Goal: Task Accomplishment & Management: Use online tool/utility

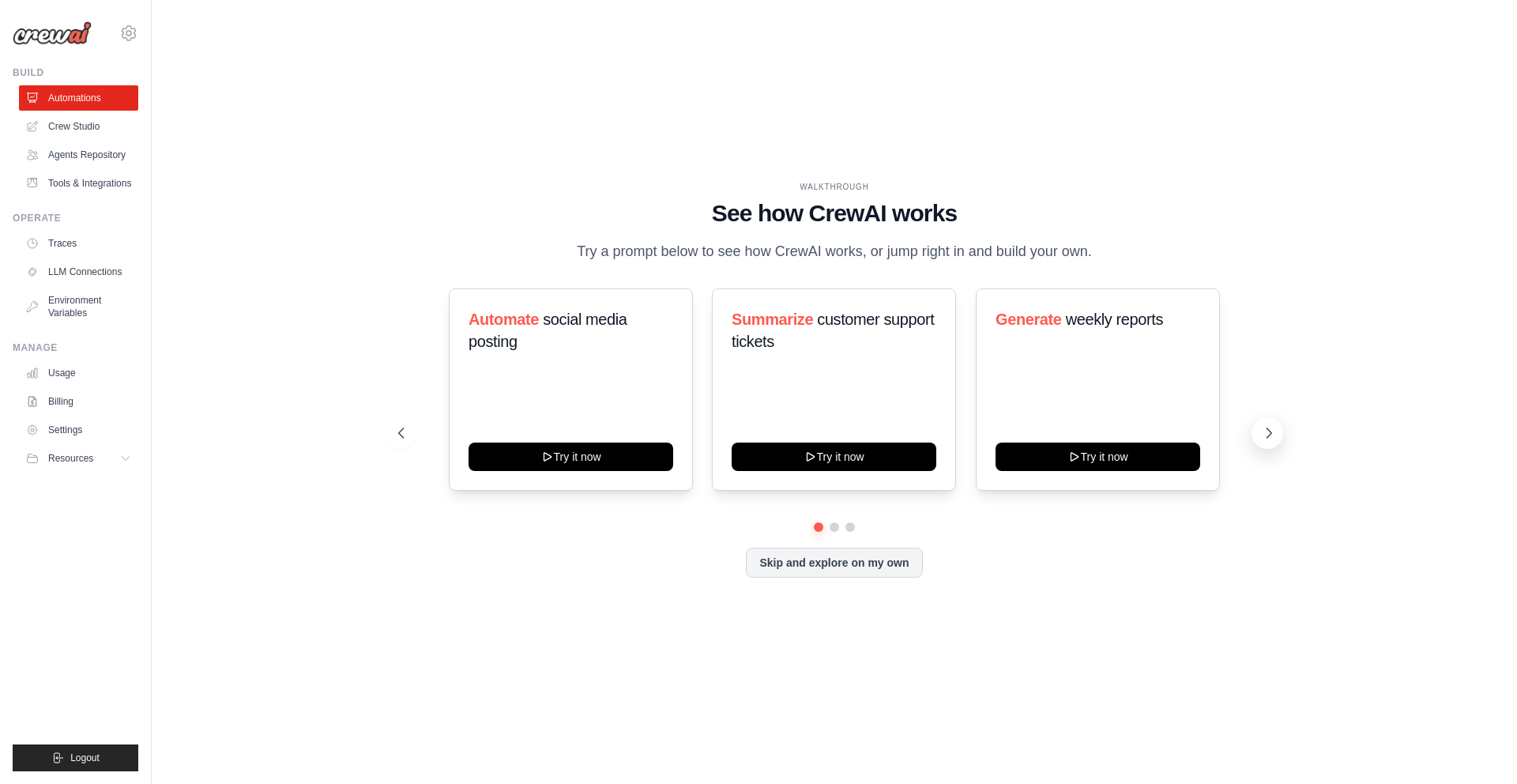
click at [1277, 428] on button at bounding box center [1267, 433] width 32 height 32
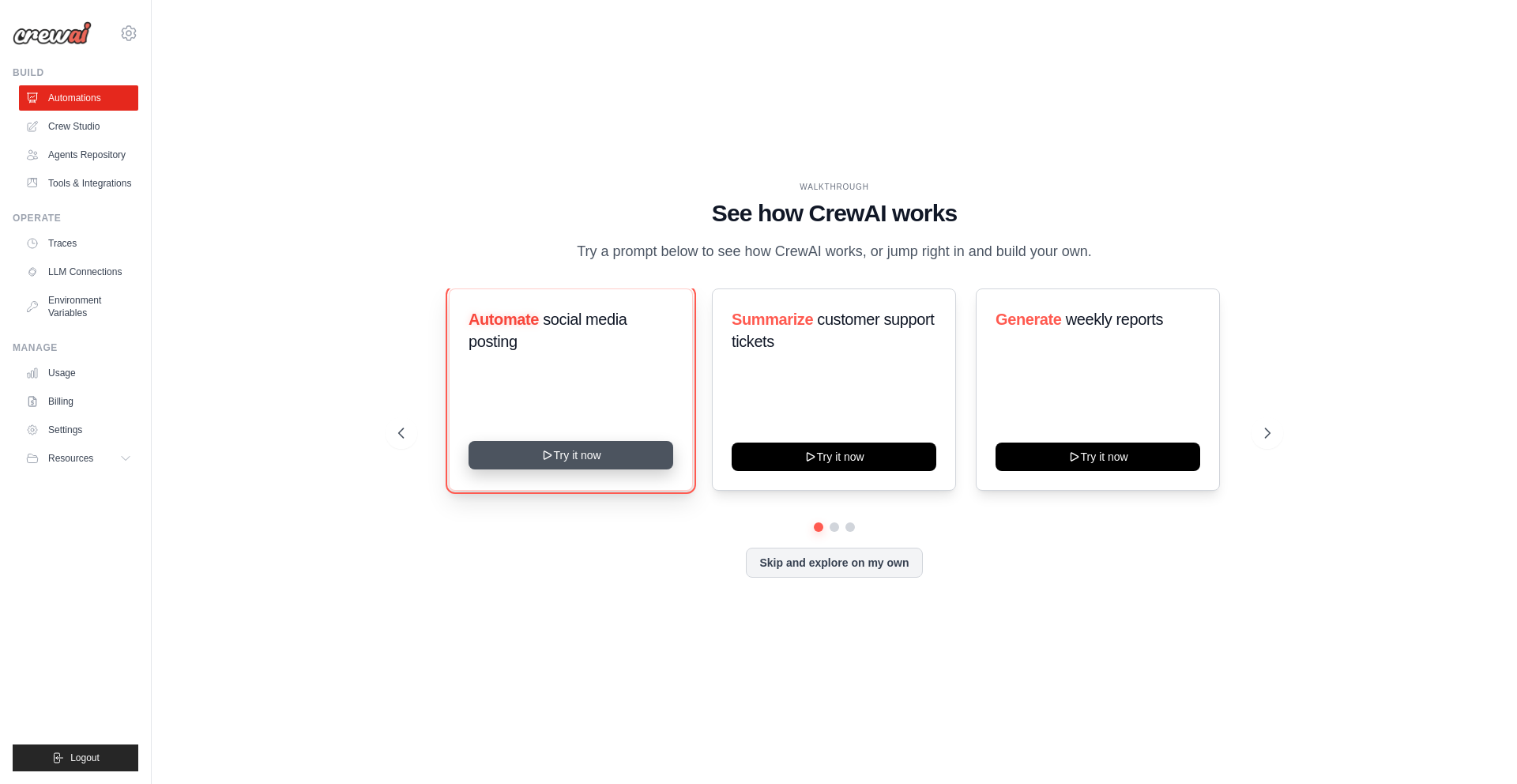
click at [557, 452] on button "Try it now" at bounding box center [571, 455] width 205 height 29
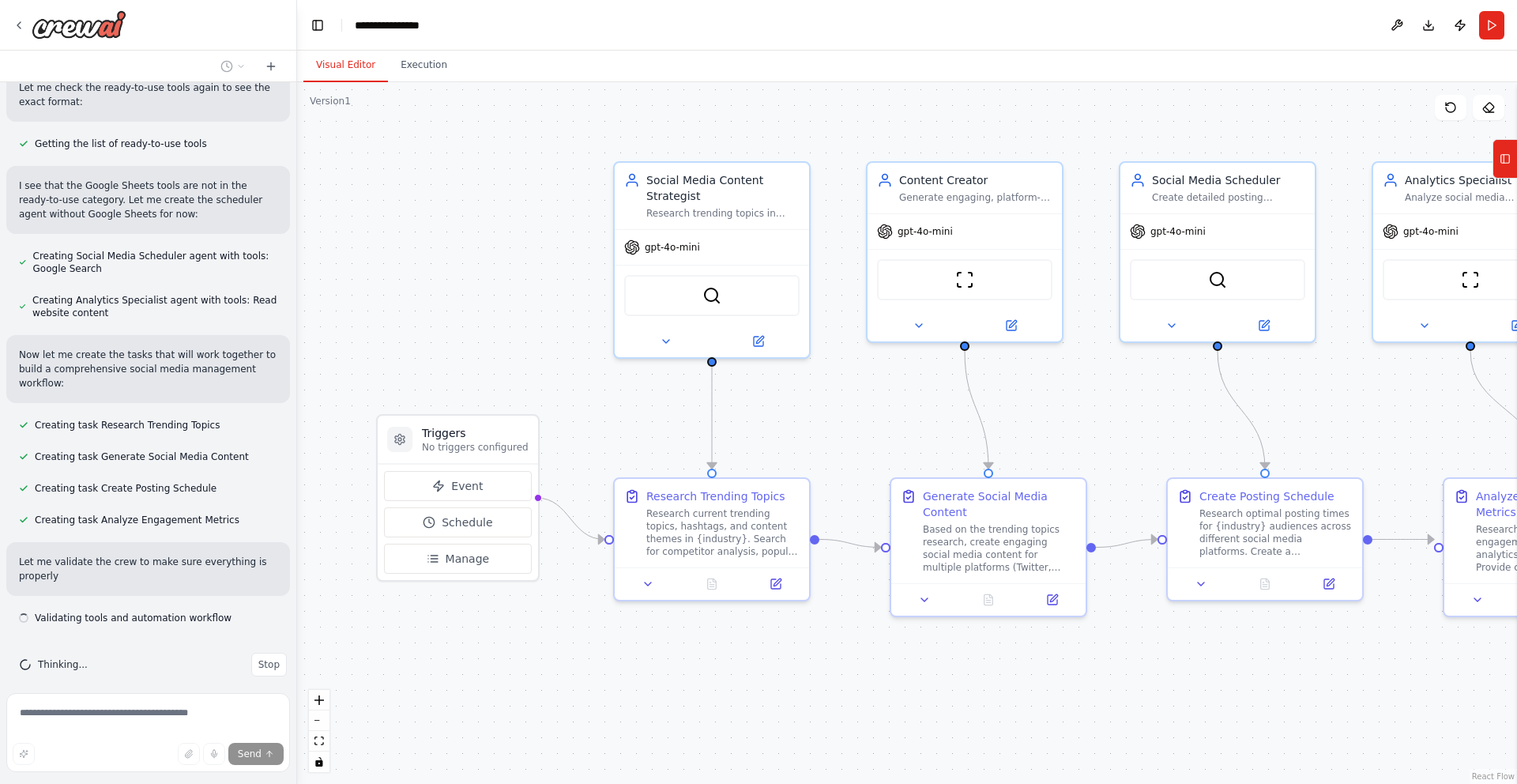
scroll to position [1242, 0]
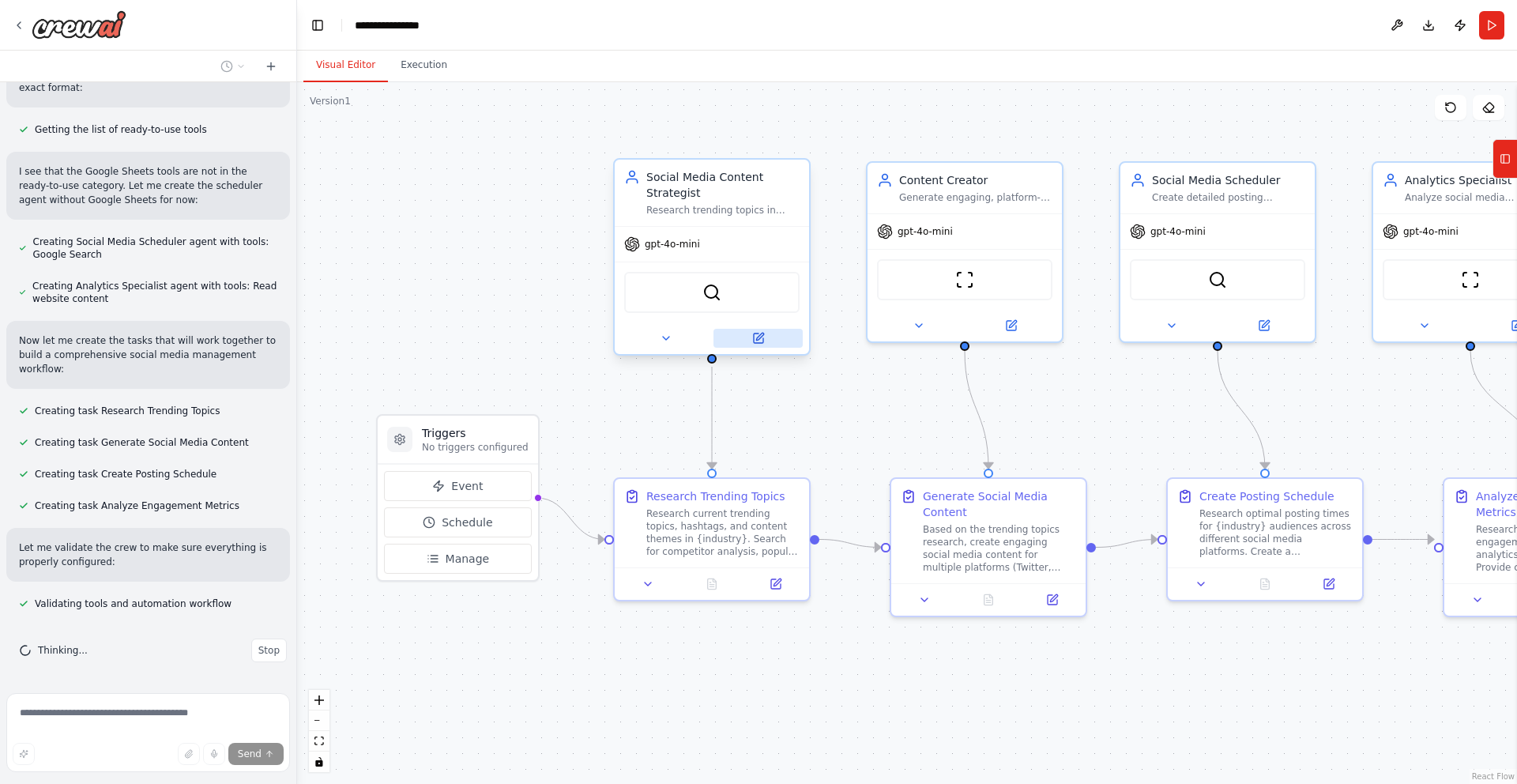
click at [753, 346] on button at bounding box center [758, 338] width 89 height 19
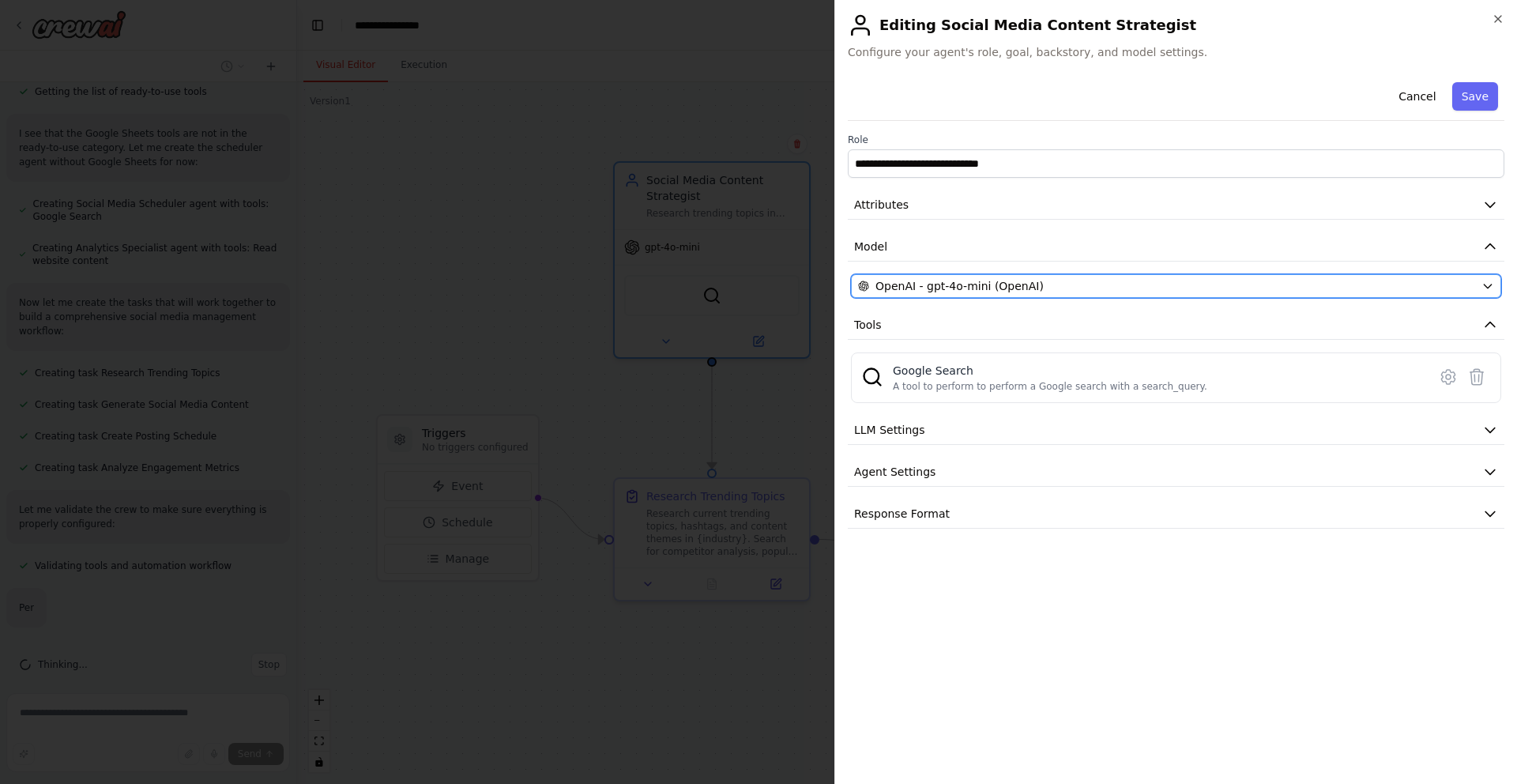
click at [1041, 286] on div "OpenAI - gpt-4o-mini (OpenAI)" at bounding box center [1166, 287] width 617 height 16
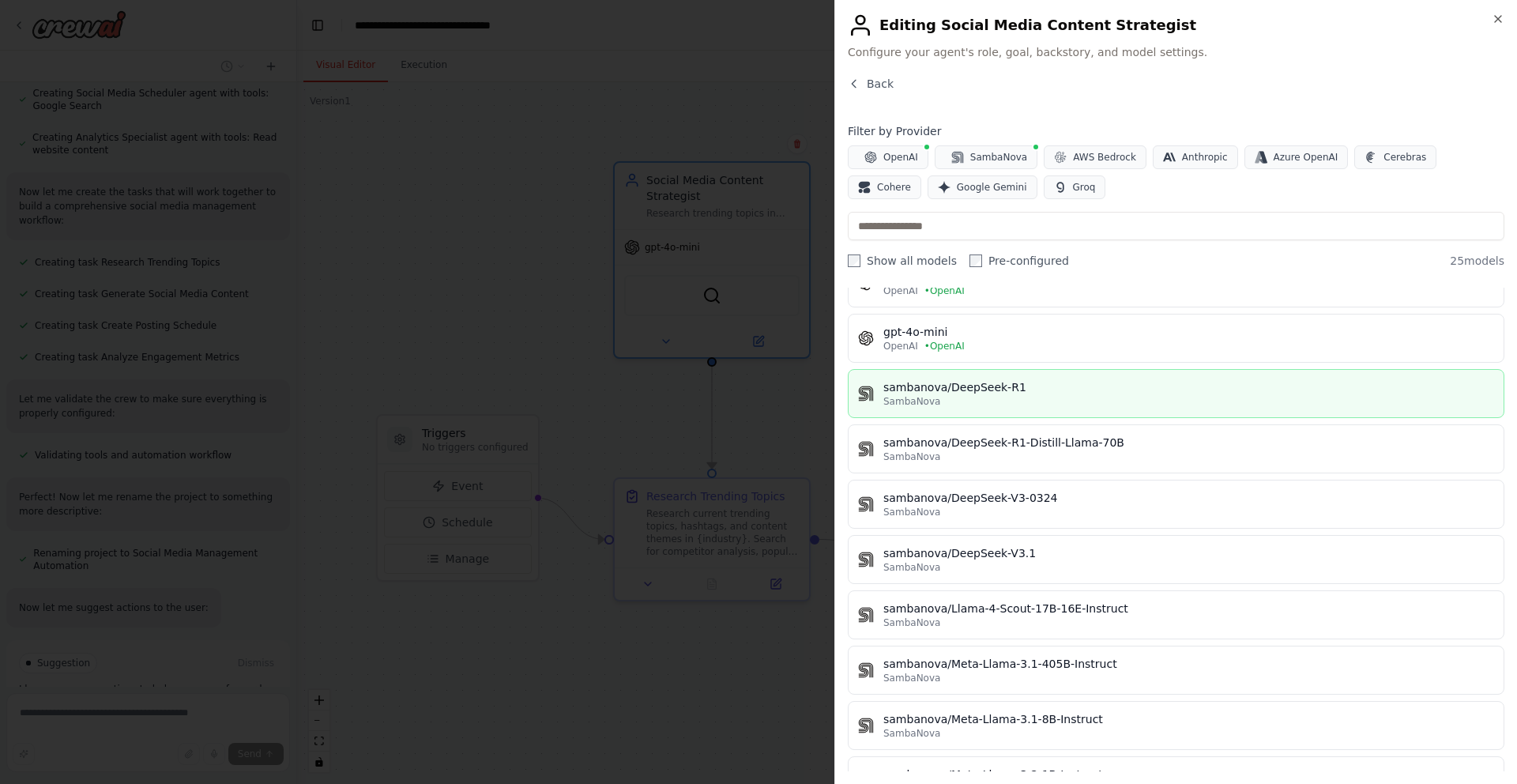
scroll to position [0, 0]
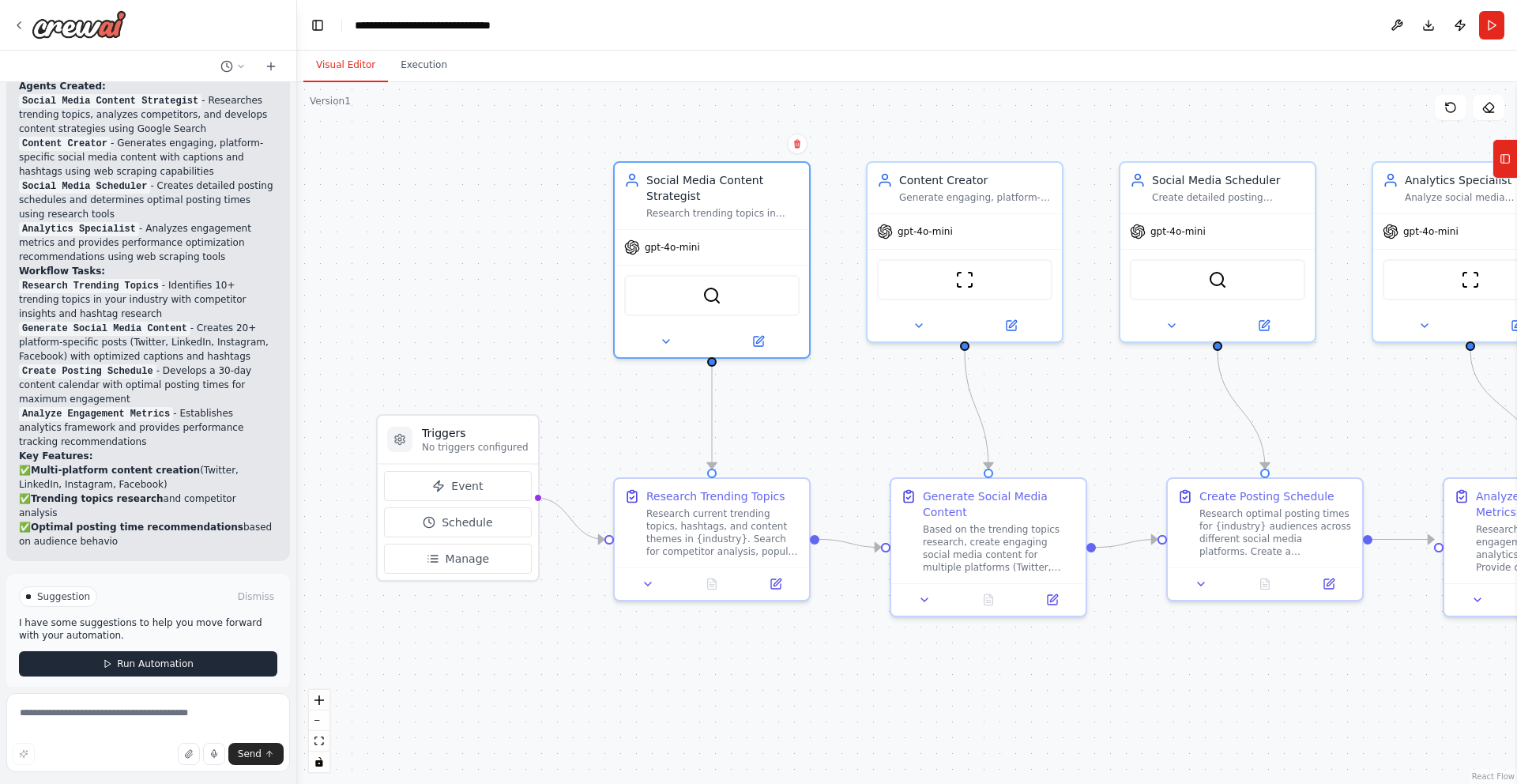
click at [125, 650] on div "Suggestion Dismiss I have some suggestions to help you move forward with your a…" at bounding box center [148, 631] width 259 height 90
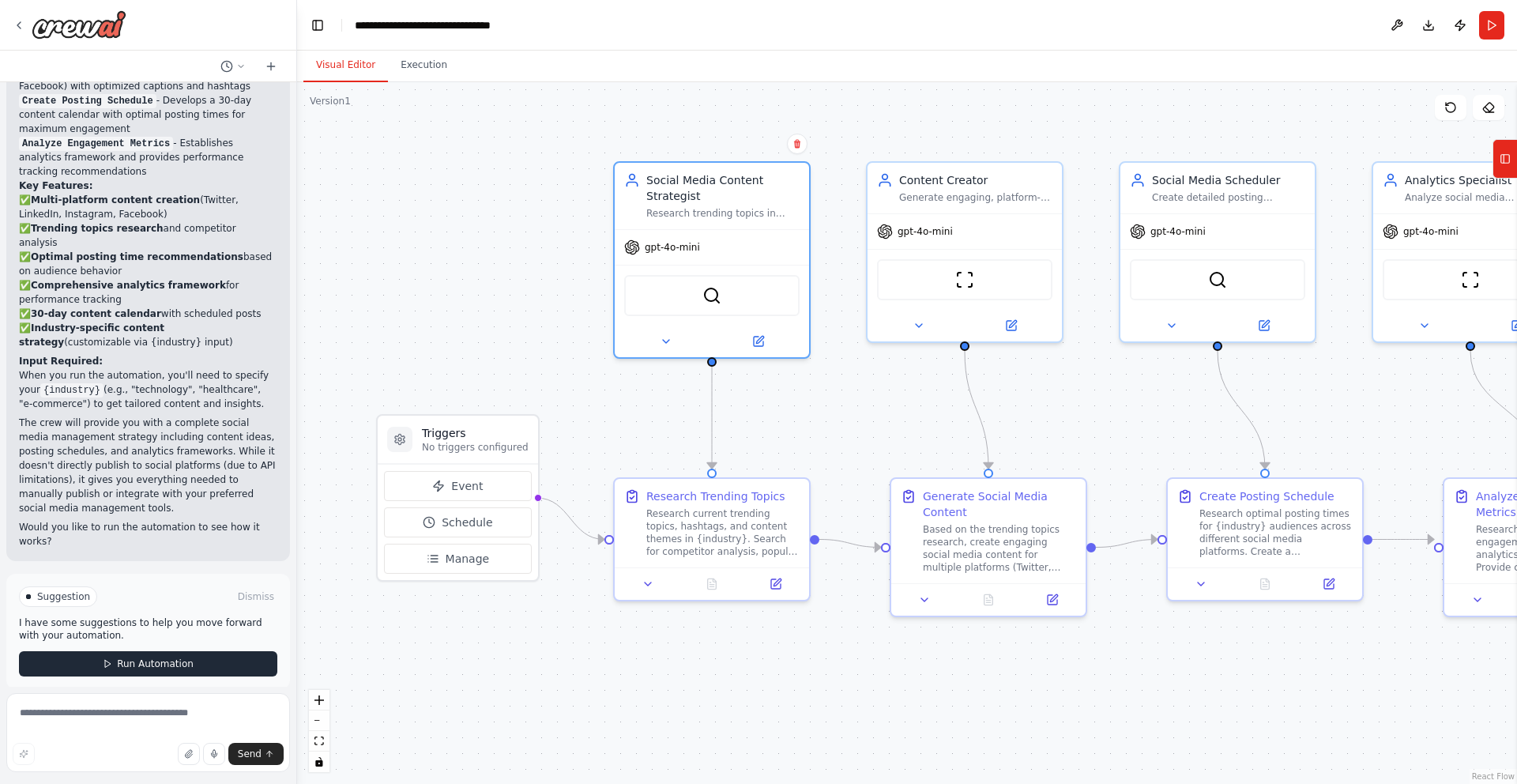
click at [169, 657] on span "Run Automation" at bounding box center [155, 663] width 77 height 13
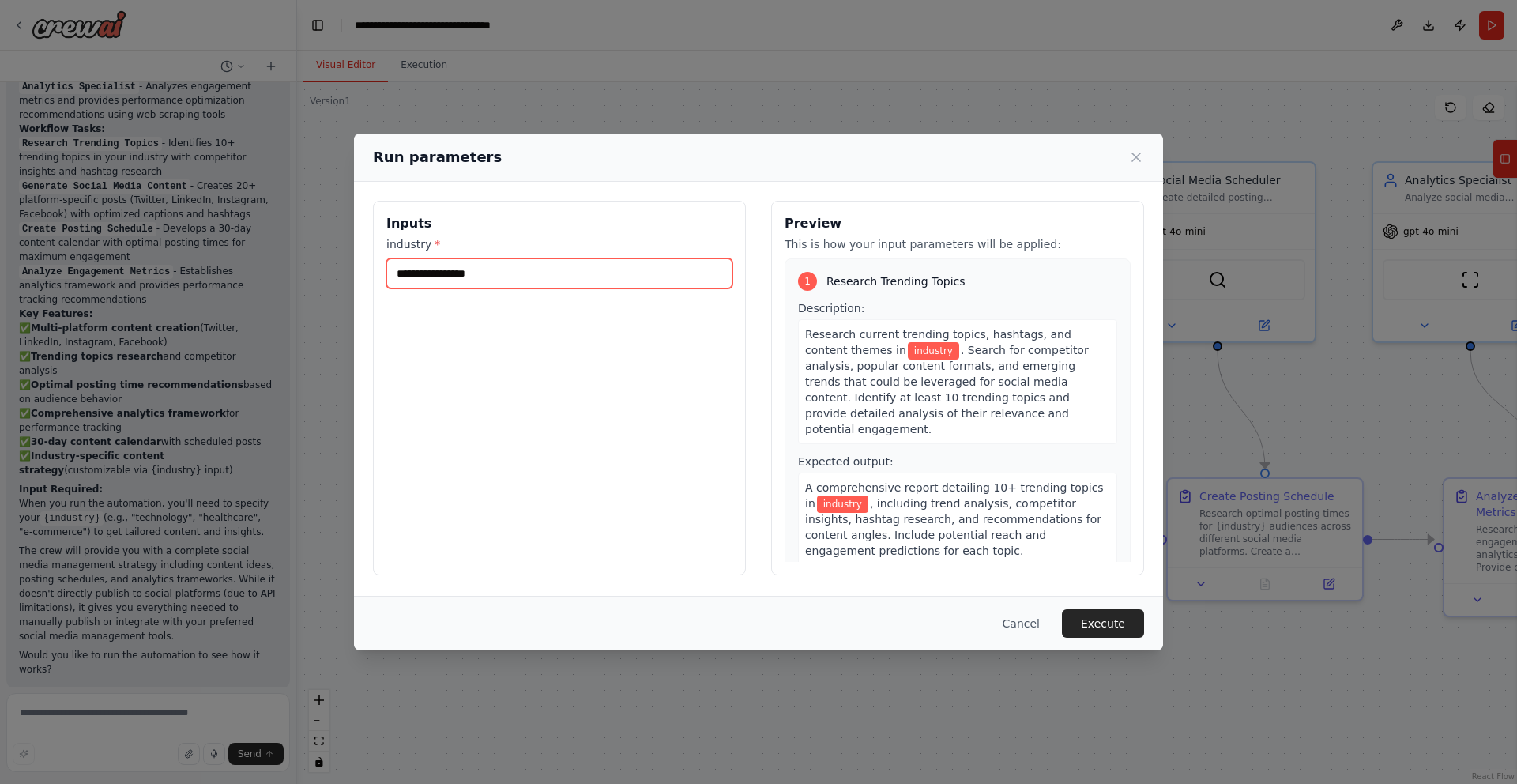
click at [554, 272] on input "industry *" at bounding box center [560, 273] width 346 height 30
type input "*"
click at [434, 272] on input "industry *" at bounding box center [560, 273] width 346 height 30
type input "**********"
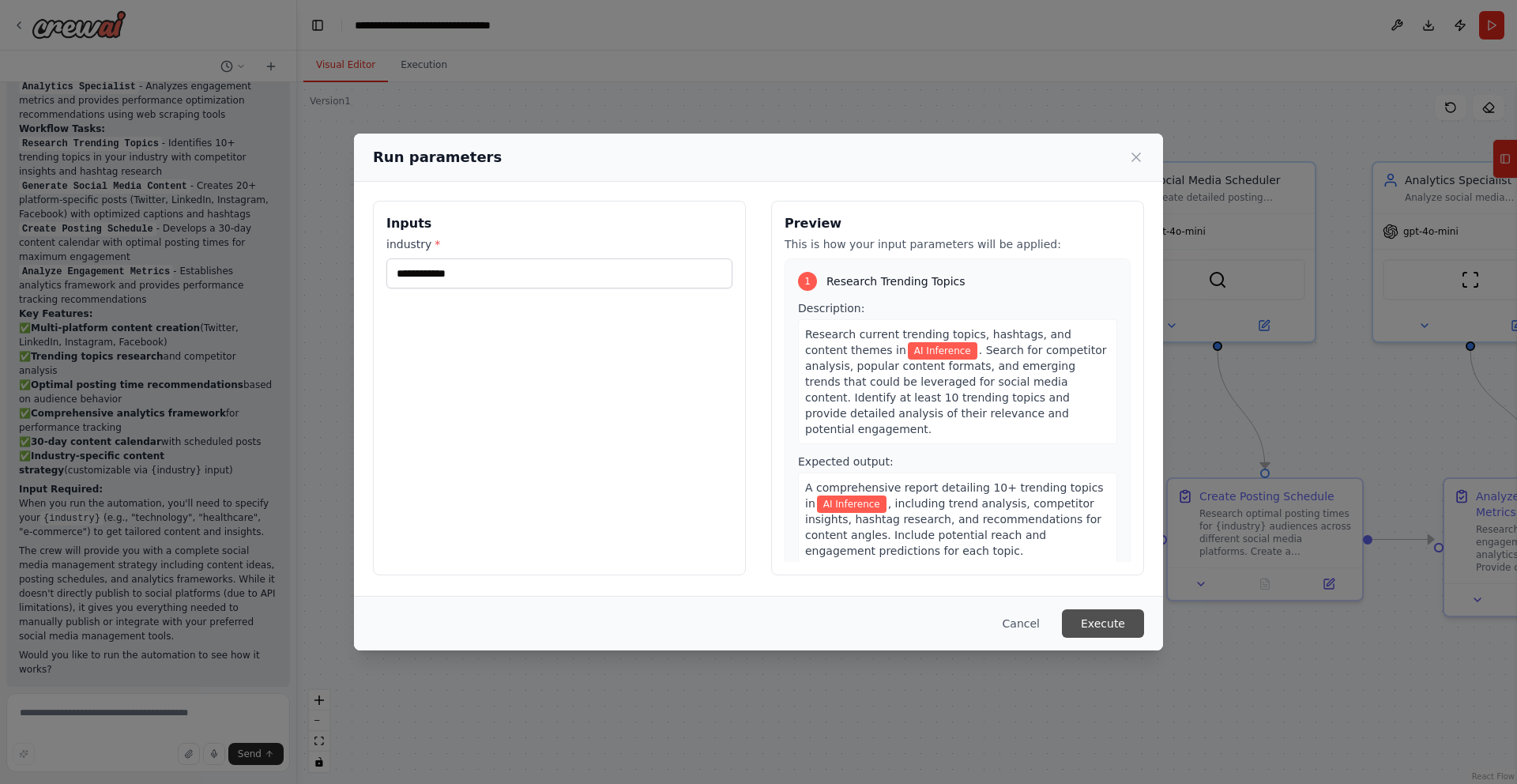
click at [1089, 628] on button "Execute" at bounding box center [1102, 624] width 82 height 29
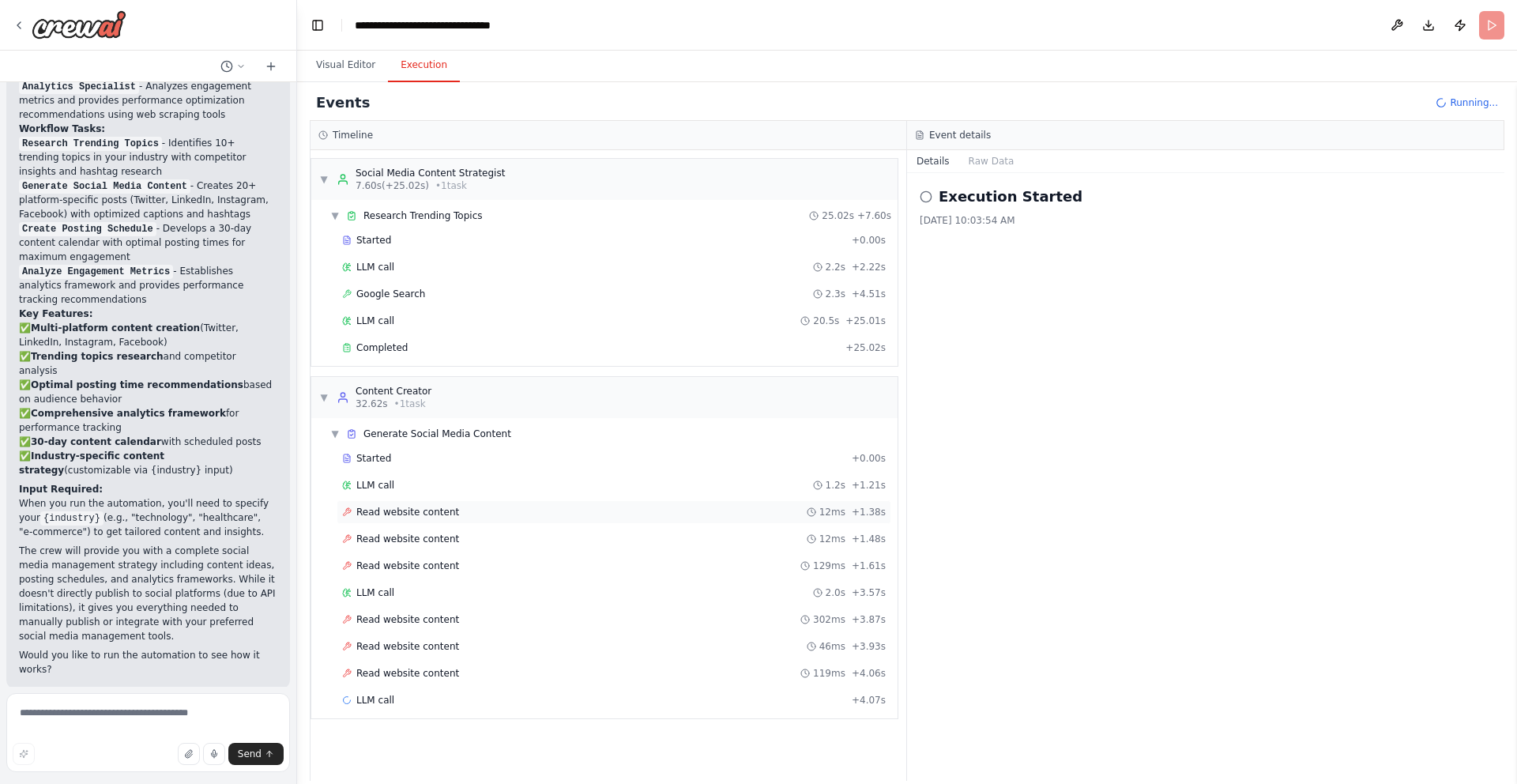
click at [429, 510] on span "Read website content" at bounding box center [407, 512] width 103 height 13
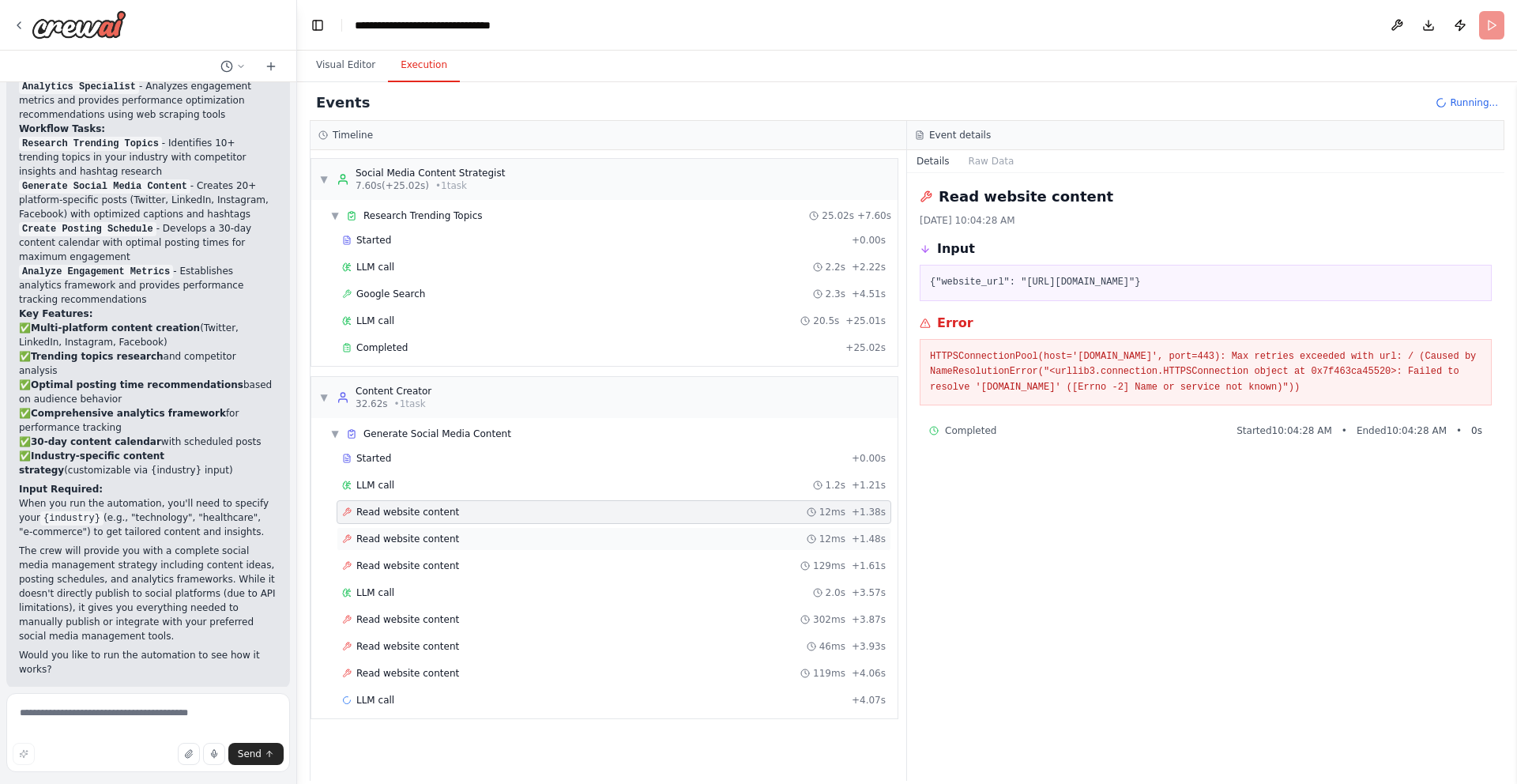
click at [406, 543] on span "Read website content" at bounding box center [407, 539] width 103 height 13
click at [400, 569] on span "Read website content" at bounding box center [407, 566] width 103 height 13
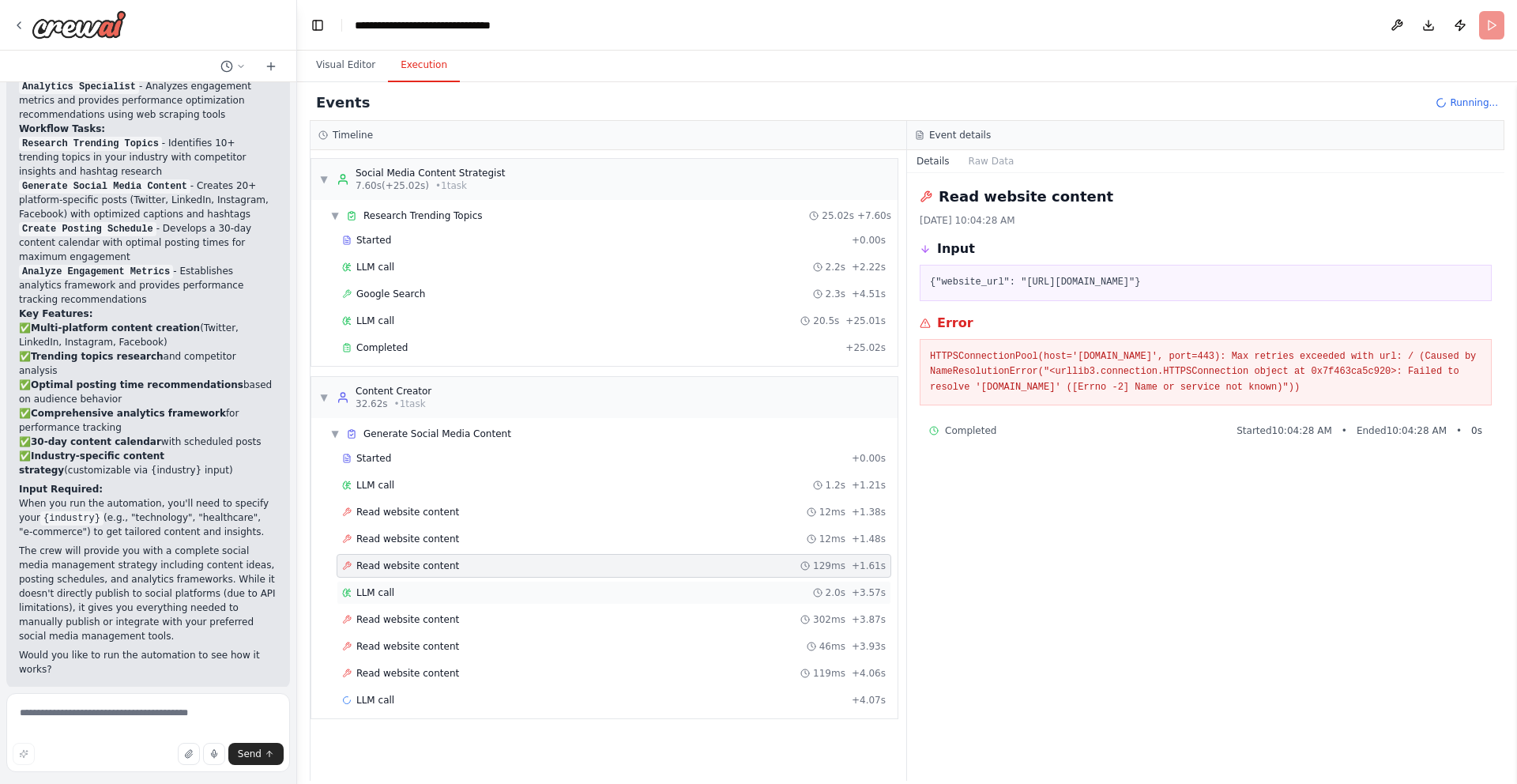
click at [420, 600] on div "LLM call 2.0s + 3.57s" at bounding box center [613, 592] width 554 height 23
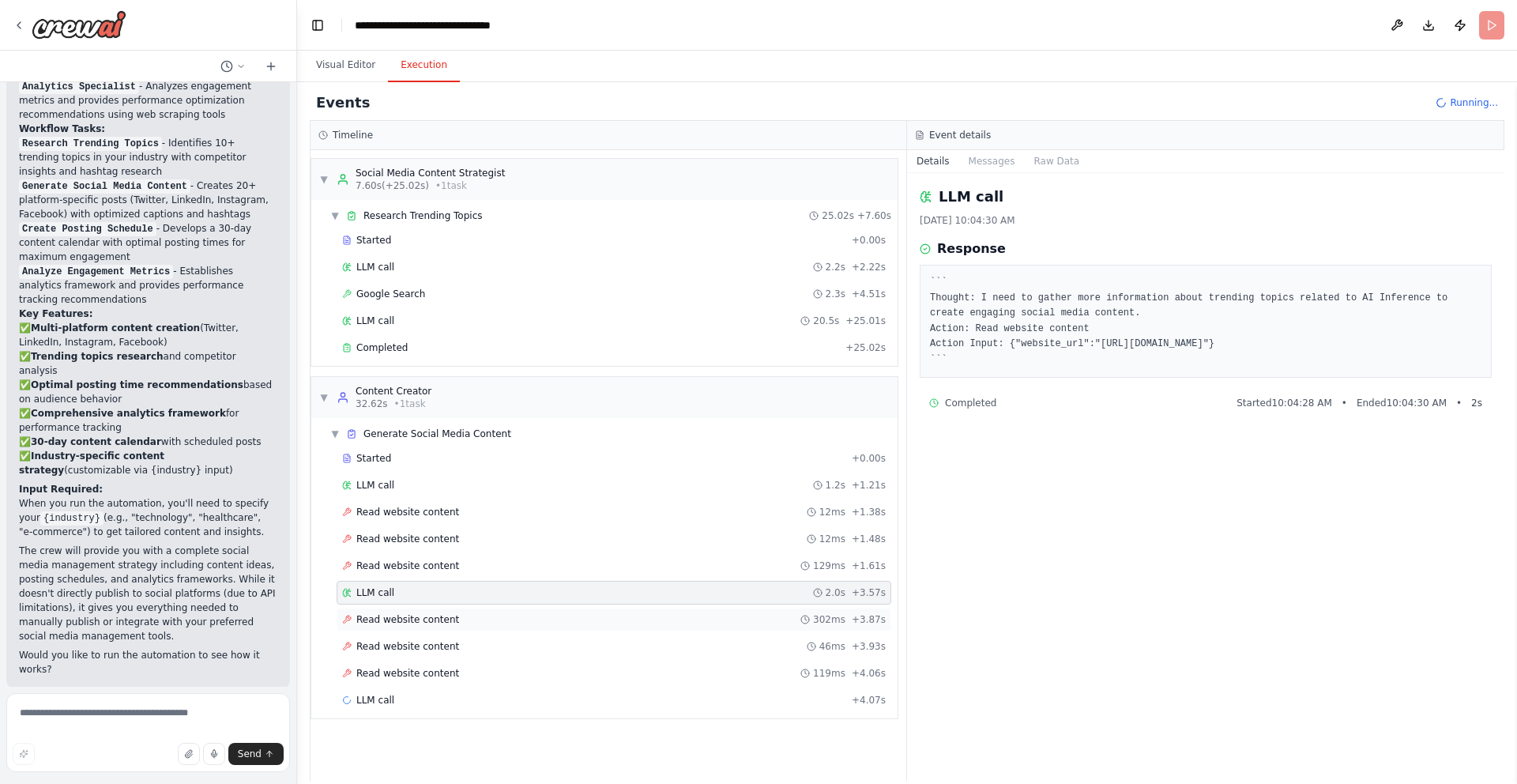
click at [418, 623] on span "Read website content" at bounding box center [407, 619] width 103 height 13
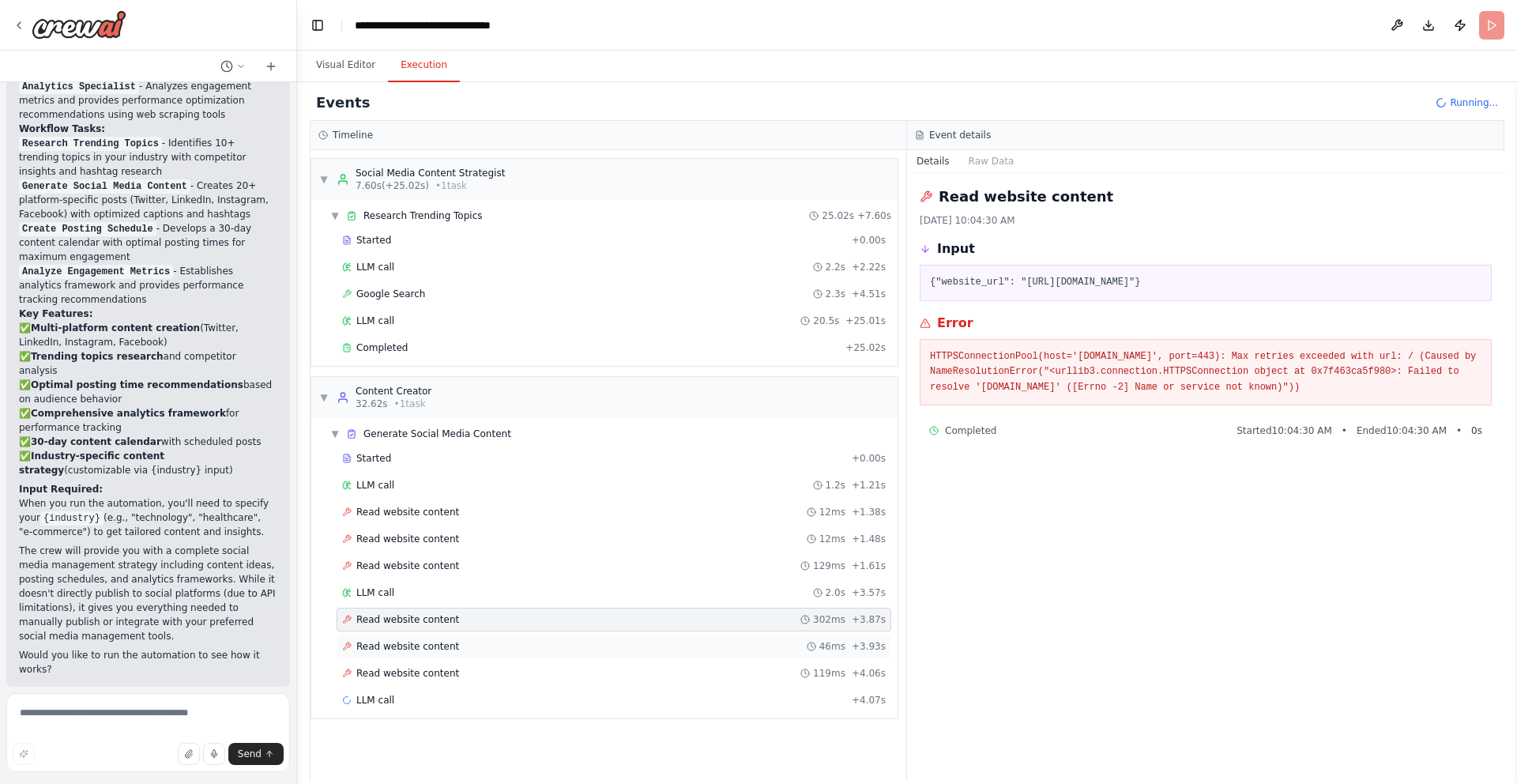
click at [418, 643] on span "Read website content" at bounding box center [407, 646] width 103 height 13
click at [434, 510] on span "Read website content" at bounding box center [407, 512] width 103 height 13
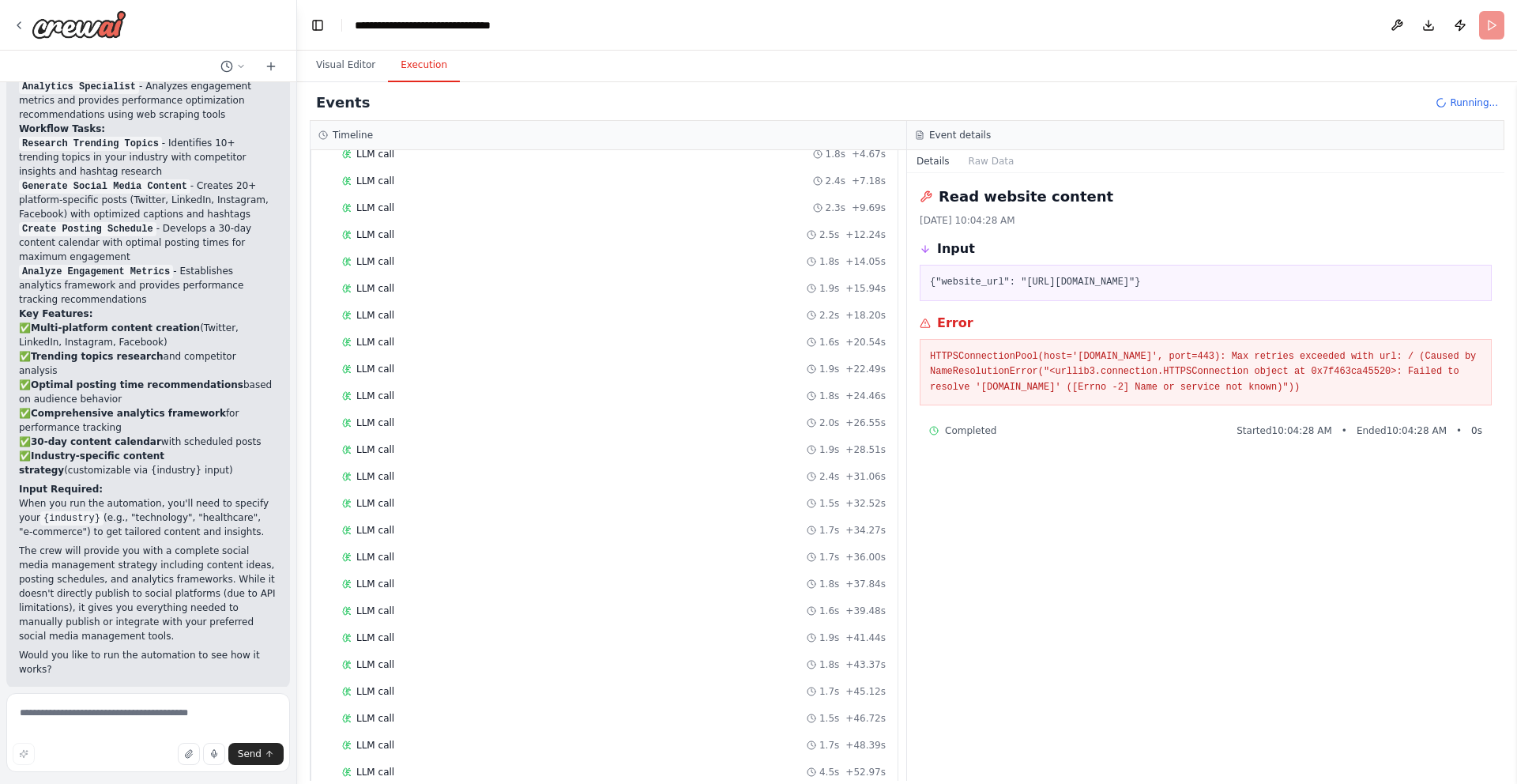
scroll to position [1009, 0]
click at [451, 577] on div "LLM call 1.6s + 39.48s" at bounding box center [614, 583] width 544 height 13
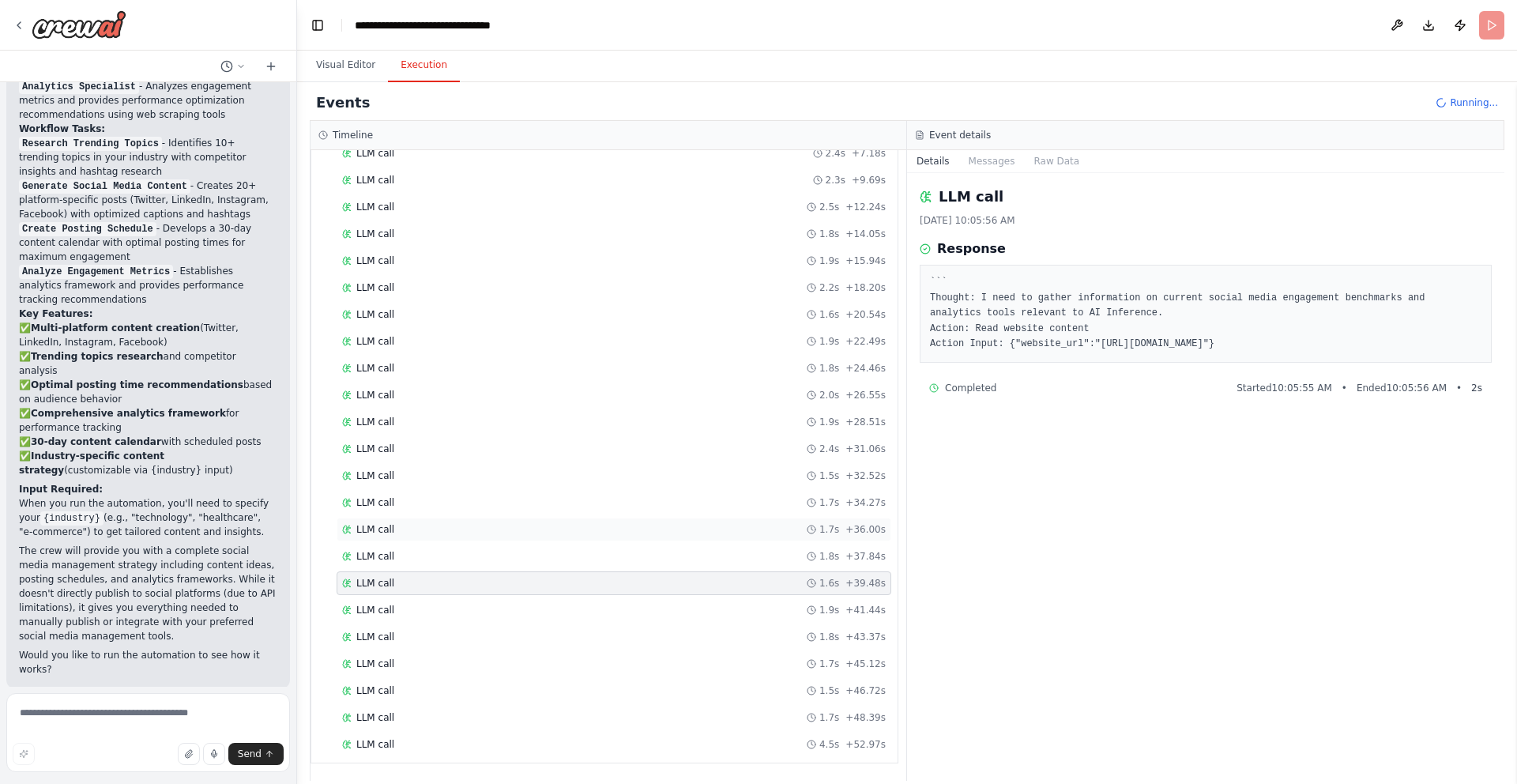
click at [479, 537] on div "LLM call 1.7s + 36.00s" at bounding box center [613, 529] width 554 height 23
click at [524, 474] on div "LLM call 1.5s + 32.52s" at bounding box center [614, 476] width 544 height 13
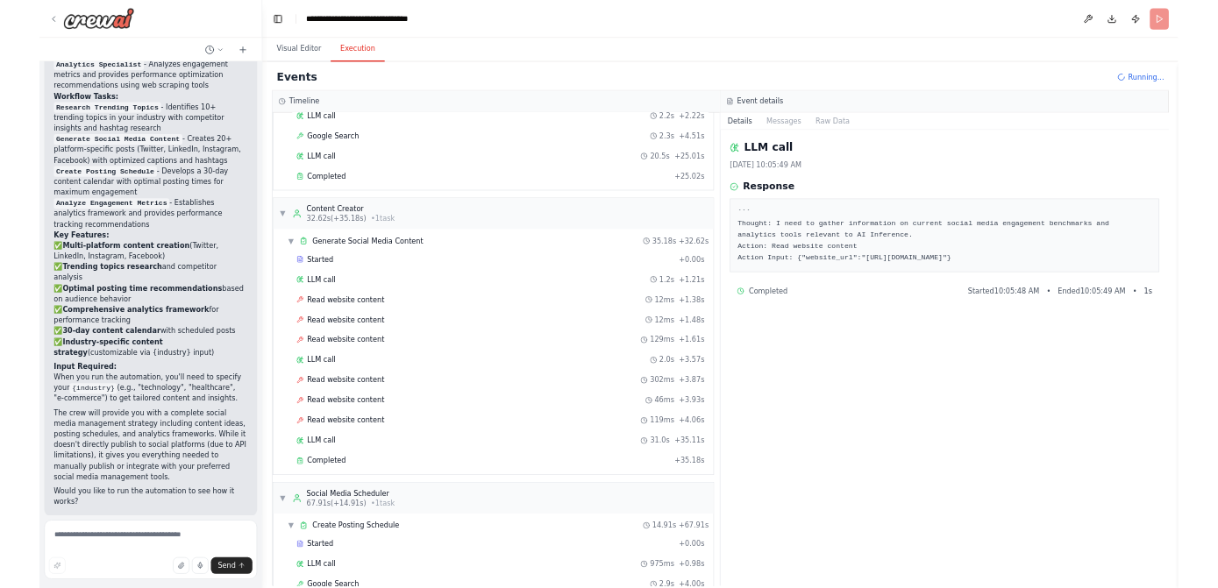
scroll to position [0, 0]
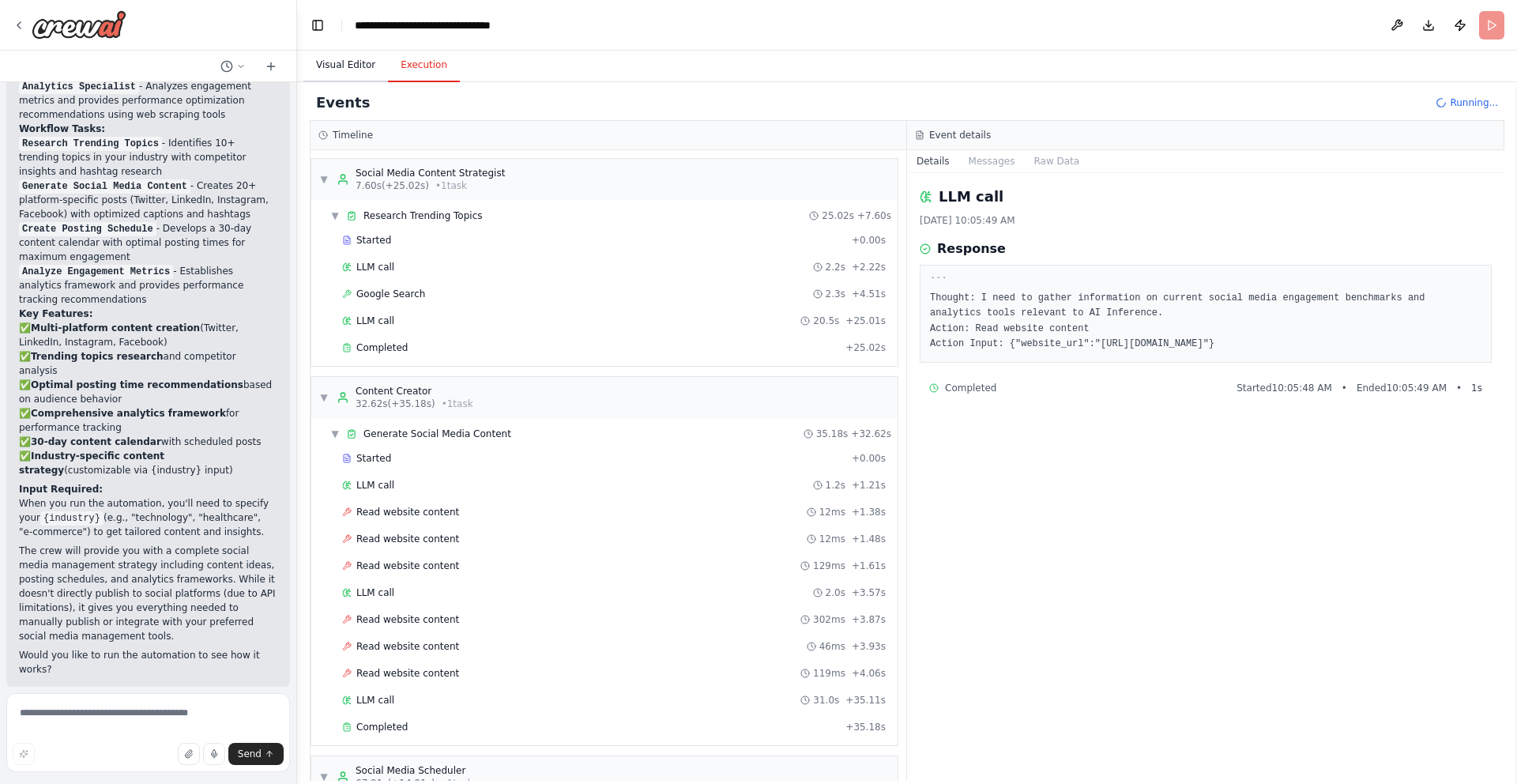
click at [350, 59] on button "Visual Editor" at bounding box center [346, 65] width 85 height 33
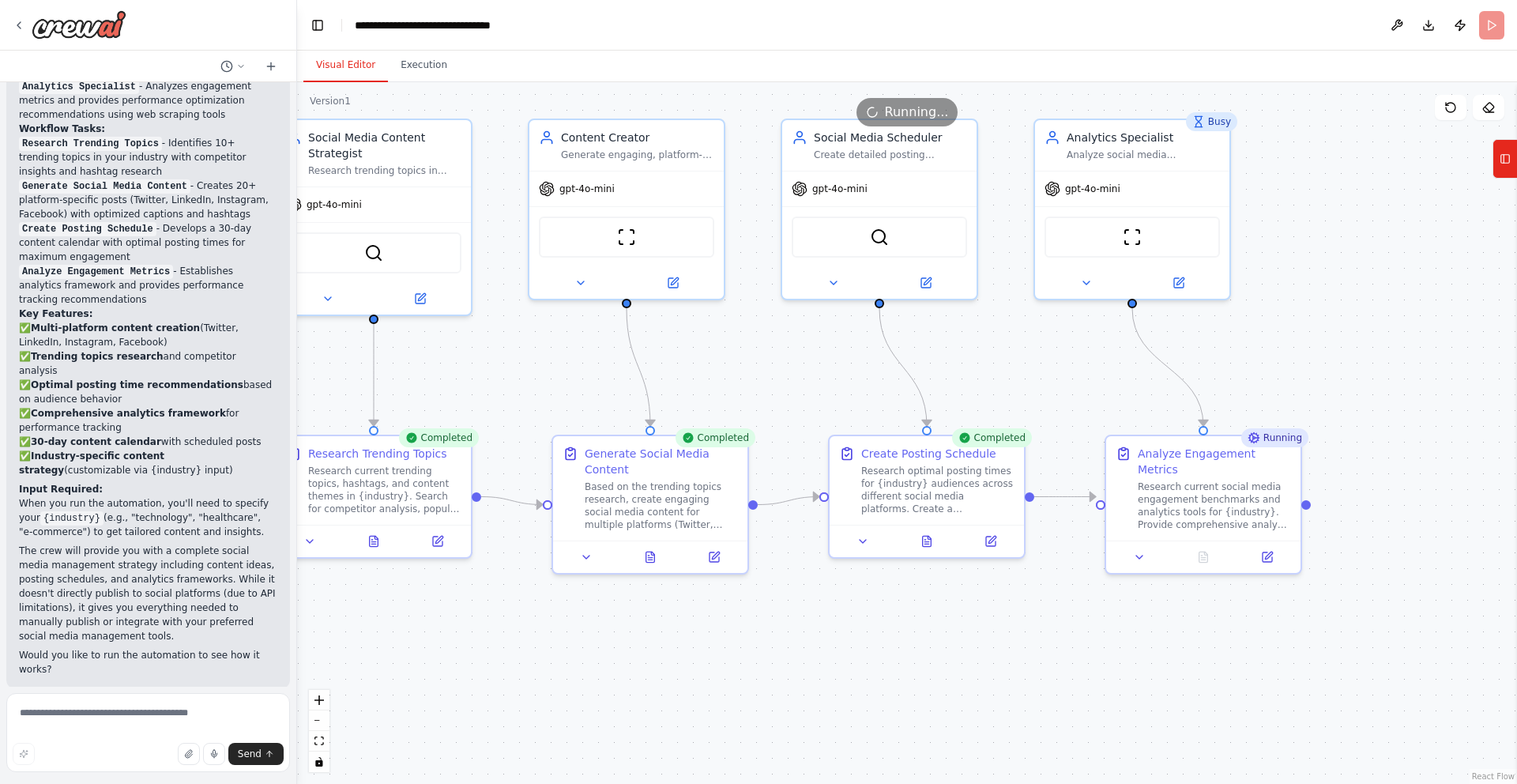
drag, startPoint x: 1060, startPoint y: 412, endPoint x: 722, endPoint y: 369, distance: 340.7
click at [722, 369] on div ".deletable-edge-delete-btn { width: 20px; height: 20px; border: 0px solid #ffff…" at bounding box center [908, 433] width 1220 height 701
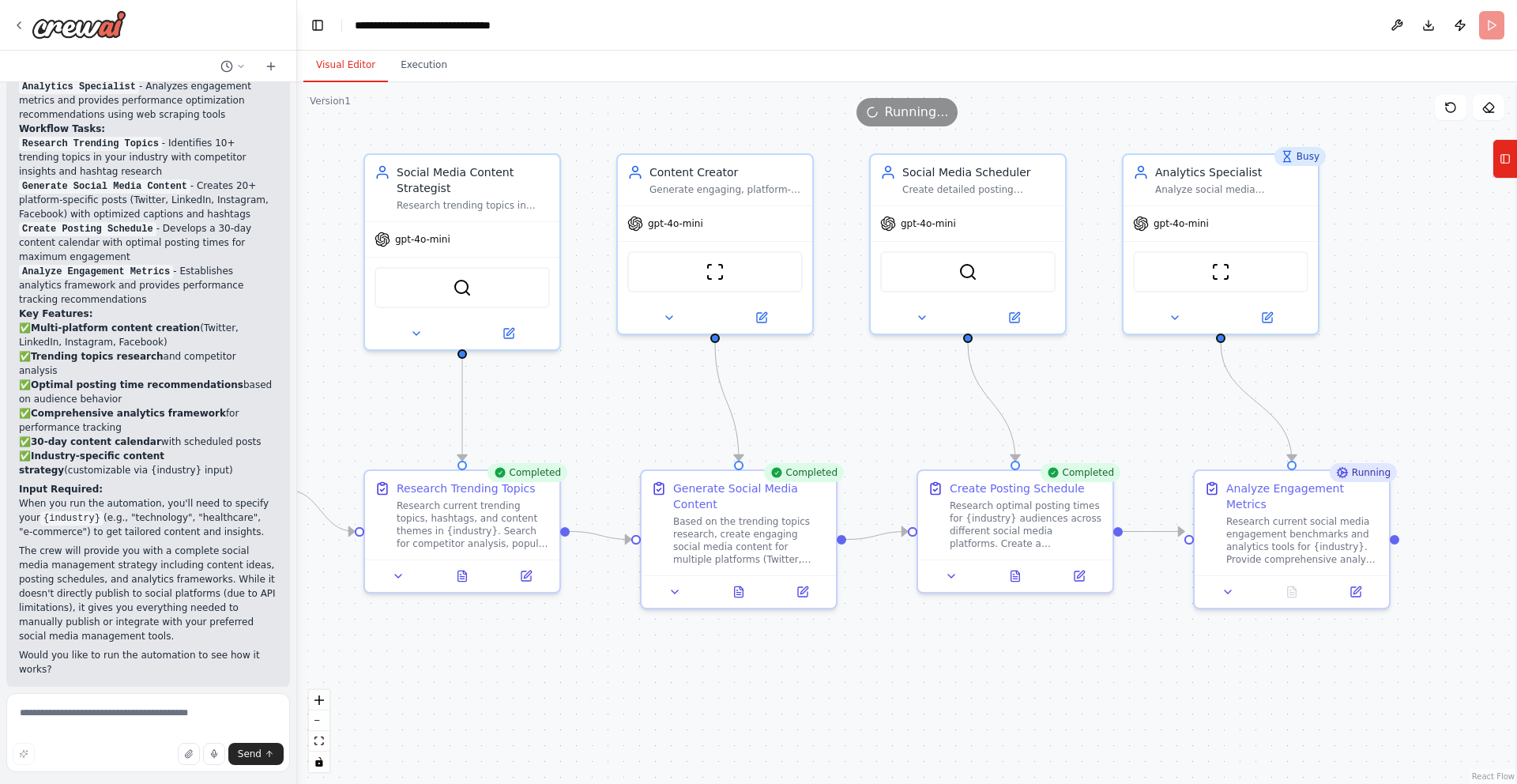
drag, startPoint x: 722, startPoint y: 369, endPoint x: 846, endPoint y: 406, distance: 129.4
click at [846, 406] on div ".deletable-edge-delete-btn { width: 20px; height: 20px; border: 0px solid #ffff…" at bounding box center [908, 433] width 1220 height 701
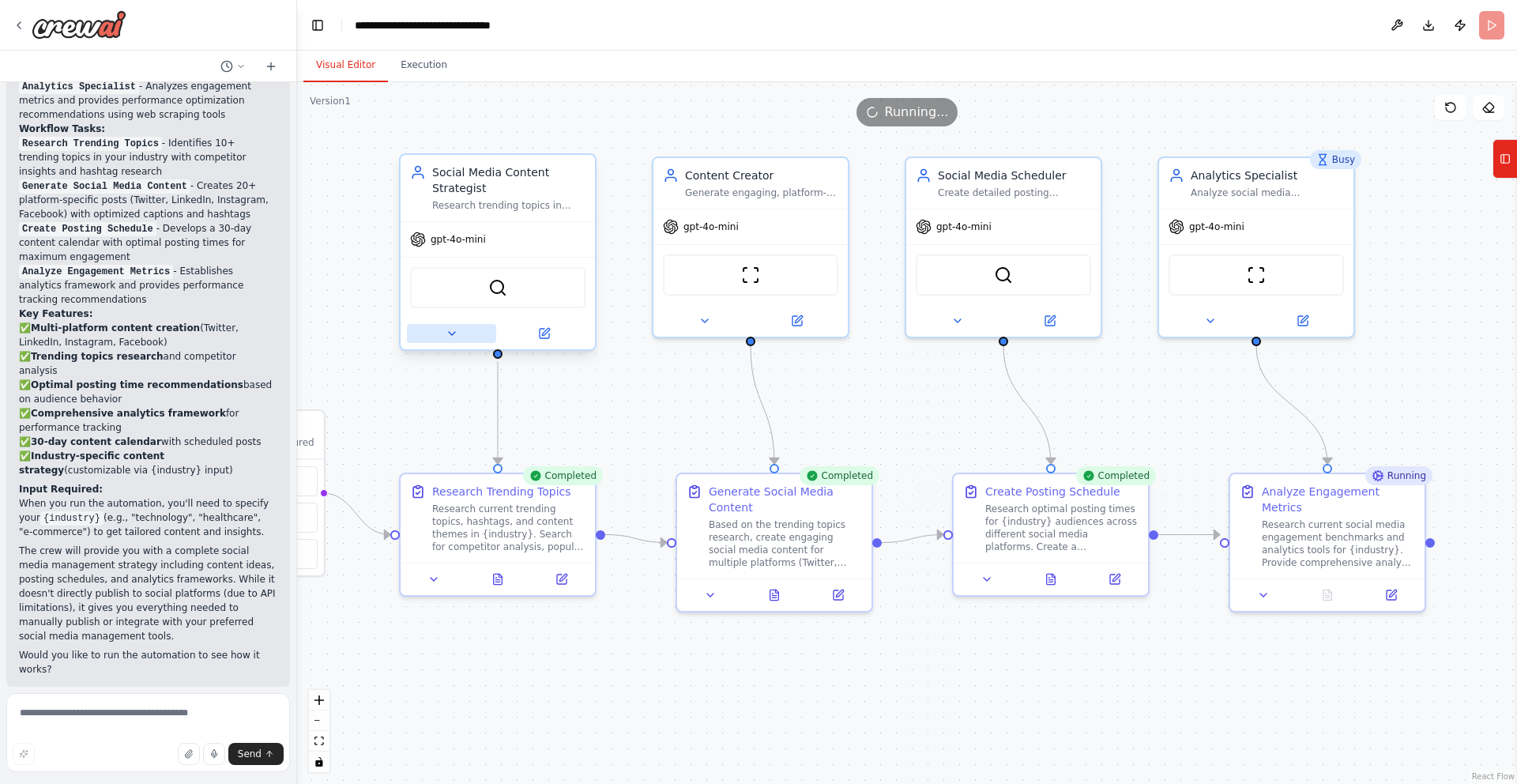
click at [458, 342] on button at bounding box center [451, 333] width 89 height 19
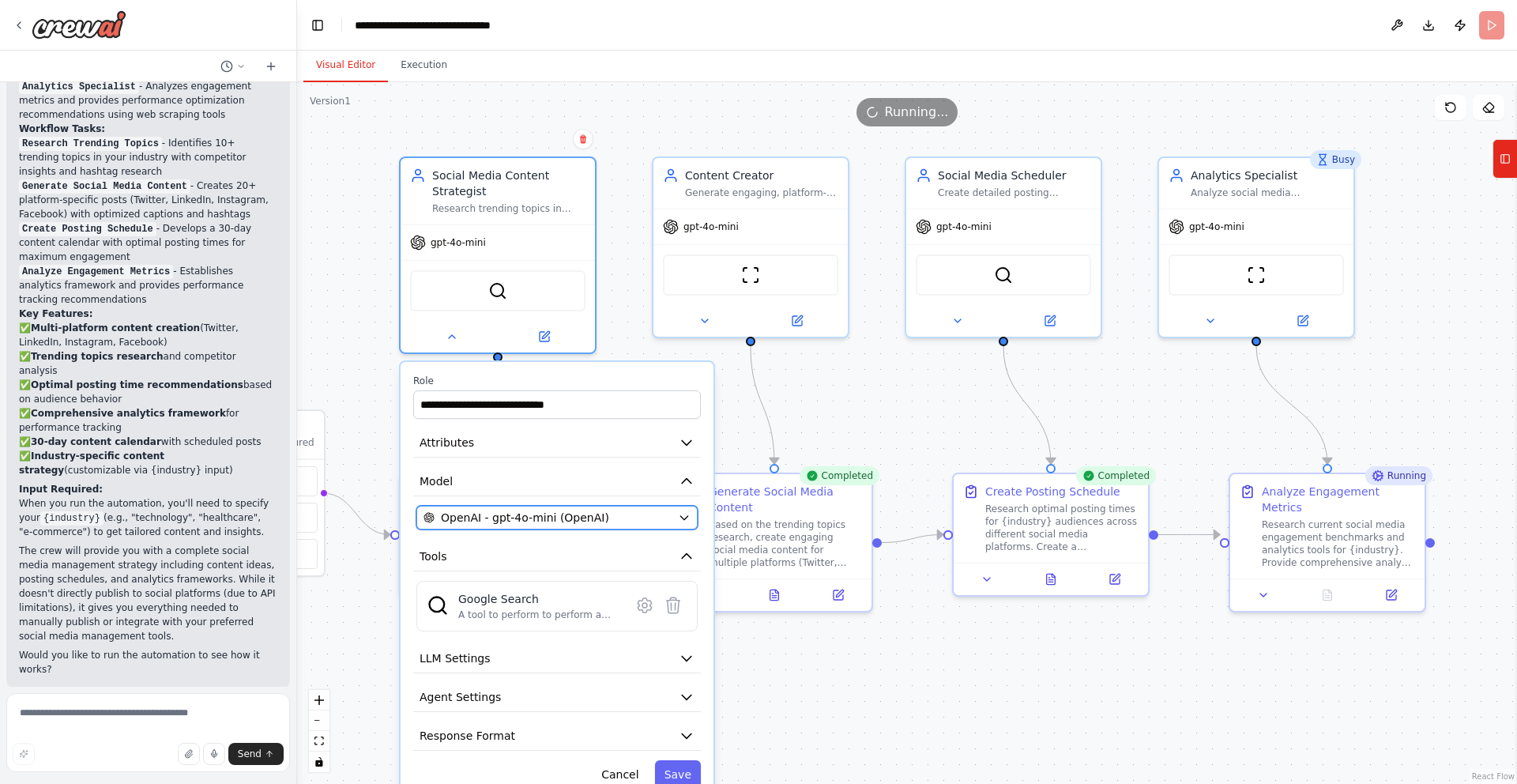
click at [680, 515] on icon "button" at bounding box center [684, 517] width 13 height 13
click at [679, 516] on icon "button" at bounding box center [684, 517] width 13 height 13
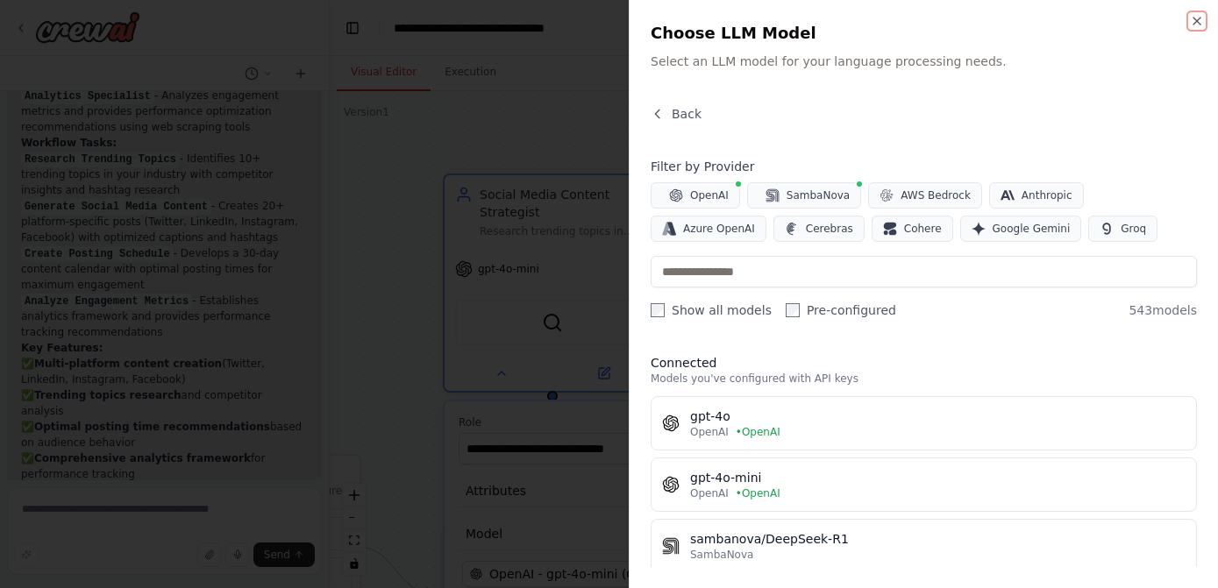
scroll to position [2083, 0]
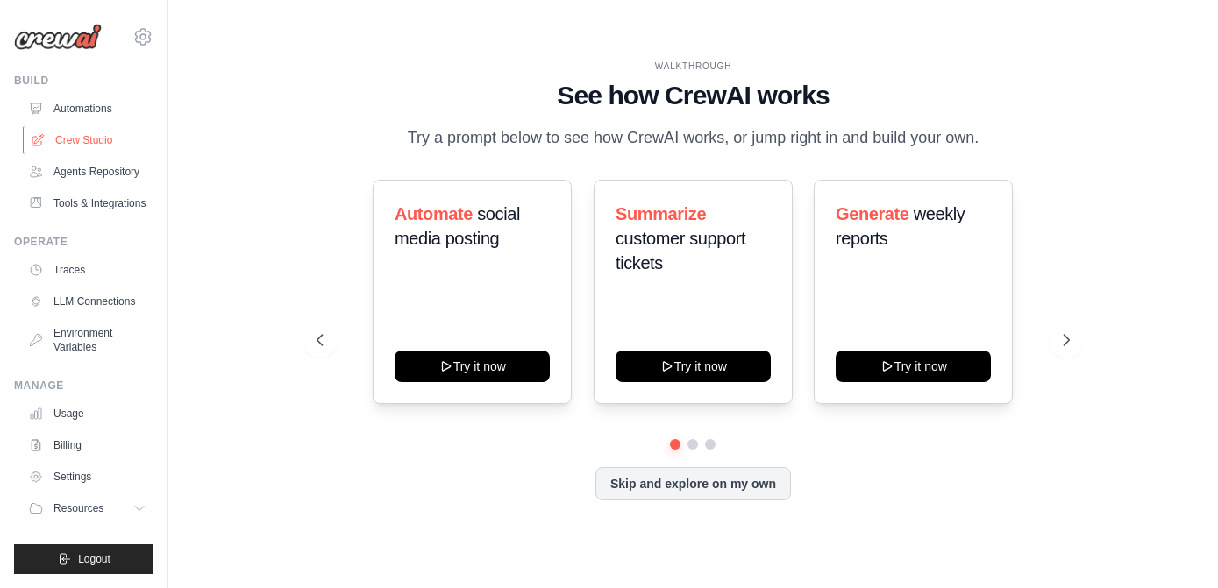
click at [104, 140] on link "Crew Studio" at bounding box center [89, 140] width 132 height 28
click at [86, 141] on link "Crew Studio" at bounding box center [89, 140] width 132 height 28
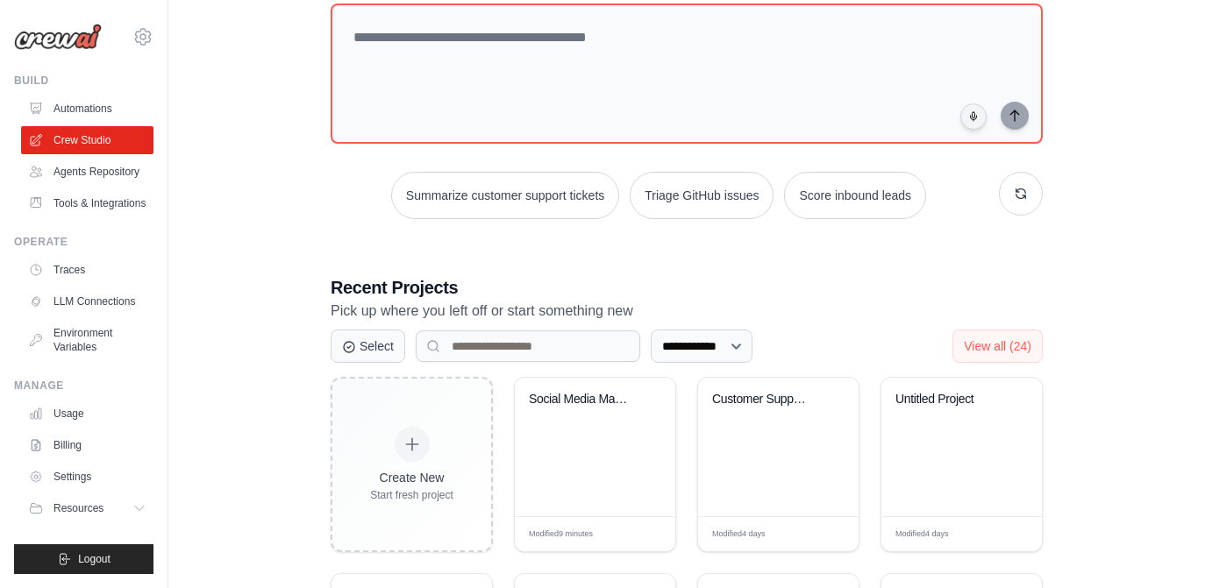
scroll to position [108, 0]
click at [595, 437] on div "Social Media Management Automation" at bounding box center [595, 448] width 160 height 139
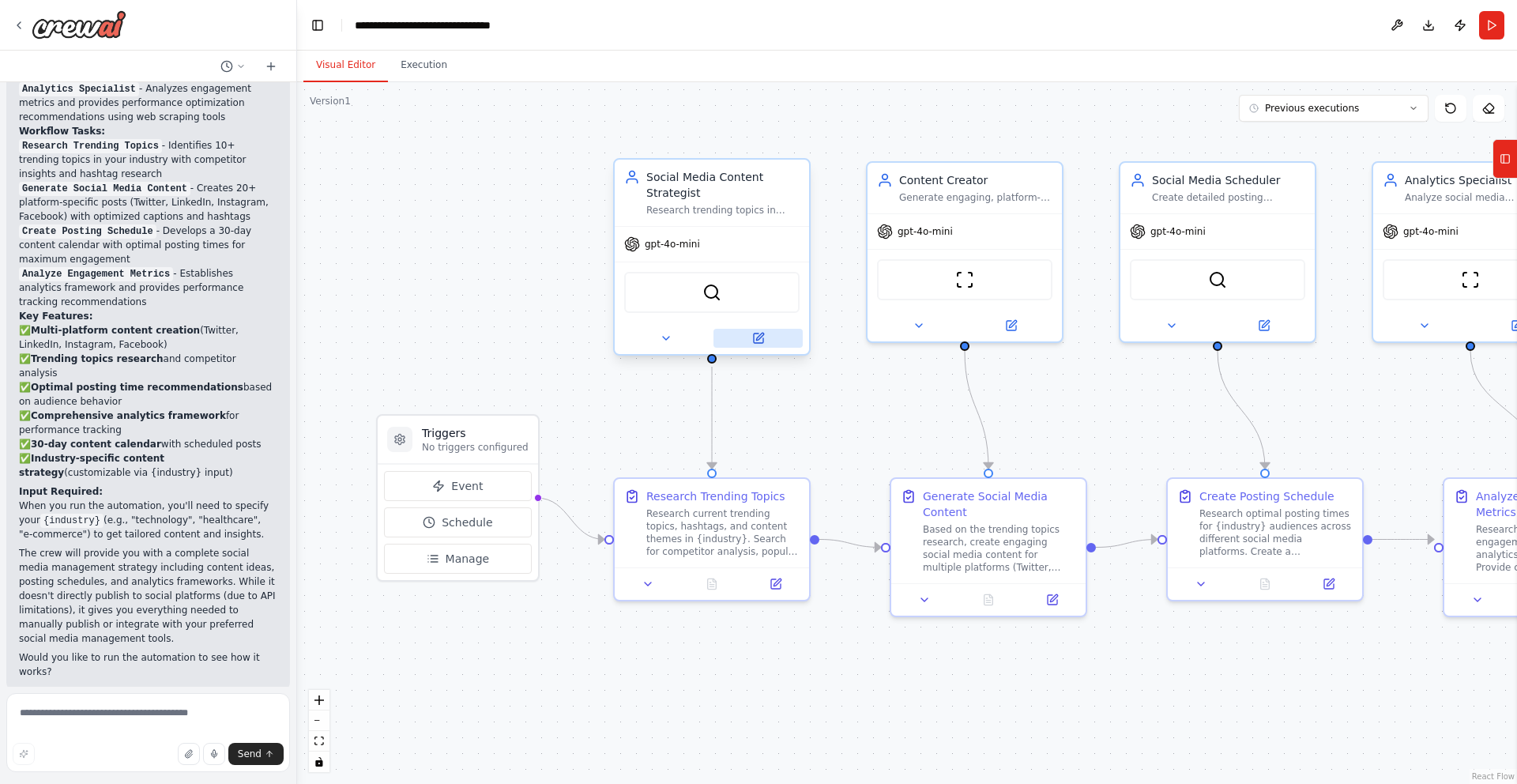
scroll to position [2037, 0]
click at [750, 342] on button at bounding box center [758, 338] width 89 height 19
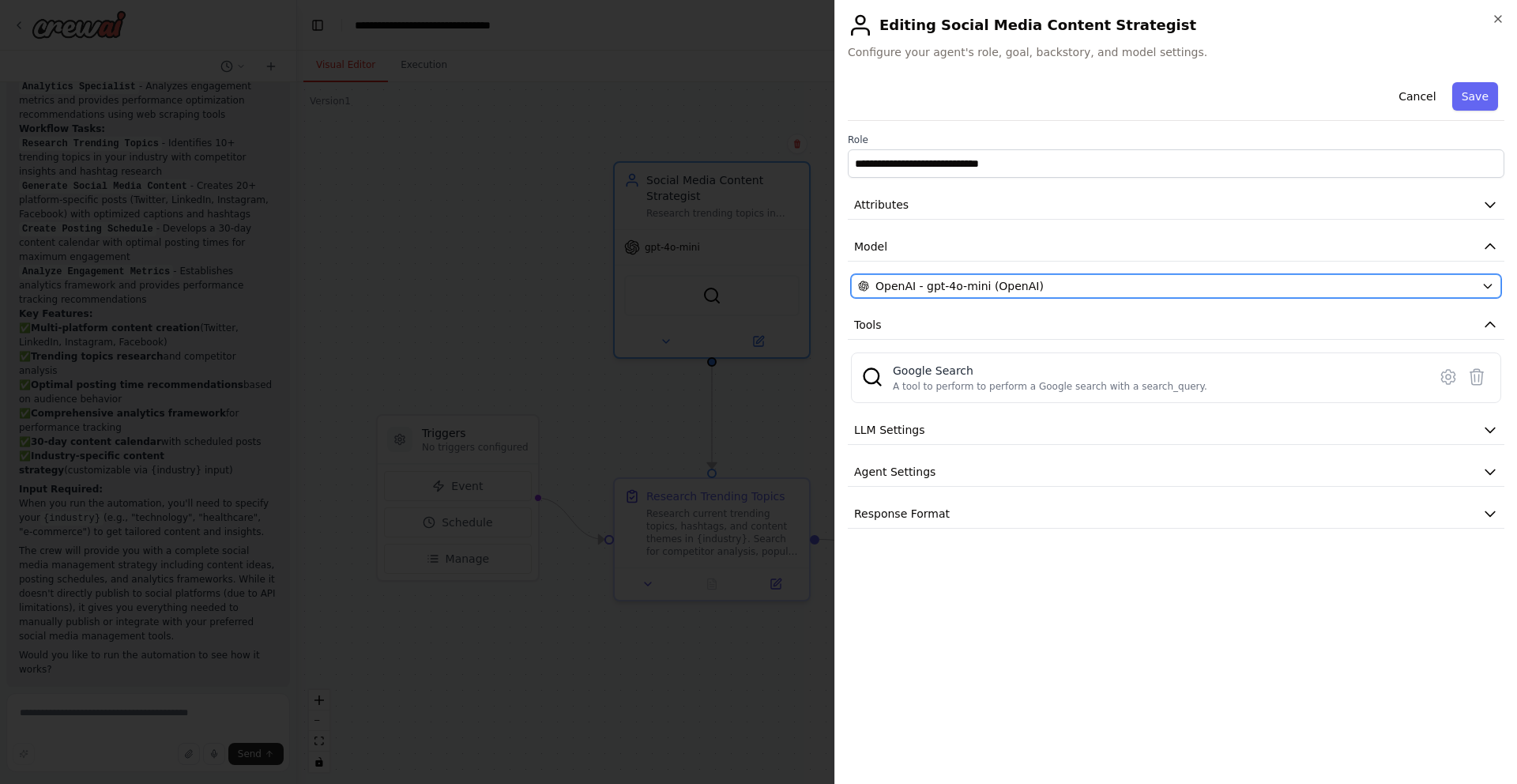
click at [1037, 293] on div "OpenAI - gpt-4o-mini (OpenAI)" at bounding box center [1166, 287] width 617 height 16
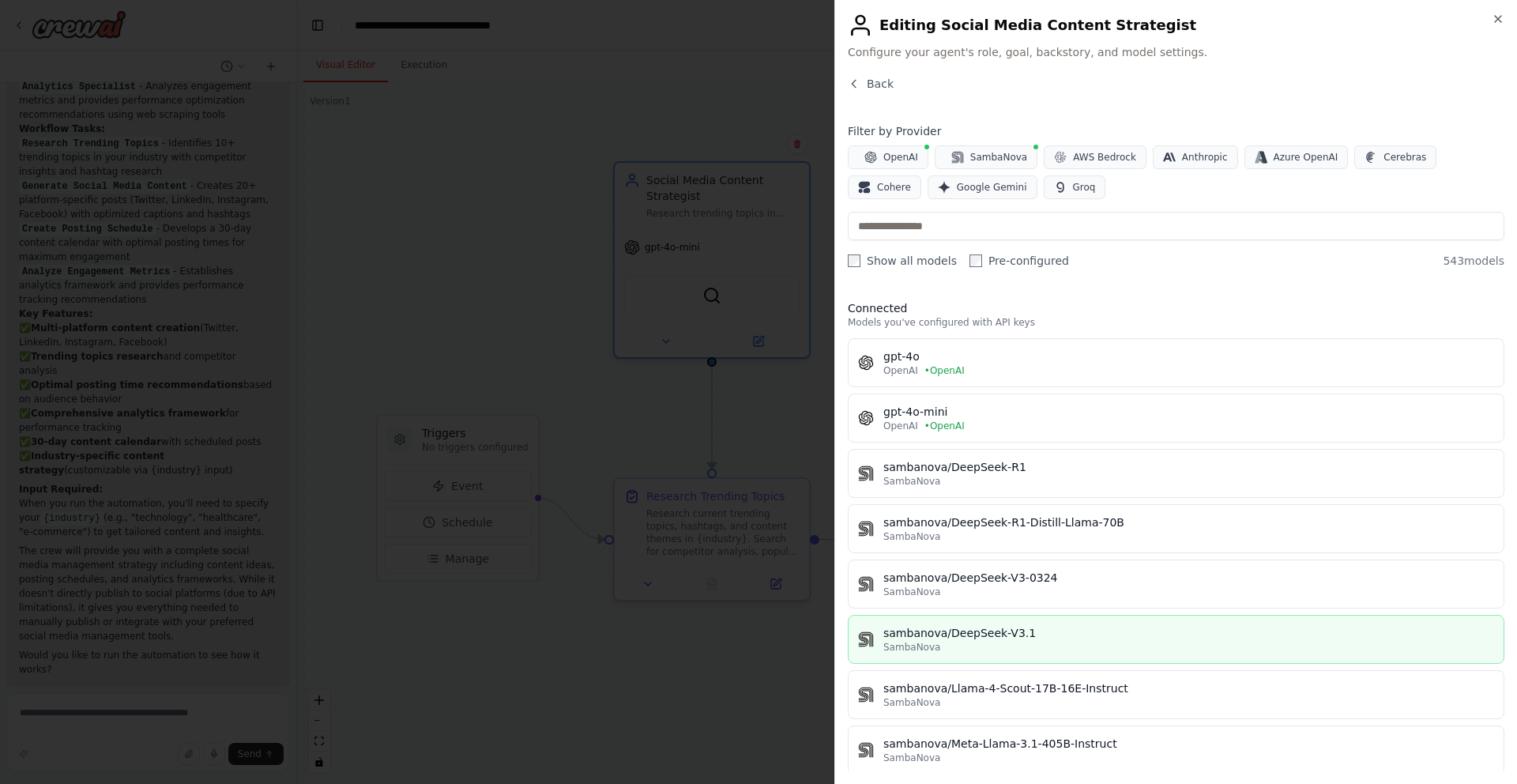
click at [971, 529] on div "sambanova/DeepSeek-V3.1" at bounding box center [1189, 633] width 611 height 16
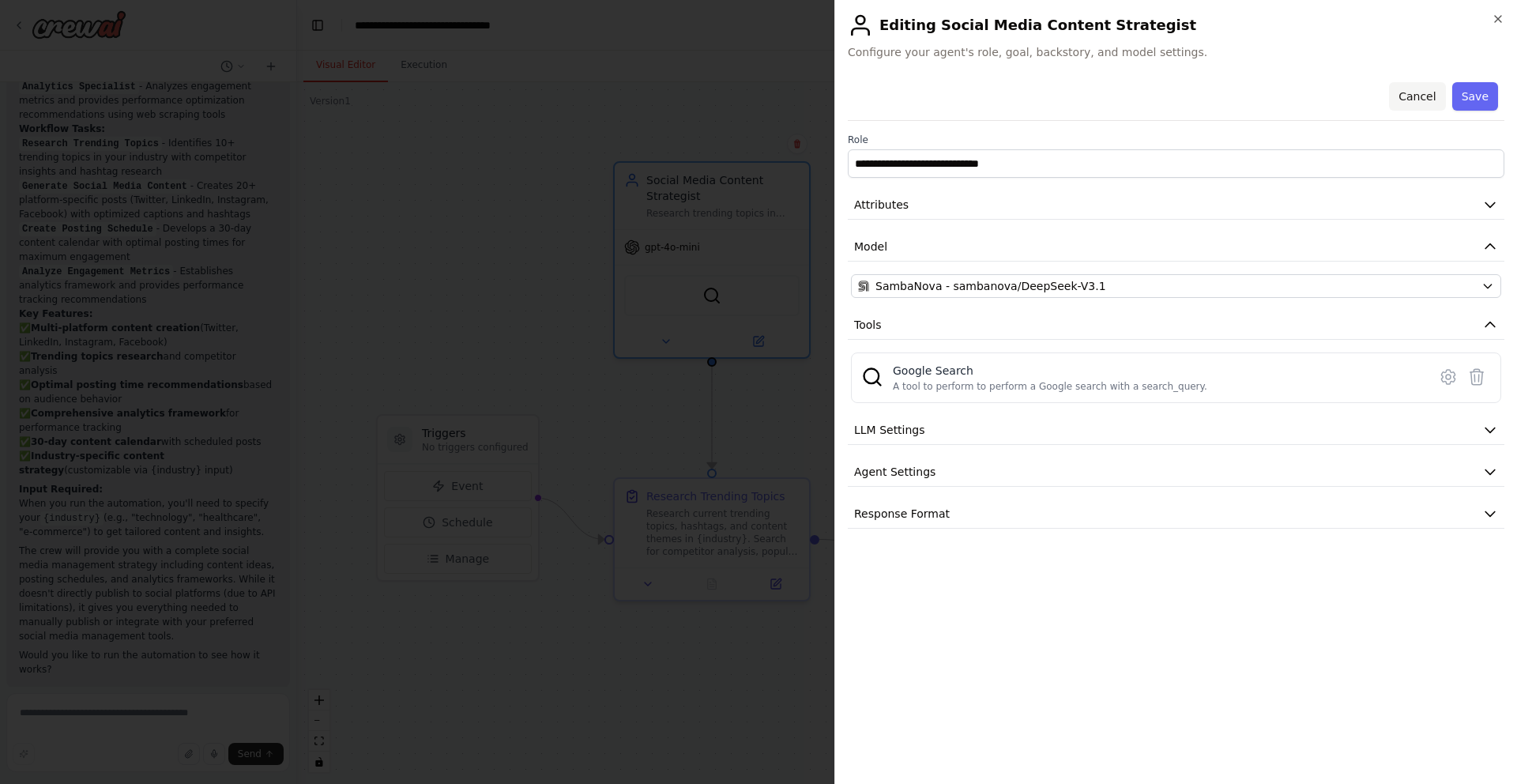
click at [1097, 100] on button "Cancel" at bounding box center [1417, 96] width 56 height 29
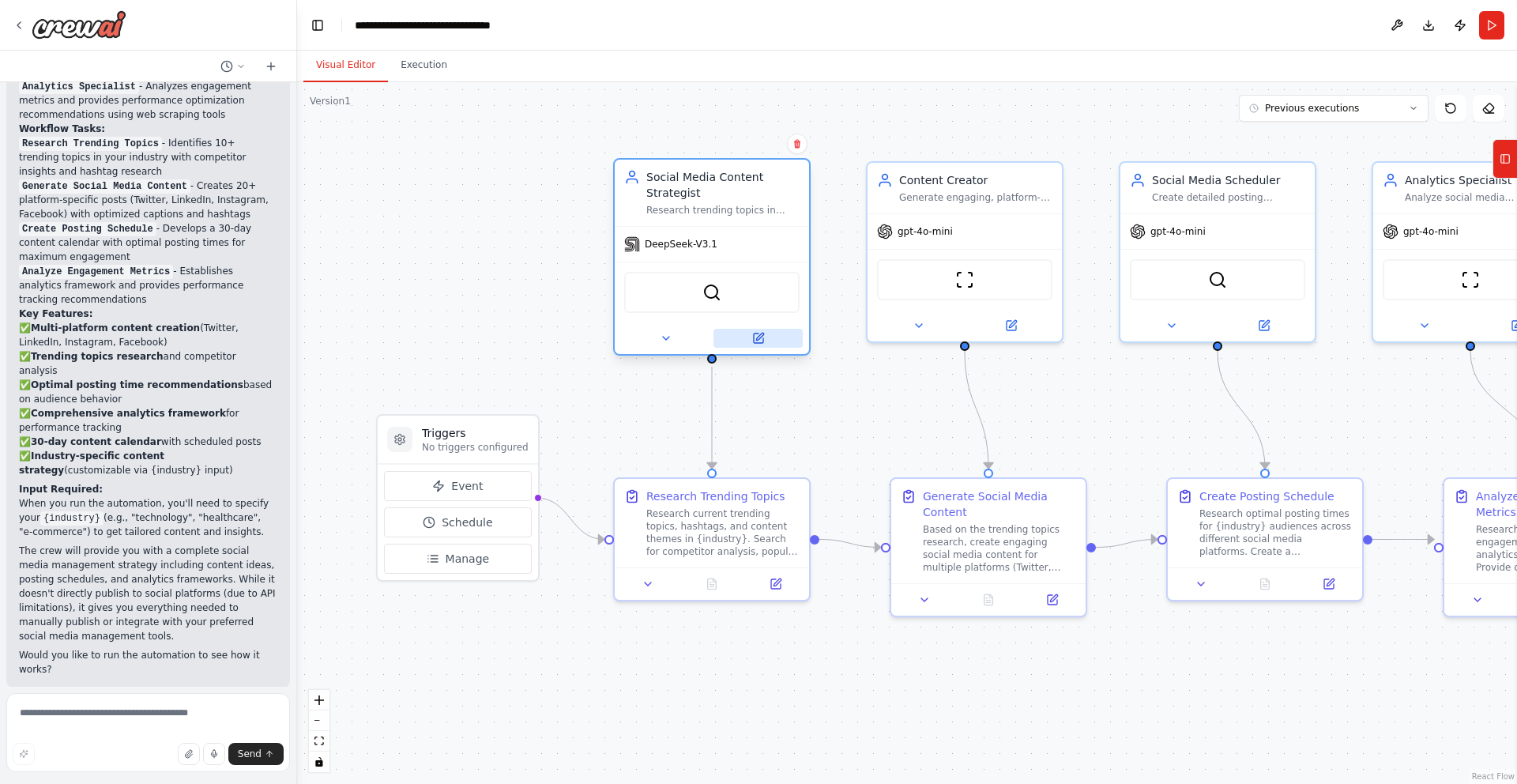
click at [763, 342] on icon at bounding box center [759, 338] width 13 height 13
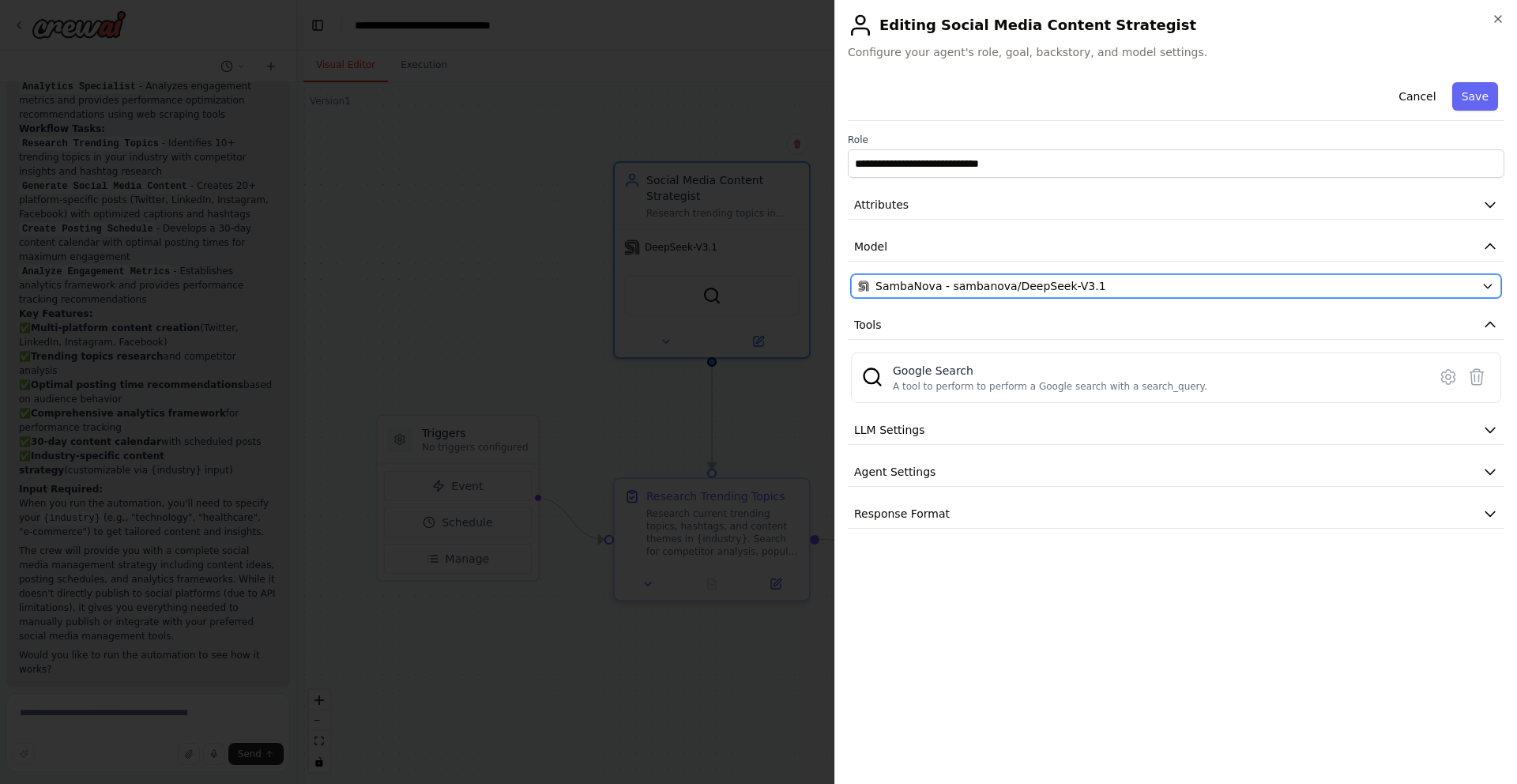
click at [1091, 290] on div "SambaNova - sambanova/DeepSeek-V3.1" at bounding box center [1166, 287] width 617 height 16
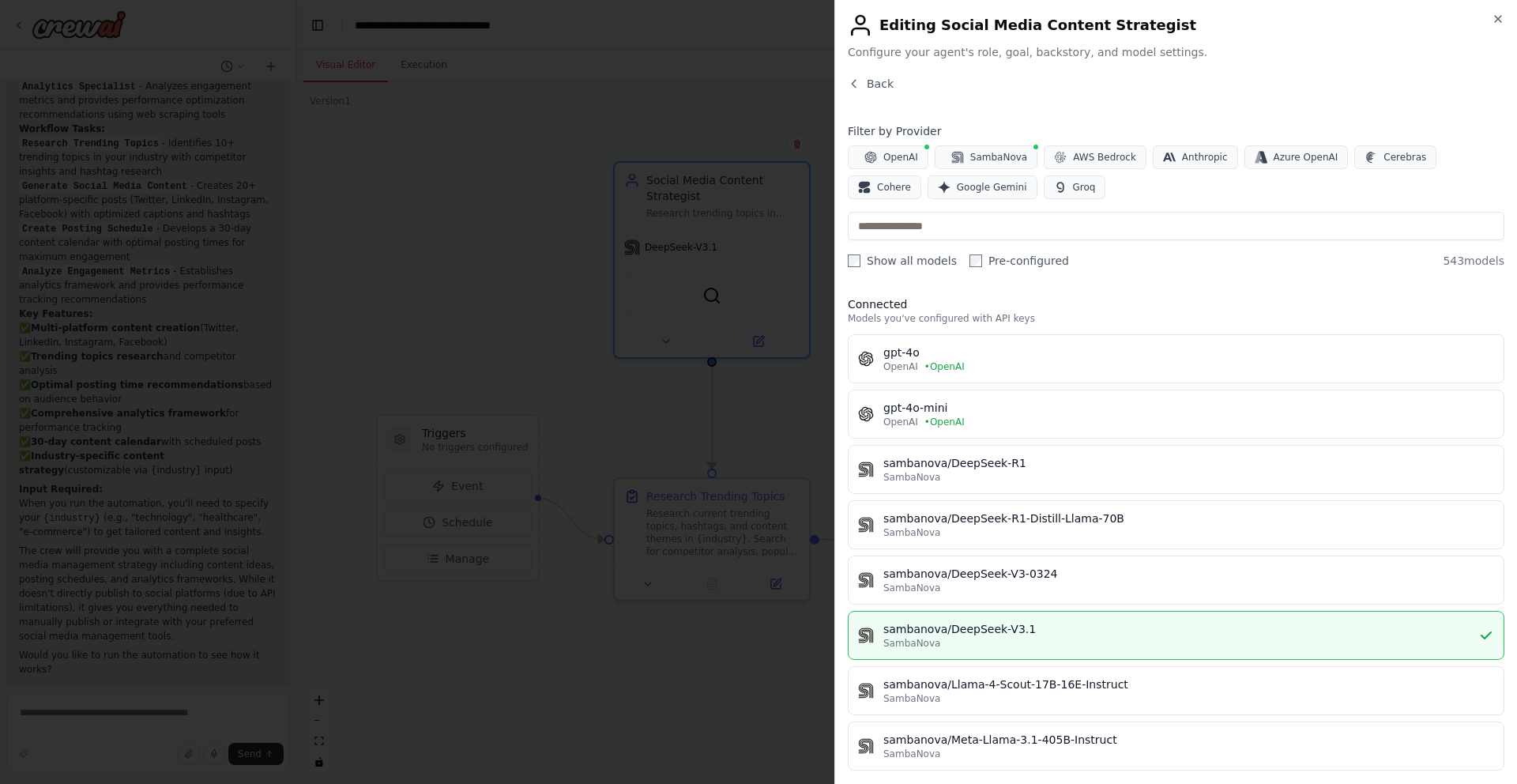
scroll to position [0, 0]
click at [974, 263] on label "Pre-configured" at bounding box center [1019, 261] width 99 height 16
click at [1097, 21] on icon "button" at bounding box center [1498, 19] width 13 height 13
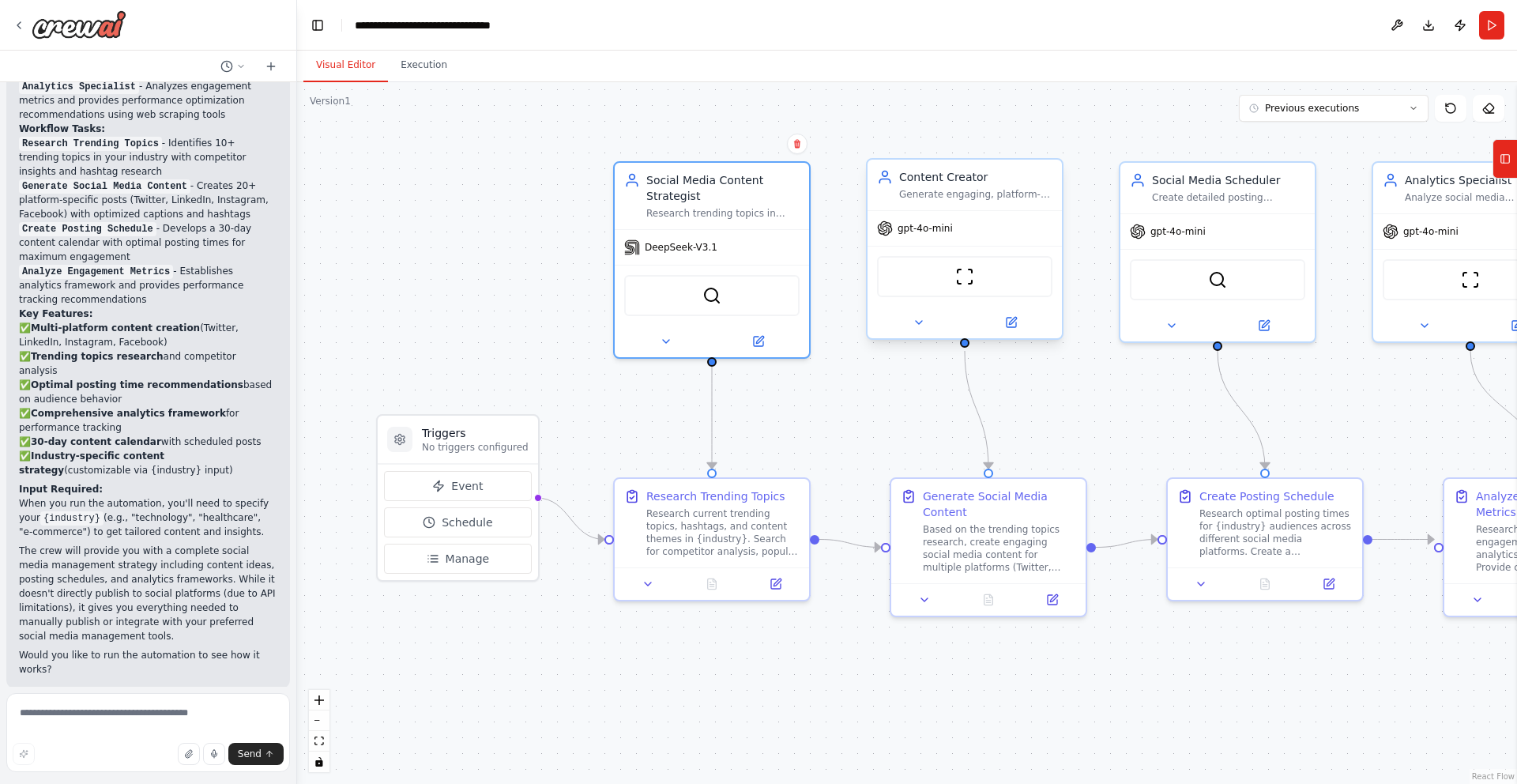
click at [923, 232] on span "gpt-4o-mini" at bounding box center [925, 228] width 55 height 13
click at [1001, 327] on button at bounding box center [1010, 322] width 89 height 19
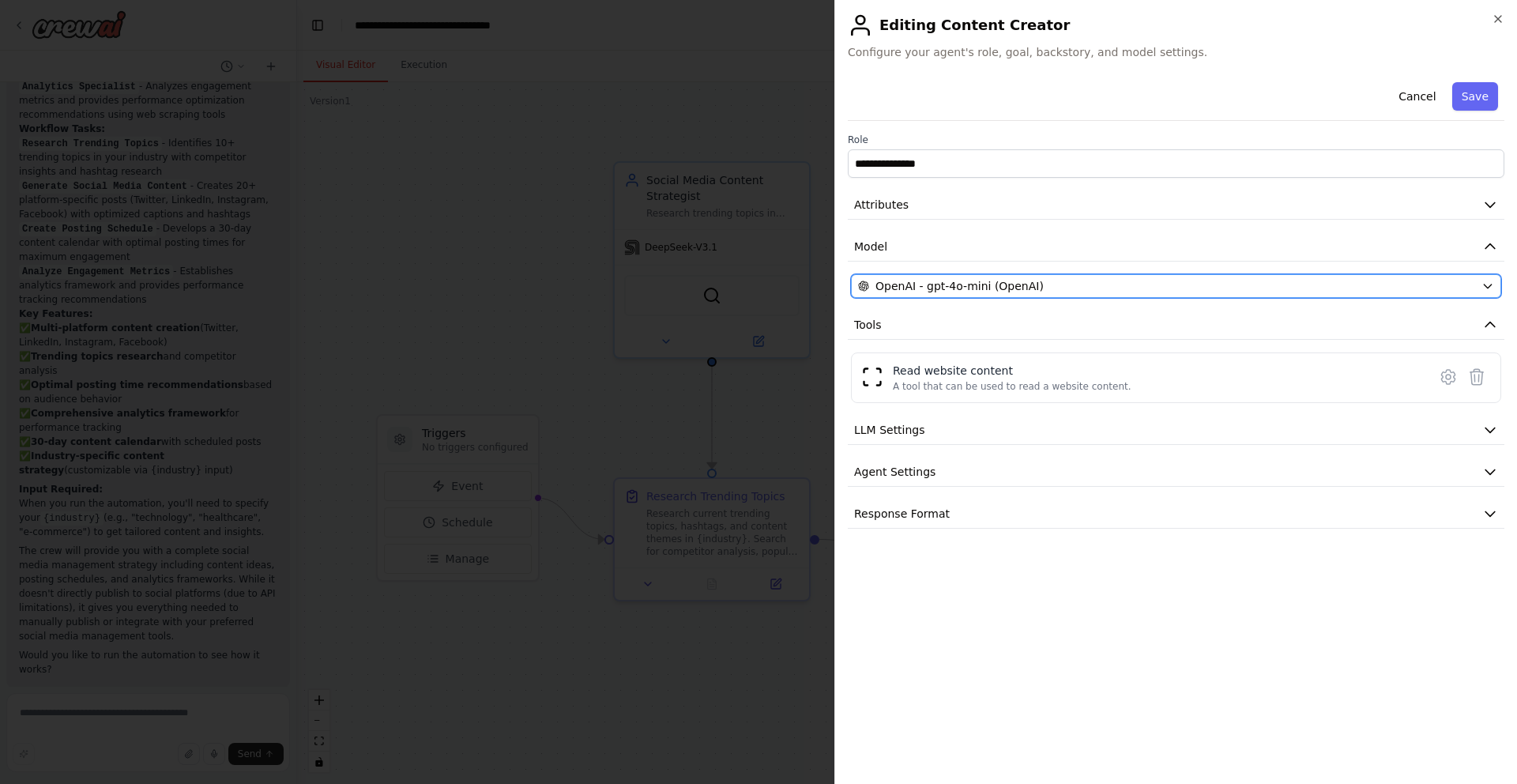
click at [987, 281] on span "OpenAI - gpt-4o-mini (OpenAI)" at bounding box center [959, 287] width 169 height 16
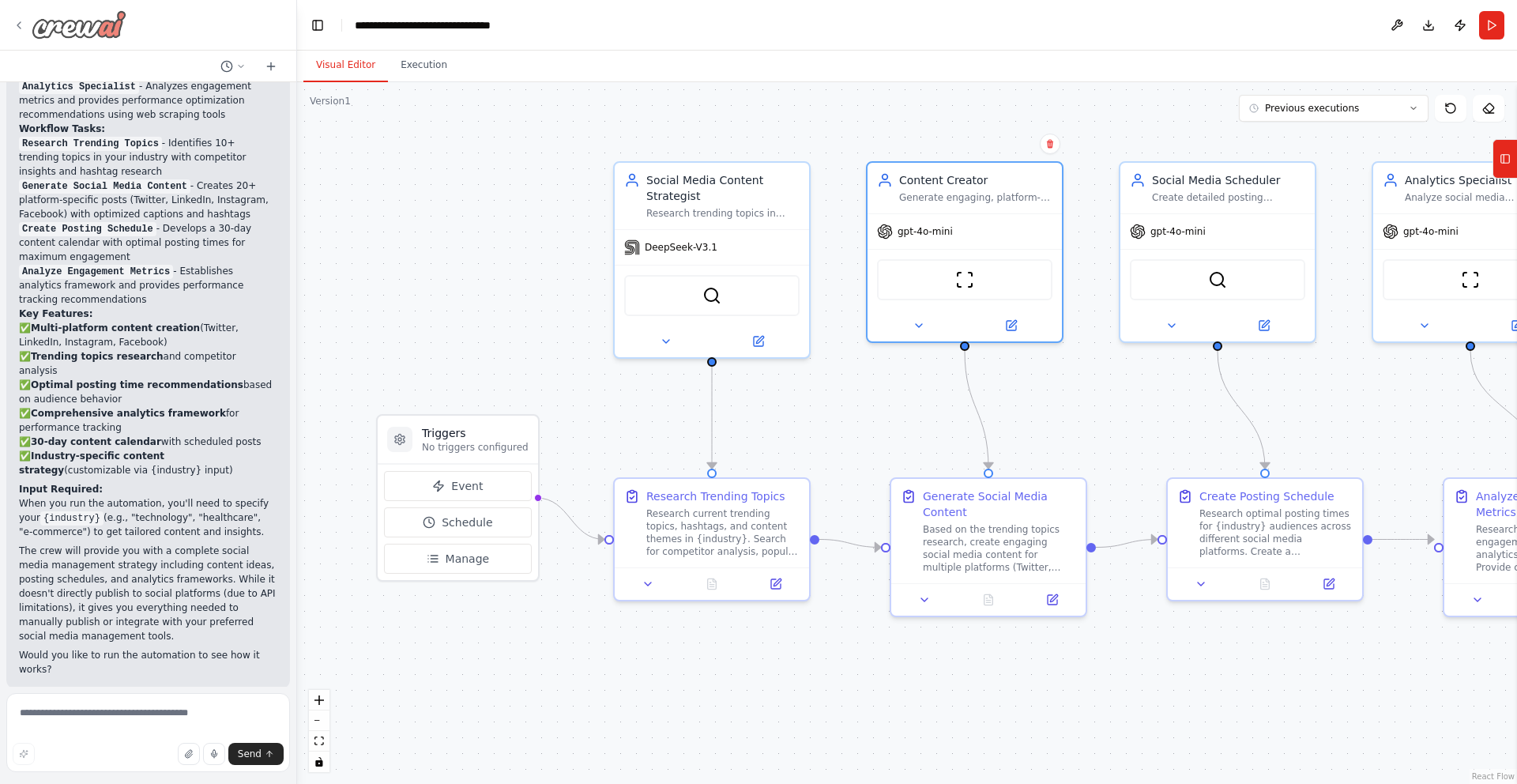
click at [25, 27] on div at bounding box center [69, 24] width 114 height 29
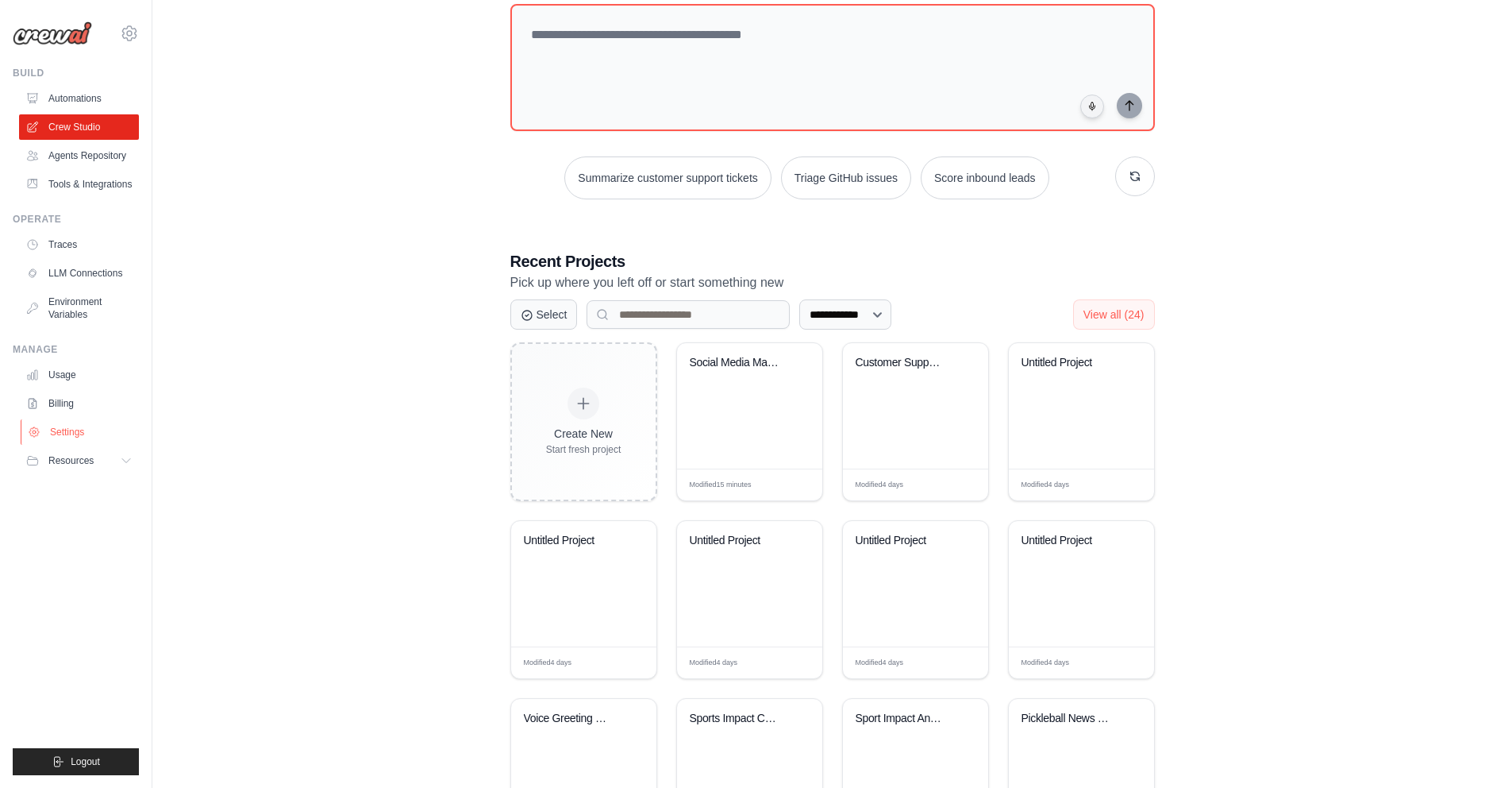
click at [96, 429] on link "Settings" at bounding box center [81, 432] width 120 height 25
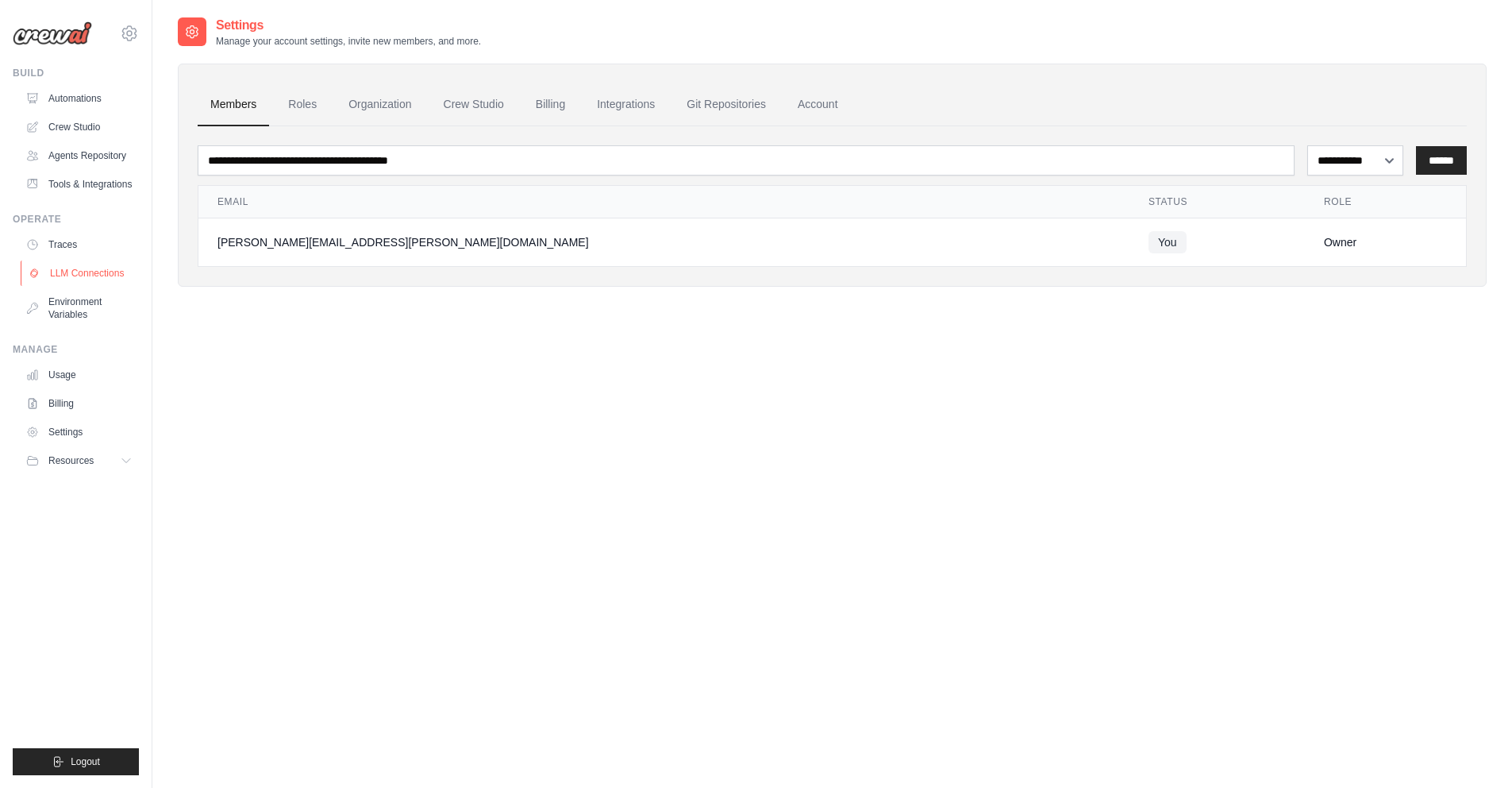
click at [77, 270] on link "LLM Connections" at bounding box center [81, 274] width 120 height 25
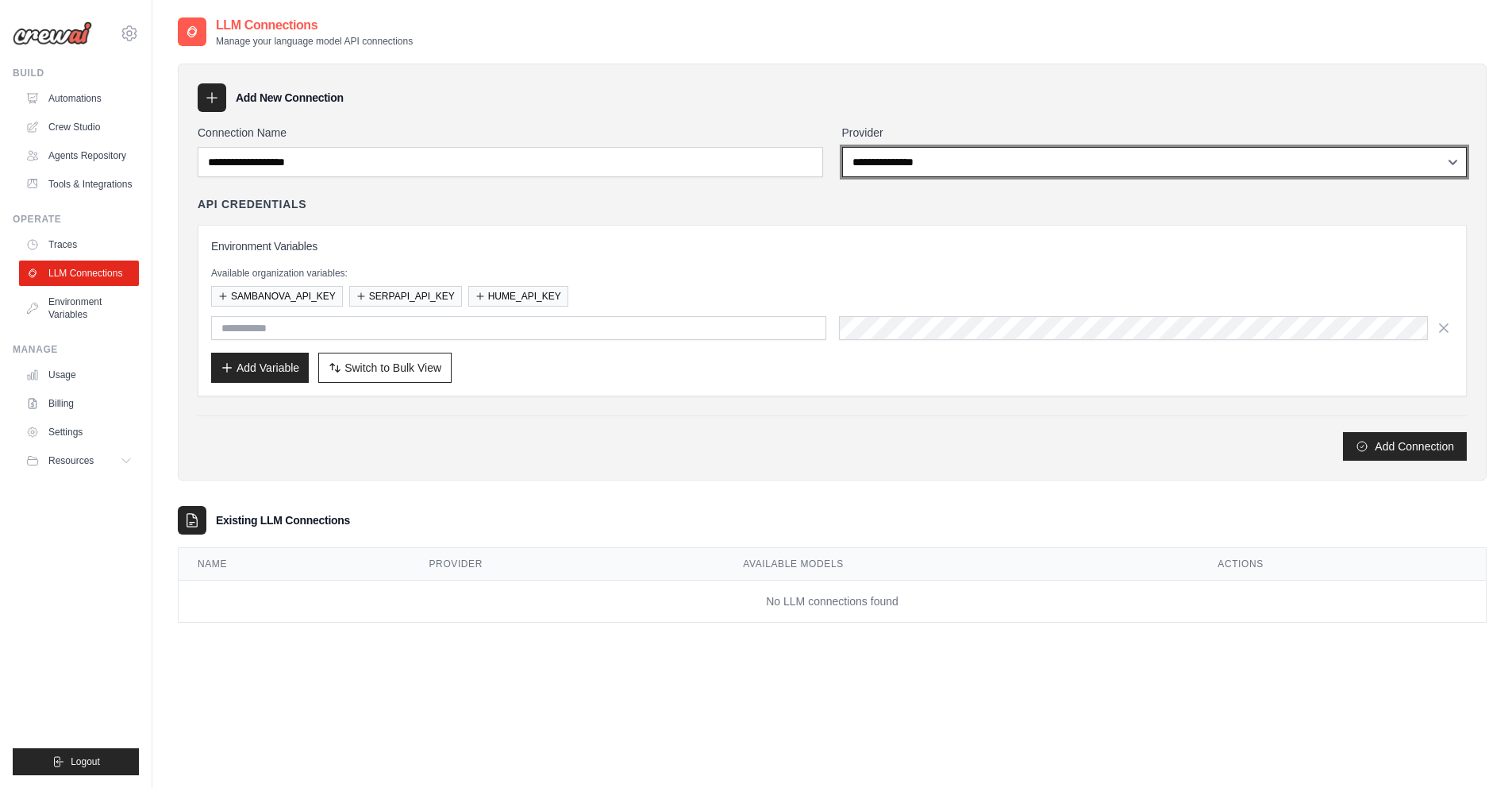
click at [907, 158] on select "**********" at bounding box center [1154, 161] width 626 height 30
select select "*********"
click at [842, 147] on select "**********" at bounding box center [1154, 161] width 626 height 30
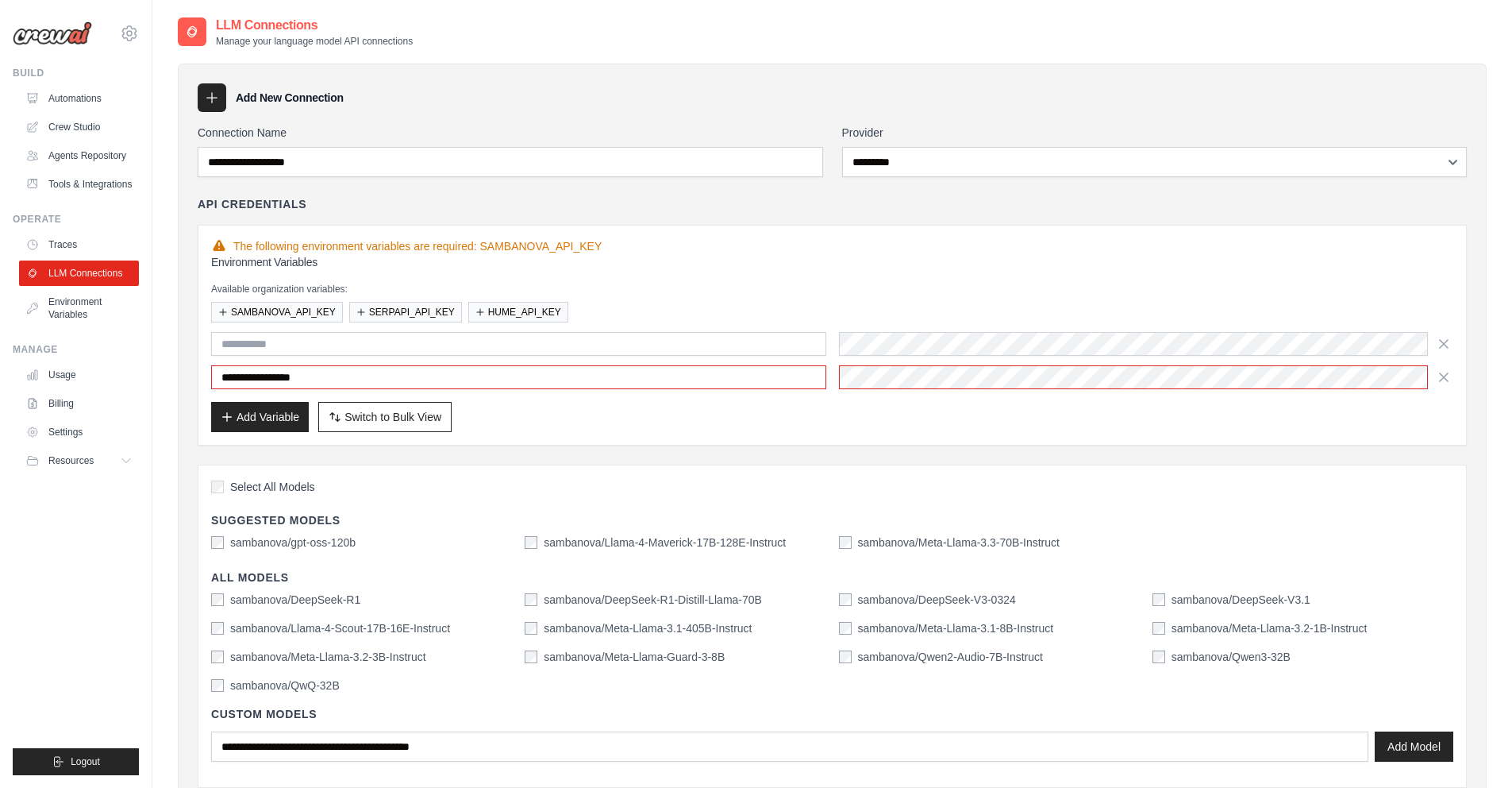
click at [73, 35] on img at bounding box center [53, 34] width 80 height 24
click at [90, 39] on img at bounding box center [53, 34] width 80 height 24
click at [74, 127] on link "Crew Studio" at bounding box center [81, 127] width 120 height 25
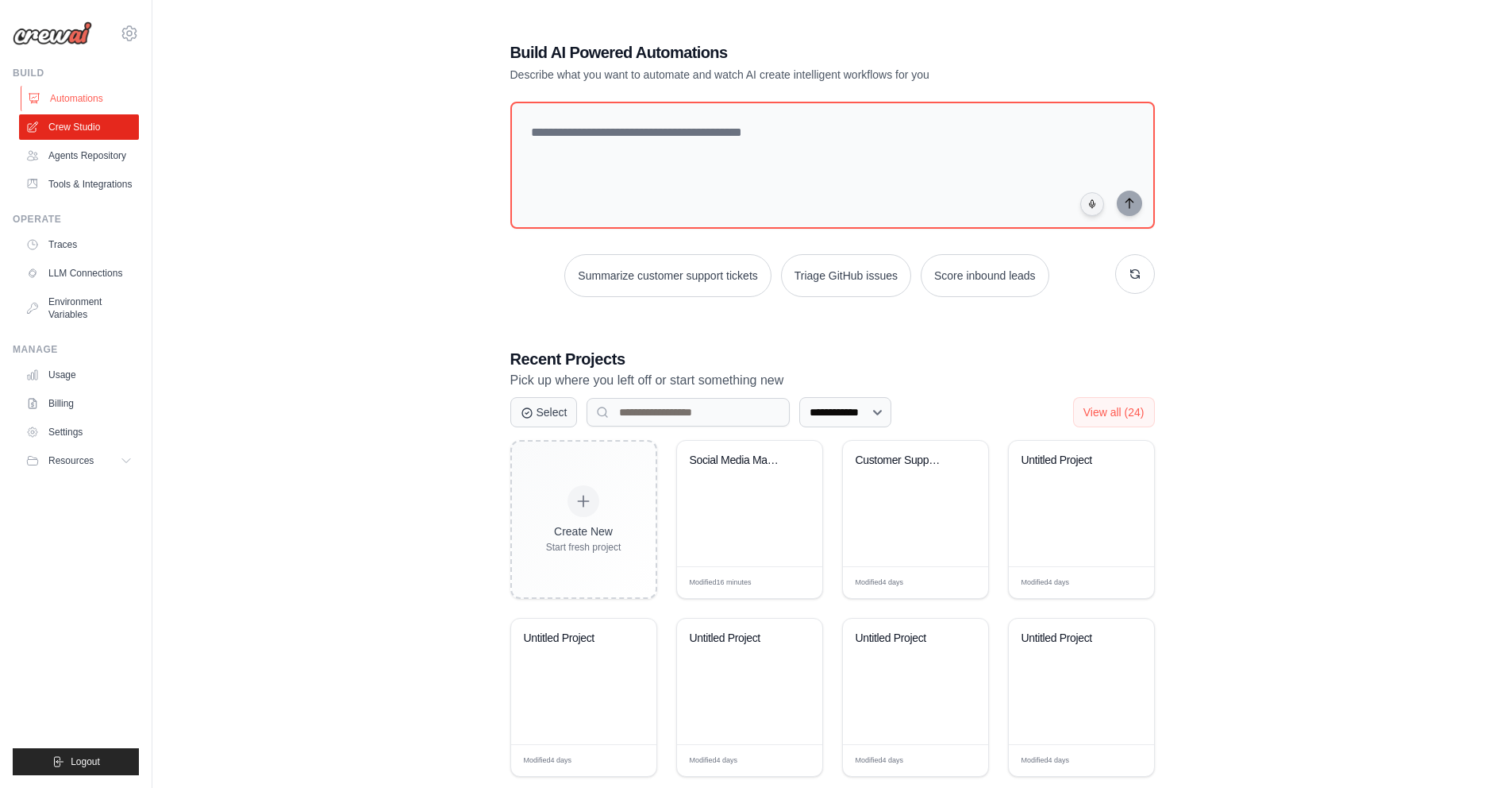
click at [68, 94] on link "Automations" at bounding box center [81, 99] width 120 height 25
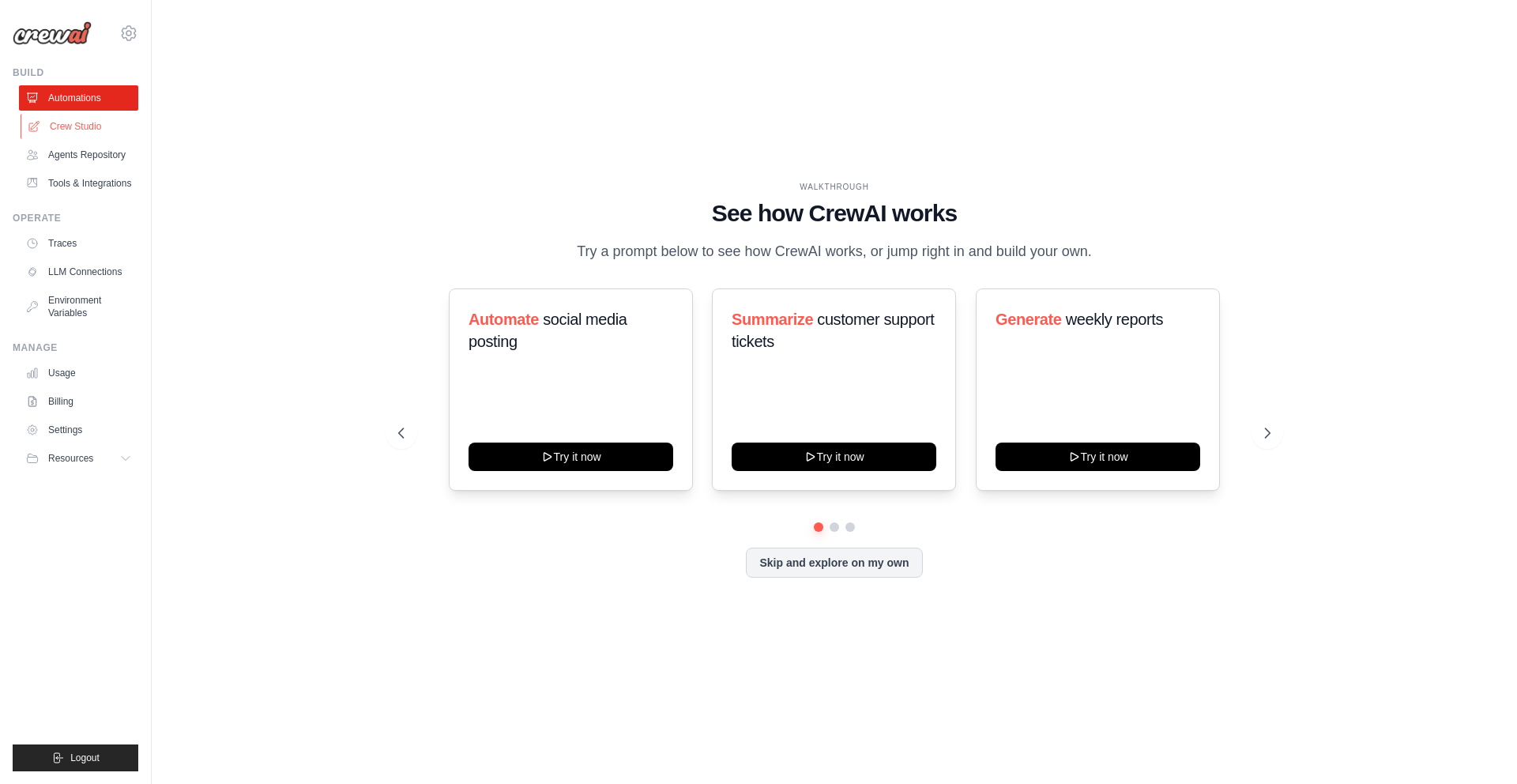
click at [88, 125] on link "Crew Studio" at bounding box center [80, 126] width 119 height 25
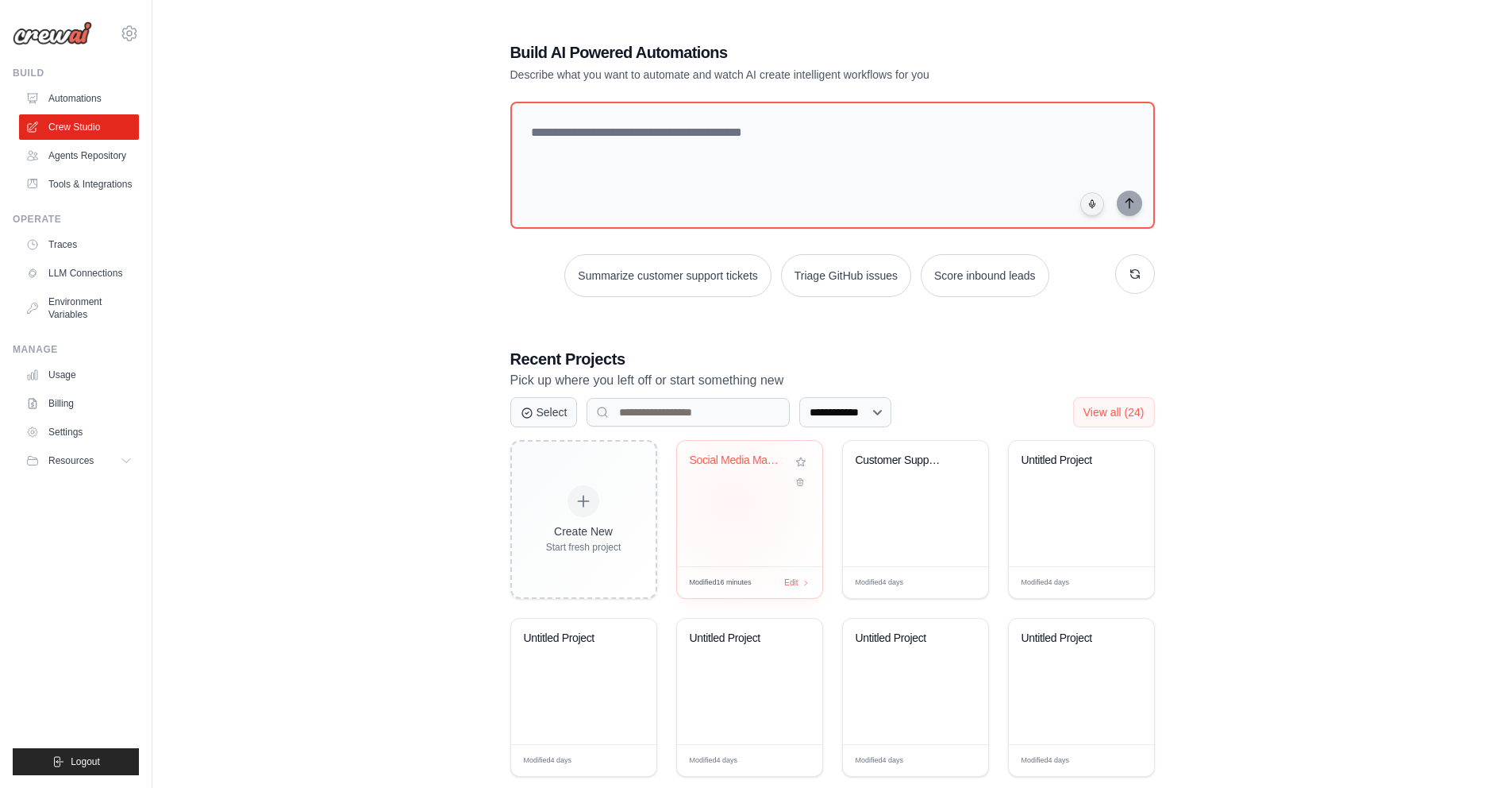
click at [731, 501] on div "Social Media Management Automation" at bounding box center [750, 504] width 145 height 126
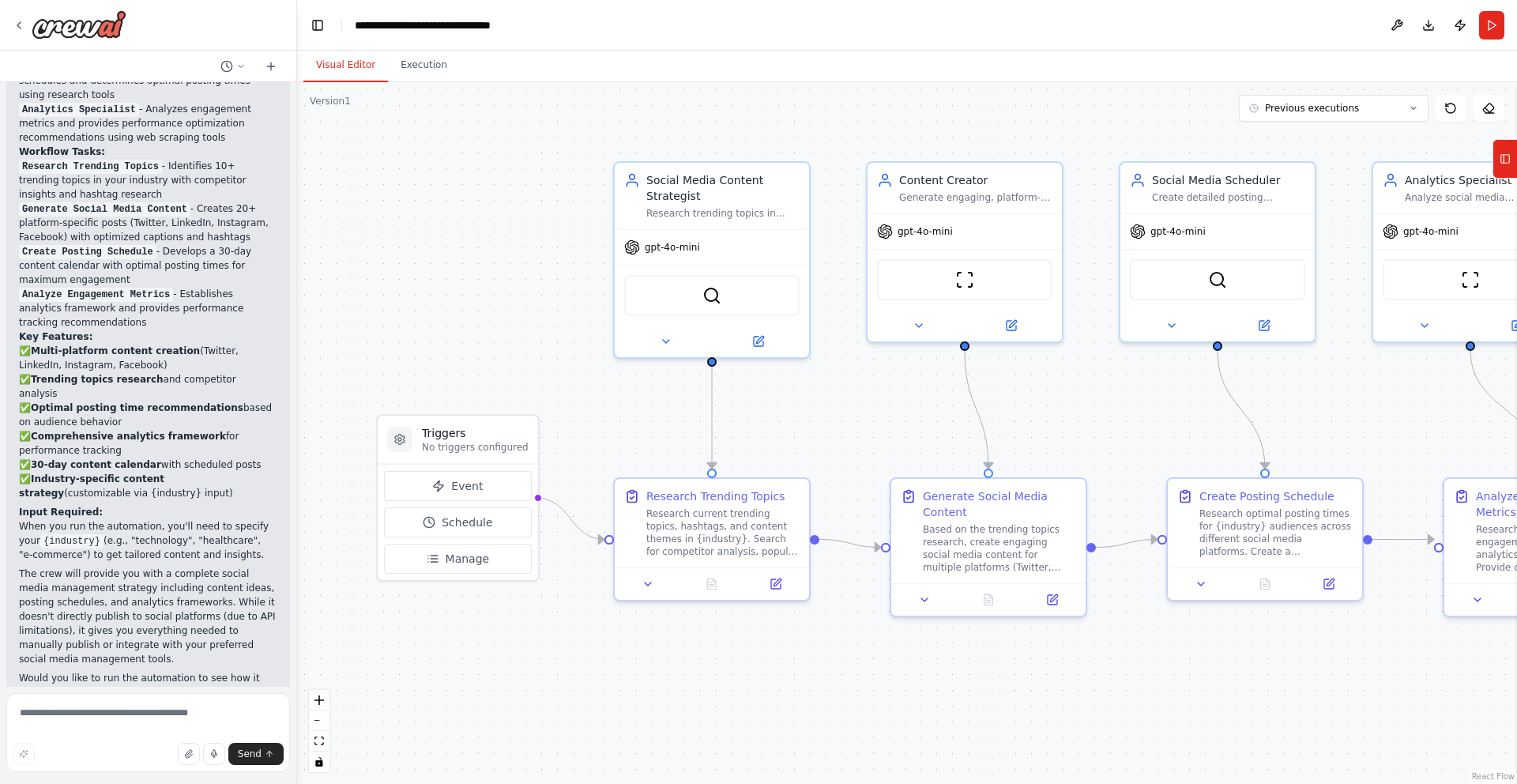
scroll to position [2037, 0]
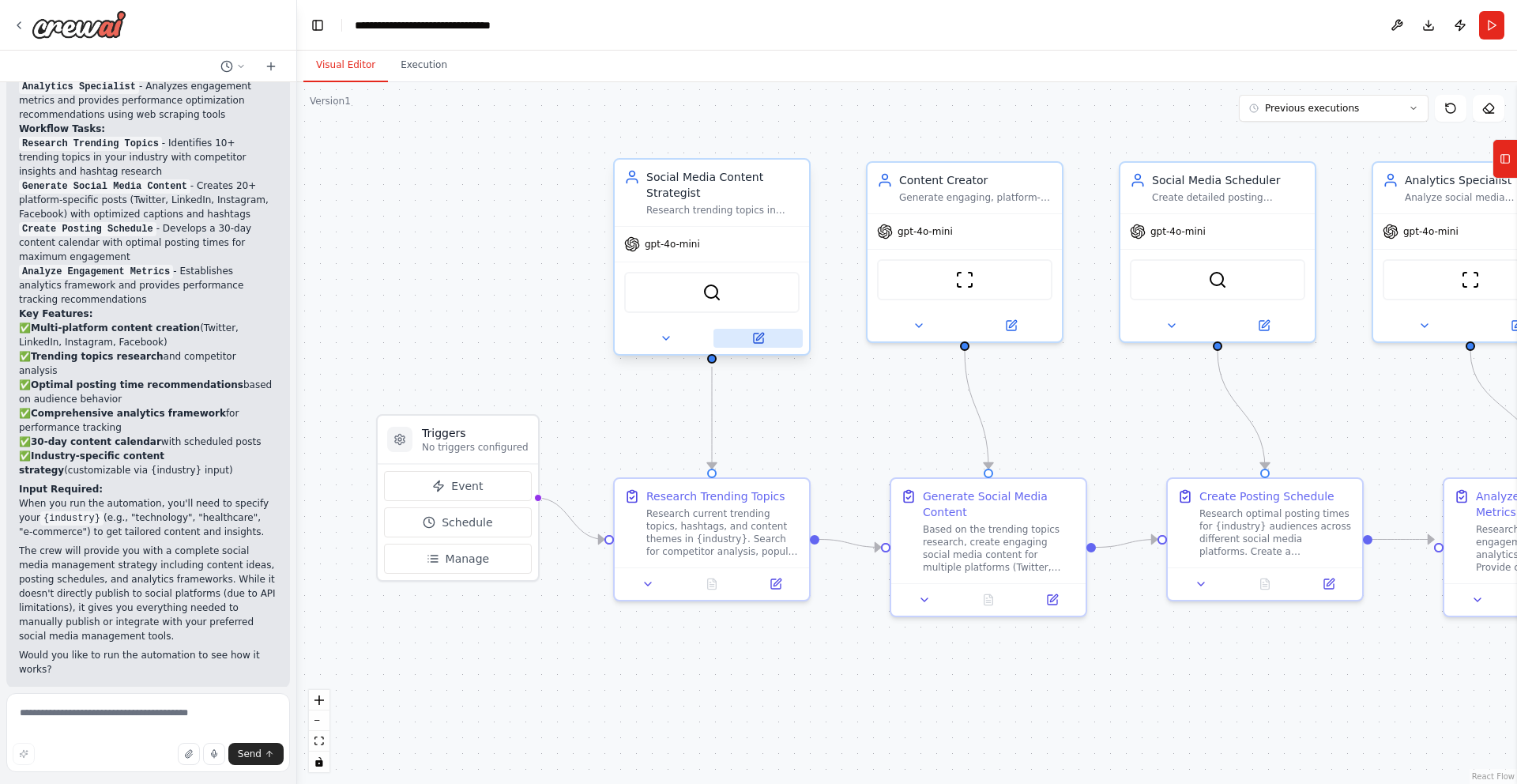
click at [757, 342] on icon at bounding box center [758, 338] width 10 height 10
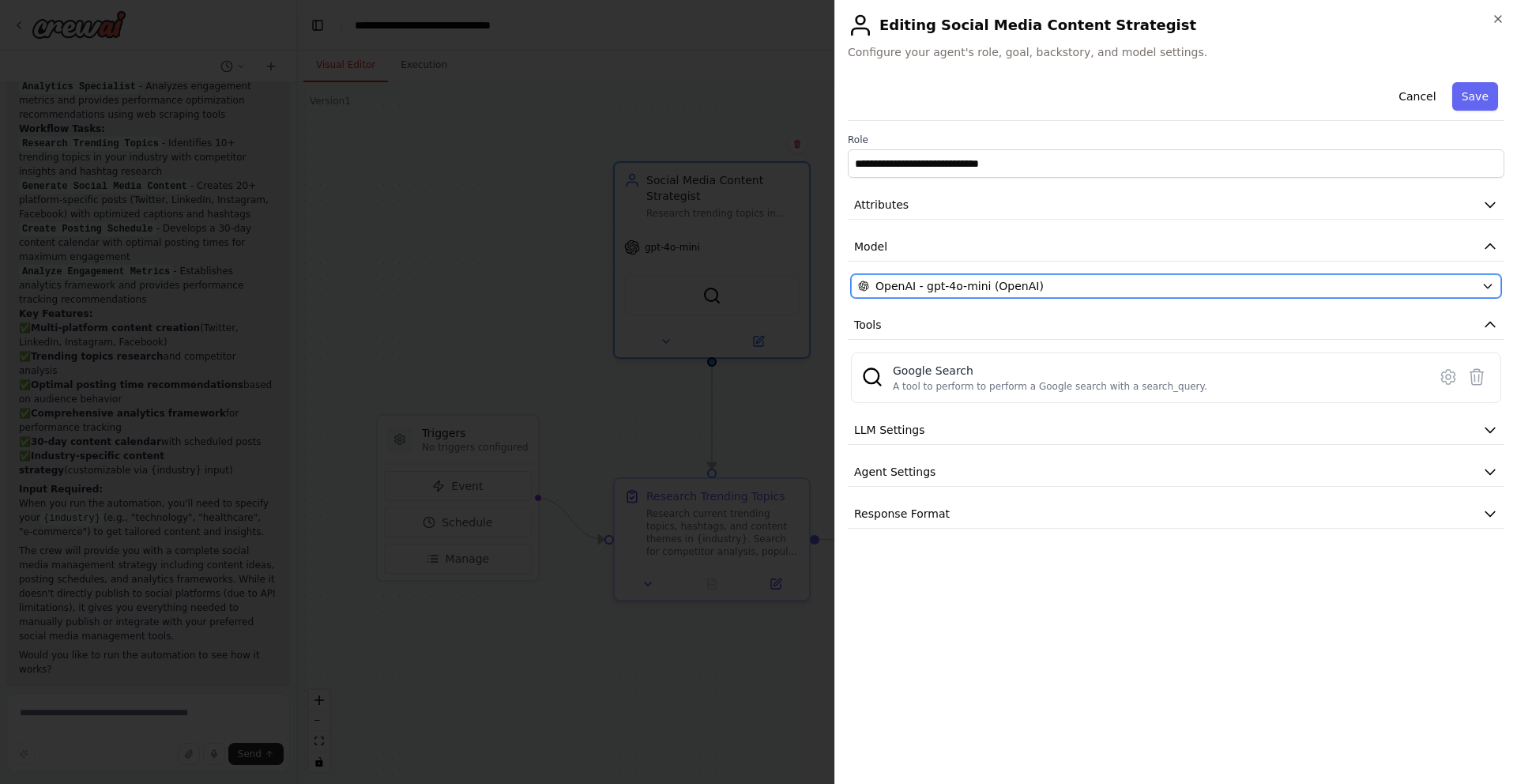
click at [968, 291] on span "OpenAI - gpt-4o-mini (OpenAI)" at bounding box center [959, 287] width 169 height 16
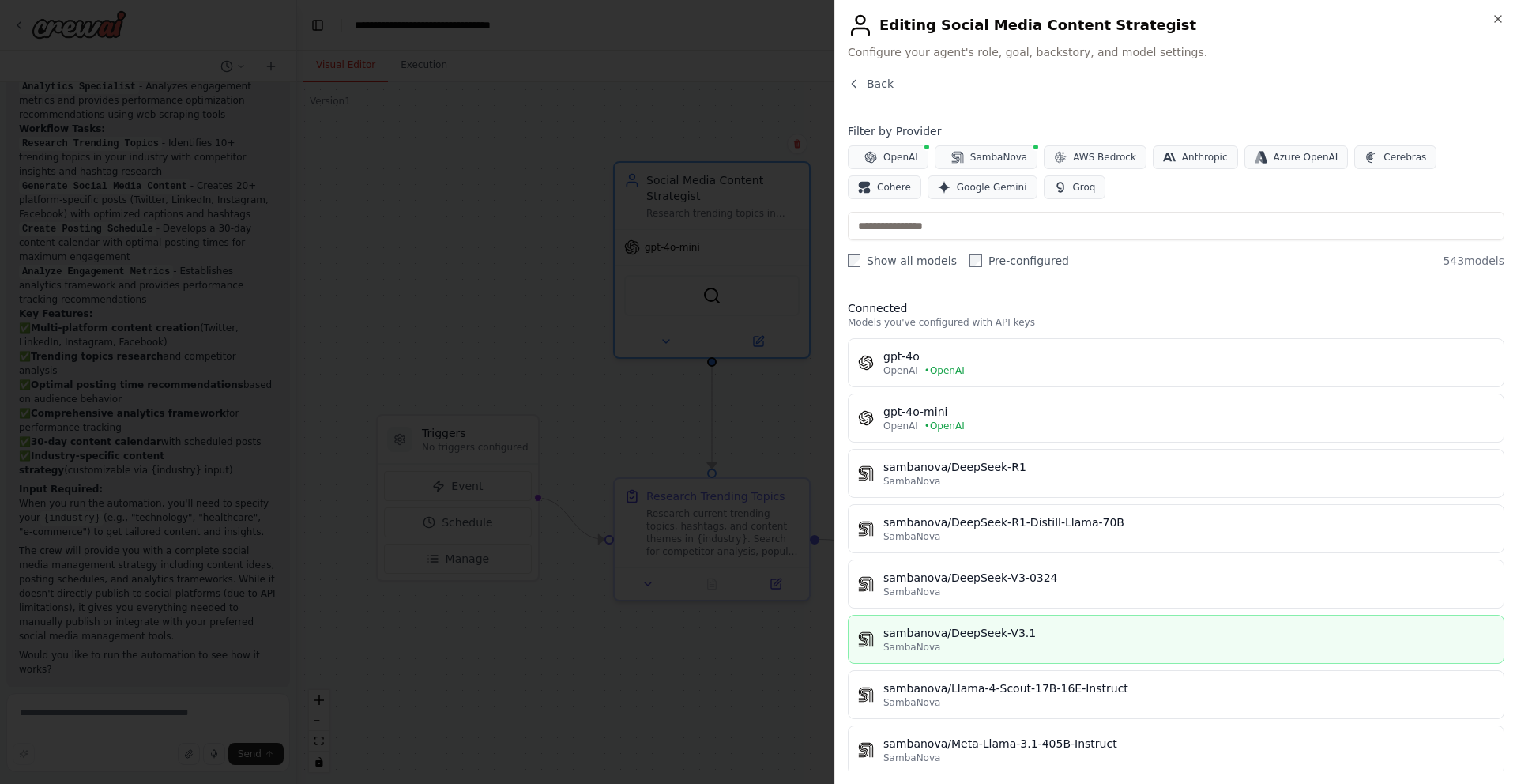
click at [1020, 637] on div "sambanova/DeepSeek-V3.1" at bounding box center [1189, 633] width 611 height 16
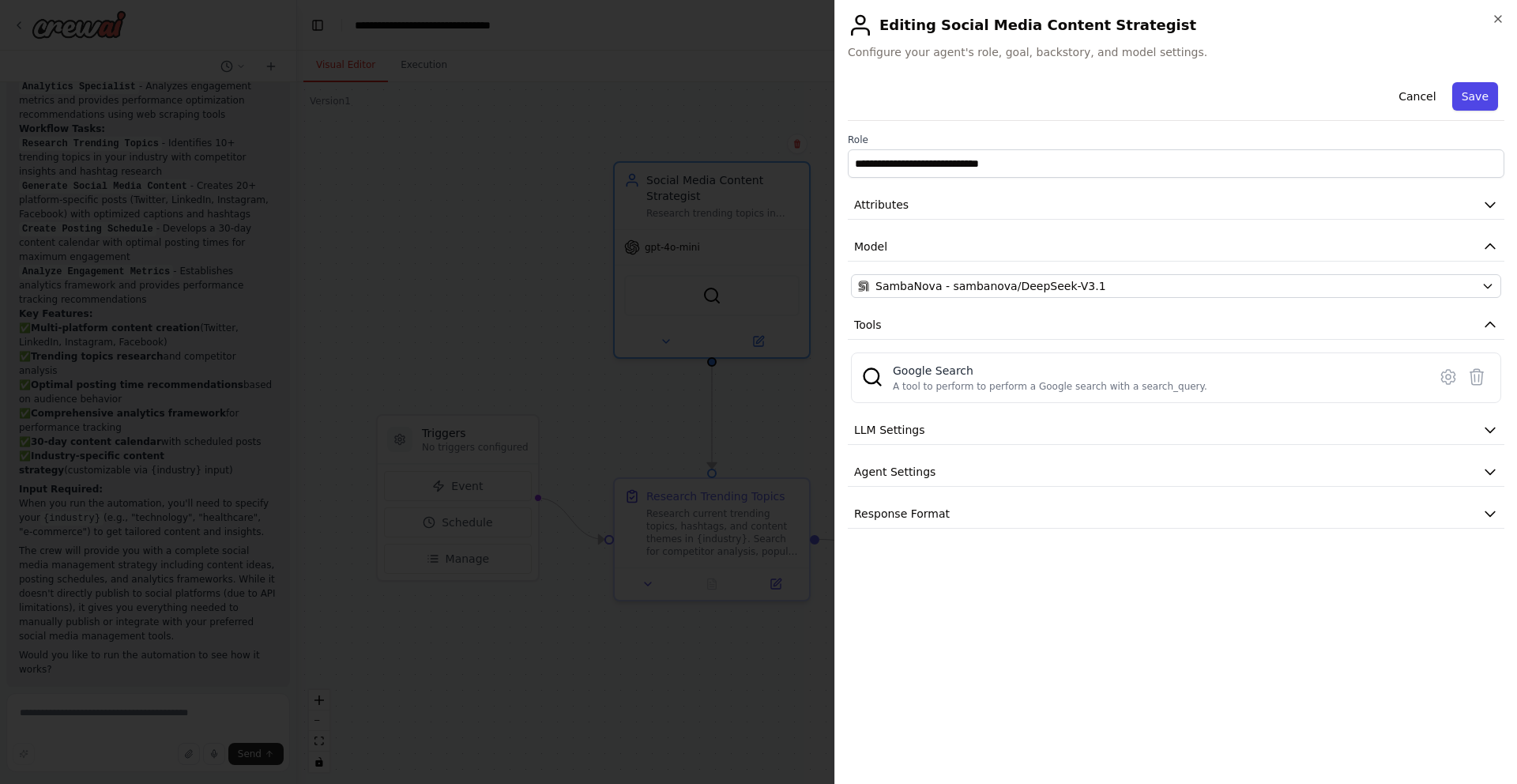
click at [1488, 108] on button "Save" at bounding box center [1475, 96] width 46 height 29
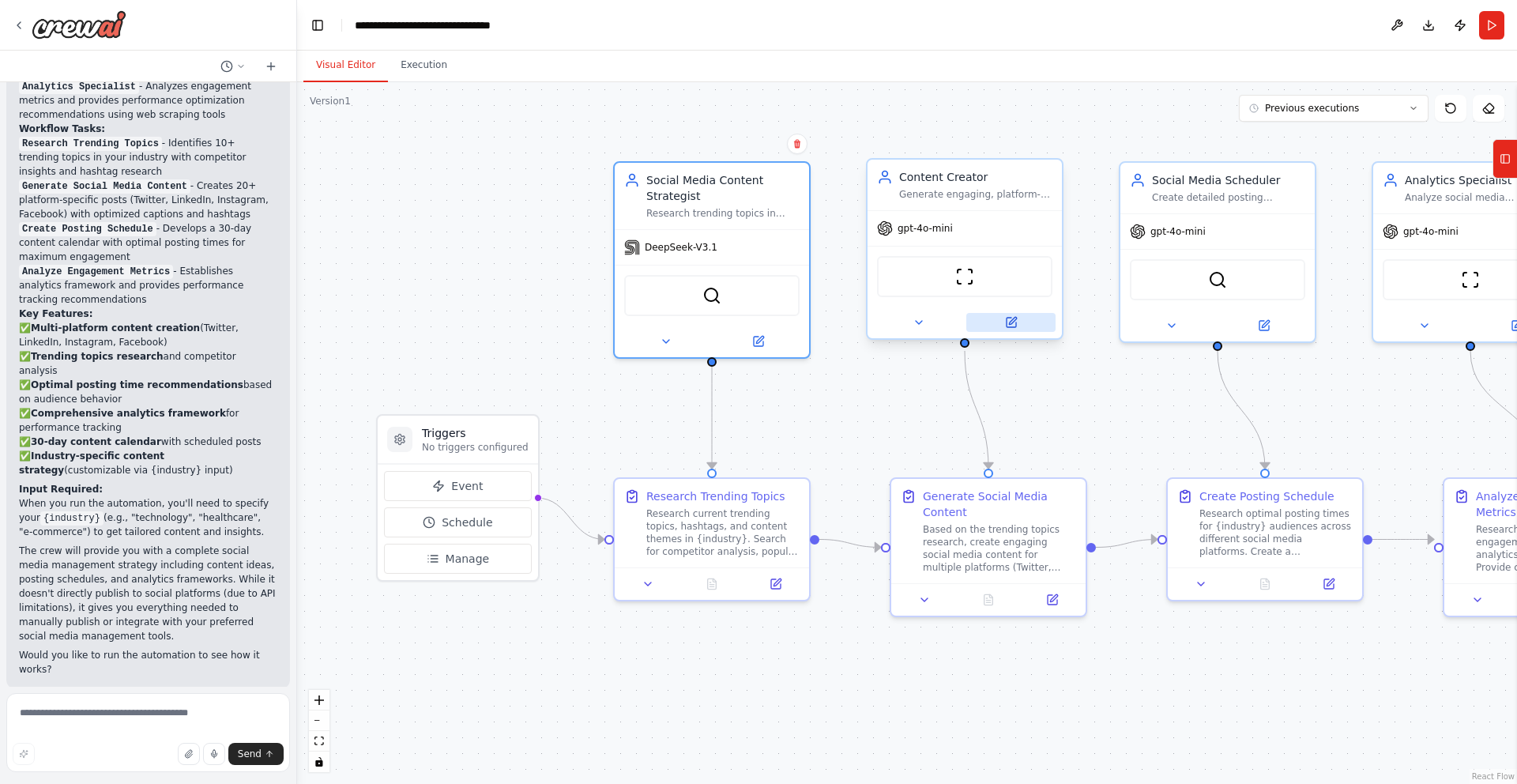
click at [1015, 331] on button at bounding box center [1010, 322] width 89 height 19
click at [1012, 327] on icon at bounding box center [1011, 322] width 10 height 10
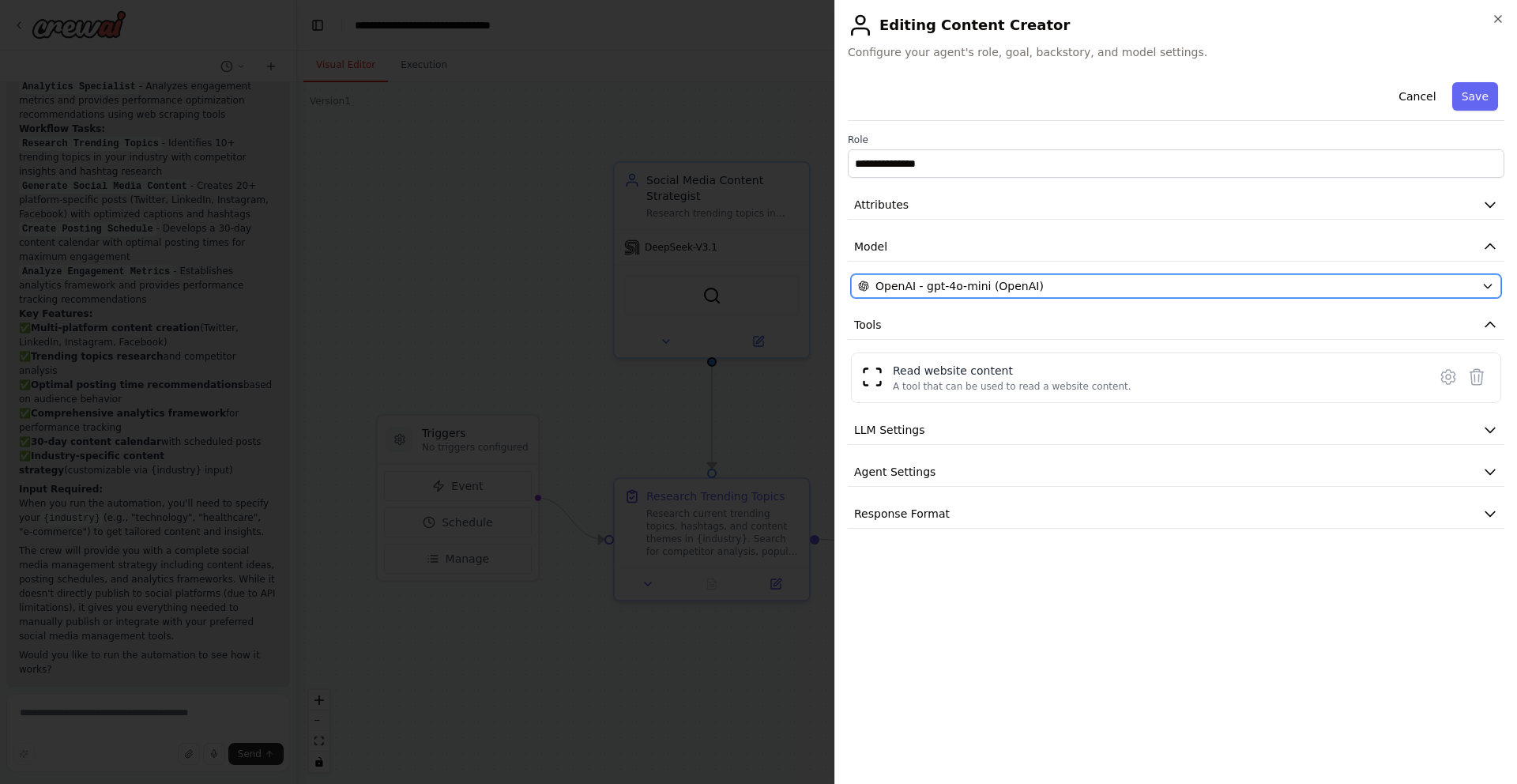
click at [965, 278] on span "OpenAI - gpt-4o-mini (OpenAI)" at bounding box center [959, 287] width 169 height 16
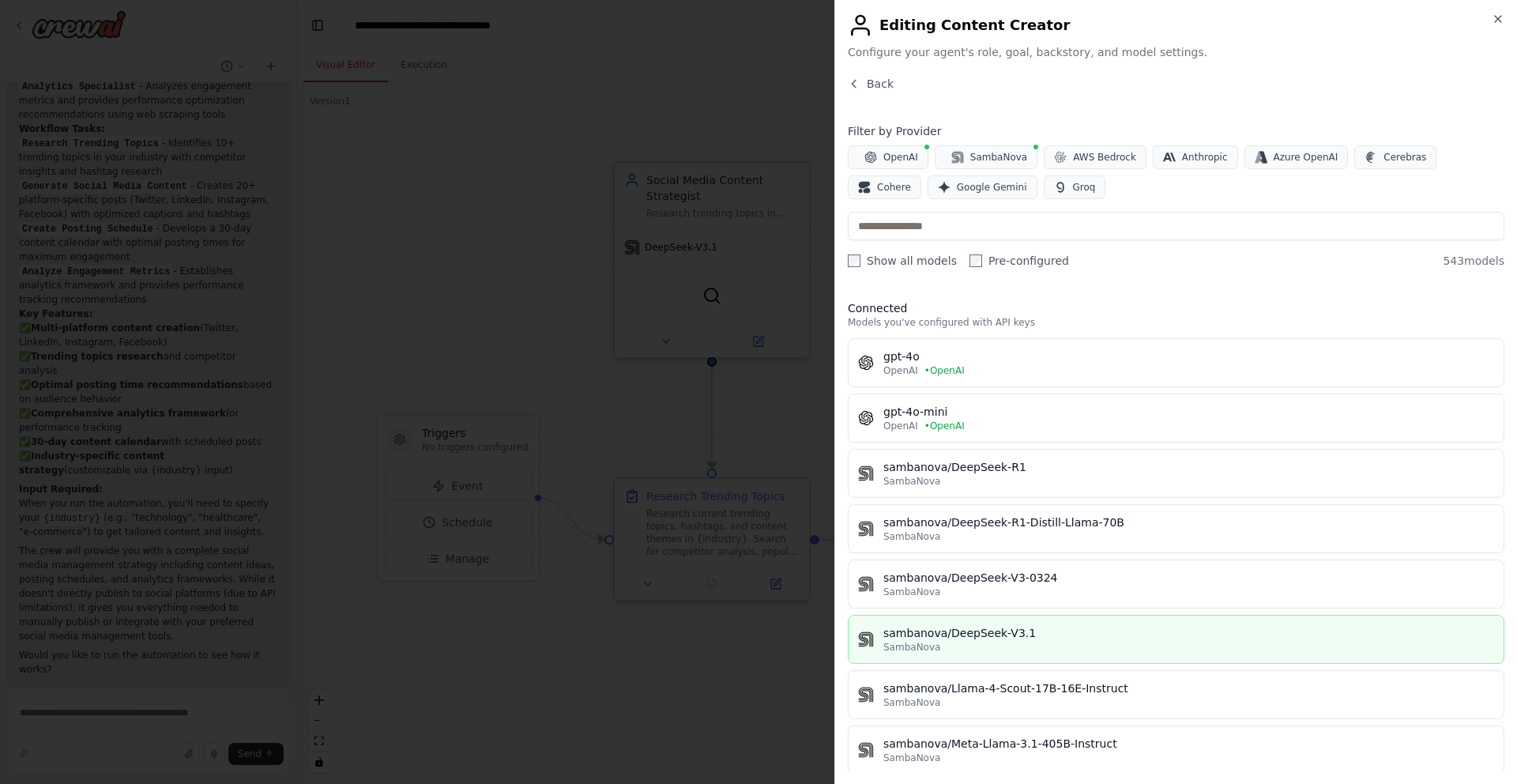
click at [993, 638] on div "sambanova/DeepSeek-V3.1" at bounding box center [1189, 633] width 611 height 16
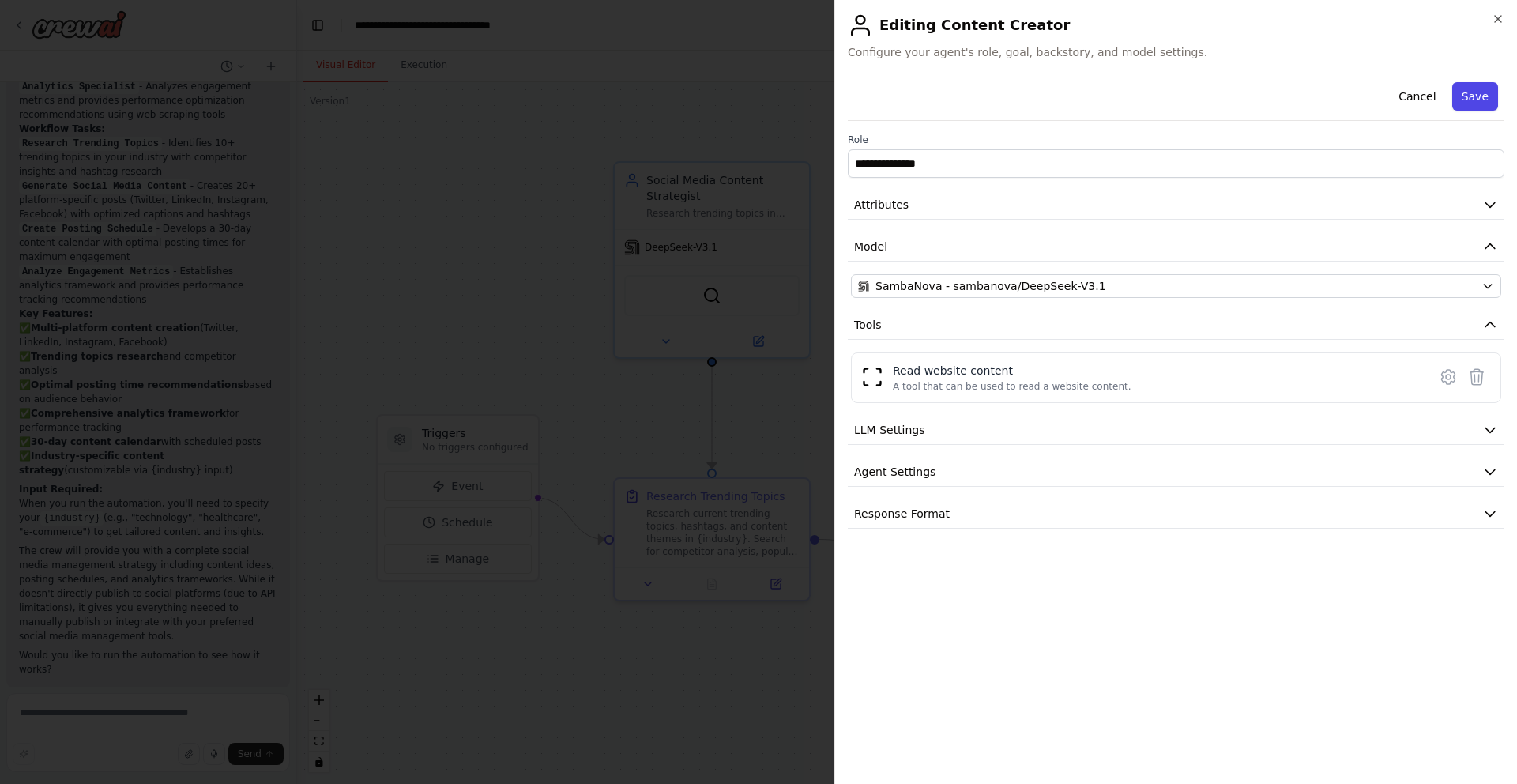
click at [1461, 98] on button "Save" at bounding box center [1475, 96] width 46 height 29
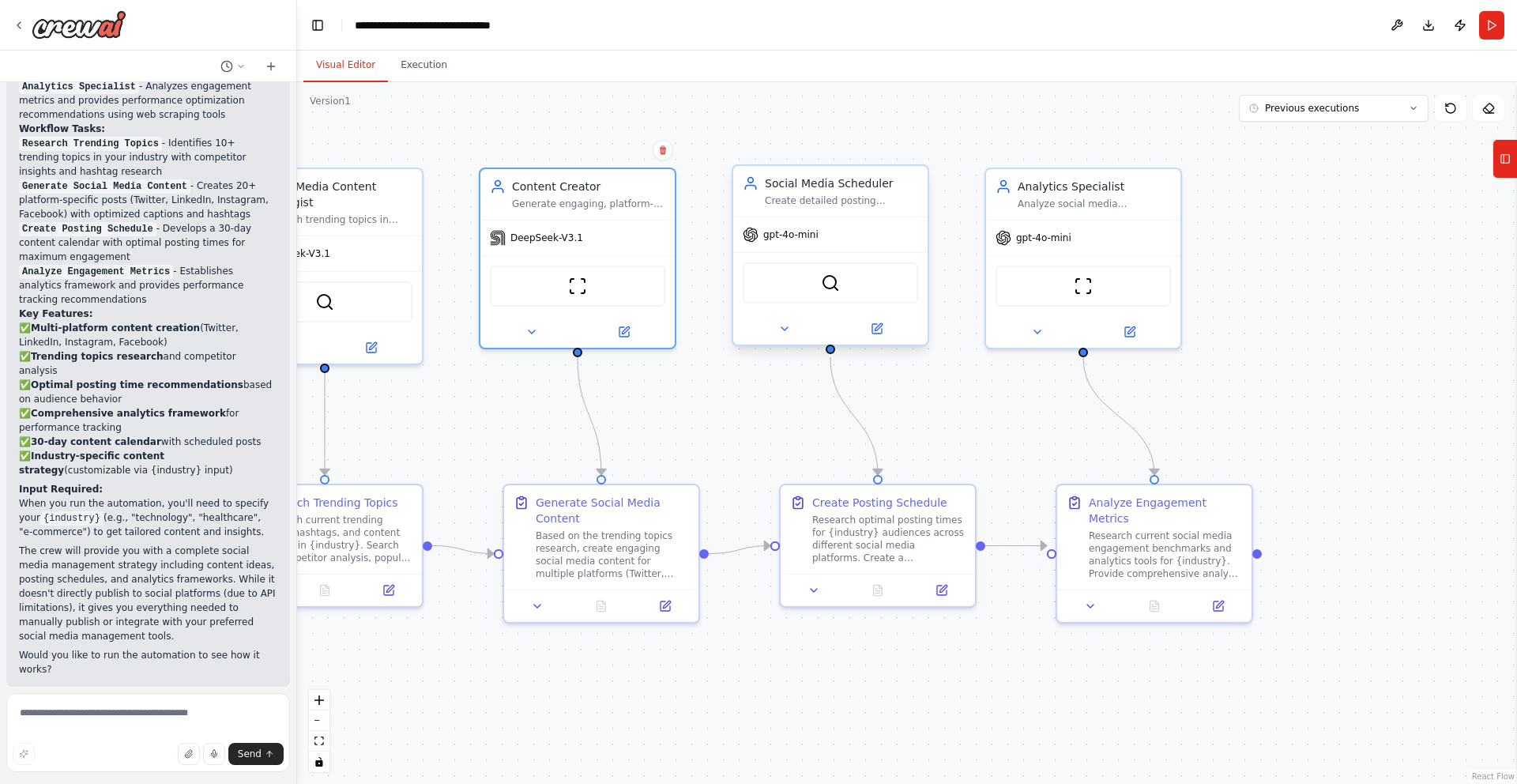
drag, startPoint x: 1140, startPoint y: 397, endPoint x: 720, endPoint y: 344, distance: 423.3
click at [684, 400] on div ".deletable-edge-delete-btn { width: 20px; height: 20px; border: 0px solid #ffff…" at bounding box center [908, 433] width 1220 height 701
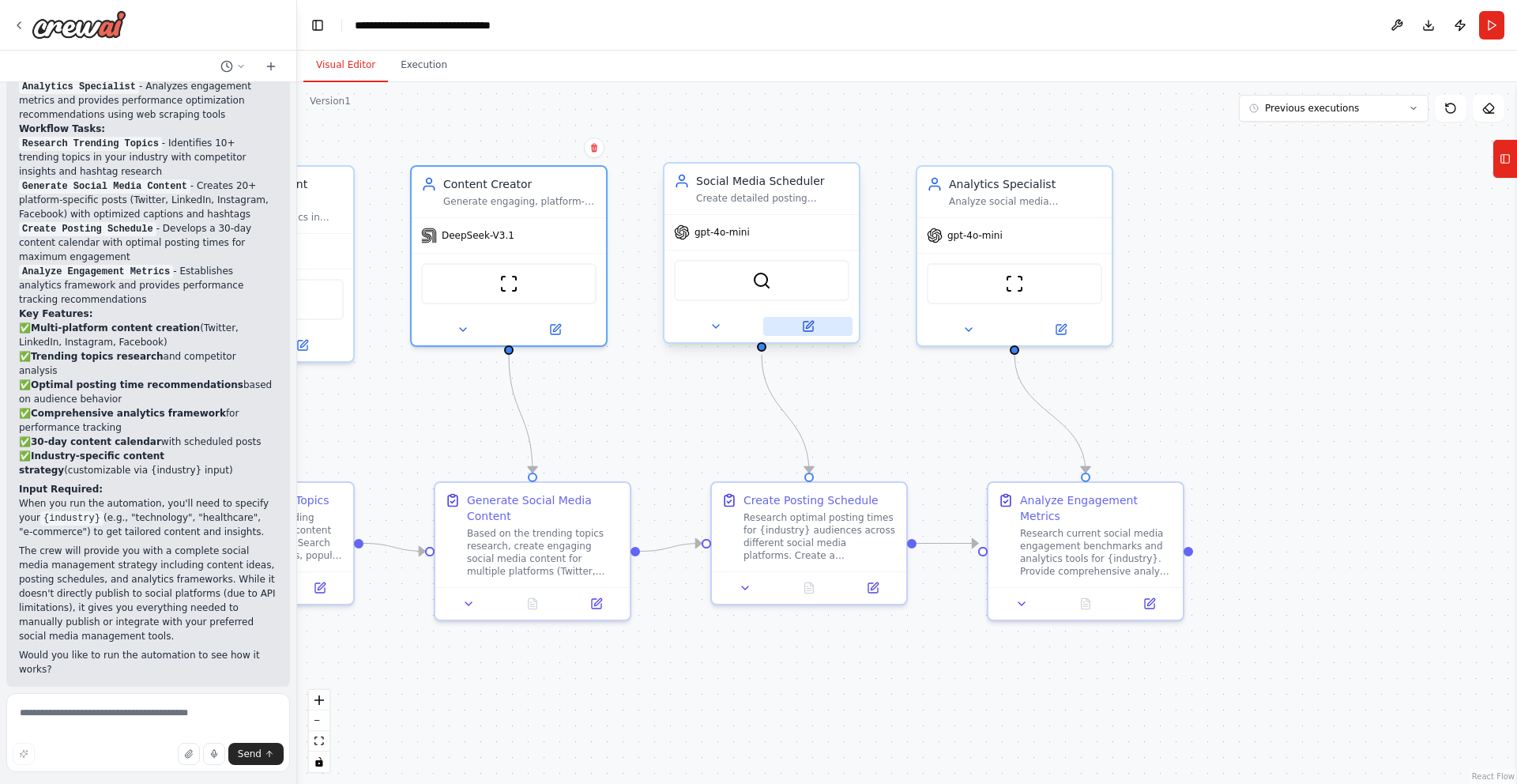
click at [810, 335] on button at bounding box center [808, 326] width 89 height 19
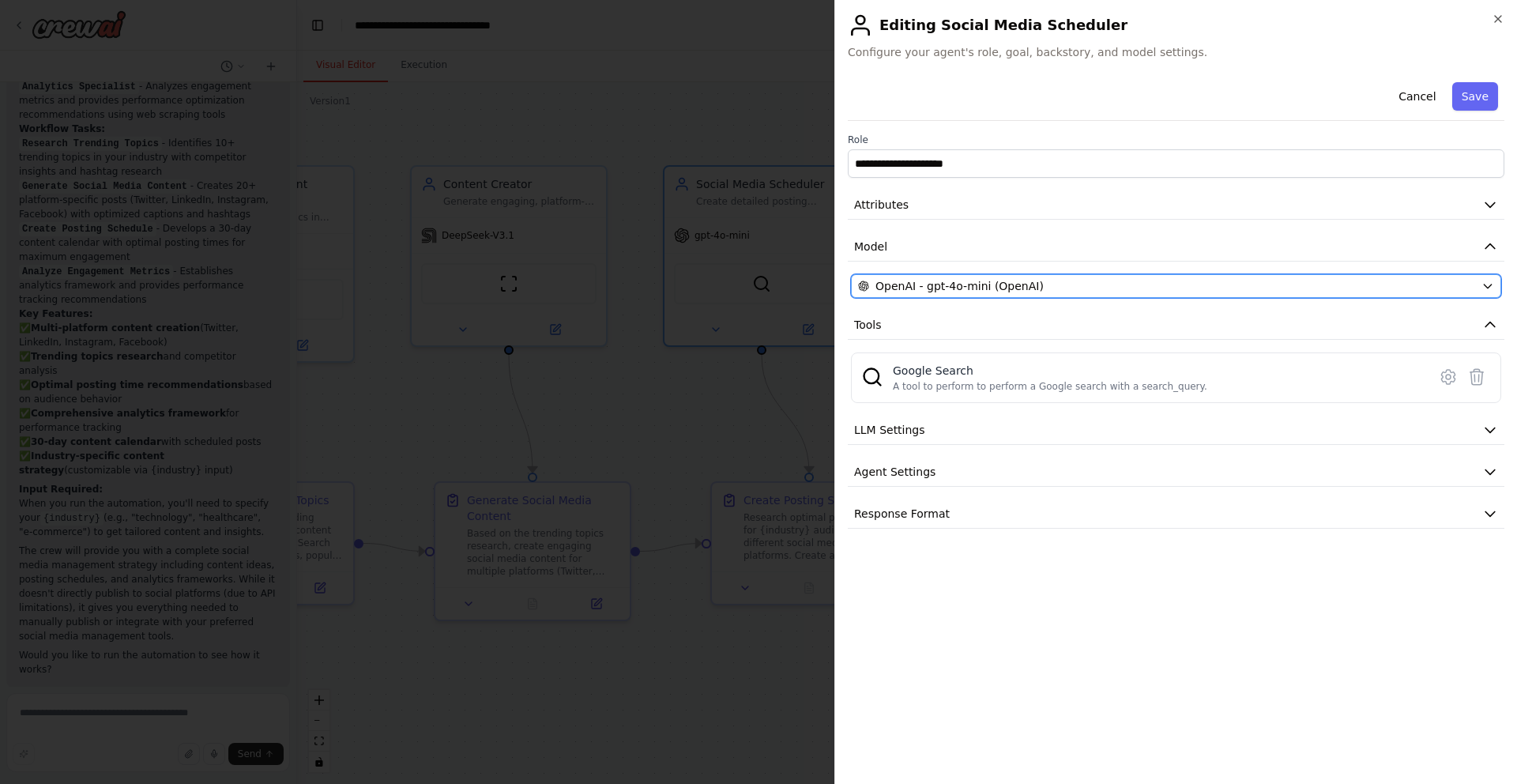
click at [975, 281] on span "OpenAI - gpt-4o-mini (OpenAI)" at bounding box center [959, 287] width 169 height 16
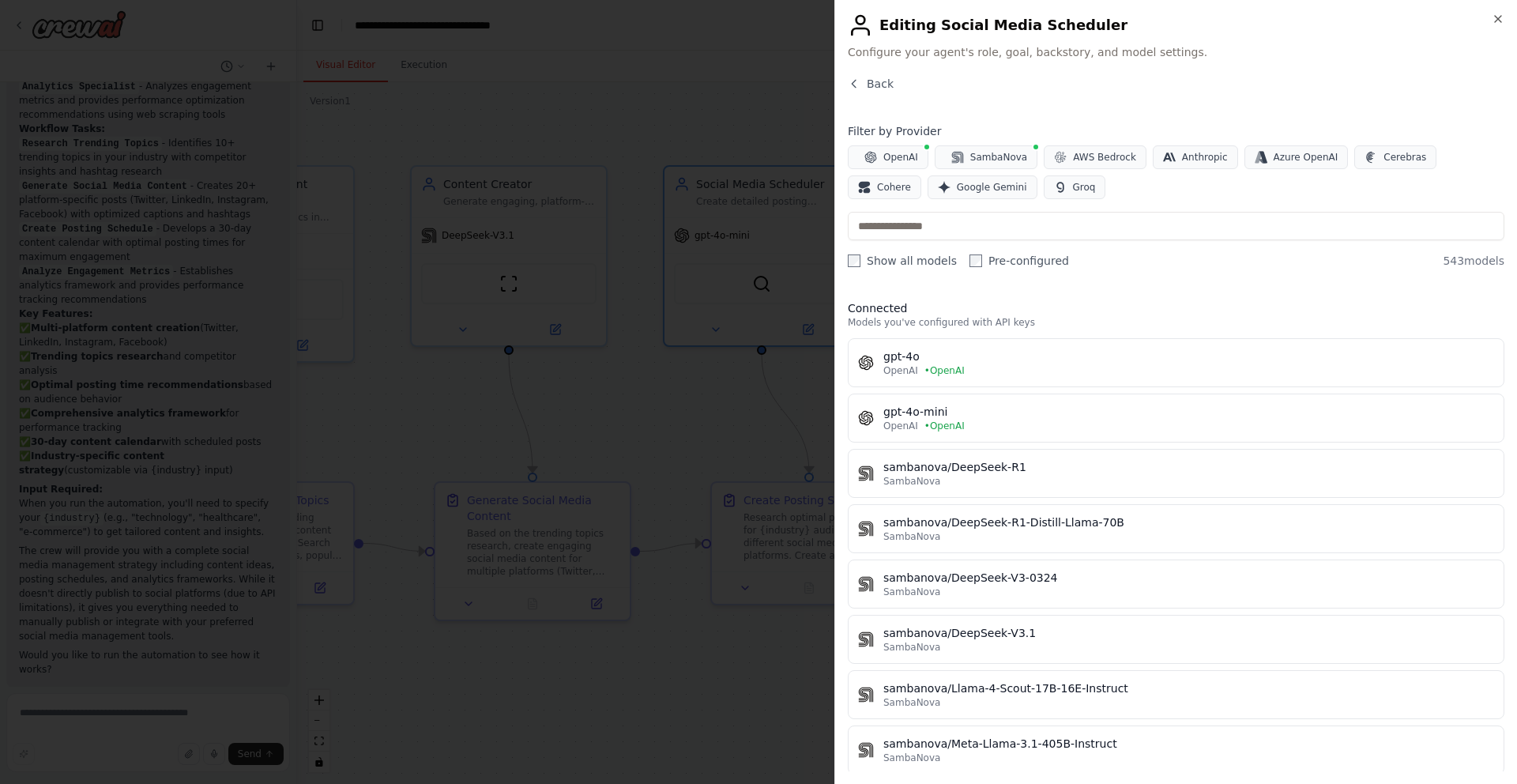
click at [966, 630] on div "sambanova/DeepSeek-V3.1" at bounding box center [1189, 633] width 611 height 16
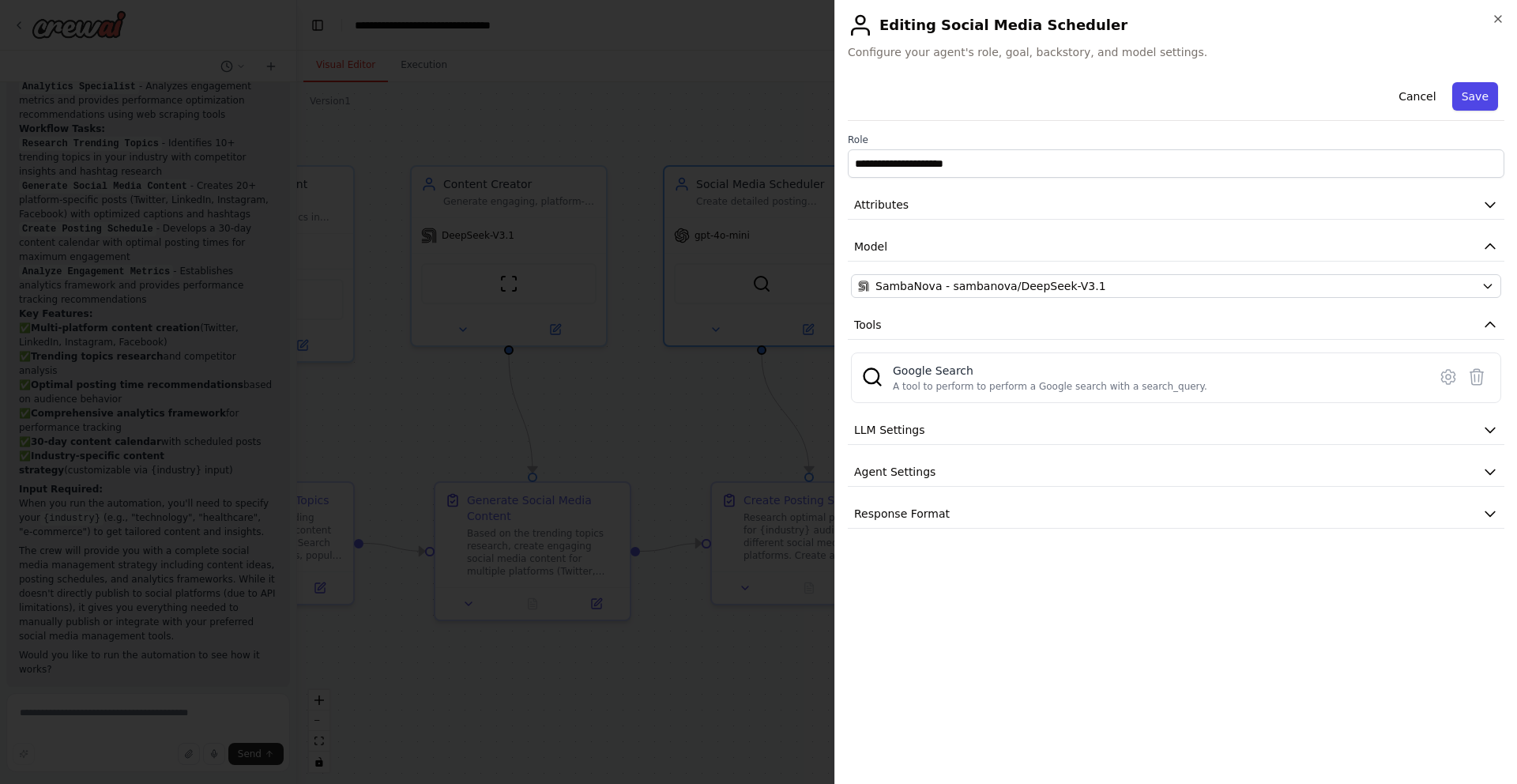
click at [1476, 99] on button "Save" at bounding box center [1475, 96] width 46 height 29
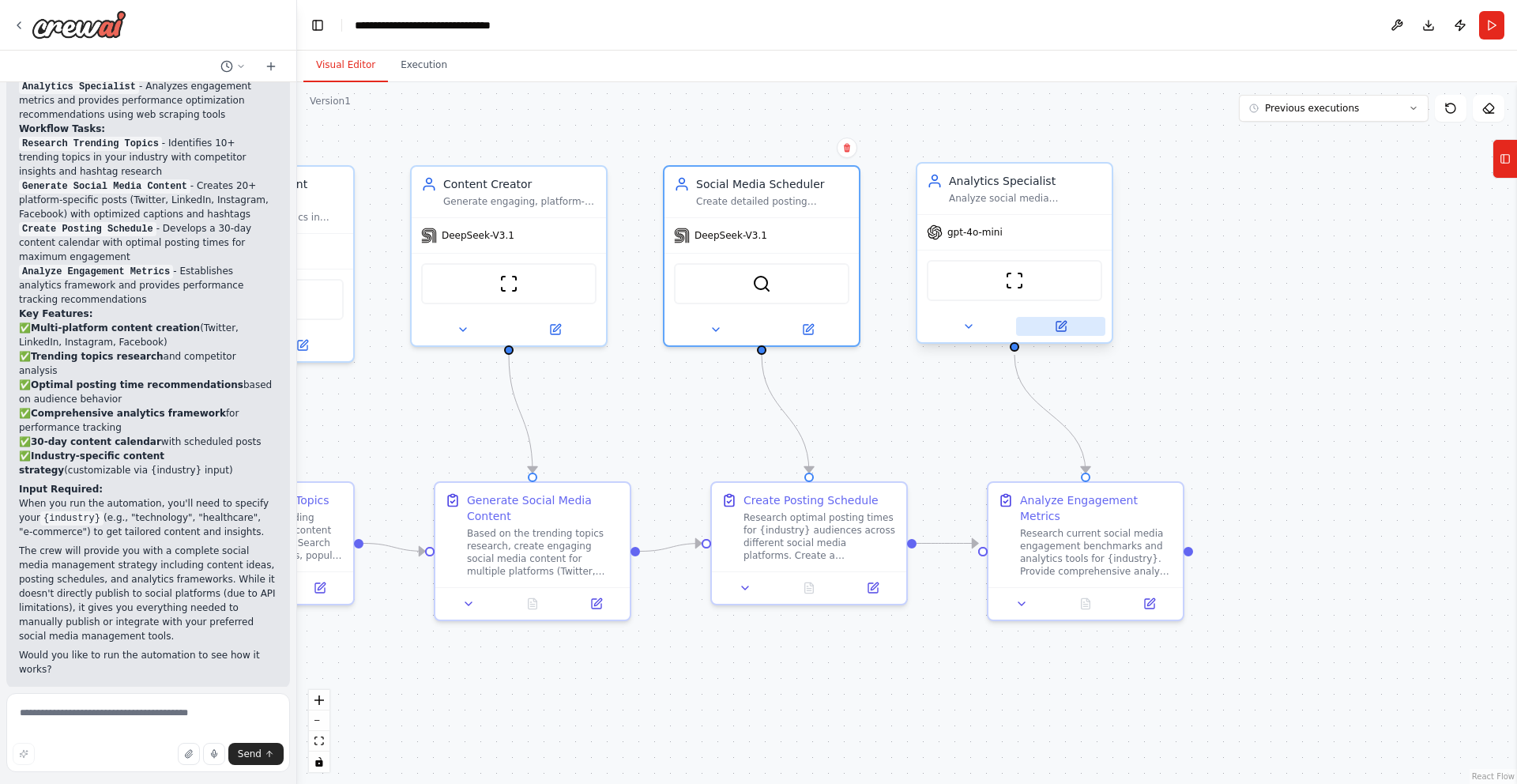
click at [1070, 329] on button at bounding box center [1060, 326] width 89 height 19
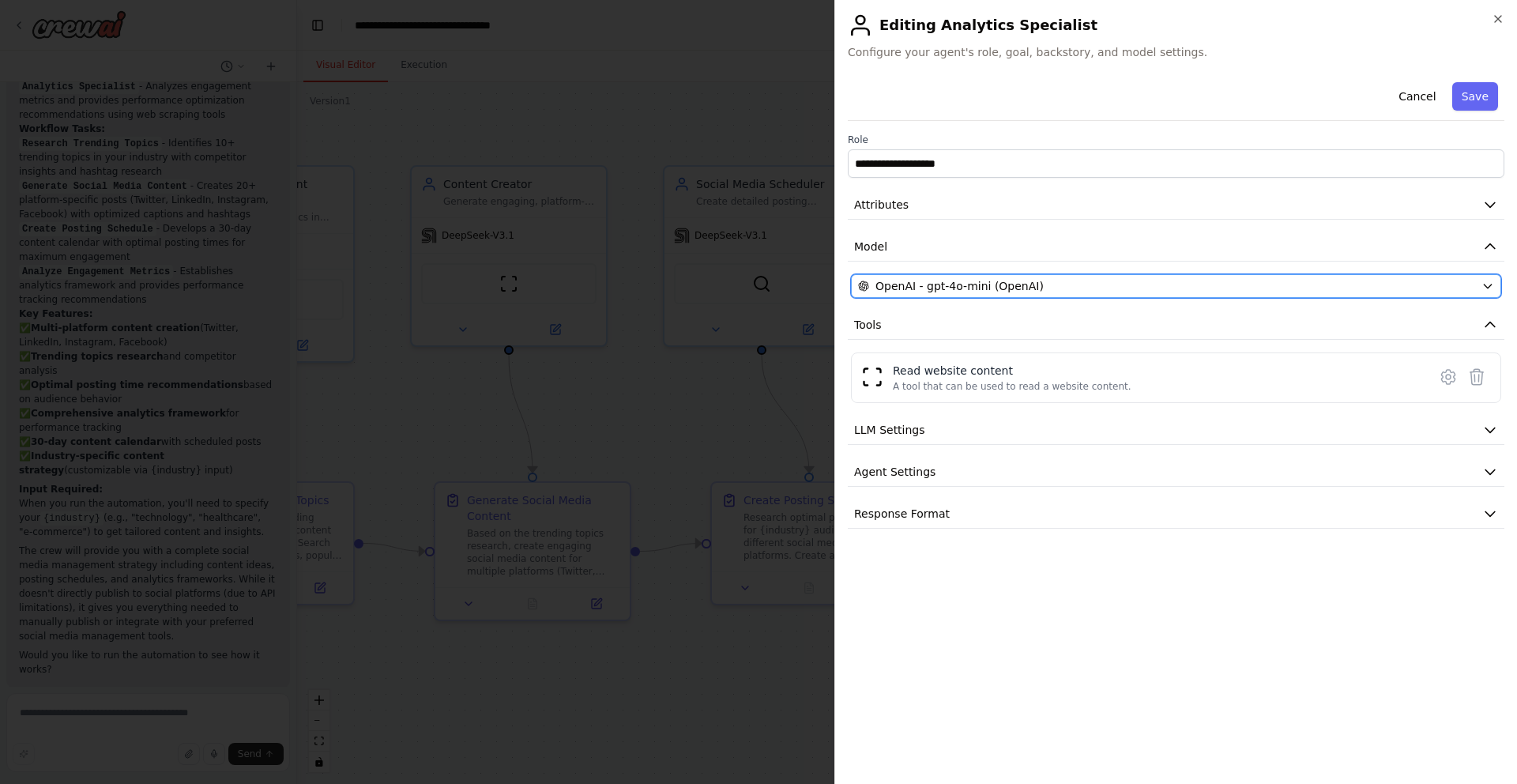
click at [1047, 289] on div "OpenAI - gpt-4o-mini (OpenAI)" at bounding box center [1166, 287] width 617 height 16
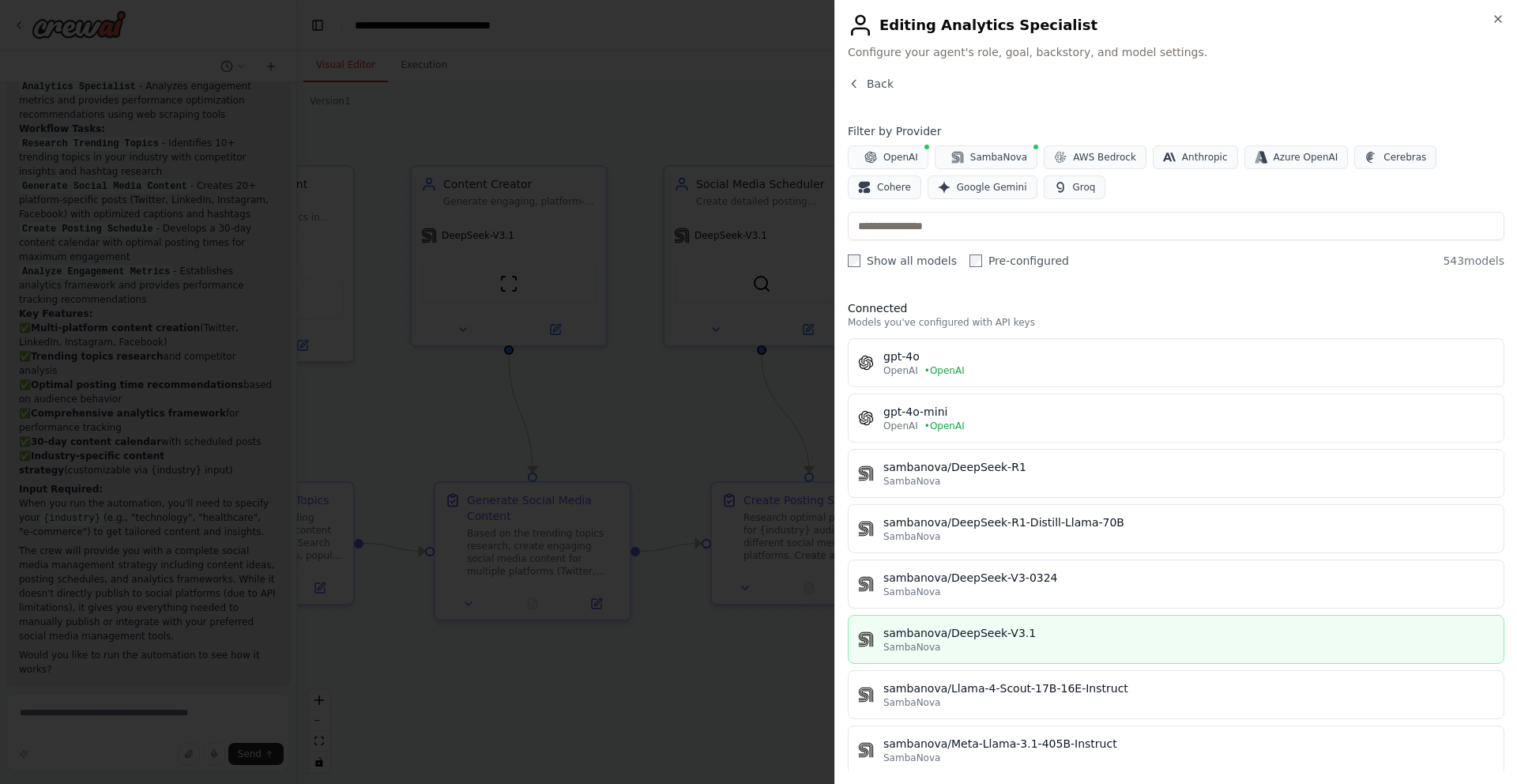
click at [1001, 619] on button "sambanova/DeepSeek-V3.1 SambaNova" at bounding box center [1176, 639] width 657 height 49
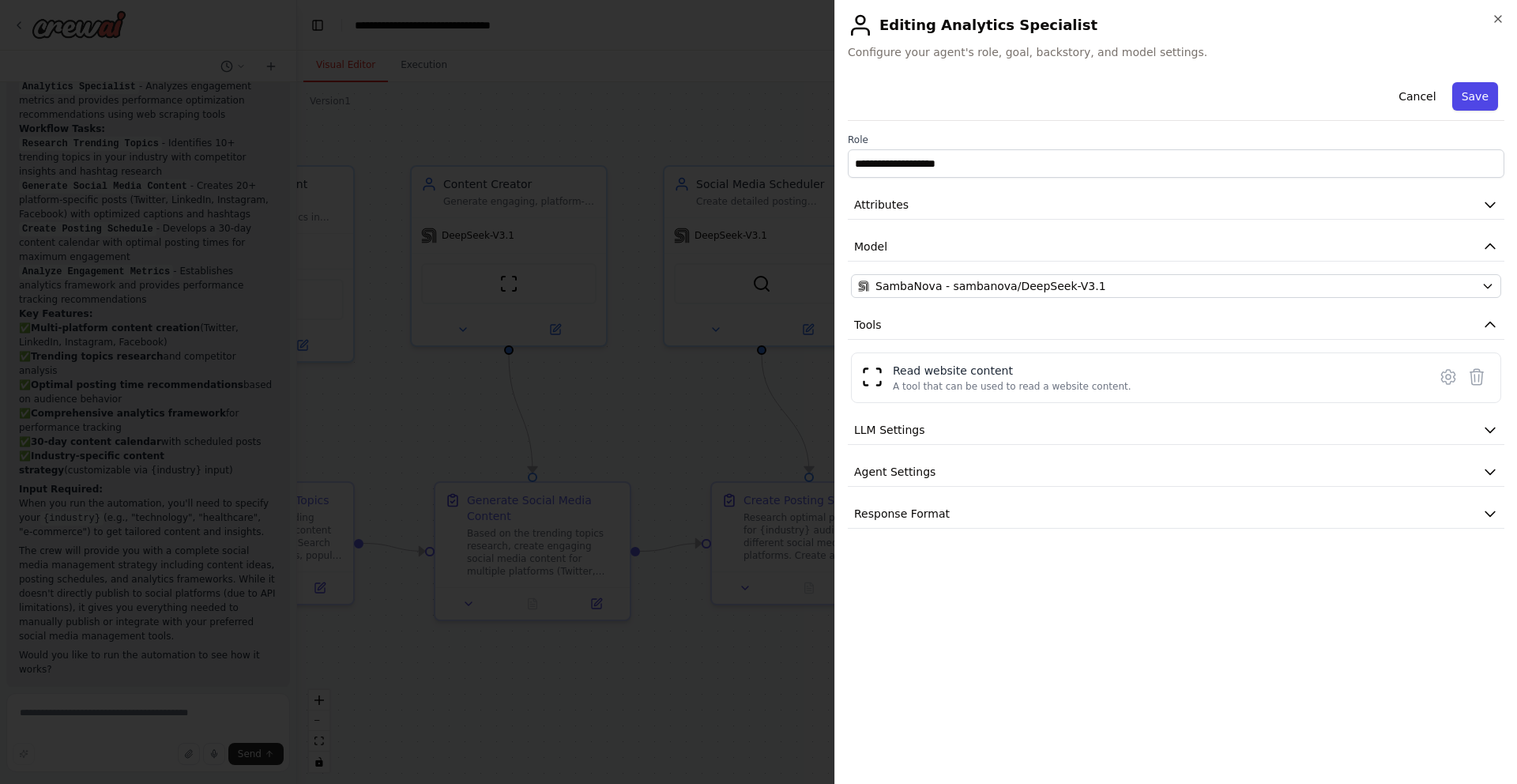
click at [1477, 88] on button "Save" at bounding box center [1475, 96] width 46 height 29
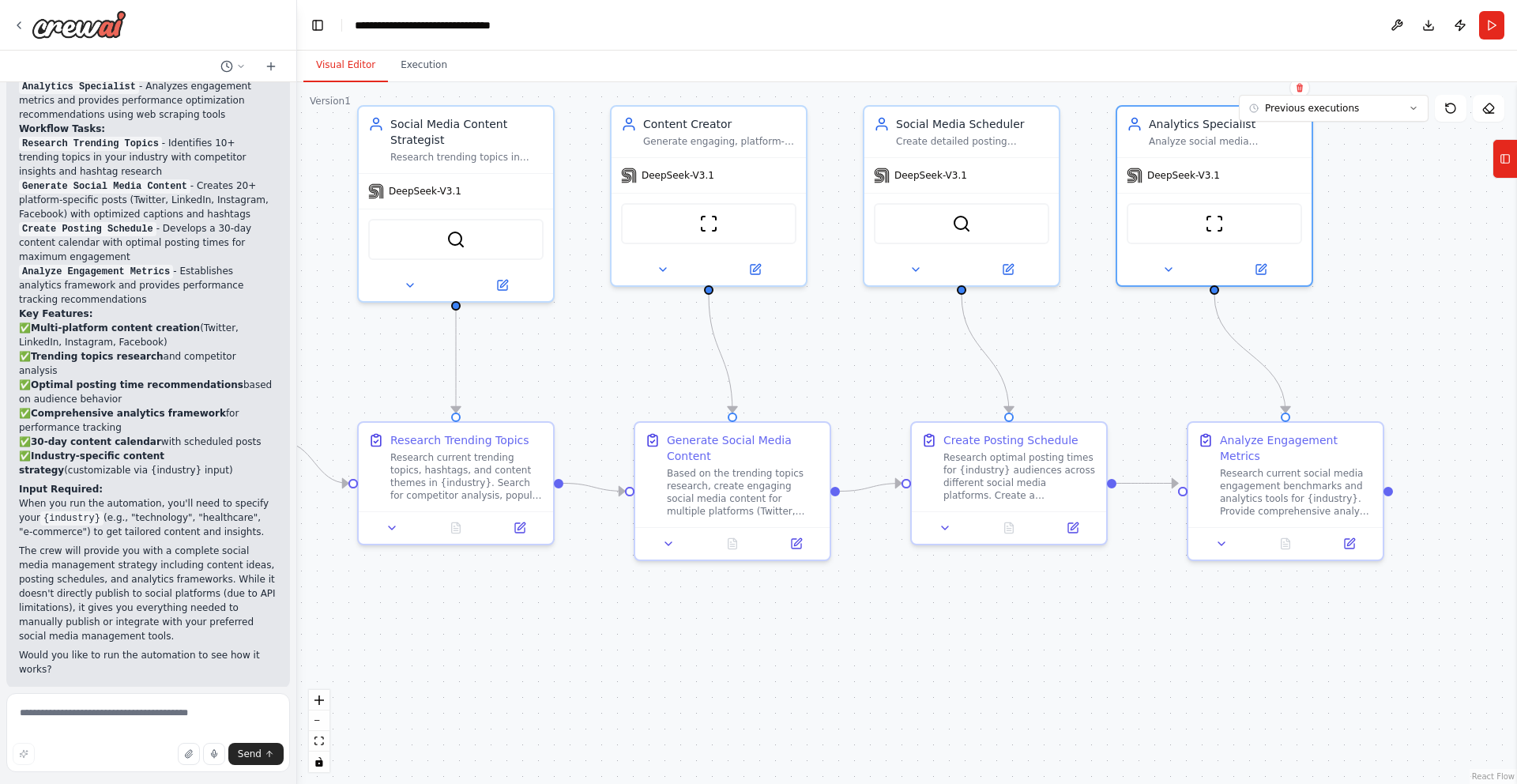
drag, startPoint x: 1198, startPoint y: 360, endPoint x: 1398, endPoint y: 299, distance: 209.1
click at [1398, 299] on div ".deletable-edge-delete-btn { width: 20px; height: 20px; border: 0px solid #ffff…" at bounding box center [908, 433] width 1220 height 701
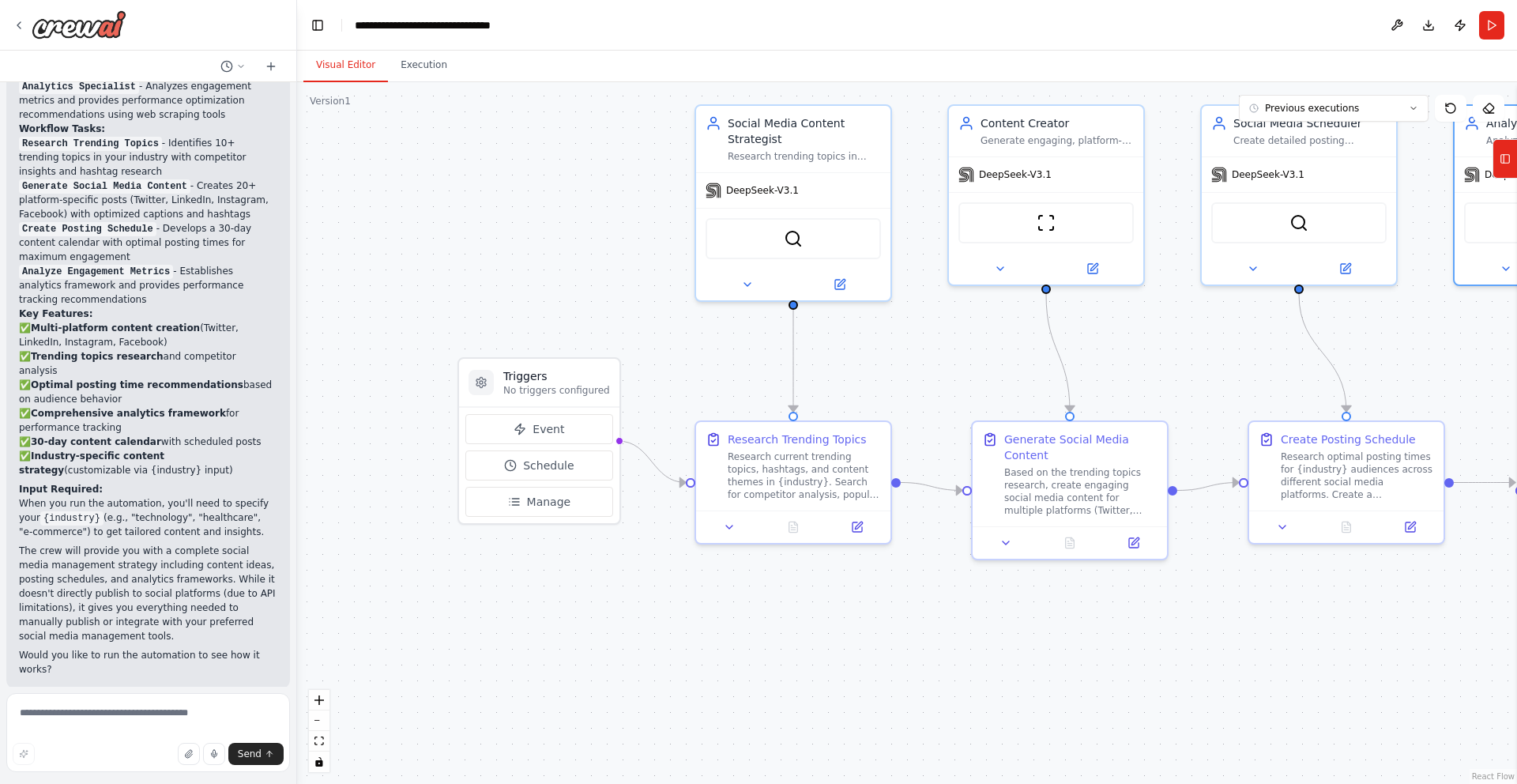
drag, startPoint x: 743, startPoint y: 368, endPoint x: 1041, endPoint y: 370, distance: 298.0
click at [1041, 370] on div ".deletable-edge-delete-btn { width: 20px; height: 20px; border: 0px solid #ffff…" at bounding box center [908, 433] width 1220 height 701
click at [553, 427] on span "Event" at bounding box center [548, 429] width 32 height 16
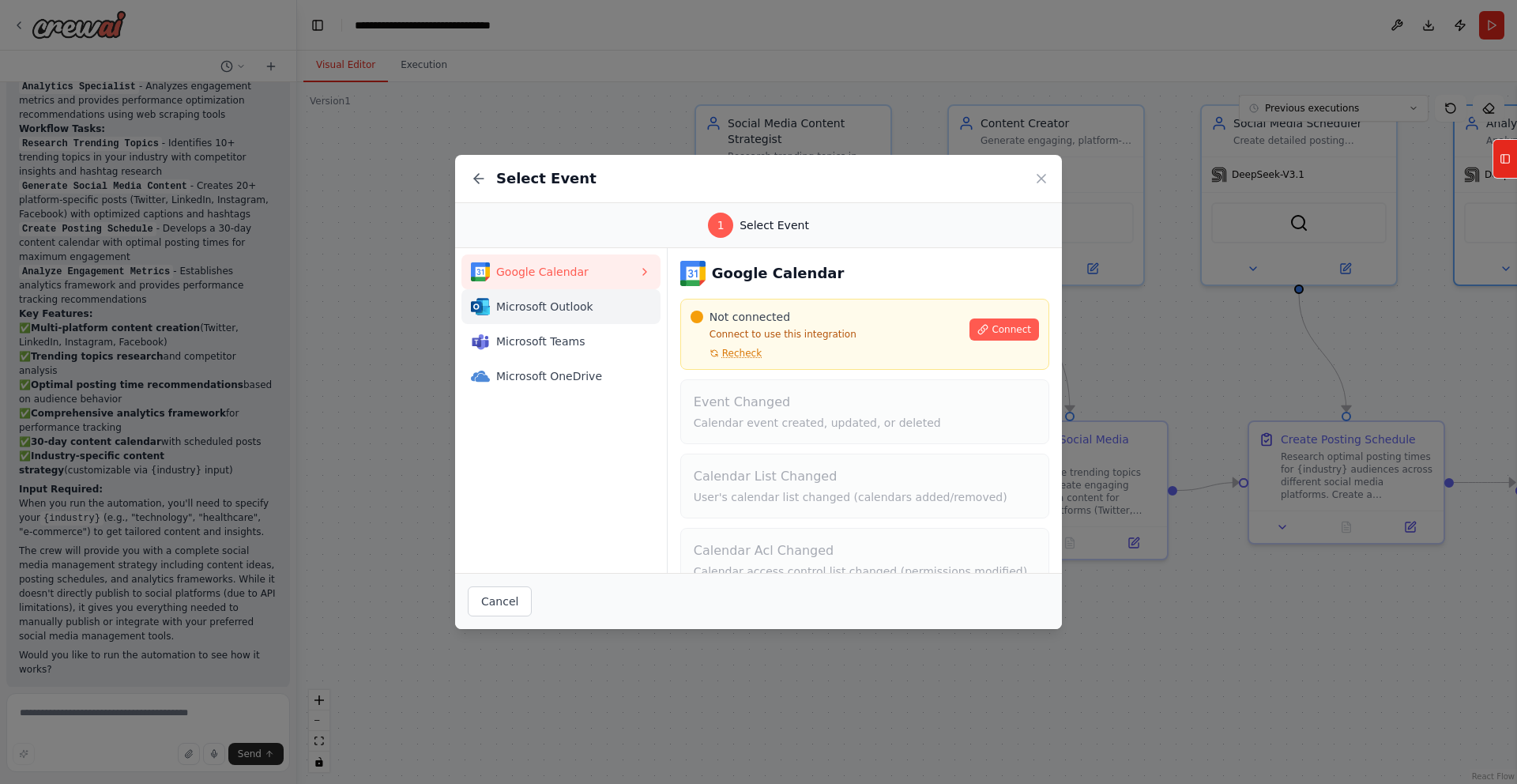
click at [554, 311] on span "Microsoft Outlook" at bounding box center [568, 306] width 142 height 16
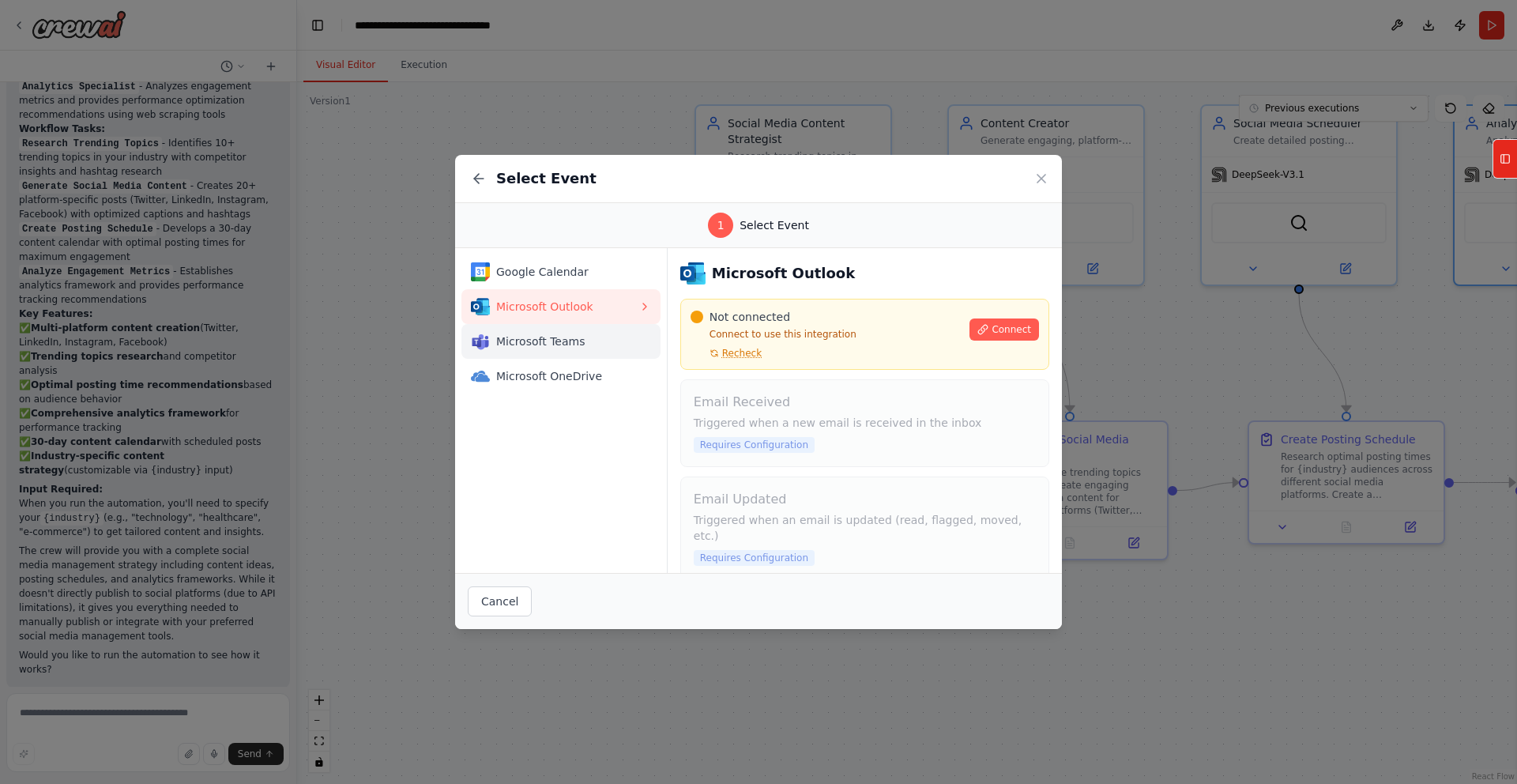
click at [545, 342] on span "Microsoft Teams" at bounding box center [568, 342] width 142 height 16
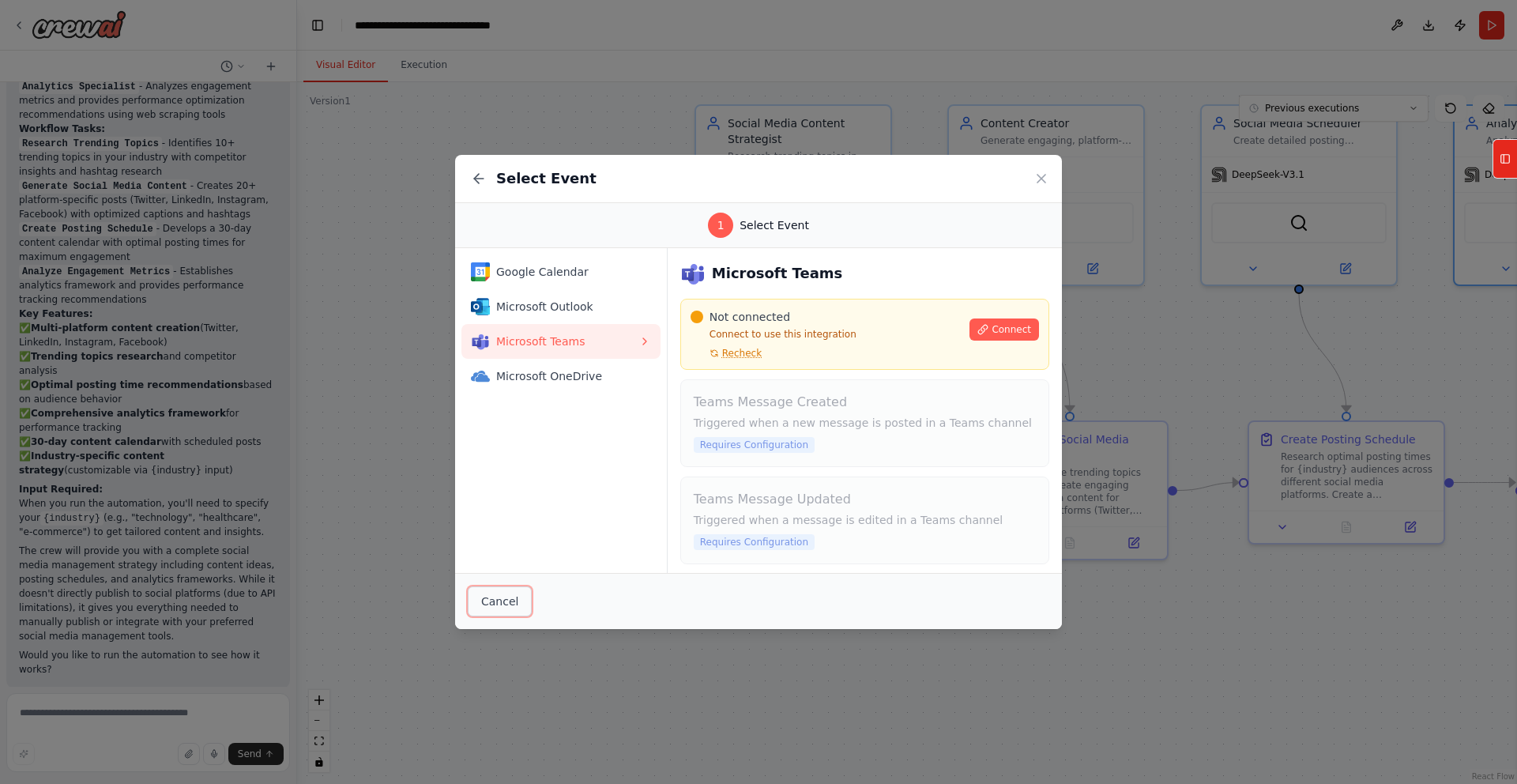
click at [516, 597] on button "Cancel" at bounding box center [499, 600] width 64 height 30
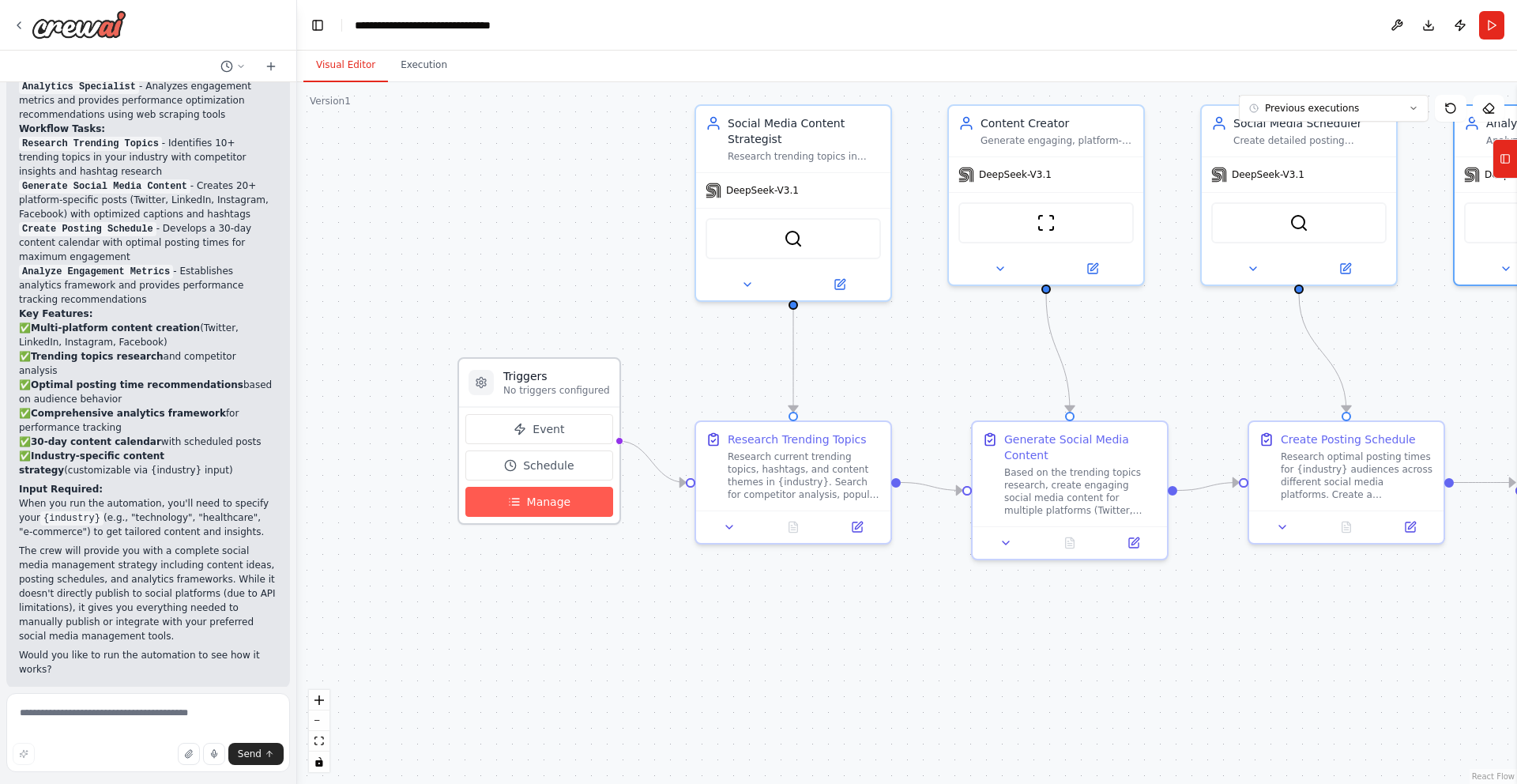
click at [525, 510] on button "Manage" at bounding box center [539, 501] width 148 height 30
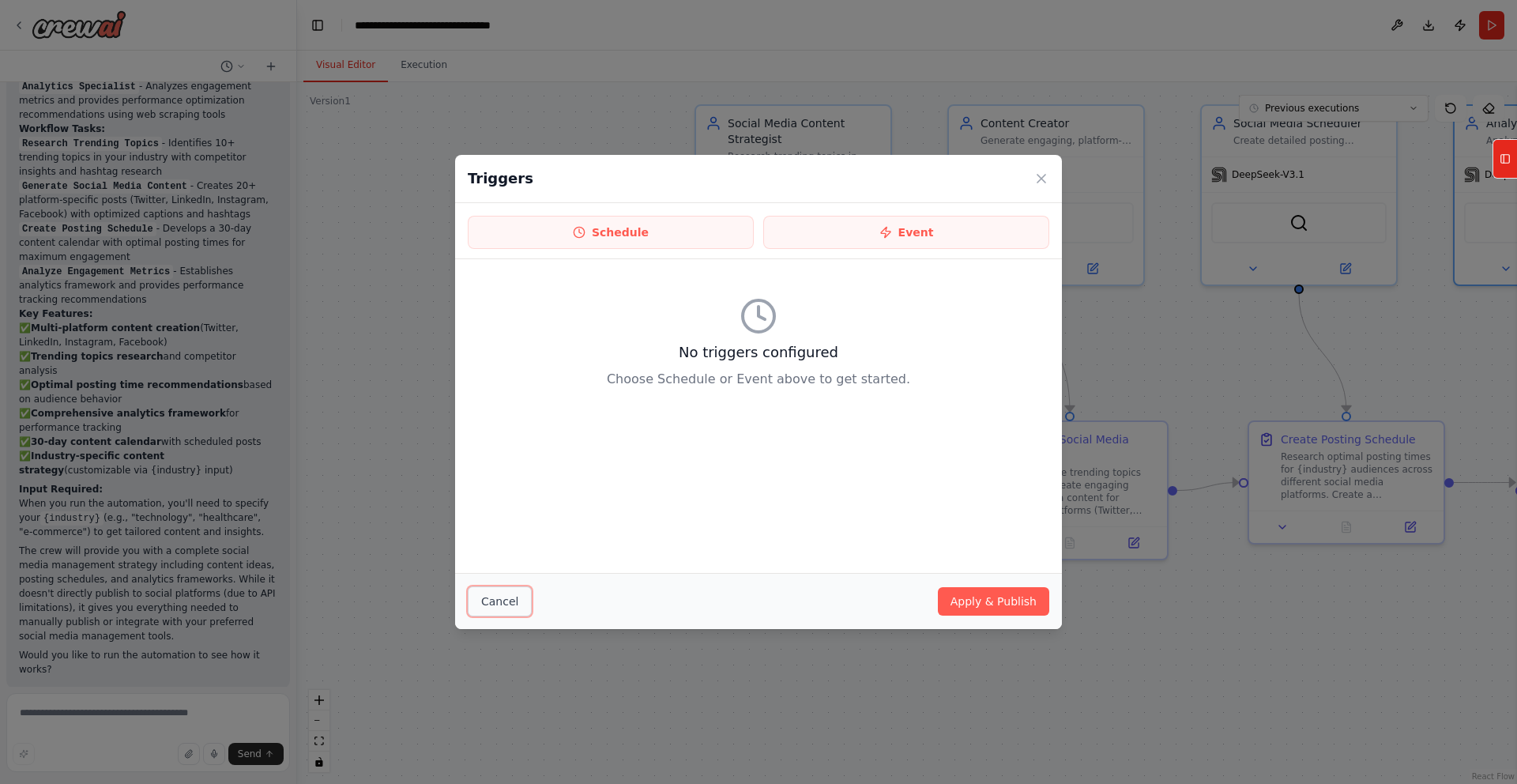
click at [507, 595] on button "Cancel" at bounding box center [499, 600] width 64 height 30
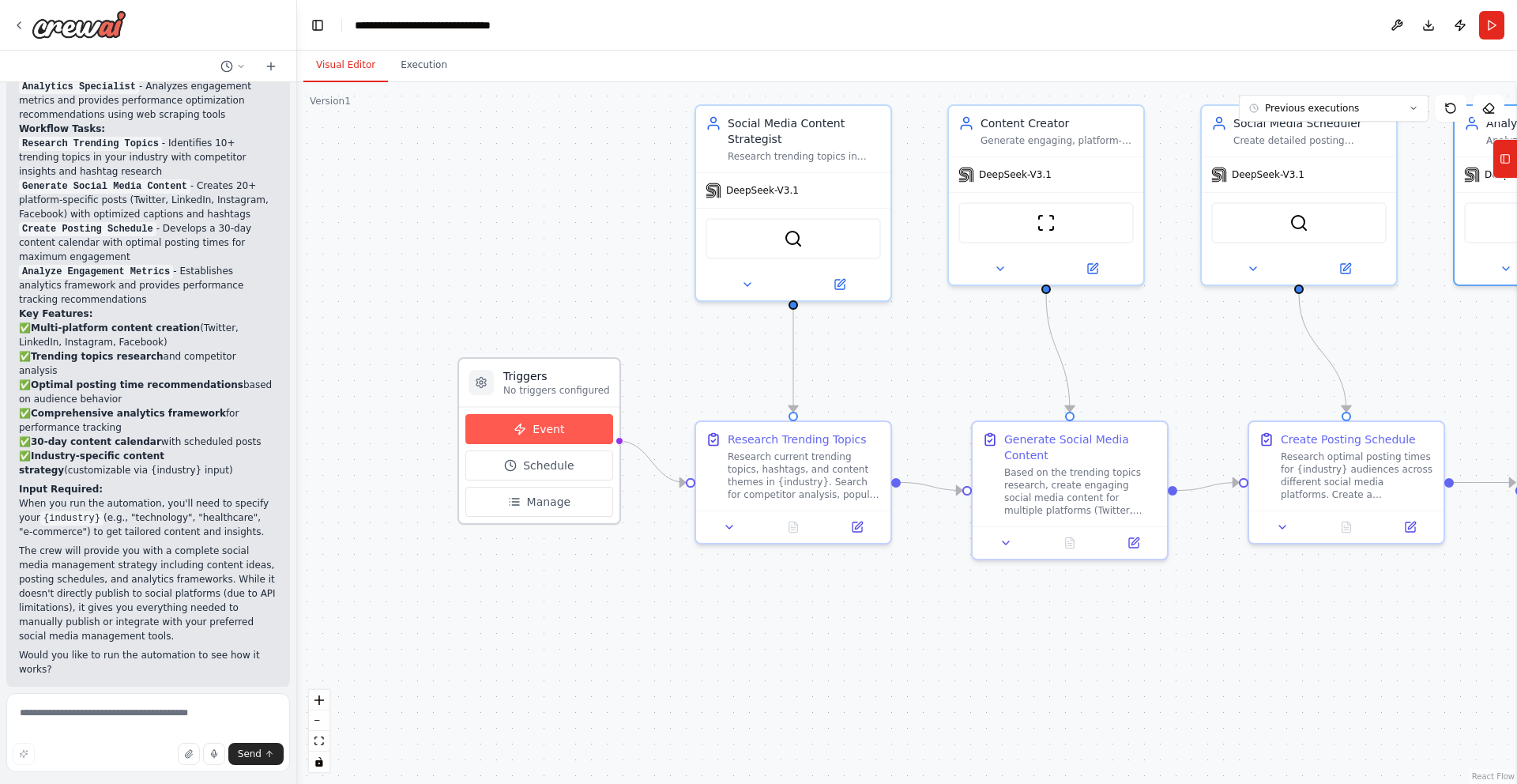
click at [527, 436] on button "Event" at bounding box center [539, 428] width 148 height 30
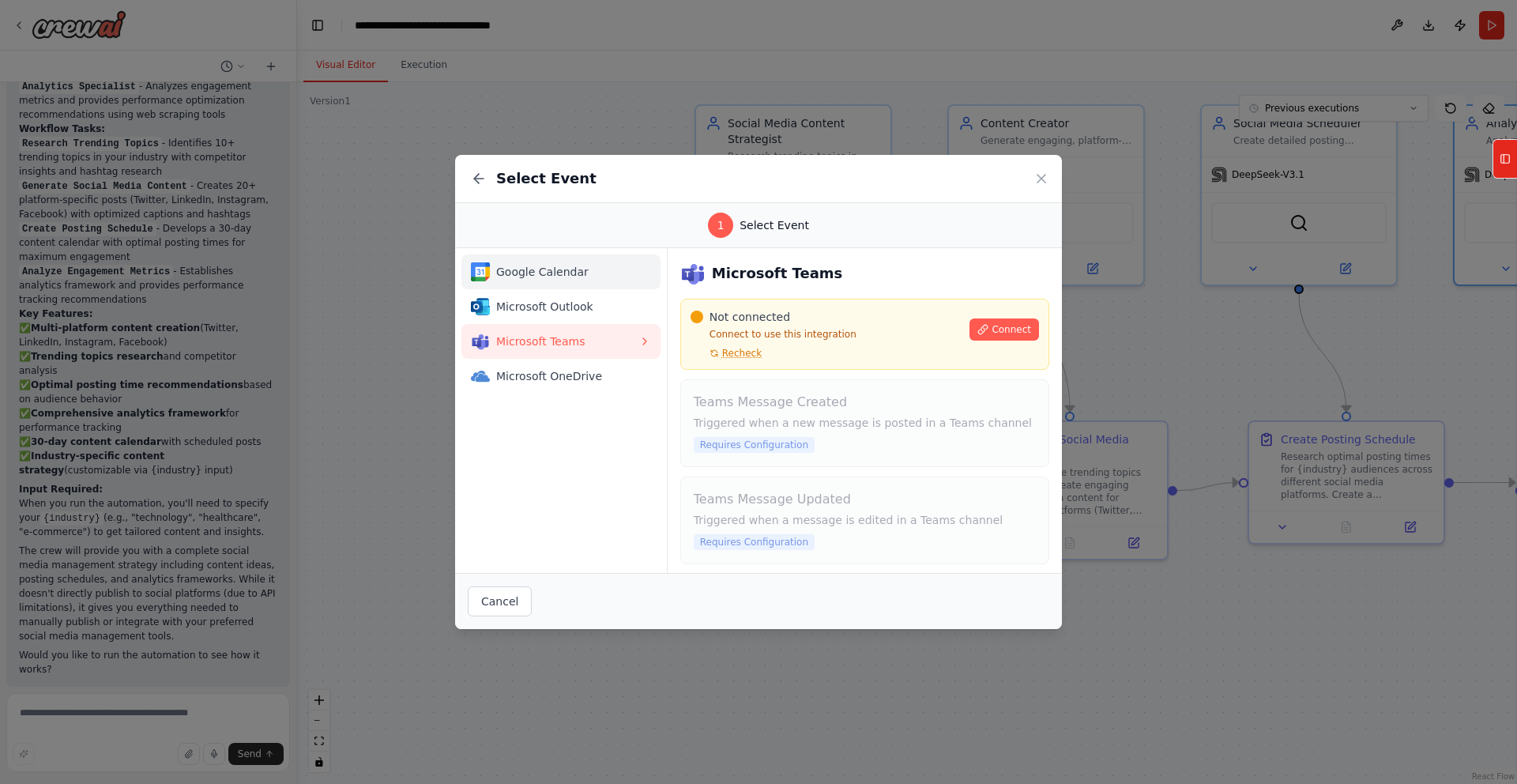
click at [553, 276] on span "Google Calendar" at bounding box center [568, 272] width 142 height 16
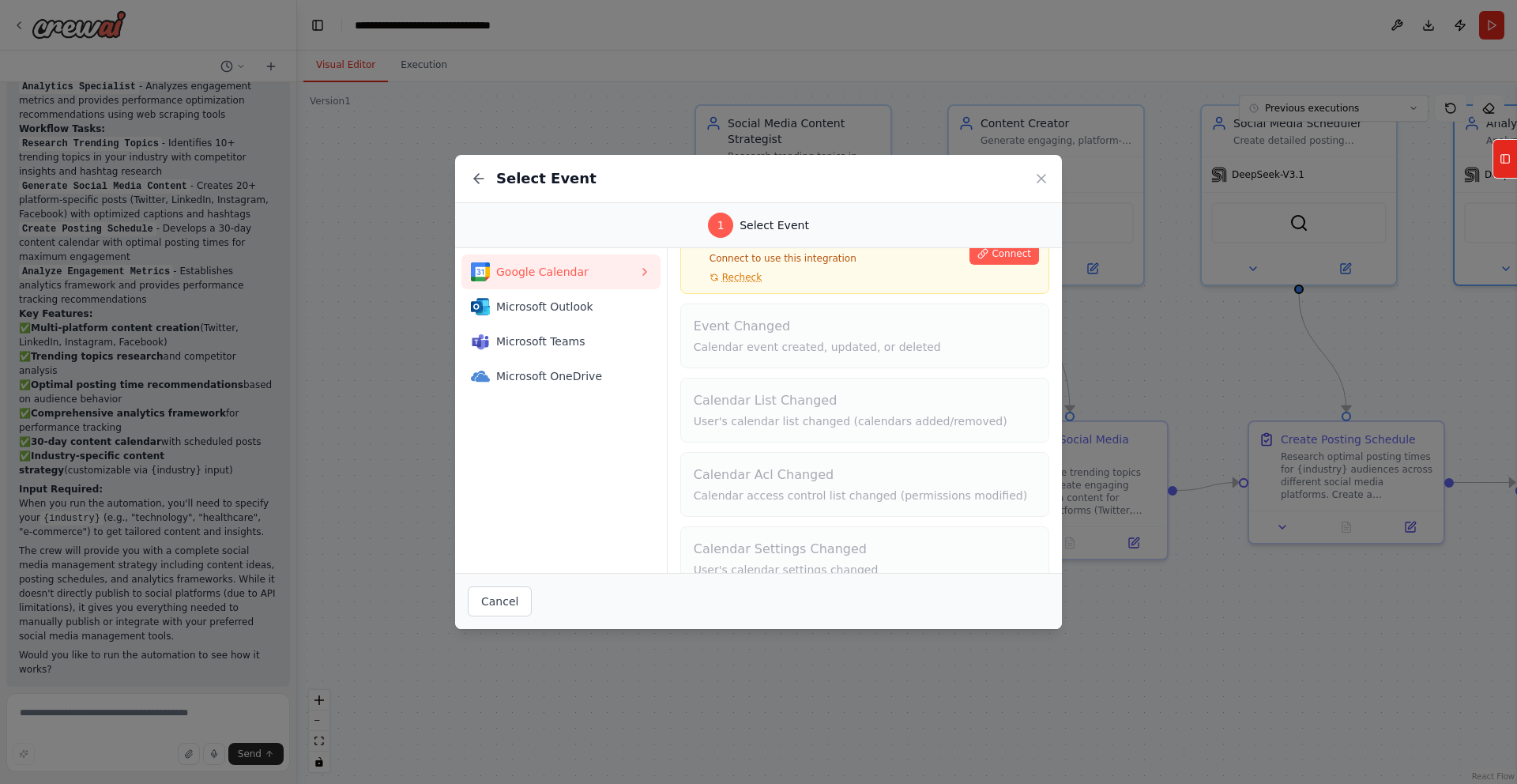
scroll to position [82, 0]
click at [550, 373] on span "Microsoft OneDrive" at bounding box center [568, 377] width 142 height 16
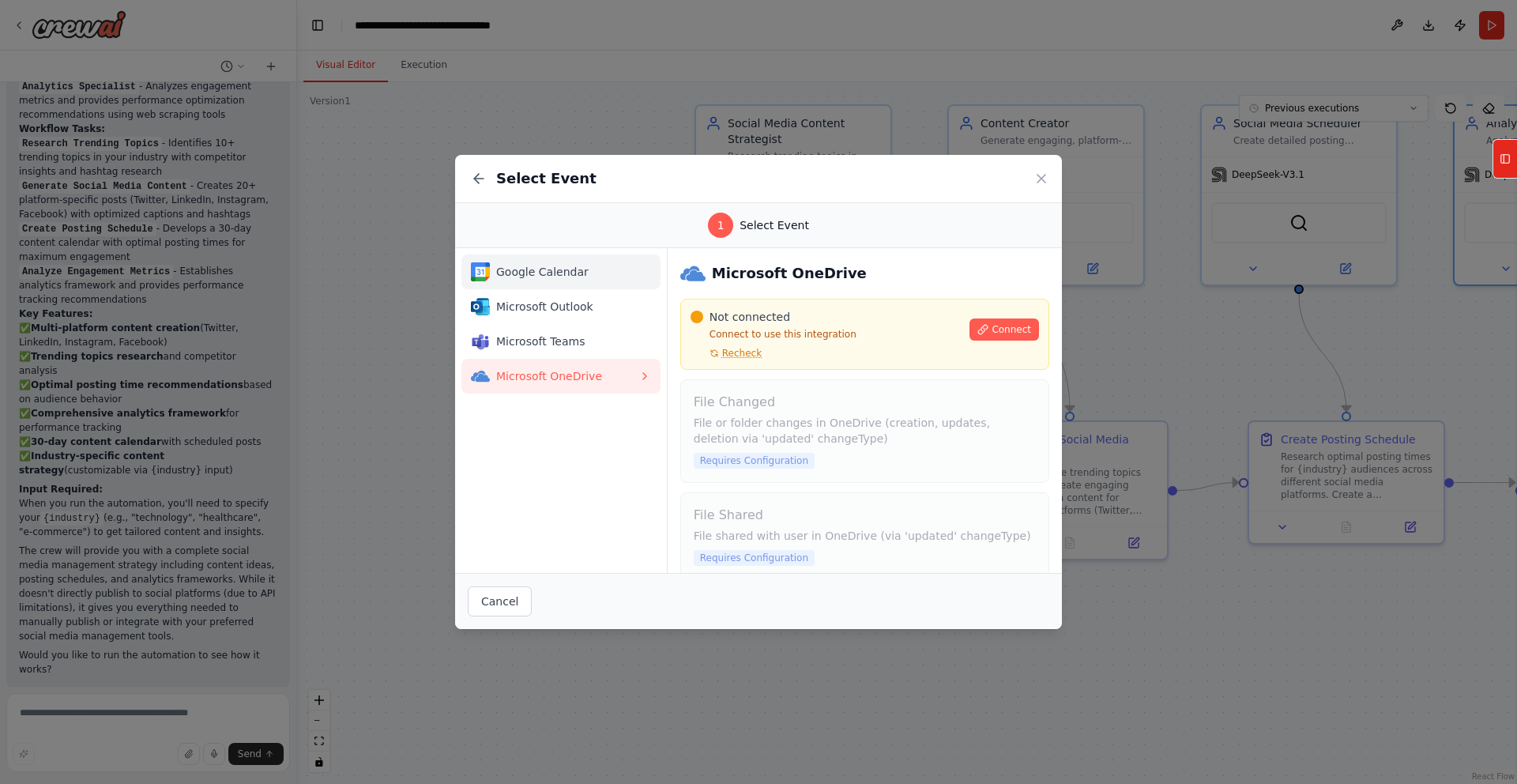
click at [571, 271] on span "Google Calendar" at bounding box center [568, 272] width 142 height 16
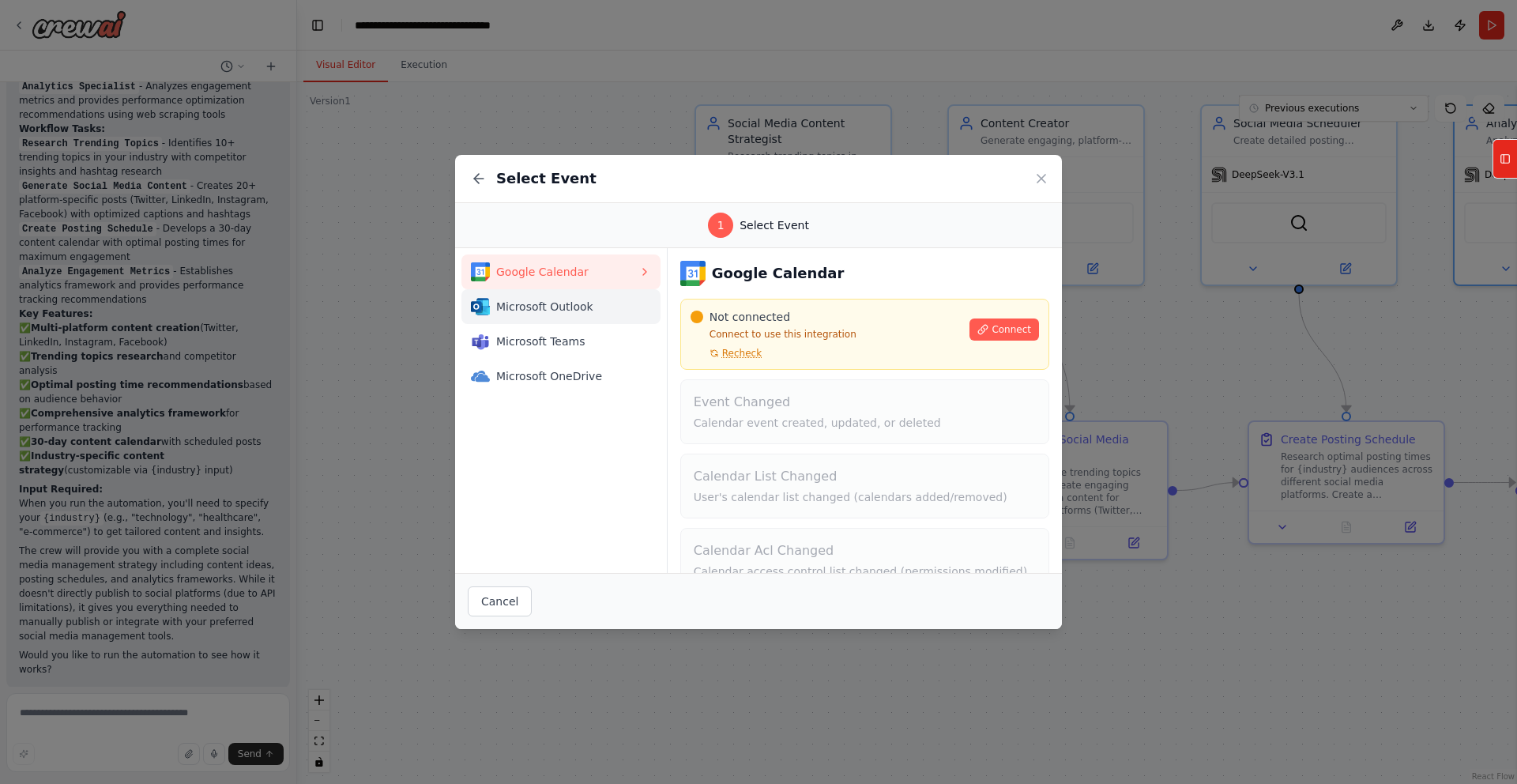
click at [608, 305] on span "Microsoft Outlook" at bounding box center [568, 306] width 142 height 16
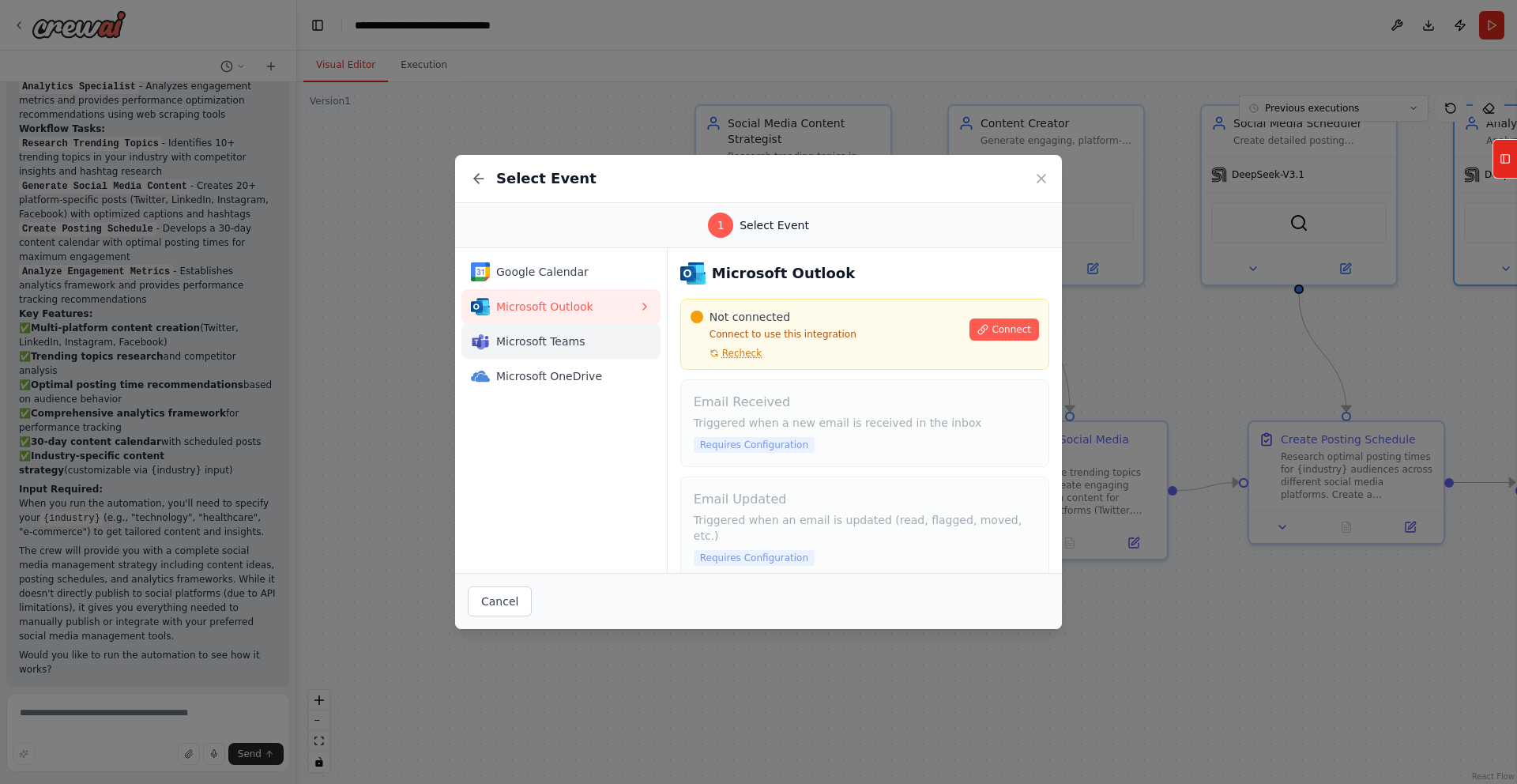
click at [571, 346] on span "Microsoft Teams" at bounding box center [568, 342] width 142 height 16
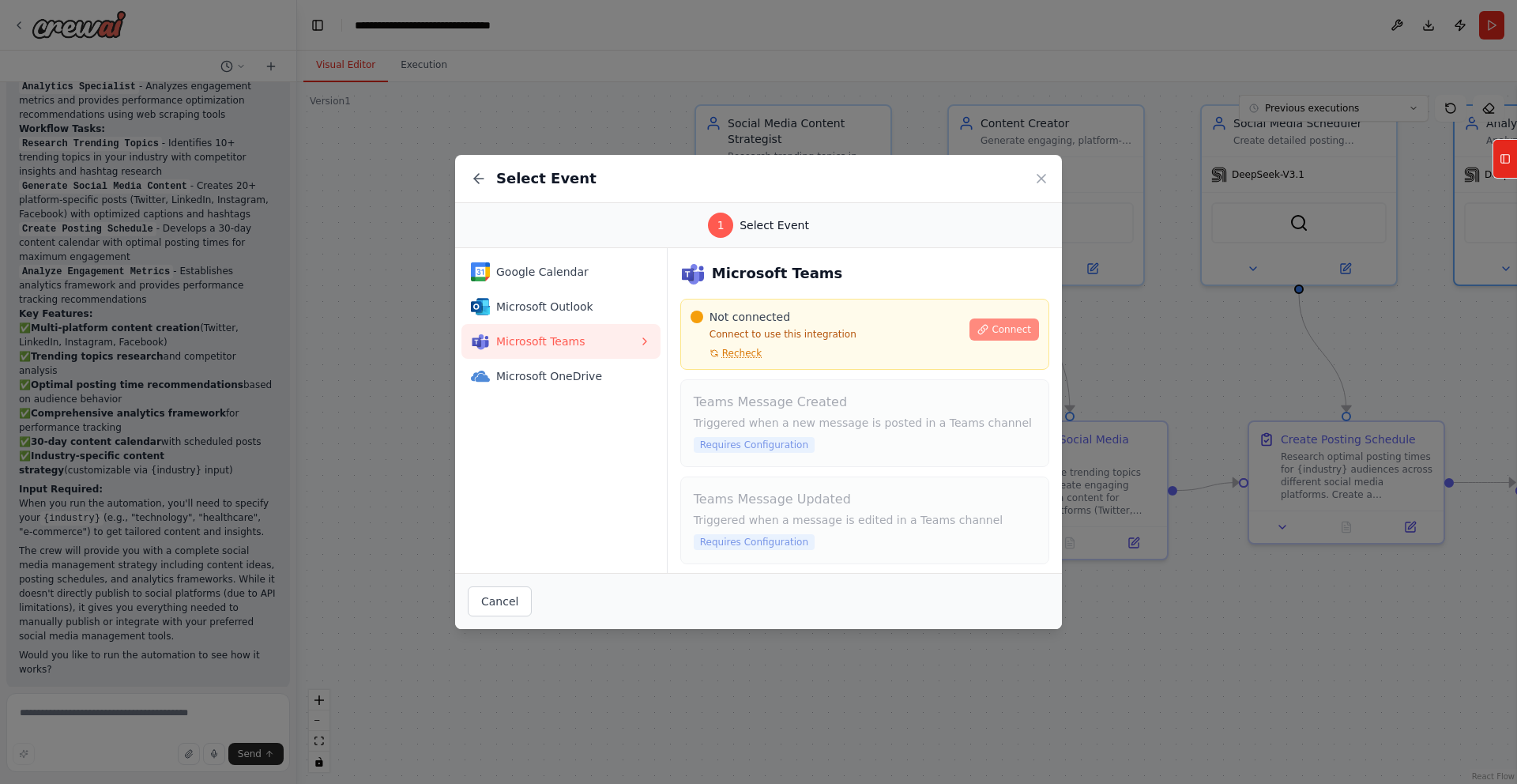
click at [1008, 332] on span "Connect" at bounding box center [1011, 330] width 40 height 13
click at [1040, 177] on icon at bounding box center [1041, 178] width 8 height 8
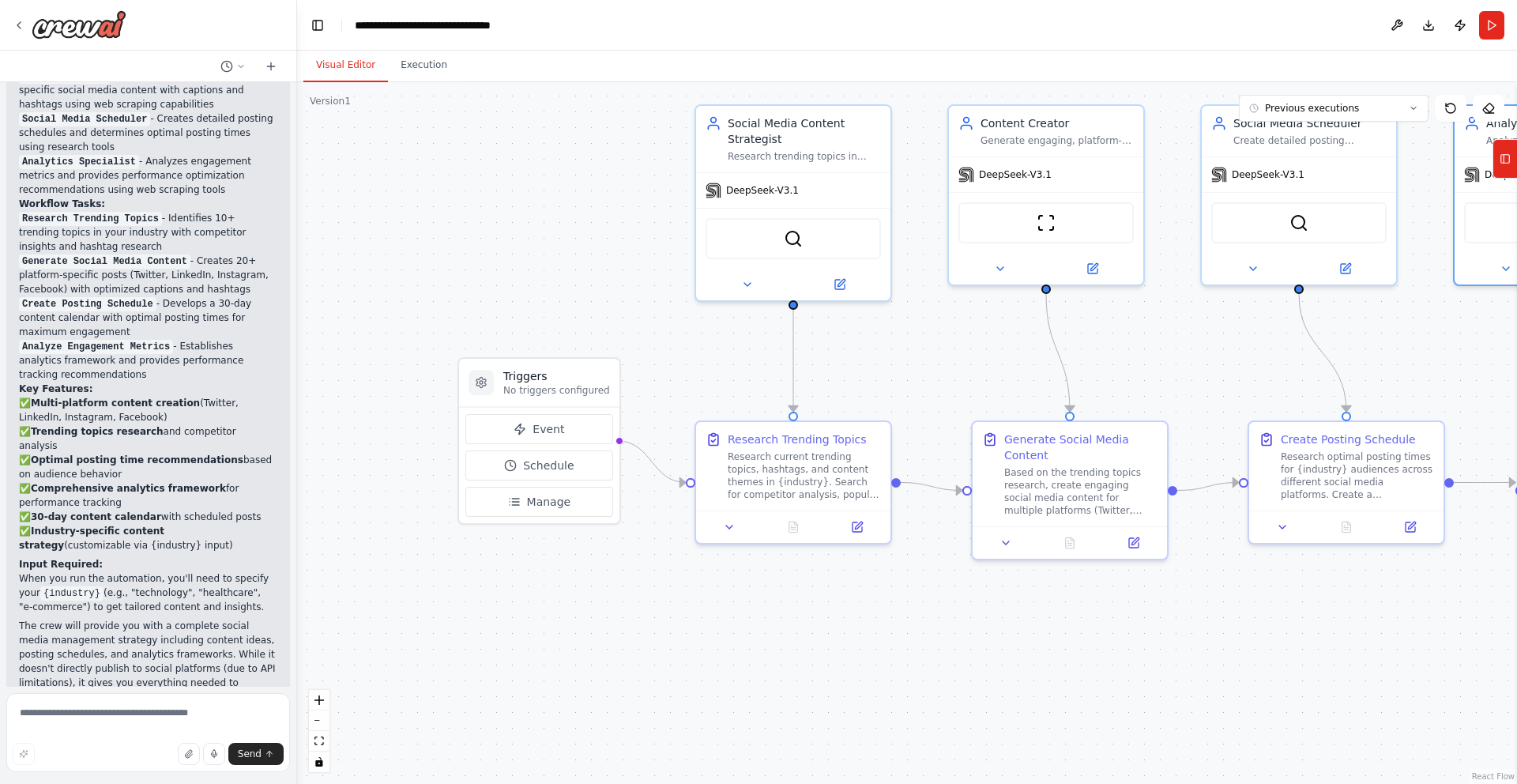
scroll to position [2037, 0]
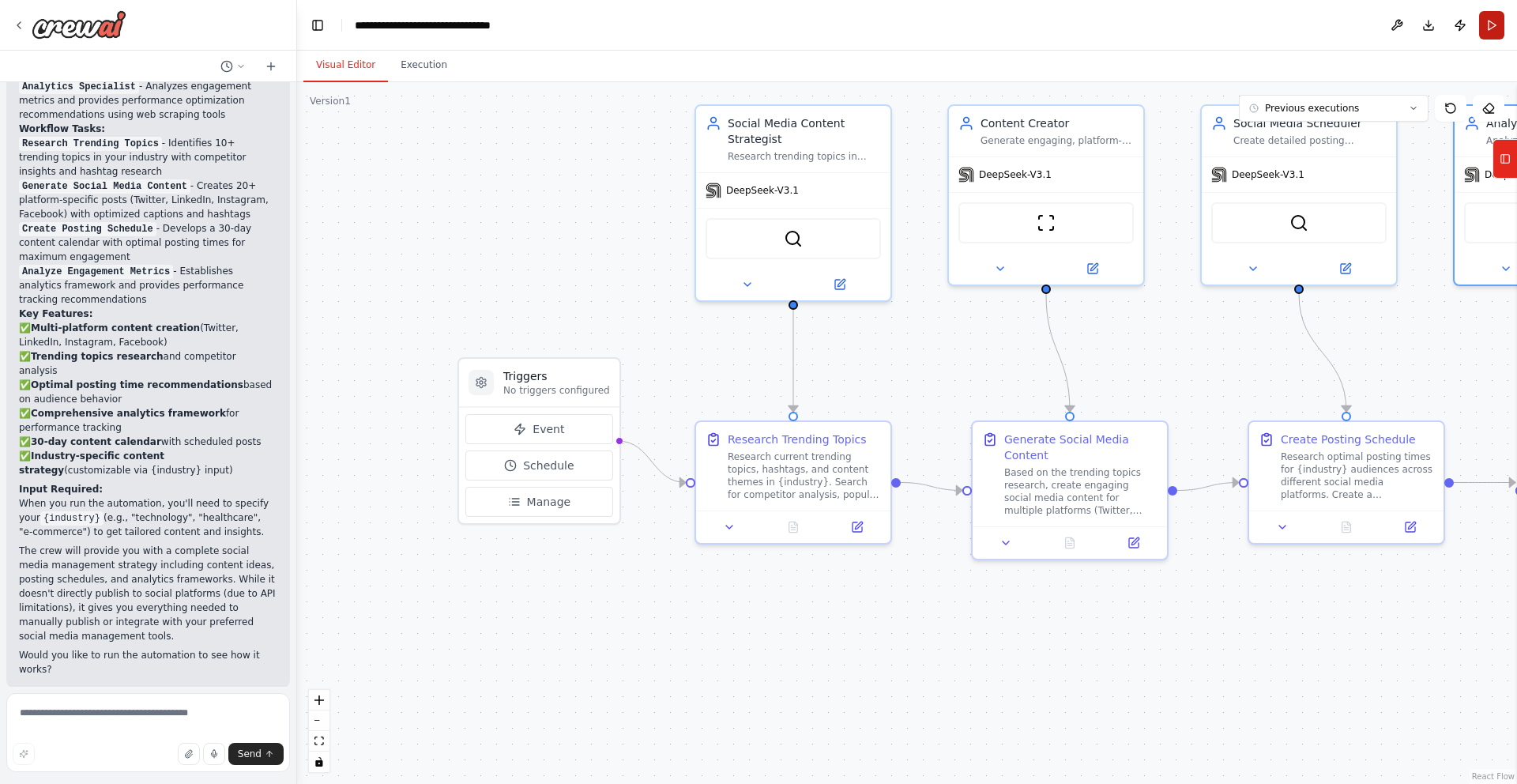
click at [1488, 27] on button "Run" at bounding box center [1492, 25] width 25 height 29
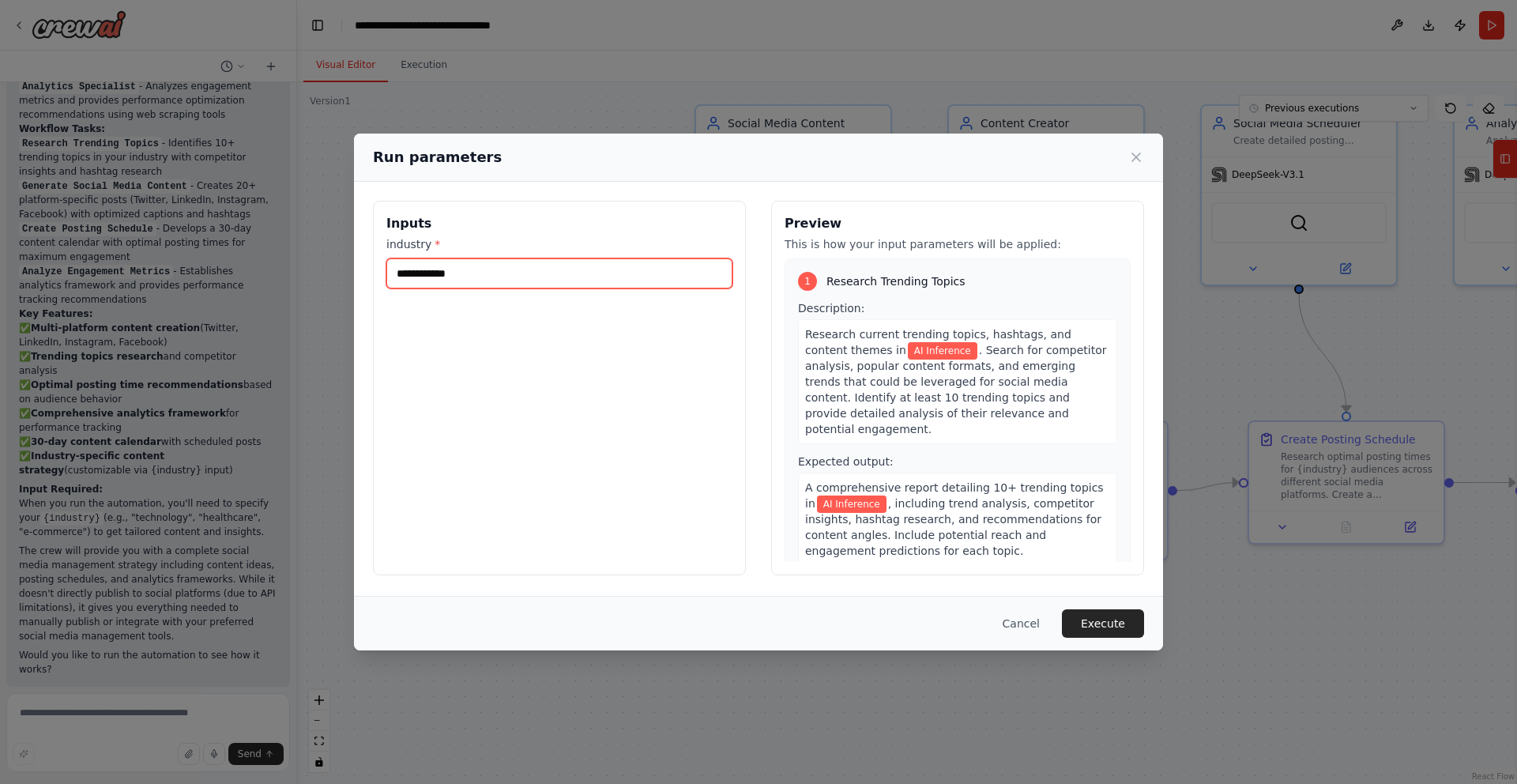
click at [554, 285] on input "**********" at bounding box center [560, 273] width 346 height 30
drag, startPoint x: 482, startPoint y: 273, endPoint x: 324, endPoint y: 272, distance: 158.0
click at [324, 272] on div "**********" at bounding box center [758, 392] width 1517 height 784
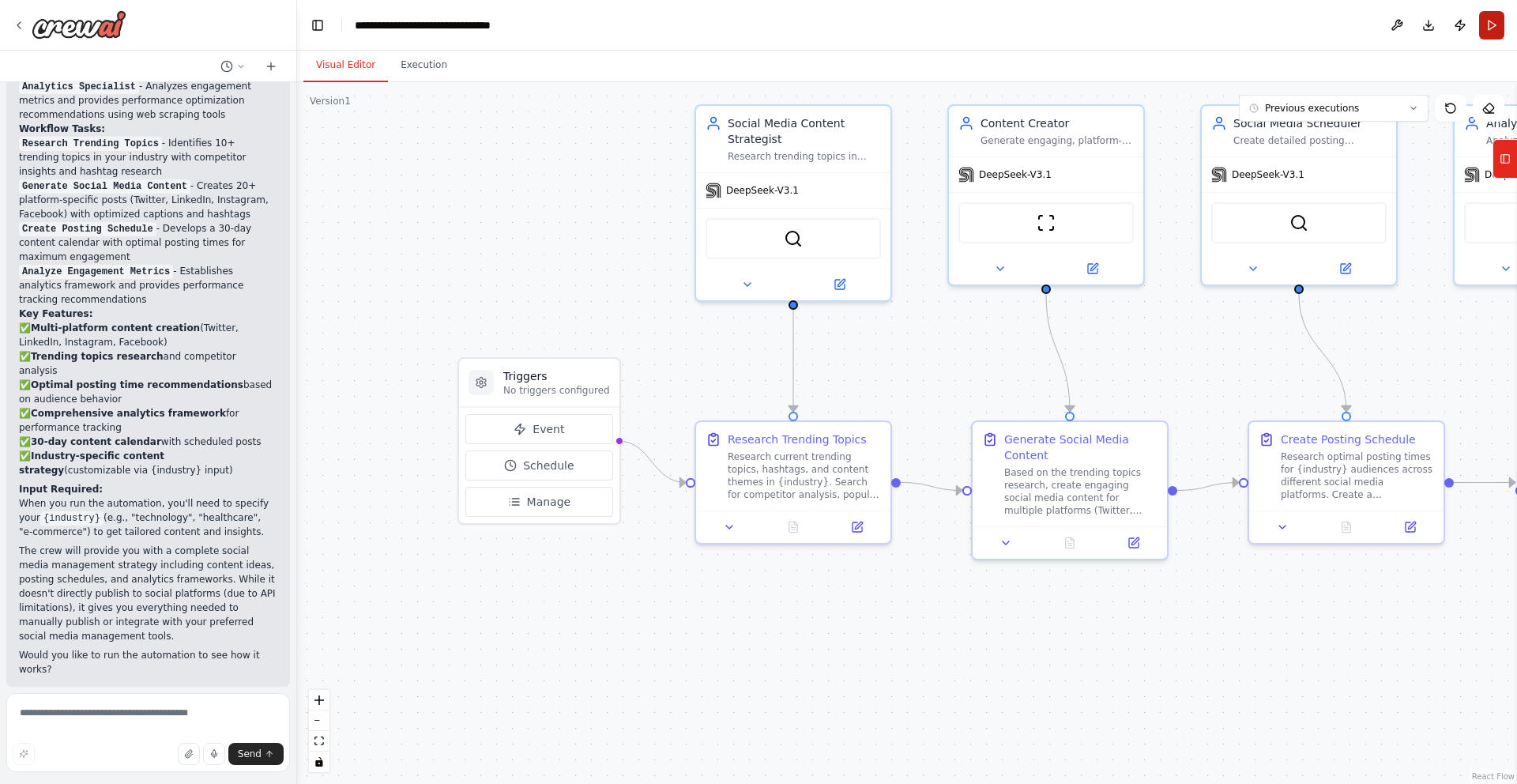
click at [1490, 27] on button "Run" at bounding box center [1492, 25] width 25 height 29
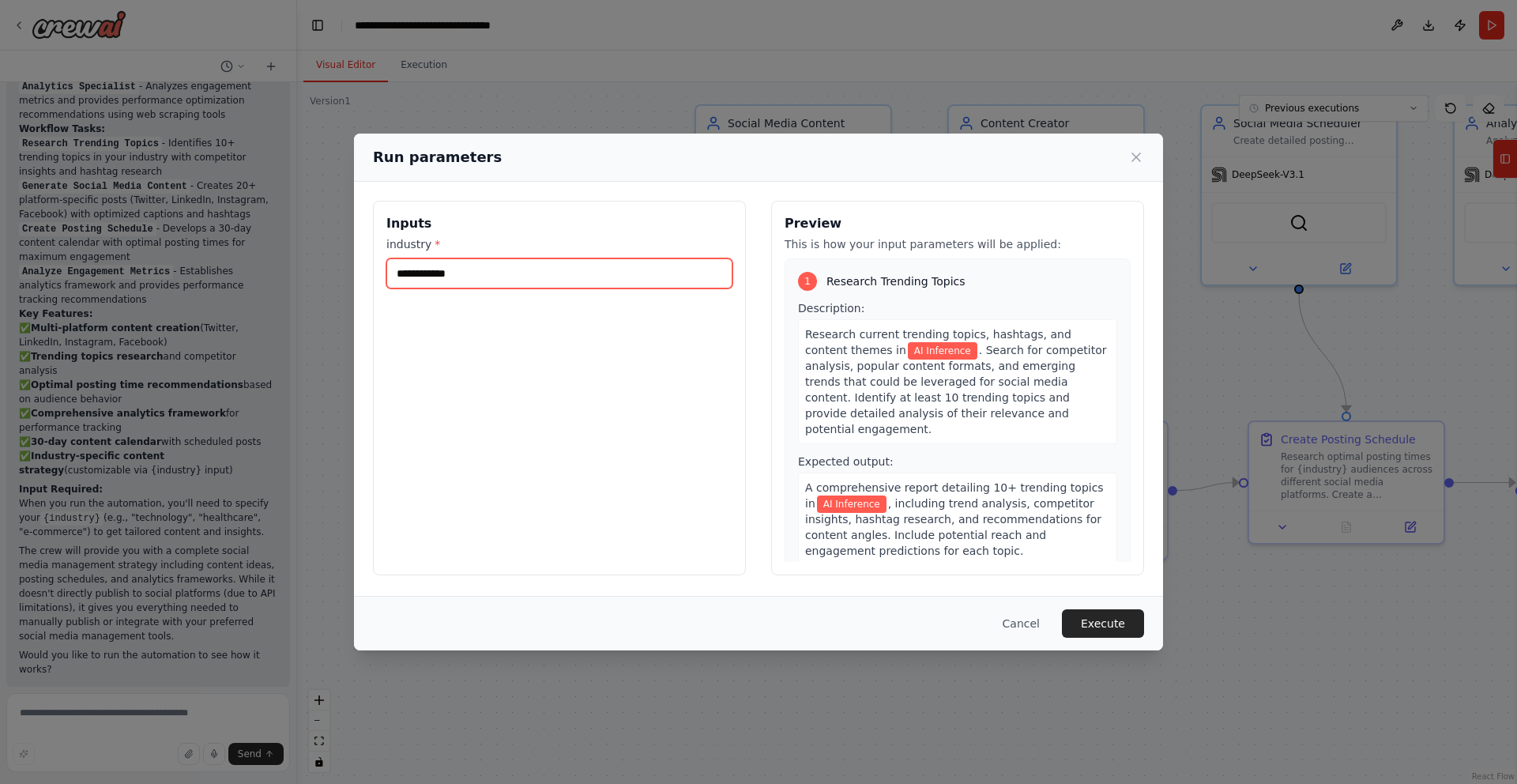
click at [445, 273] on input "**********" at bounding box center [560, 273] width 346 height 30
type input "*"
type input "********"
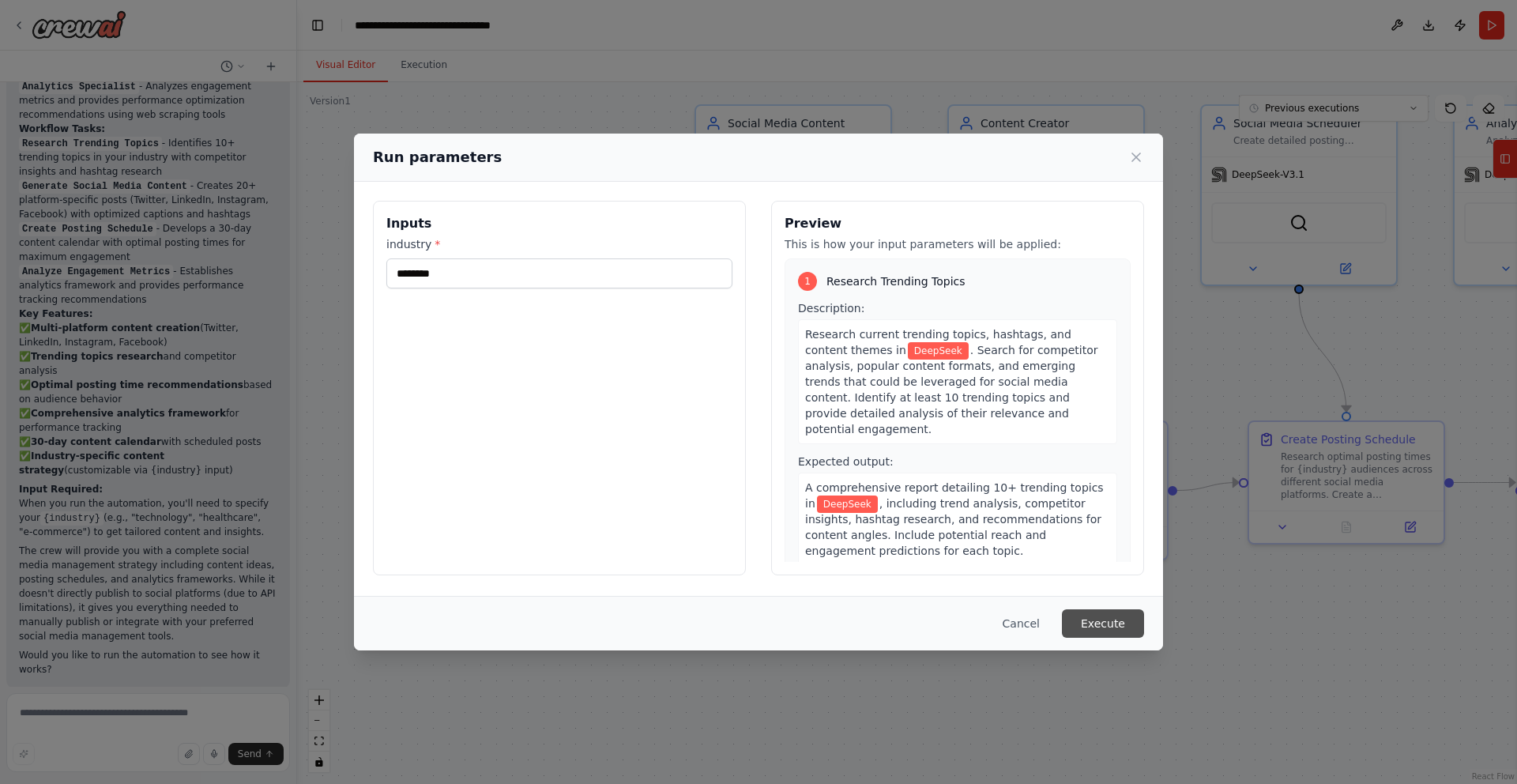
click at [1107, 621] on button "Execute" at bounding box center [1102, 624] width 82 height 29
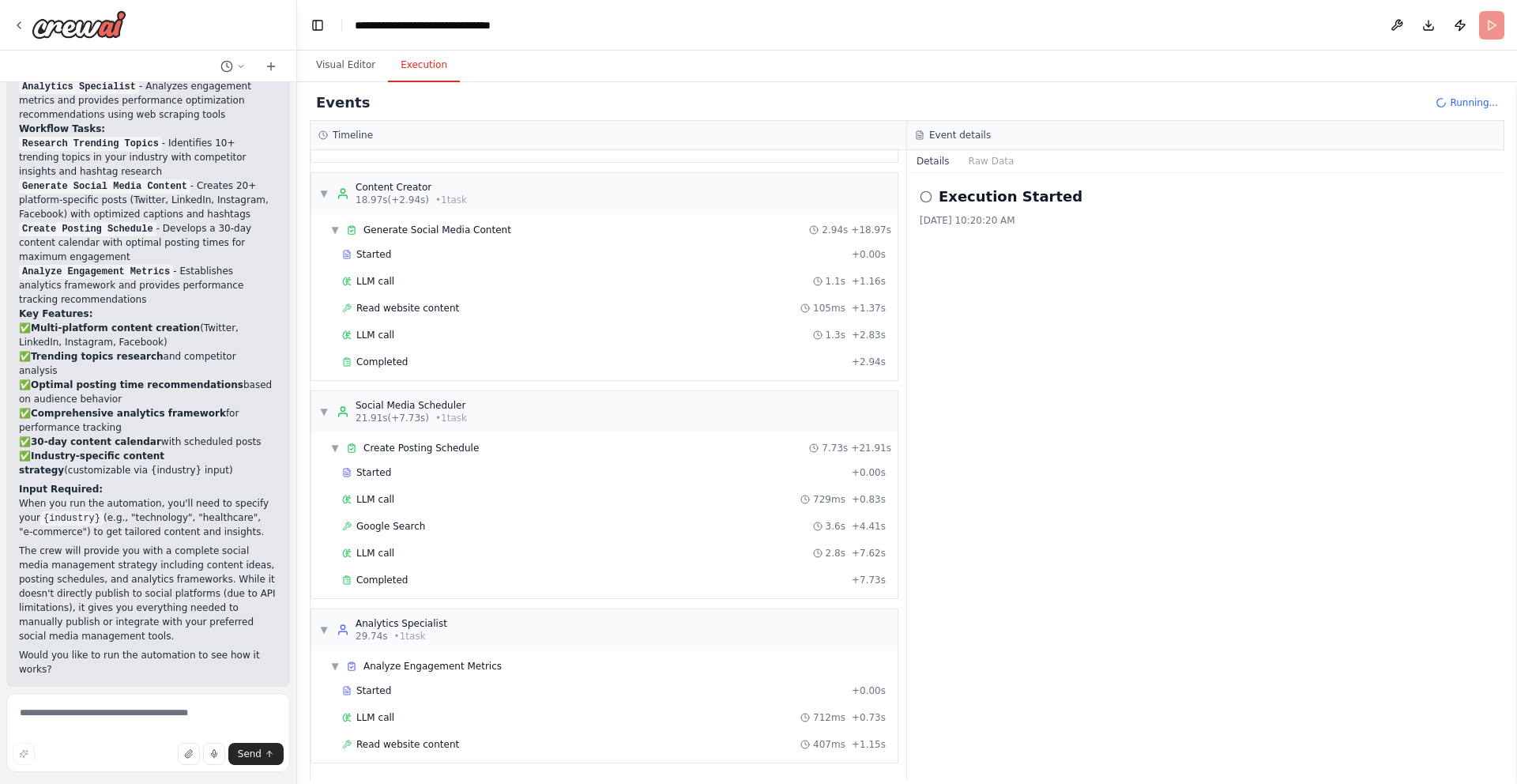
scroll to position [231, 0]
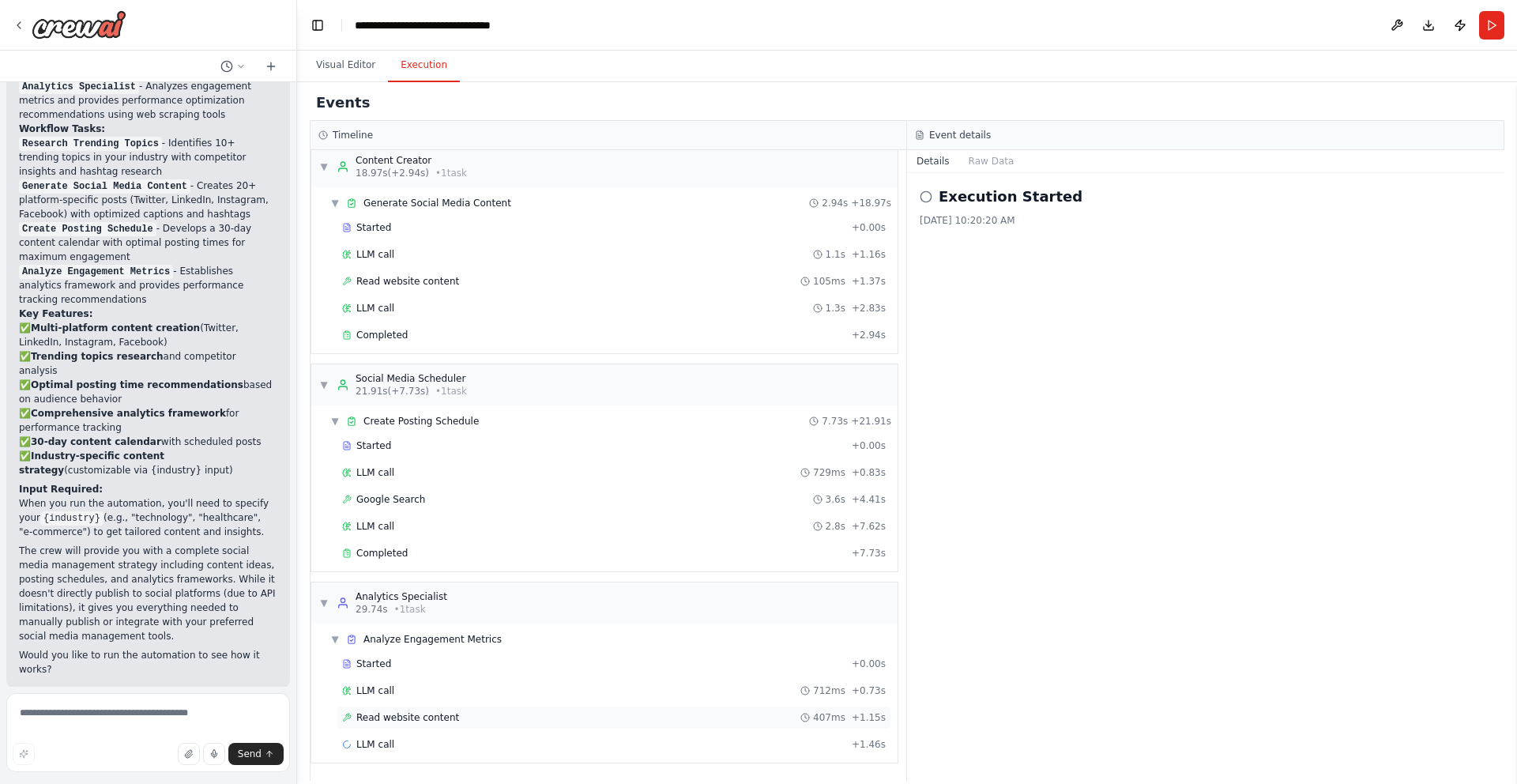
click at [420, 714] on span "Read website content" at bounding box center [407, 717] width 103 height 13
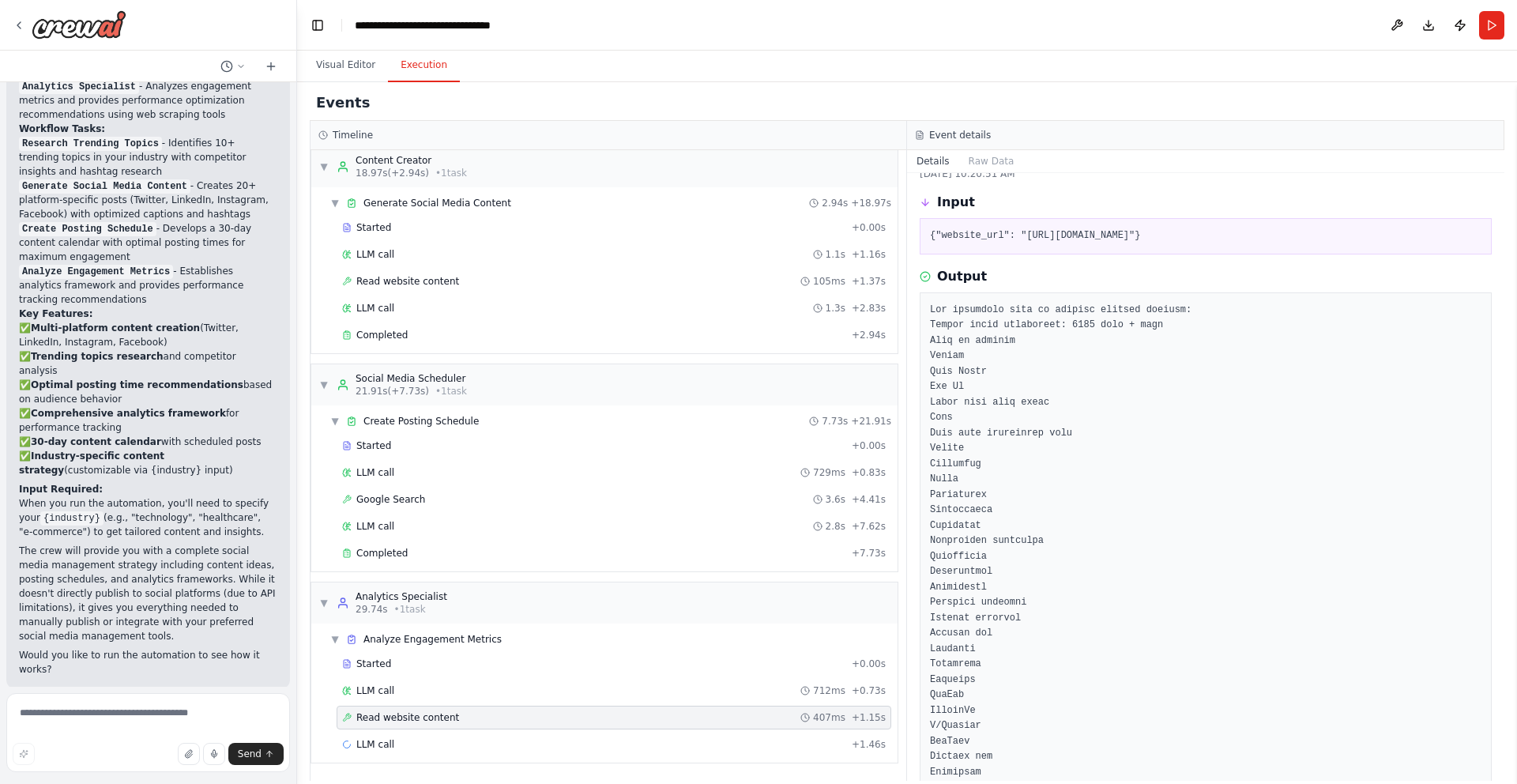
scroll to position [66, 0]
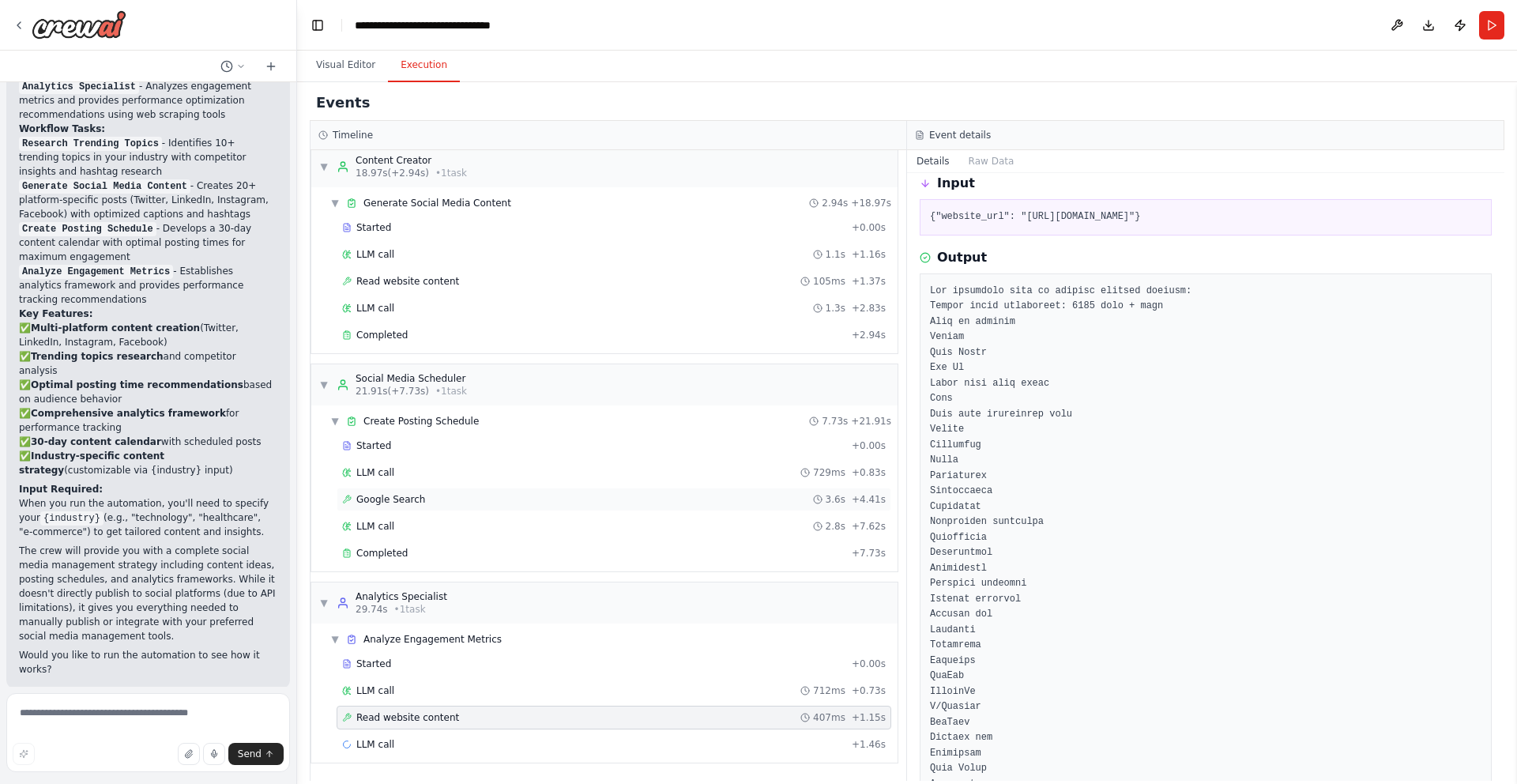
click at [434, 497] on div "Google Search 3.6s + 4.41s" at bounding box center [614, 499] width 544 height 13
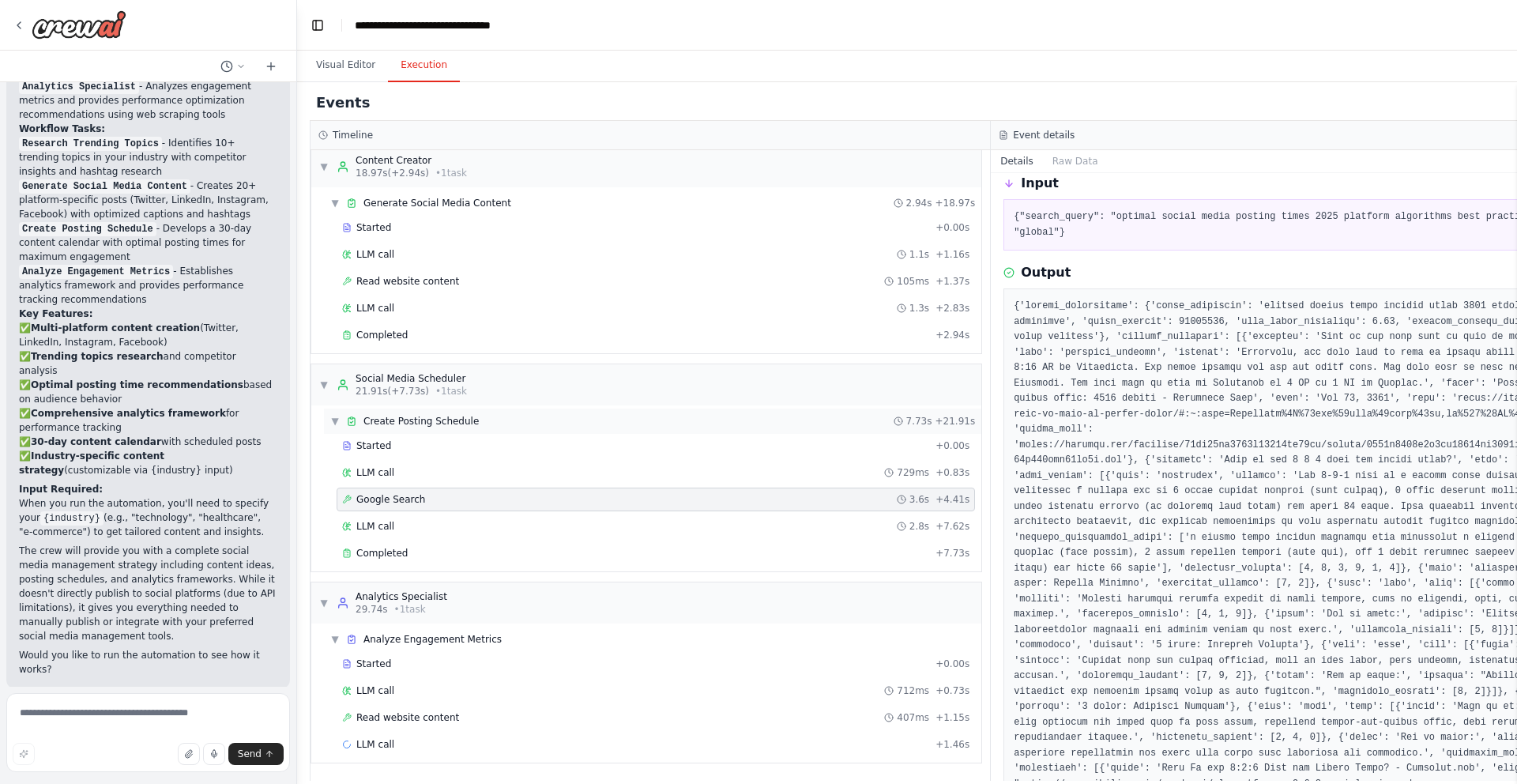
click at [458, 422] on span "Create Posting Schedule" at bounding box center [421, 421] width 115 height 13
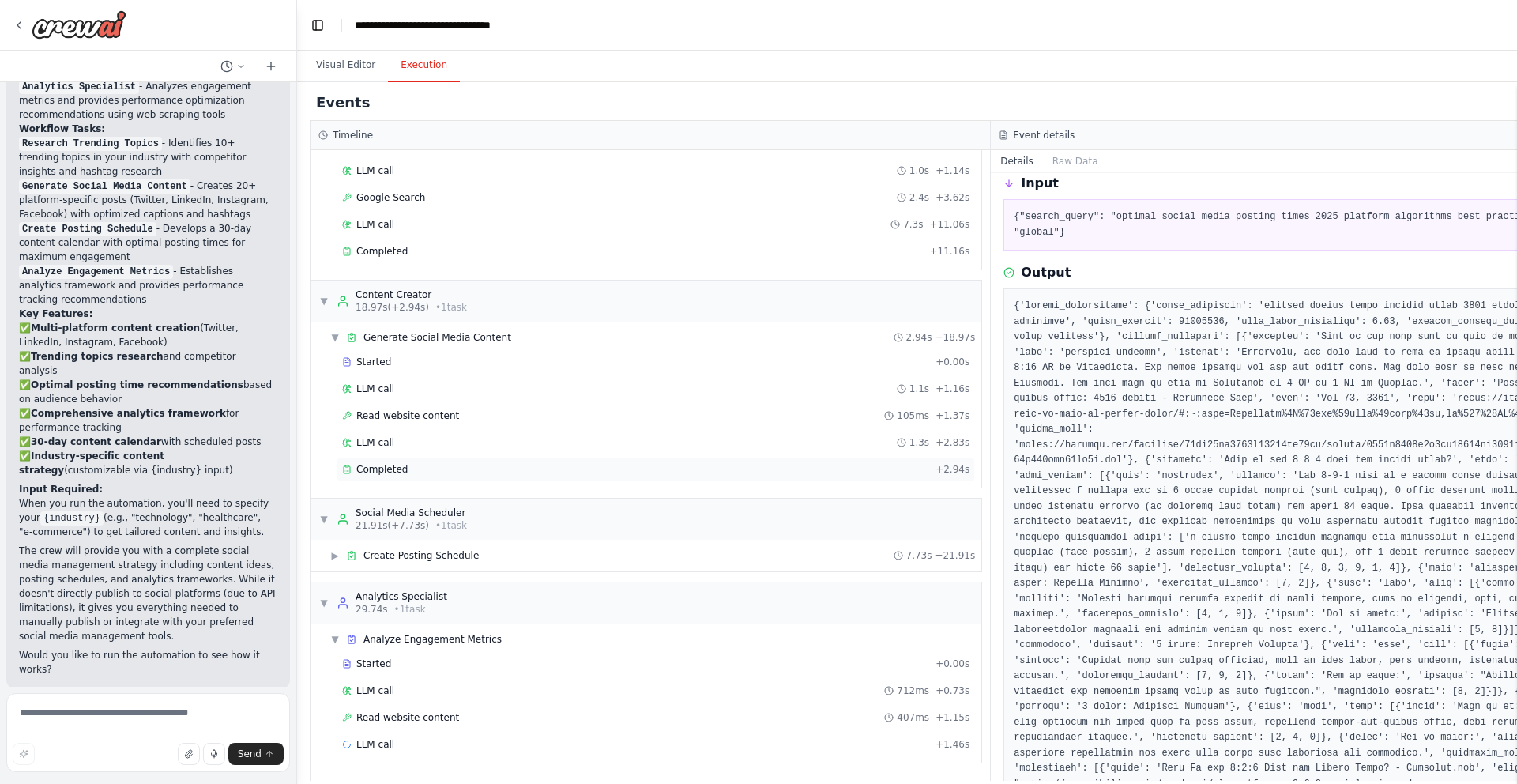
click at [408, 463] on div "Completed" at bounding box center [635, 469] width 587 height 13
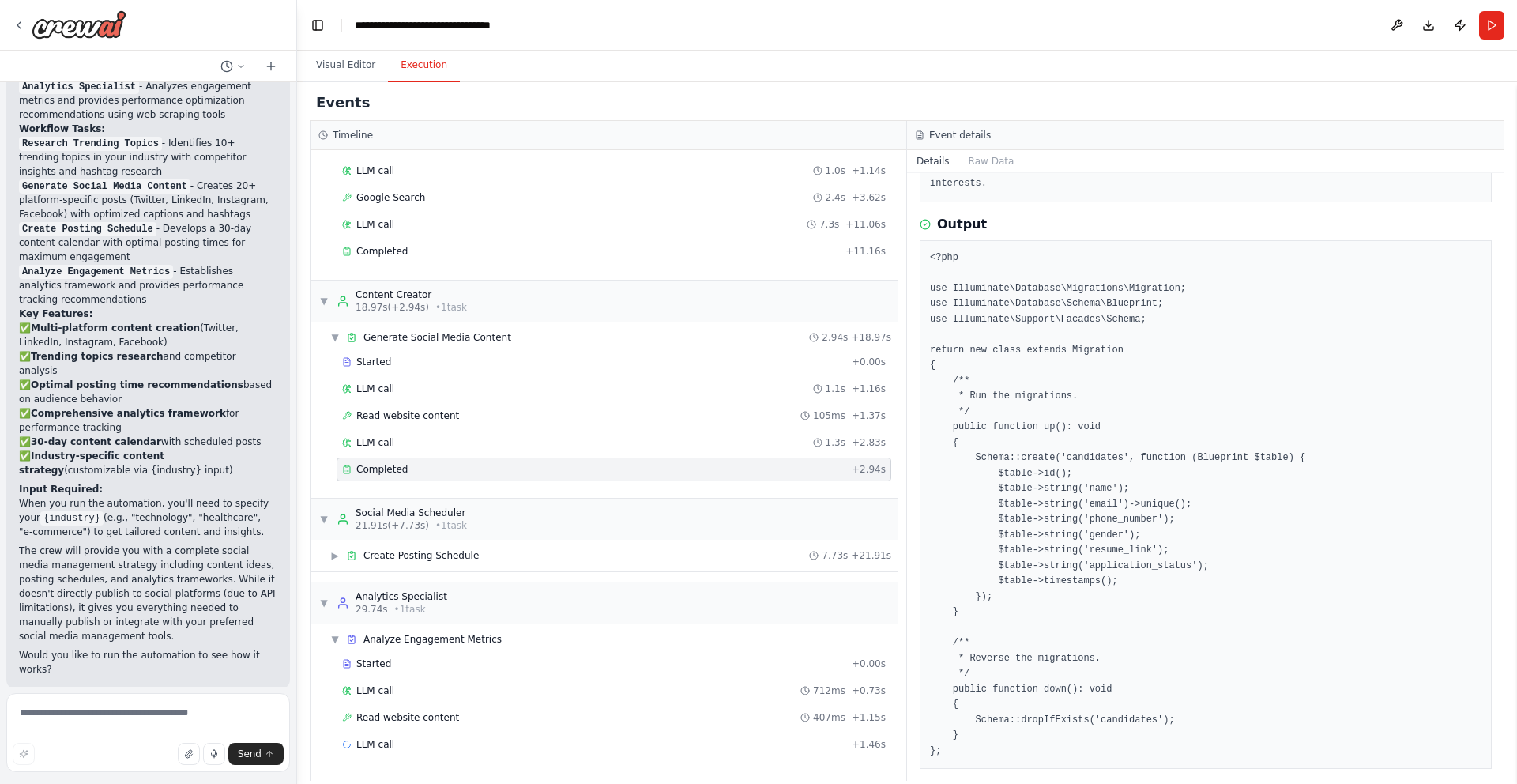
scroll to position [170, 0]
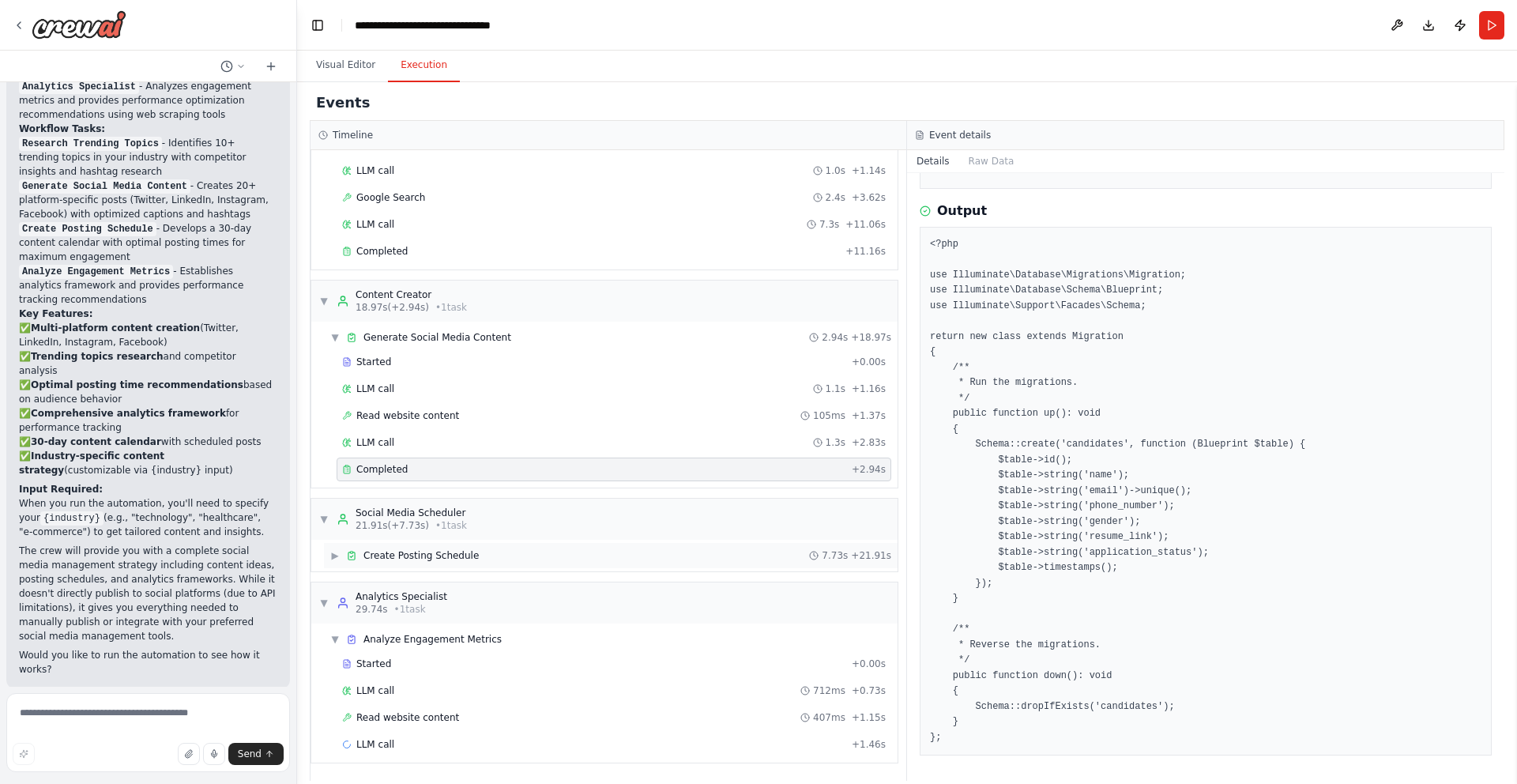
click at [417, 552] on span "Create Posting Schedule" at bounding box center [421, 555] width 115 height 13
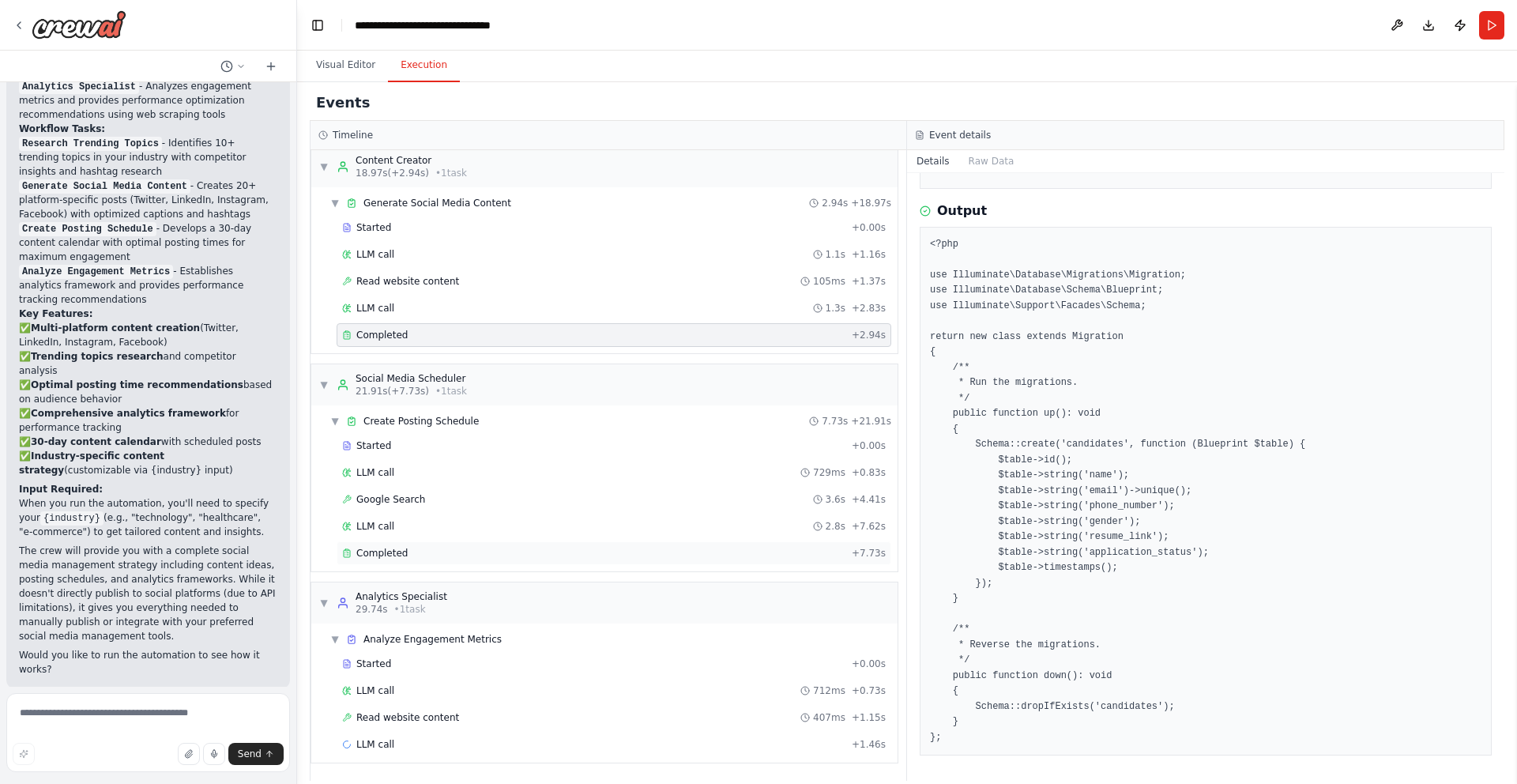
click at [415, 548] on div "Completed" at bounding box center [594, 553] width 503 height 13
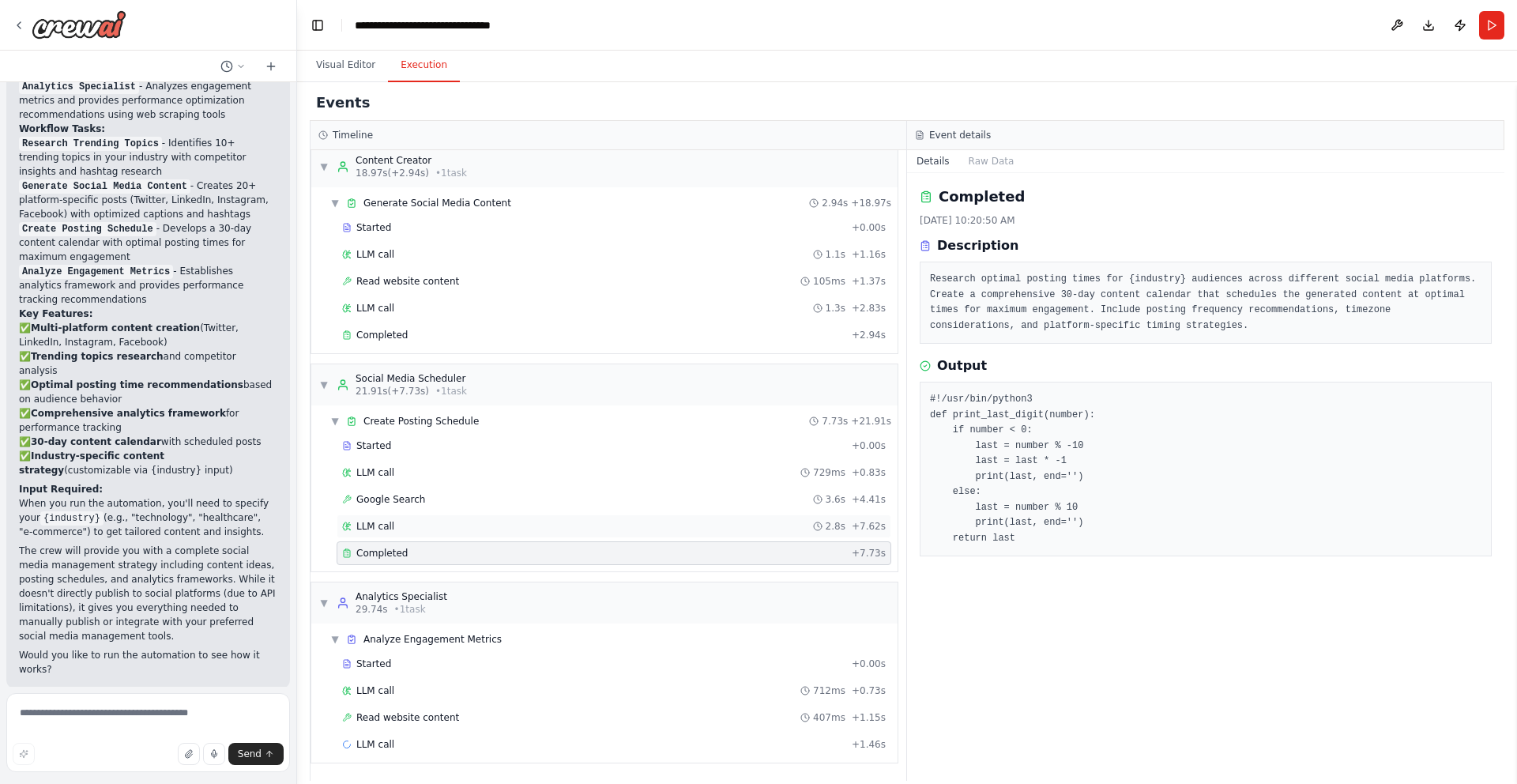
click at [471, 528] on div "LLM call 2.8s + 7.62s" at bounding box center [614, 526] width 544 height 13
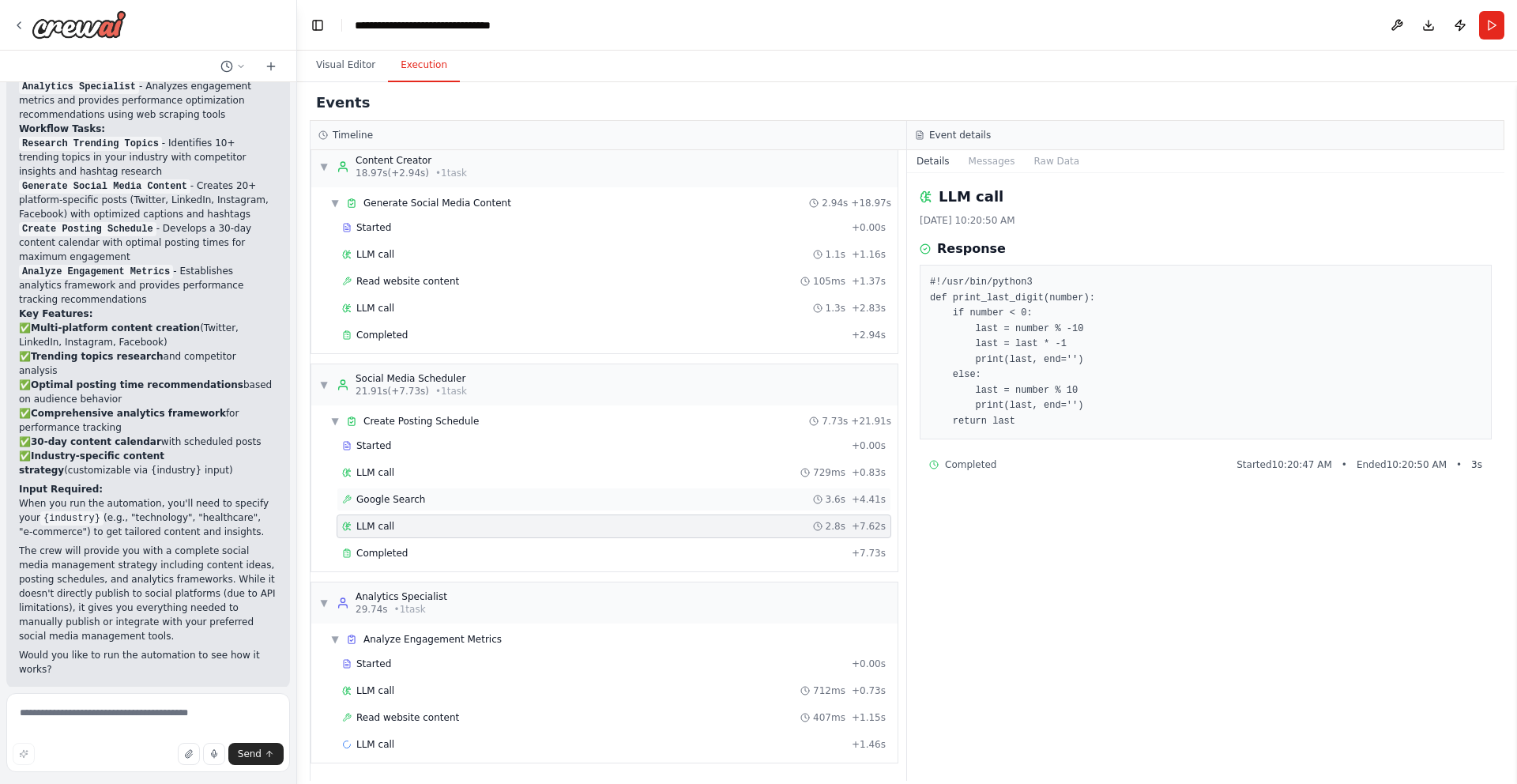
click at [490, 504] on div "Google Search 3.6s + 4.41s" at bounding box center [614, 499] width 544 height 13
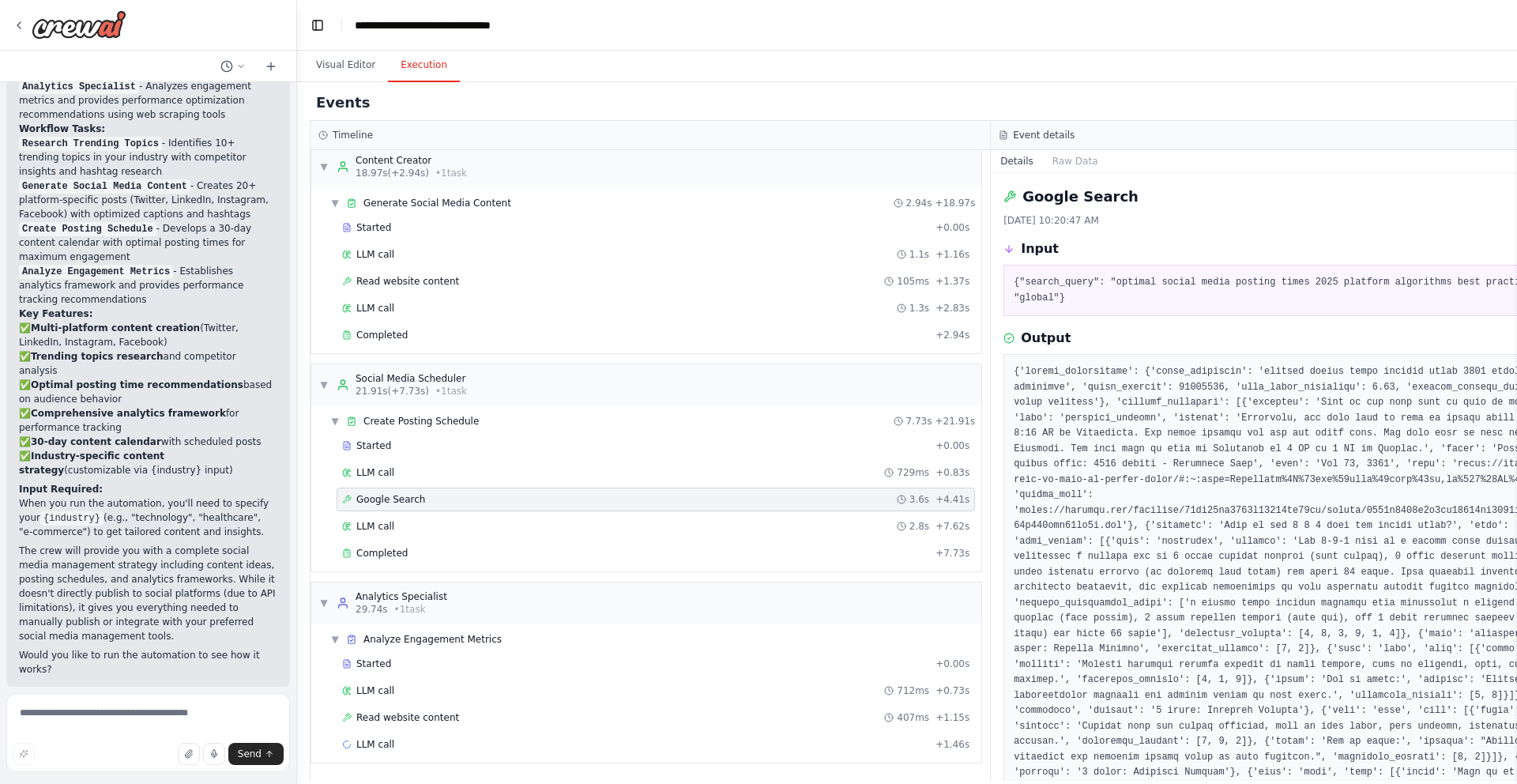
scroll to position [231, 0]
click at [418, 250] on div "LLM call 1.1s + 1.16s" at bounding box center [656, 254] width 627 height 13
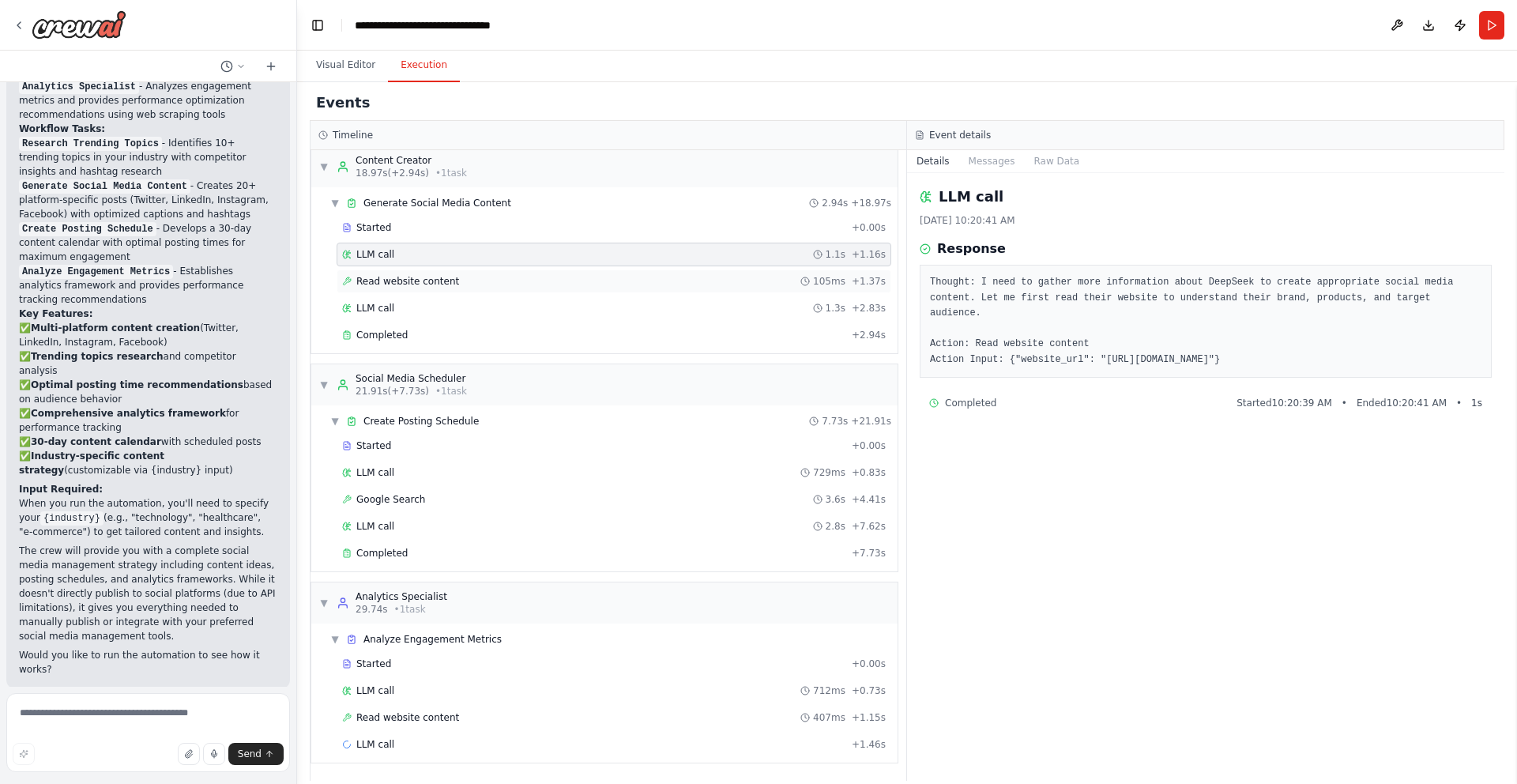
click at [410, 278] on span "Read website content" at bounding box center [407, 281] width 103 height 13
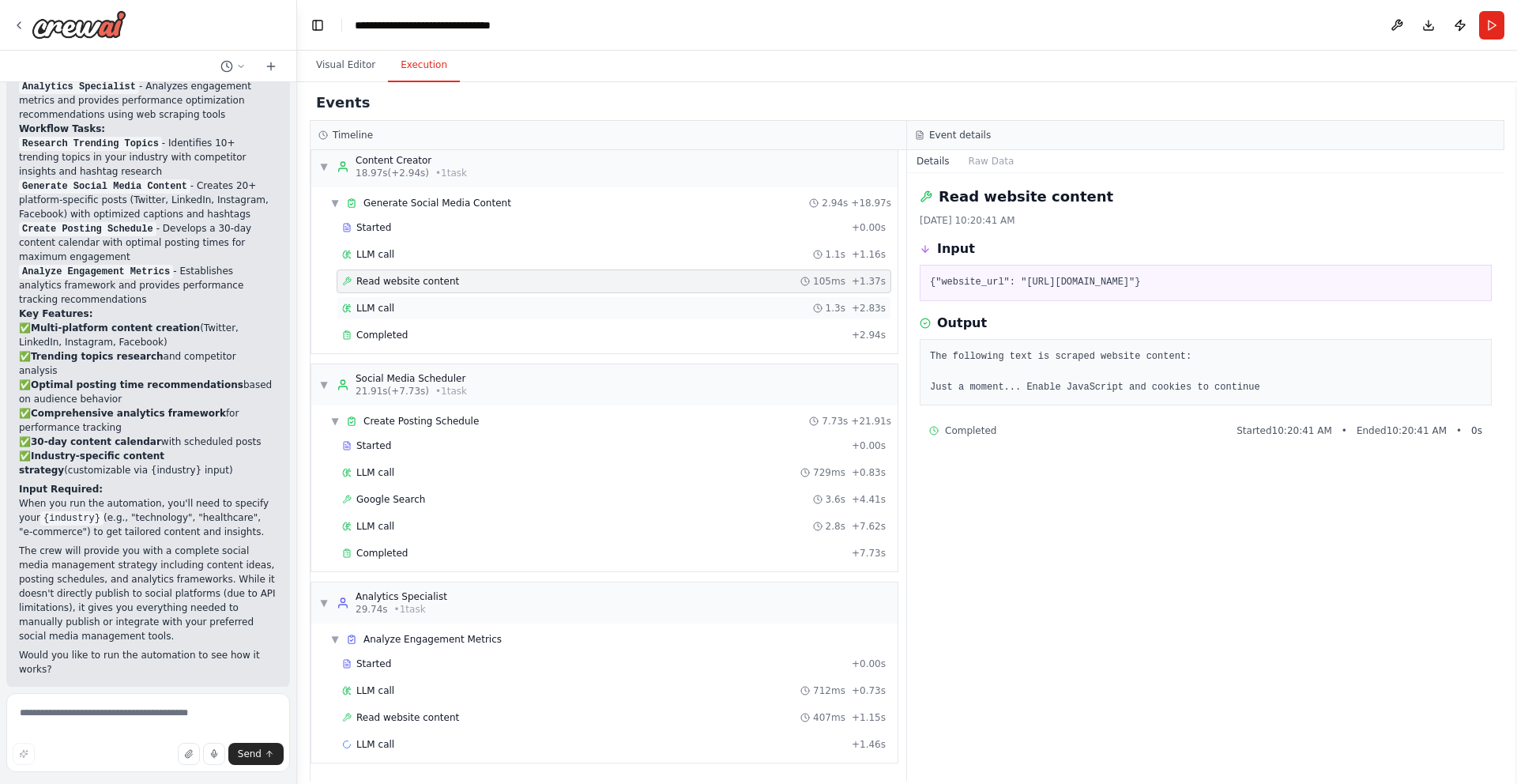
click at [409, 297] on div "LLM call 1.3s + 2.83s" at bounding box center [613, 308] width 554 height 23
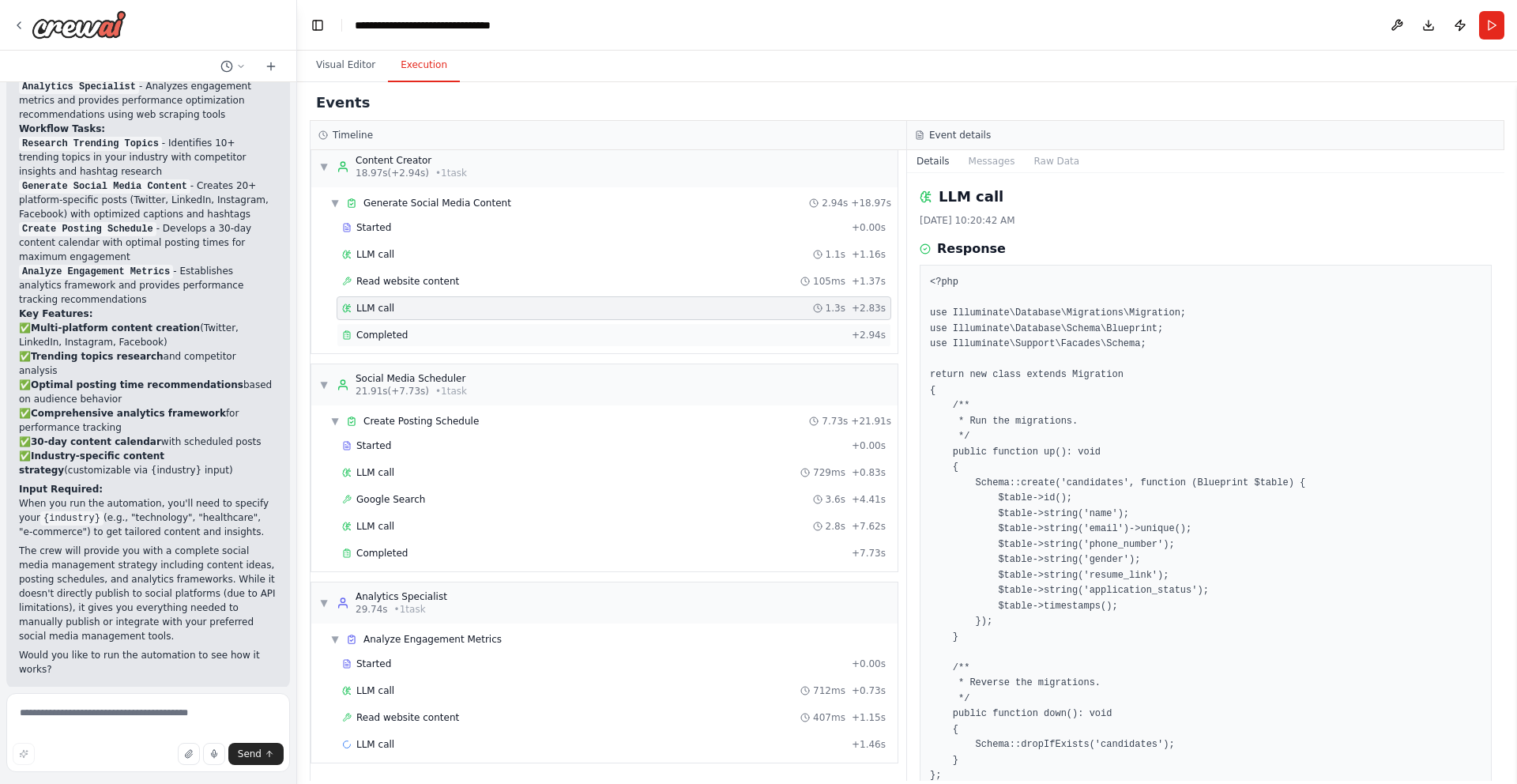
click at [399, 338] on span "Completed" at bounding box center [381, 335] width 51 height 13
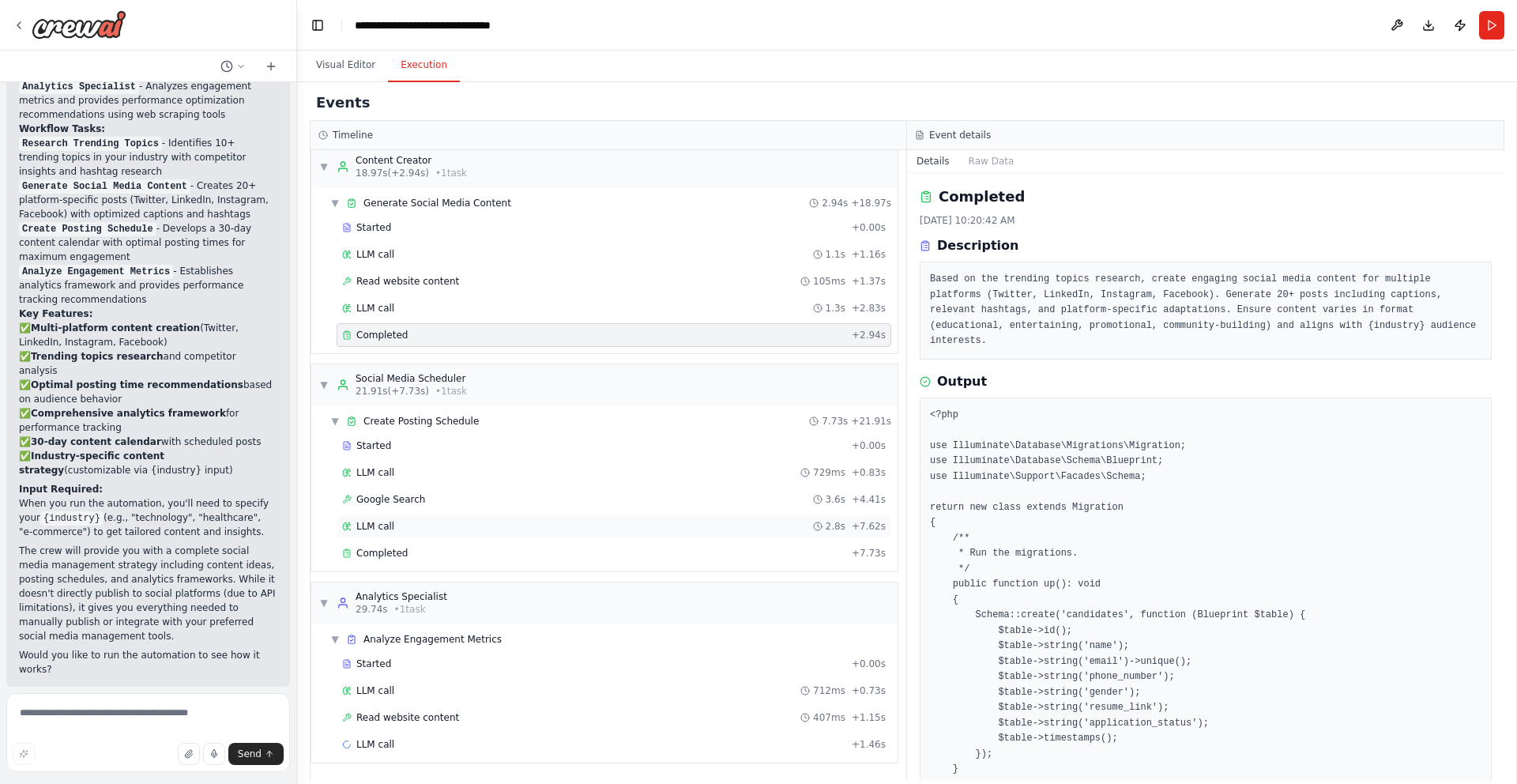
click at [416, 528] on div "LLM call 2.8s + 7.62s" at bounding box center [614, 526] width 544 height 13
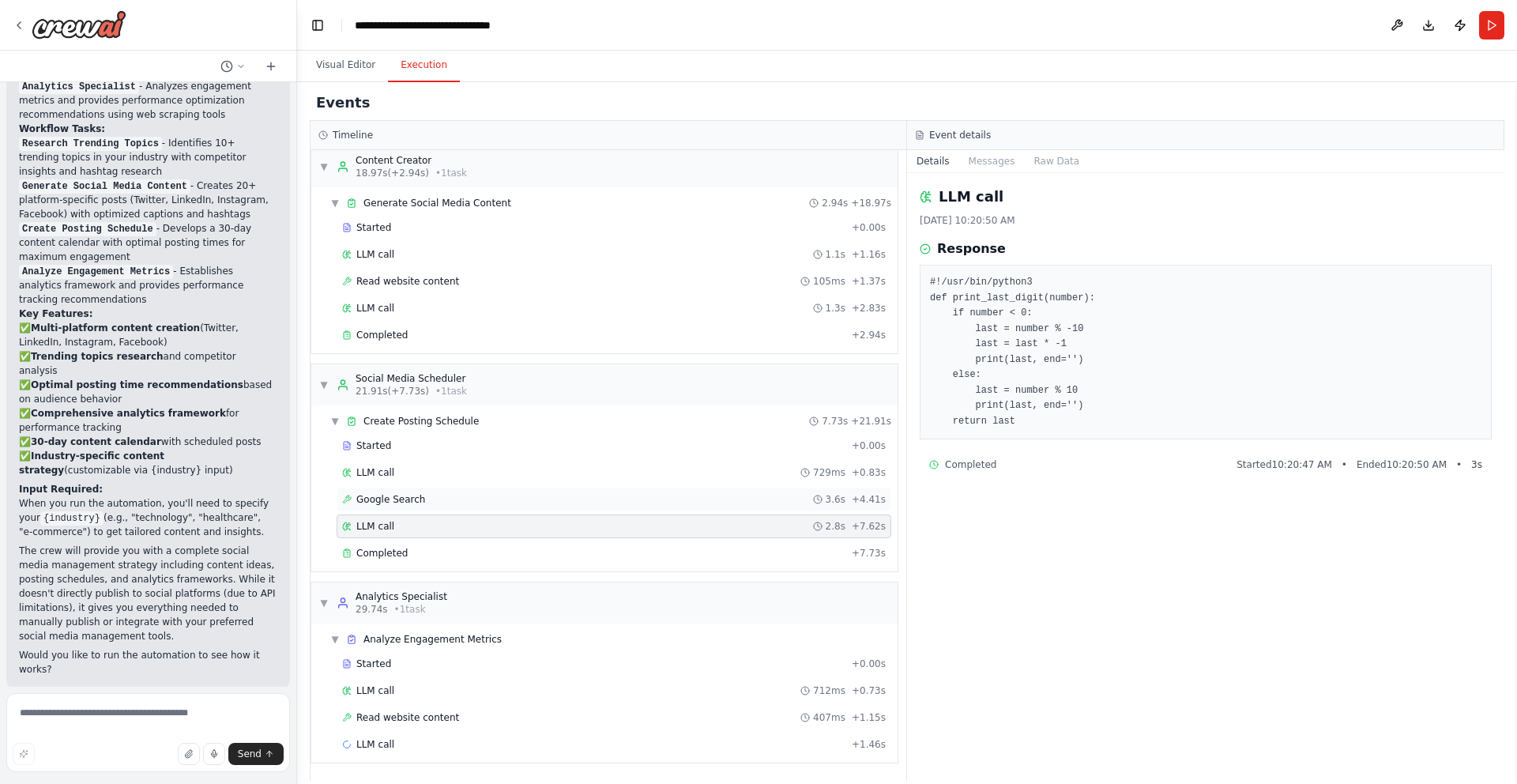
click at [426, 501] on div "Google Search 3.6s + 4.41s" at bounding box center [614, 499] width 544 height 13
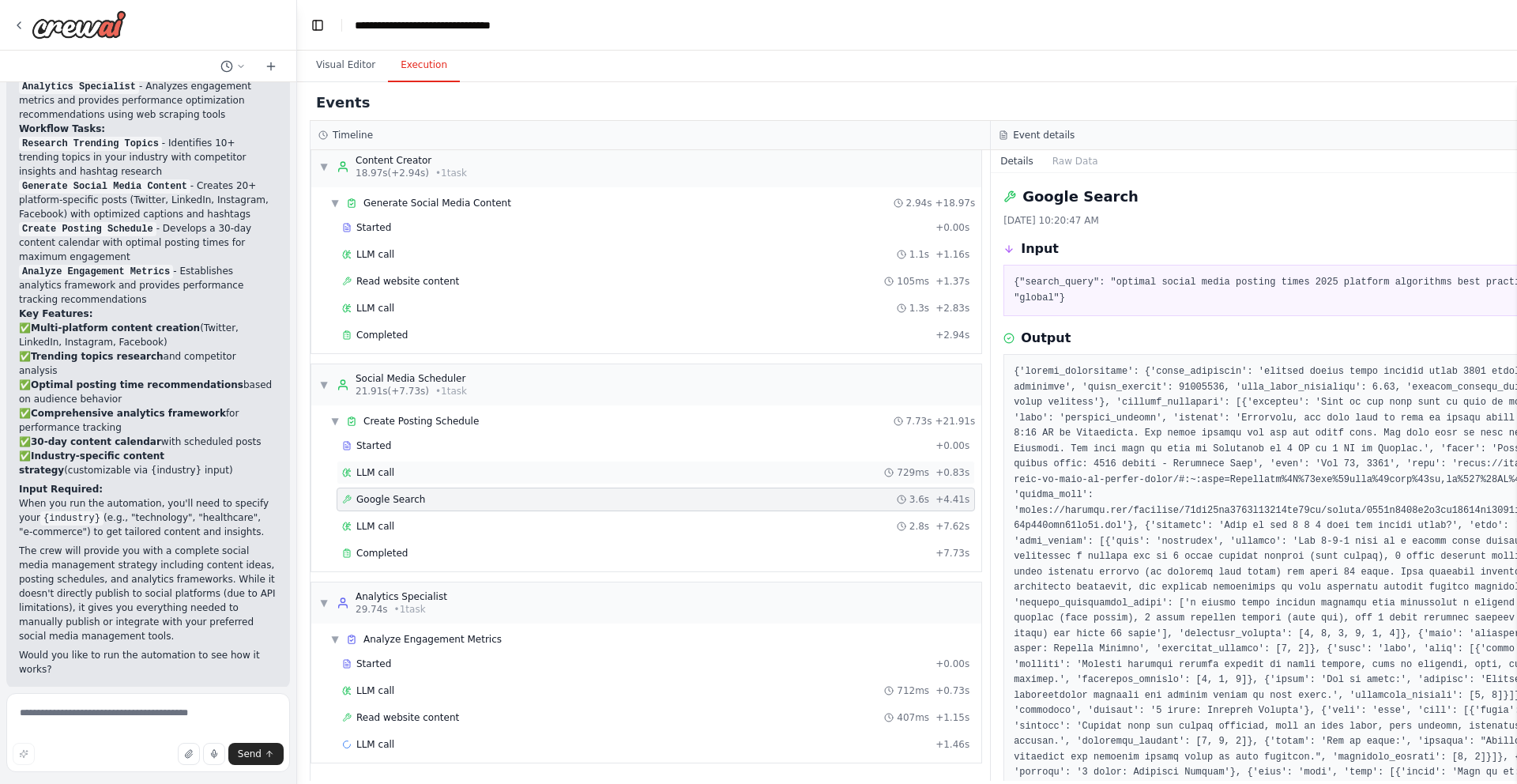
click at [416, 476] on div "LLM call 729ms + 0.83s" at bounding box center [656, 472] width 627 height 13
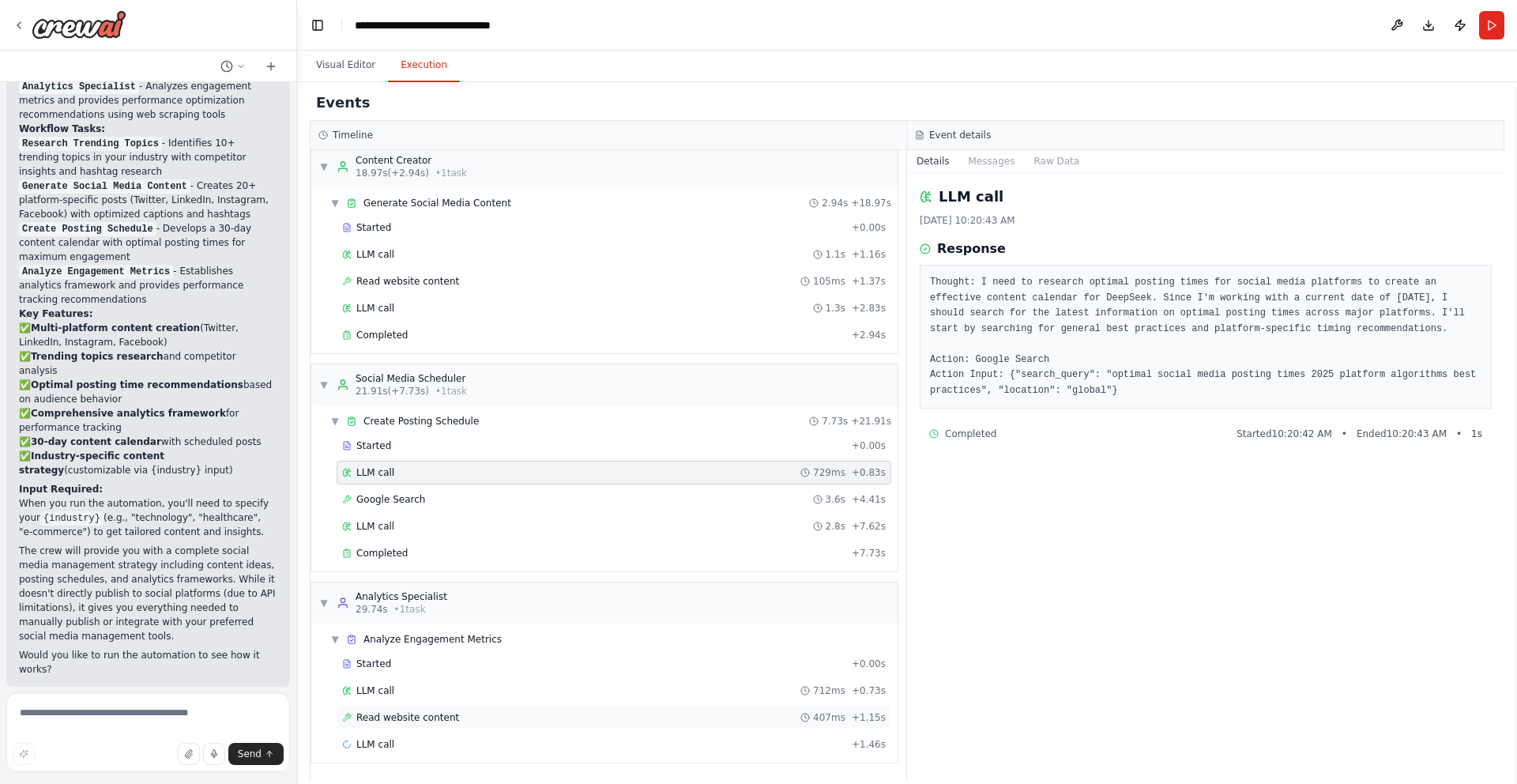
click at [421, 709] on div "Read website content 407ms + 1.15s" at bounding box center [613, 717] width 554 height 23
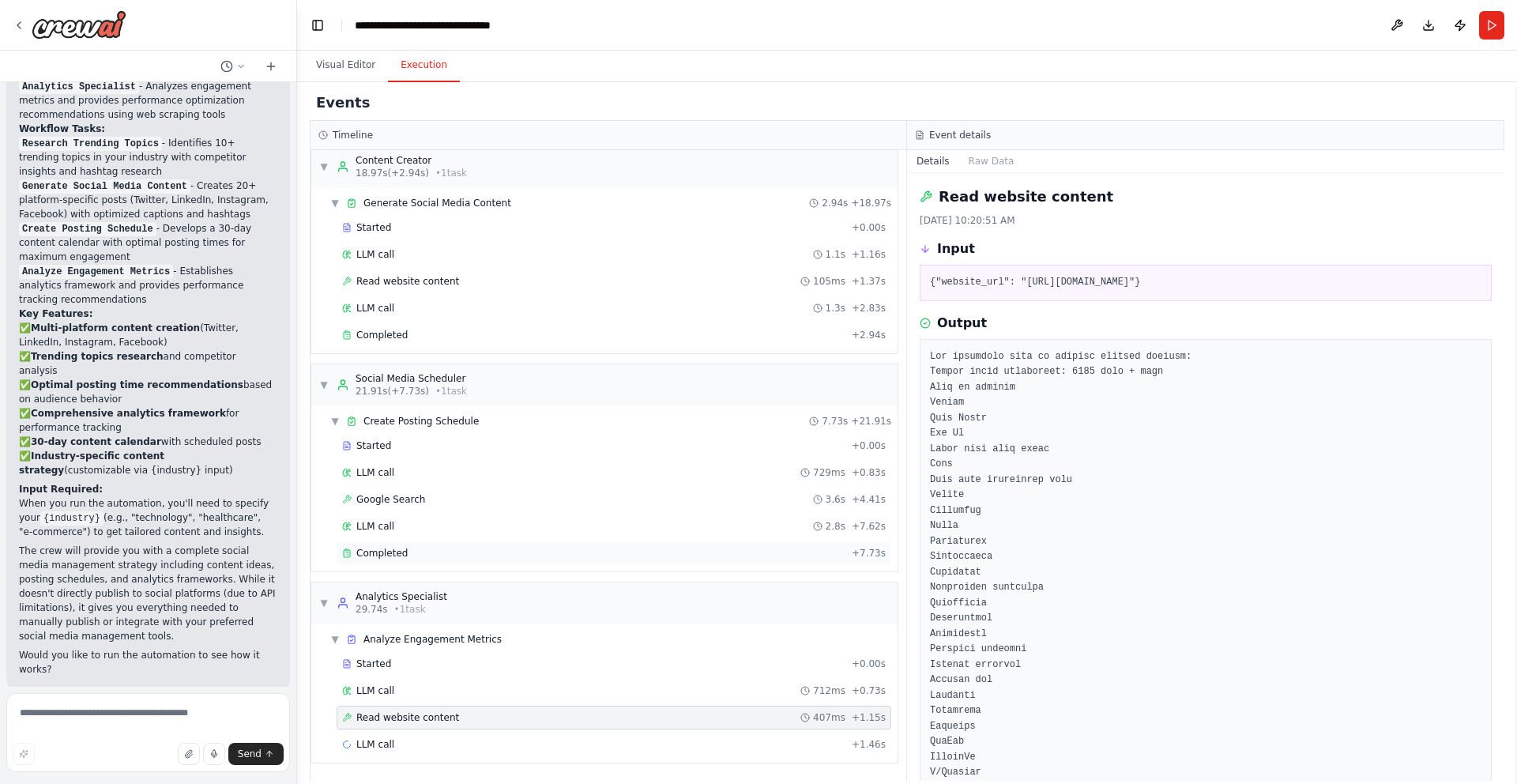
click at [422, 552] on div "Completed" at bounding box center [594, 553] width 503 height 13
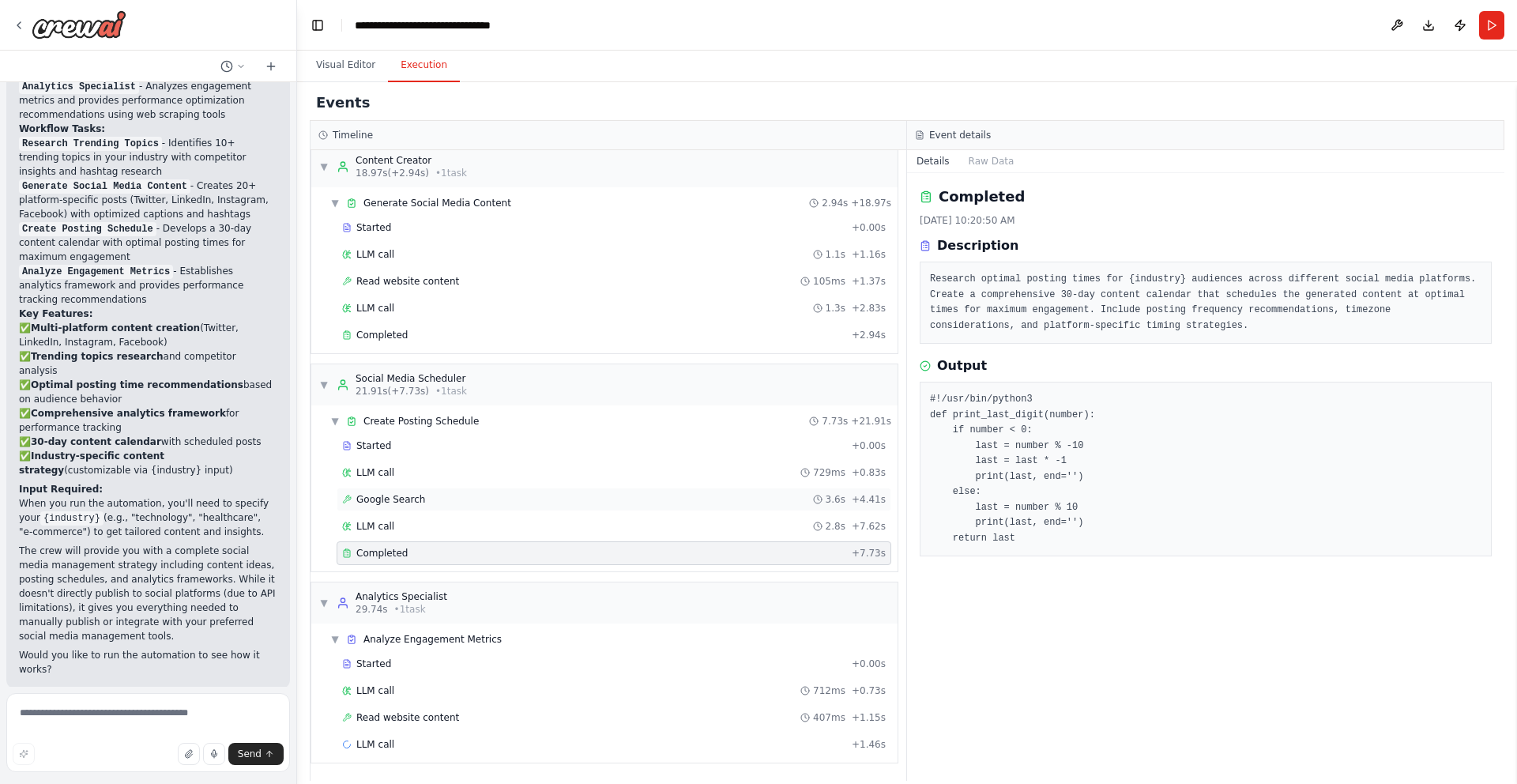
click at [457, 490] on div "Google Search 3.6s + 4.41s" at bounding box center [613, 499] width 554 height 23
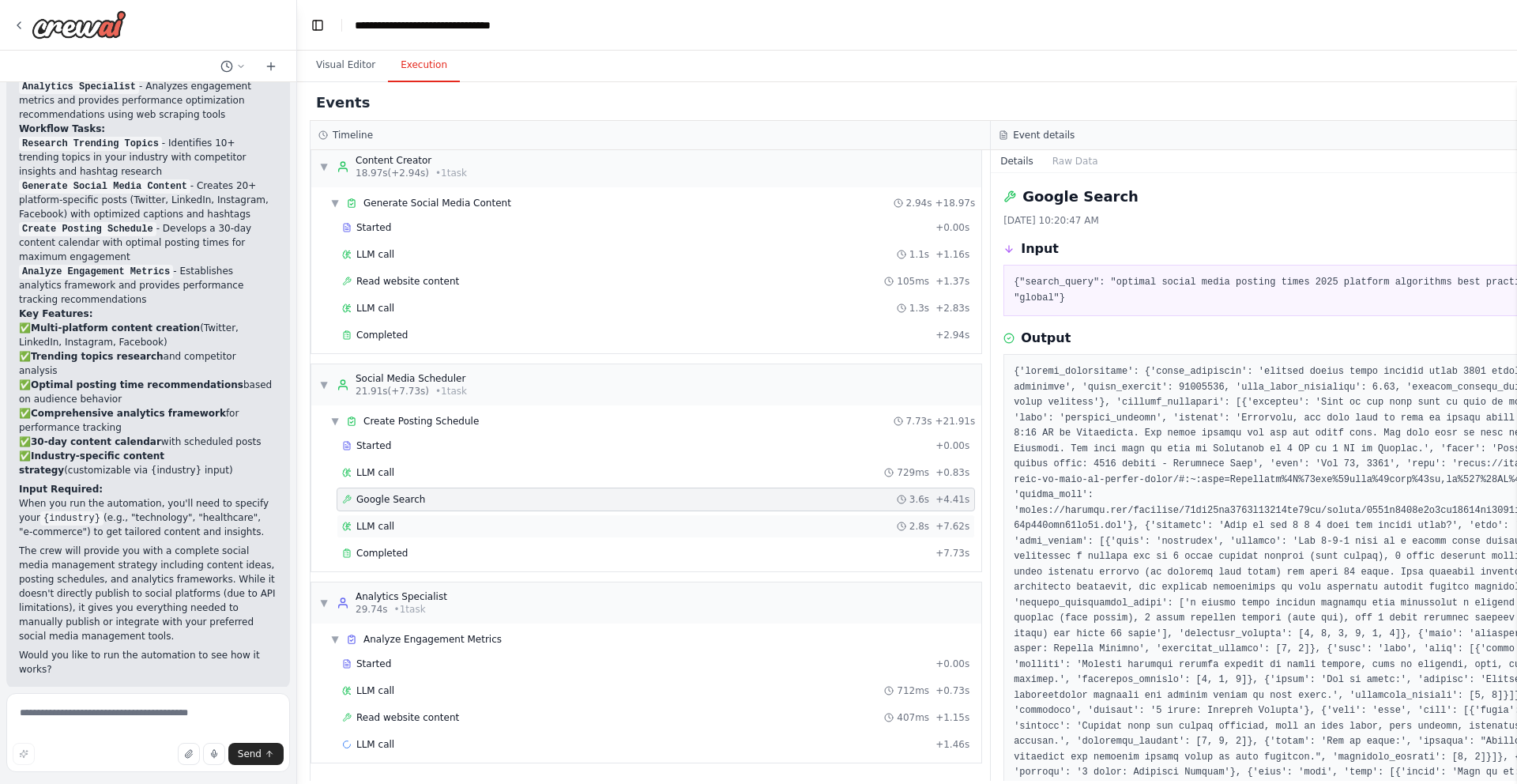
click at [408, 531] on div "LLM call 2.8s + 7.62s" at bounding box center [656, 526] width 627 height 13
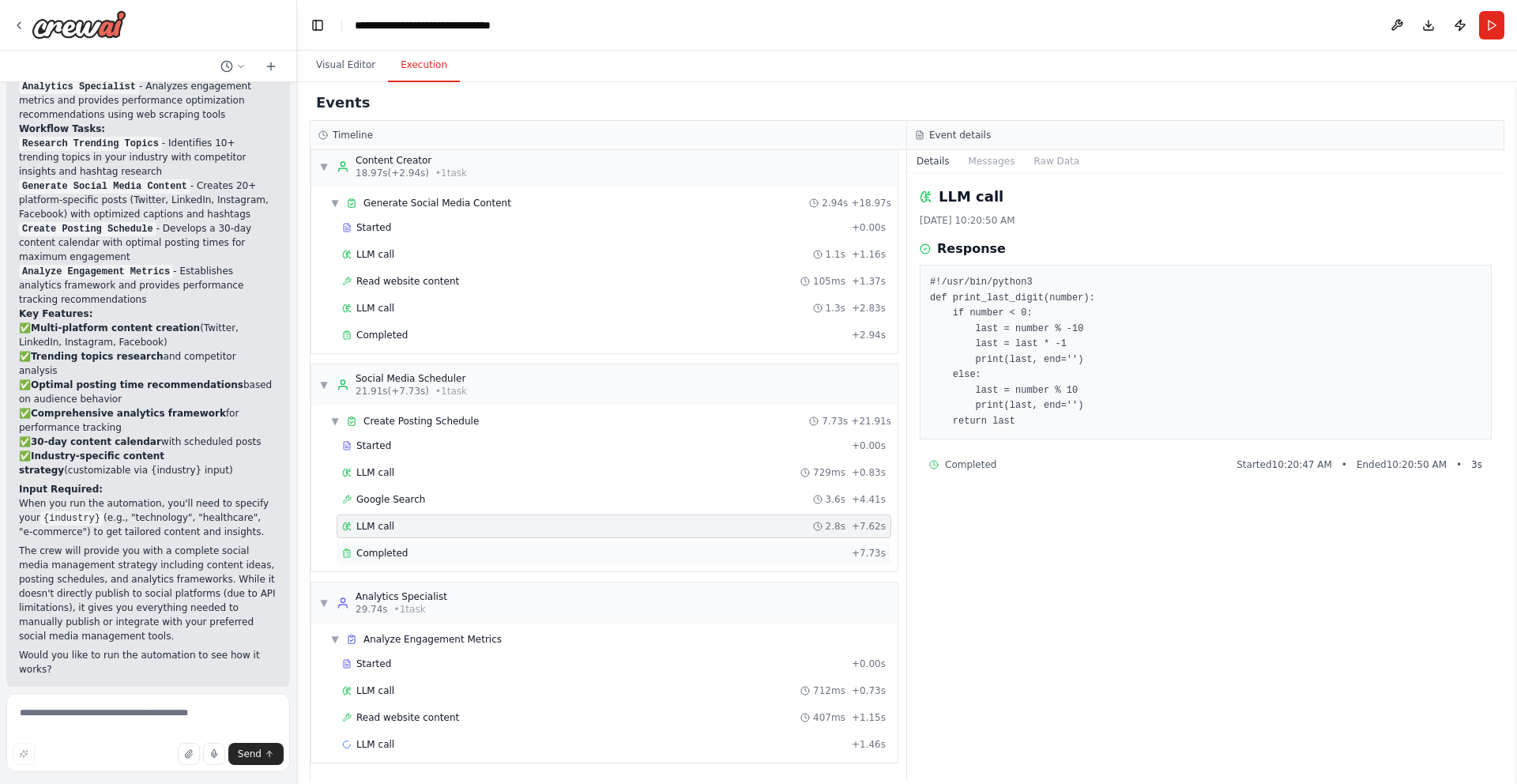
click at [399, 551] on span "Completed" at bounding box center [381, 553] width 51 height 13
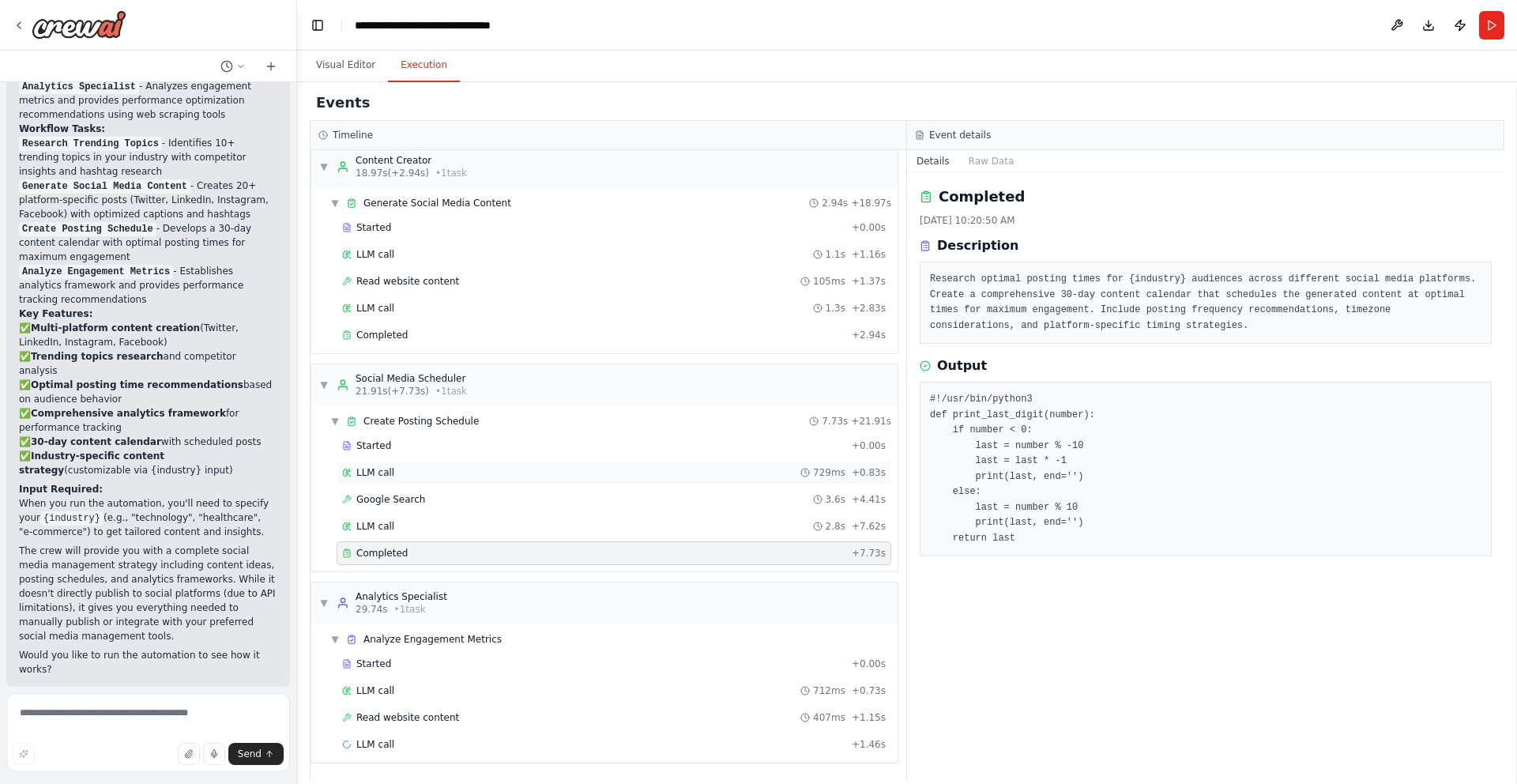
click at [411, 468] on div "LLM call 729ms + 0.83s" at bounding box center [614, 472] width 544 height 13
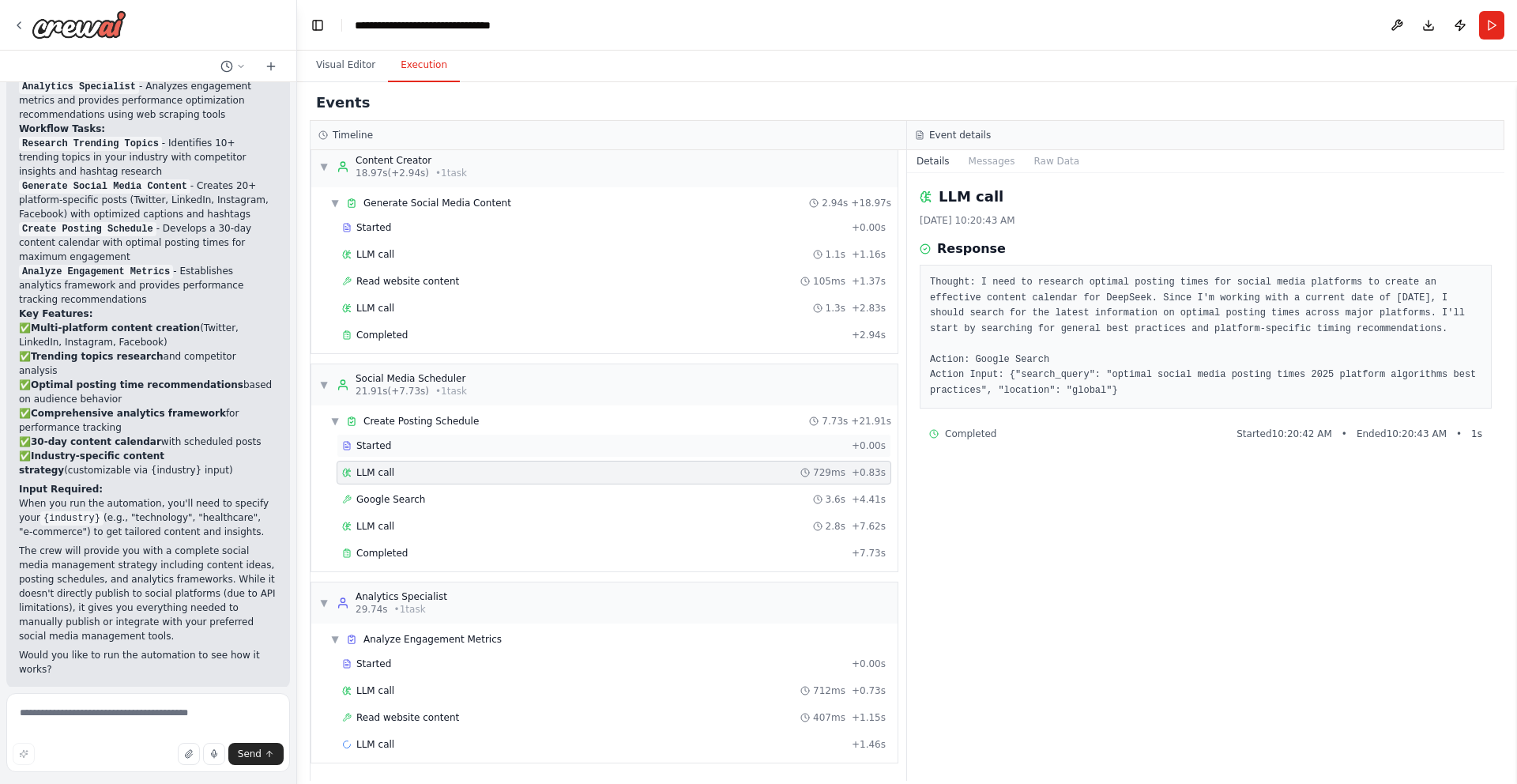
click at [417, 448] on div "Started" at bounding box center [594, 445] width 503 height 13
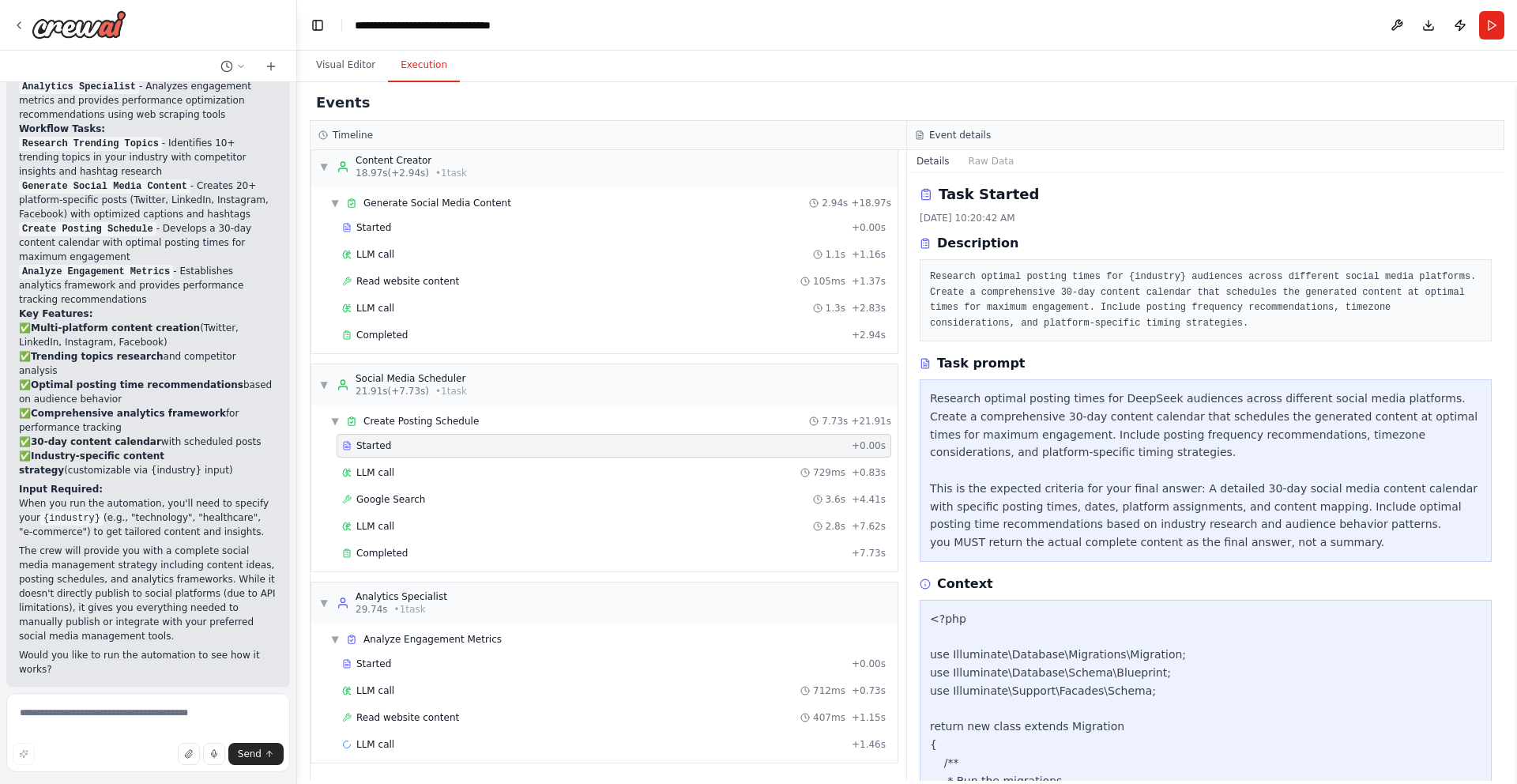
scroll to position [0, 0]
click at [430, 420] on span "Create Posting Schedule" at bounding box center [421, 421] width 115 height 13
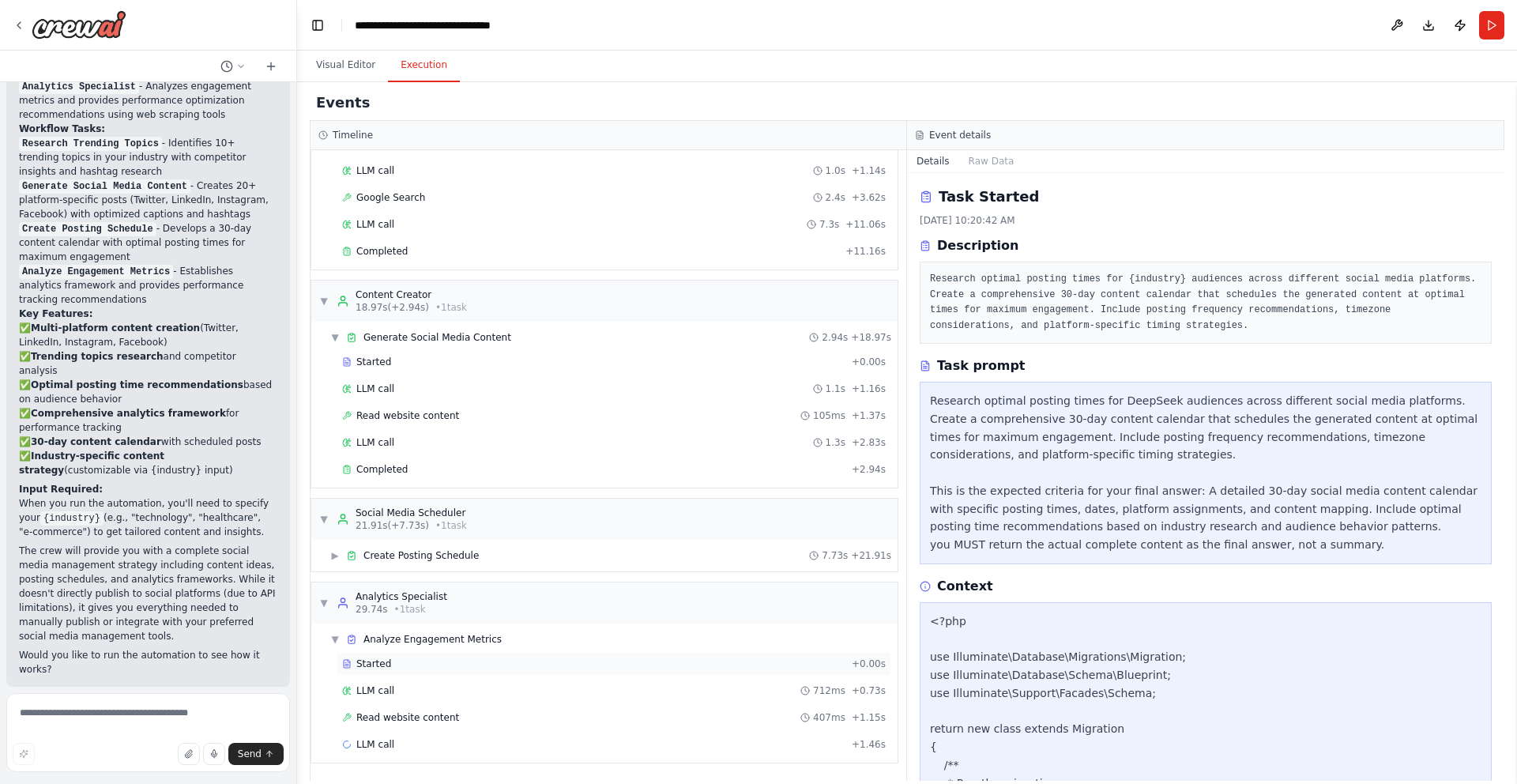
click at [400, 673] on div "Started + 0.00s" at bounding box center [613, 663] width 554 height 23
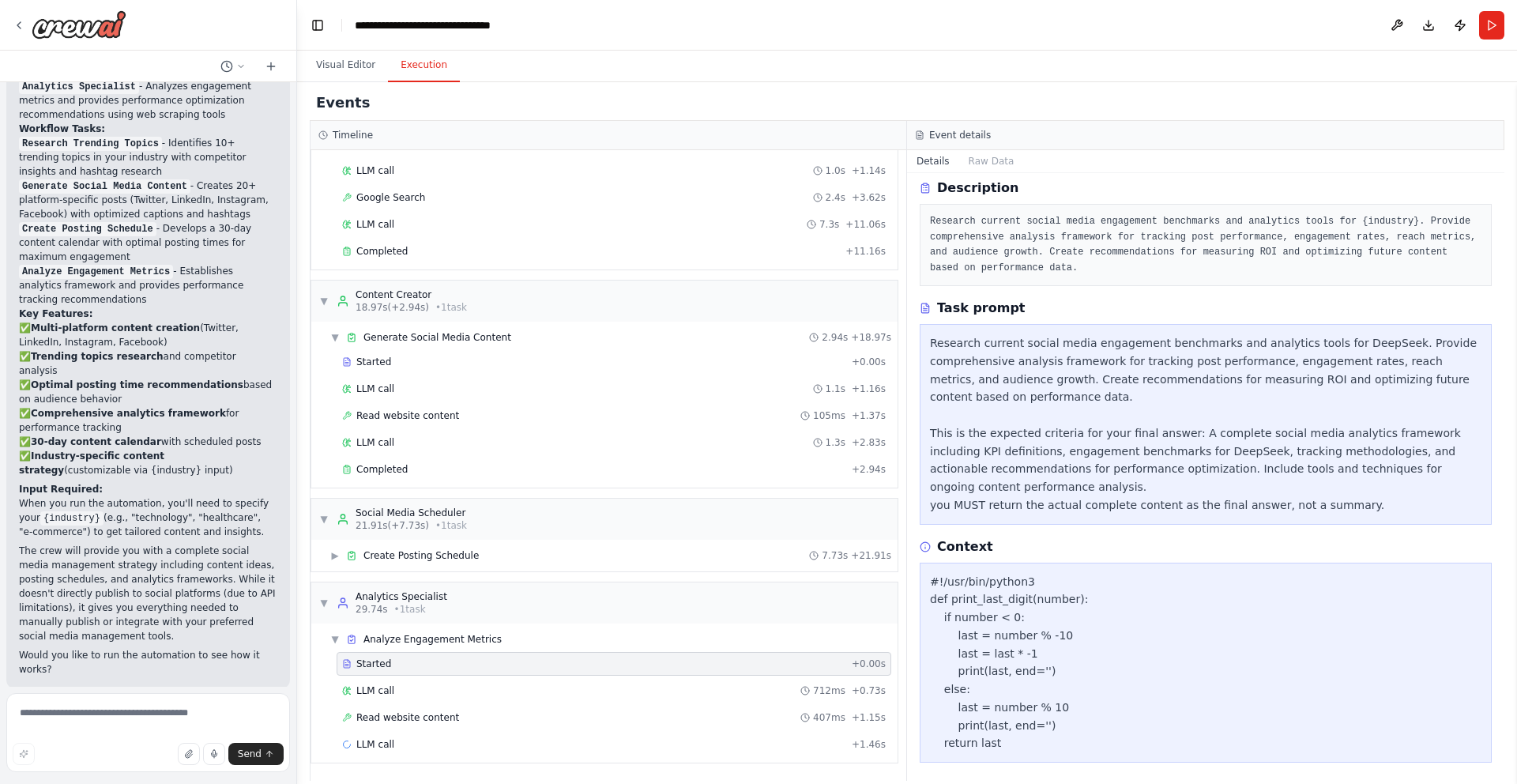
scroll to position [65, 0]
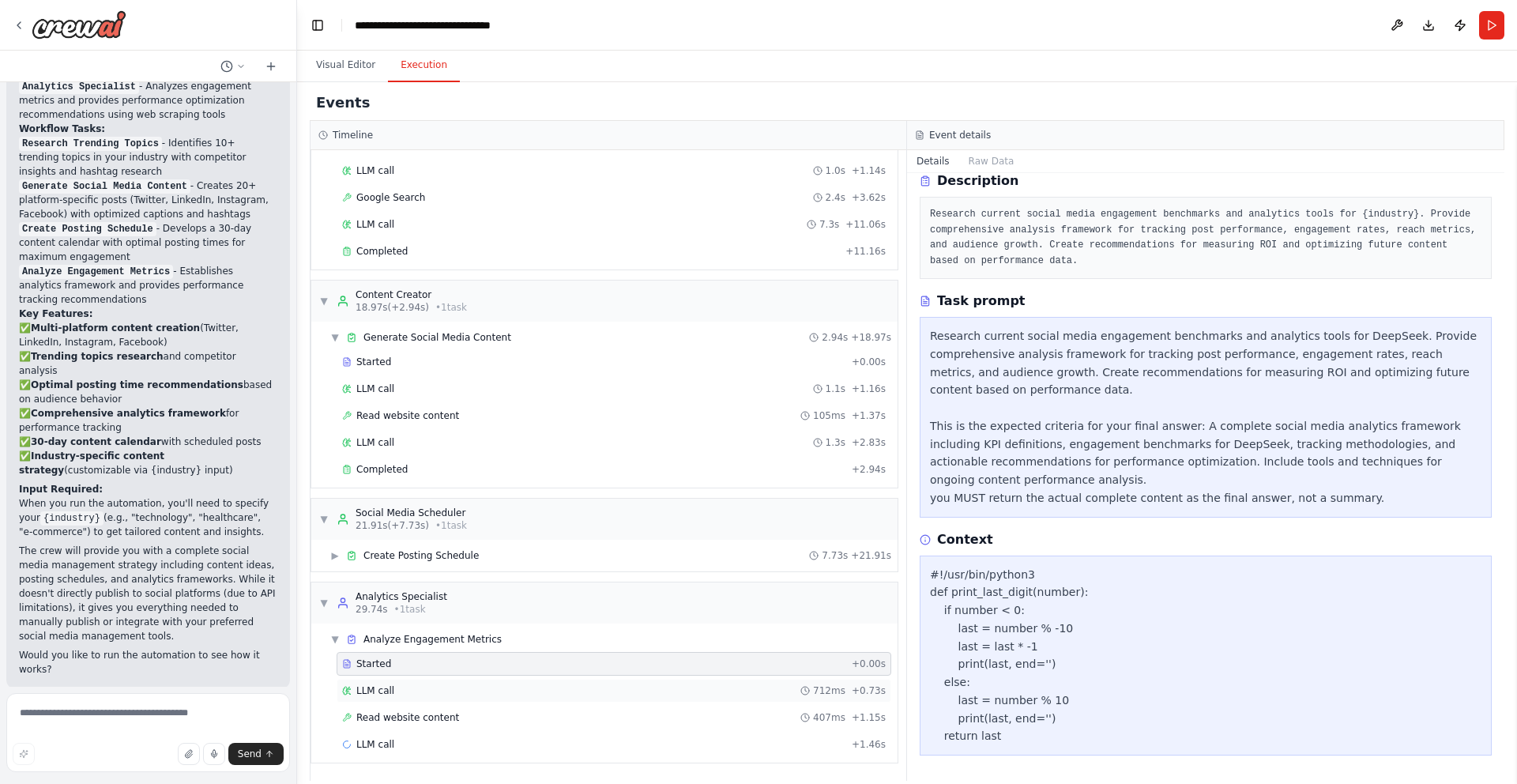
click at [398, 689] on div "LLM call 712ms + 0.73s" at bounding box center [614, 690] width 544 height 13
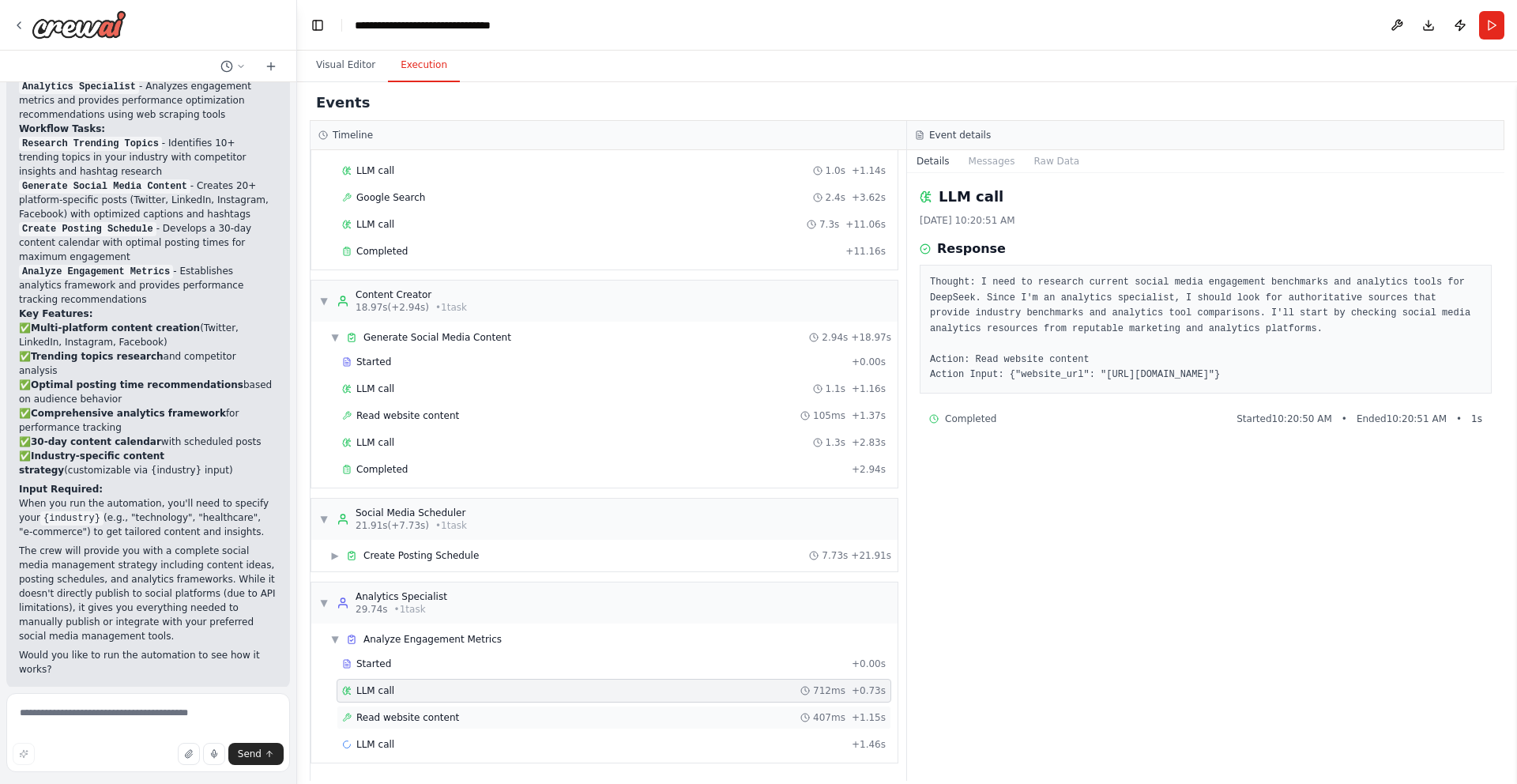
click at [393, 718] on span "Read website content" at bounding box center [407, 717] width 103 height 13
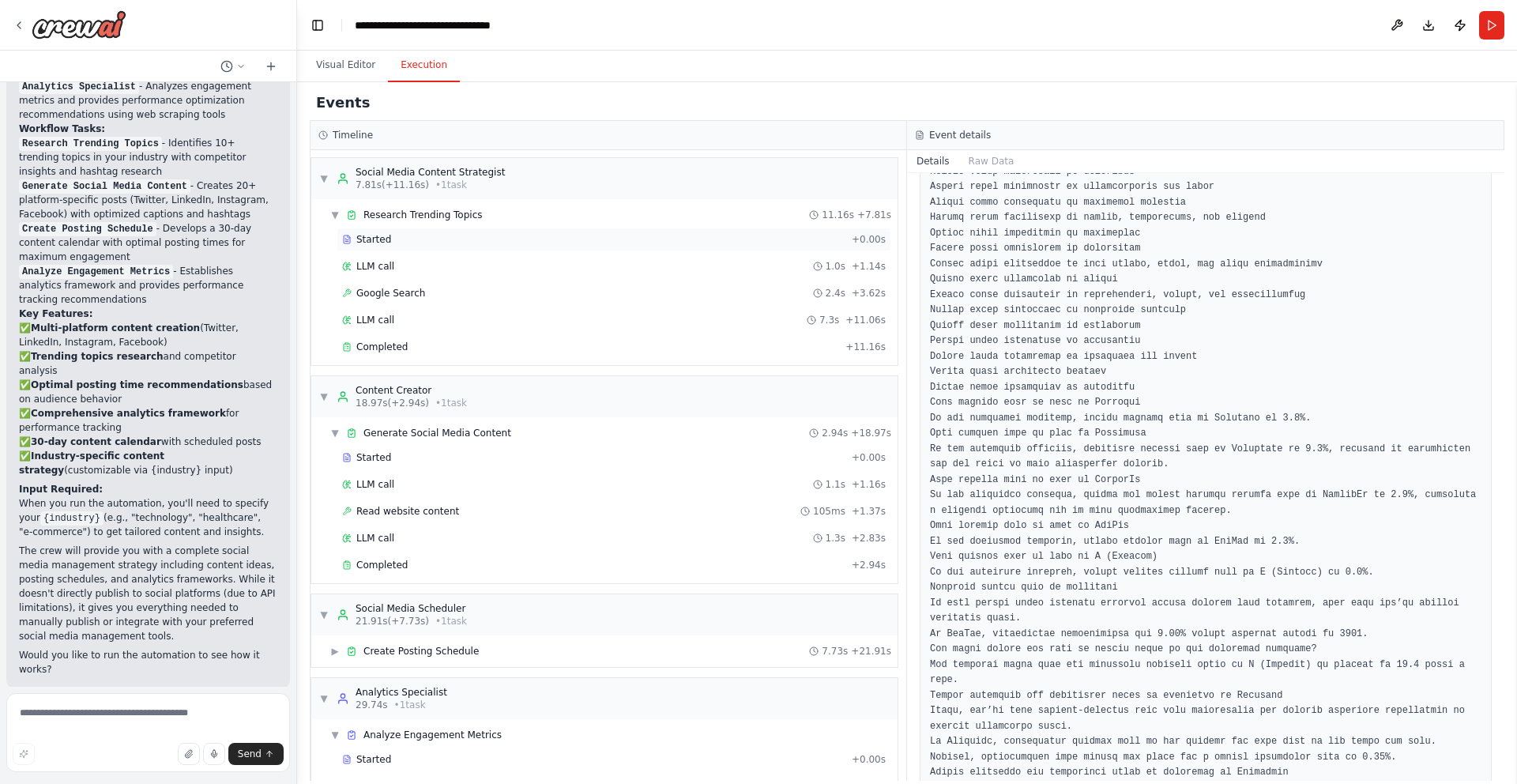
scroll to position [0, 0]
click at [407, 290] on span "Google Search" at bounding box center [390, 294] width 69 height 13
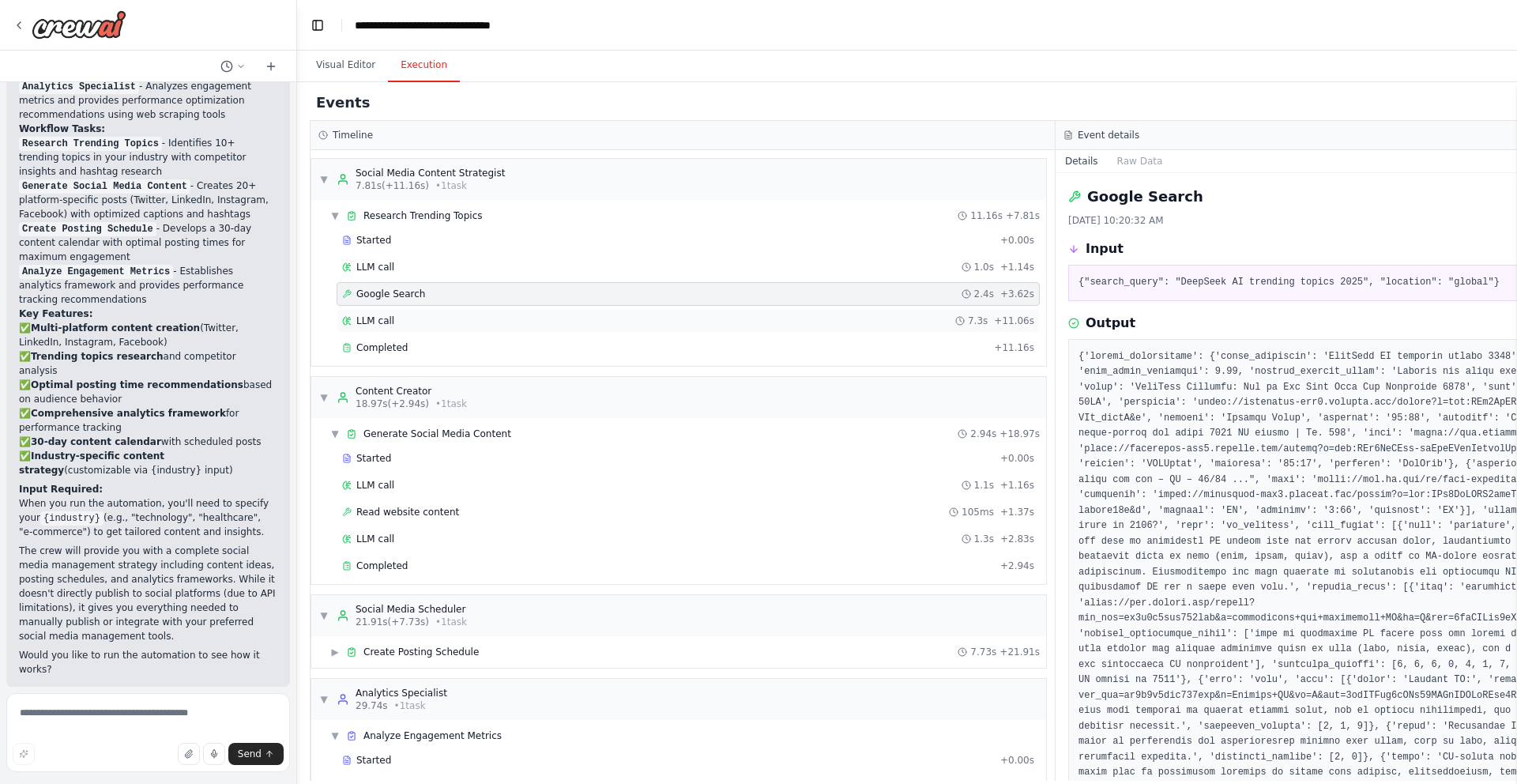
click at [400, 321] on div "LLM call 7.3s + 11.06s" at bounding box center [689, 321] width 692 height 13
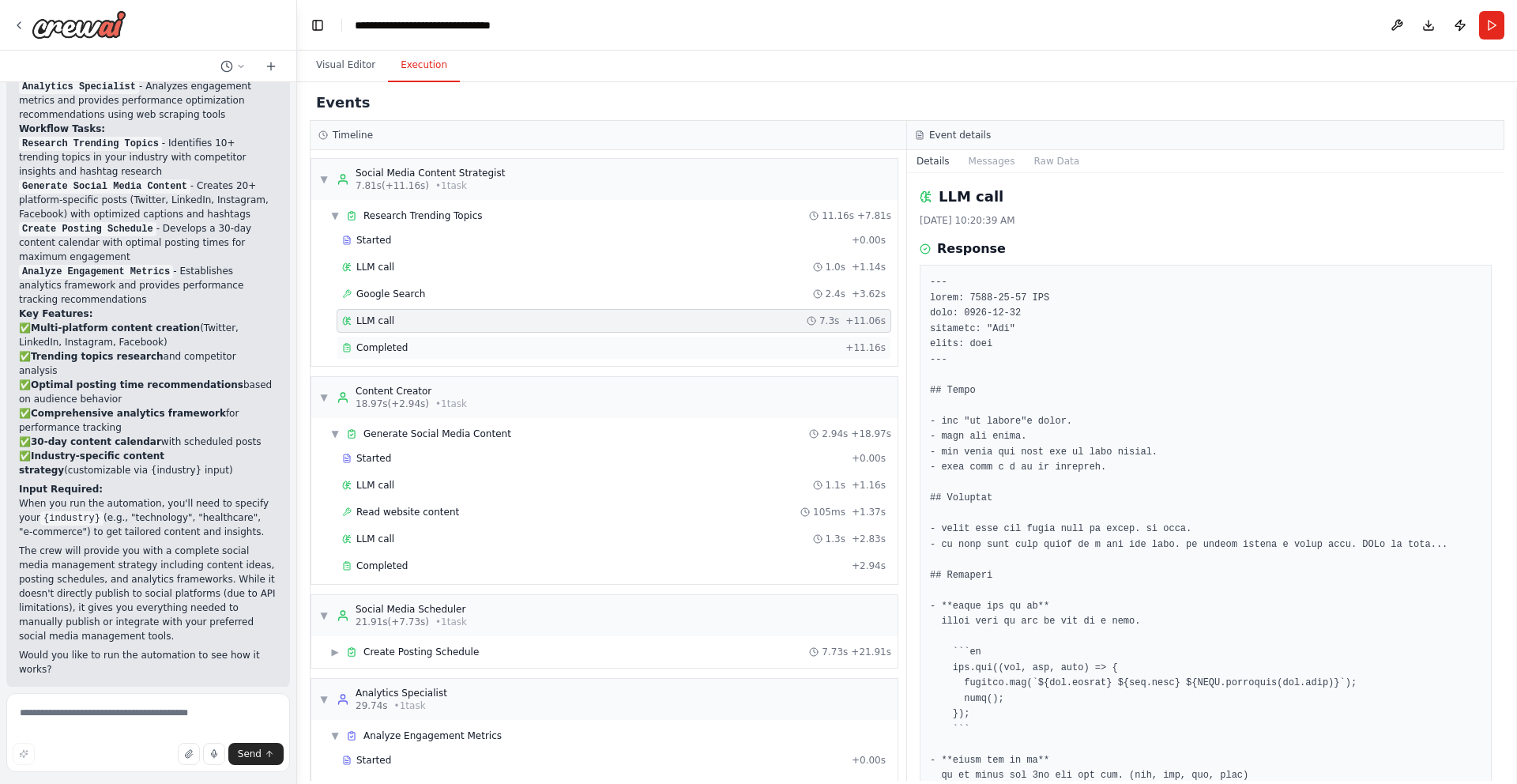
click at [429, 356] on div "Completed + 11.16s" at bounding box center [613, 348] width 554 height 23
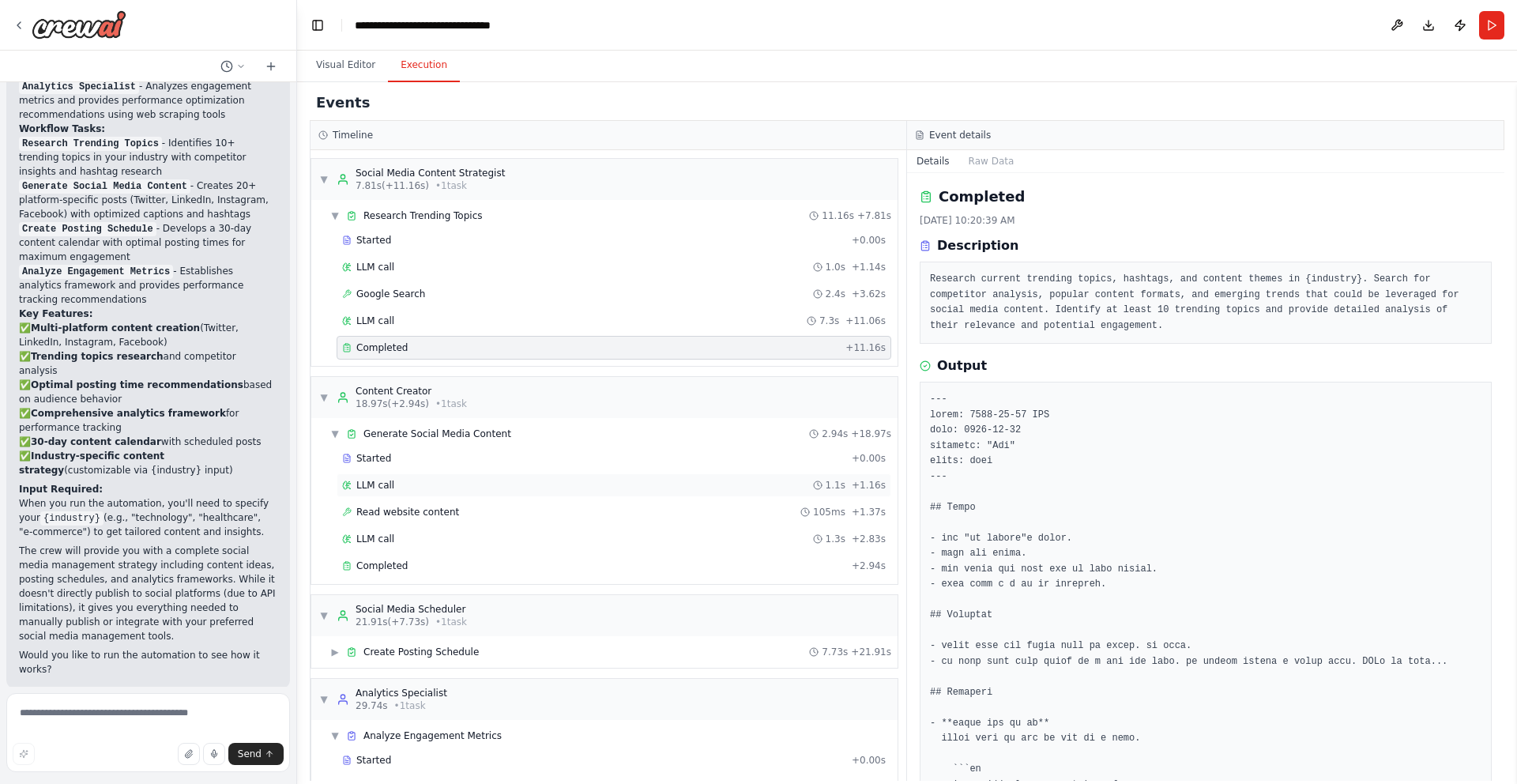
scroll to position [96, 0]
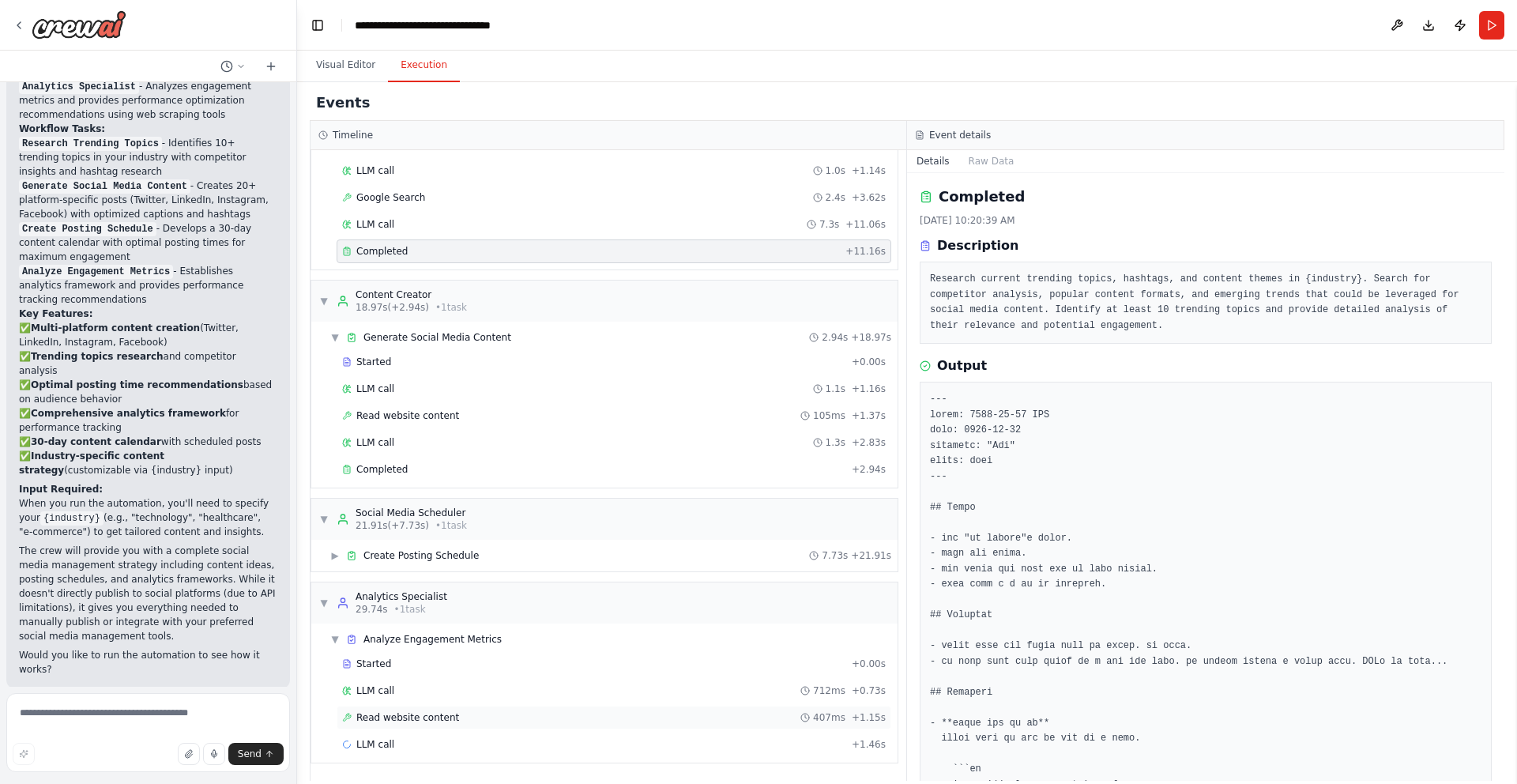
click at [406, 726] on div "Read website content 407ms + 1.15s" at bounding box center [613, 717] width 554 height 23
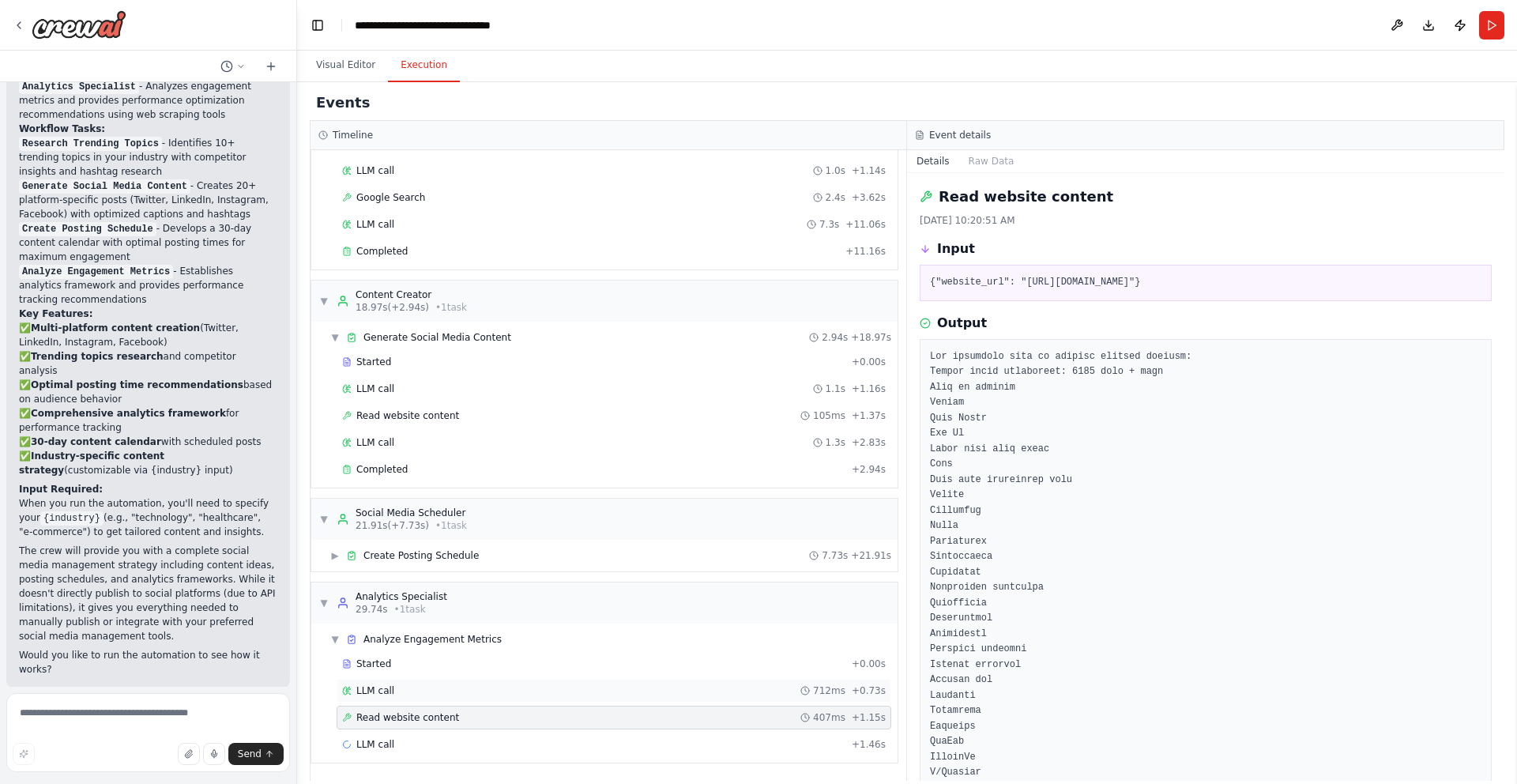
click at [413, 697] on div "LLM call 712ms + 0.73s" at bounding box center [613, 690] width 554 height 23
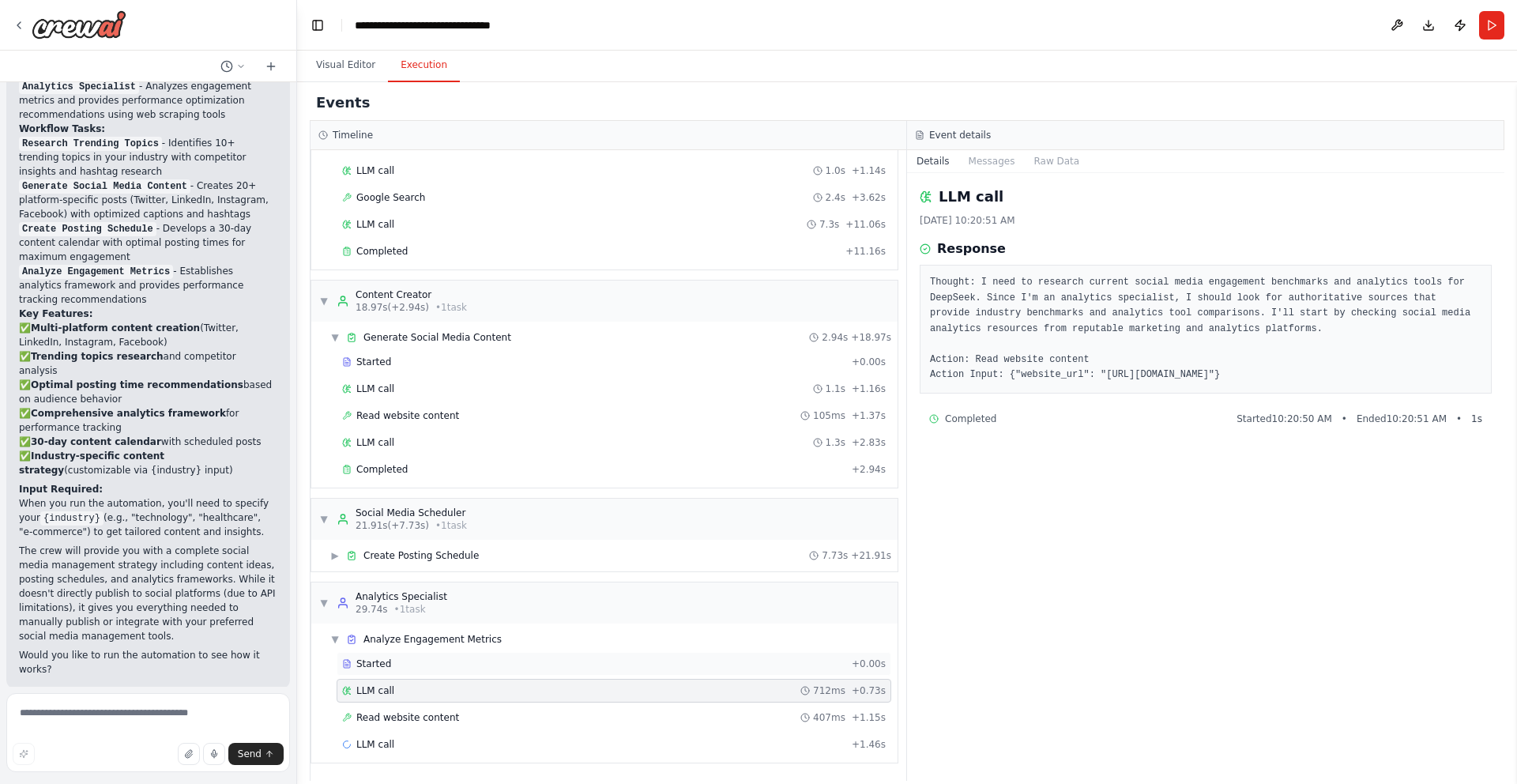
click at [425, 670] on div "Started + 0.00s" at bounding box center [613, 663] width 554 height 23
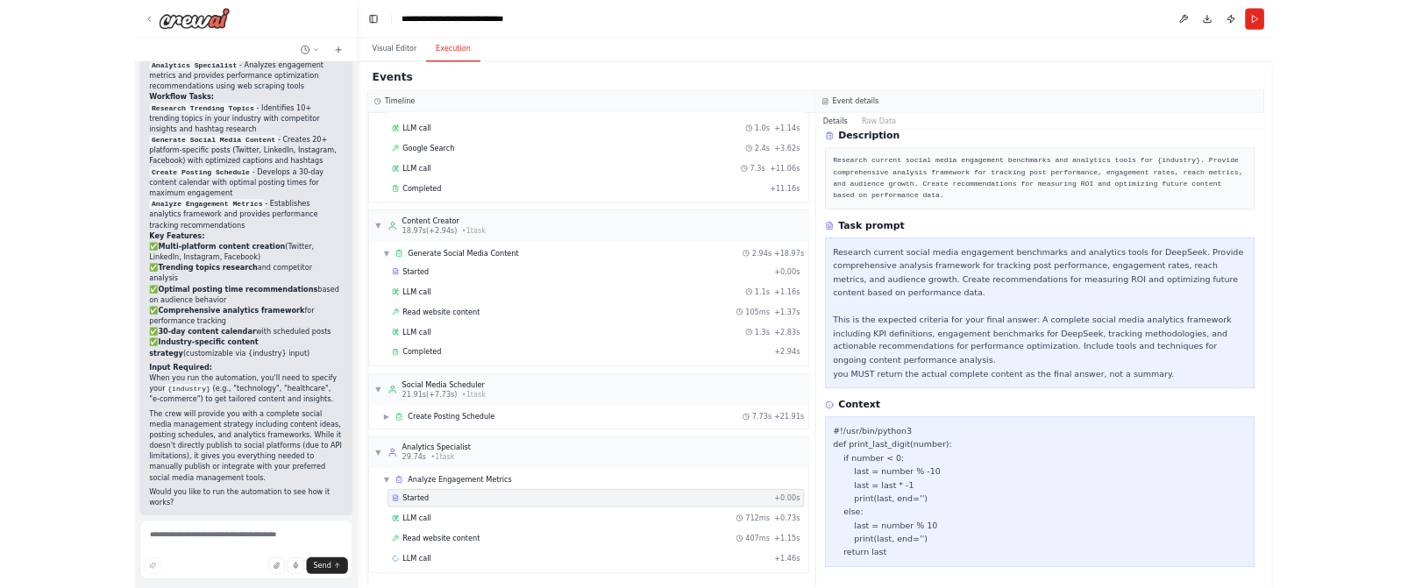
scroll to position [0, 0]
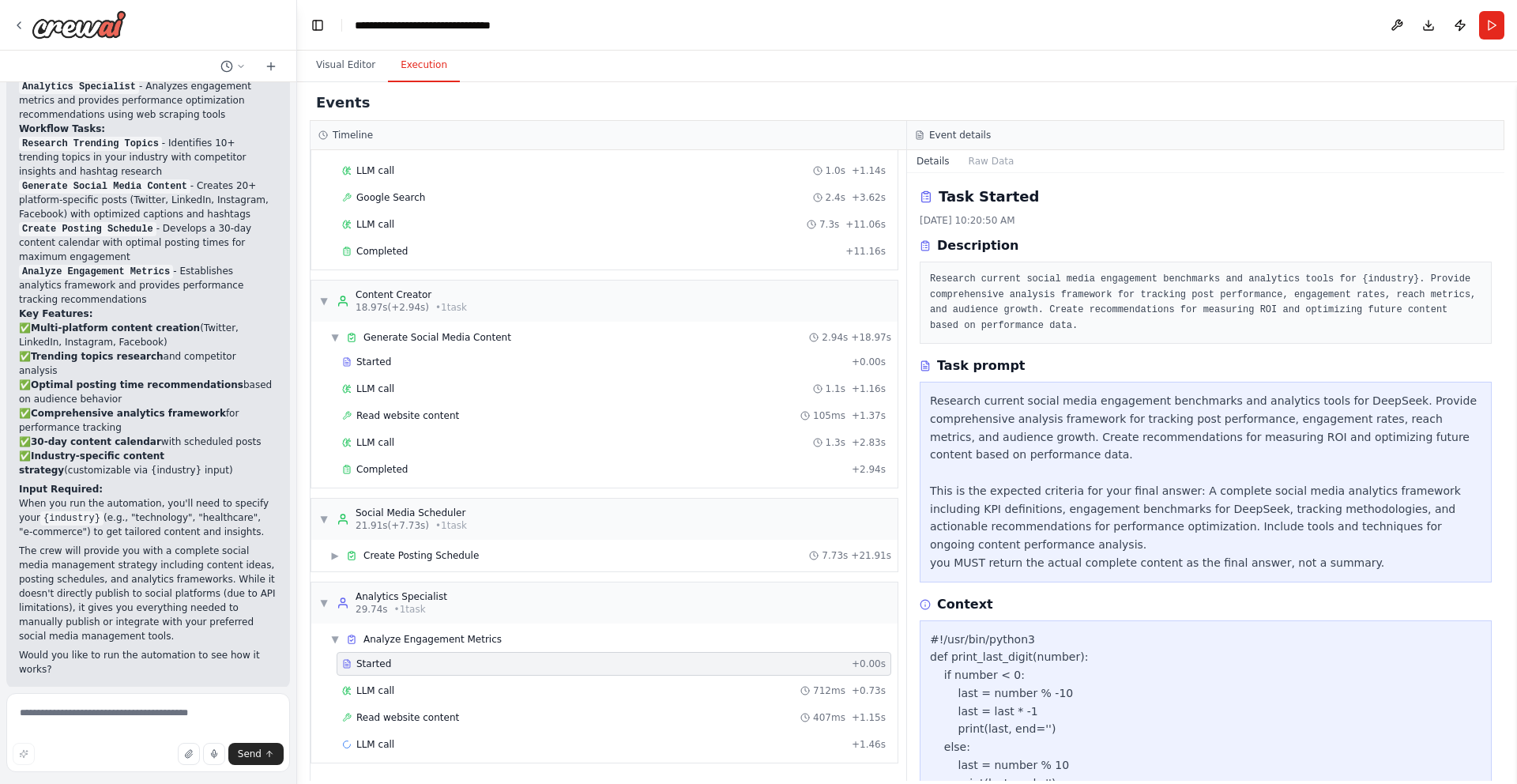
click at [1034, 54] on main "**********" at bounding box center [908, 392] width 1220 height 784
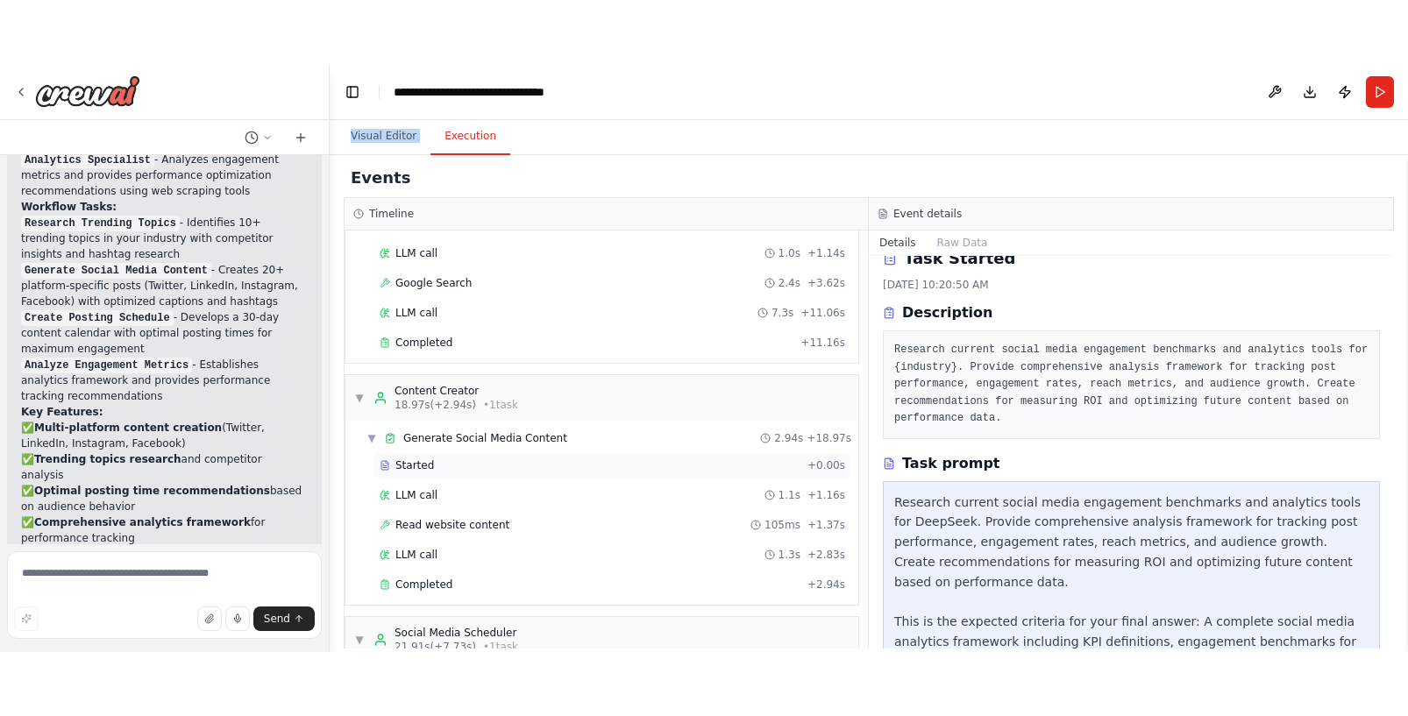
scroll to position [4, 0]
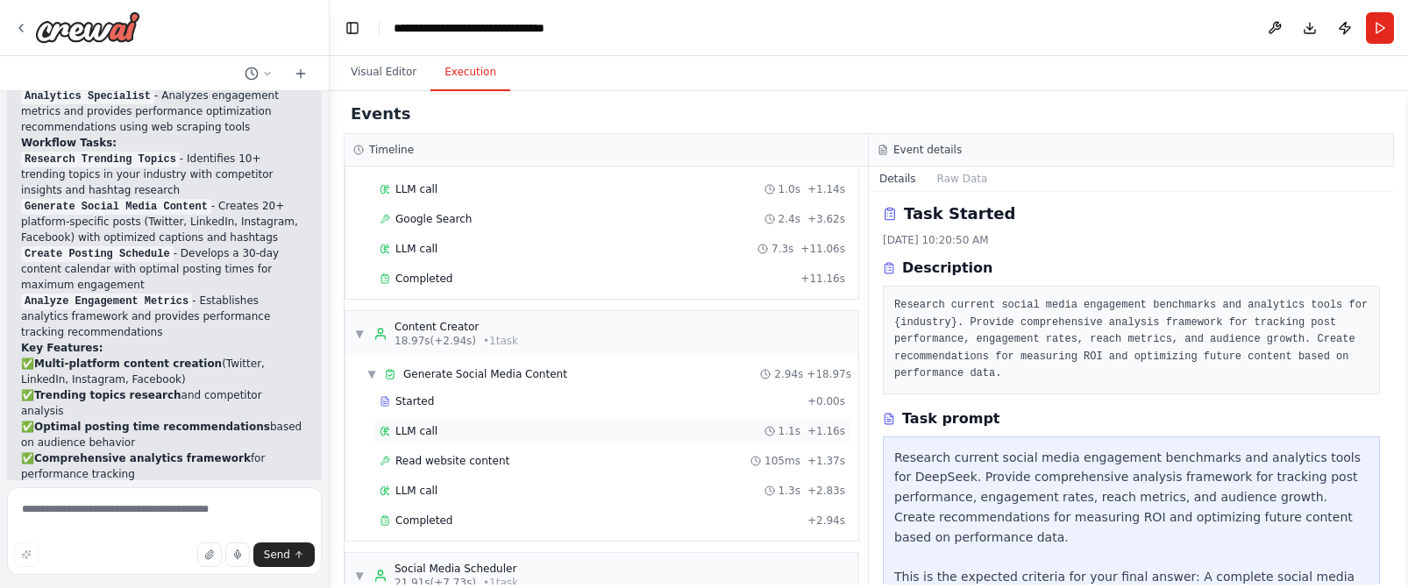
click at [464, 421] on div "LLM call 1.1s + 1.16s" at bounding box center [612, 431] width 478 height 26
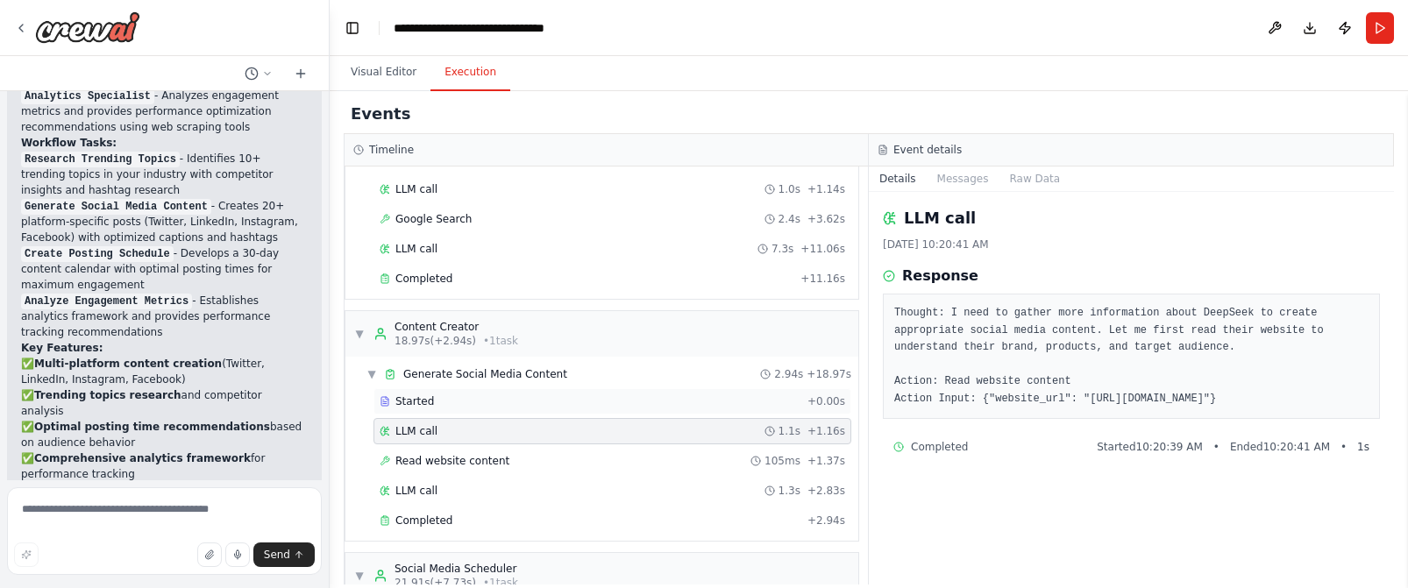
click at [478, 406] on div "Started" at bounding box center [590, 401] width 421 height 14
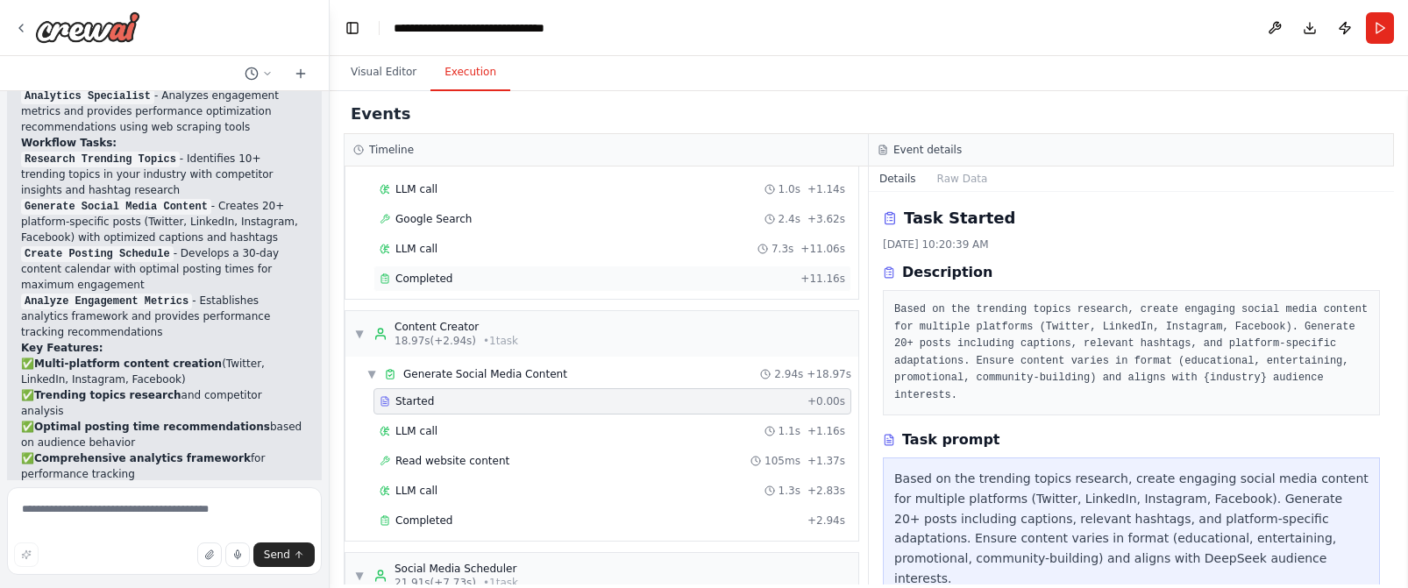
click at [468, 276] on div "Completed" at bounding box center [587, 279] width 414 height 14
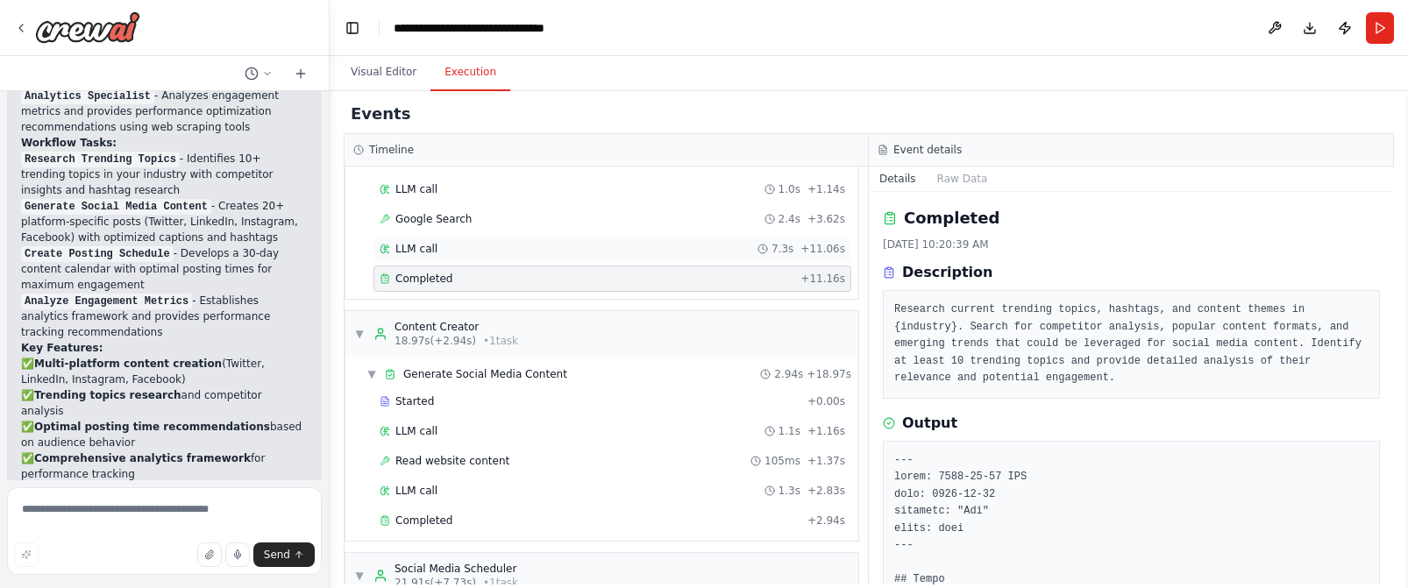
click at [485, 258] on div "LLM call 7.3s + 11.06s" at bounding box center [612, 249] width 478 height 26
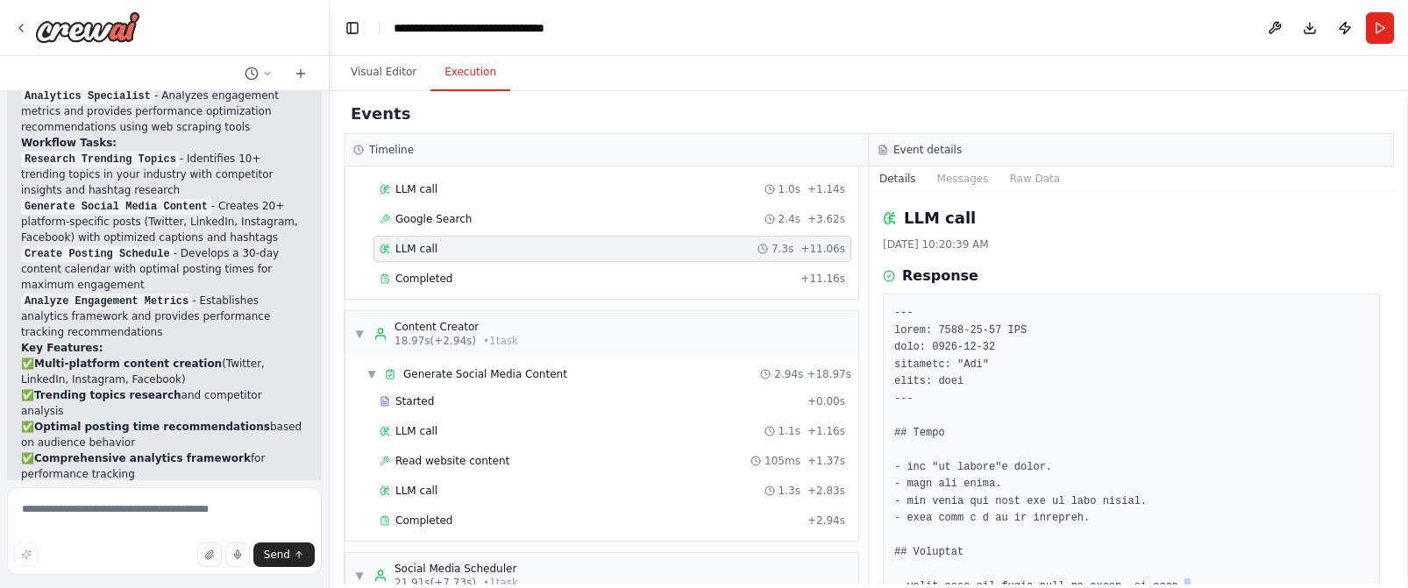
drag, startPoint x: 1364, startPoint y: 579, endPoint x: 1360, endPoint y: 597, distance: 18.9
click at [1360, 588] on html "Create a crew that schedules and publishes social media content across multiple…" at bounding box center [704, 294] width 1408 height 588
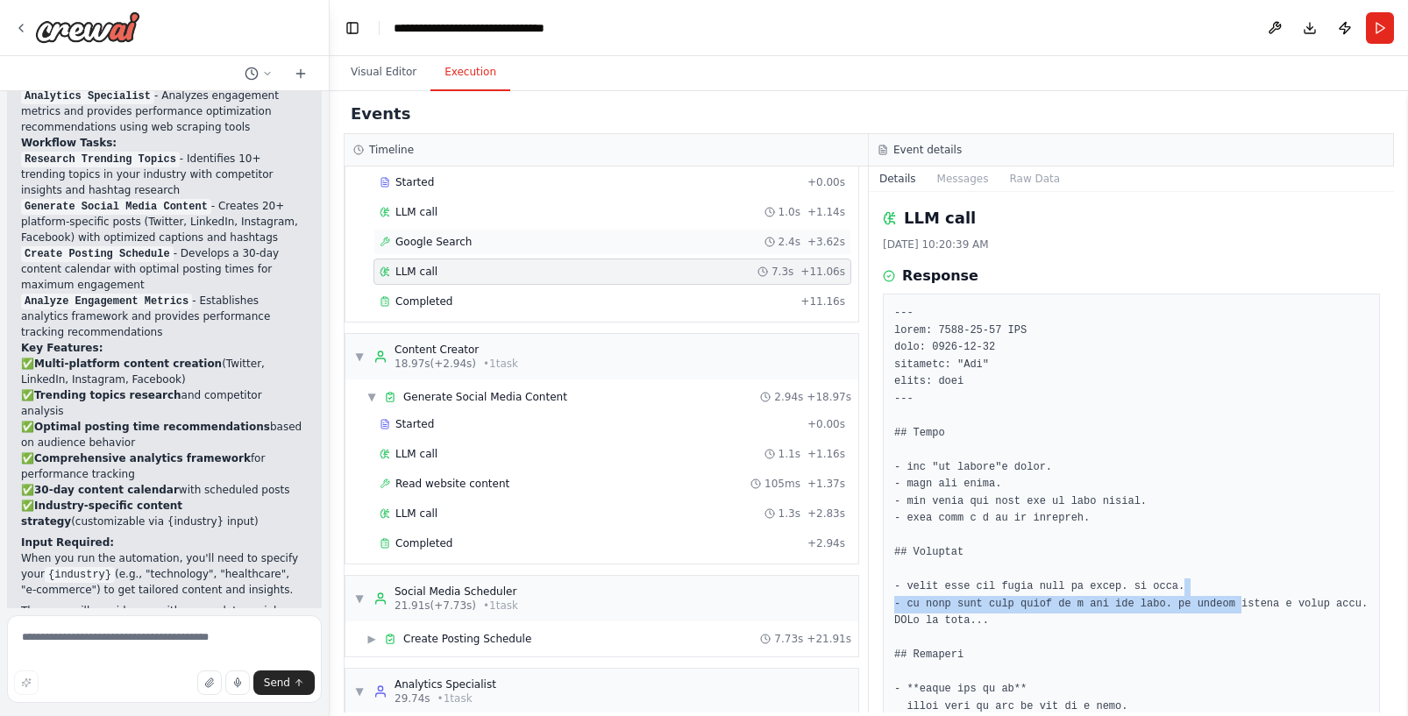
scroll to position [74, 0]
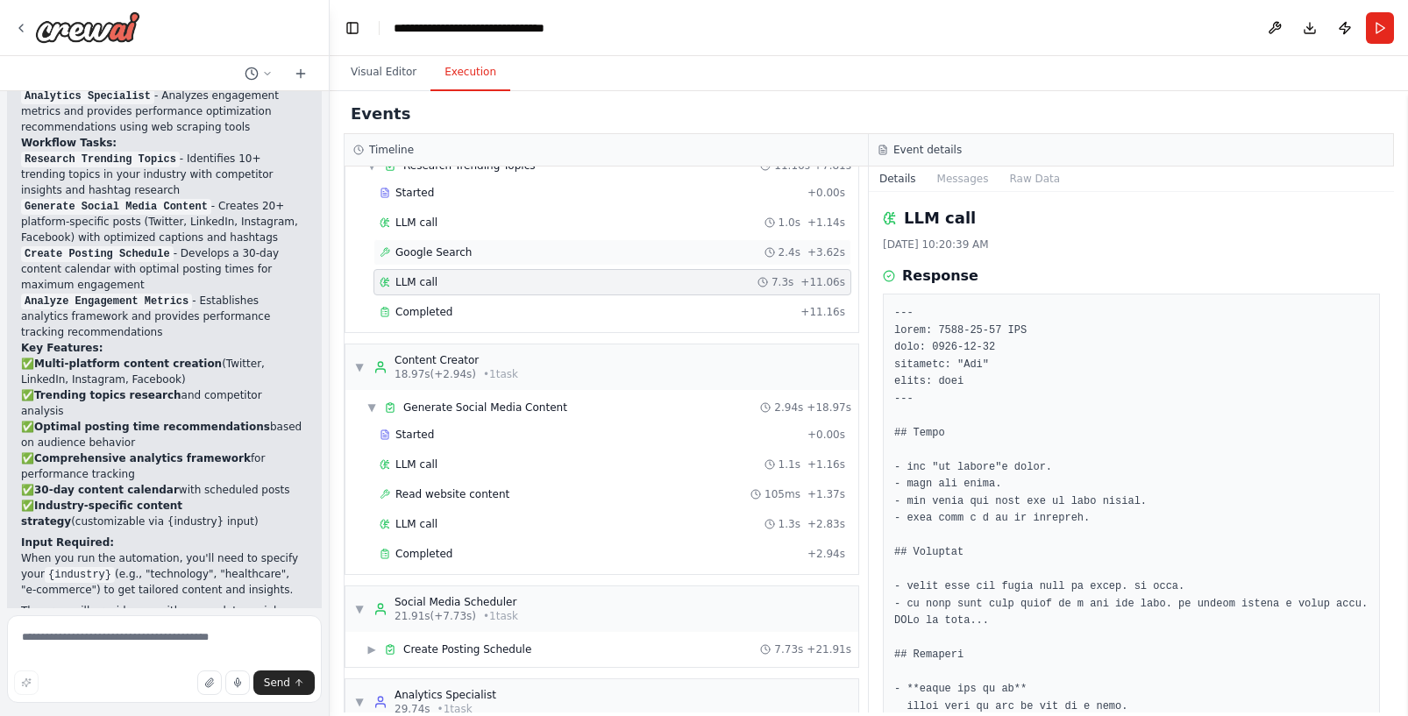
click at [453, 245] on span "Google Search" at bounding box center [433, 252] width 76 height 14
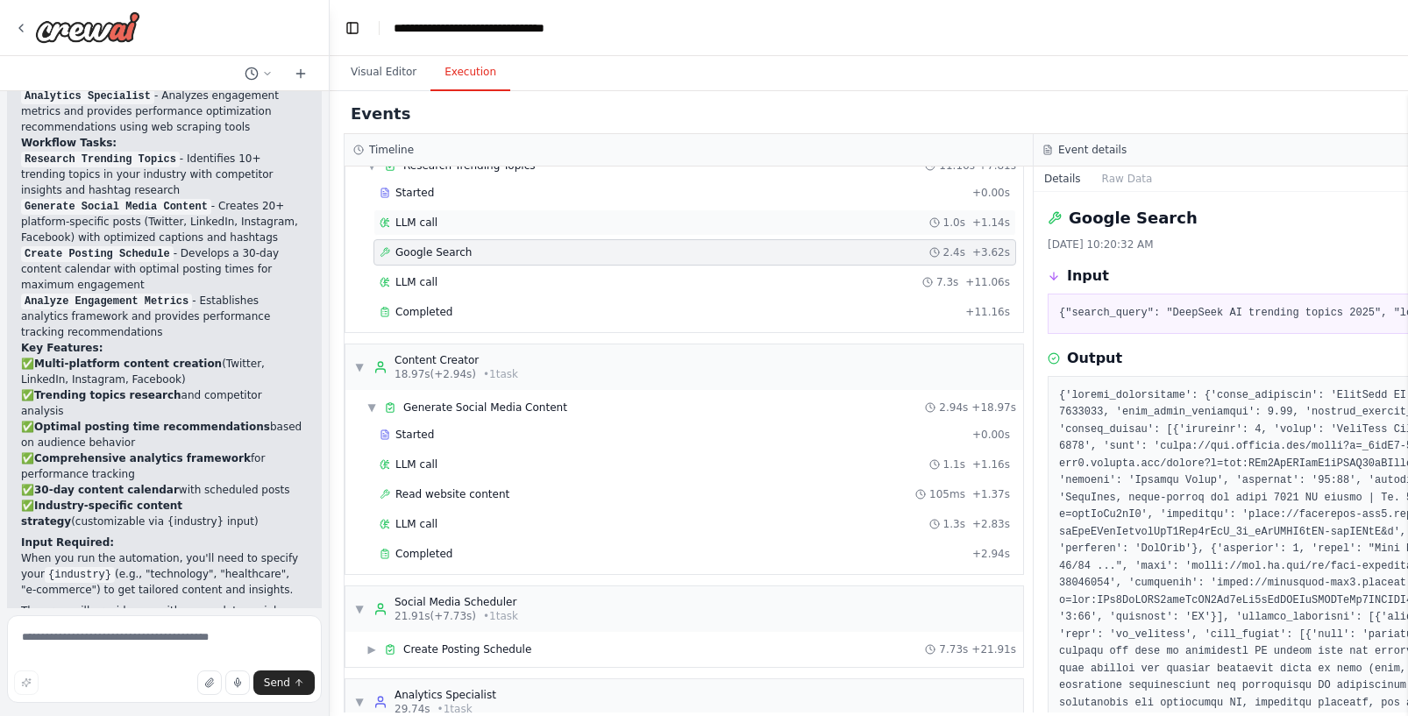
click at [468, 224] on div "LLM call 1.0s + 1.14s" at bounding box center [695, 223] width 630 height 14
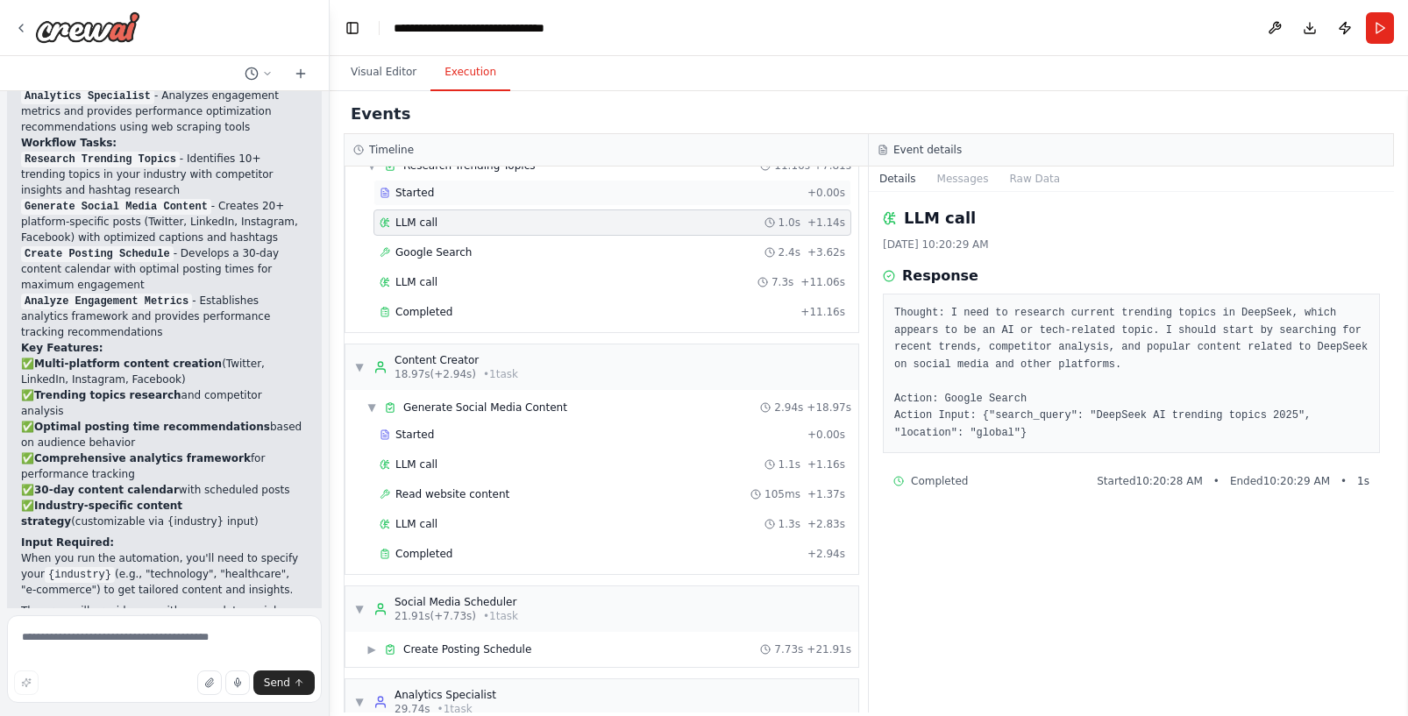
click at [473, 196] on div "Started" at bounding box center [590, 193] width 421 height 14
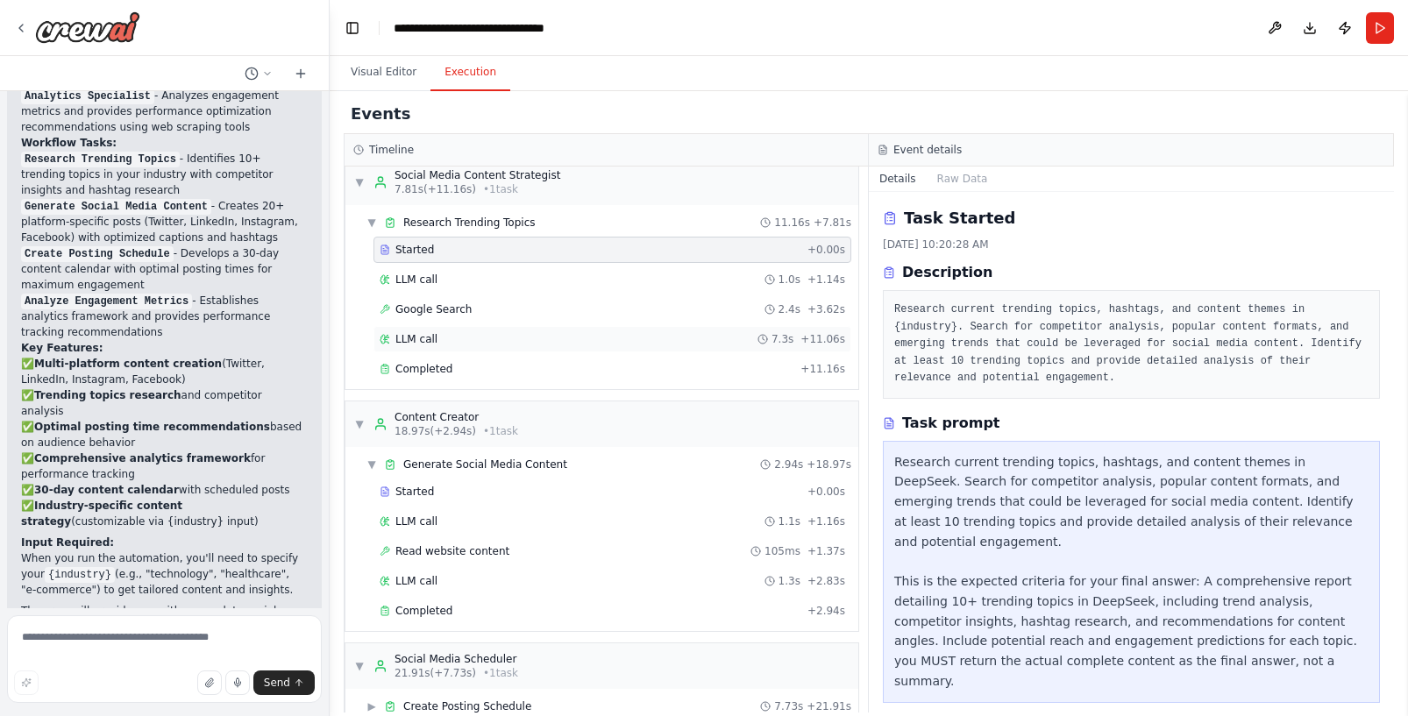
scroll to position [0, 0]
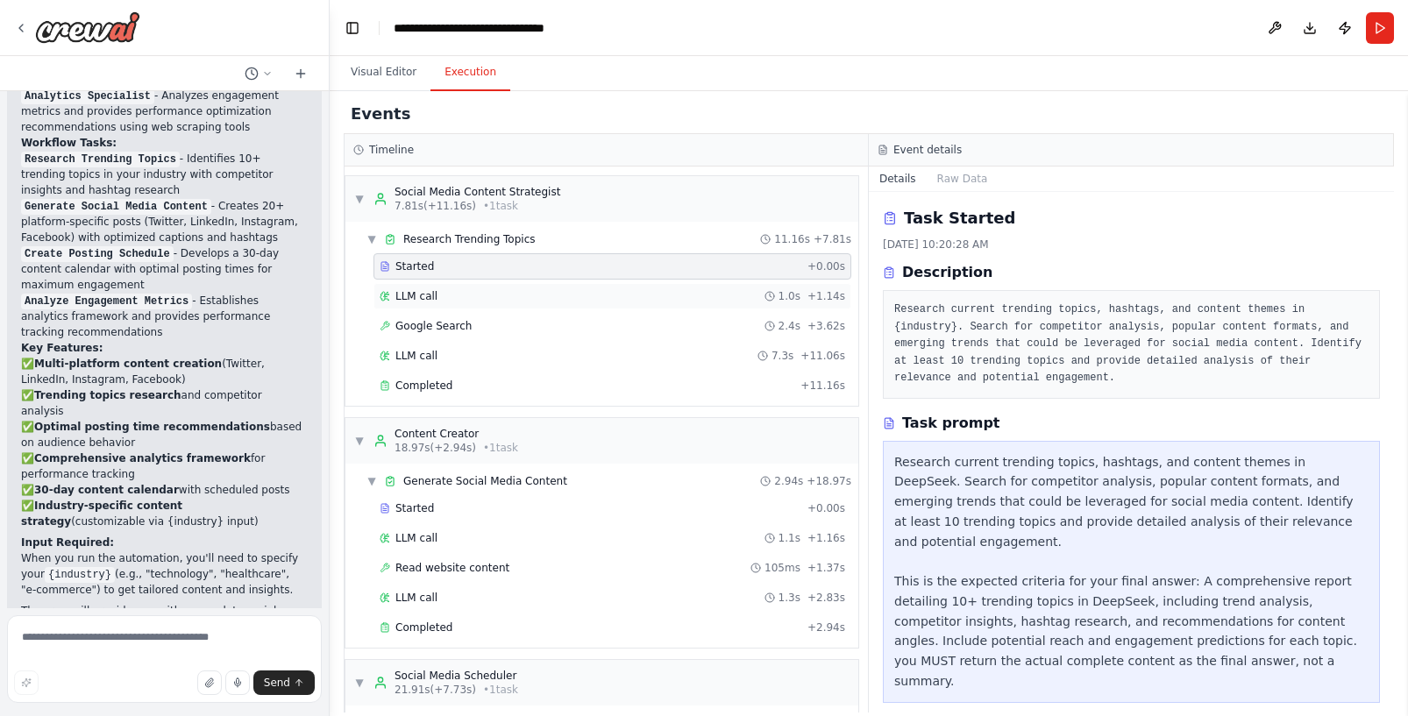
click at [438, 299] on div "LLM call 1.0s + 1.14s" at bounding box center [613, 296] width 466 height 14
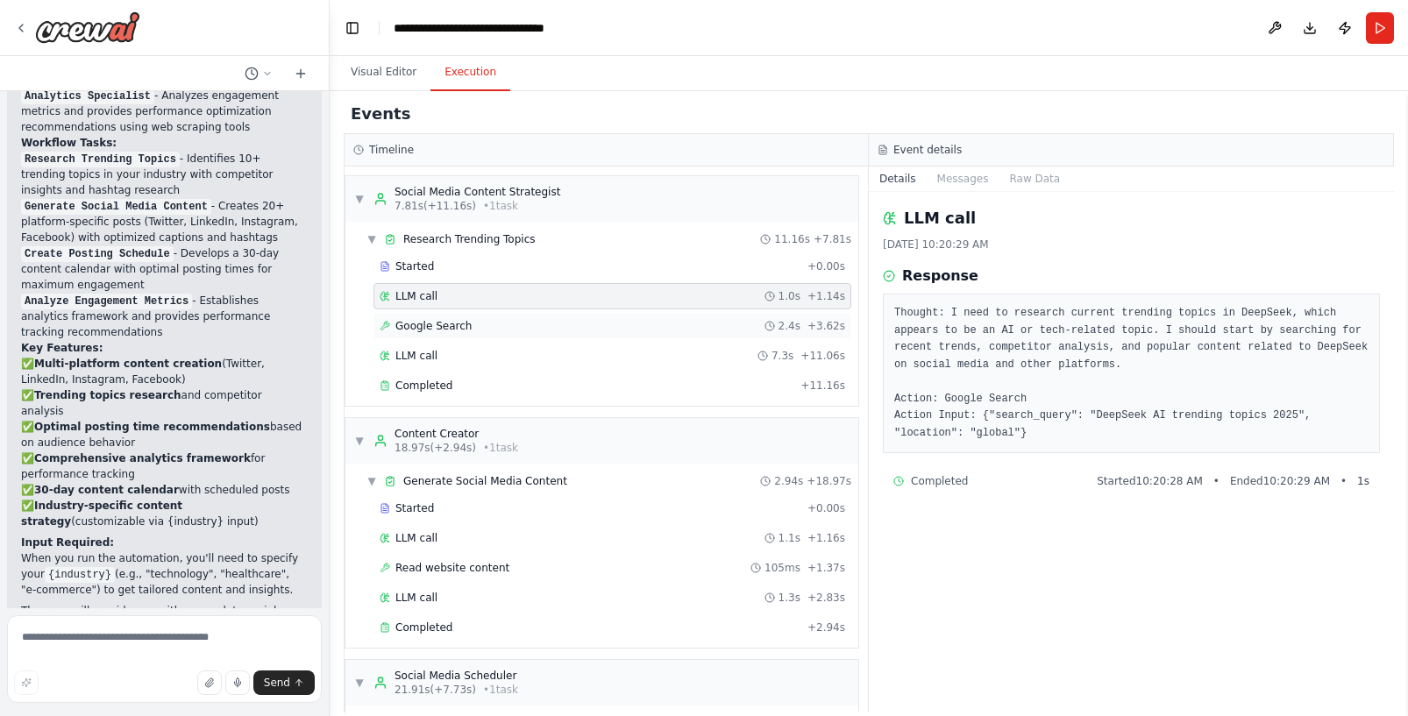
click at [437, 319] on span "Google Search" at bounding box center [433, 326] width 76 height 14
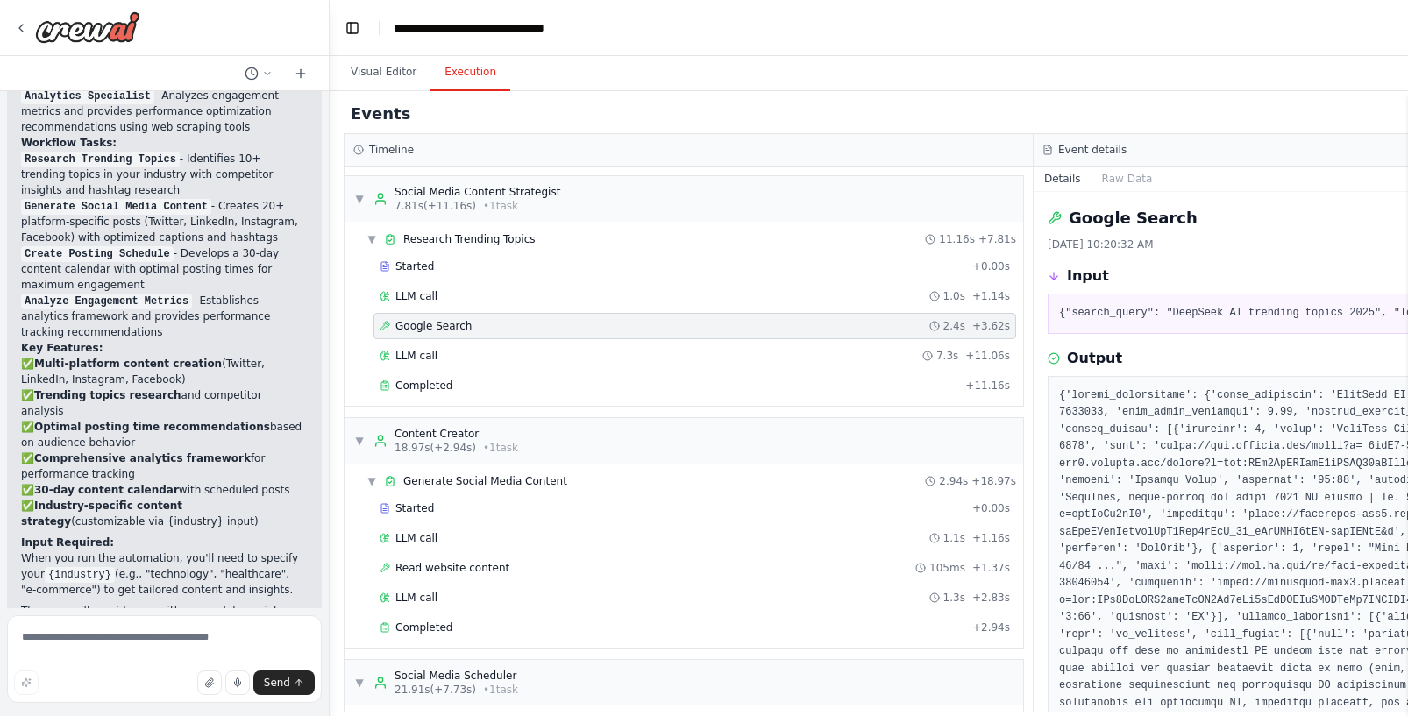
click at [438, 338] on div "Google Search 2.4s + 3.62s" at bounding box center [694, 326] width 643 height 26
click at [428, 358] on span "LLM call" at bounding box center [416, 356] width 42 height 14
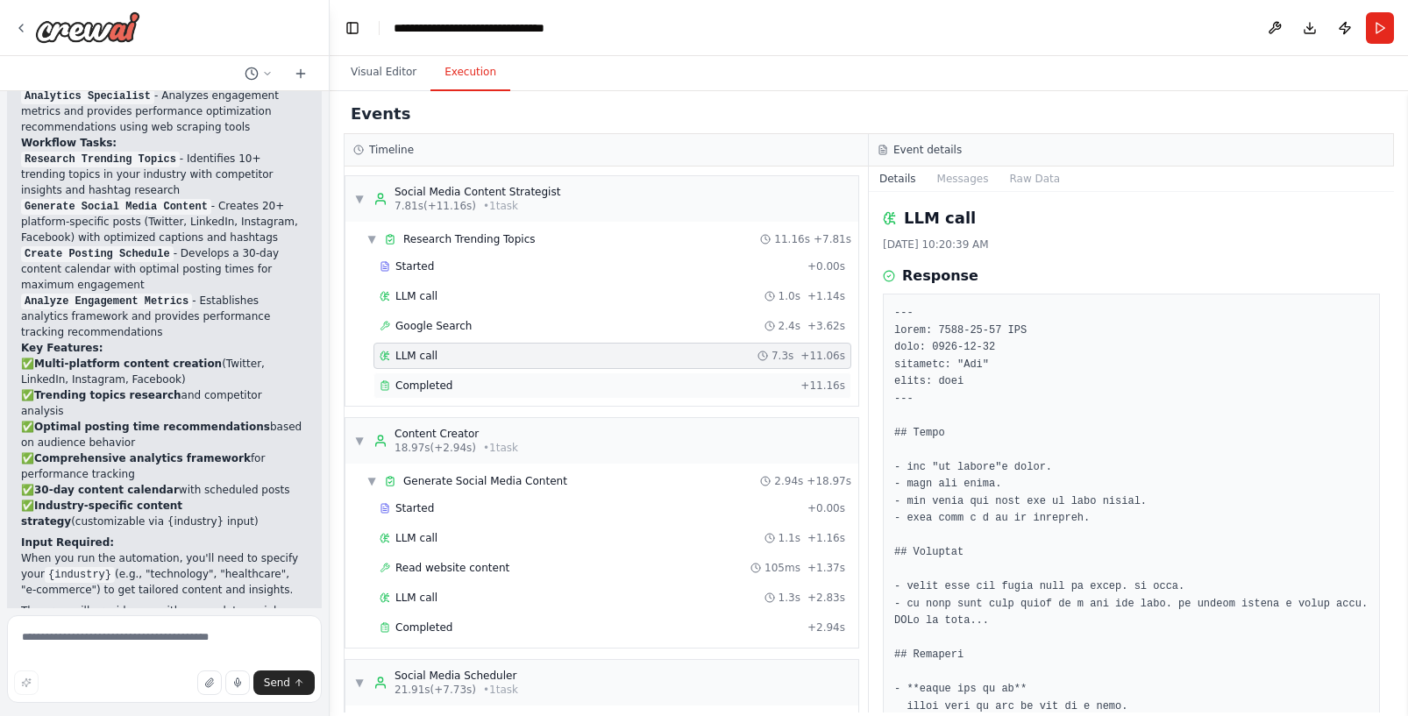
click at [424, 389] on span "Completed" at bounding box center [423, 386] width 57 height 14
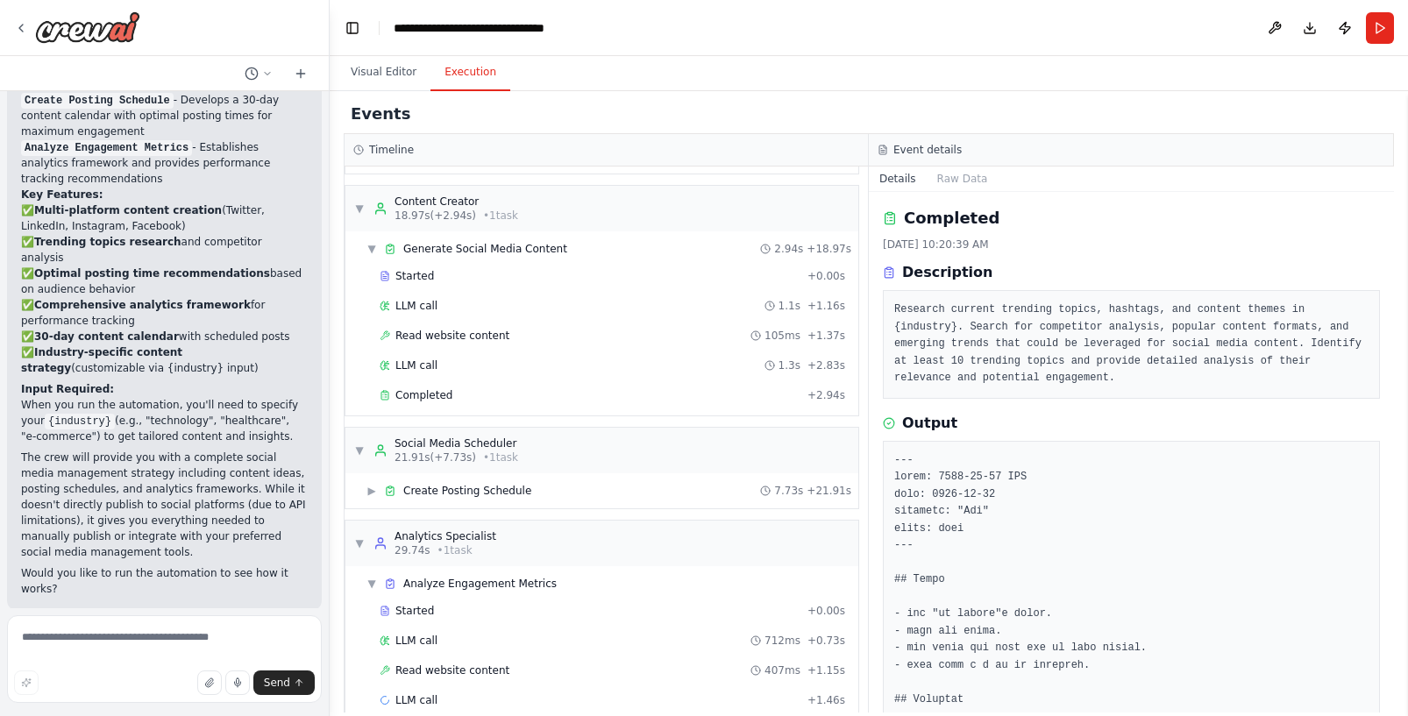
scroll to position [260, 0]
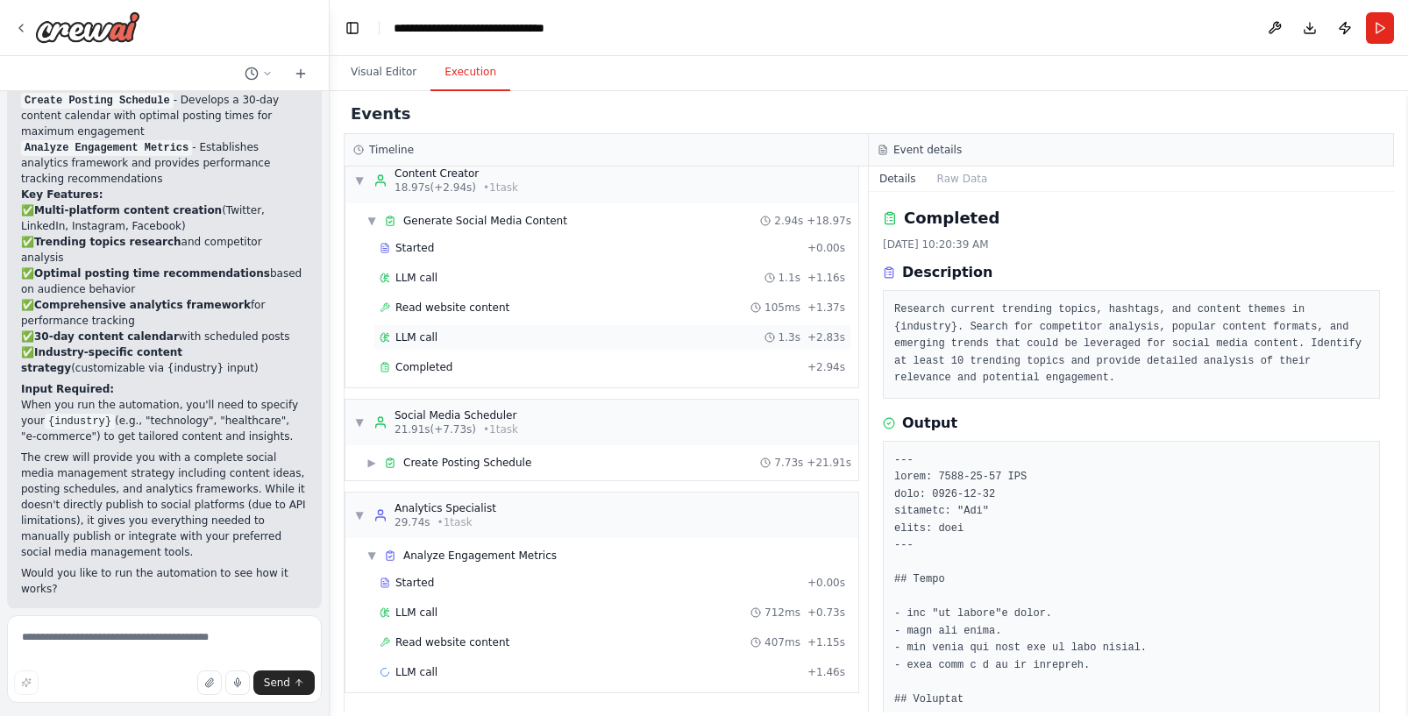
click at [456, 343] on div "LLM call 1.3s + 2.83s" at bounding box center [613, 338] width 466 height 14
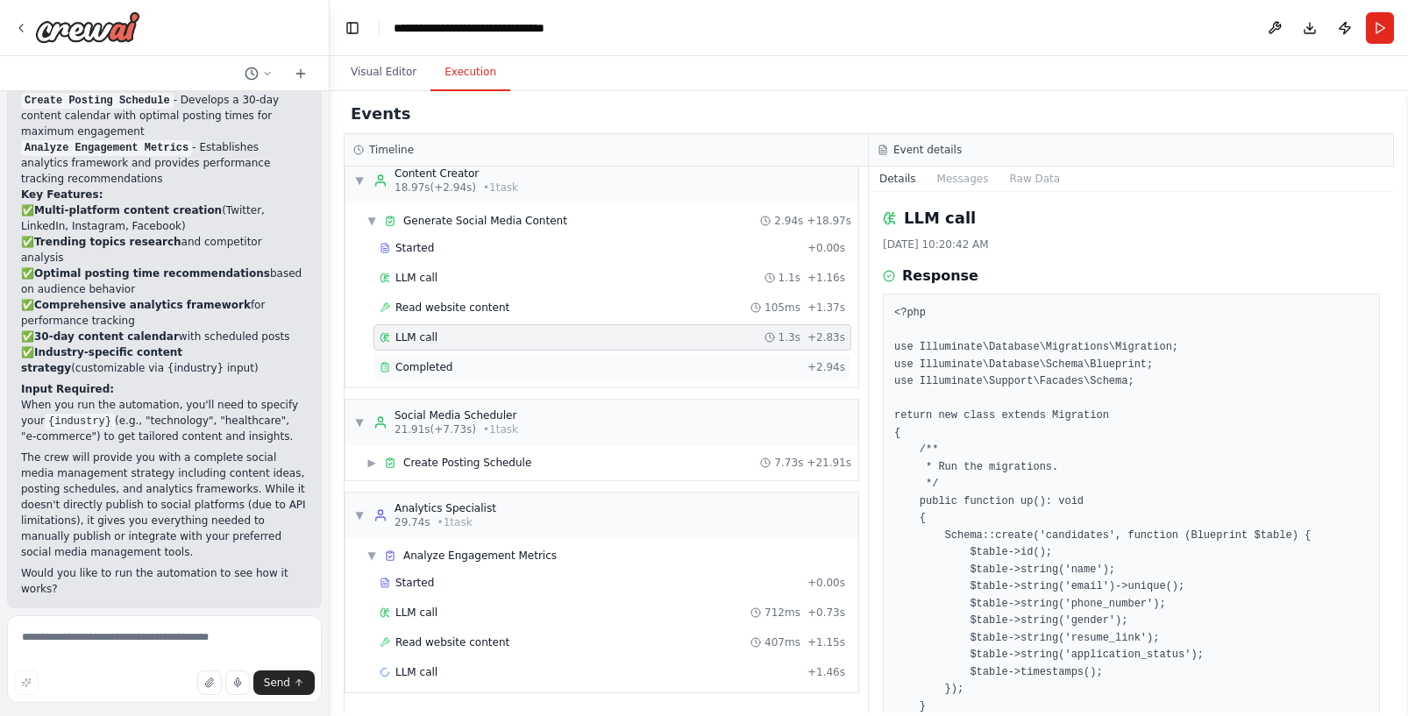
click at [448, 362] on span "Completed" at bounding box center [423, 367] width 57 height 14
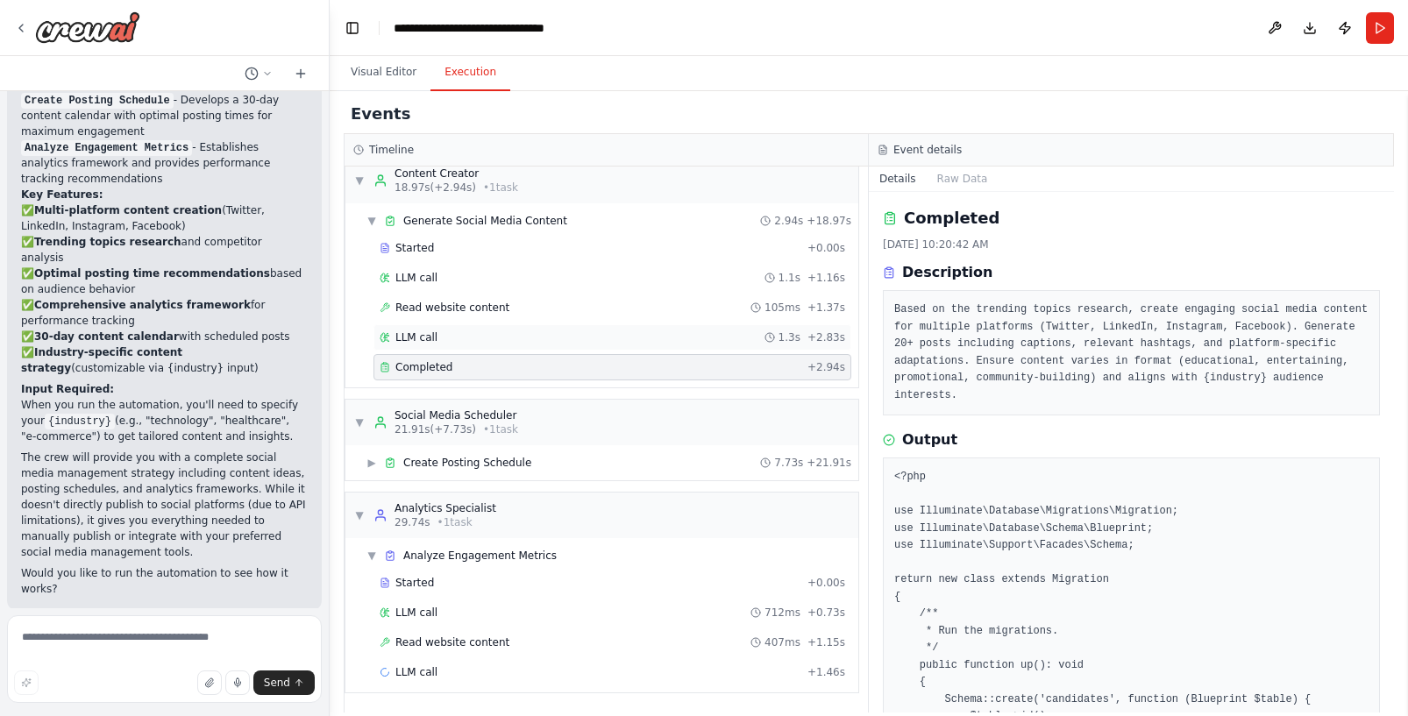
click at [458, 341] on div "LLM call 1.3s + 2.83s" at bounding box center [613, 338] width 466 height 14
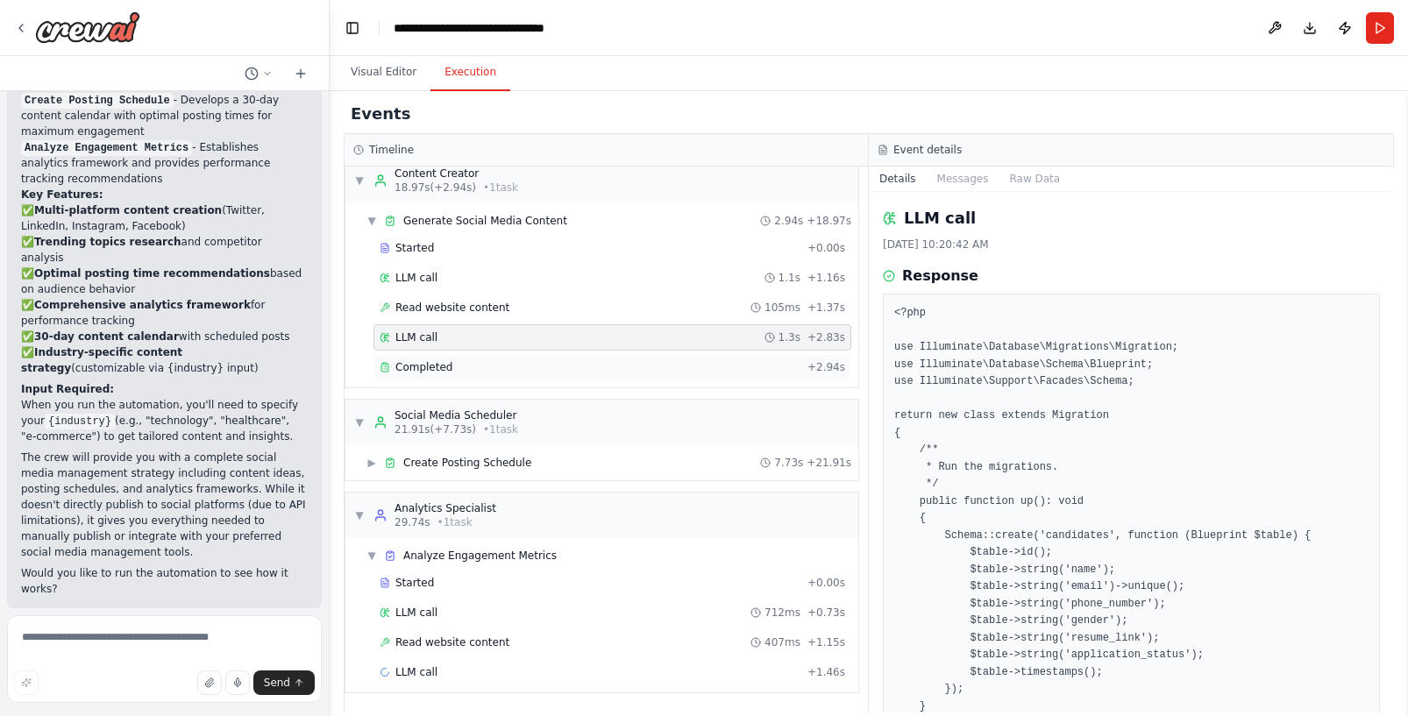
click at [451, 361] on div "Completed" at bounding box center [590, 367] width 421 height 14
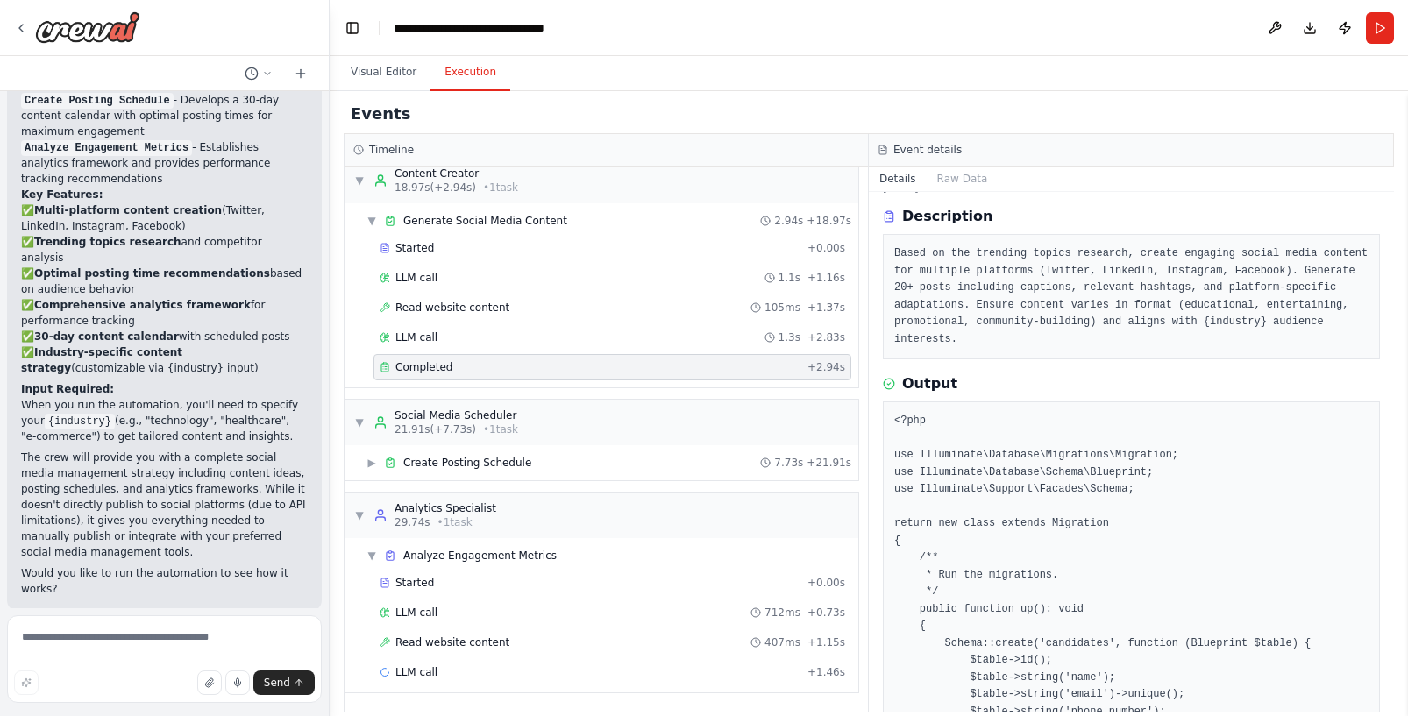
scroll to position [0, 0]
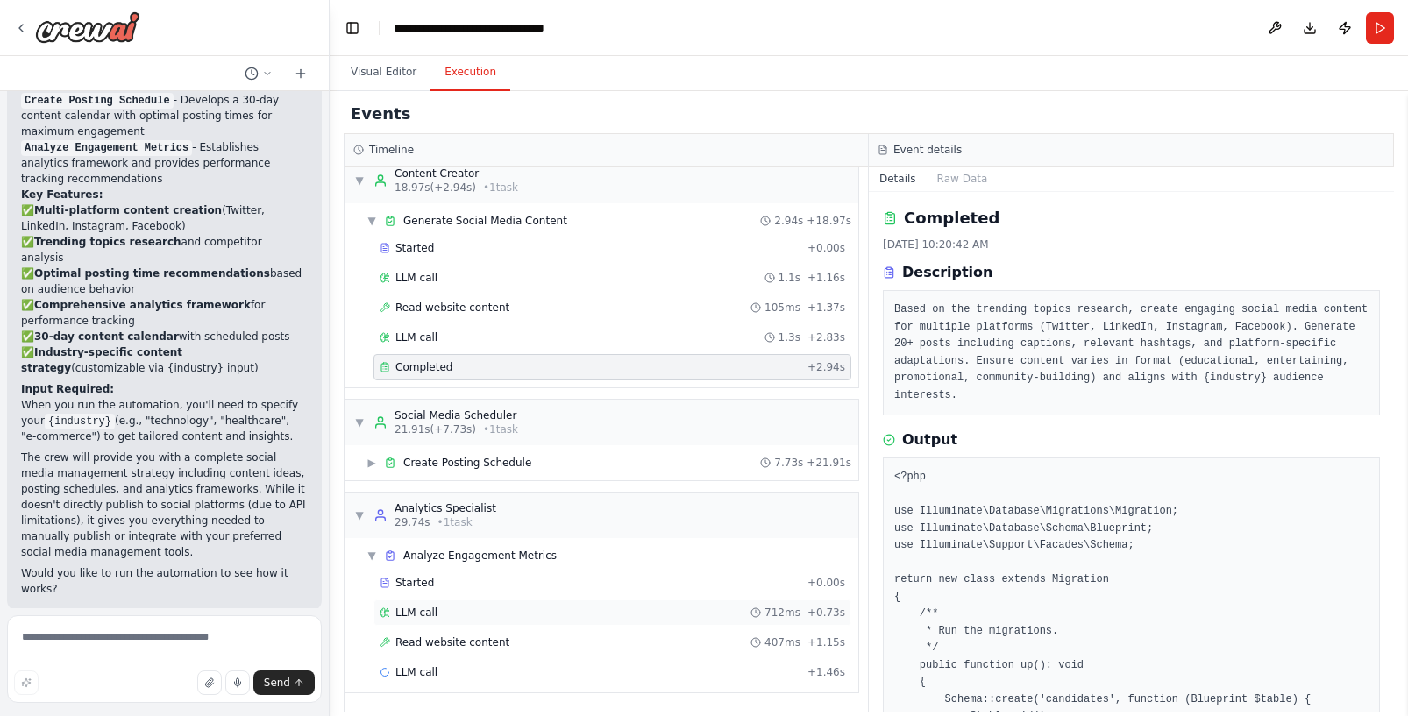
click at [440, 613] on div "LLM call 712ms + 0.73s" at bounding box center [613, 613] width 466 height 14
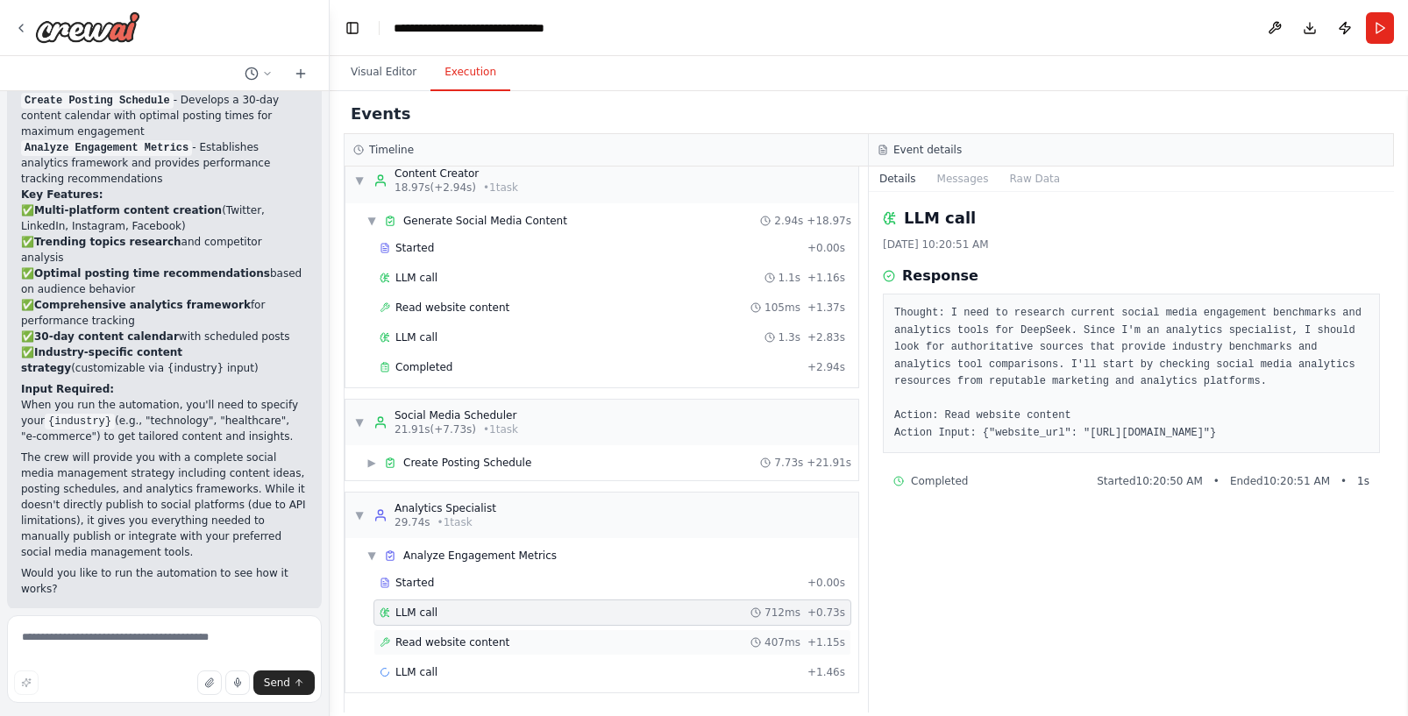
click at [437, 648] on span "Read website content" at bounding box center [452, 643] width 114 height 14
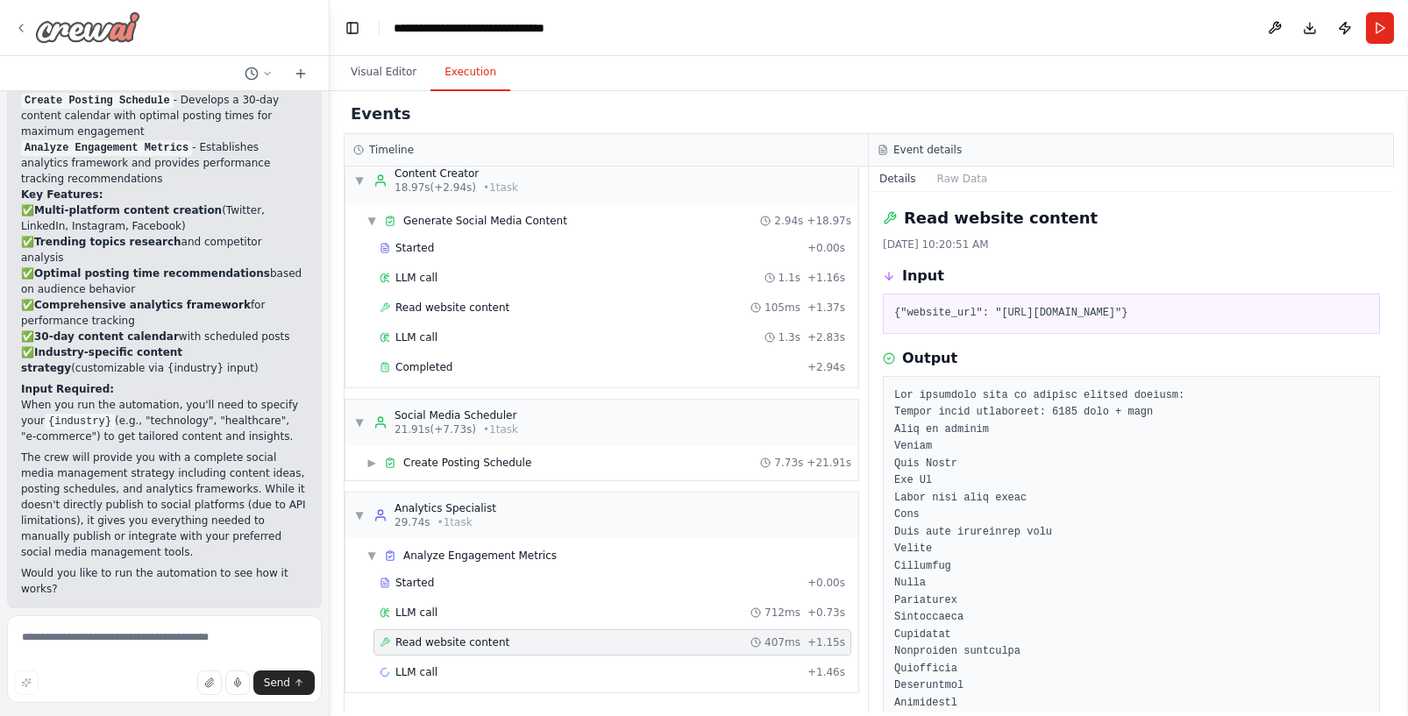
click at [30, 26] on div at bounding box center [77, 27] width 126 height 32
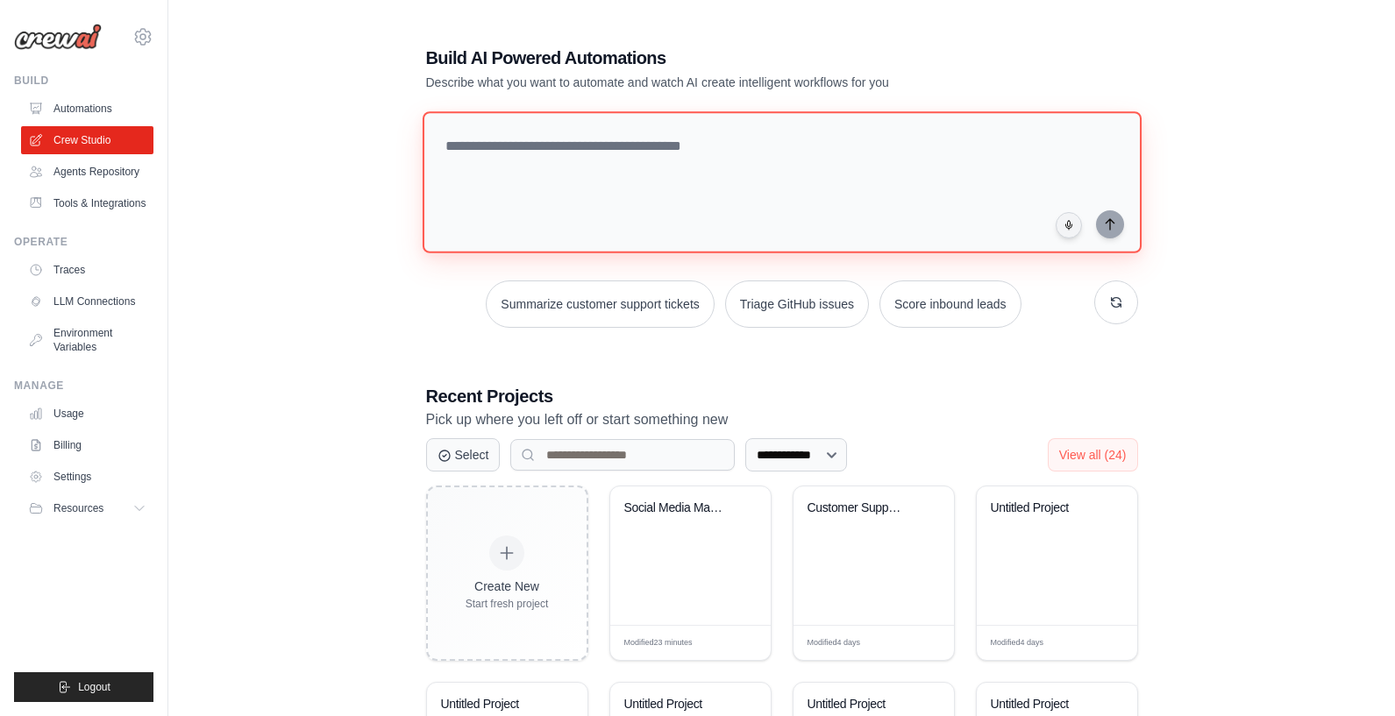
click at [599, 148] on textarea at bounding box center [781, 182] width 719 height 142
type textarea "*"
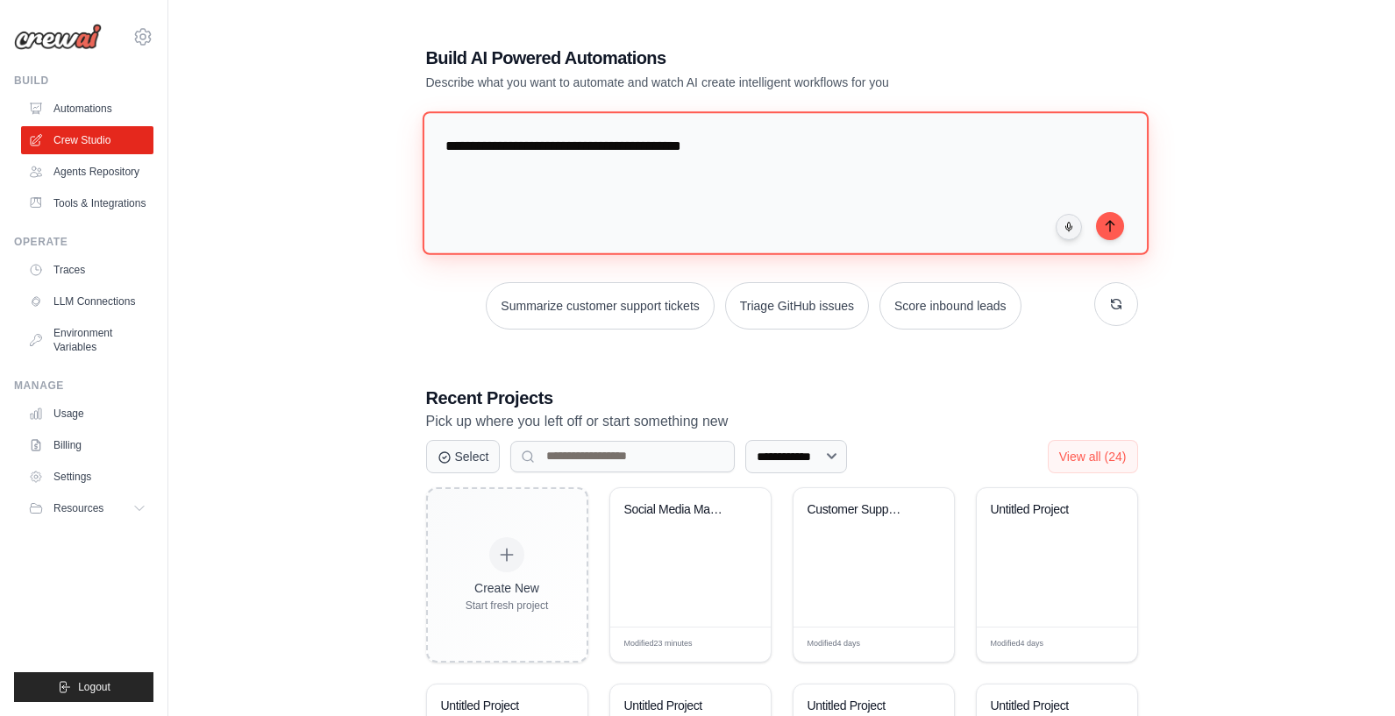
type textarea "**********"
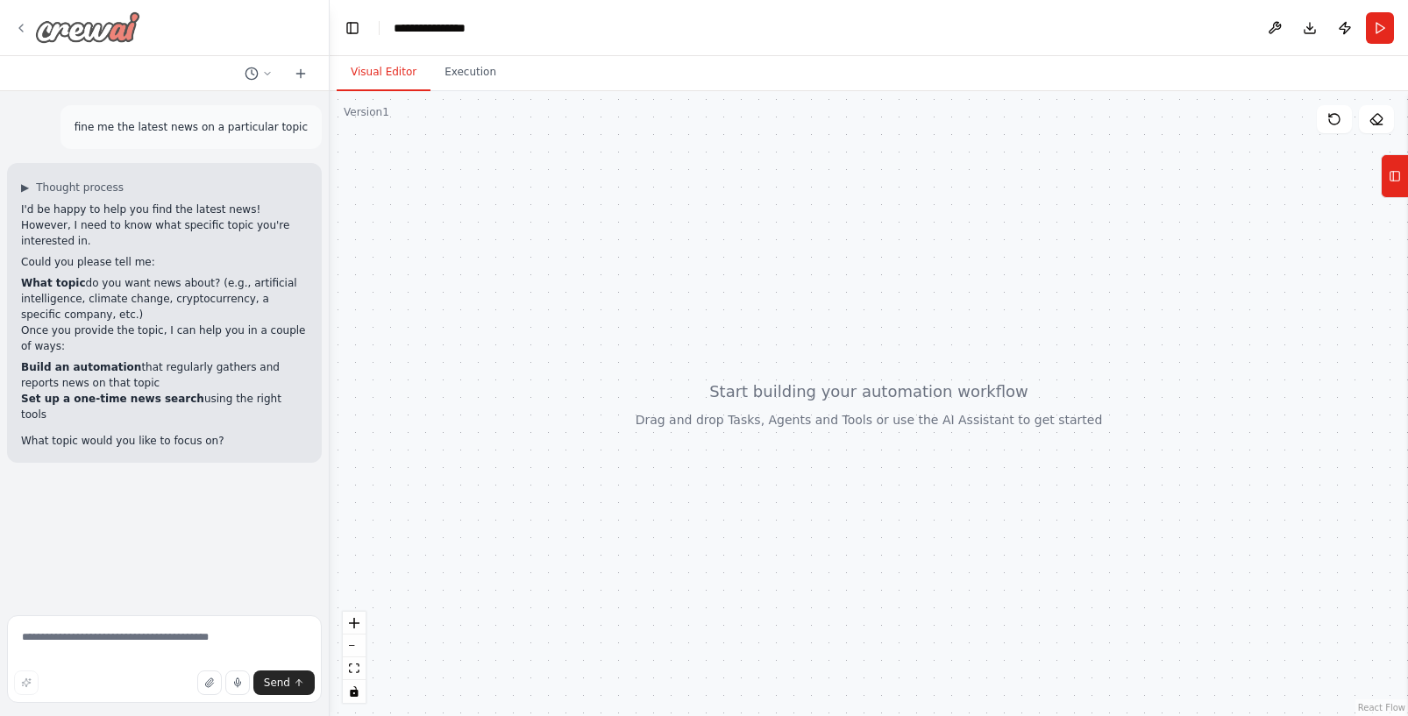
click at [14, 28] on icon at bounding box center [21, 28] width 14 height 14
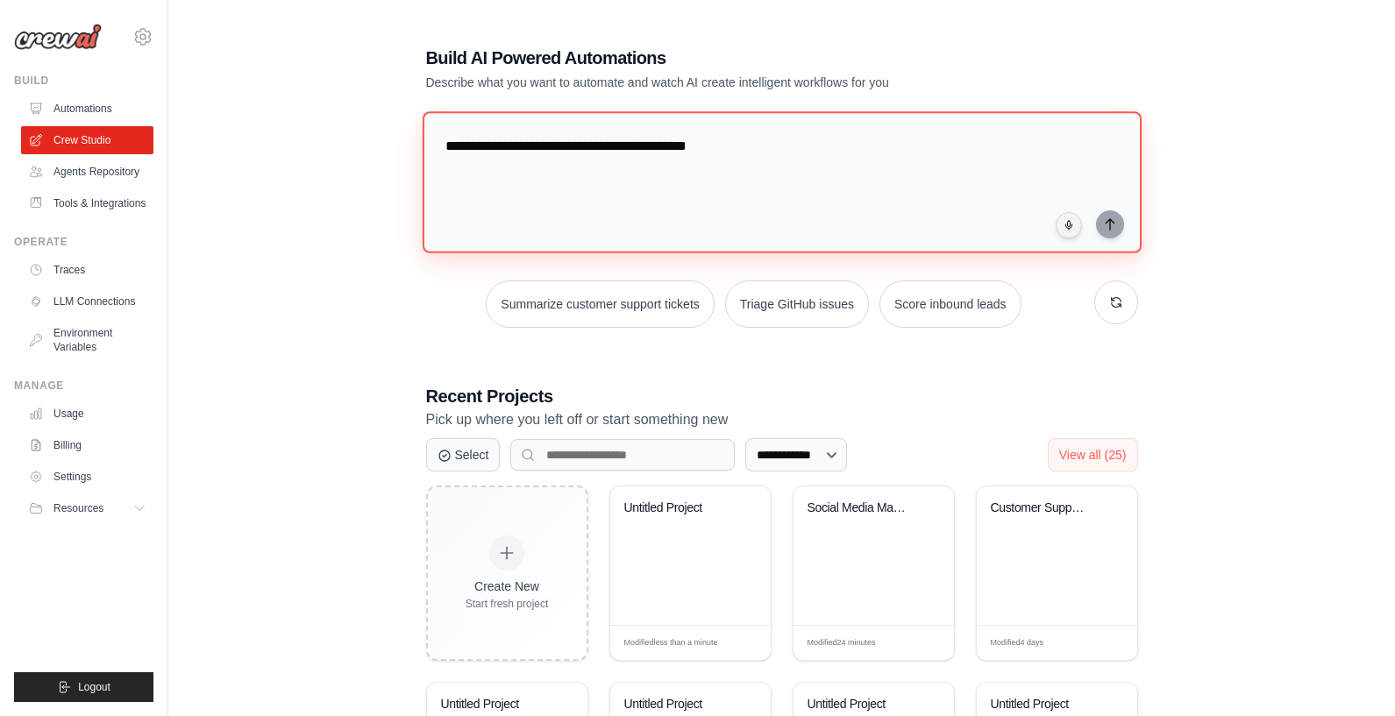
click at [780, 154] on textarea "**********" at bounding box center [781, 182] width 719 height 142
drag, startPoint x: 773, startPoint y: 140, endPoint x: 754, endPoint y: 143, distance: 19.5
click at [754, 143] on textarea "**********" at bounding box center [781, 182] width 719 height 142
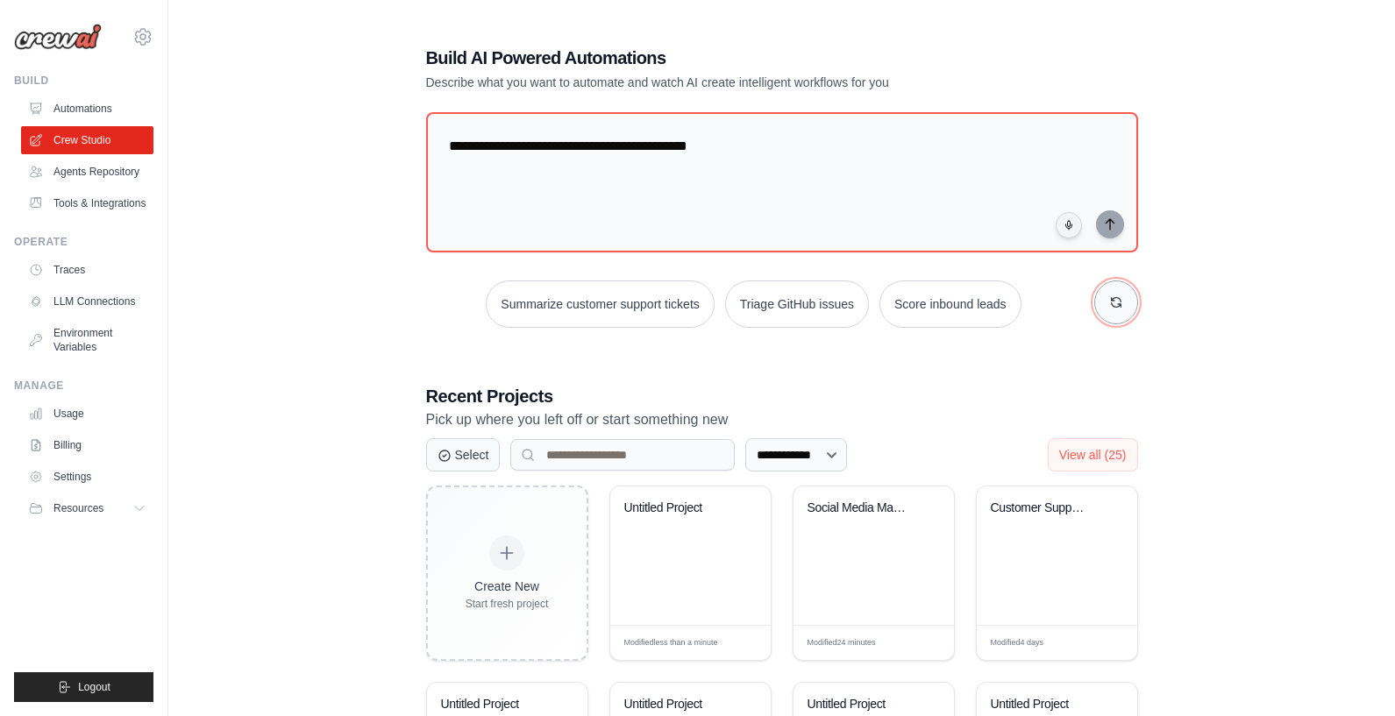
click at [1099, 302] on button "button" at bounding box center [1116, 303] width 44 height 44
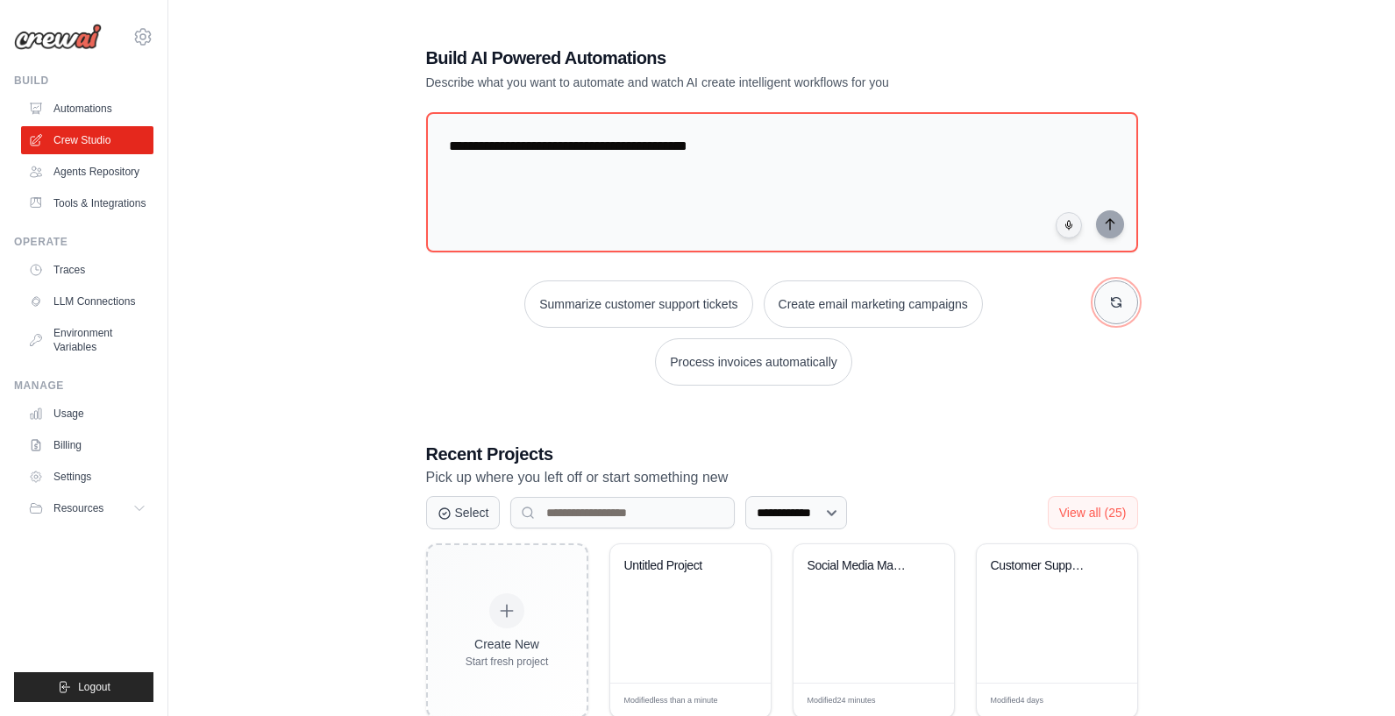
click at [1128, 311] on button "button" at bounding box center [1116, 303] width 44 height 44
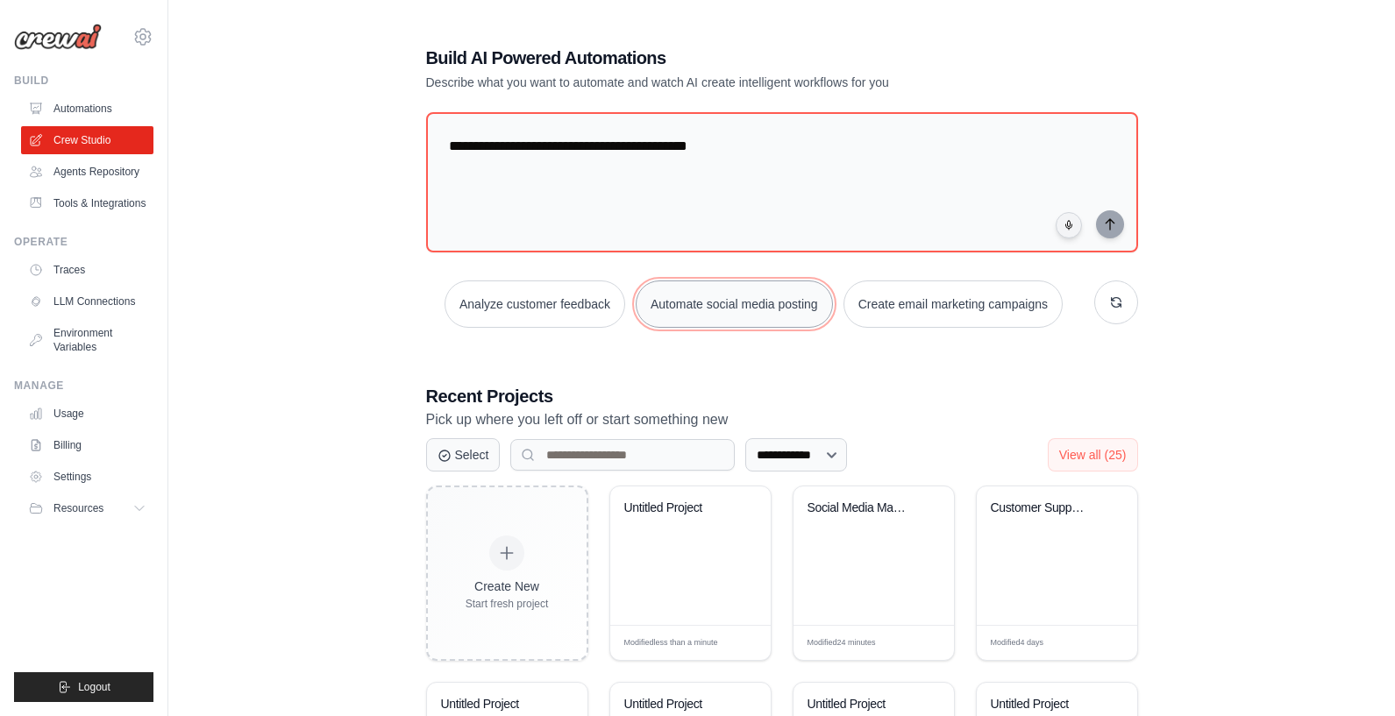
click at [763, 309] on button "Automate social media posting" at bounding box center [734, 304] width 197 height 47
click at [1110, 232] on button "submit" at bounding box center [1110, 224] width 28 height 28
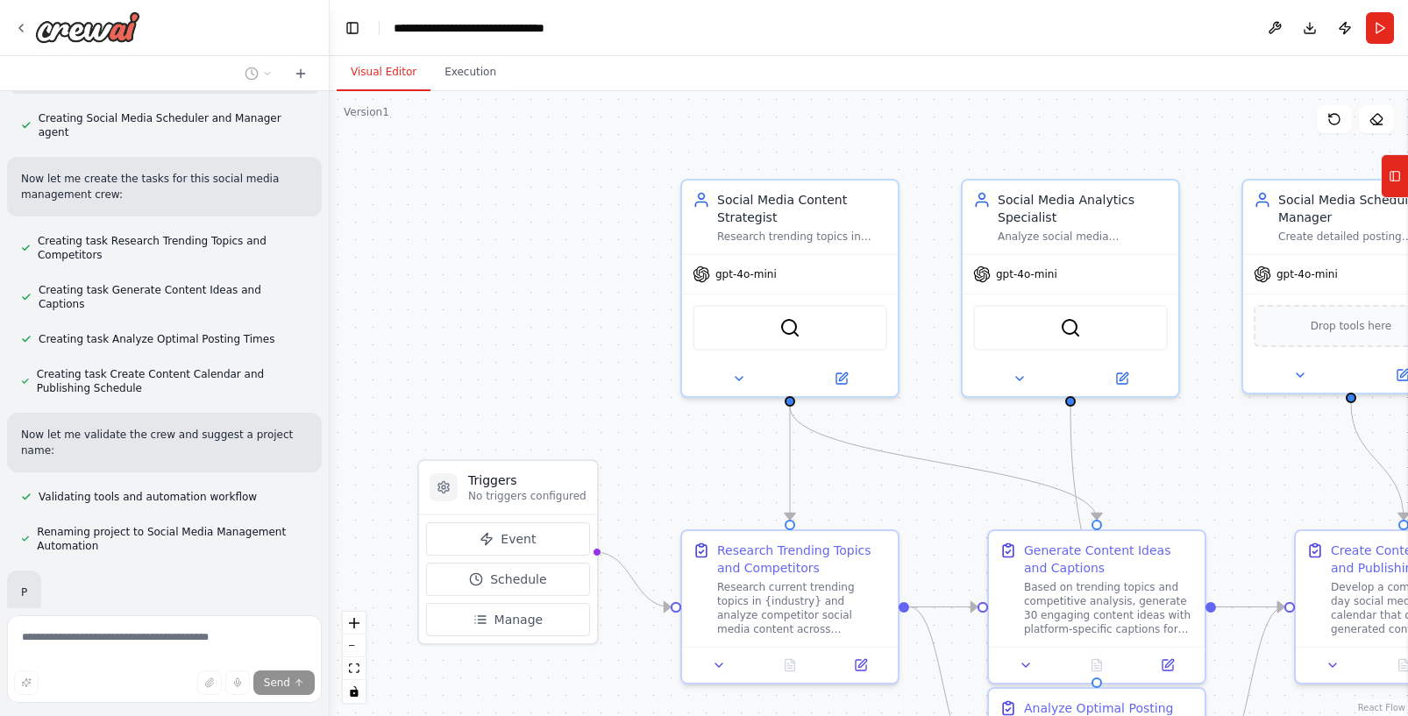
scroll to position [1782, 0]
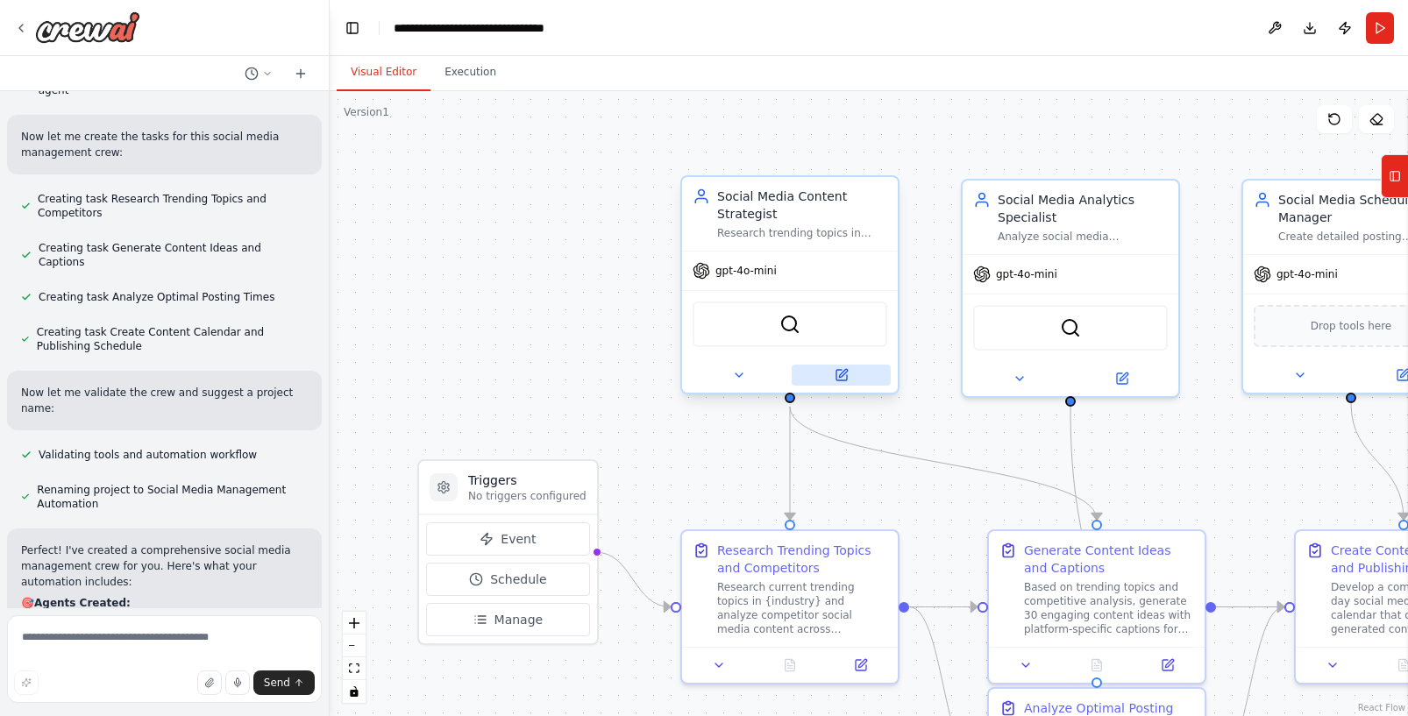
click at [838, 378] on icon at bounding box center [841, 375] width 11 height 11
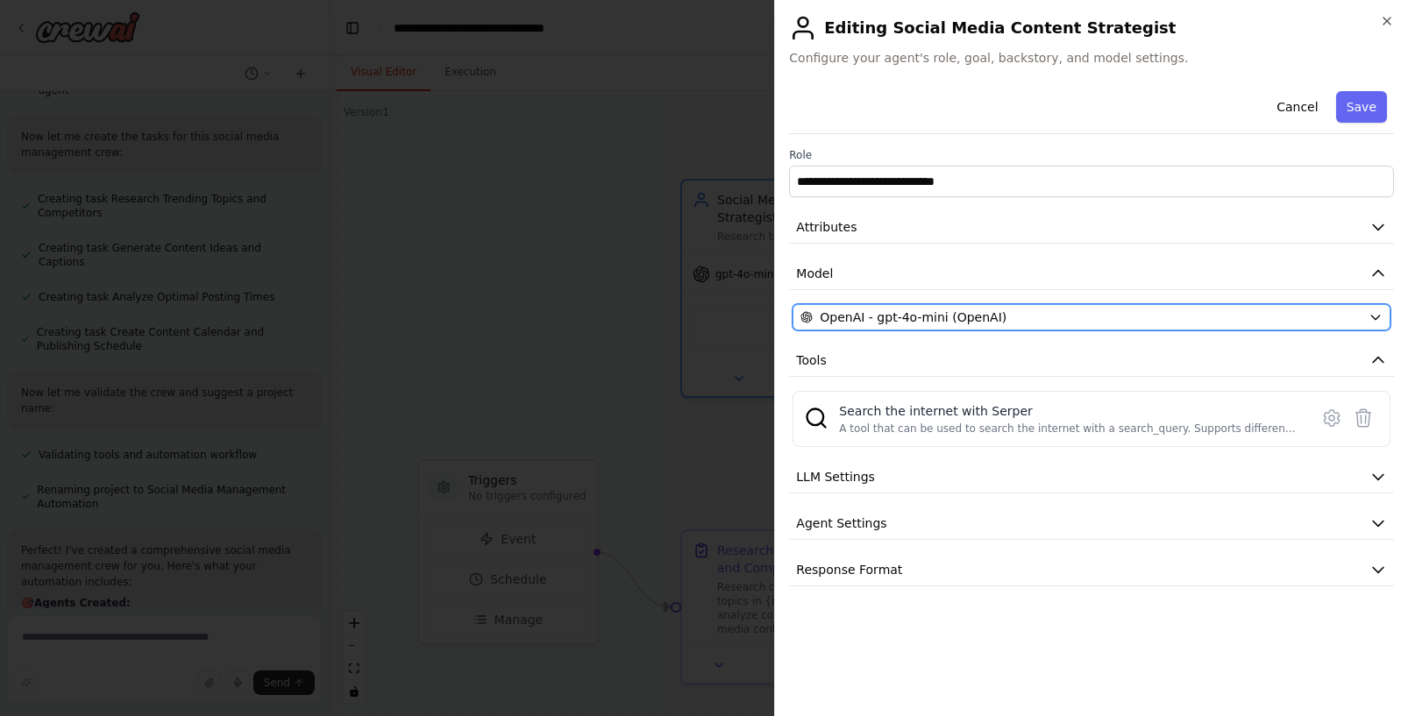
click at [967, 314] on span "OpenAI - gpt-4o-mini (OpenAI)" at bounding box center [913, 318] width 187 height 18
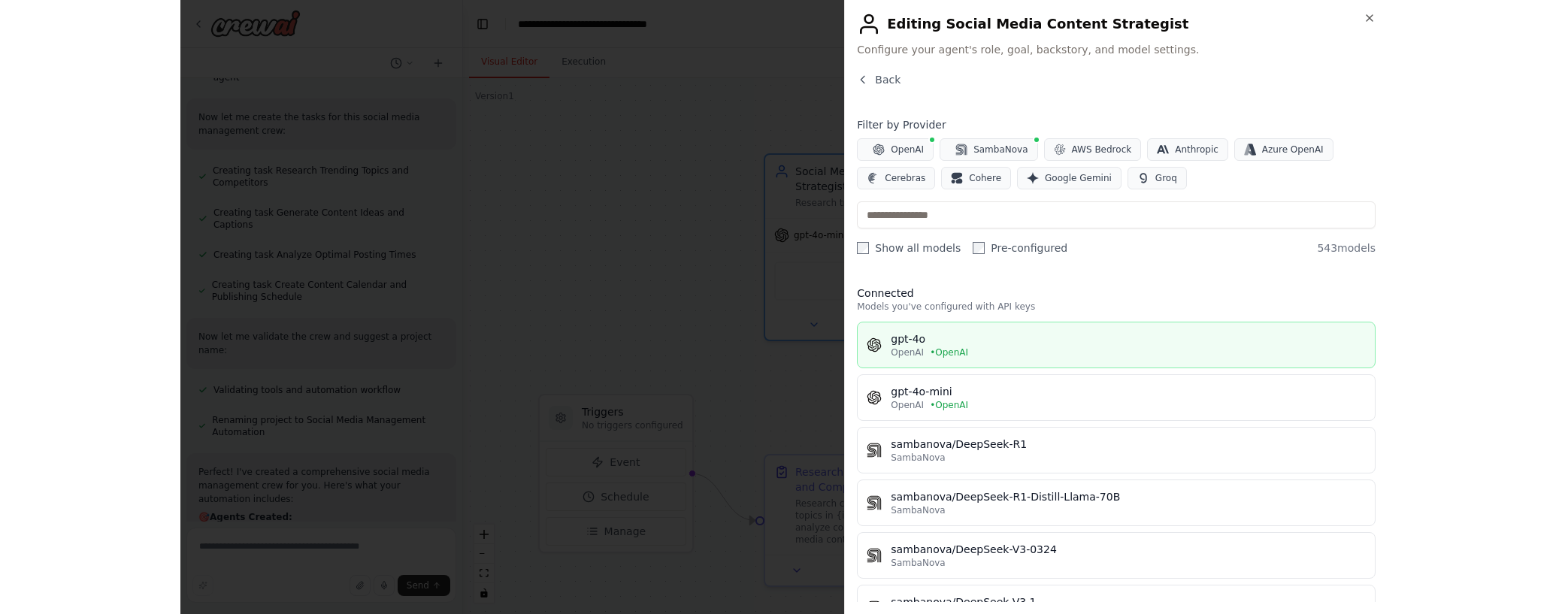
scroll to position [115, 0]
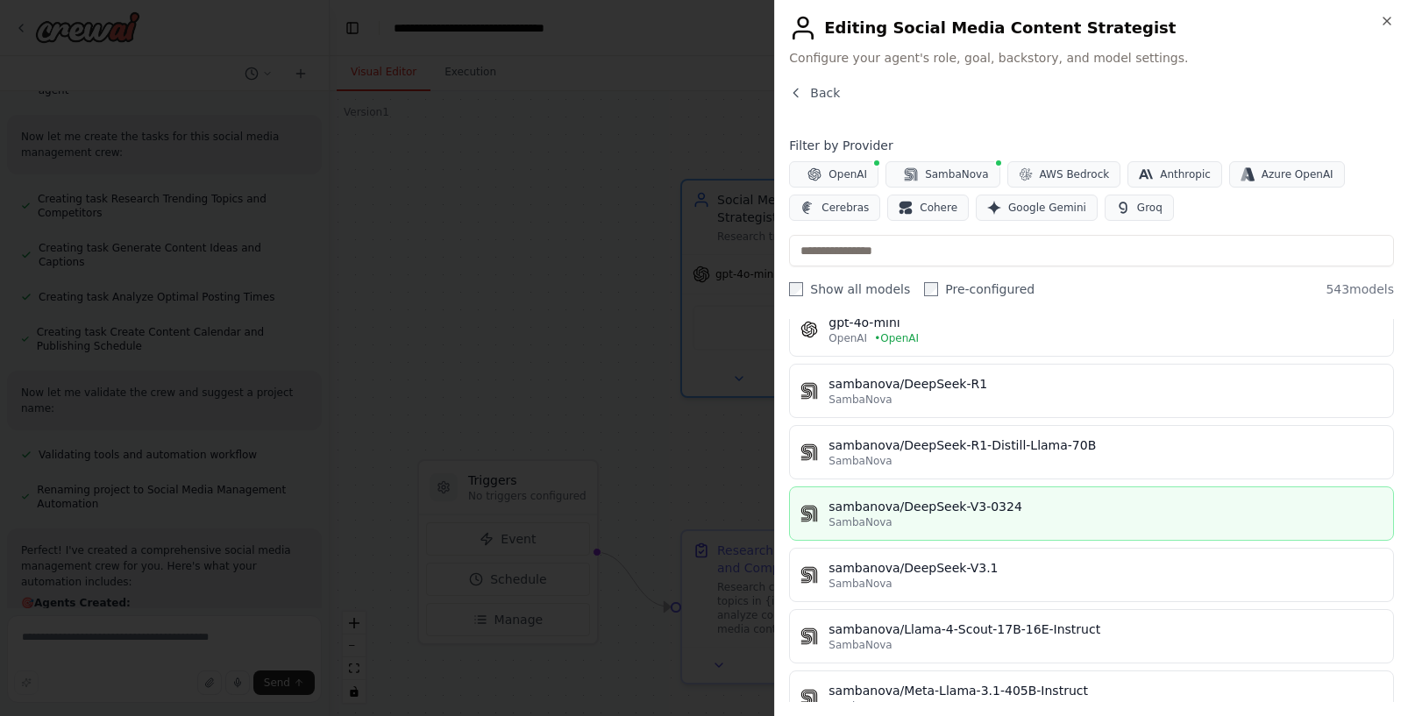
click at [1016, 521] on div "SambaNova" at bounding box center [1105, 522] width 554 height 14
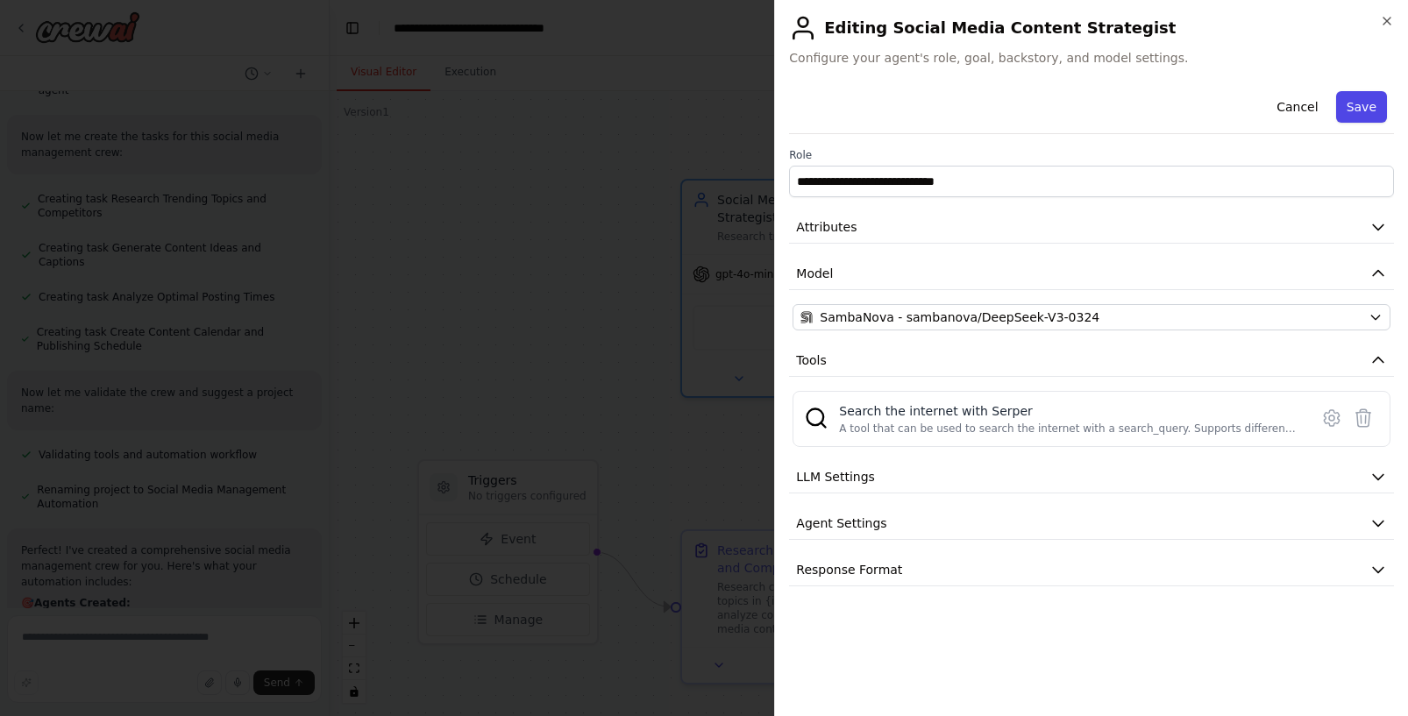
click at [1366, 118] on button "Save" at bounding box center [1361, 107] width 51 height 32
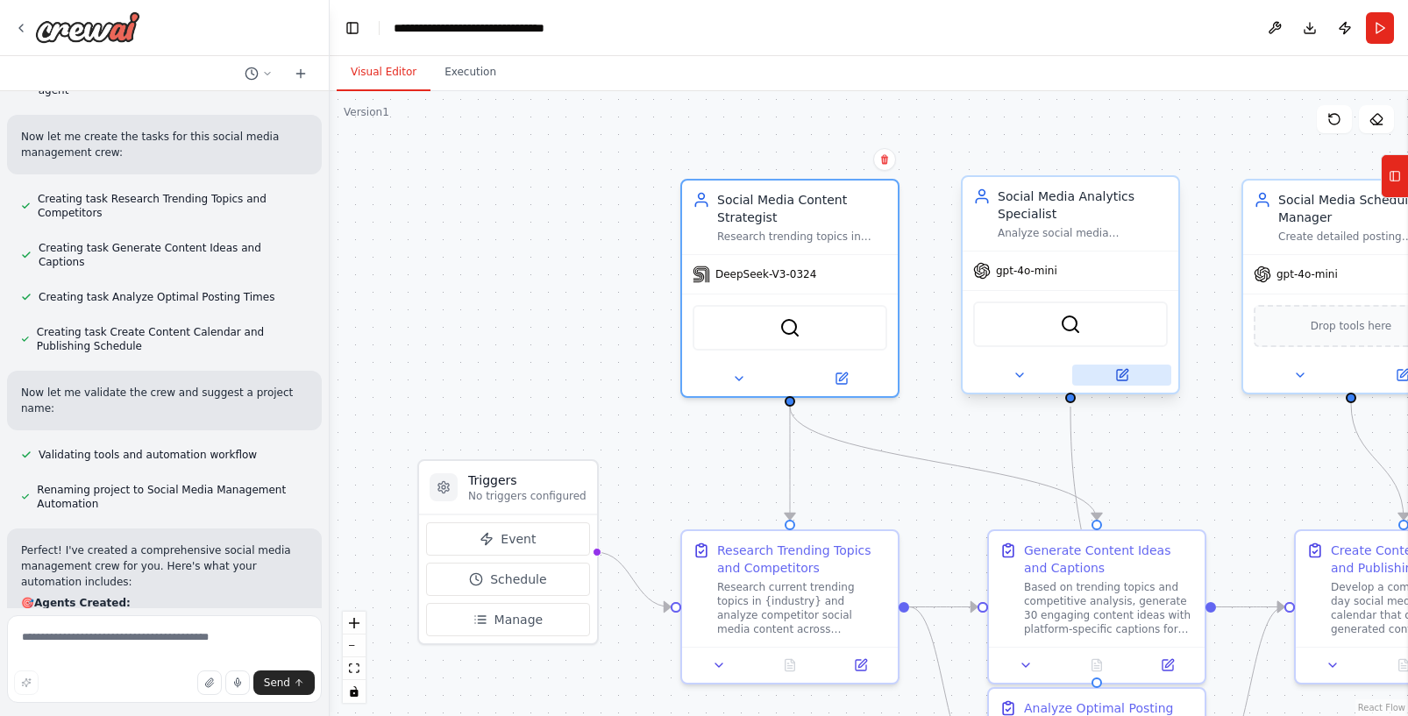
click at [1119, 375] on icon at bounding box center [1123, 373] width 8 height 8
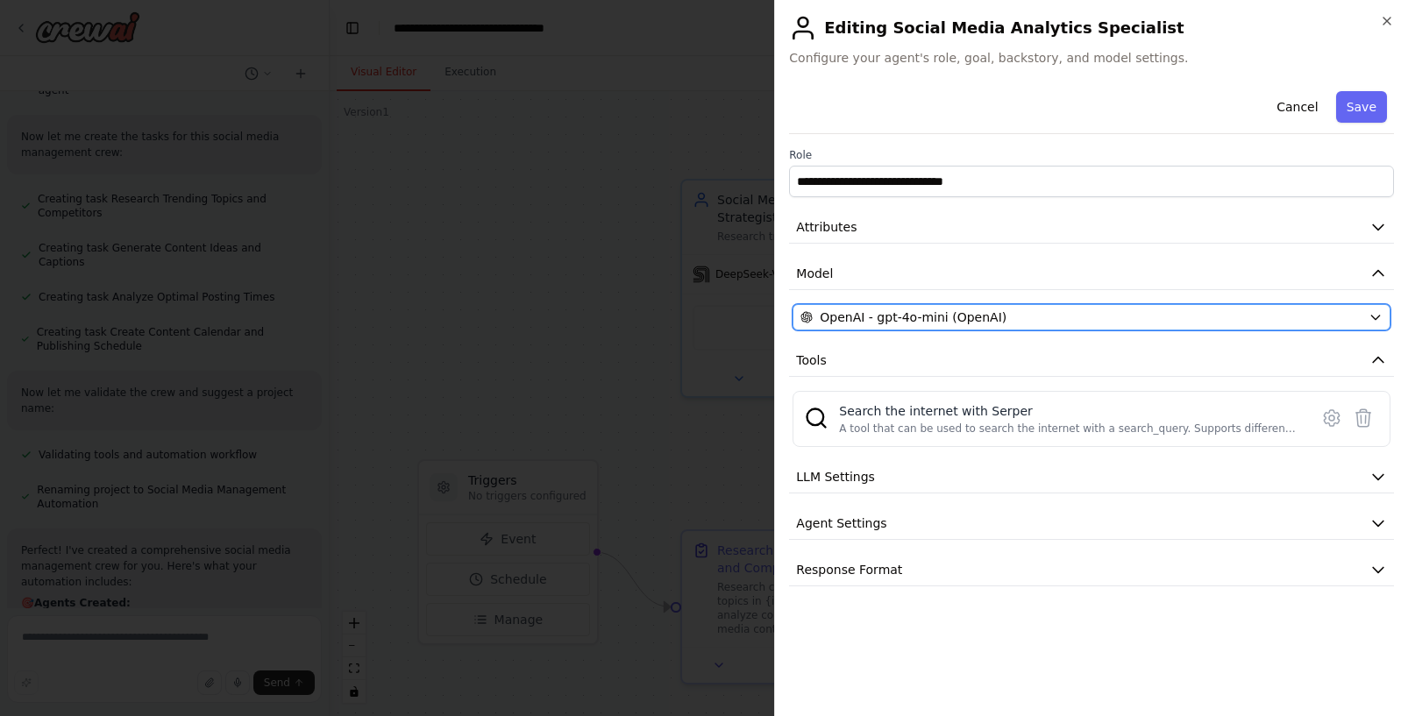
click at [1049, 312] on div "OpenAI - gpt-4o-mini (OpenAI)" at bounding box center [1080, 318] width 561 height 18
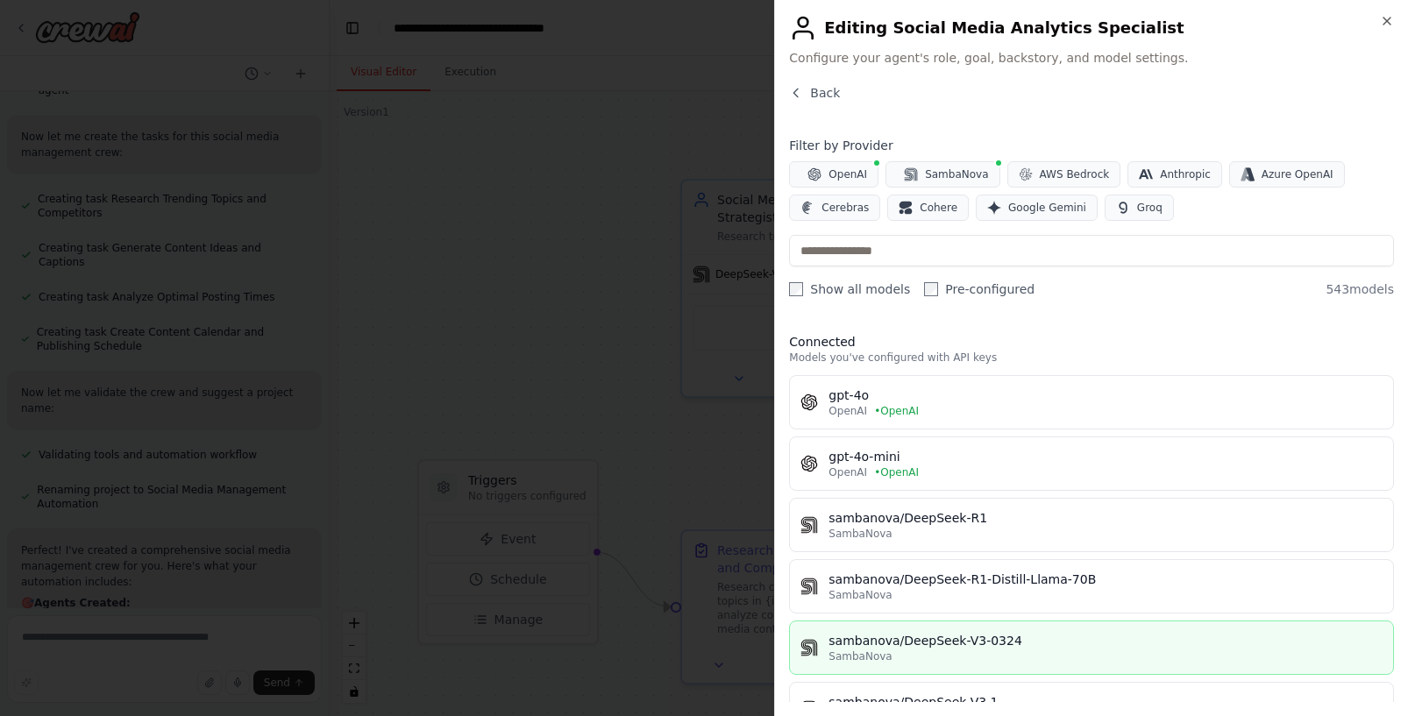
click at [991, 642] on div "sambanova/DeepSeek-V3-0324" at bounding box center [1105, 641] width 554 height 18
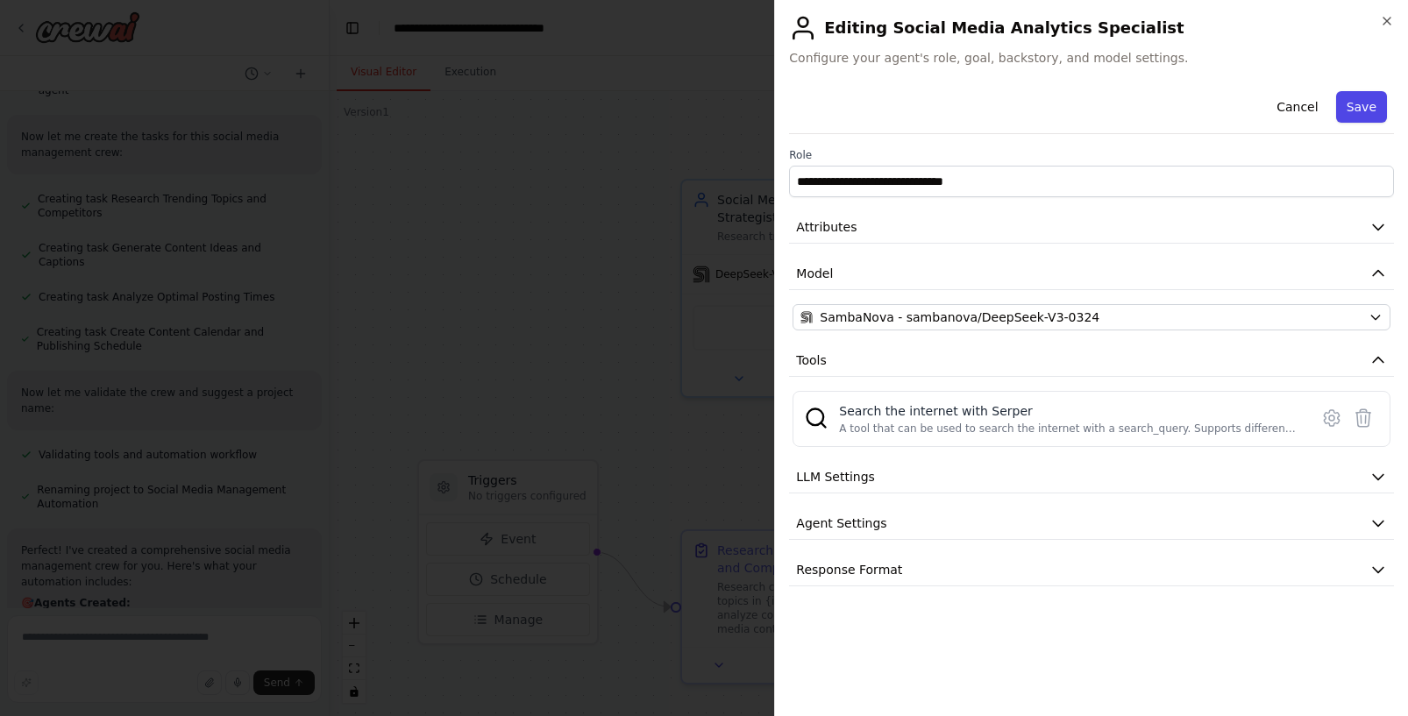
click at [1353, 106] on button "Save" at bounding box center [1361, 107] width 51 height 32
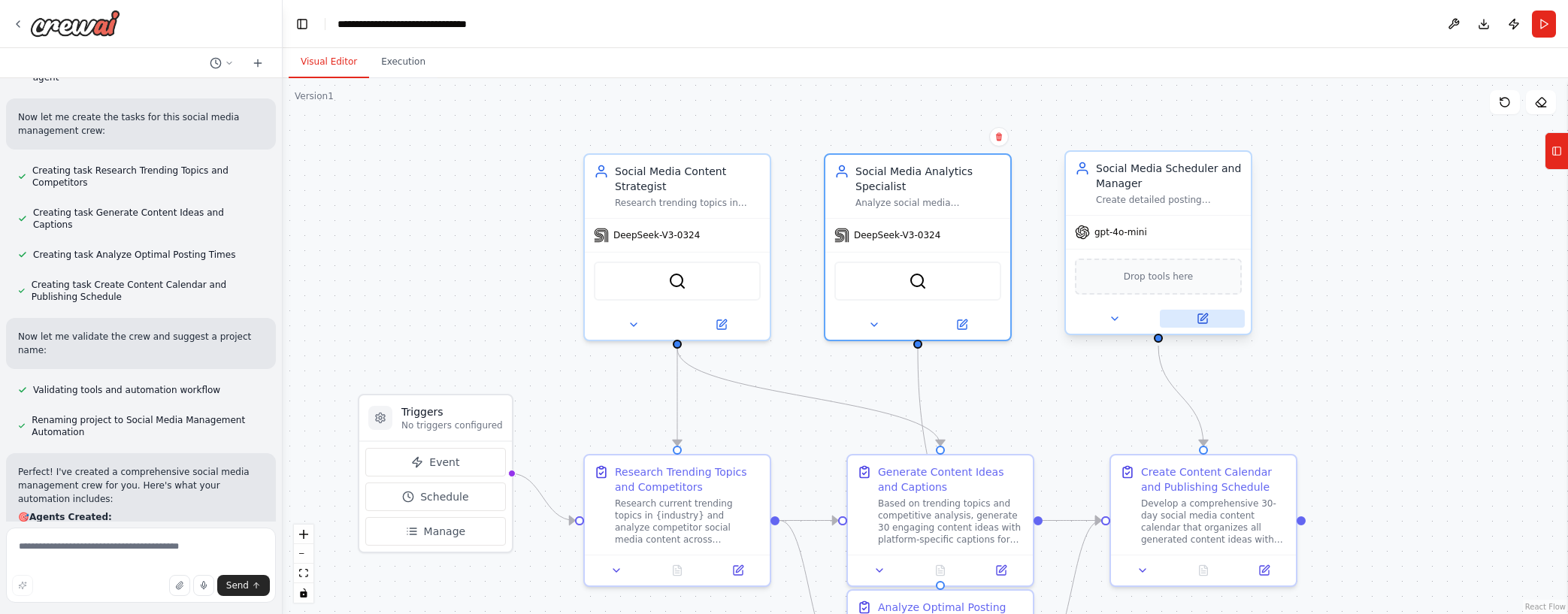
click at [1206, 323] on button at bounding box center [1202, 318] width 85 height 18
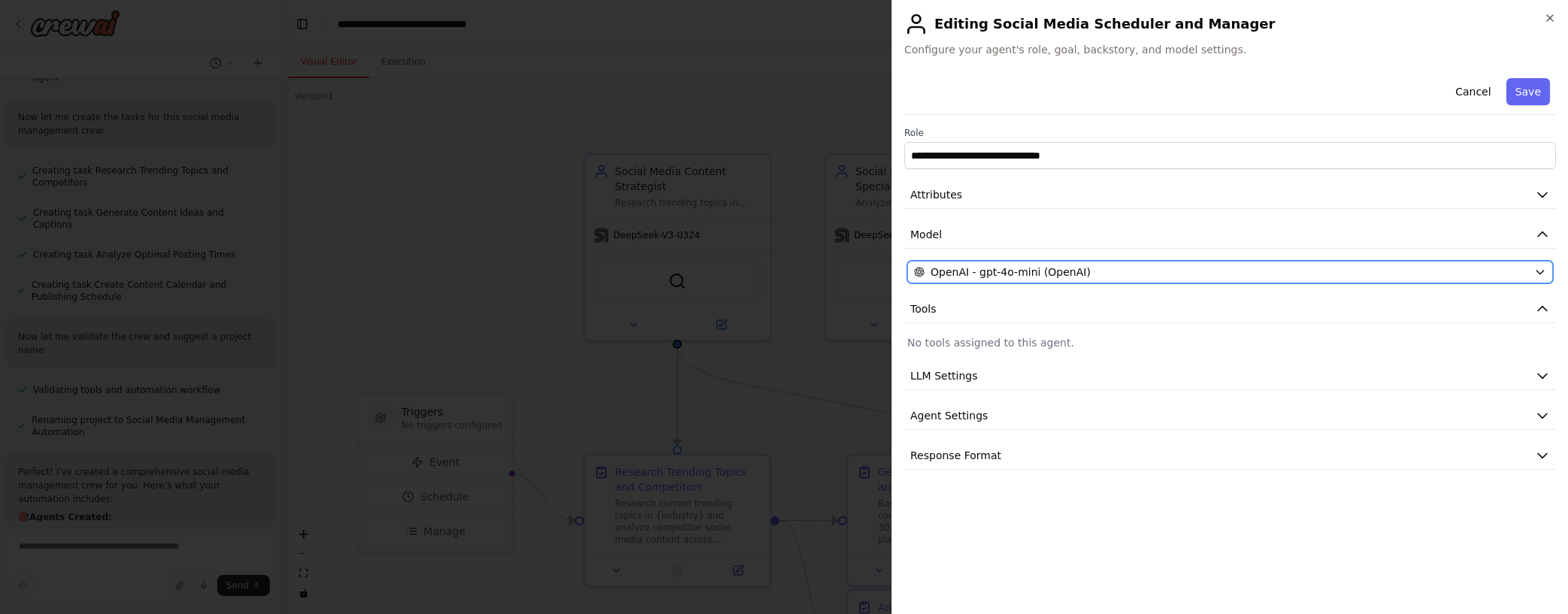
click at [1199, 274] on div "OpenAI - gpt-4o-mini (OpenAI)" at bounding box center [1221, 273] width 614 height 15
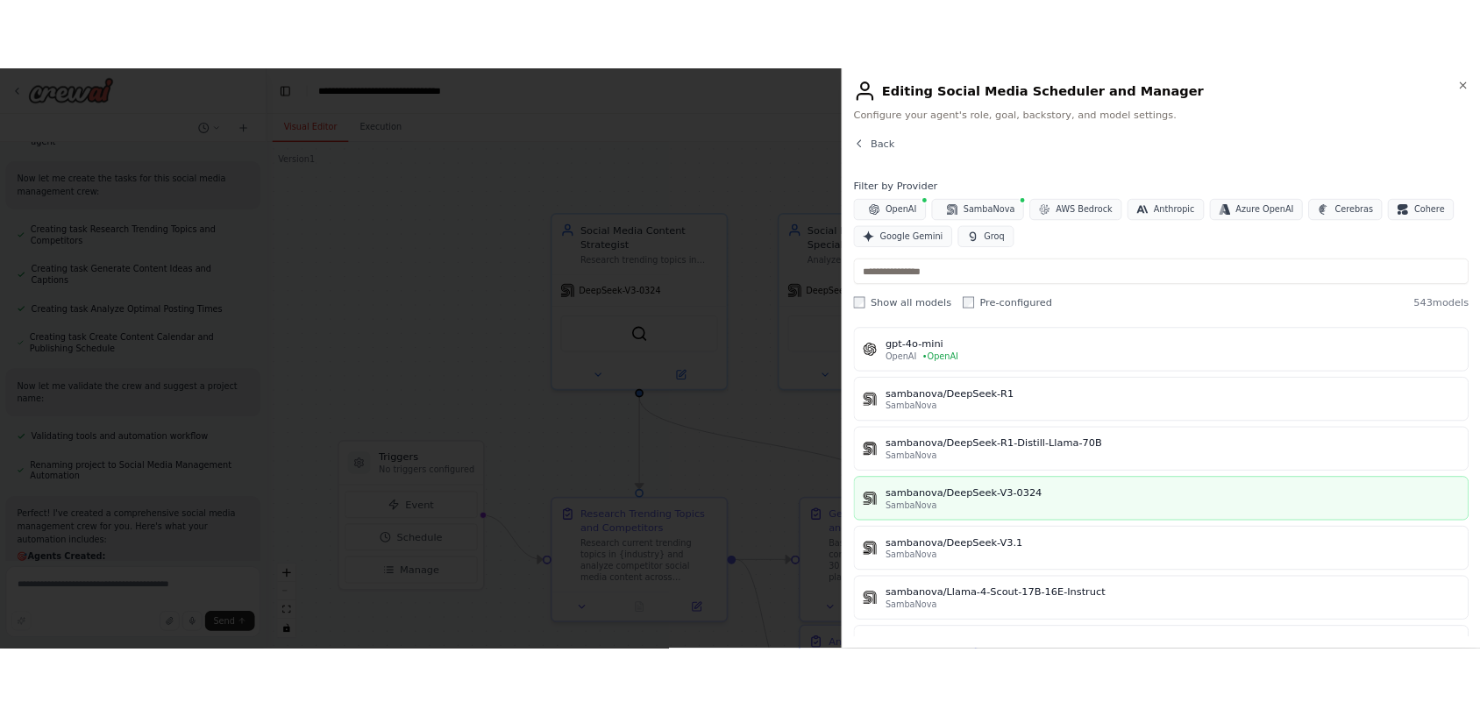
scroll to position [121, 0]
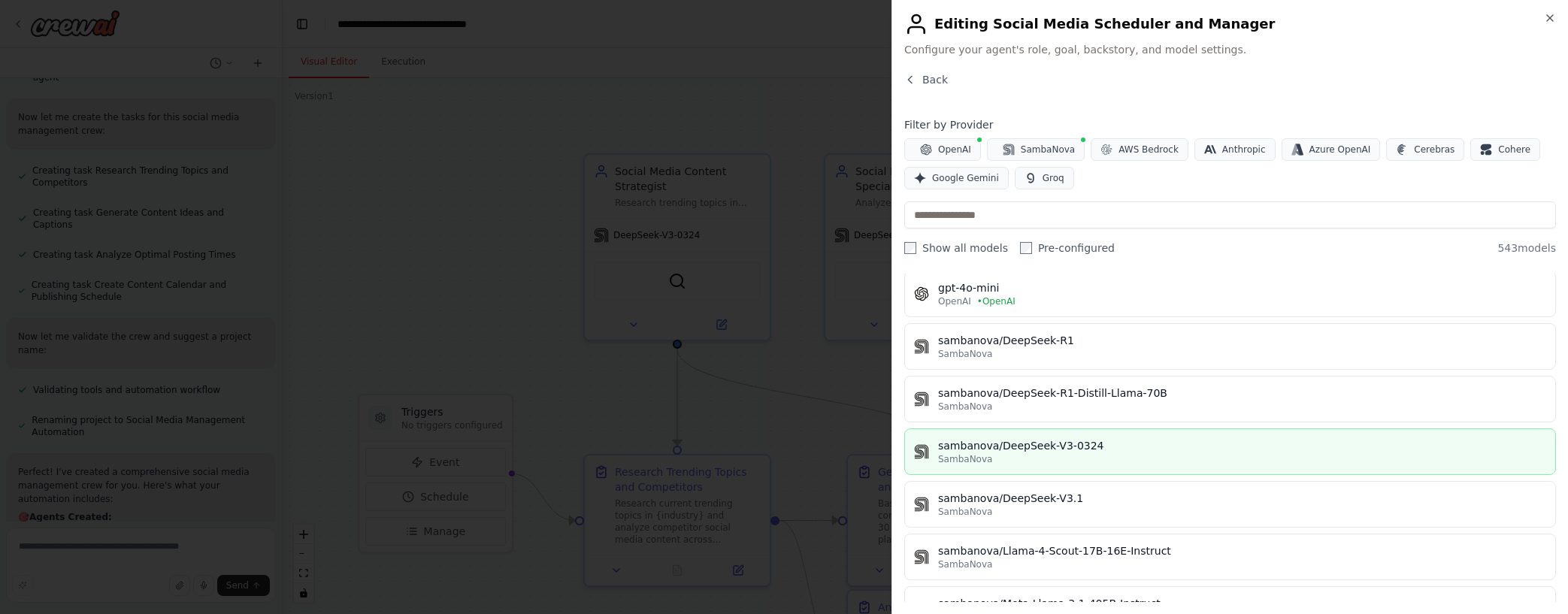
click at [1104, 462] on div "SambaNova" at bounding box center [1241, 460] width 608 height 12
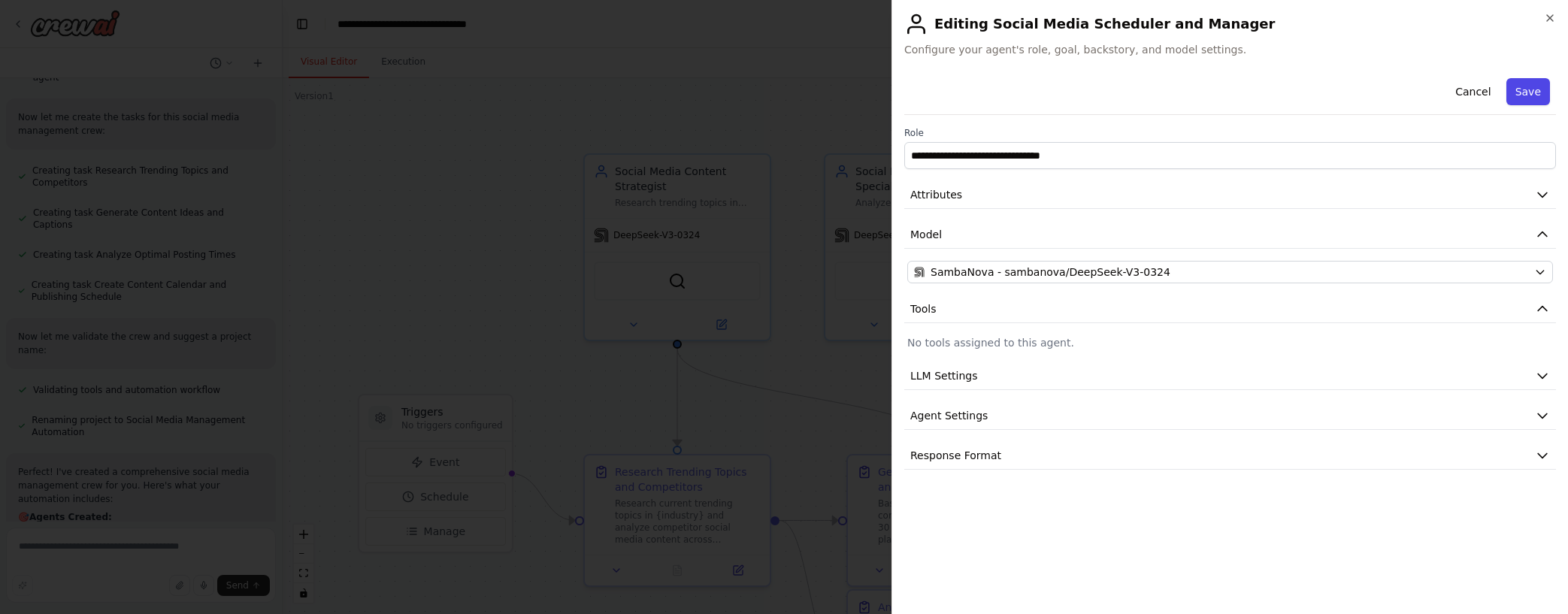
click at [1206, 92] on button "Save" at bounding box center [1528, 92] width 44 height 27
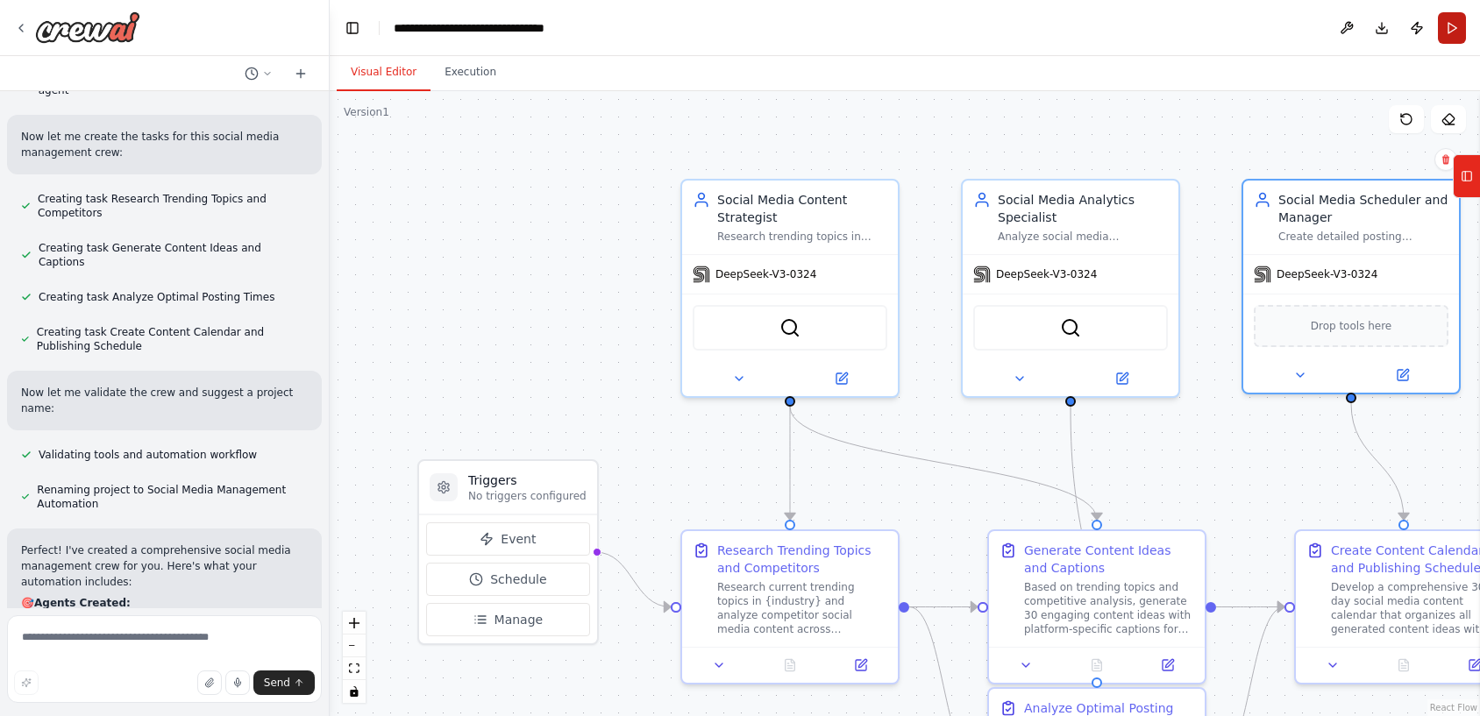
click at [1407, 32] on button "Run" at bounding box center [1452, 28] width 28 height 32
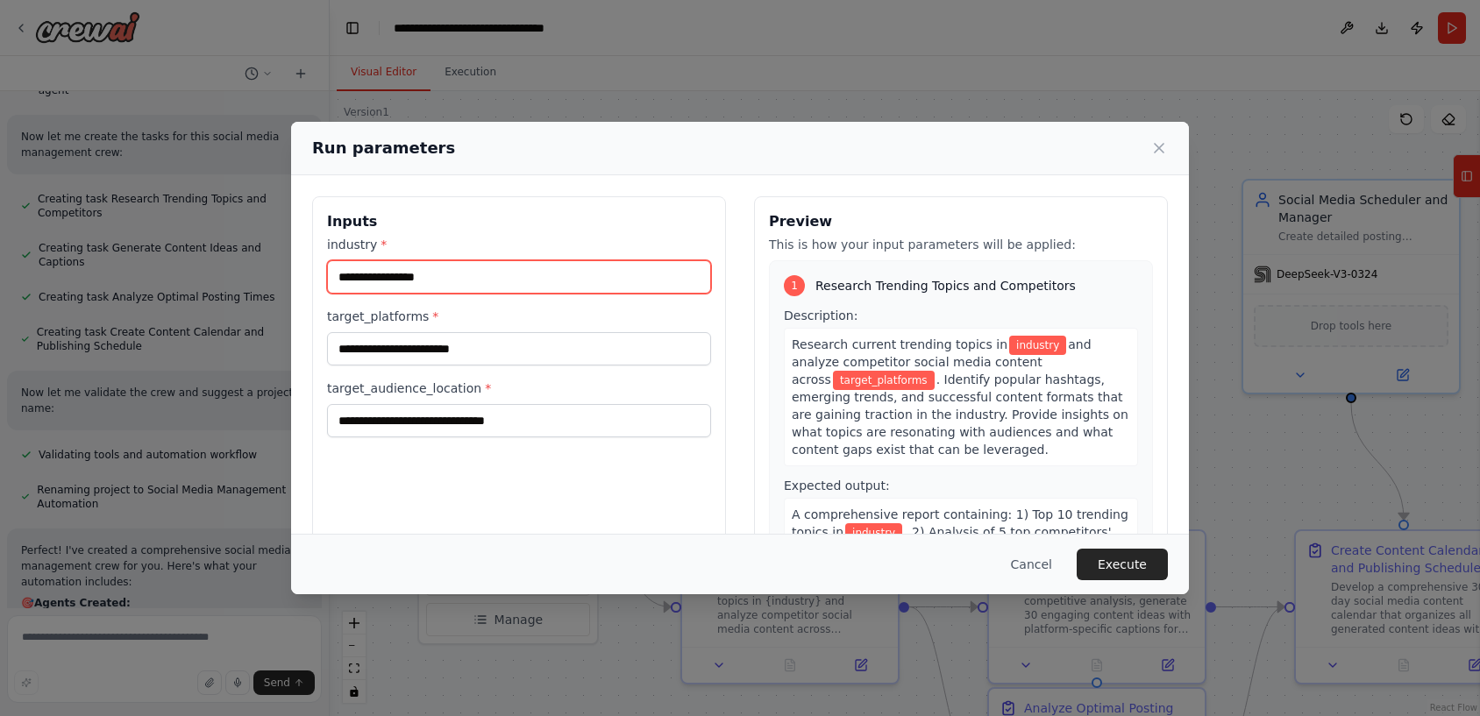
click at [566, 273] on input "industry *" at bounding box center [519, 276] width 384 height 33
type input "**"
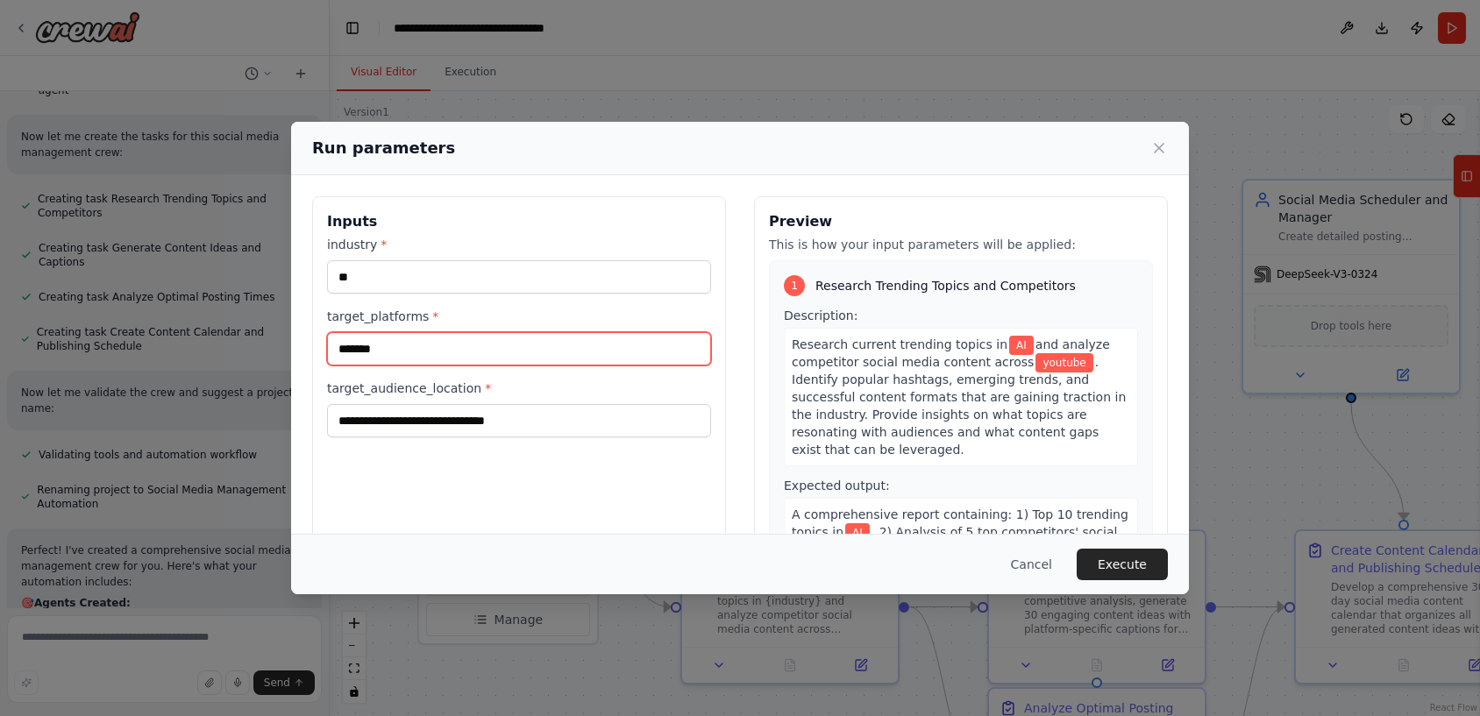
type input "*******"
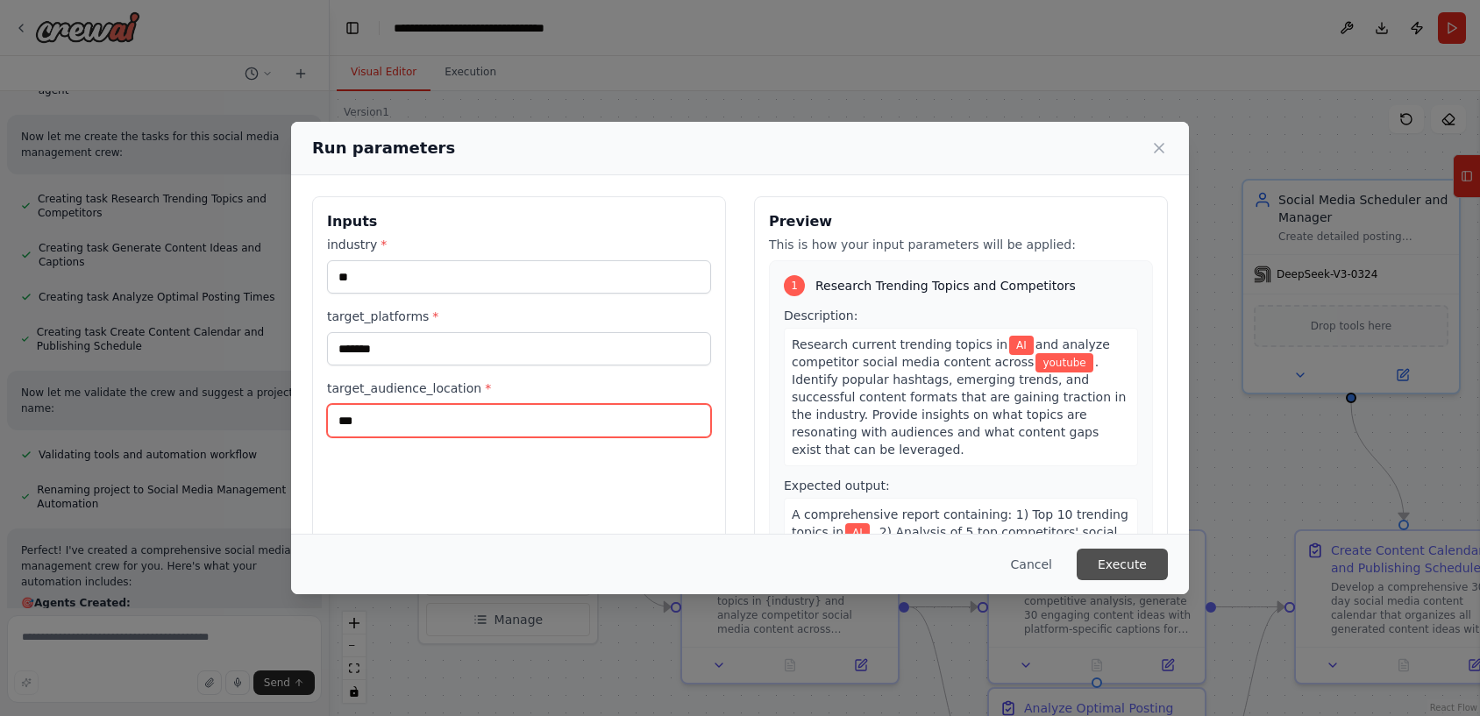
type input "***"
click at [1111, 562] on button "Execute" at bounding box center [1122, 565] width 91 height 32
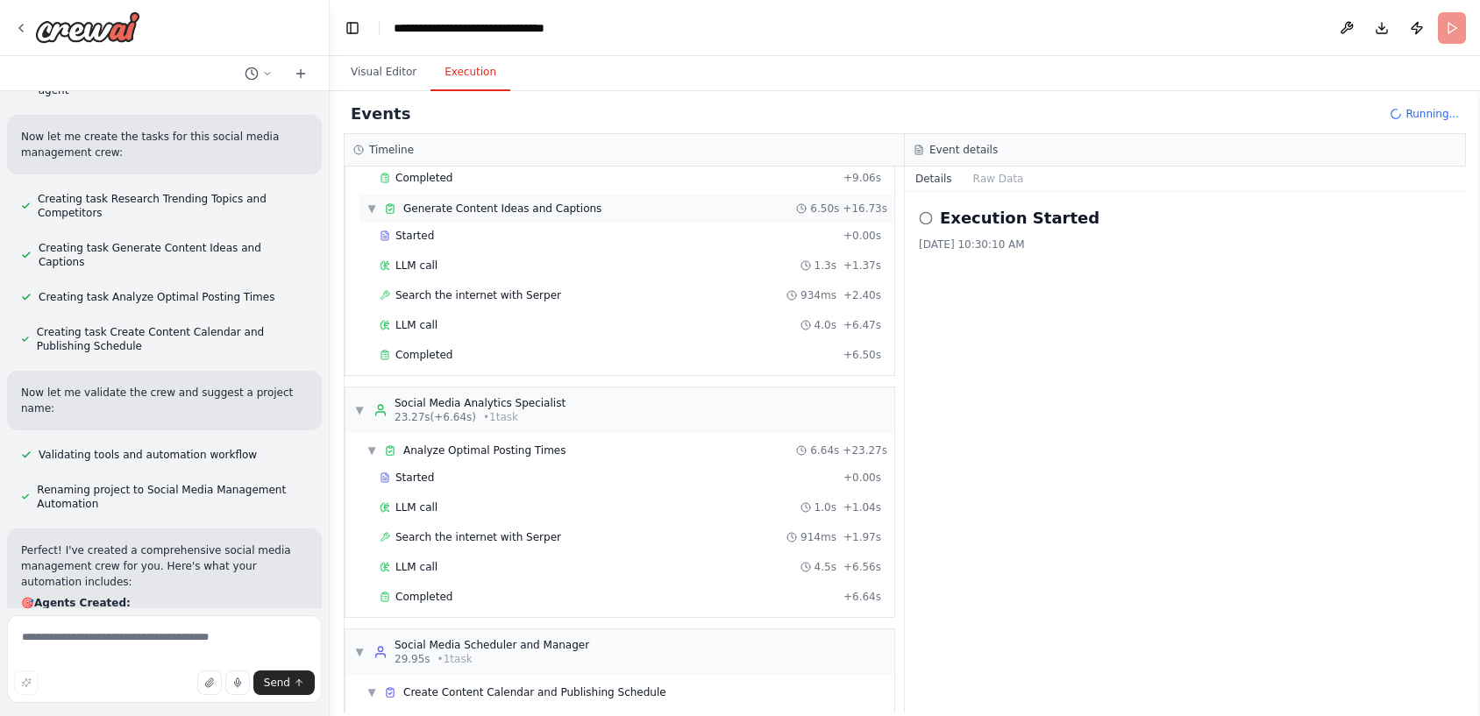
scroll to position [340, 0]
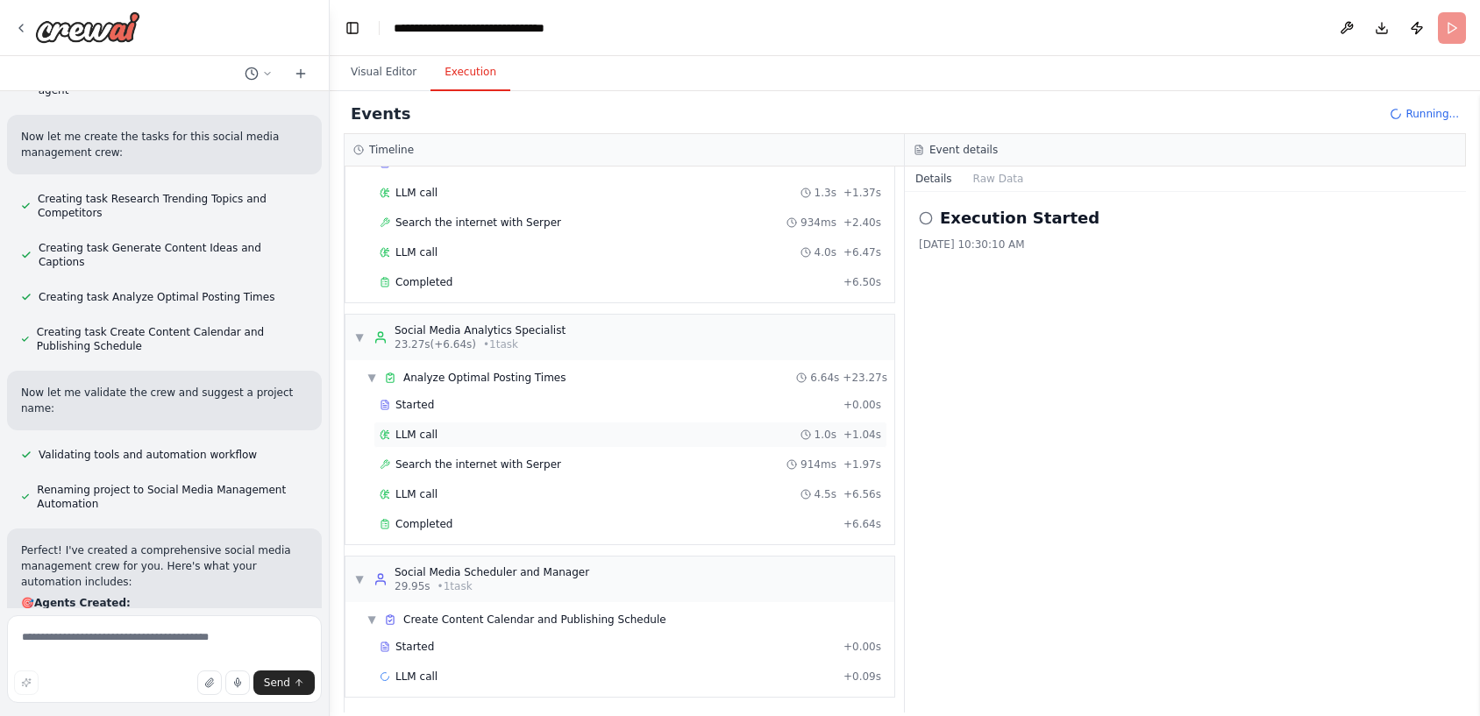
click at [541, 425] on div "LLM call 1.0s + 1.04s" at bounding box center [630, 435] width 514 height 26
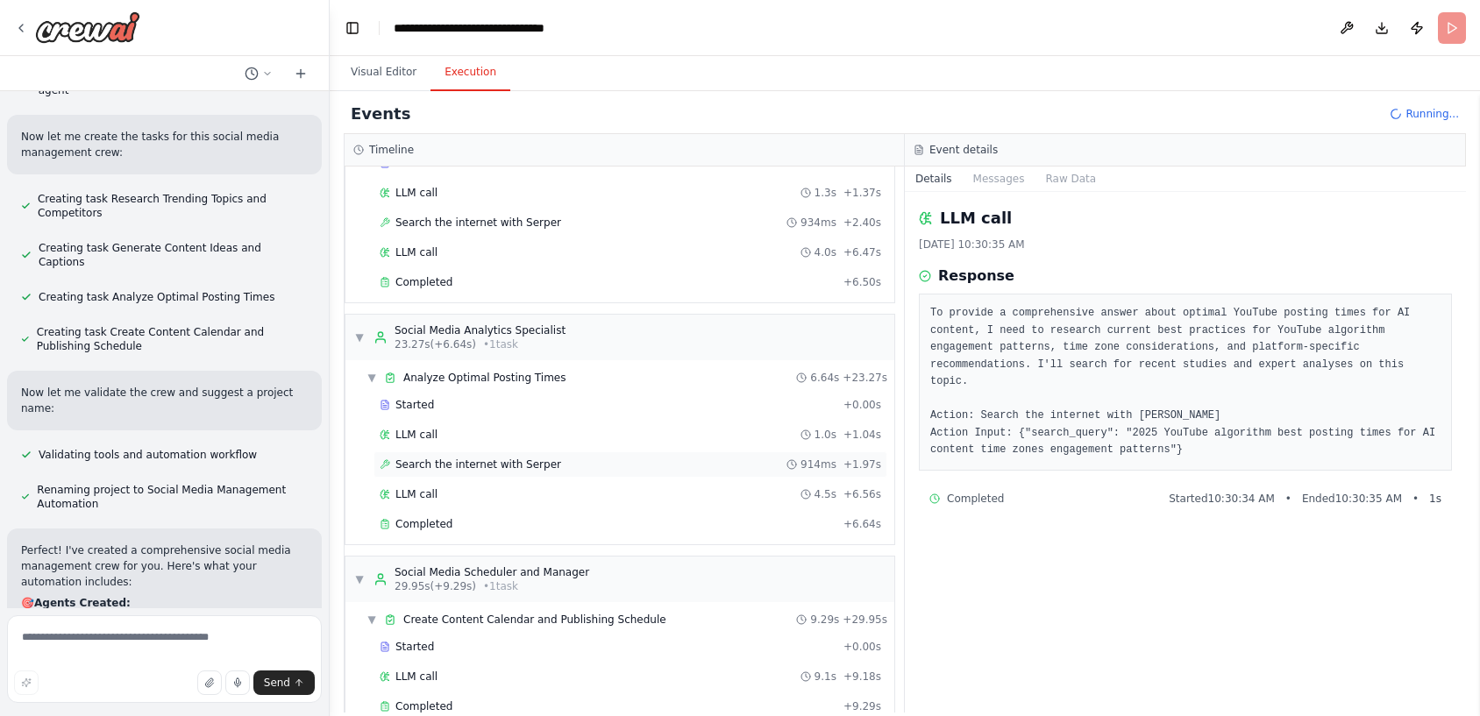
click at [506, 458] on span "Search the internet with Serper" at bounding box center [478, 465] width 166 height 14
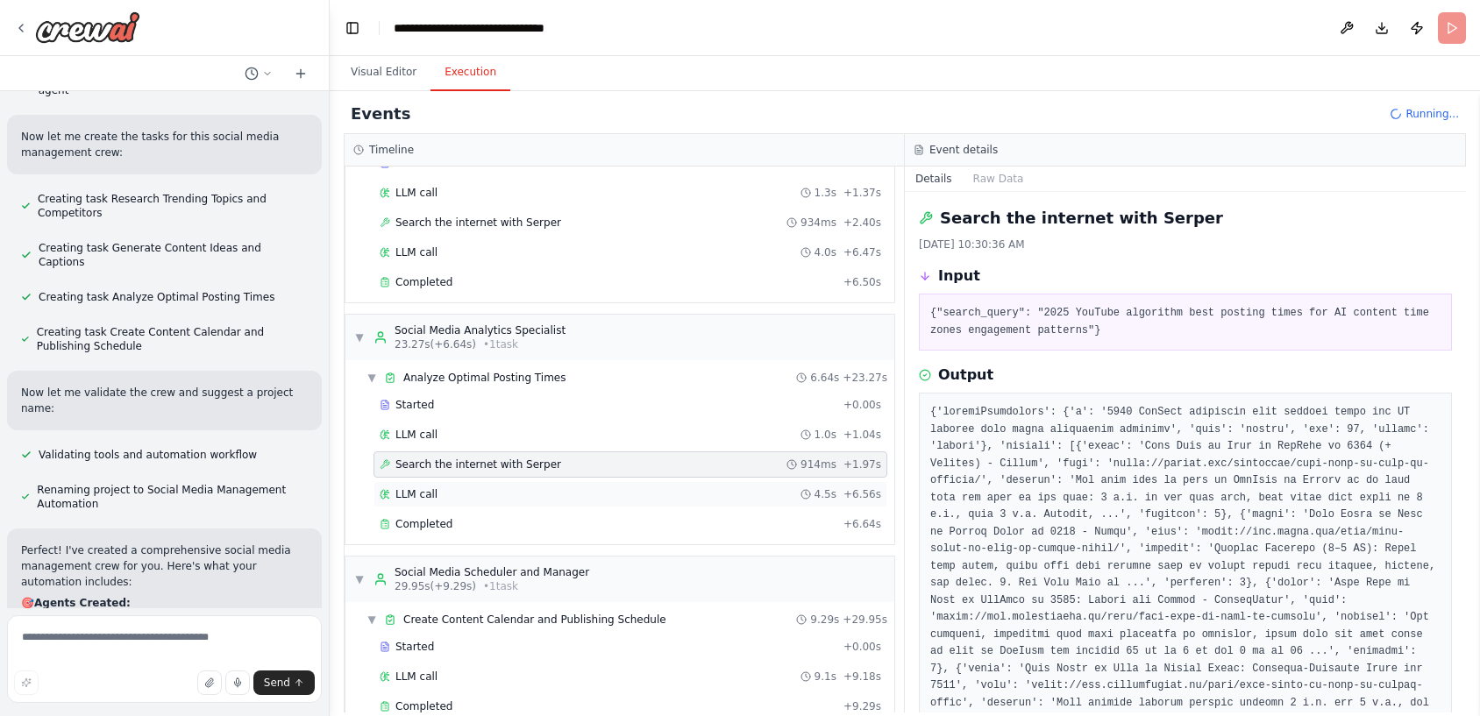
click at [489, 481] on div "LLM call 4.5s + 6.56s" at bounding box center [630, 494] width 514 height 26
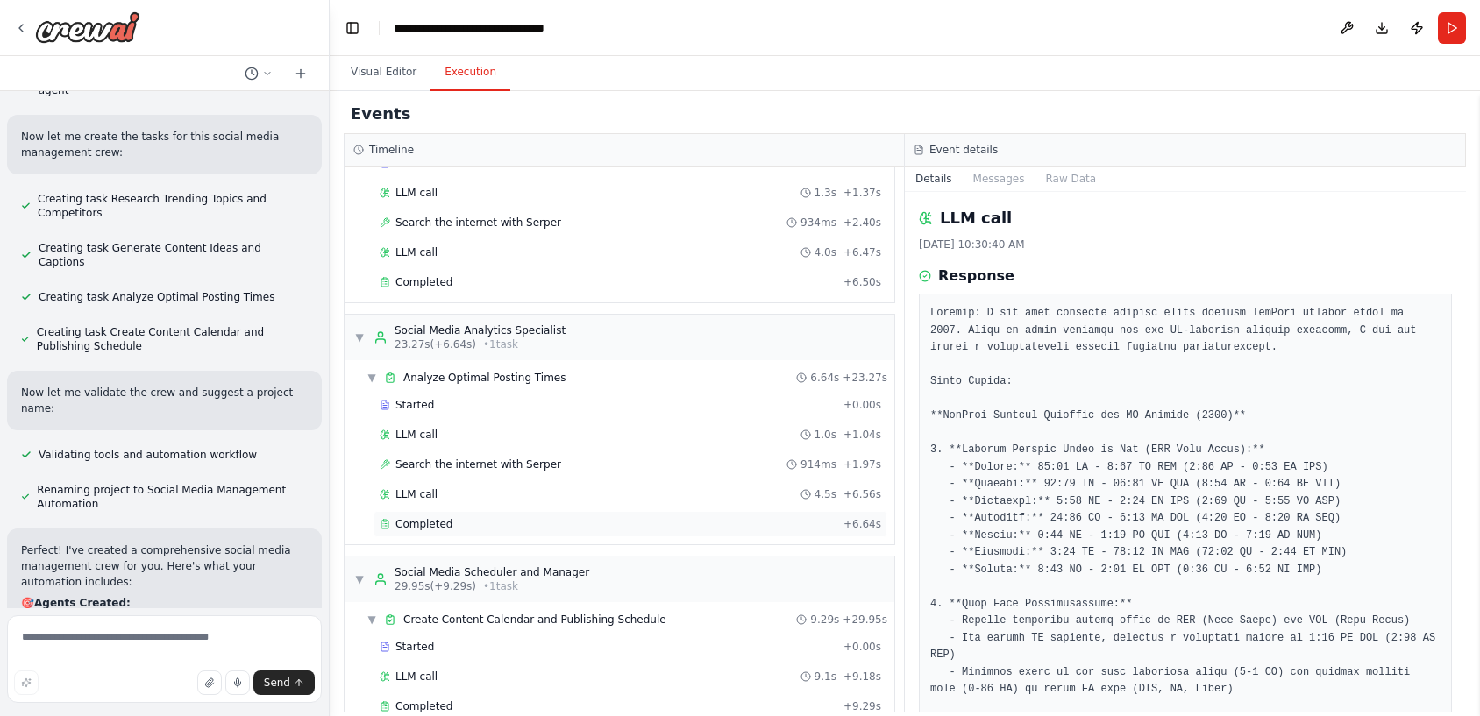
click at [471, 523] on div "Completed" at bounding box center [608, 524] width 457 height 14
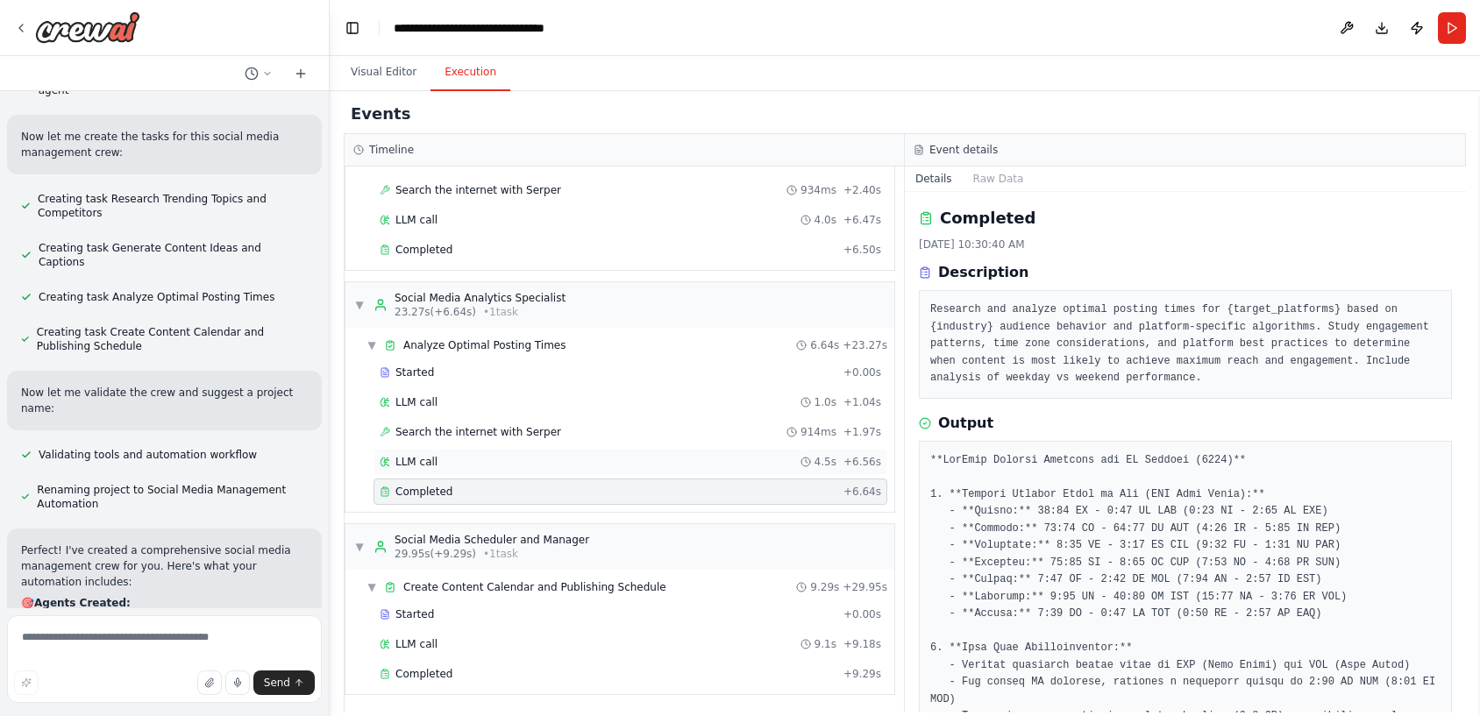
scroll to position [374, 0]
click at [471, 616] on div "Started" at bounding box center [608, 613] width 457 height 14
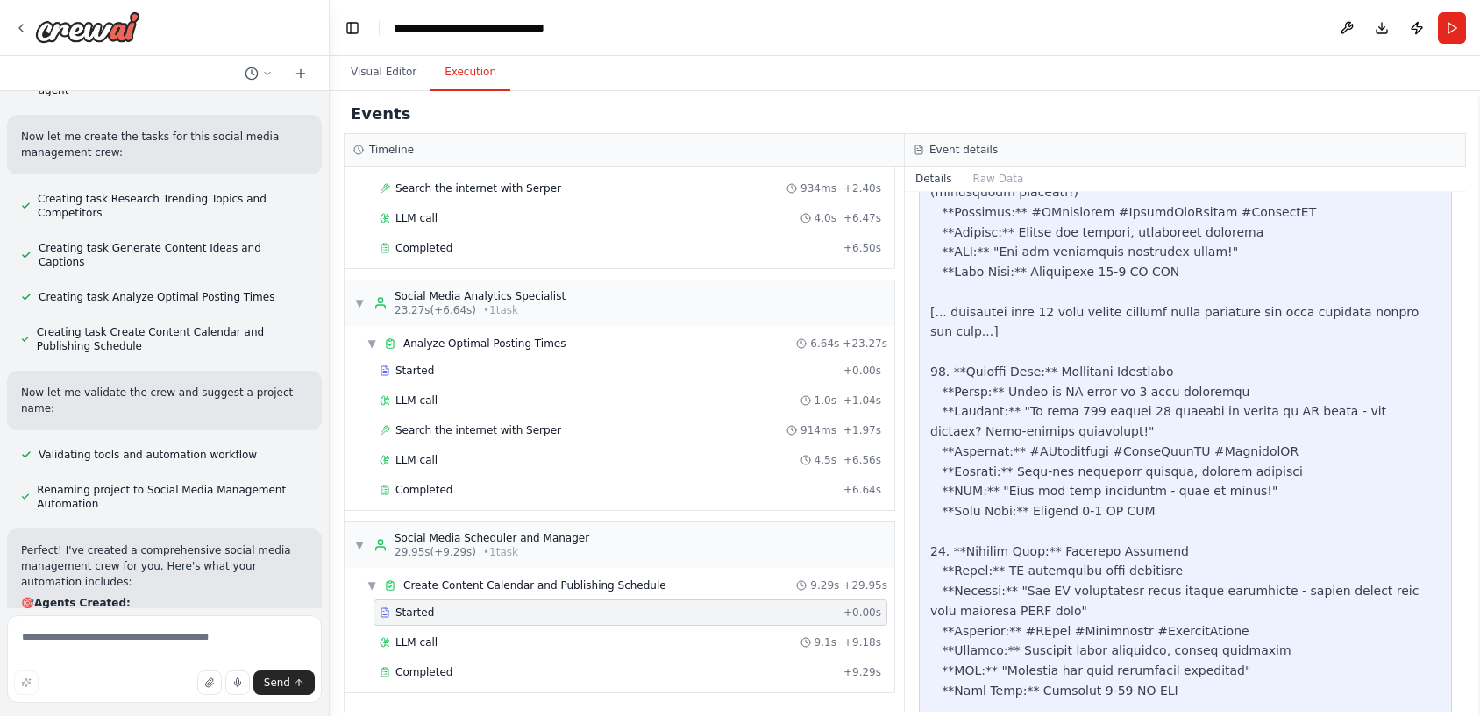
scroll to position [1014, 0]
click at [451, 679] on div "Completed" at bounding box center [608, 672] width 457 height 14
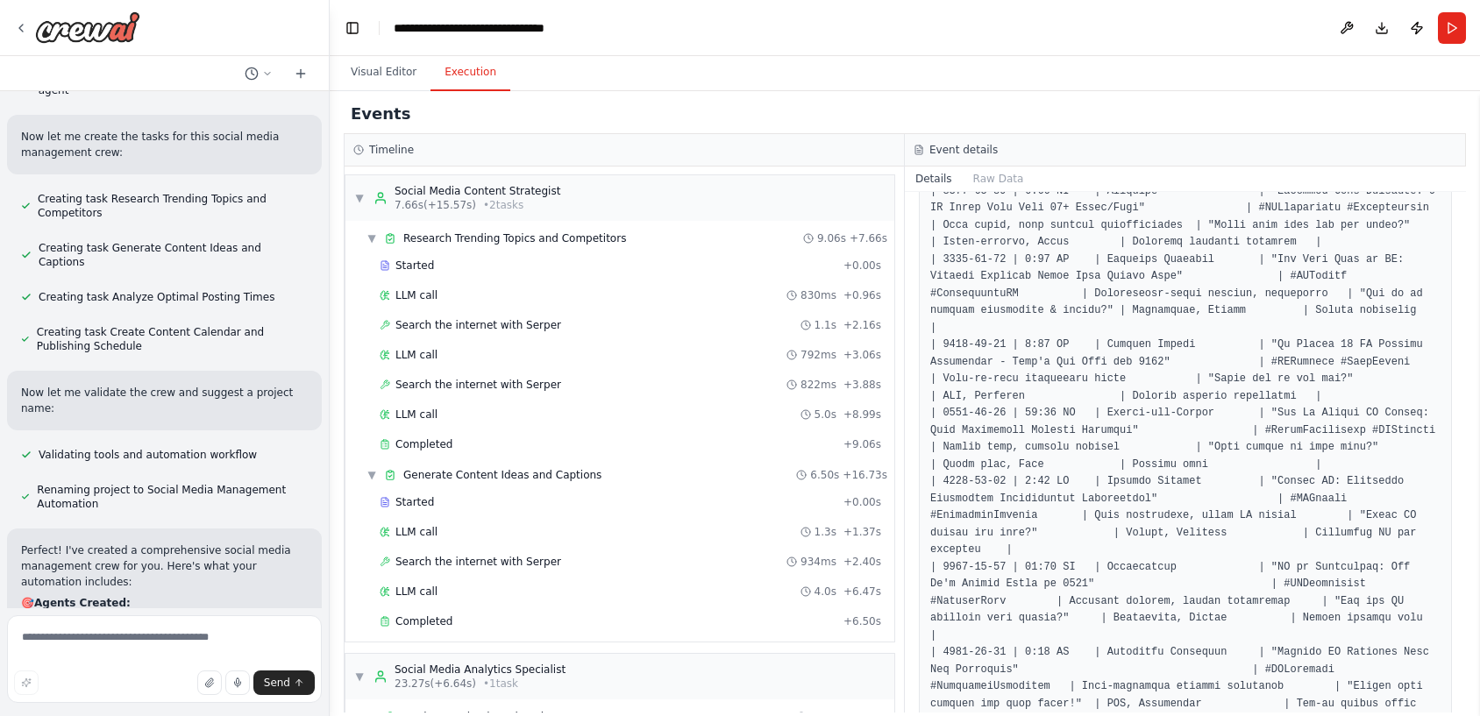
scroll to position [0, 0]
click at [367, 72] on button "Visual Editor" at bounding box center [384, 72] width 94 height 37
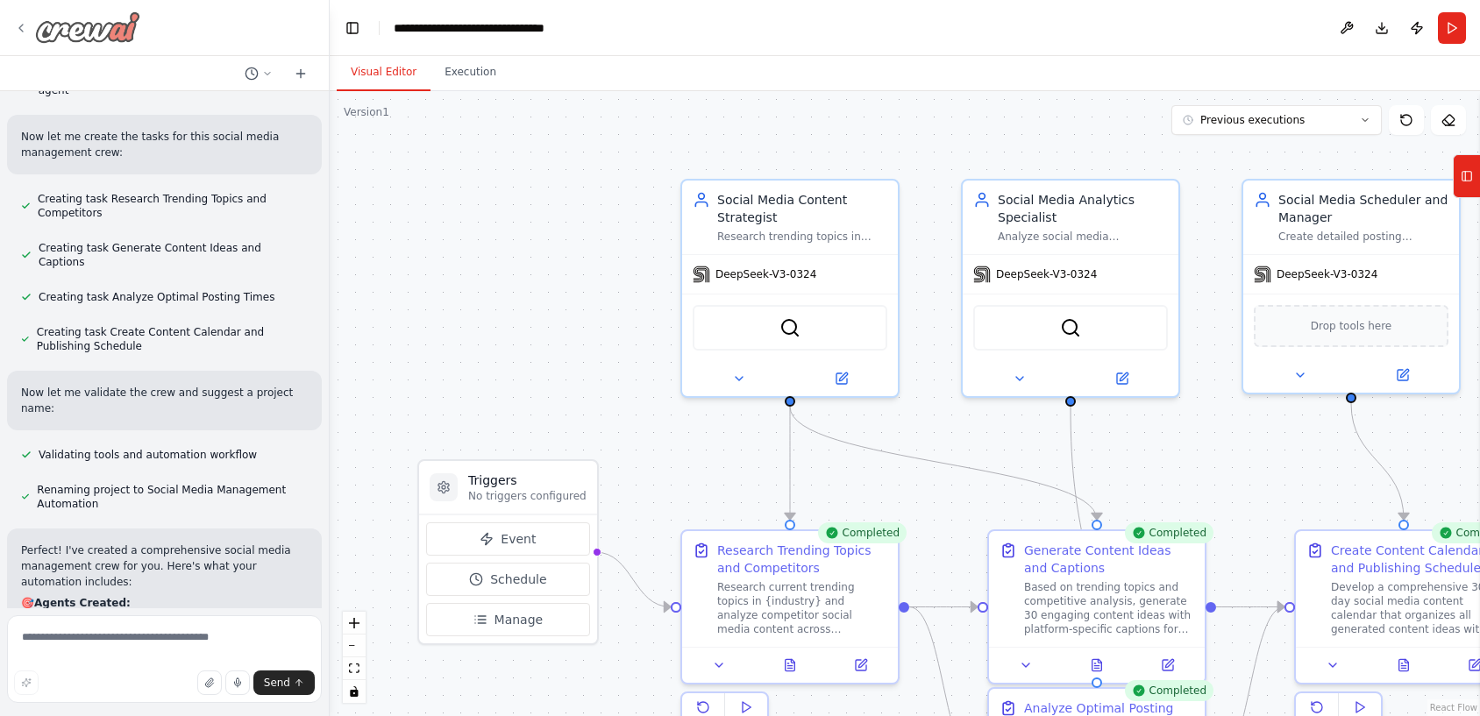
click at [76, 27] on img at bounding box center [87, 27] width 105 height 32
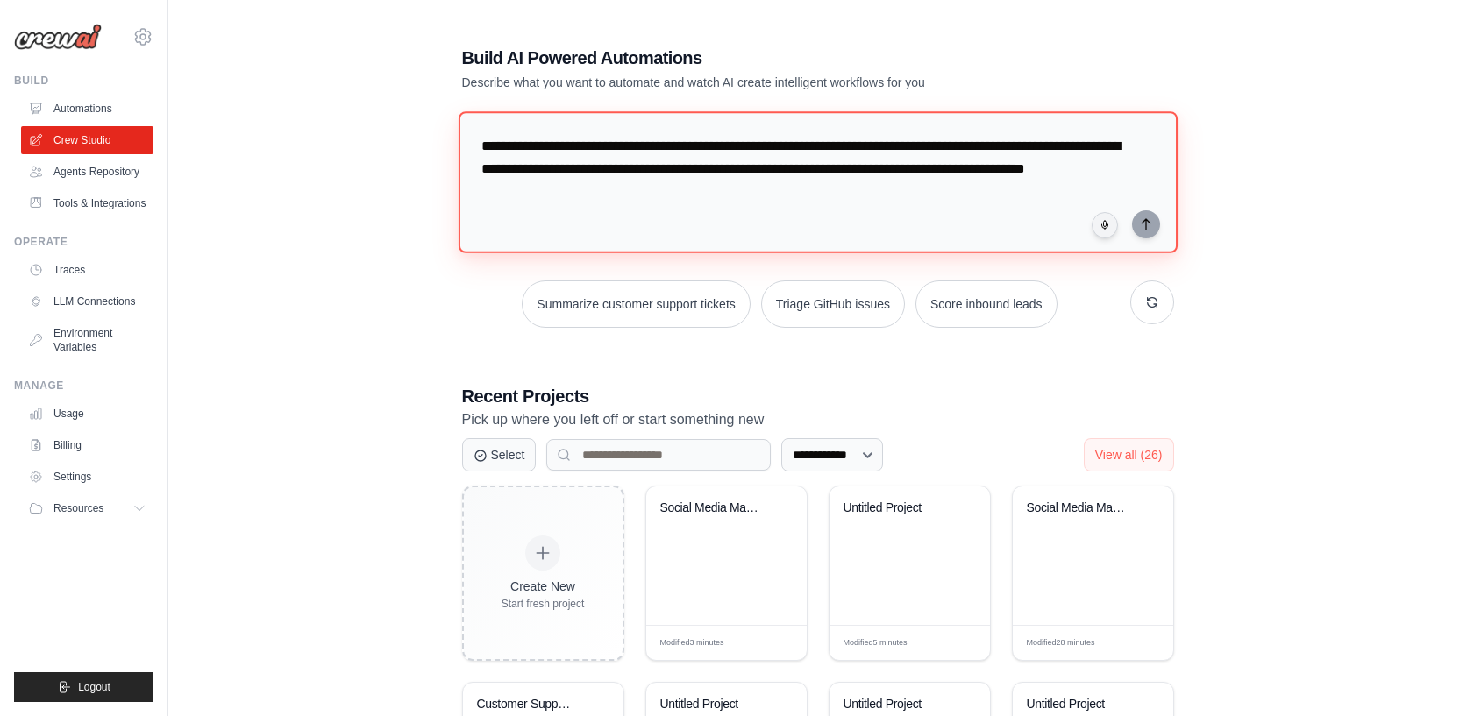
click at [670, 160] on textarea "**********" at bounding box center [817, 182] width 719 height 142
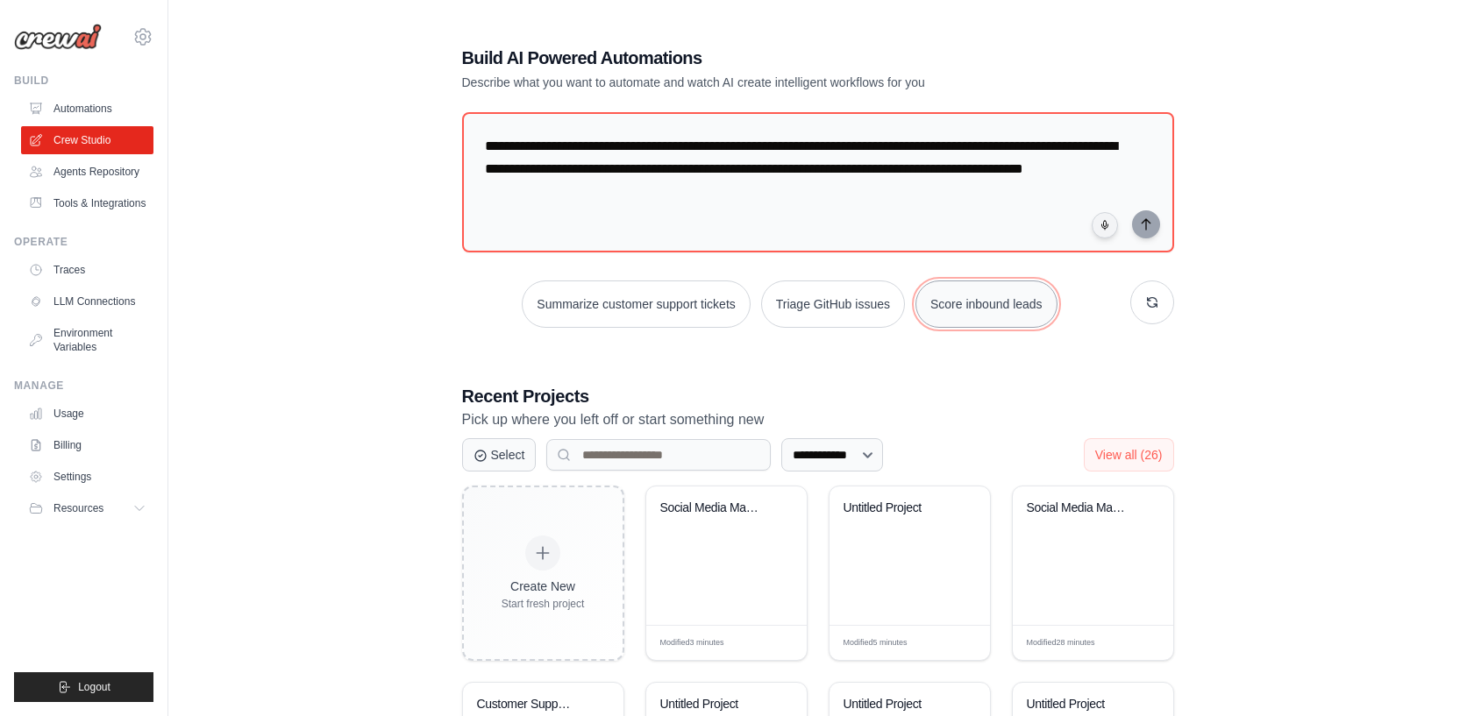
click at [1011, 309] on button "Score inbound leads" at bounding box center [986, 304] width 142 height 47
click at [1155, 300] on icon "button" at bounding box center [1152, 303] width 10 height 10
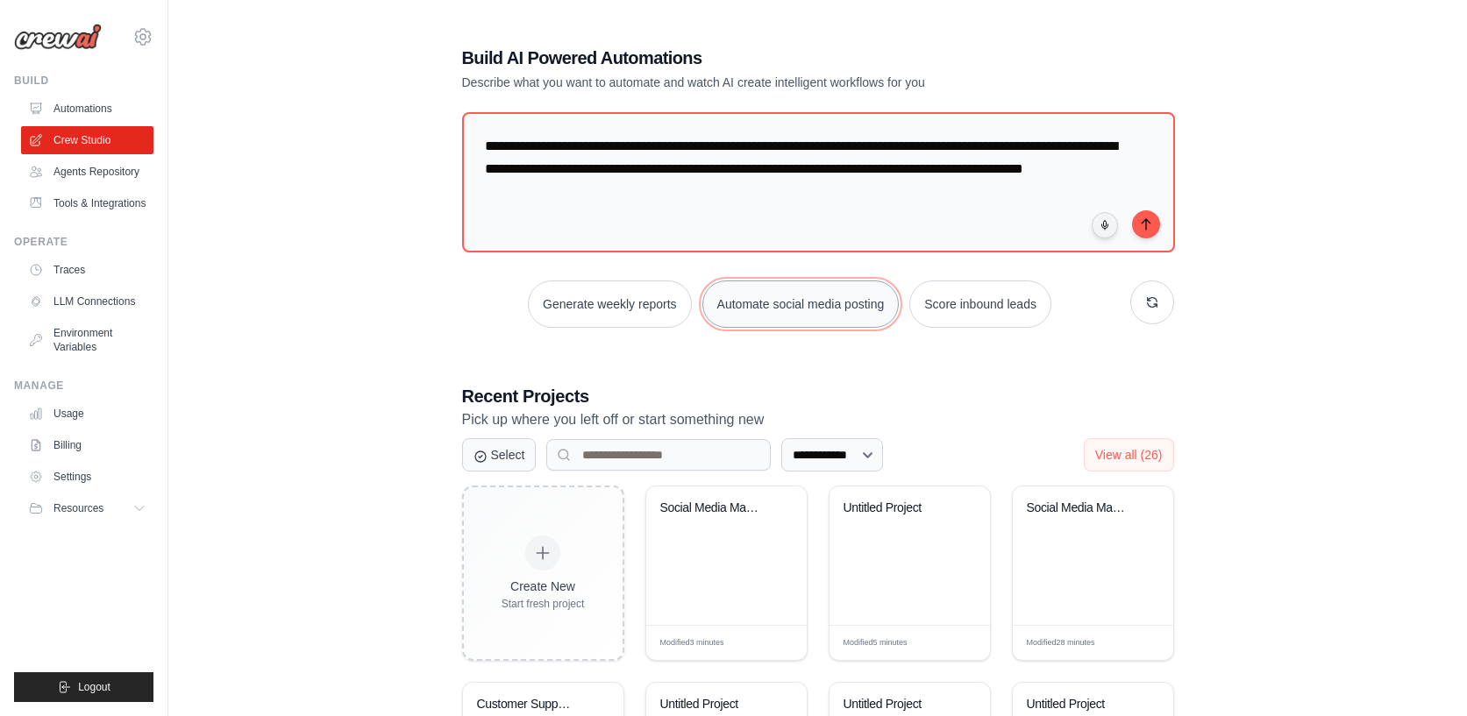
click at [845, 308] on button "Automate social media posting" at bounding box center [800, 304] width 197 height 47
click at [1142, 225] on icon "submit" at bounding box center [1146, 224] width 14 height 14
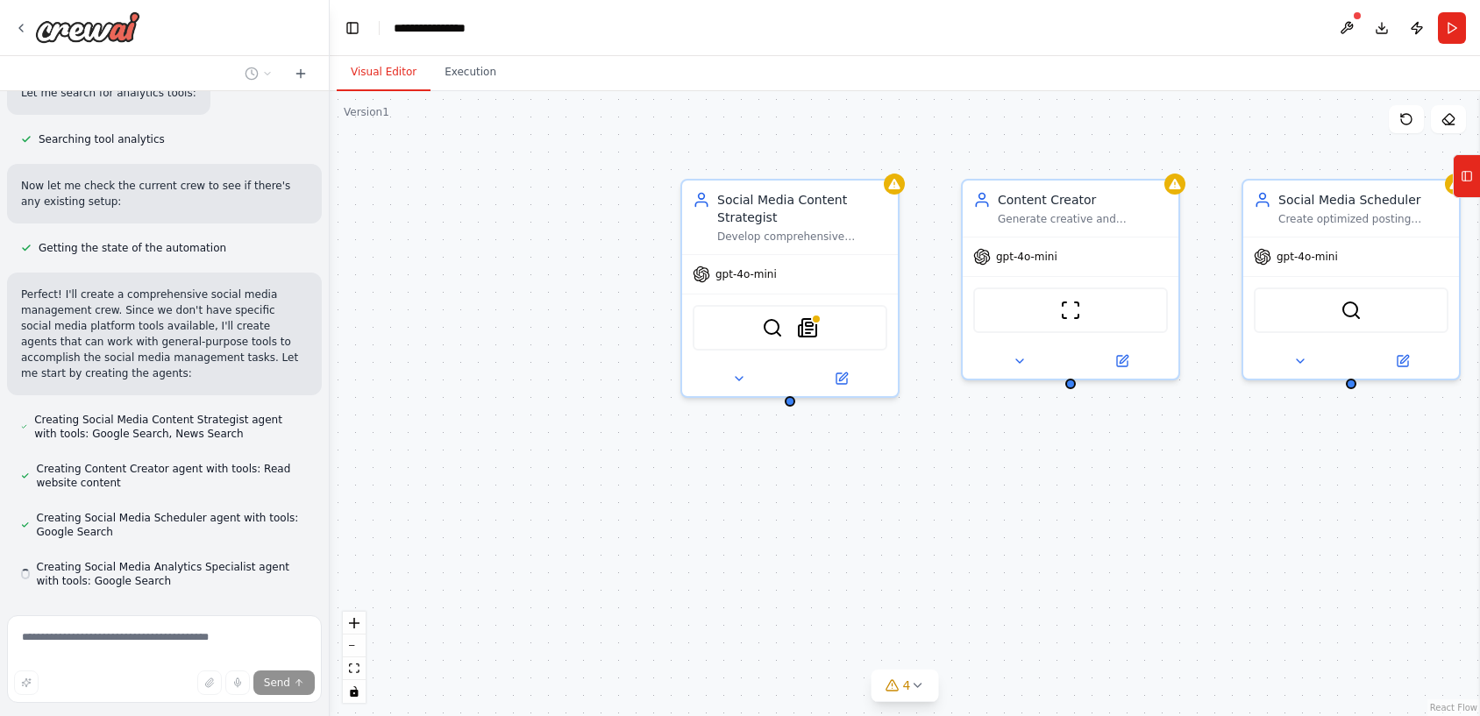
scroll to position [664, 0]
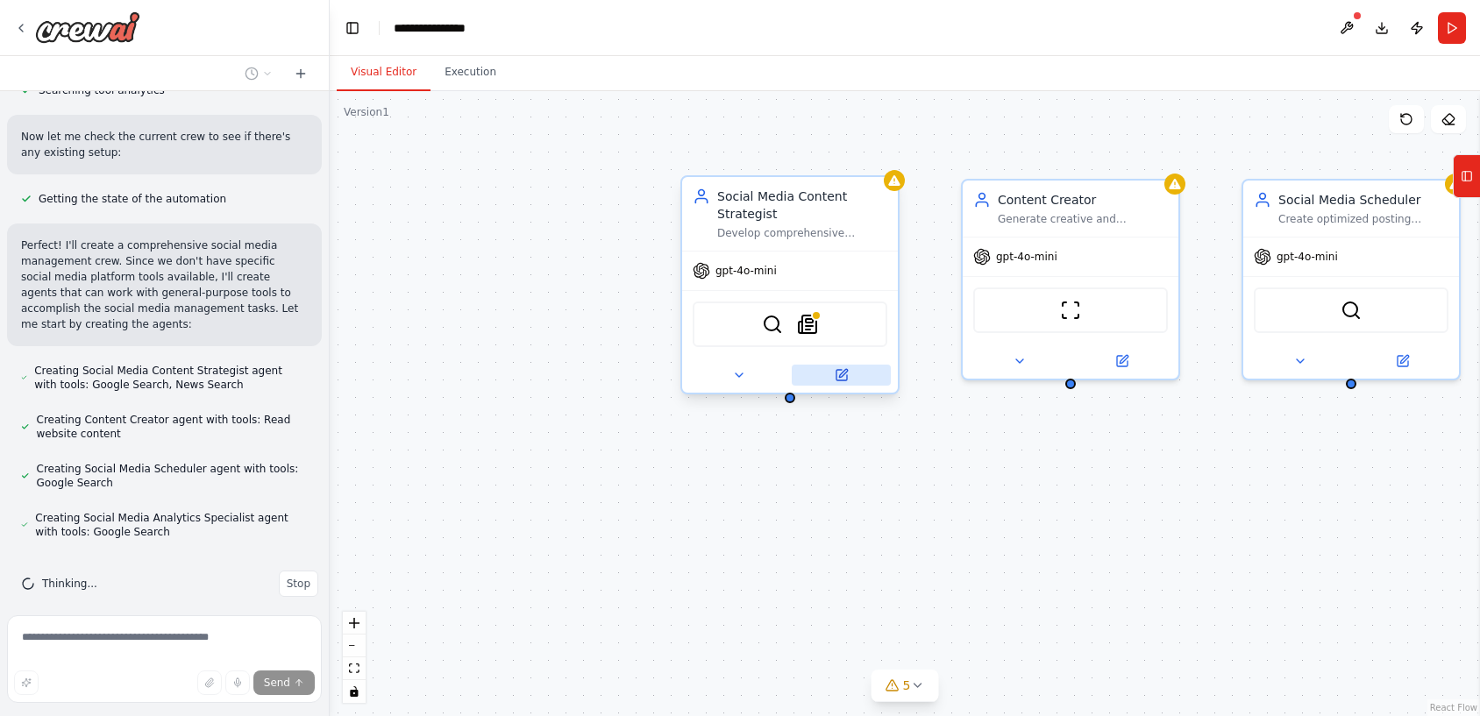
click at [843, 379] on icon at bounding box center [841, 375] width 11 height 11
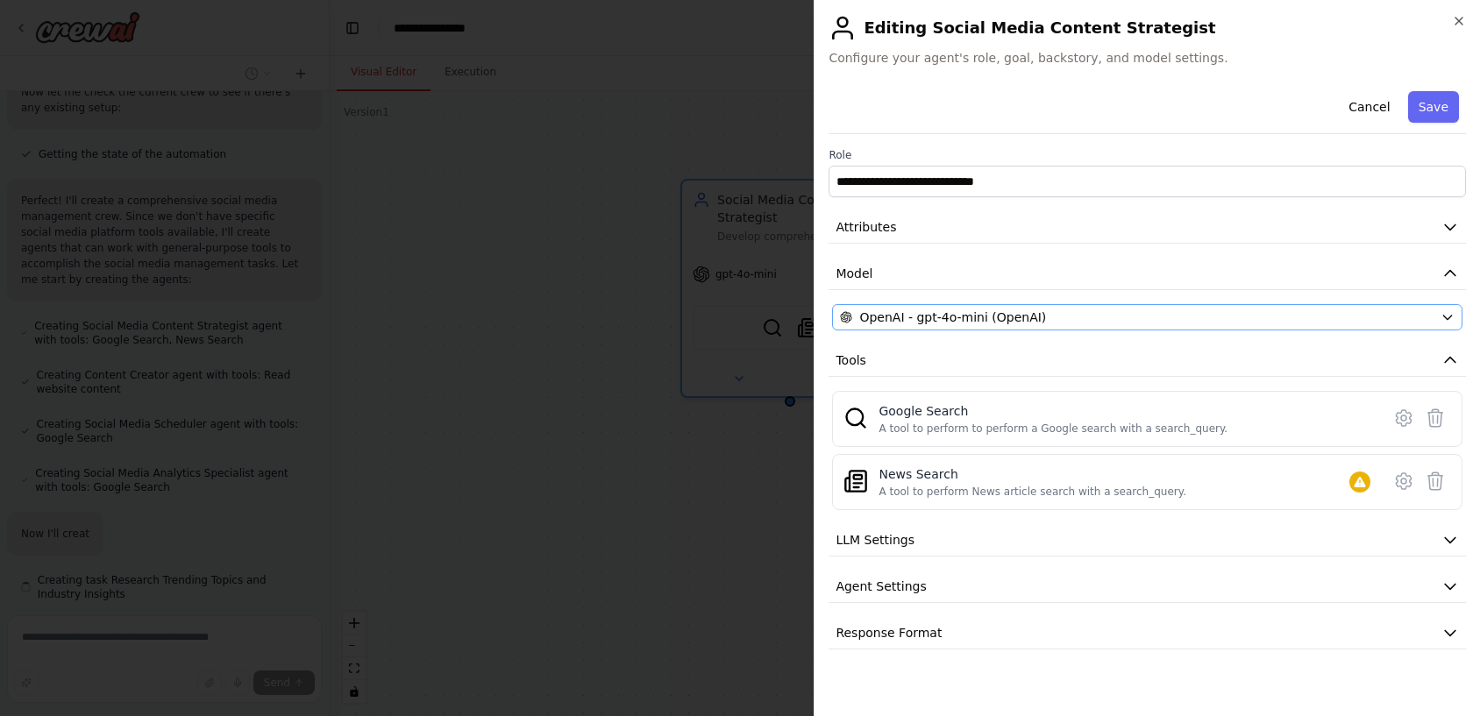
click at [974, 303] on div "**********" at bounding box center [1146, 366] width 637 height 565
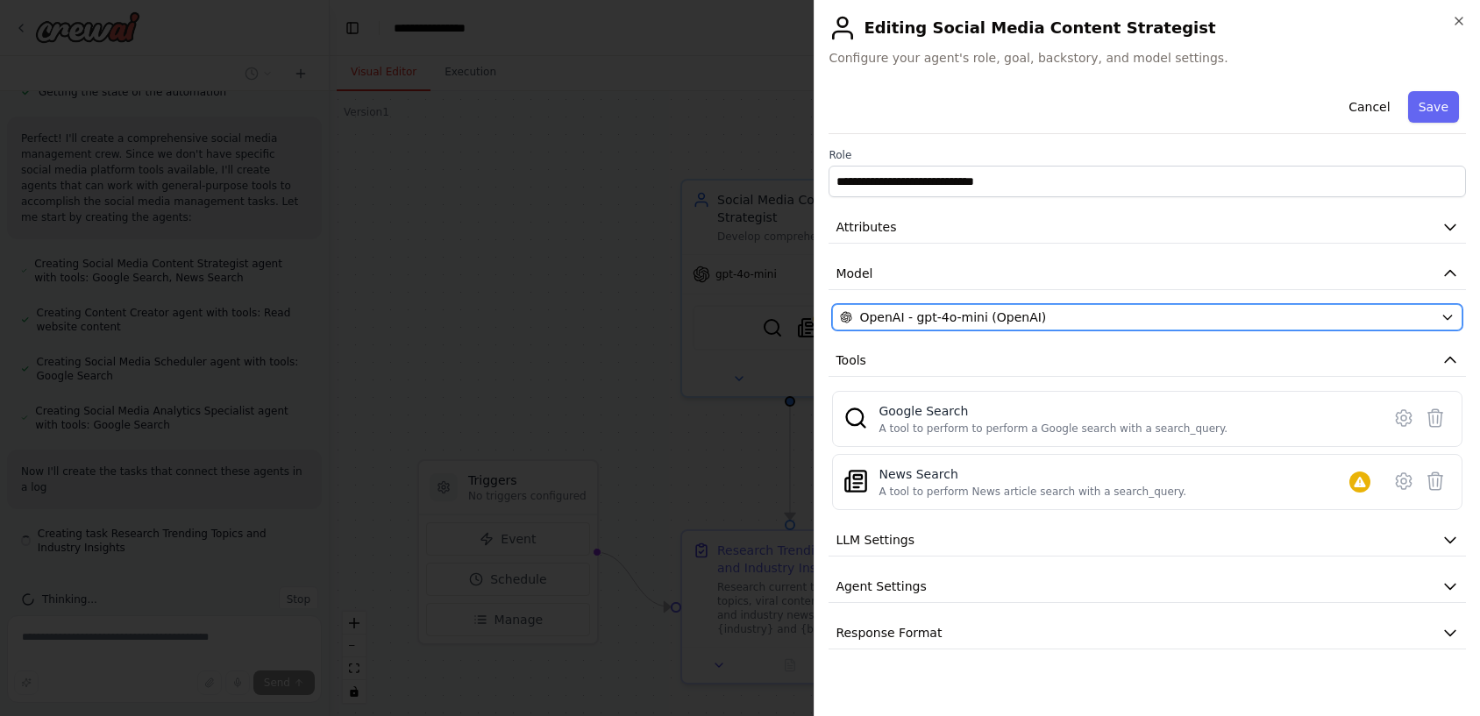
click at [944, 328] on button "OpenAI - gpt-4o-mini (OpenAI)" at bounding box center [1147, 317] width 630 height 26
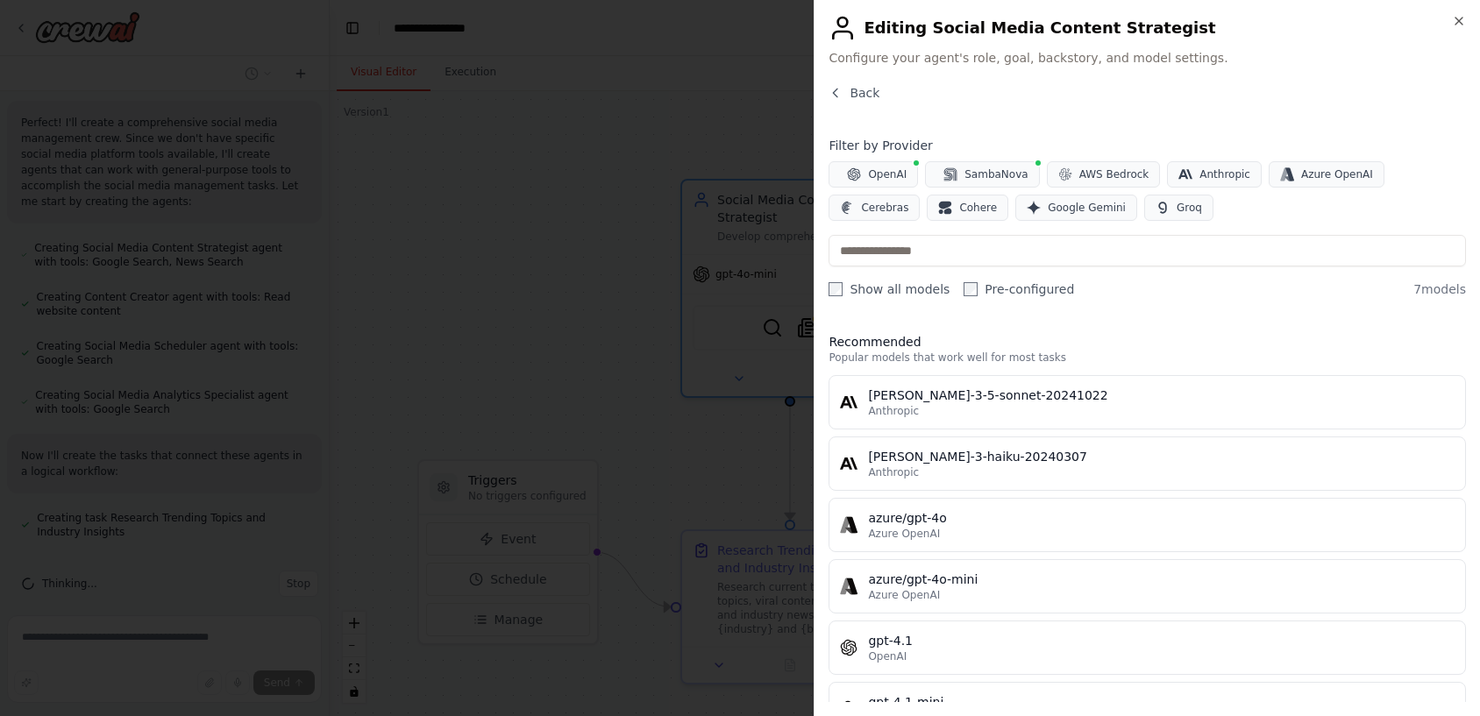
scroll to position [835, 0]
click at [987, 181] on span "SambaNova" at bounding box center [995, 174] width 63 height 14
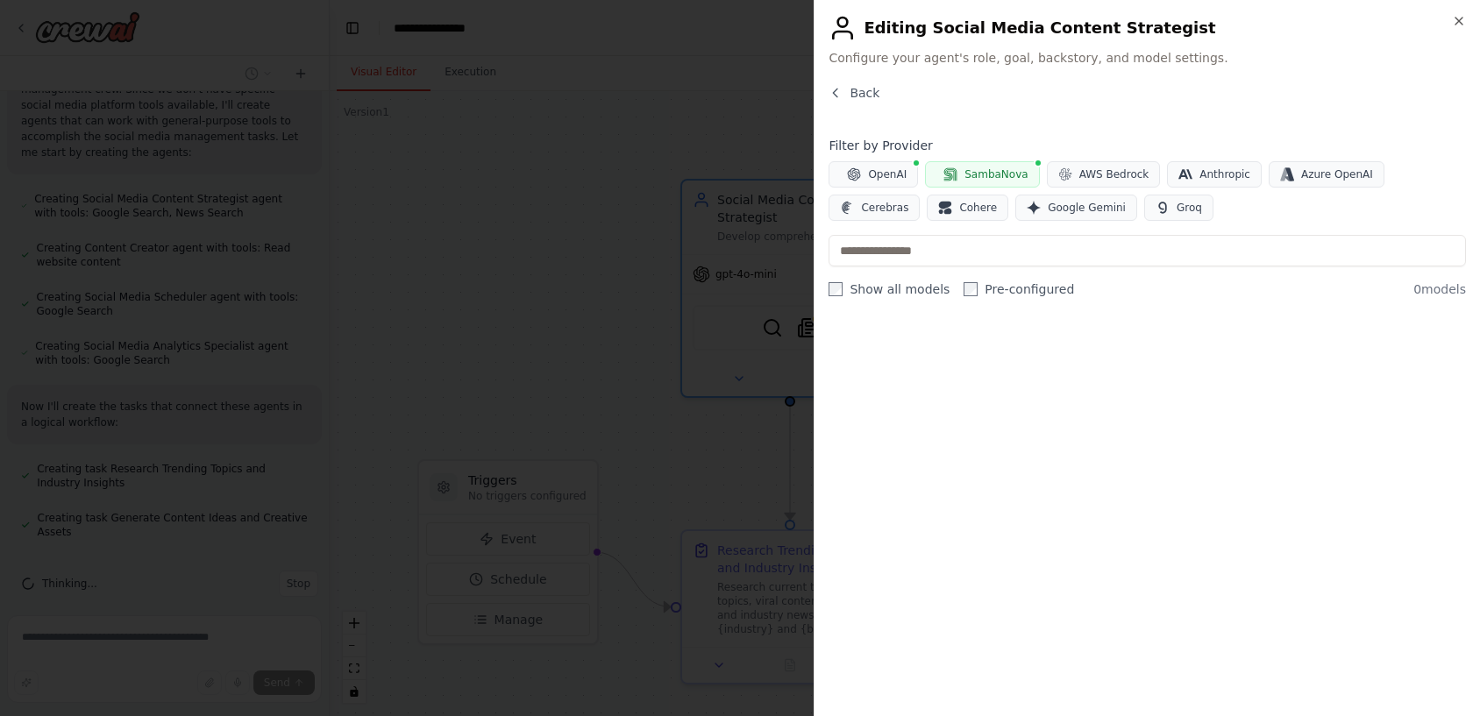
click at [987, 181] on span "SambaNova" at bounding box center [995, 174] width 63 height 14
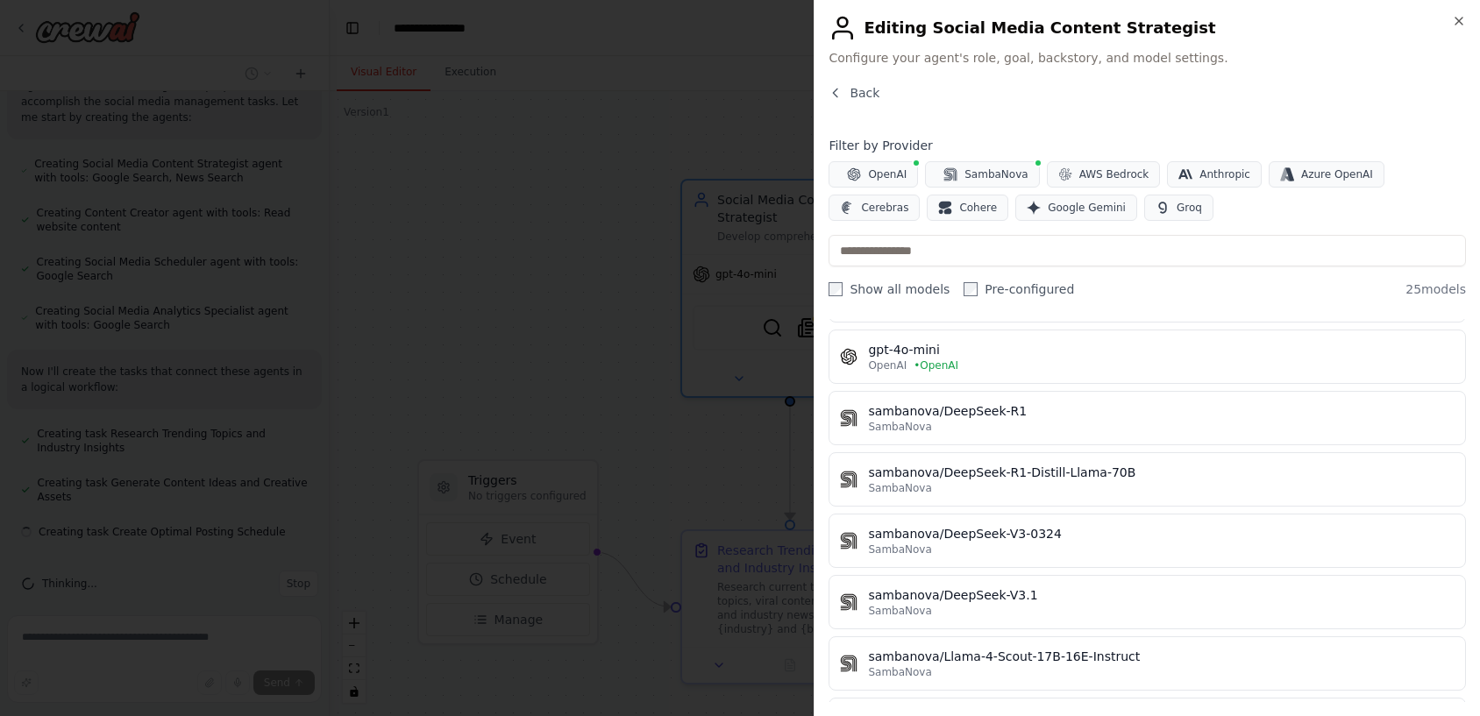
scroll to position [117, 0]
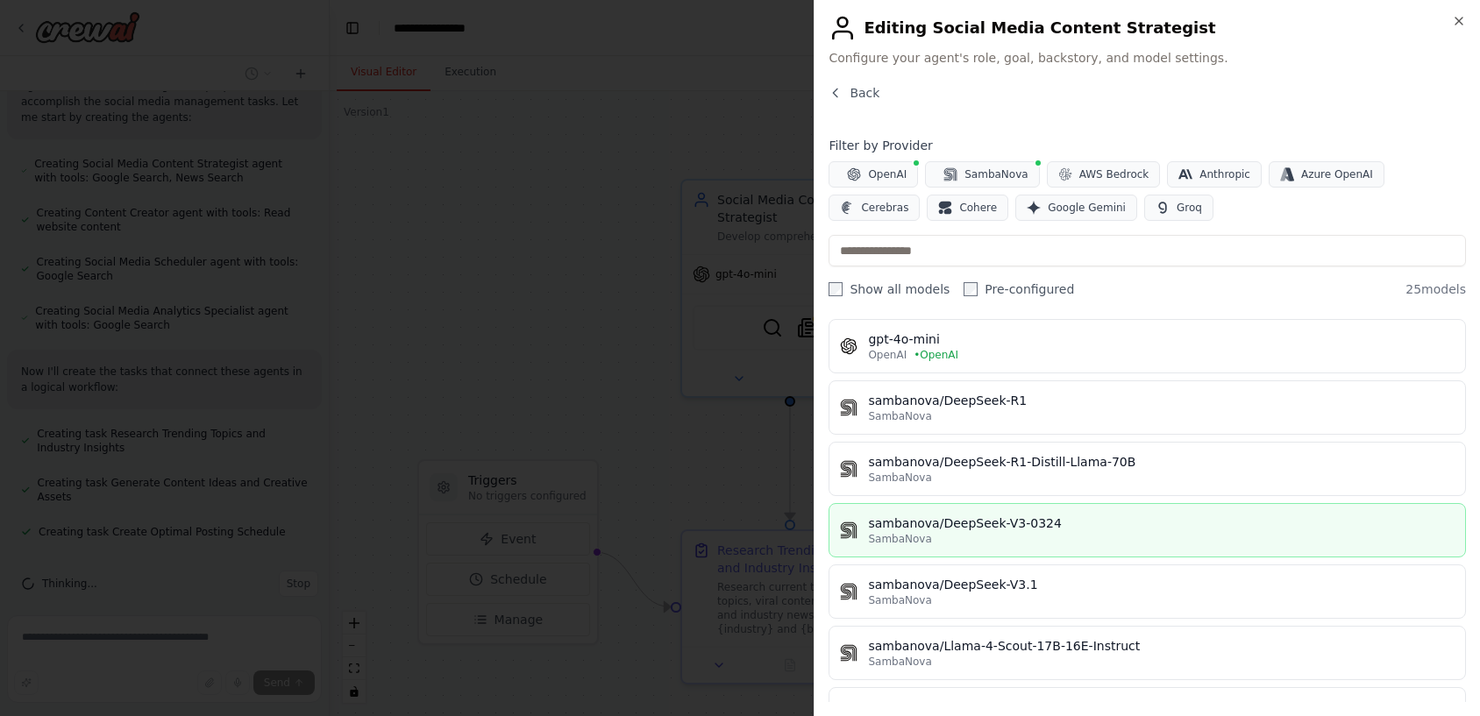
click at [1026, 536] on div "SambaNova" at bounding box center [1161, 539] width 586 height 14
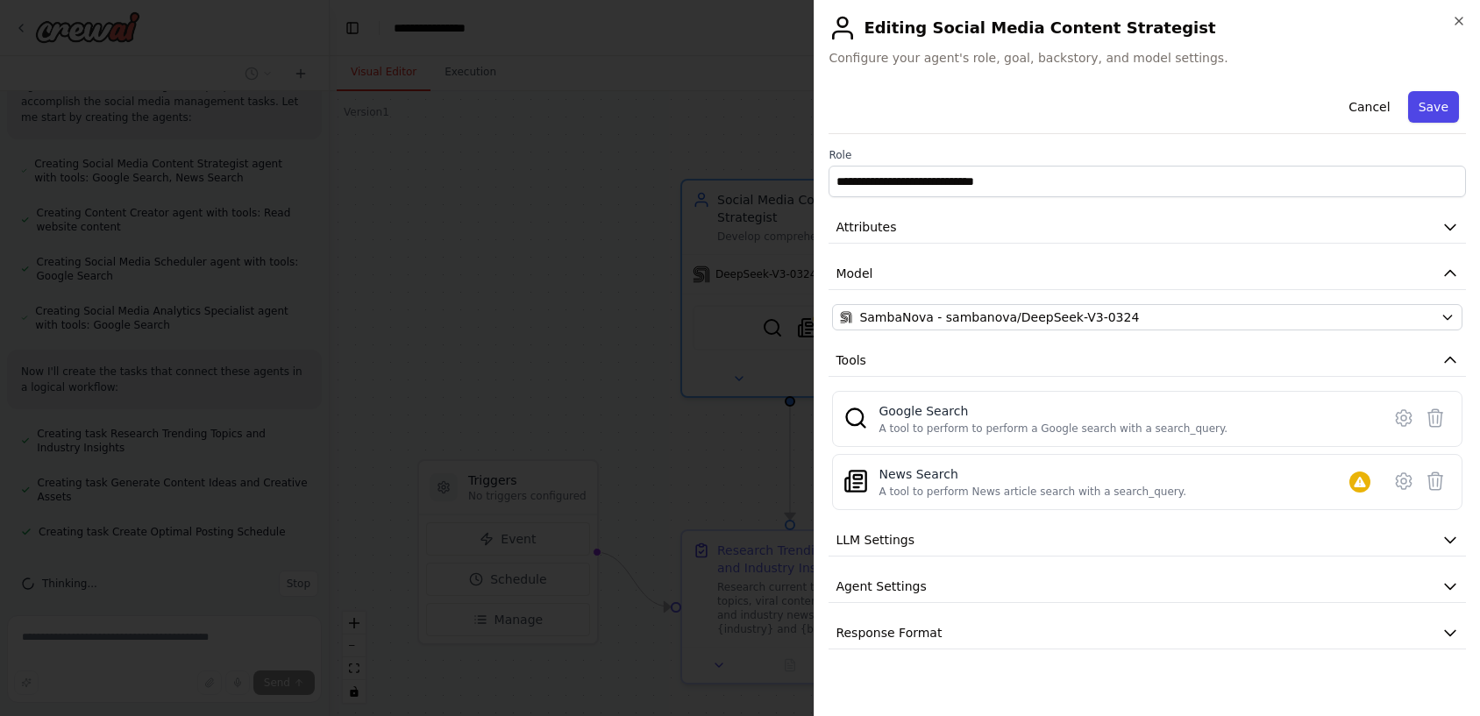
click at [1419, 106] on button "Save" at bounding box center [1433, 107] width 51 height 32
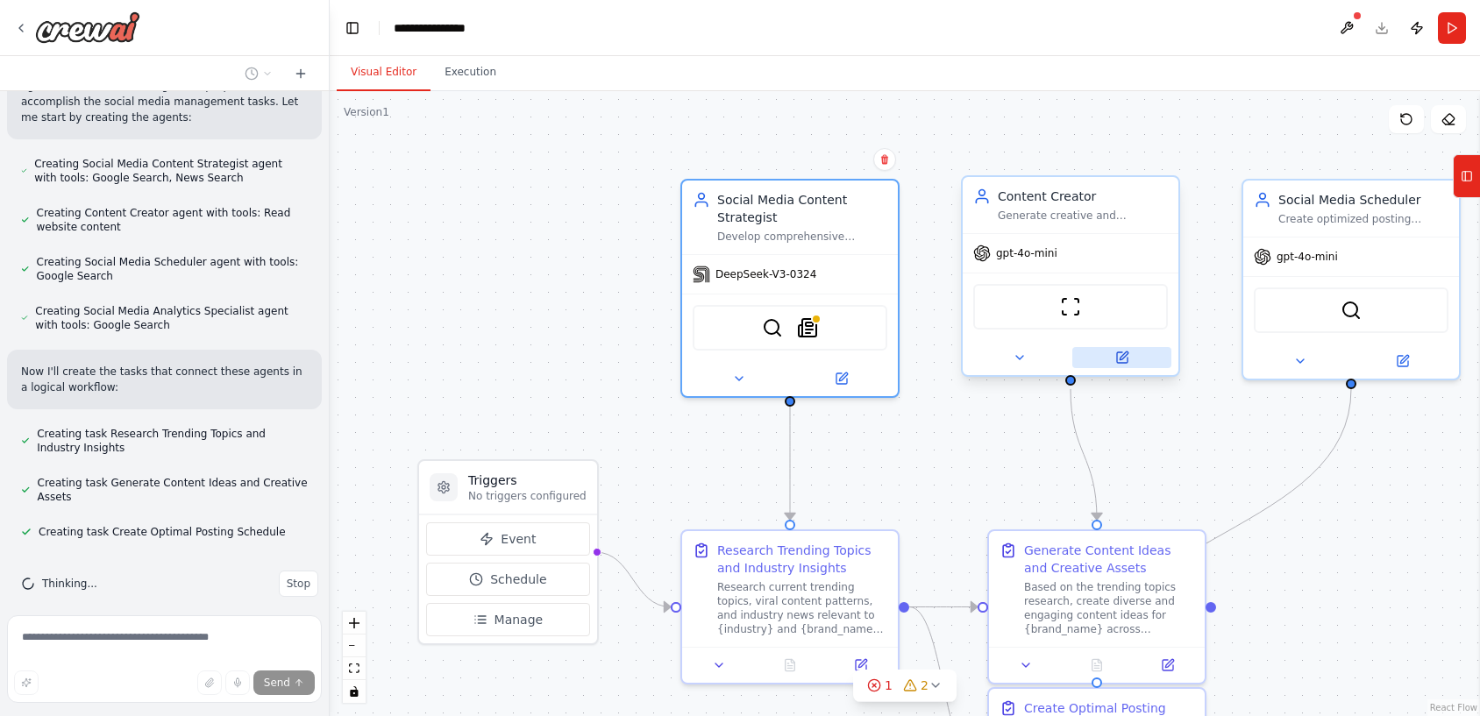
scroll to position [920, 0]
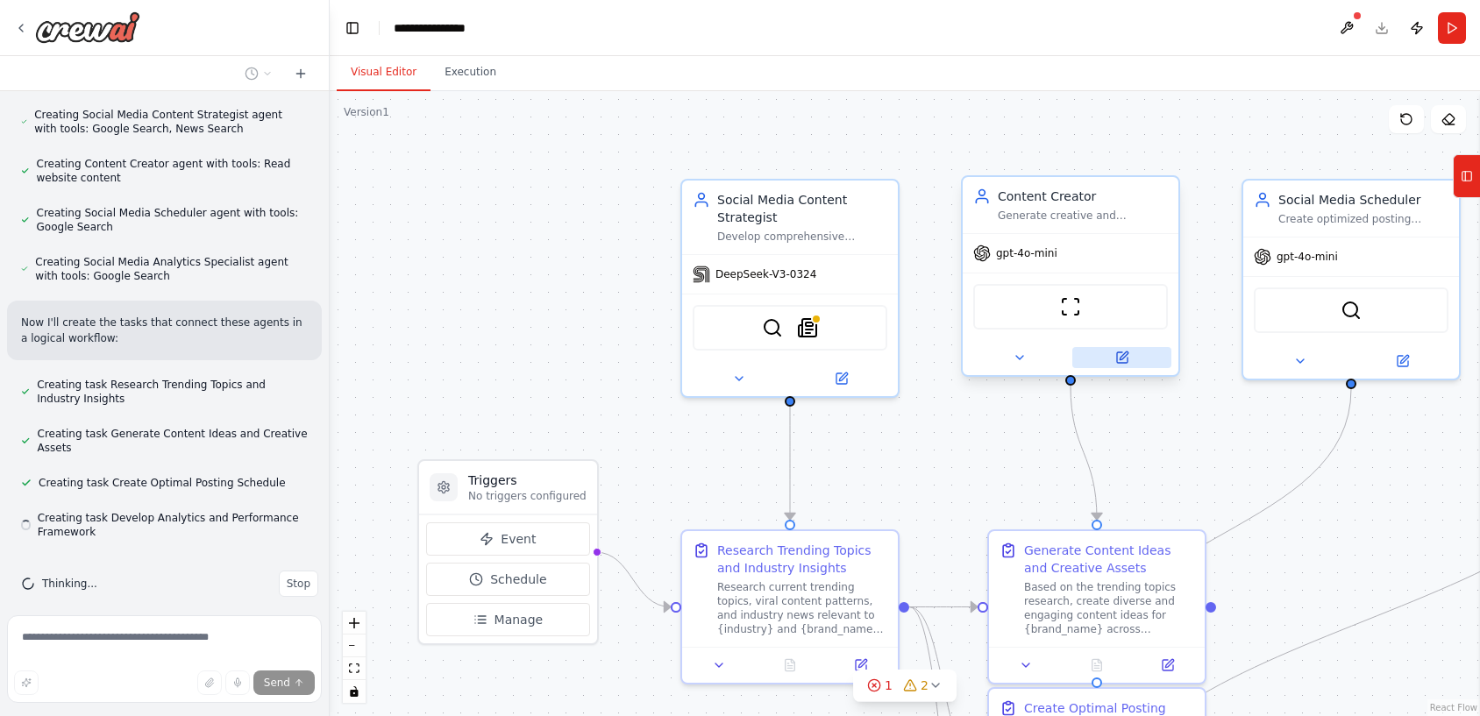
click at [1118, 352] on icon at bounding box center [1122, 357] width 11 height 11
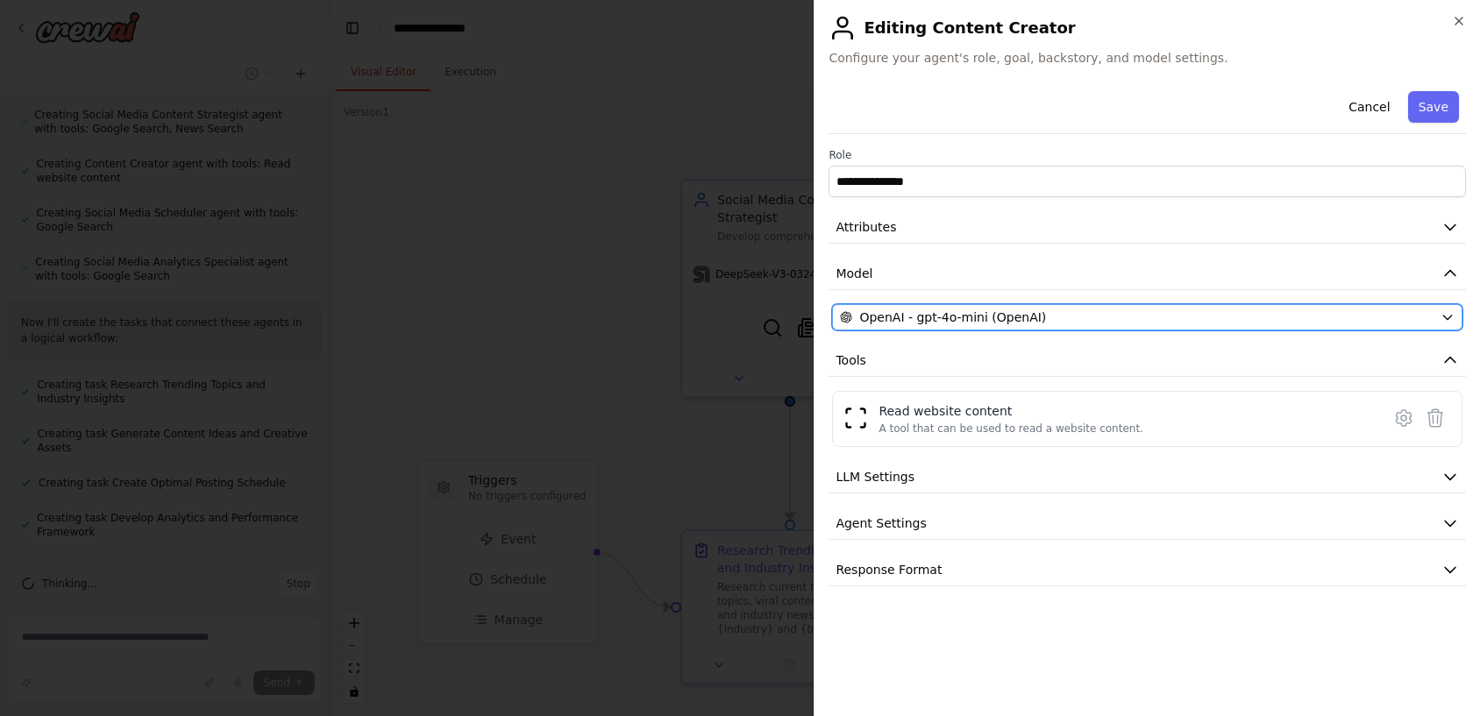
click at [1015, 309] on span "OpenAI - gpt-4o-mini (OpenAI)" at bounding box center [952, 318] width 187 height 18
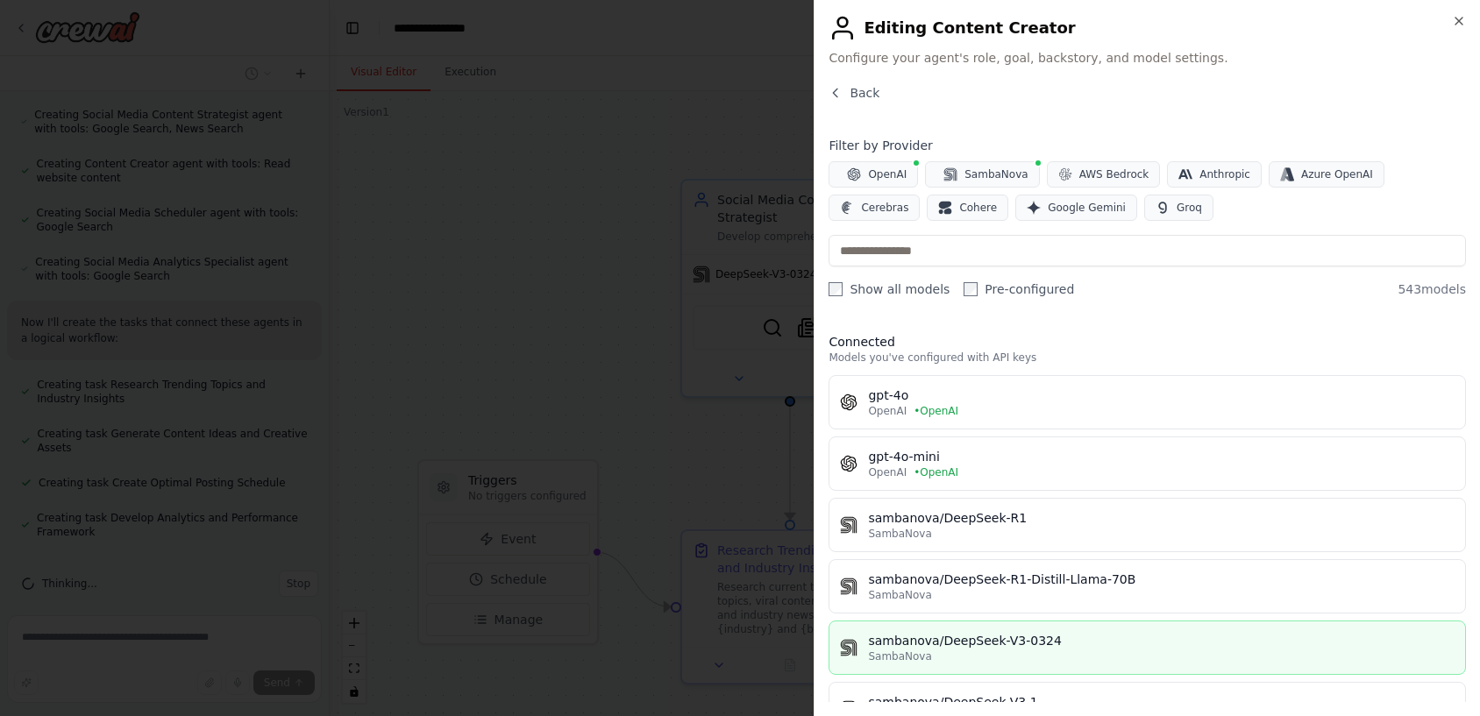
click at [996, 636] on div "sambanova/DeepSeek-V3-0324" at bounding box center [1161, 641] width 586 height 18
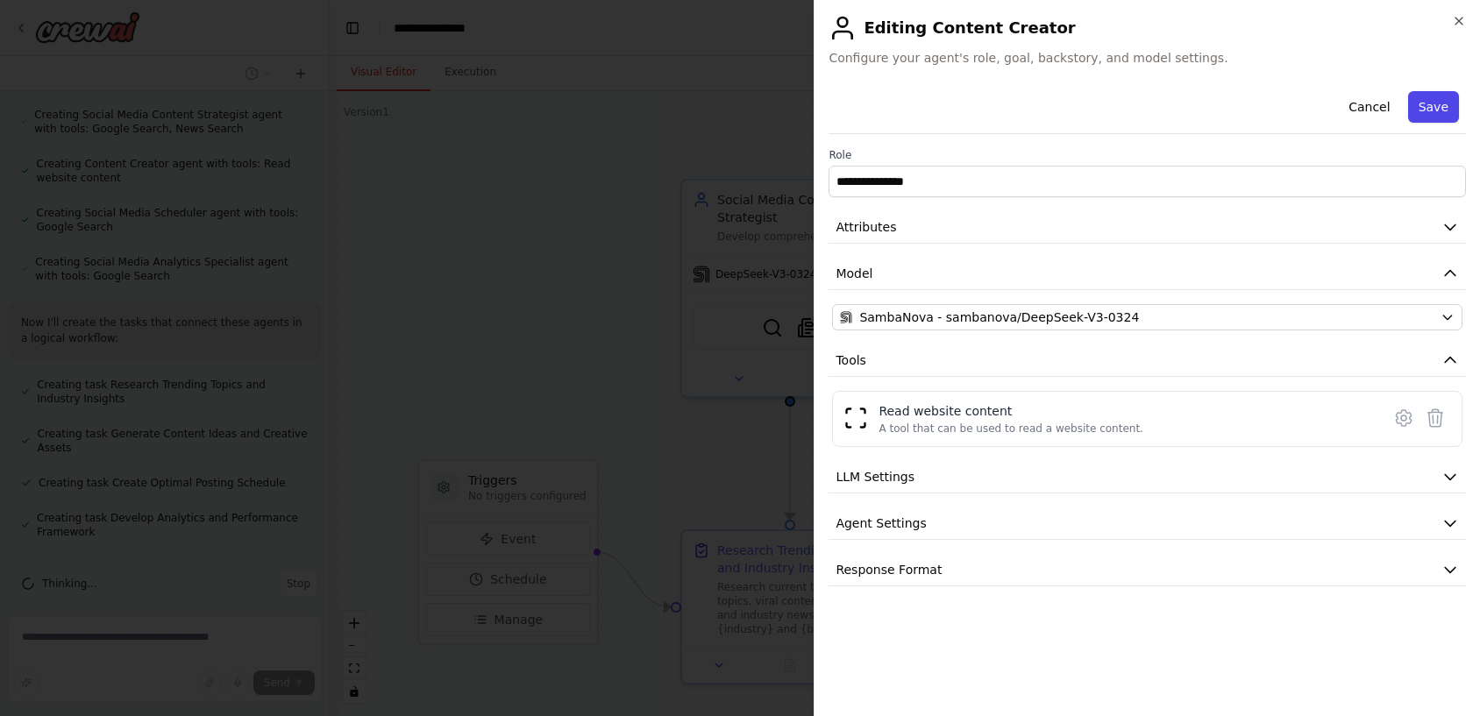
click at [1421, 109] on button "Save" at bounding box center [1433, 107] width 51 height 32
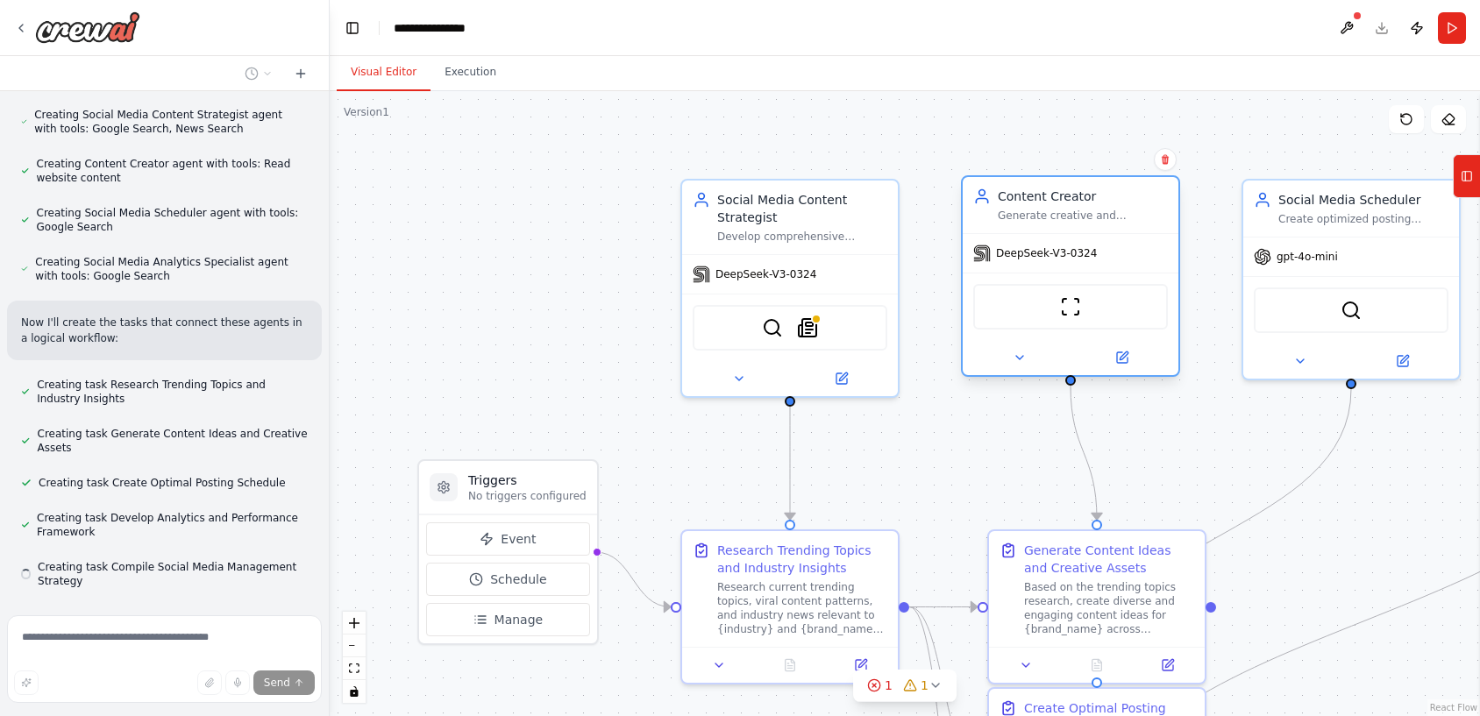
scroll to position [969, 0]
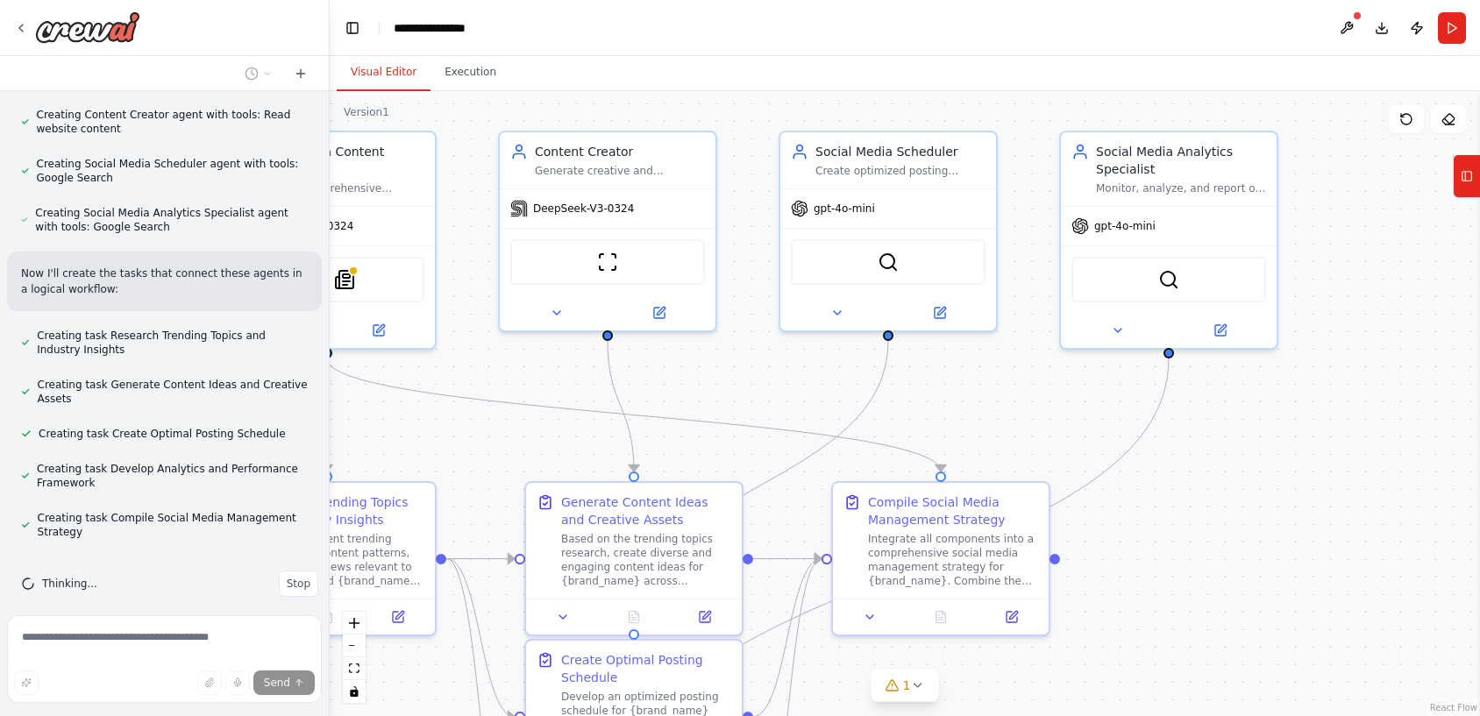
drag, startPoint x: 1235, startPoint y: 467, endPoint x: 772, endPoint y: 419, distance: 465.4
click at [772, 419] on div ".deletable-edge-delete-btn { width: 20px; height: 20px; border: 0px solid #ffff…" at bounding box center [905, 403] width 1150 height 625
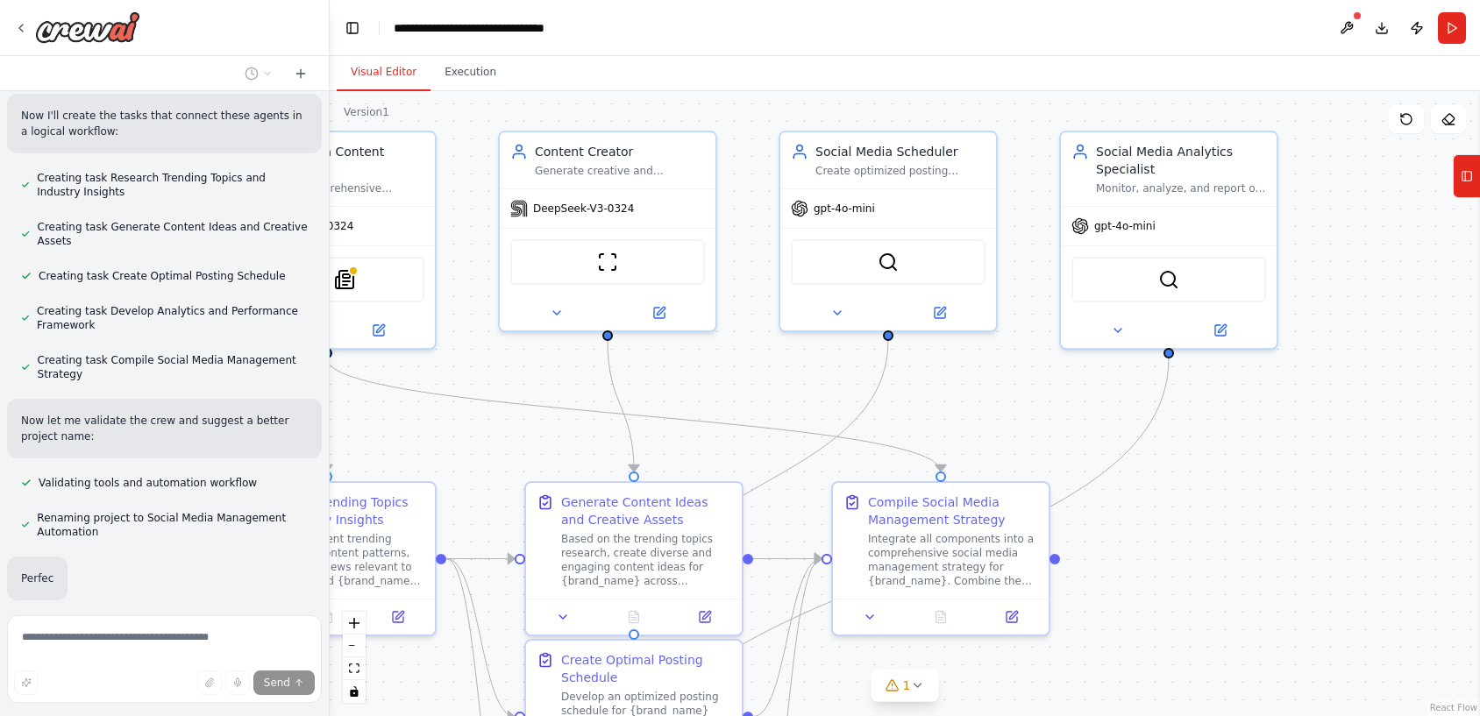
scroll to position [1169, 0]
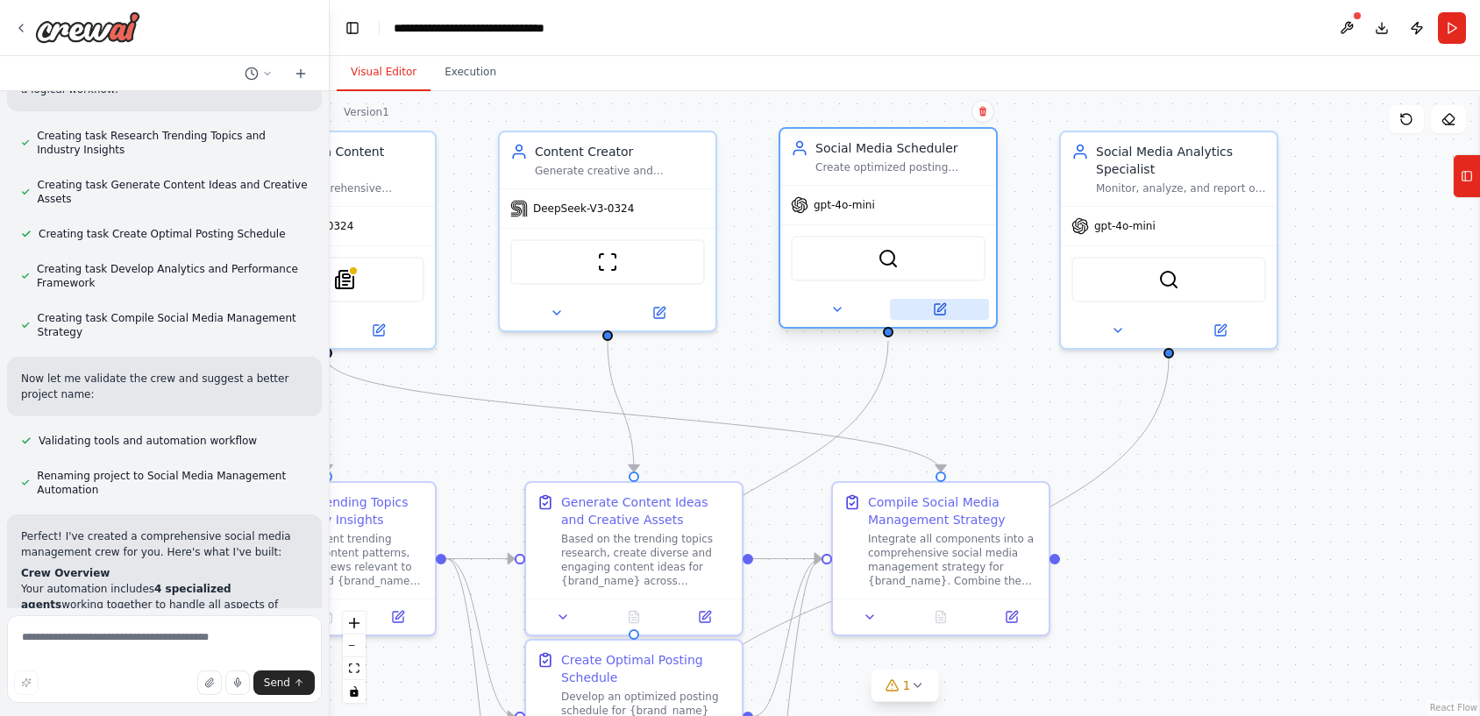
click at [949, 310] on button at bounding box center [939, 309] width 99 height 21
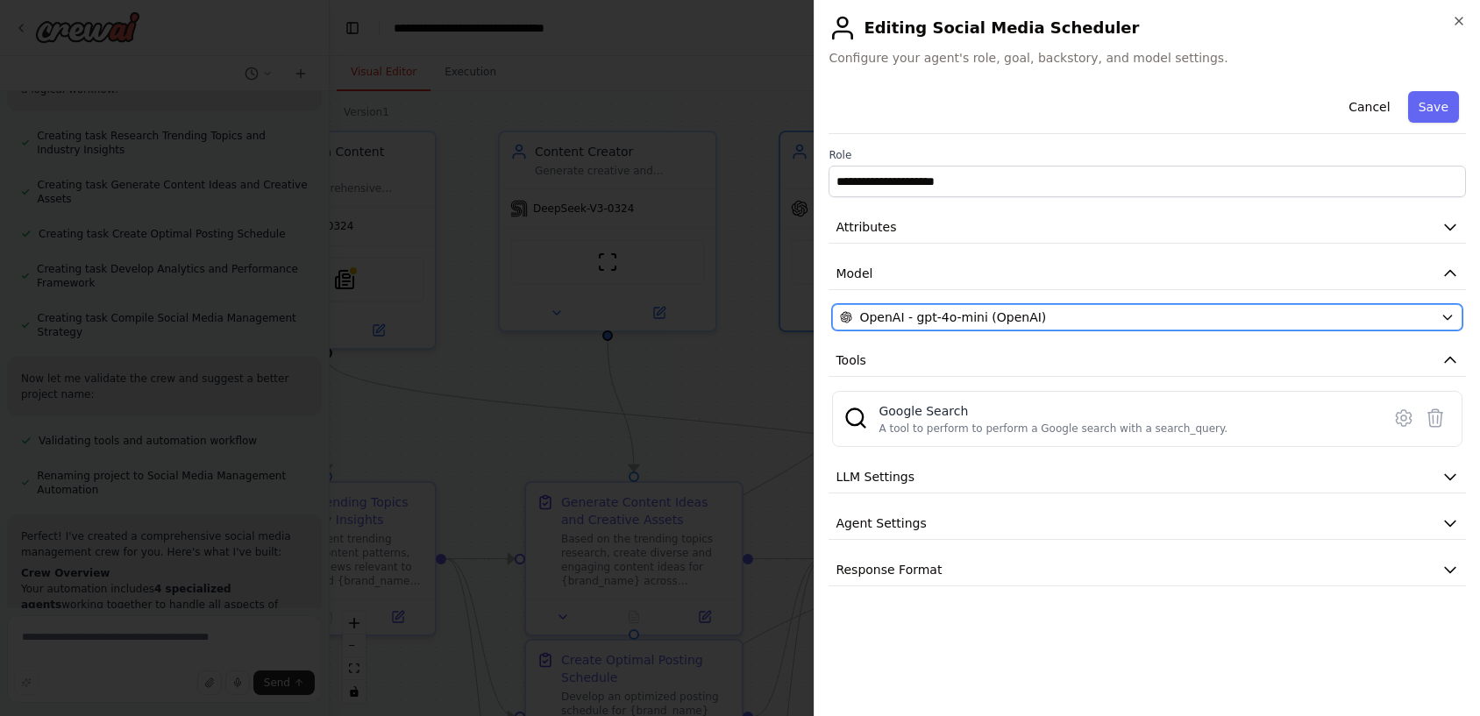
click at [955, 320] on span "OpenAI - gpt-4o-mini (OpenAI)" at bounding box center [952, 318] width 187 height 18
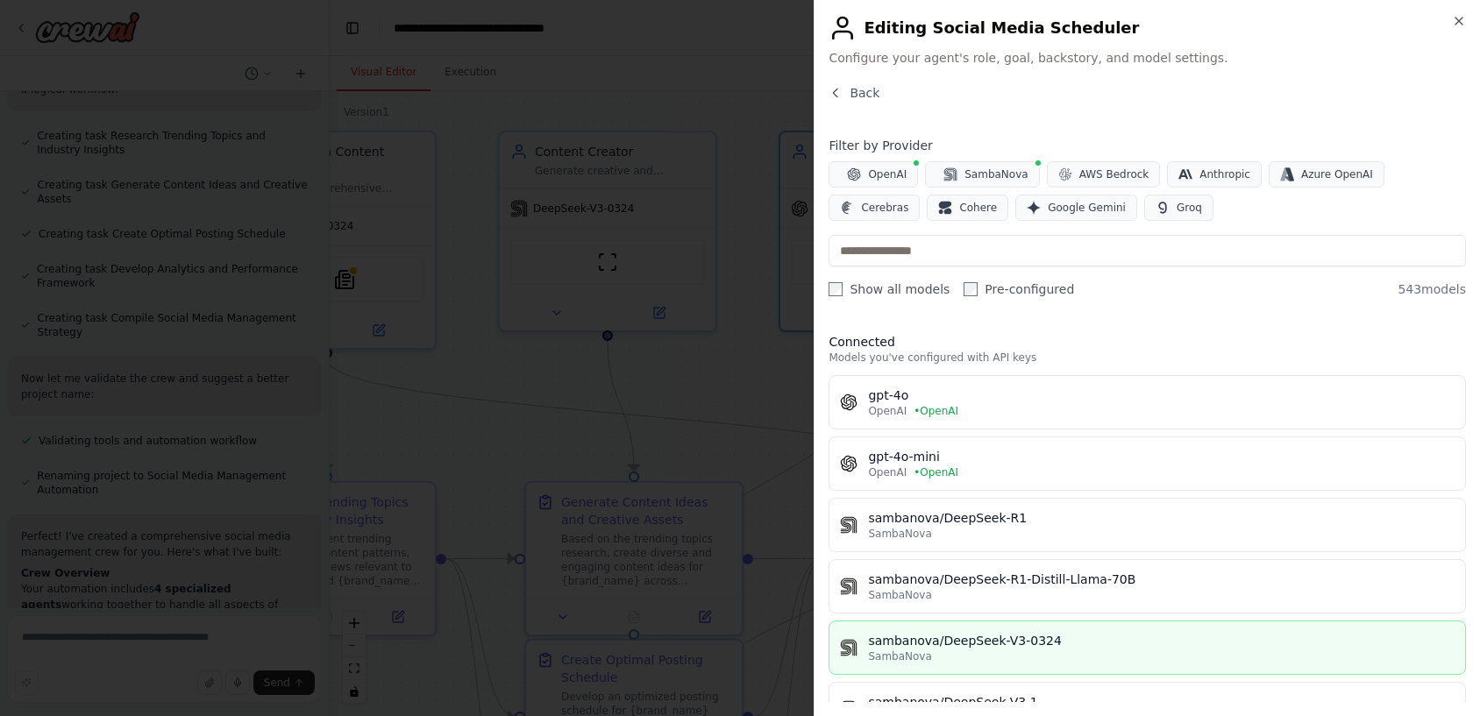
click at [989, 650] on div "SambaNova" at bounding box center [1161, 657] width 586 height 14
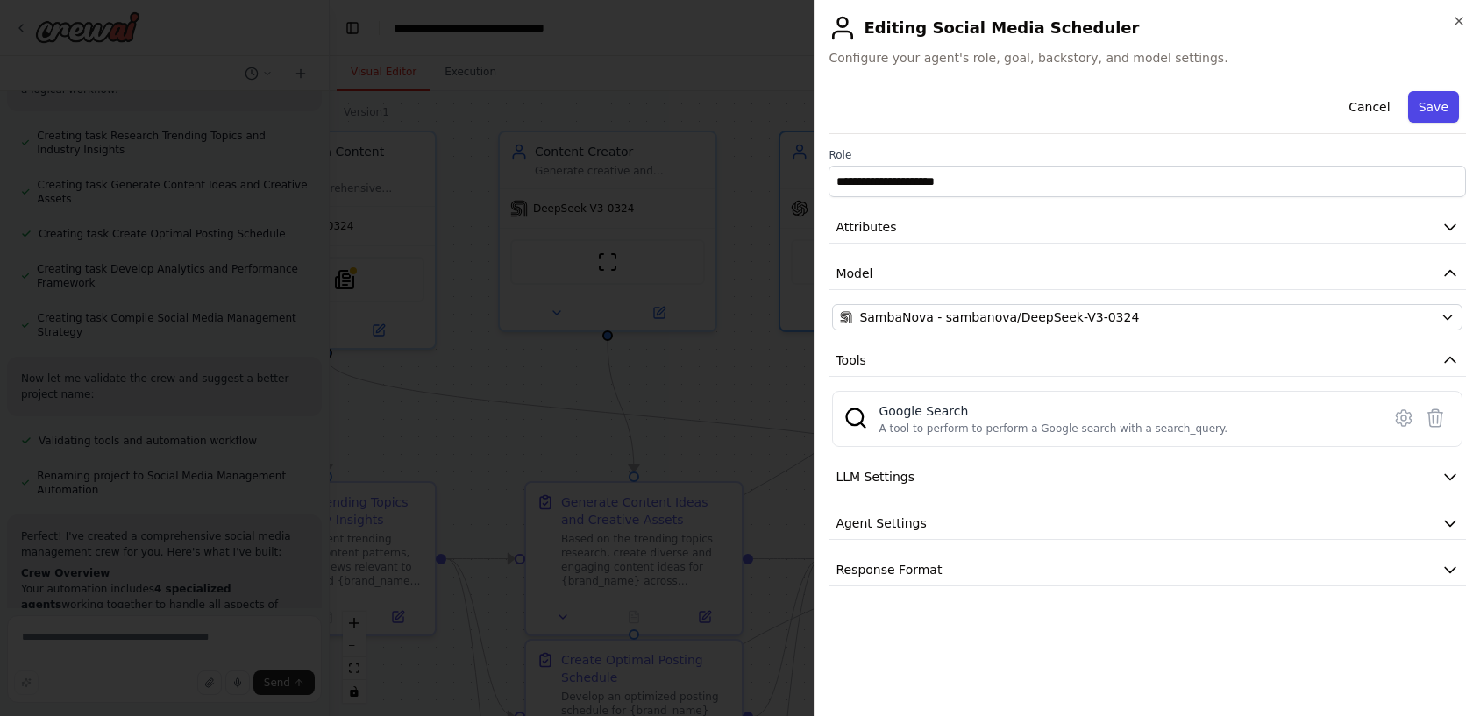
click at [1451, 102] on button "Save" at bounding box center [1433, 107] width 51 height 32
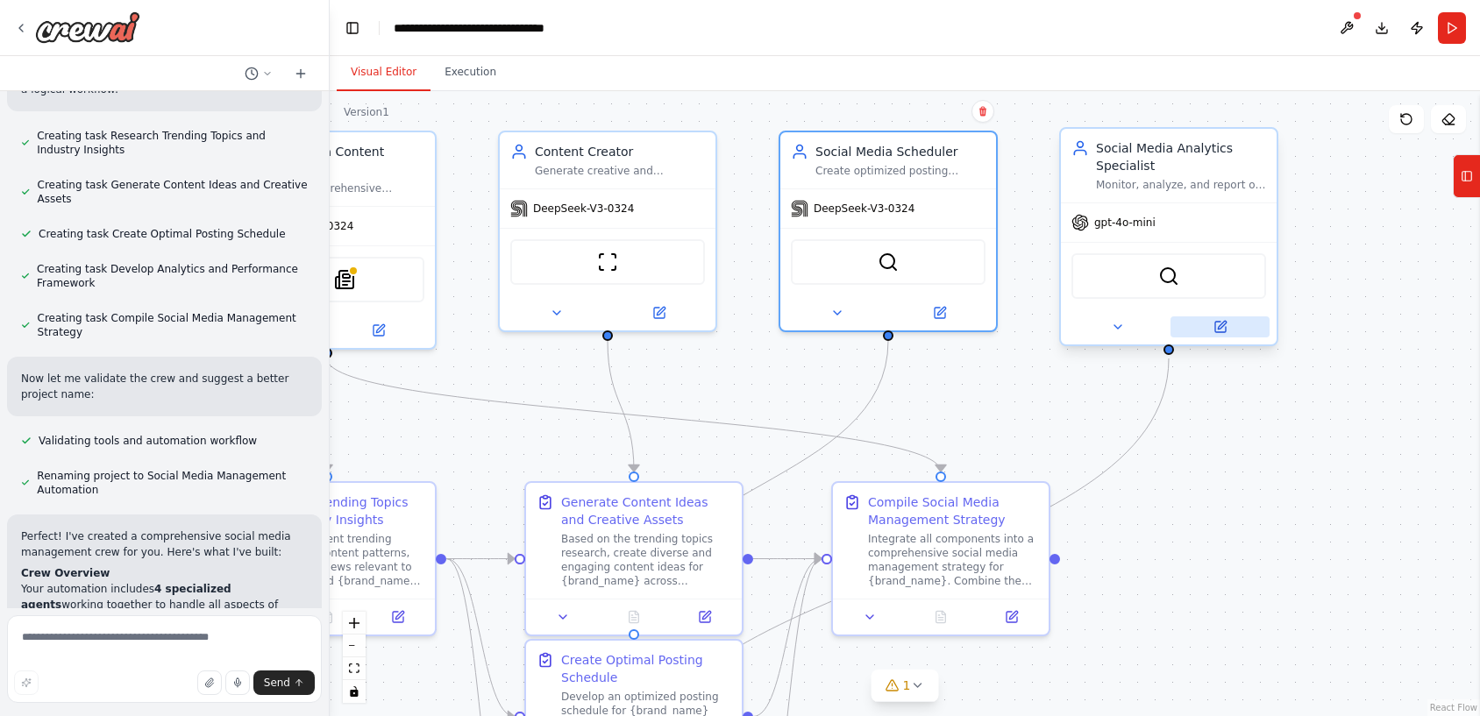
click at [1232, 331] on button at bounding box center [1219, 326] width 99 height 21
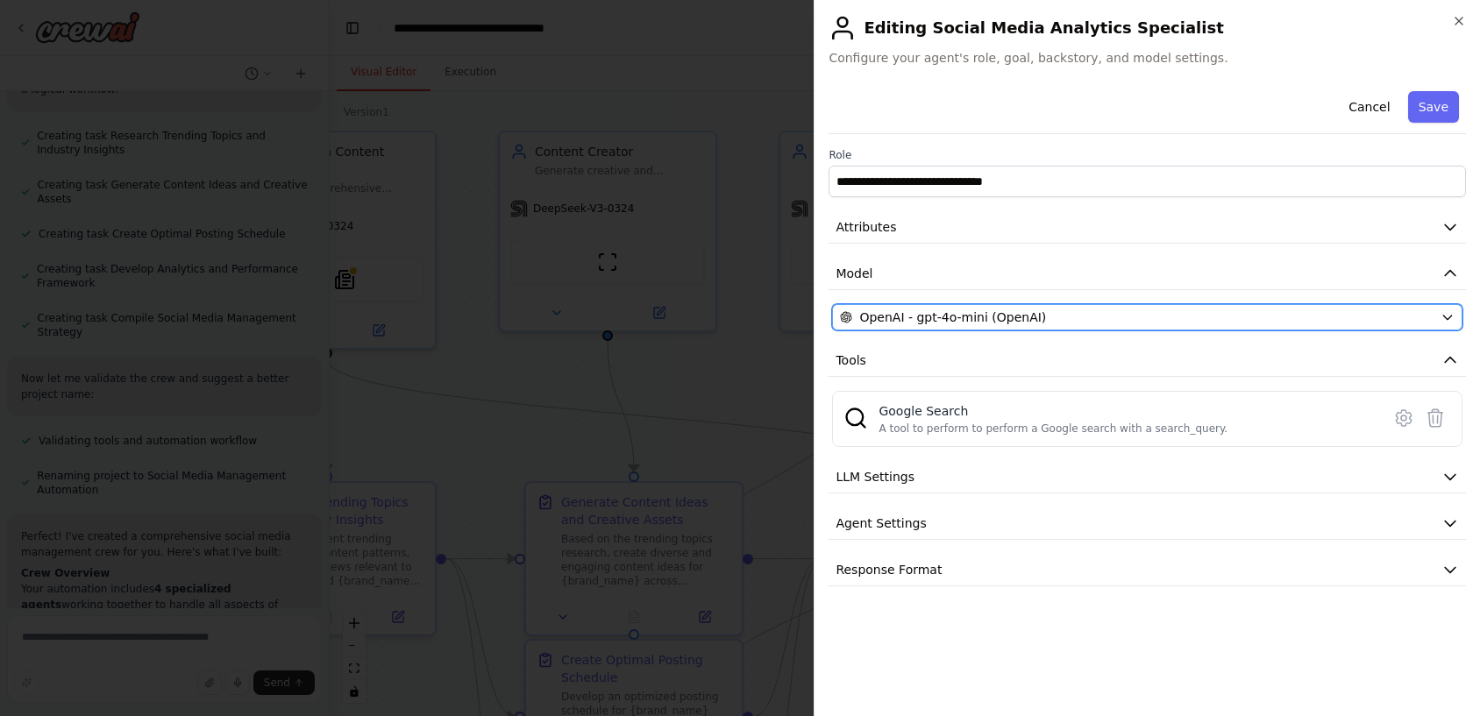
click at [1098, 317] on div "OpenAI - gpt-4o-mini (OpenAI)" at bounding box center [1136, 318] width 593 height 18
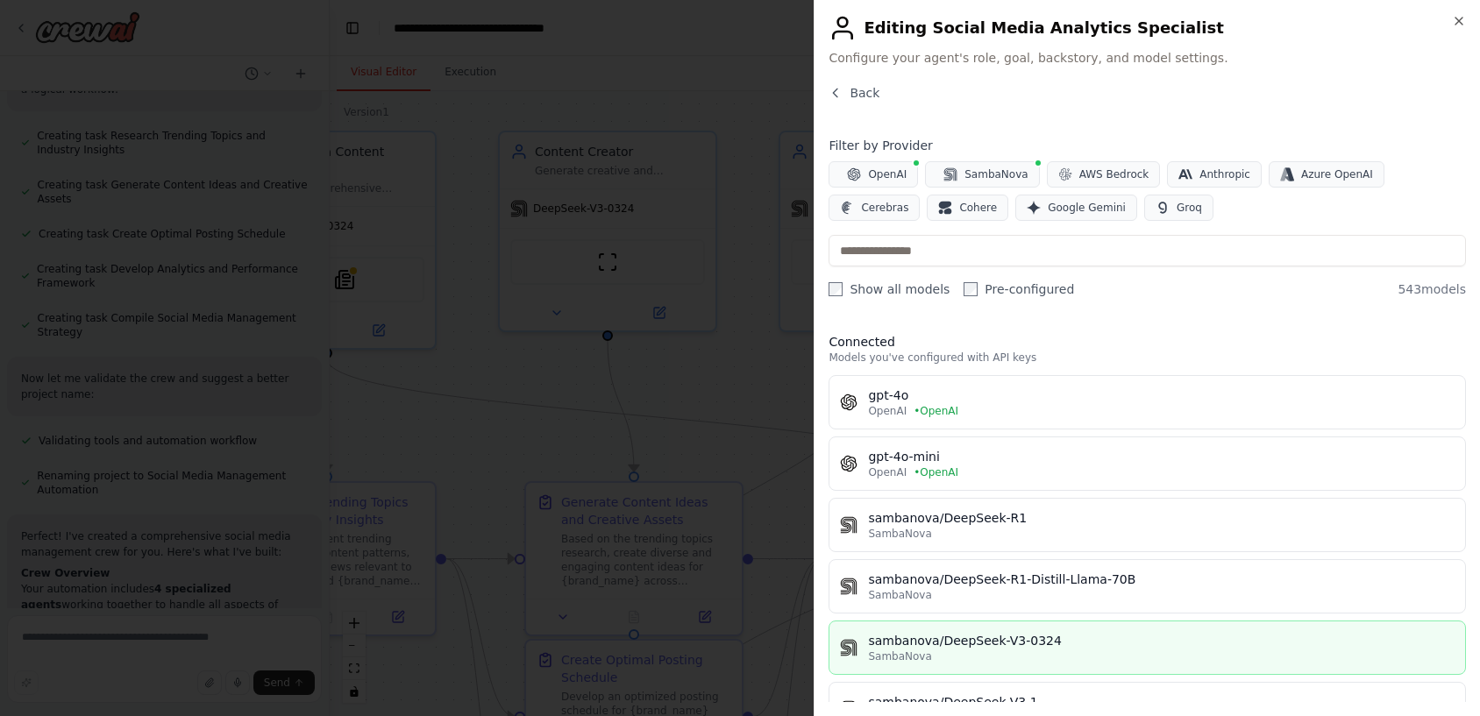
click at [1021, 655] on div "SambaNova" at bounding box center [1161, 657] width 586 height 14
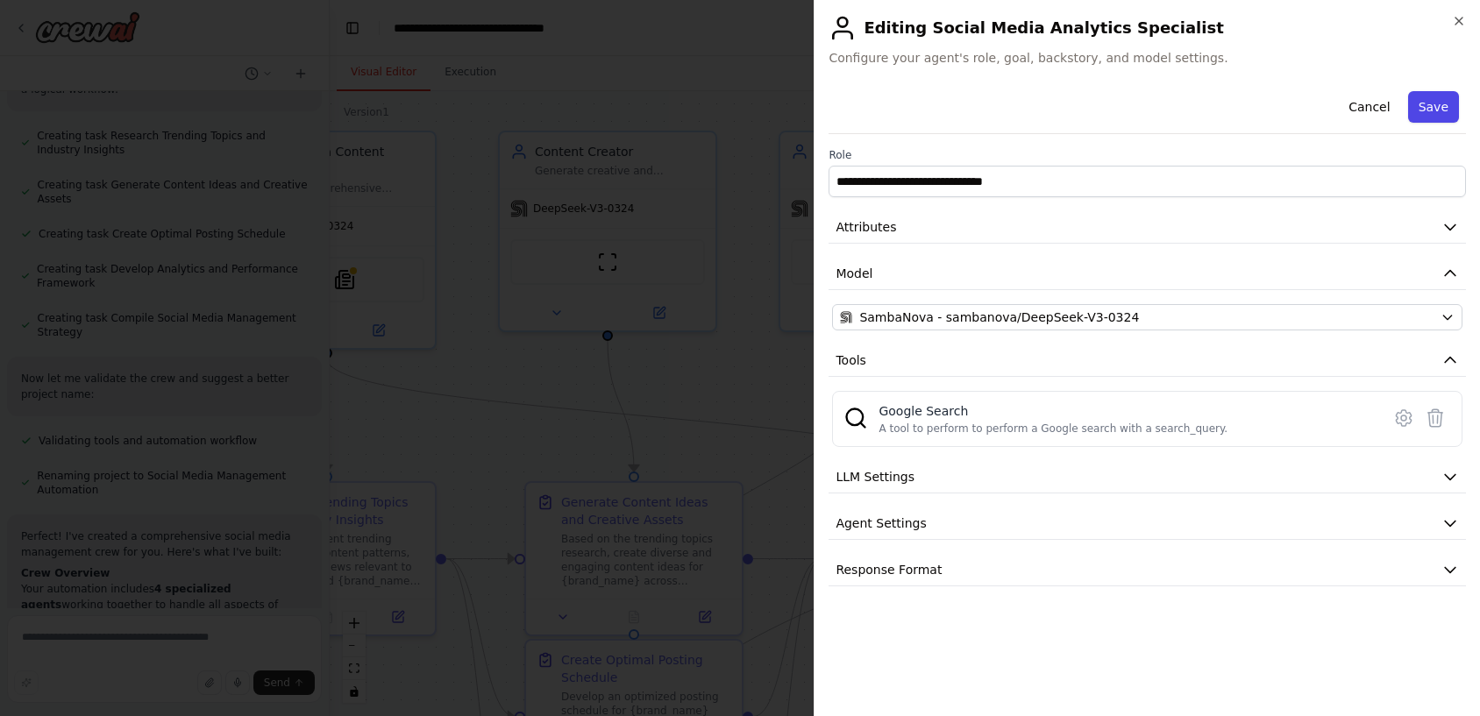
click at [1444, 111] on button "Save" at bounding box center [1433, 107] width 51 height 32
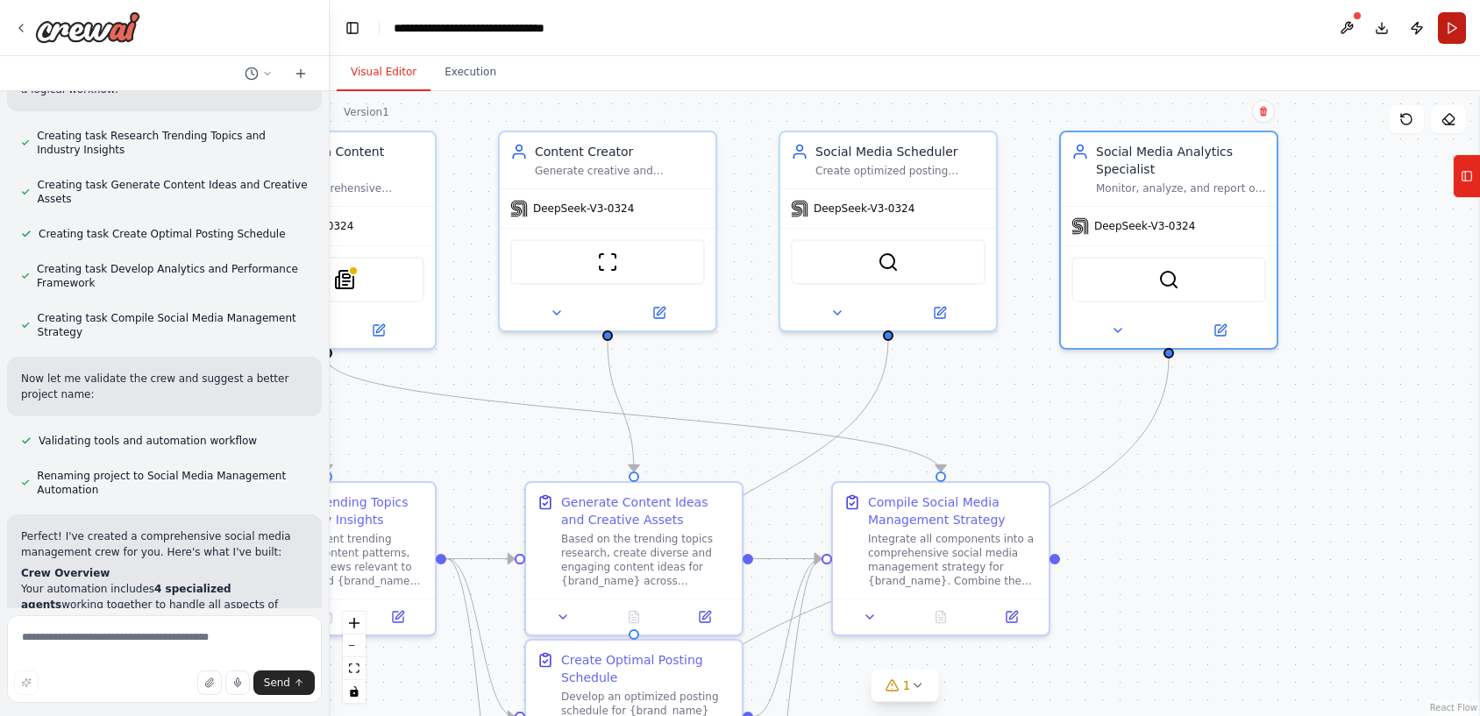
click at [1451, 30] on button "Run" at bounding box center [1452, 28] width 28 height 32
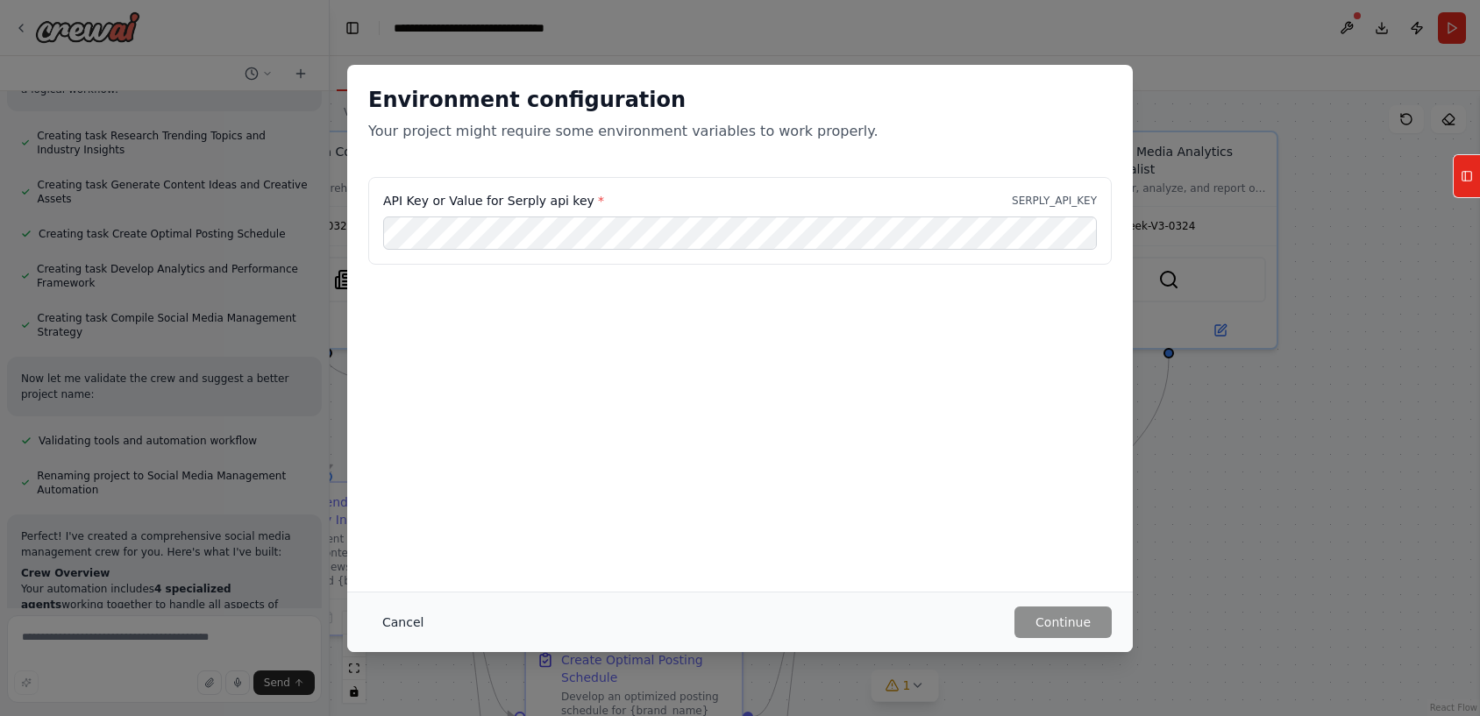
click at [398, 619] on button "Cancel" at bounding box center [402, 623] width 69 height 32
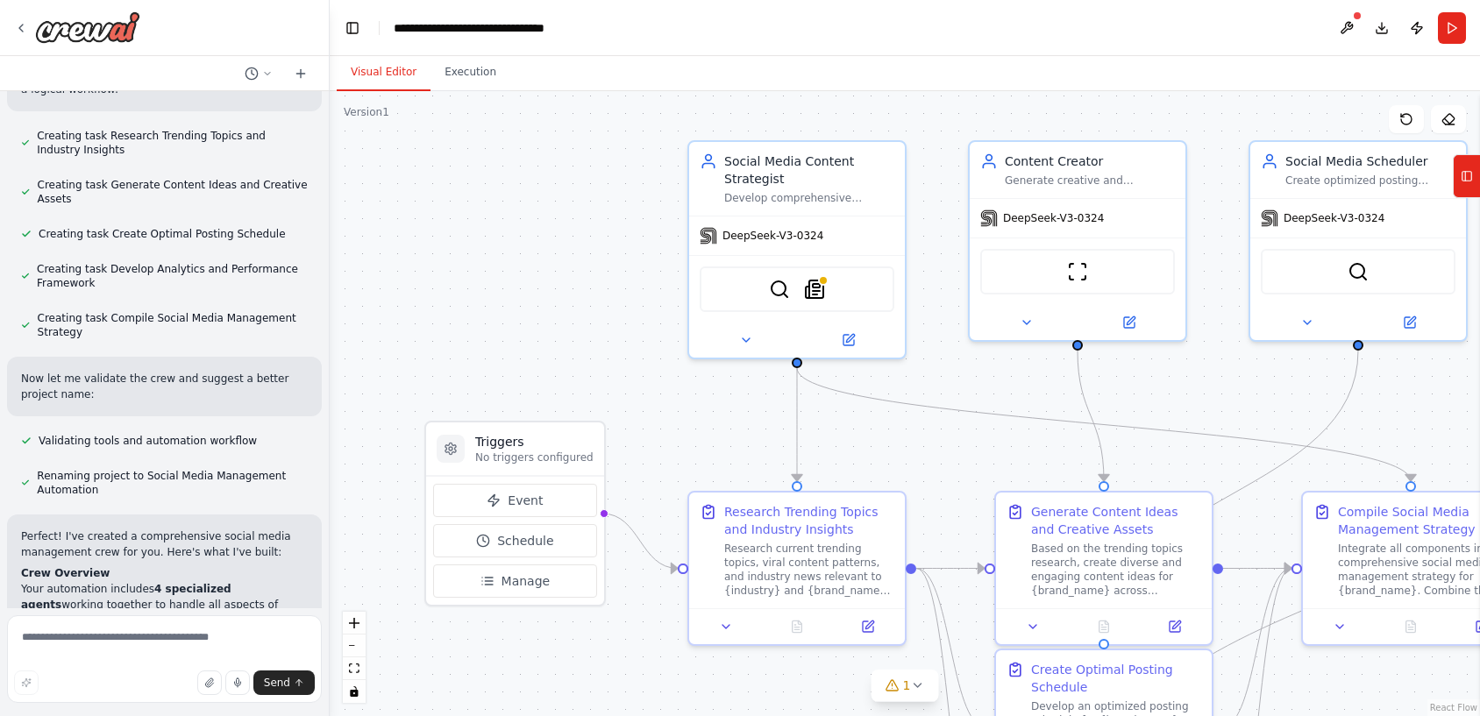
drag, startPoint x: 522, startPoint y: 416, endPoint x: 992, endPoint y: 425, distance: 470.0
click at [992, 425] on div ".deletable-edge-delete-btn { width: 20px; height: 20px; border: 0px solid #ffff…" at bounding box center [905, 403] width 1150 height 625
click at [634, 366] on div ".deletable-edge-delete-btn { width: 20px; height: 20px; border: 0px solid #ffff…" at bounding box center [905, 403] width 1150 height 625
click at [1445, 30] on button "Run" at bounding box center [1452, 28] width 28 height 32
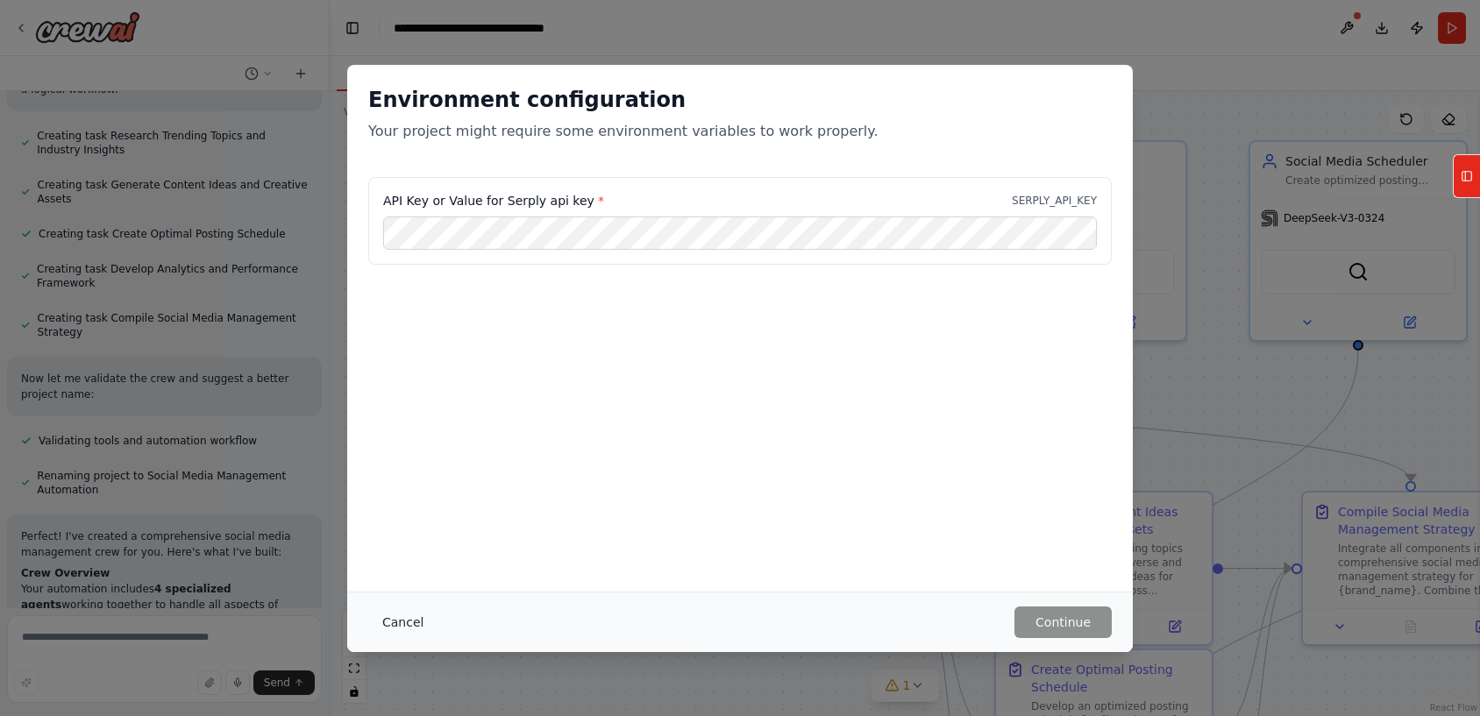
click at [399, 618] on button "Cancel" at bounding box center [402, 623] width 69 height 32
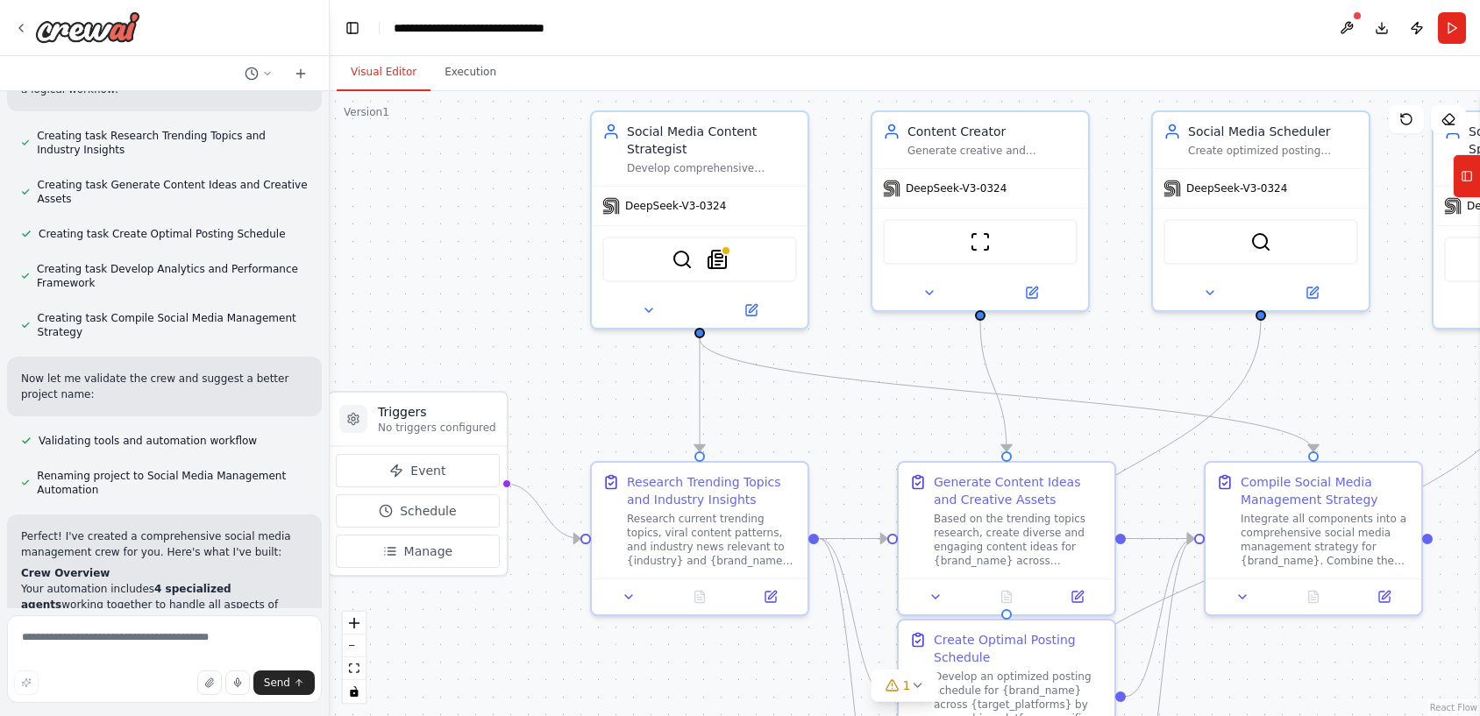
drag, startPoint x: 924, startPoint y: 473, endPoint x: 827, endPoint y: 444, distance: 101.8
click at [827, 444] on div ".deletable-edge-delete-btn { width: 20px; height: 20px; border: 0px solid #ffff…" at bounding box center [905, 403] width 1150 height 625
click at [646, 304] on icon at bounding box center [649, 307] width 14 height 14
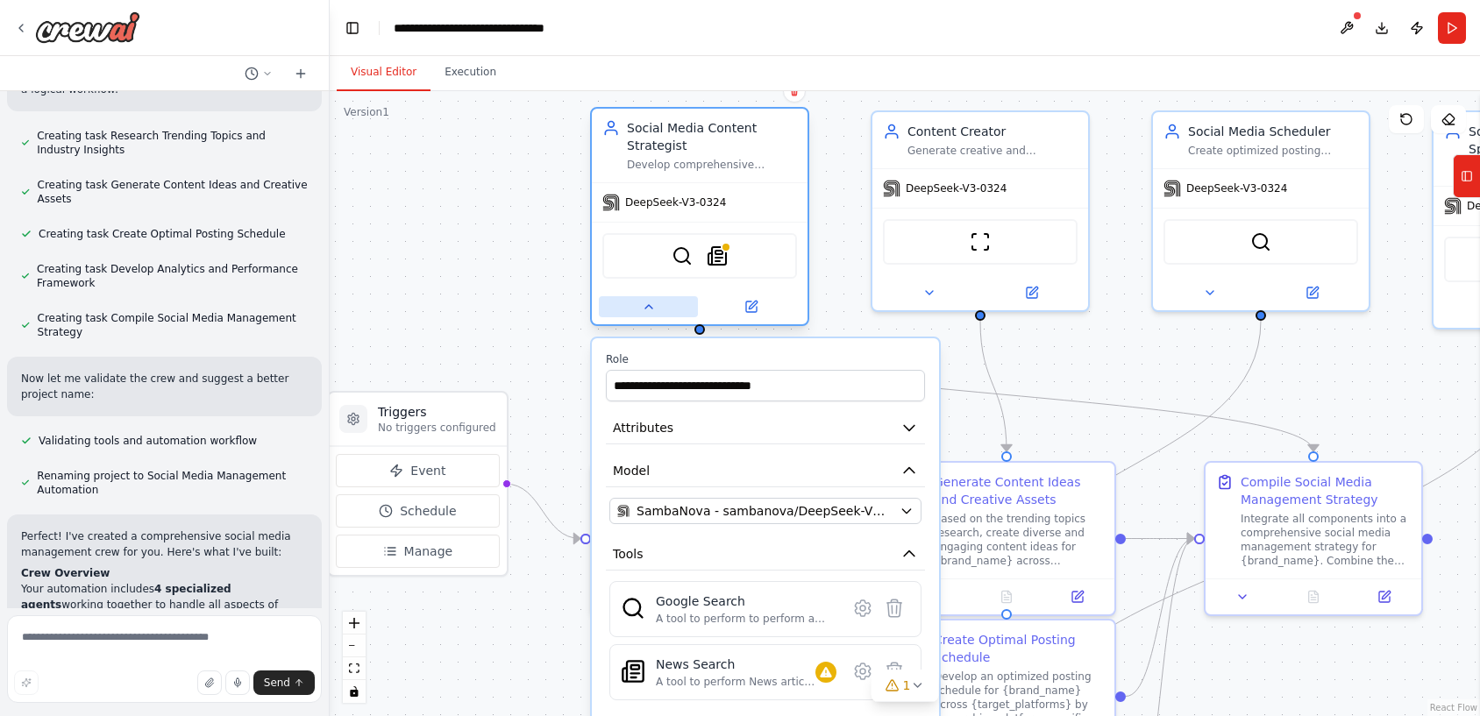
click at [646, 304] on icon at bounding box center [649, 307] width 14 height 14
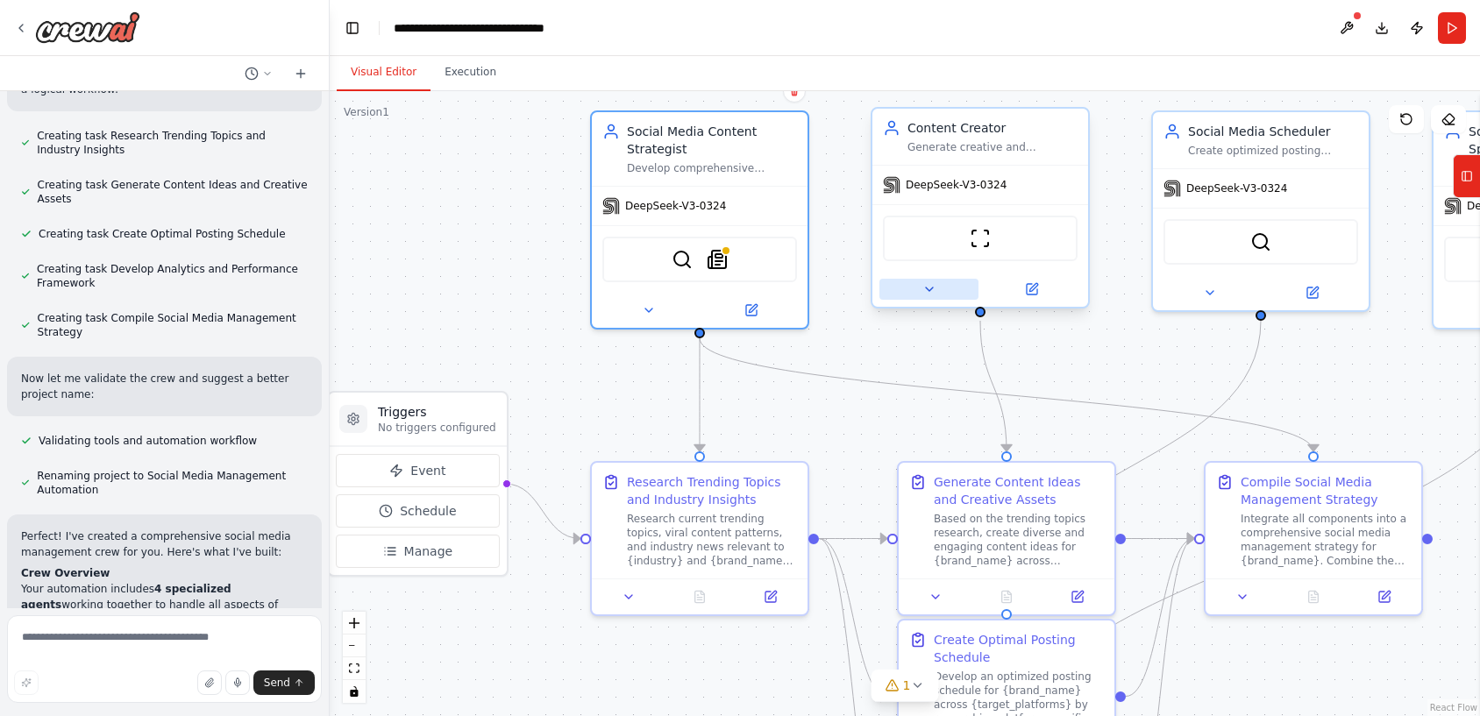
click at [911, 299] on button at bounding box center [928, 289] width 99 height 21
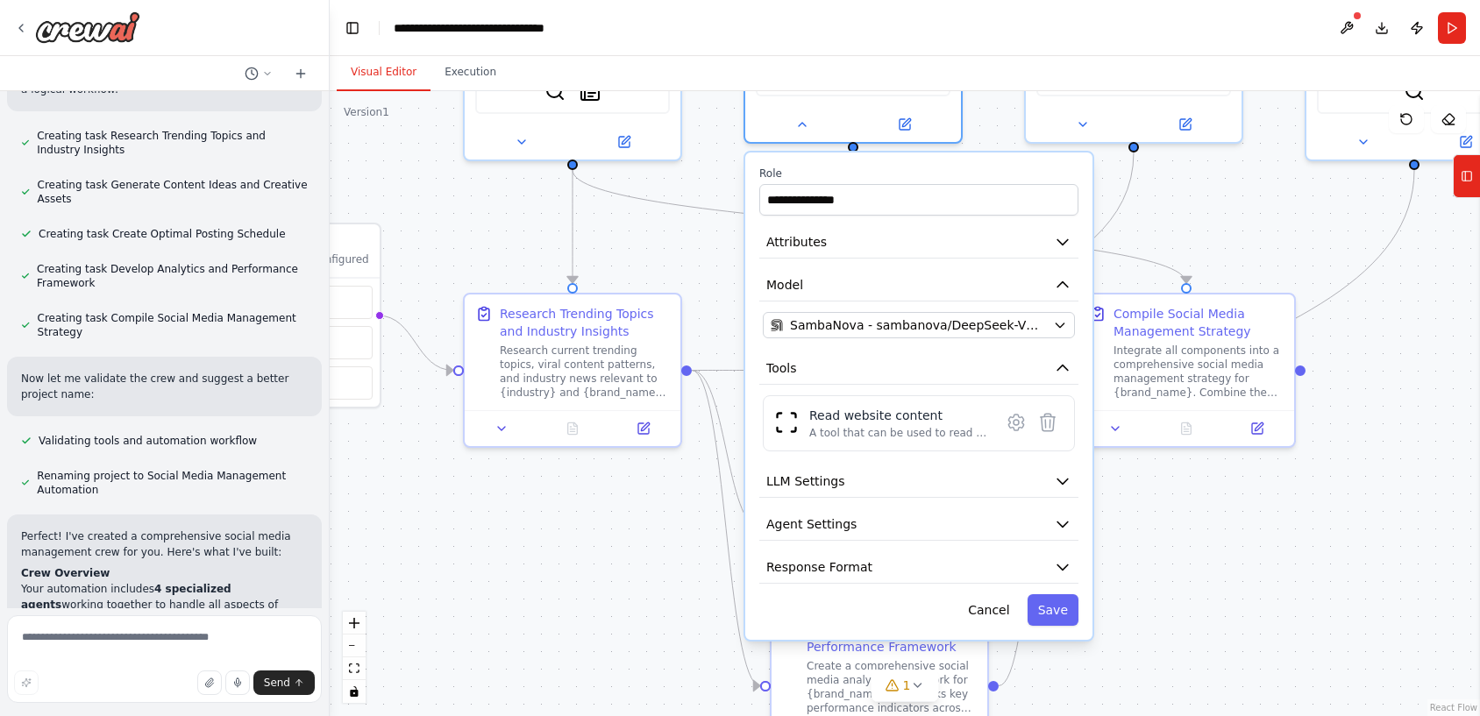
drag, startPoint x: 830, startPoint y: 437, endPoint x: 703, endPoint y: 269, distance: 210.9
click at [703, 269] on div ".deletable-edge-delete-btn { width: 20px; height: 20px; border: 0px solid #ffff…" at bounding box center [905, 403] width 1150 height 625
click at [814, 132] on div at bounding box center [853, 120] width 216 height 35
click at [811, 124] on button at bounding box center [801, 120] width 99 height 21
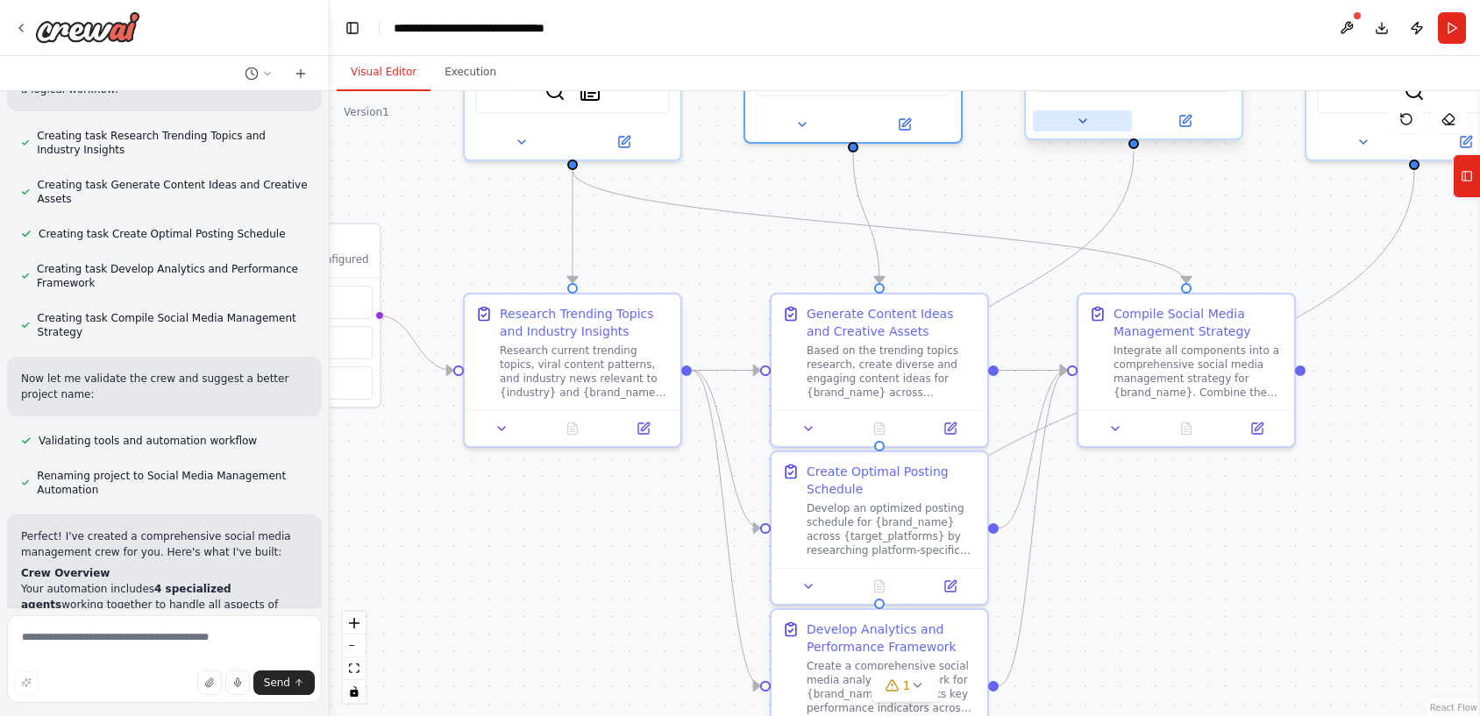
click at [1090, 123] on button at bounding box center [1082, 120] width 99 height 21
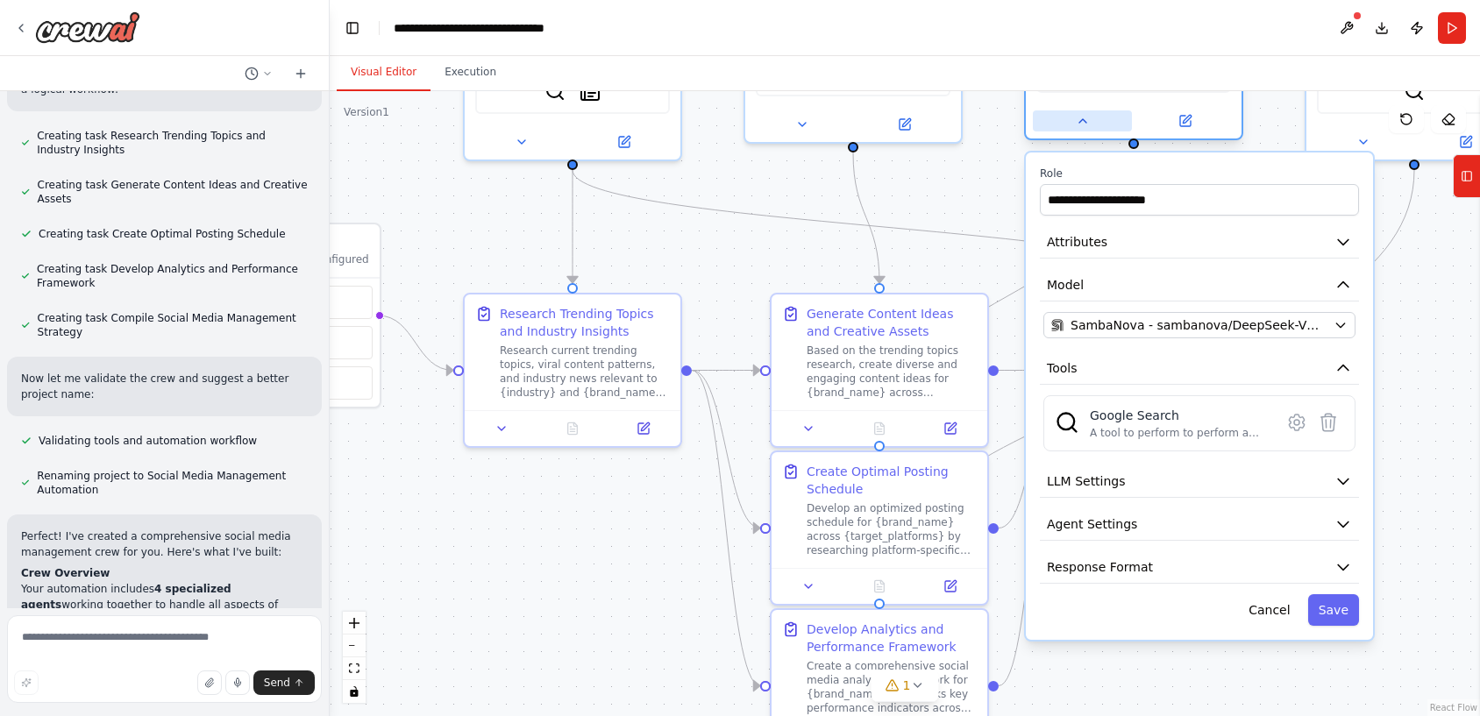
click at [1090, 123] on button at bounding box center [1082, 120] width 99 height 21
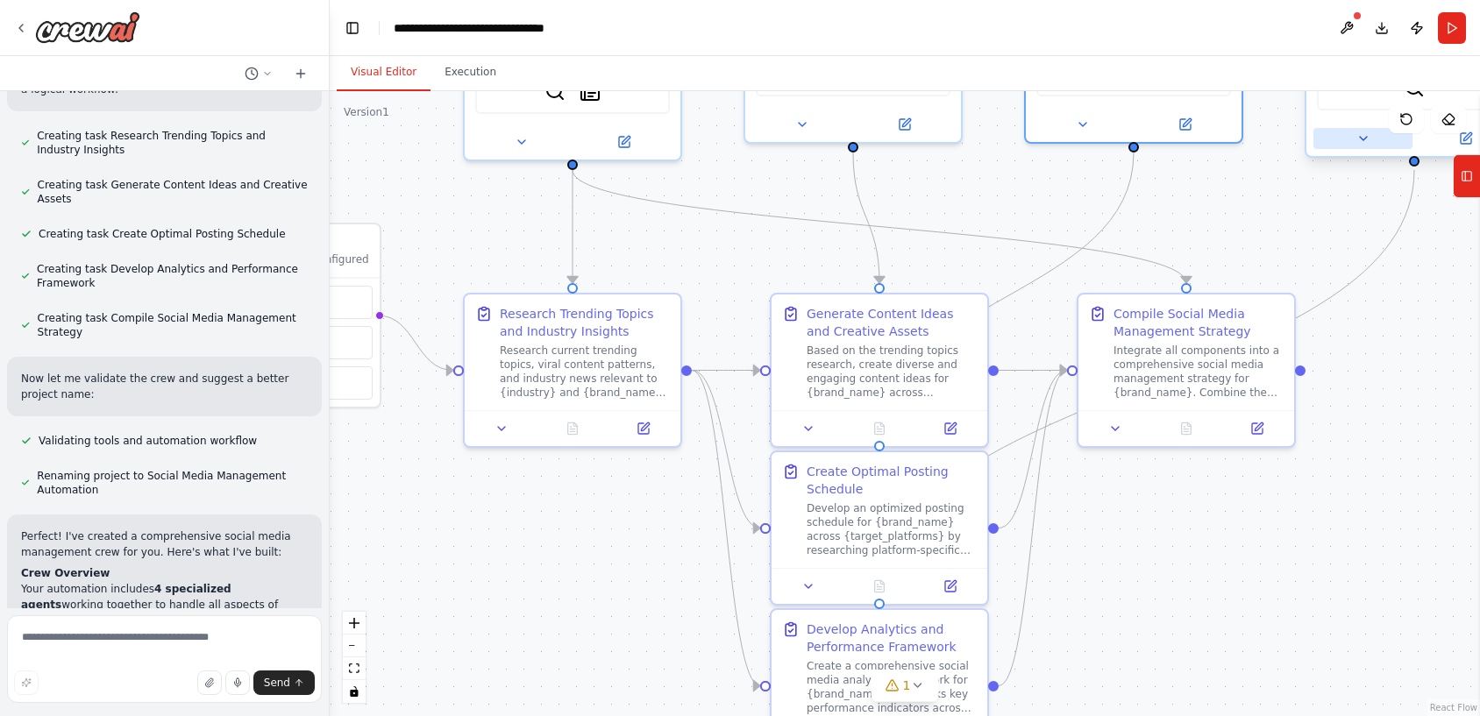
click at [1349, 141] on button at bounding box center [1362, 138] width 99 height 21
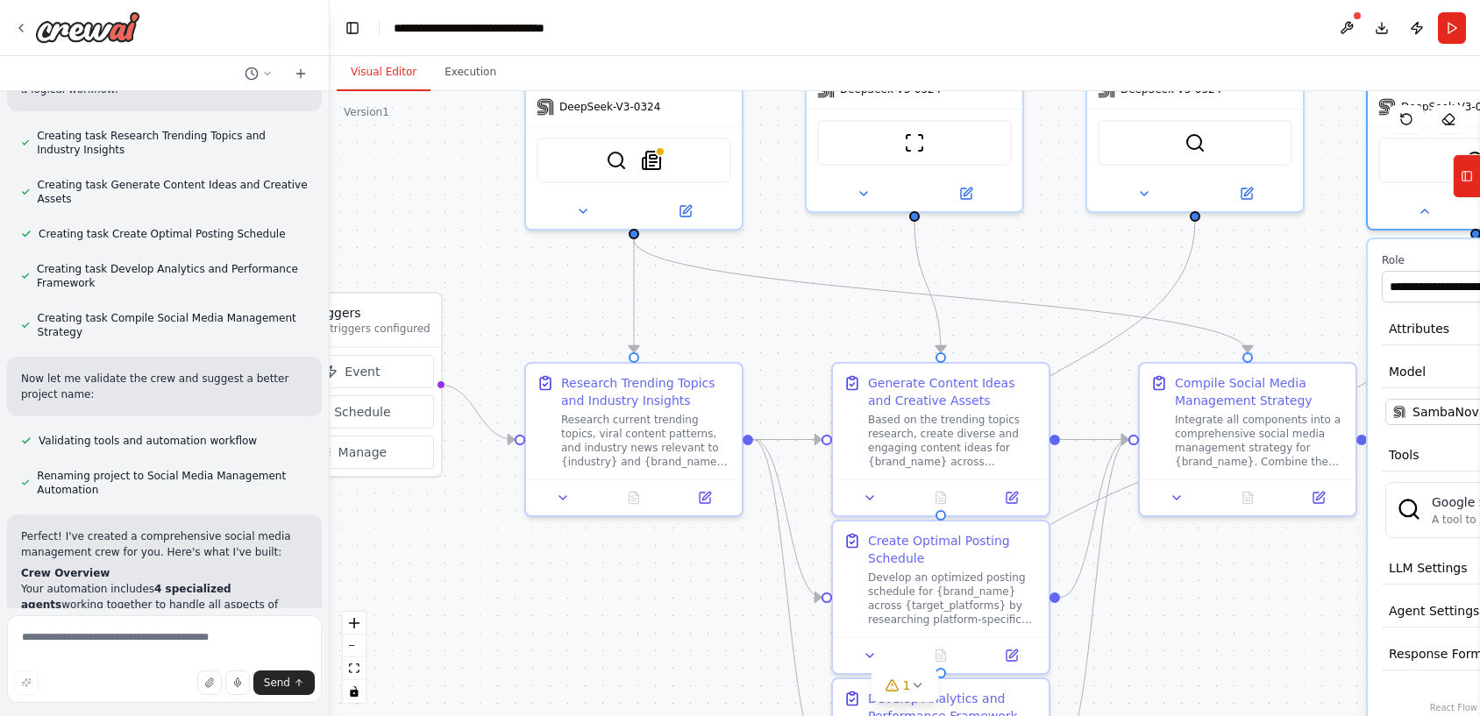
drag, startPoint x: 1228, startPoint y: 261, endPoint x: 1290, endPoint y: 331, distance: 92.5
click at [1290, 331] on div ".deletable-edge-delete-btn { width: 20px; height: 20px; border: 0px solid #ffff…" at bounding box center [905, 403] width 1150 height 625
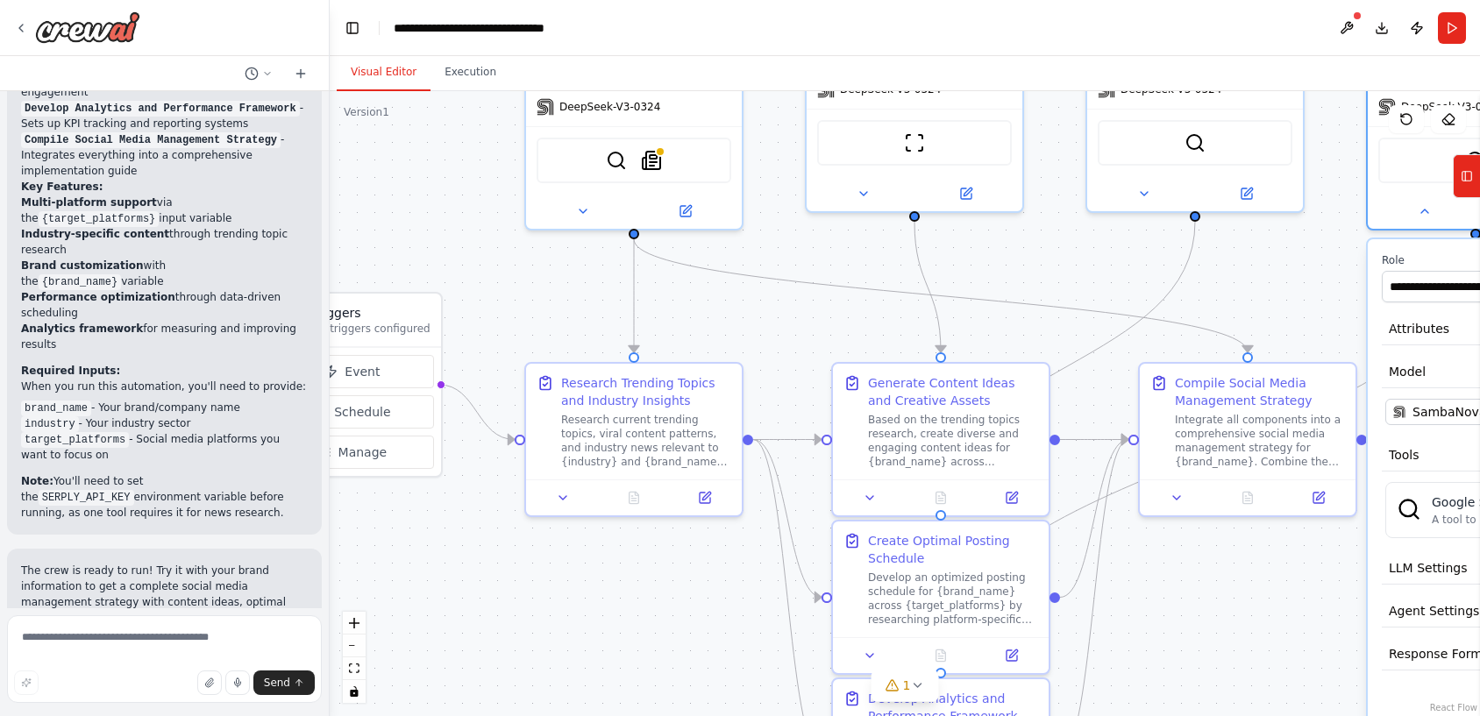
scroll to position [2086, 0]
drag, startPoint x: 255, startPoint y: 480, endPoint x: 160, endPoint y: 480, distance: 95.6
click at [134, 489] on code "SERPLY_API_KEY" at bounding box center [87, 497] width 96 height 16
drag, startPoint x: 929, startPoint y: 288, endPoint x: 622, endPoint y: 336, distance: 310.6
click at [622, 336] on div ".deletable-edge-delete-btn { width: 20px; height: 20px; border: 0px solid #ffff…" at bounding box center [905, 403] width 1150 height 625
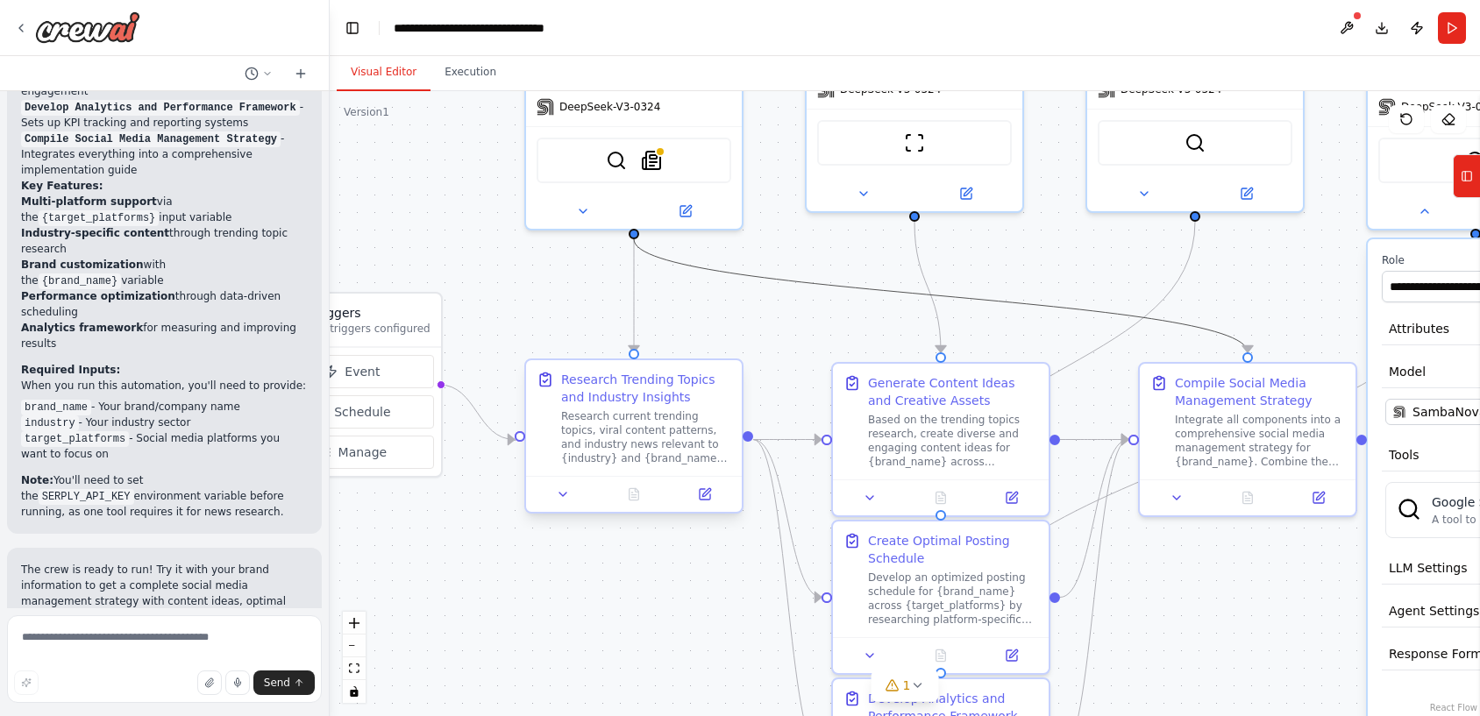
drag, startPoint x: 985, startPoint y: 305, endPoint x: 700, endPoint y: 358, distance: 290.6
click at [683, 366] on div ".deletable-edge-delete-btn { width: 20px; height: 20px; border: 0px solid #ffff…" at bounding box center [749, 236] width 1150 height 625
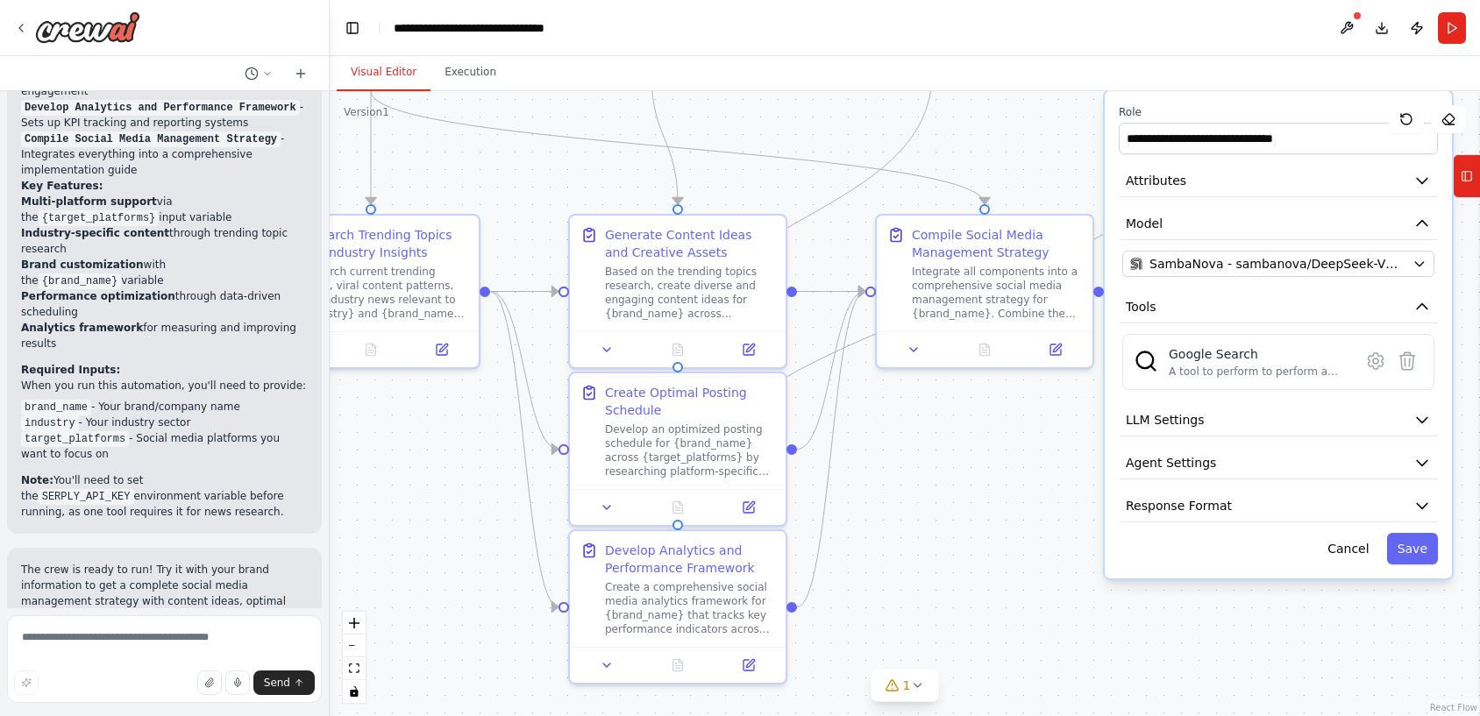
drag, startPoint x: 727, startPoint y: 603, endPoint x: 472, endPoint y: 451, distance: 296.8
click at [464, 454] on div ".deletable-edge-delete-btn { width: 20px; height: 20px; border: 0px solid #ffff…" at bounding box center [905, 403] width 1150 height 625
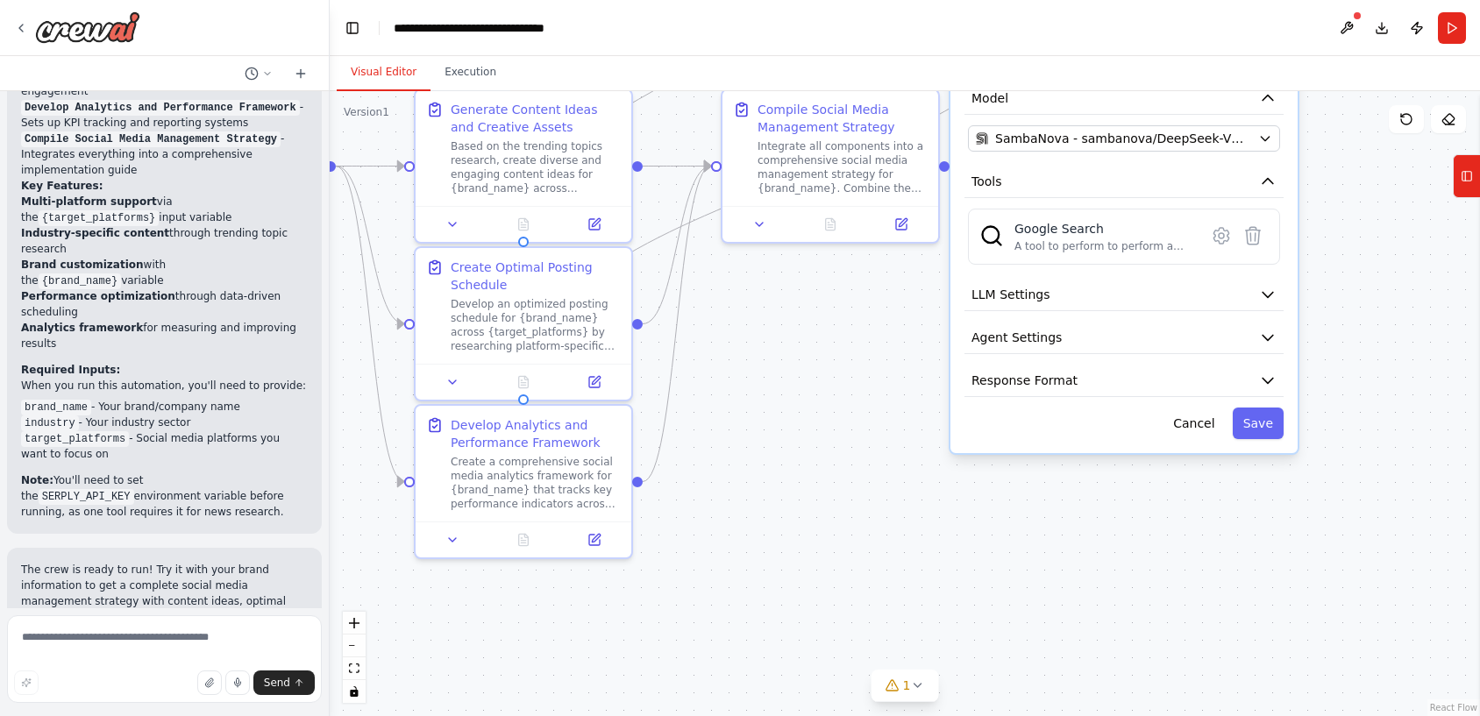
drag, startPoint x: 997, startPoint y: 463, endPoint x: 842, endPoint y: 338, distance: 198.2
click at [842, 338] on div ".deletable-edge-delete-btn { width: 20px; height: 20px; border: 0px solid #ffff…" at bounding box center [905, 403] width 1150 height 625
click at [911, 687] on icon at bounding box center [917, 686] width 14 height 14
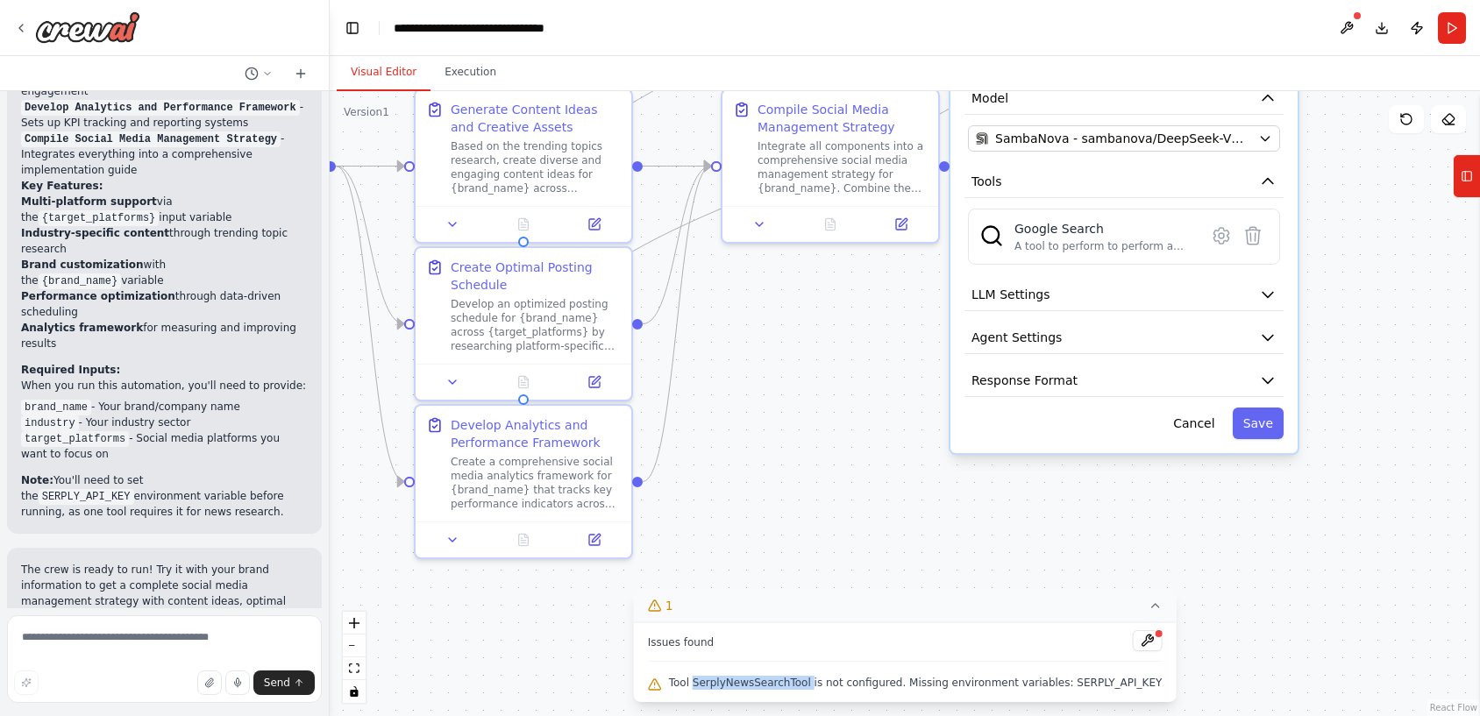
drag, startPoint x: 819, startPoint y: 683, endPoint x: 705, endPoint y: 681, distance: 114.0
click at [705, 681] on span "Tool SerplyNewsSearchTool is not configured. Missing environment variables: SER…" at bounding box center [916, 683] width 494 height 14
click at [1457, 32] on button "Run" at bounding box center [1452, 28] width 28 height 32
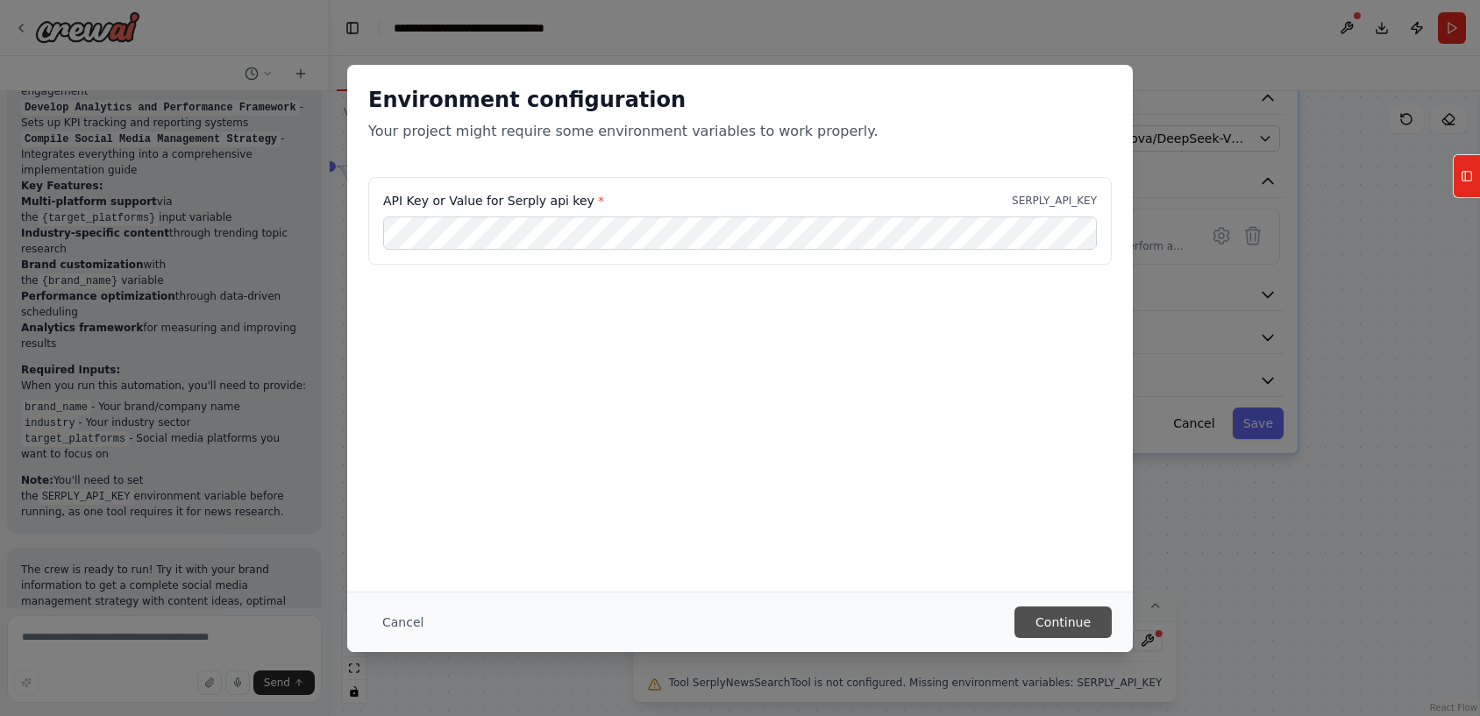
click at [1049, 633] on button "Continue" at bounding box center [1062, 623] width 97 height 32
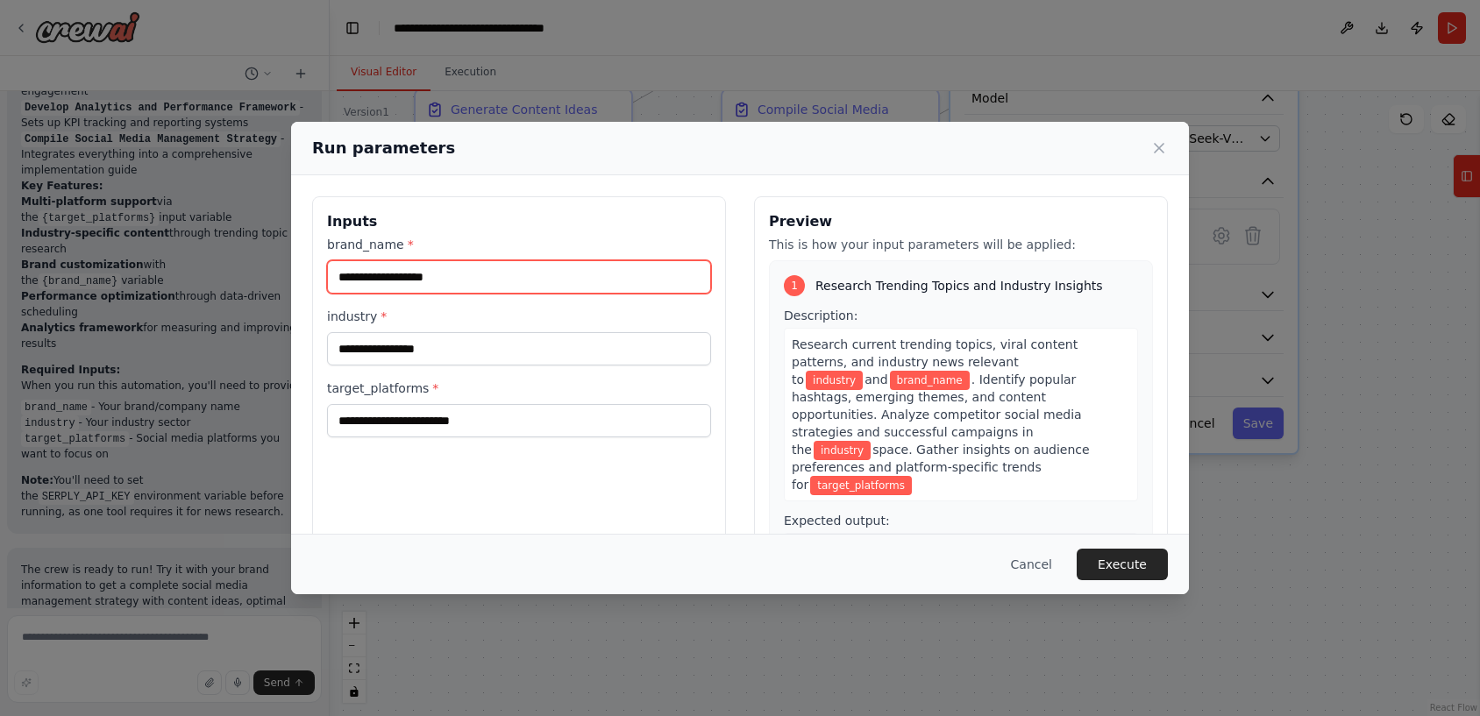
click at [386, 278] on input "brand_name *" at bounding box center [519, 276] width 384 height 33
type input "*********"
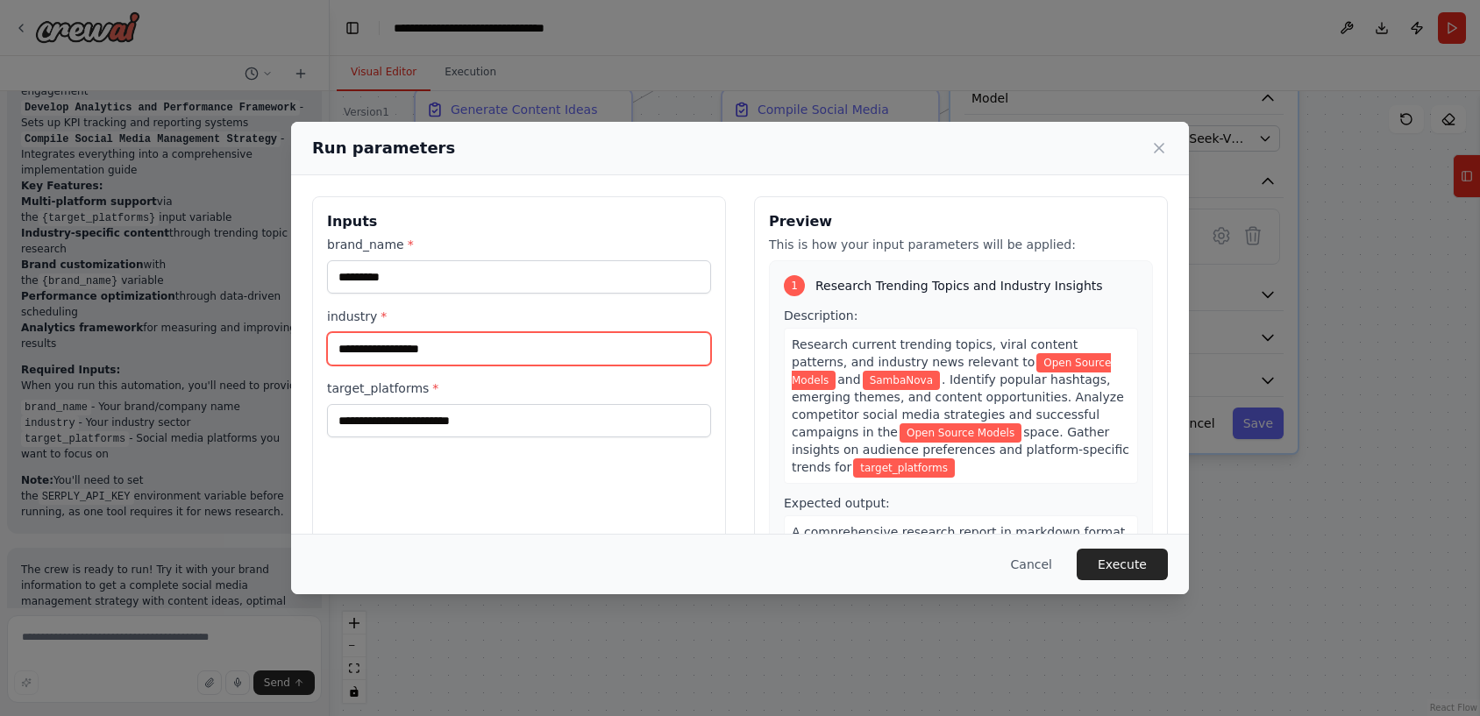
type input "**********"
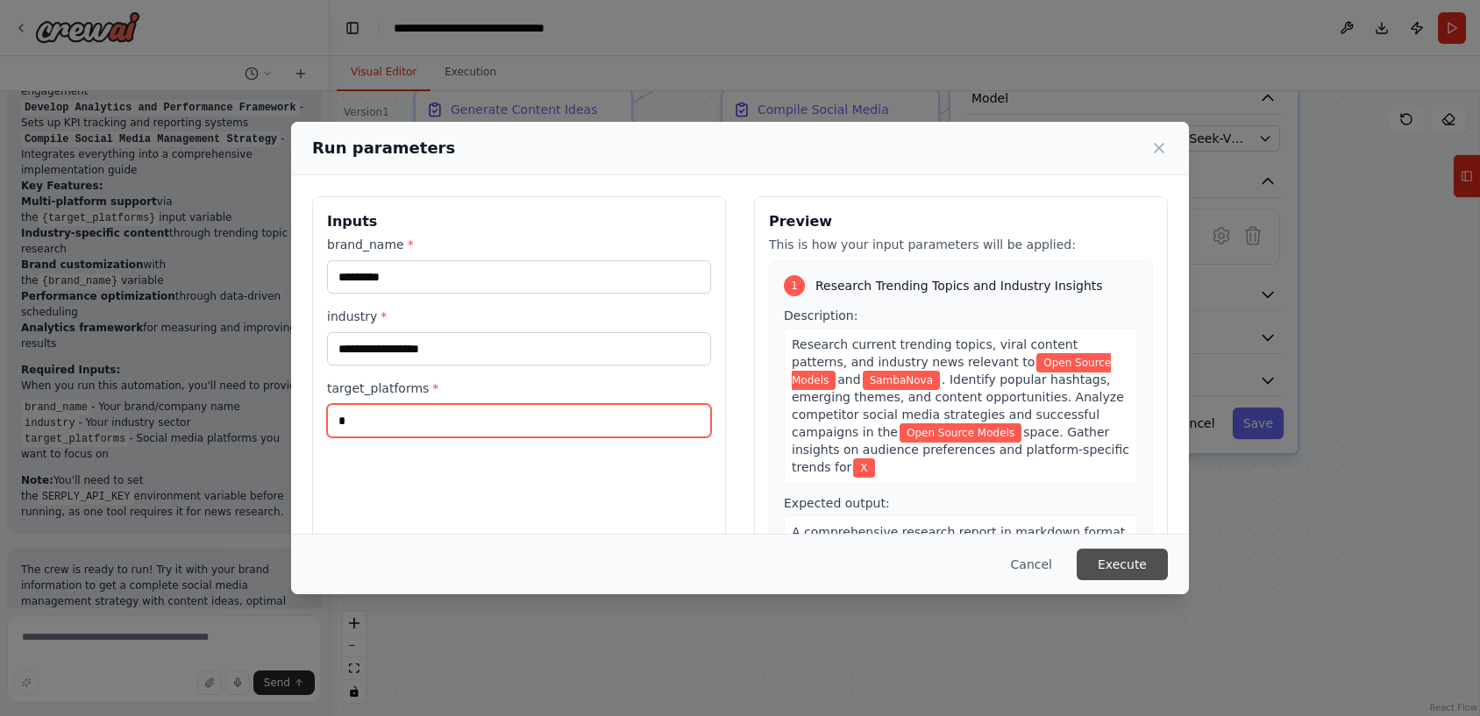
type input "*"
click at [1114, 569] on button "Execute" at bounding box center [1122, 565] width 91 height 32
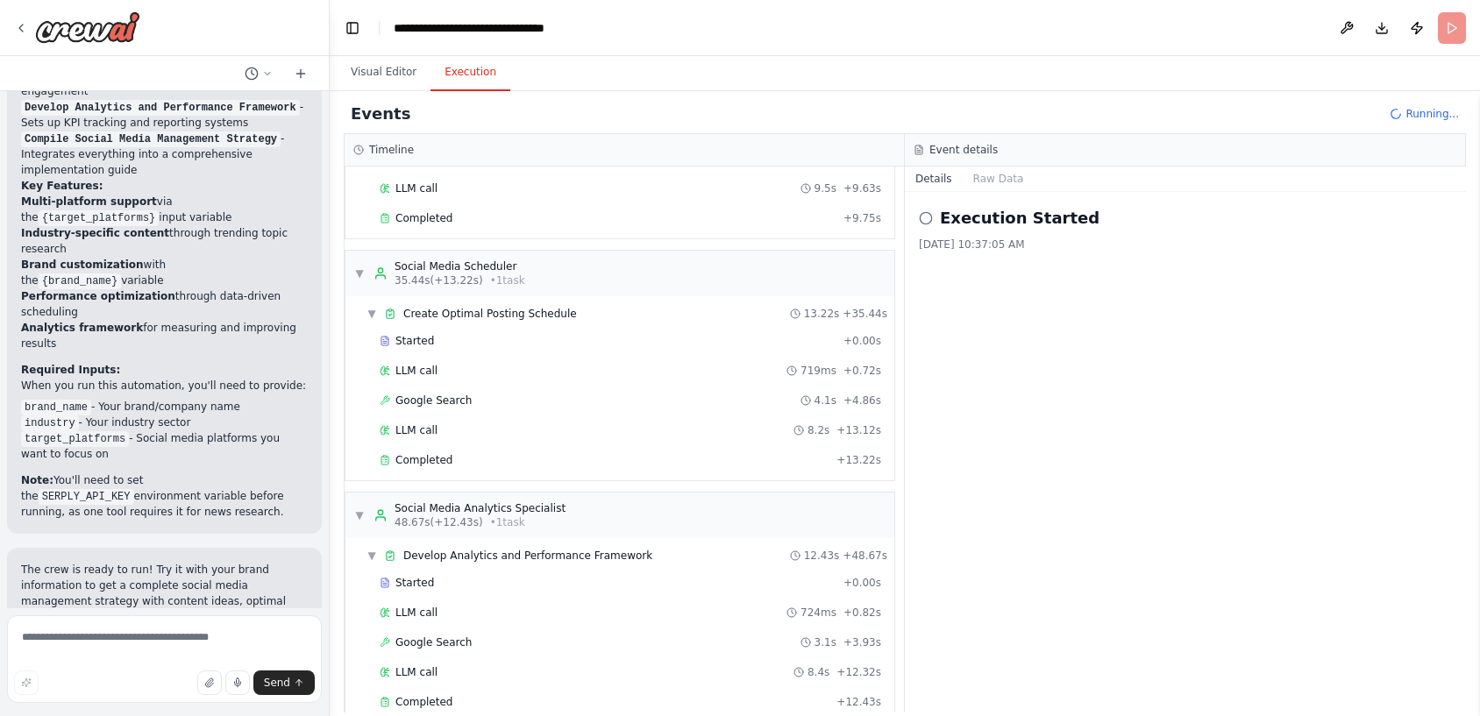
scroll to position [527, 0]
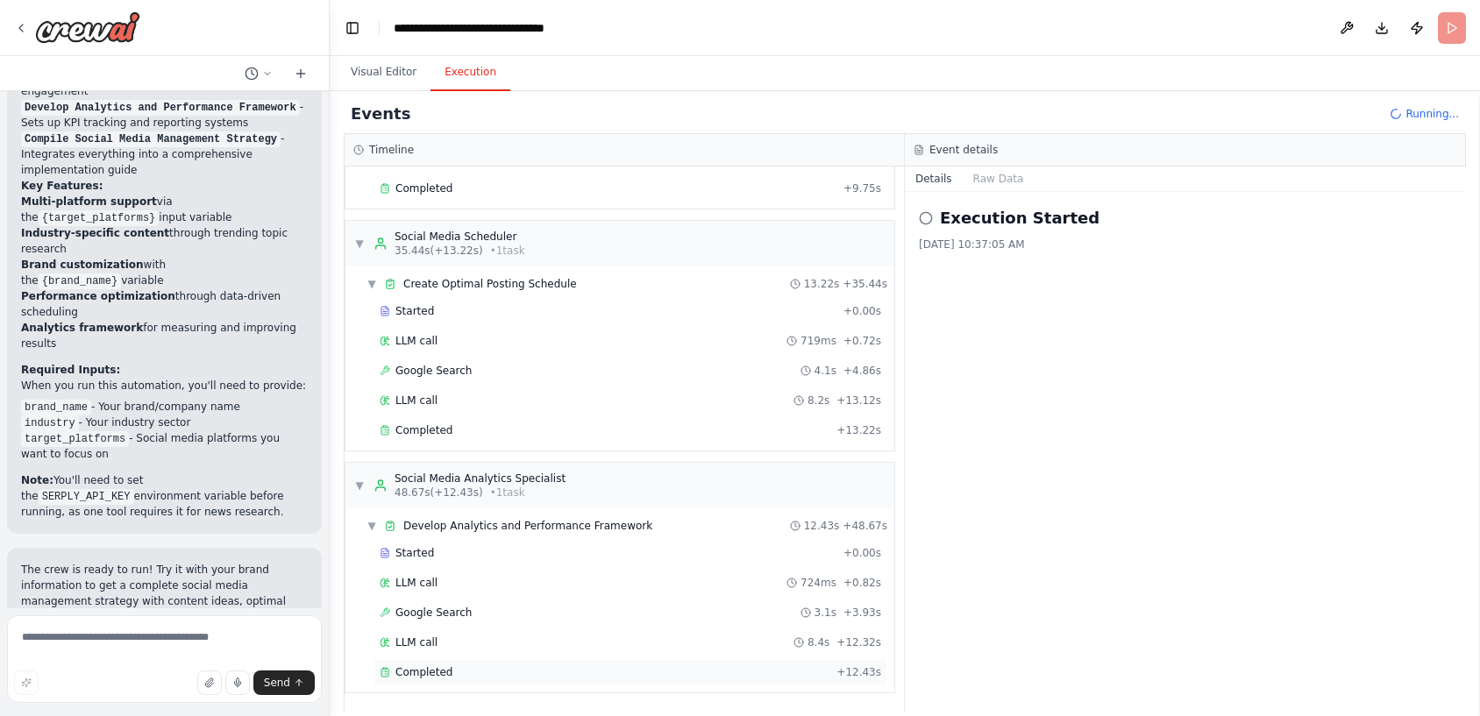
click at [445, 672] on span "Completed" at bounding box center [423, 672] width 57 height 14
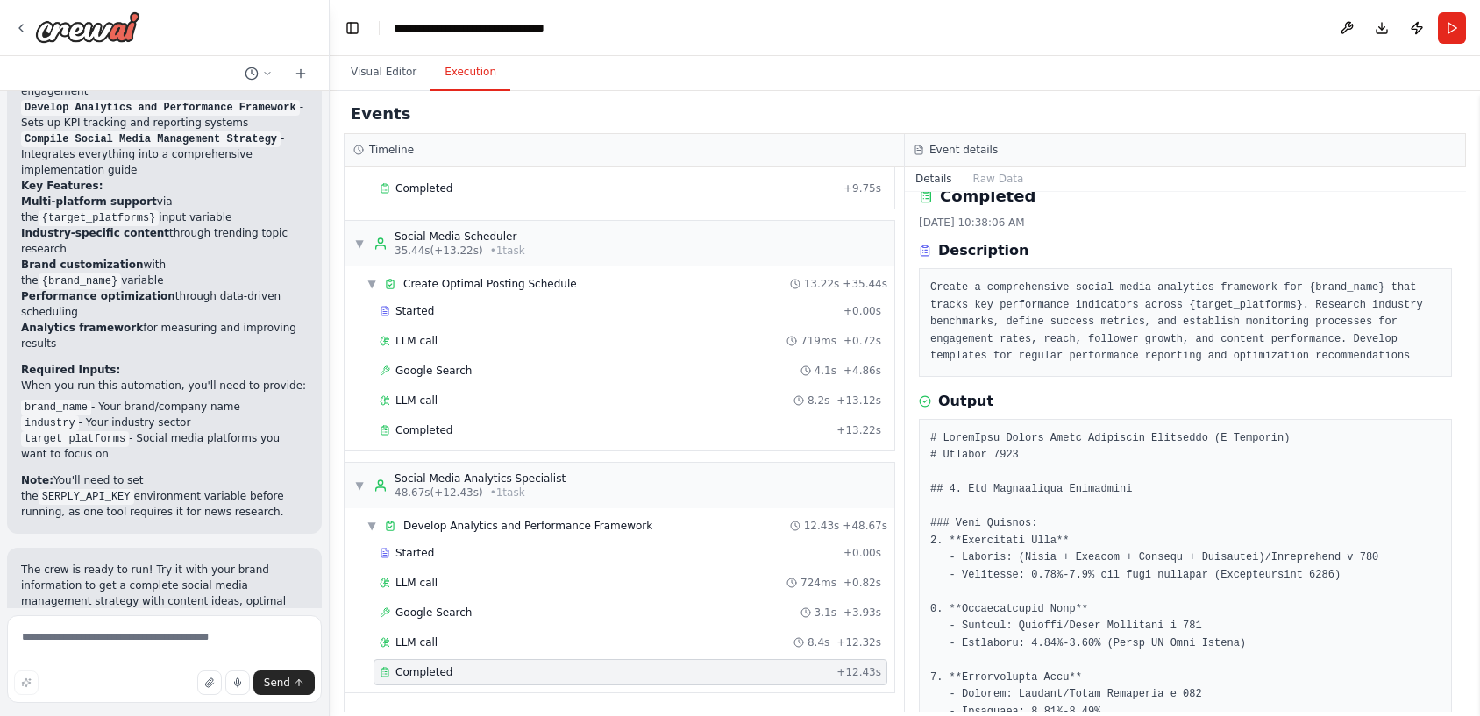
scroll to position [0, 0]
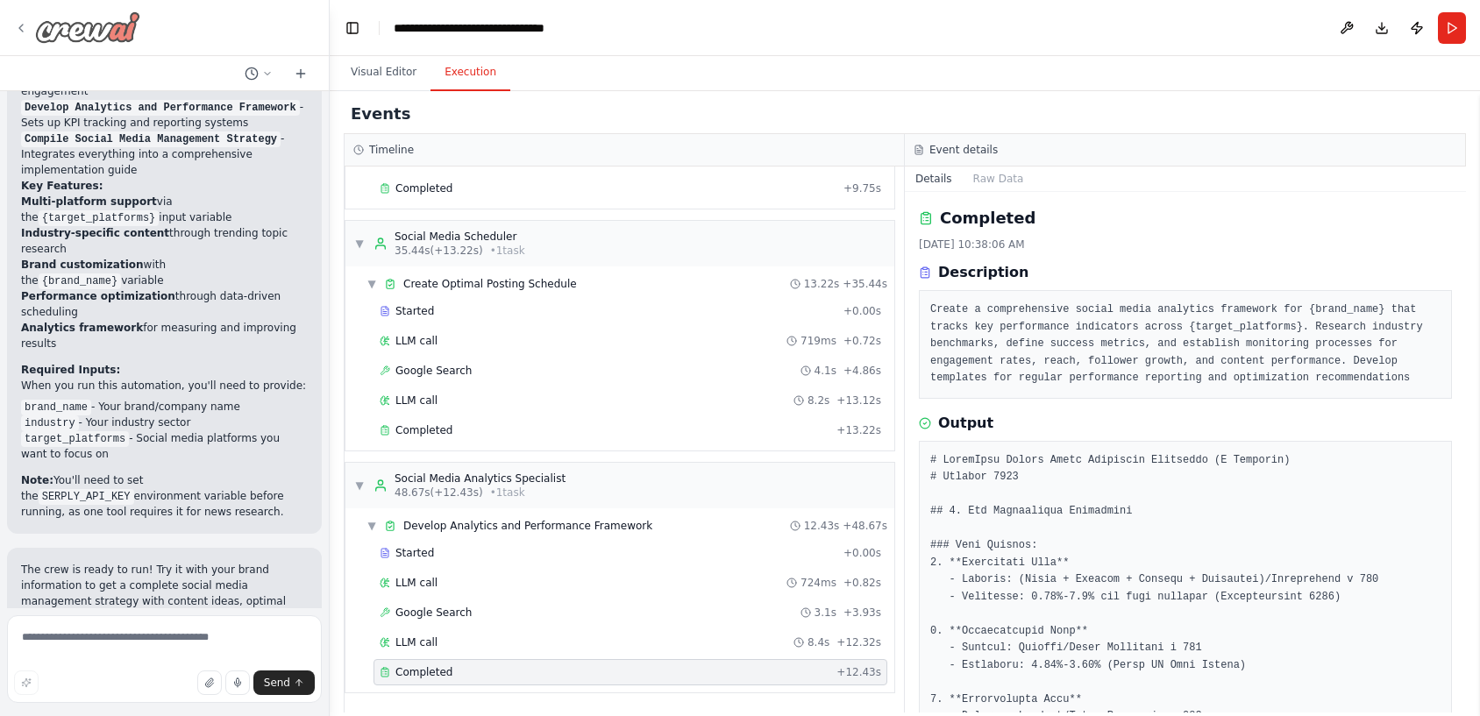
click at [54, 34] on img at bounding box center [87, 27] width 105 height 32
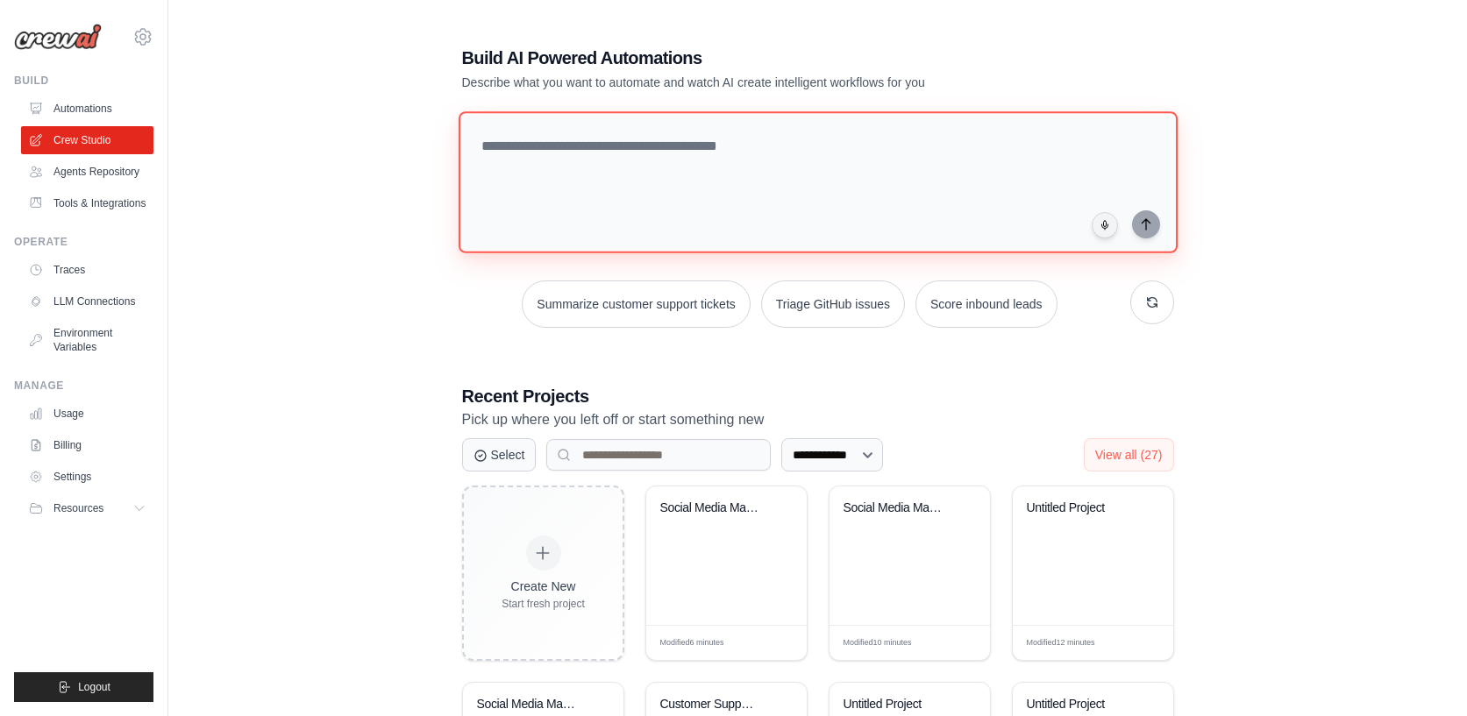
click at [671, 175] on textarea at bounding box center [817, 182] width 719 height 142
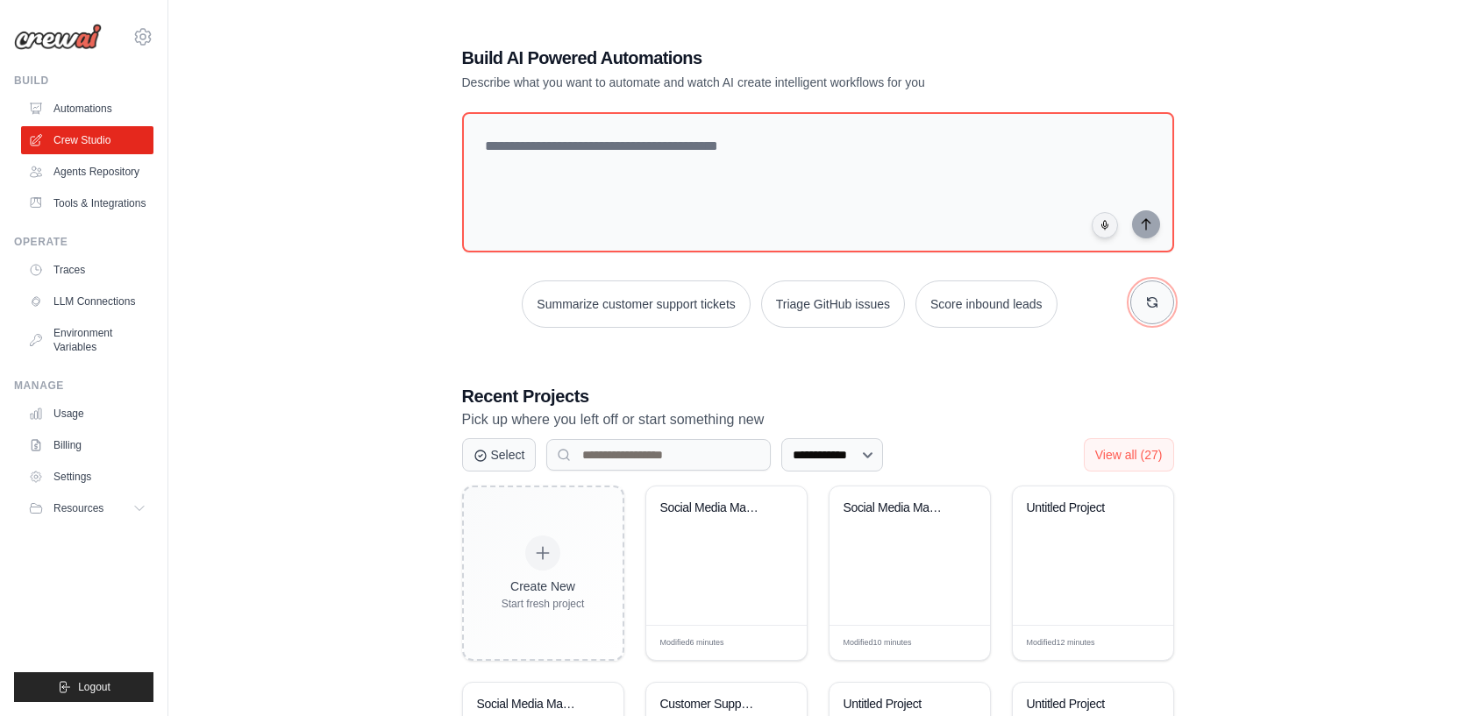
click at [1156, 308] on icon "button" at bounding box center [1152, 302] width 14 height 14
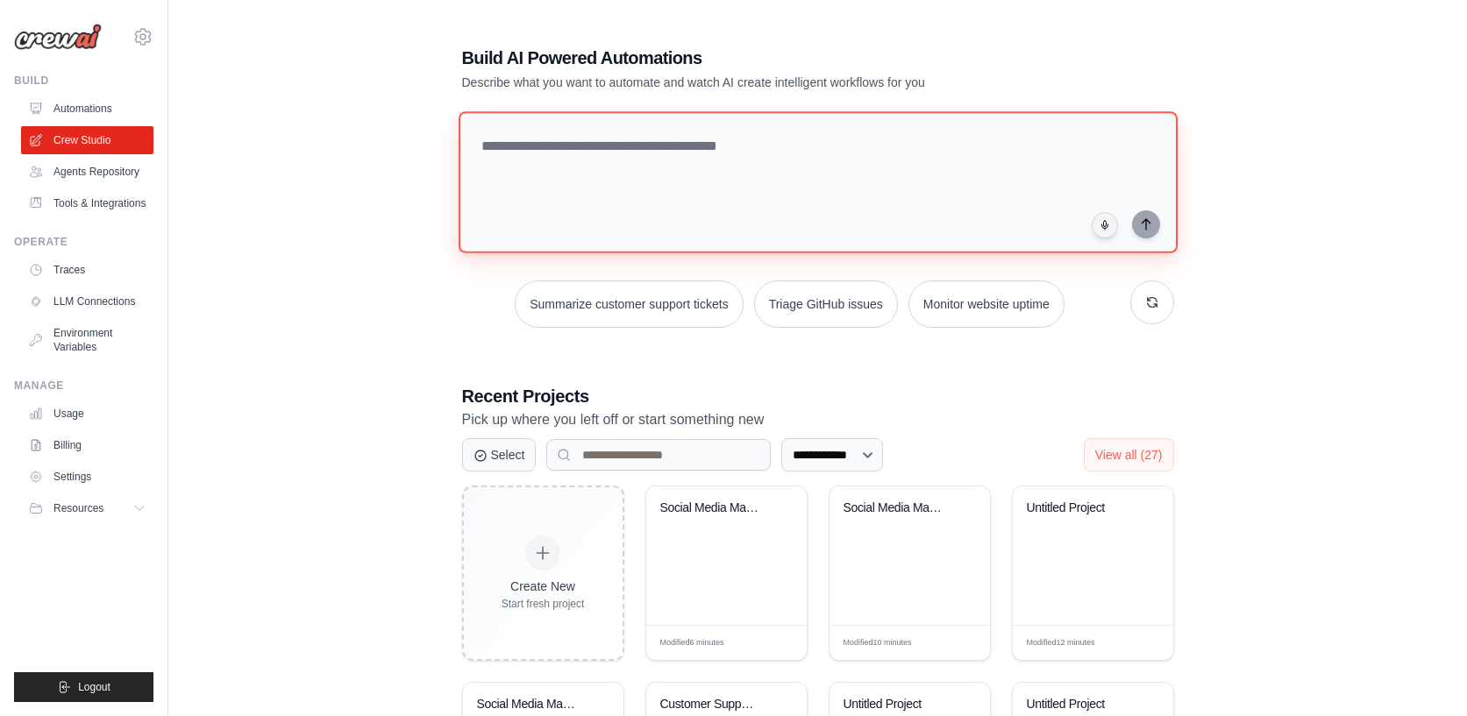
click at [638, 140] on textarea at bounding box center [817, 182] width 719 height 142
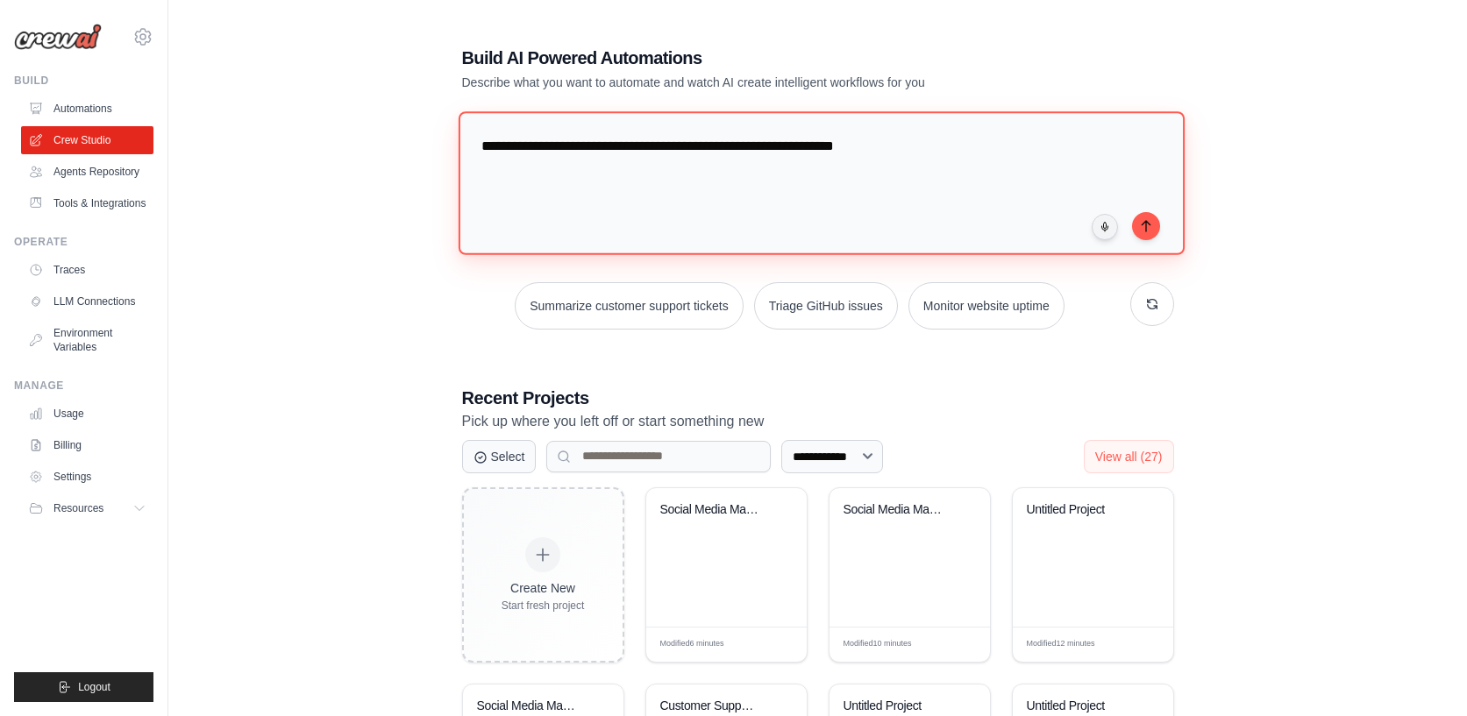
drag, startPoint x: 798, startPoint y: 148, endPoint x: 1091, endPoint y: 145, distance: 292.8
click at [1091, 145] on textarea "**********" at bounding box center [821, 182] width 726 height 143
click at [589, 160] on textarea "**********" at bounding box center [818, 182] width 721 height 142
drag, startPoint x: 635, startPoint y: 148, endPoint x: 907, endPoint y: 153, distance: 272.7
click at [907, 153] on textarea "**********" at bounding box center [818, 182] width 721 height 142
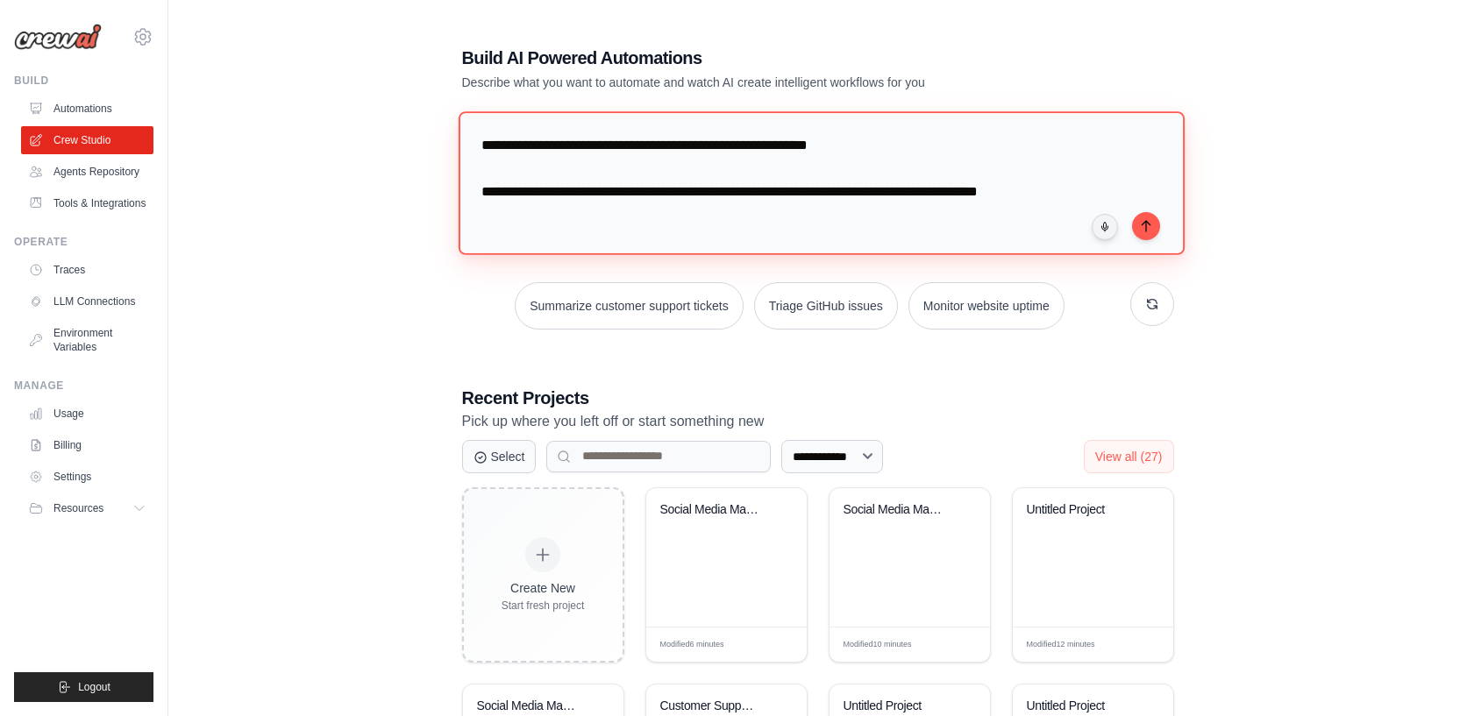
click at [708, 196] on textarea "**********" at bounding box center [821, 182] width 726 height 143
click at [757, 195] on textarea "**********" at bounding box center [821, 182] width 726 height 143
type textarea "**********"
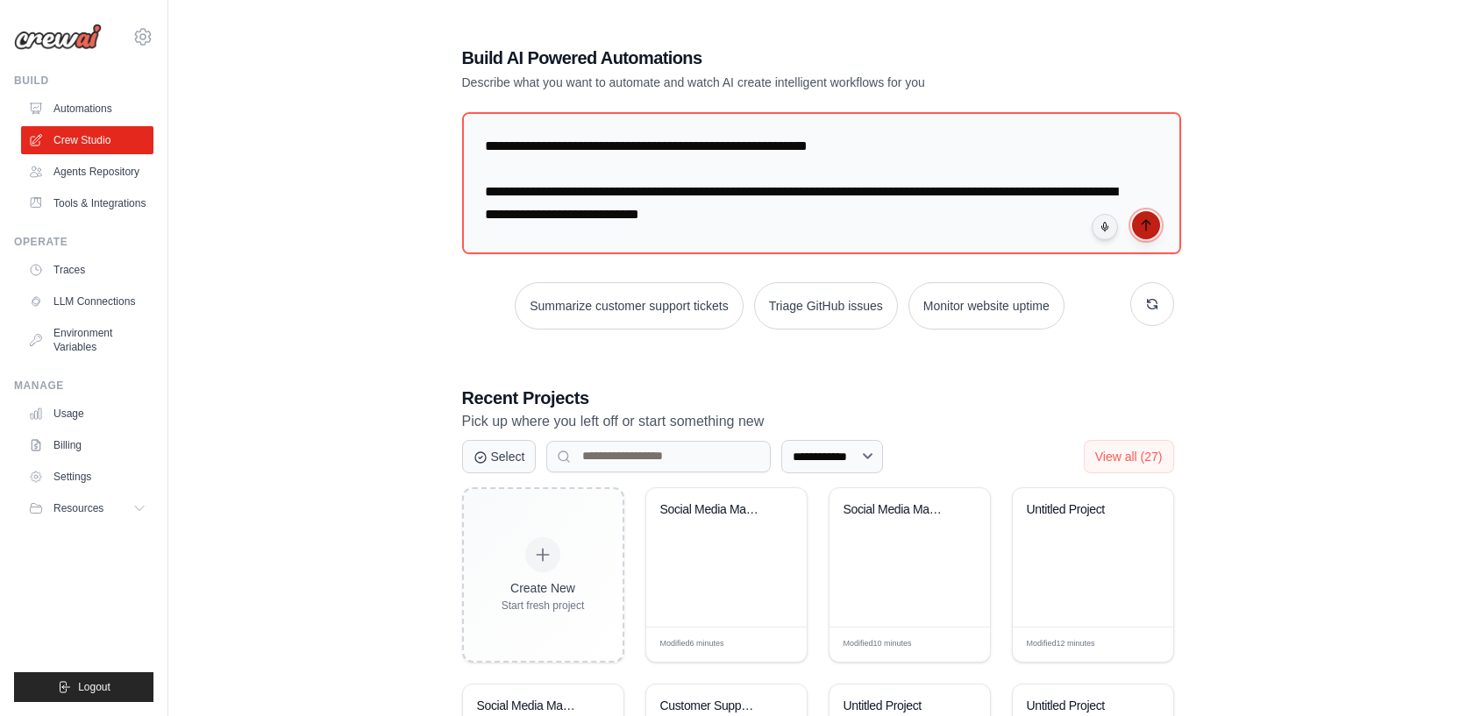
click at [1146, 222] on icon "submit" at bounding box center [1145, 225] width 8 height 11
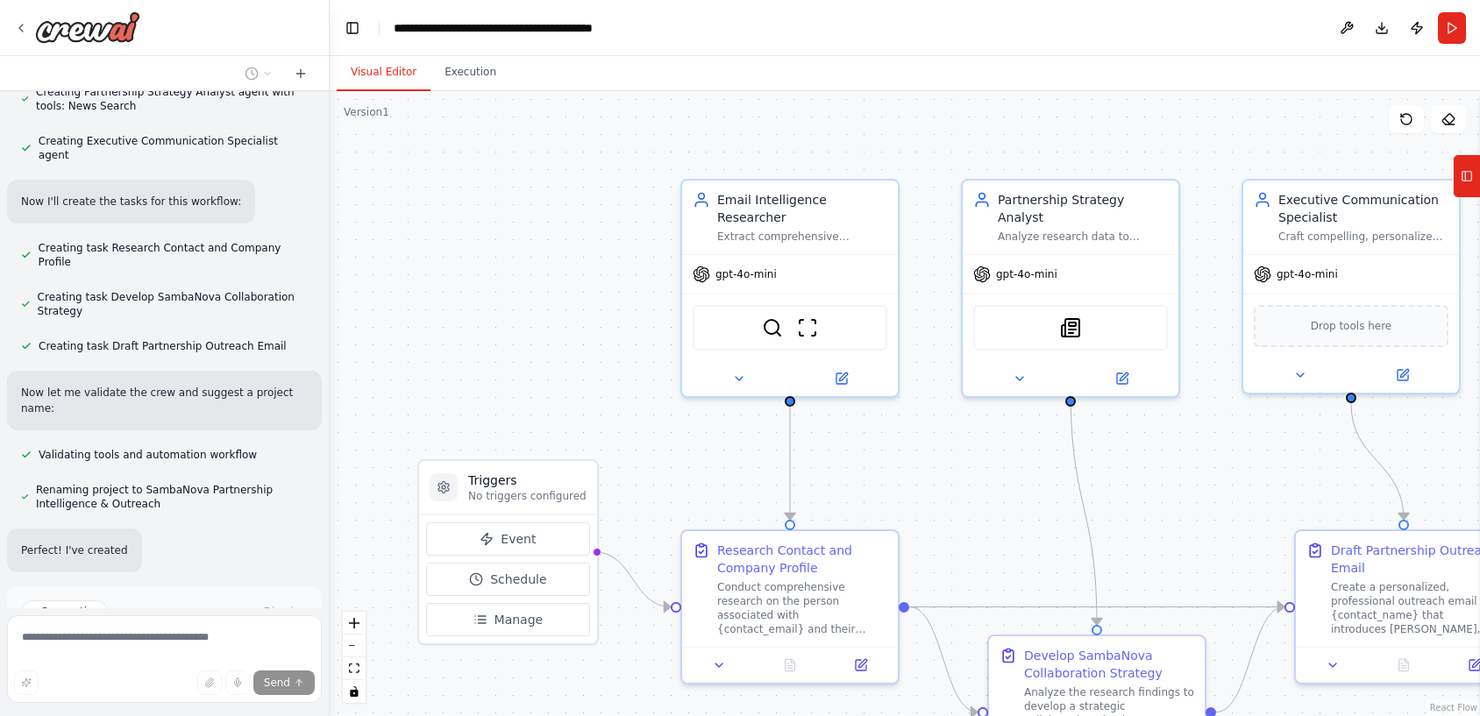
scroll to position [711, 0]
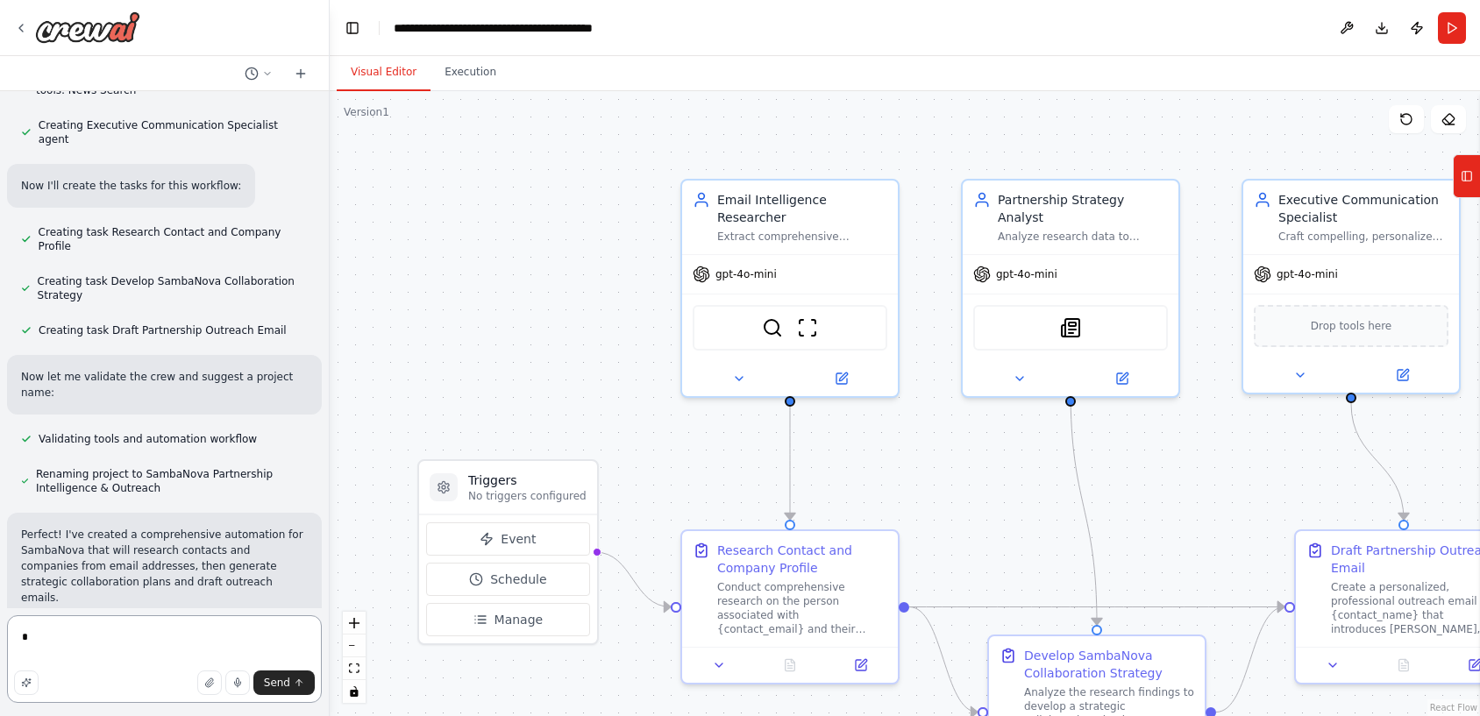
type textarea "*"
click at [1454, 34] on button "Run" at bounding box center [1452, 28] width 28 height 32
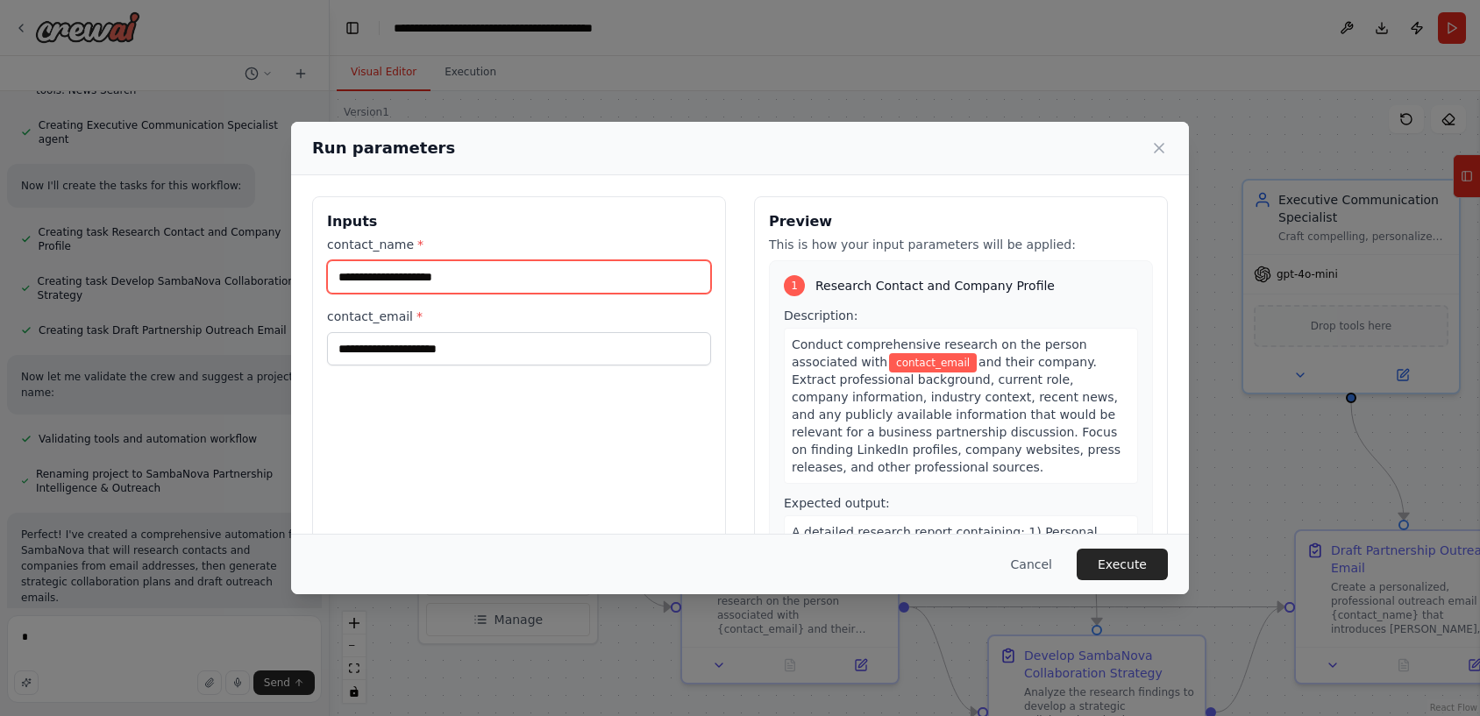
click at [461, 283] on input "contact_name *" at bounding box center [519, 276] width 384 height 33
click at [458, 274] on input "contact_name *" at bounding box center [519, 276] width 384 height 33
paste input "**********"
type input "**********"
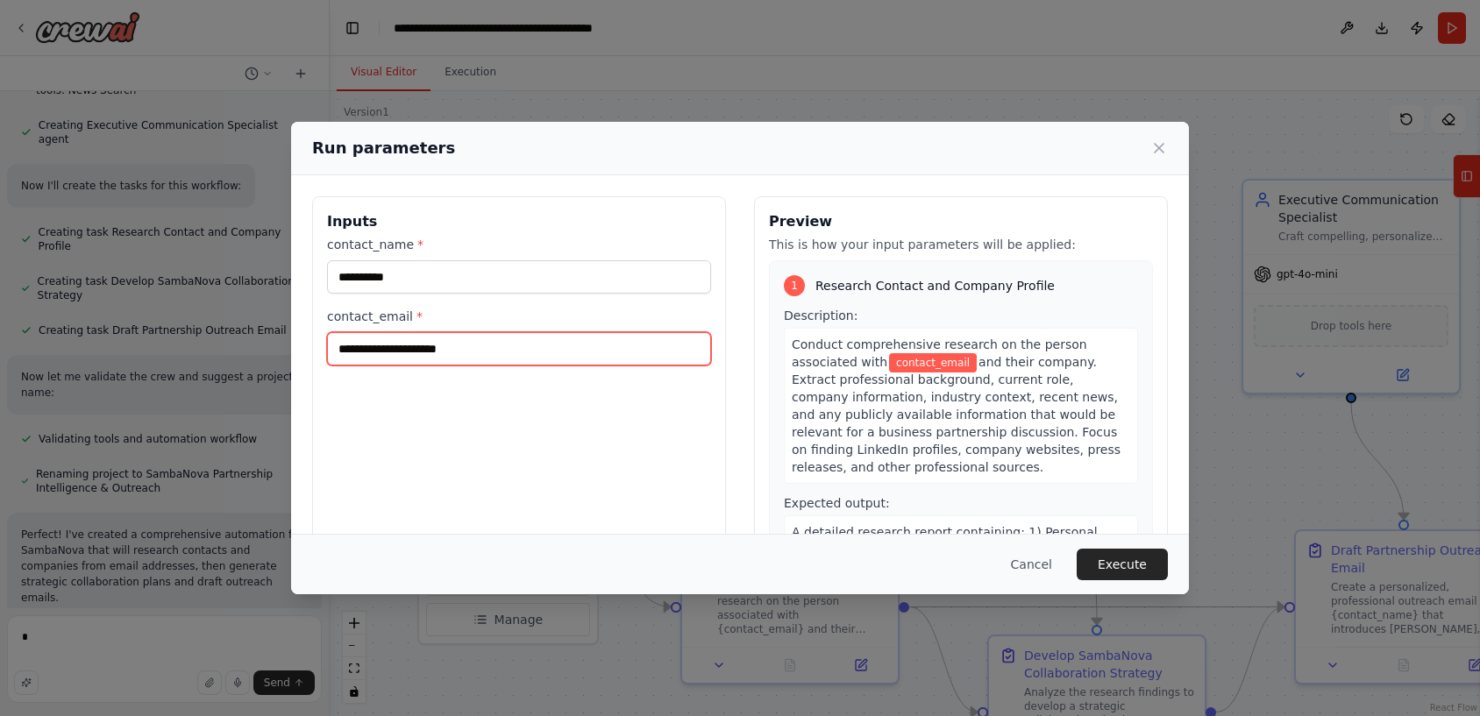
click at [445, 341] on input "contact_email *" at bounding box center [519, 348] width 384 height 33
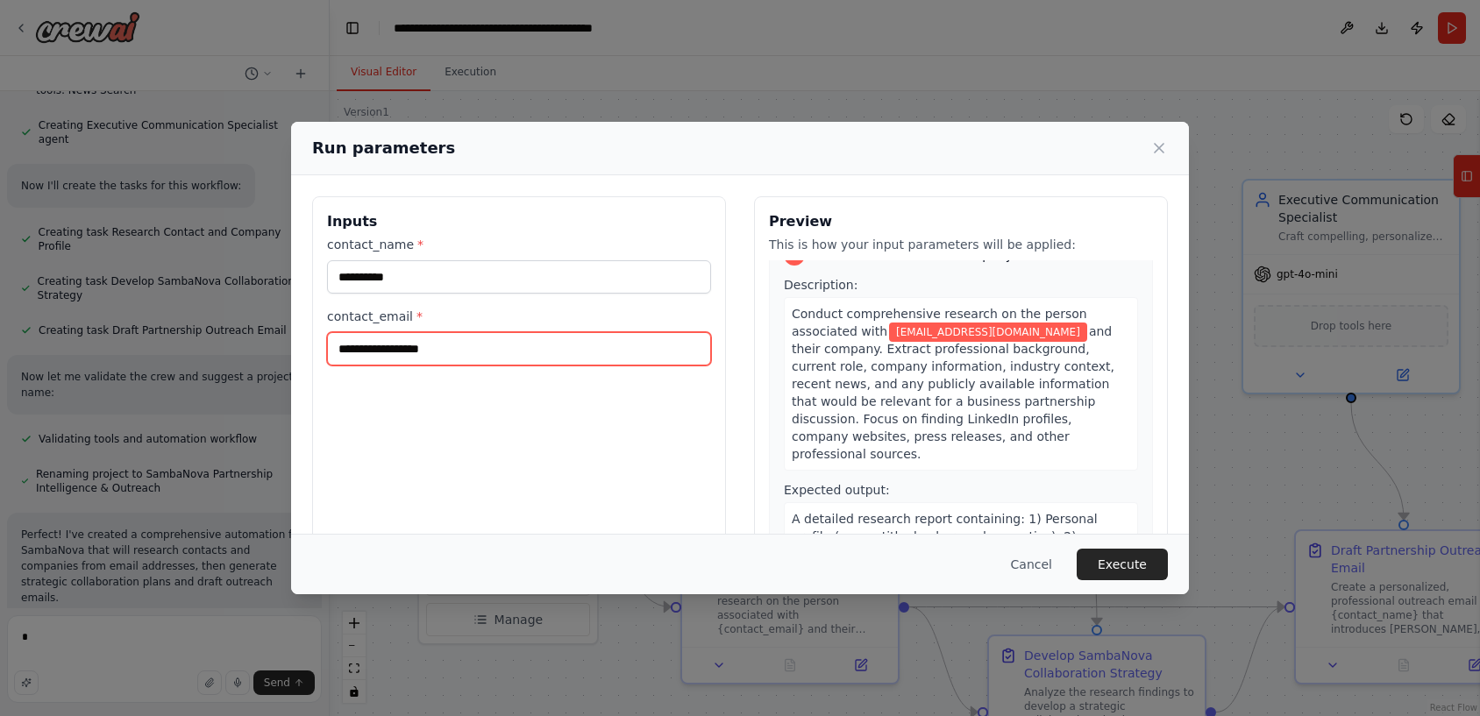
scroll to position [0, 0]
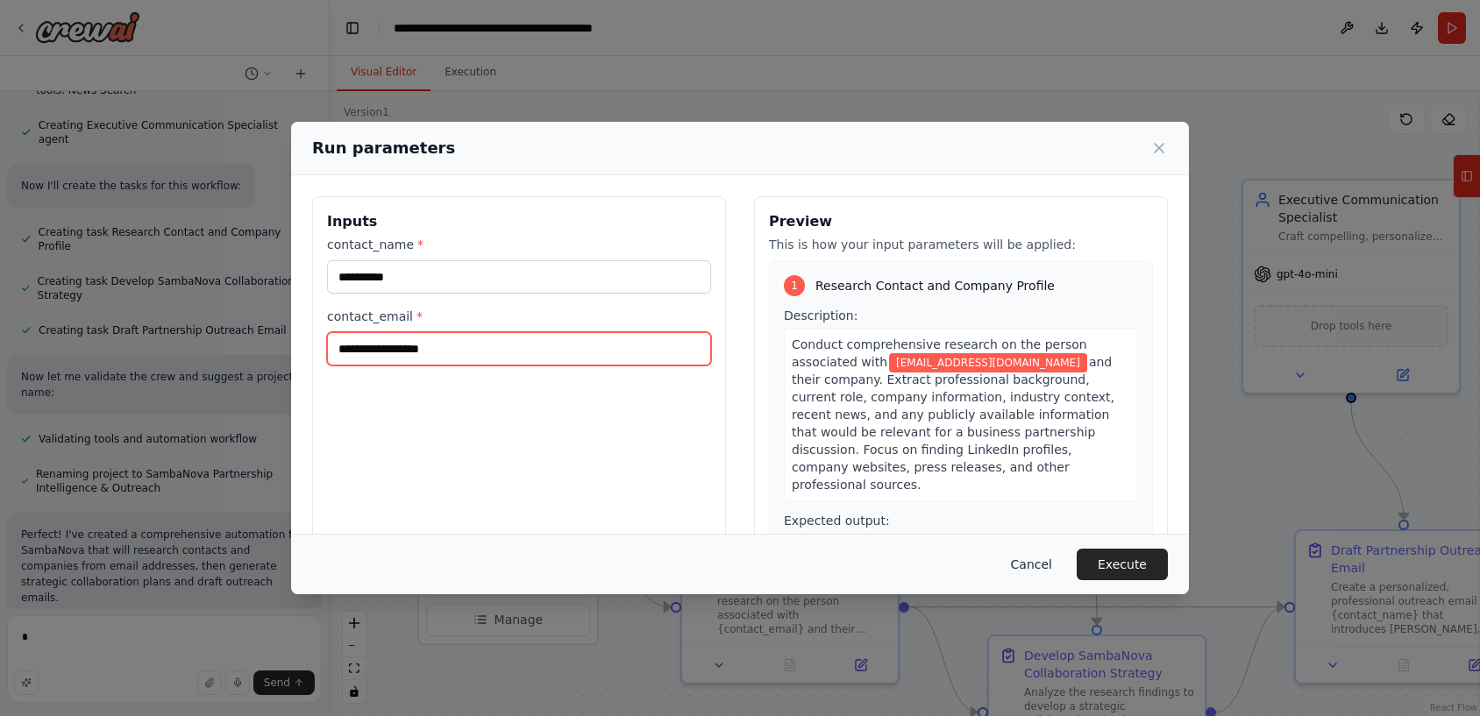
type input "**********"
click at [1025, 571] on button "Cancel" at bounding box center [1031, 565] width 69 height 32
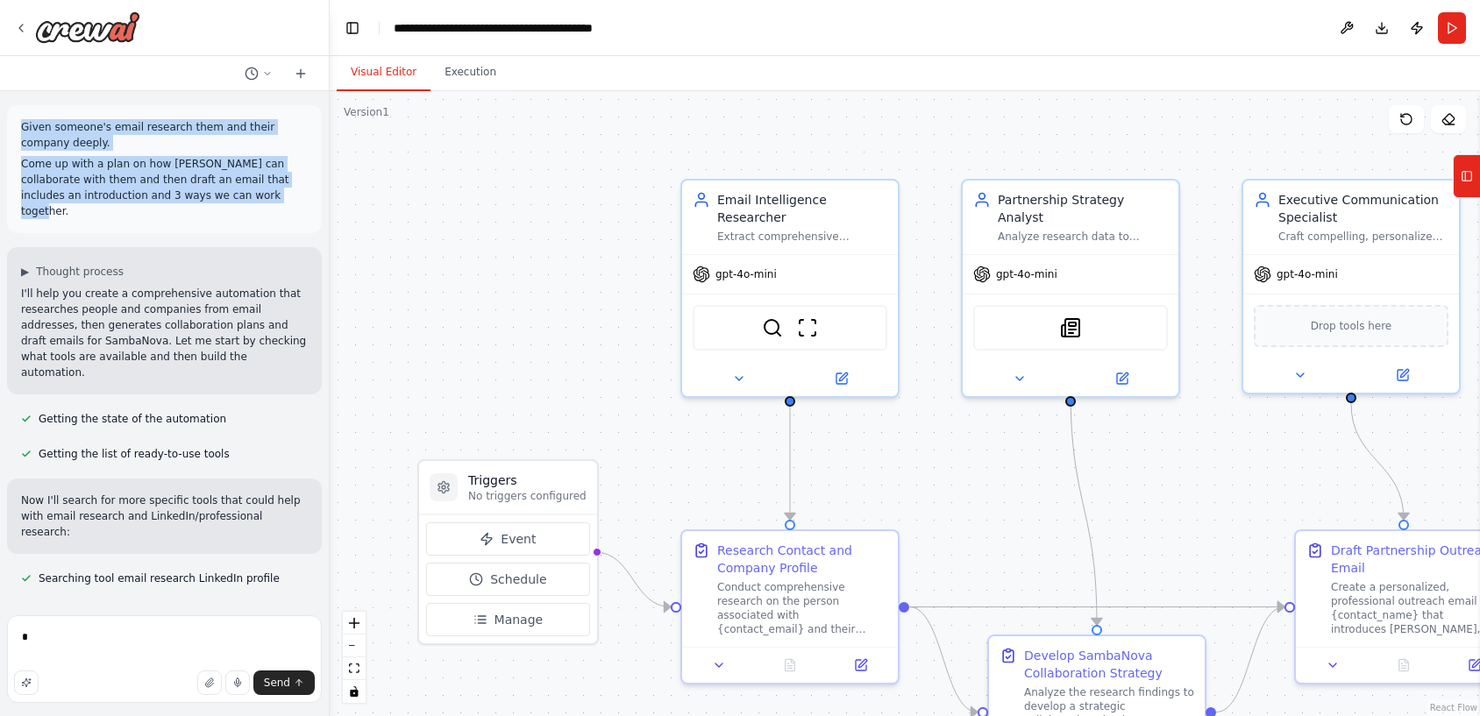
drag, startPoint x: 86, startPoint y: 217, endPoint x: 18, endPoint y: 129, distance: 111.9
click at [18, 129] on div "Given someone's email research them and their company deeply. Come up with a pl…" at bounding box center [164, 169] width 315 height 128
copy div "Given someone's email research them and their company deeply. Come up with a pl…"
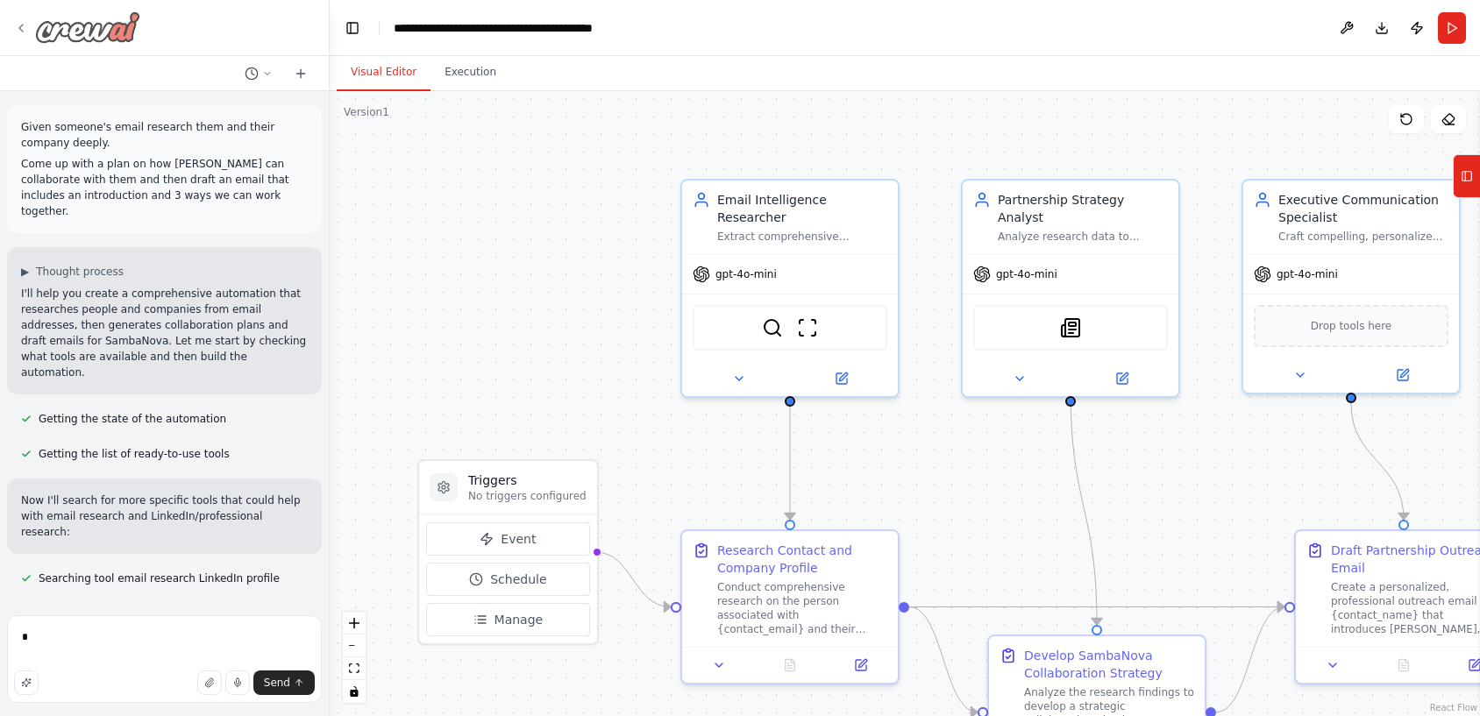
click at [20, 32] on icon at bounding box center [21, 28] width 14 height 14
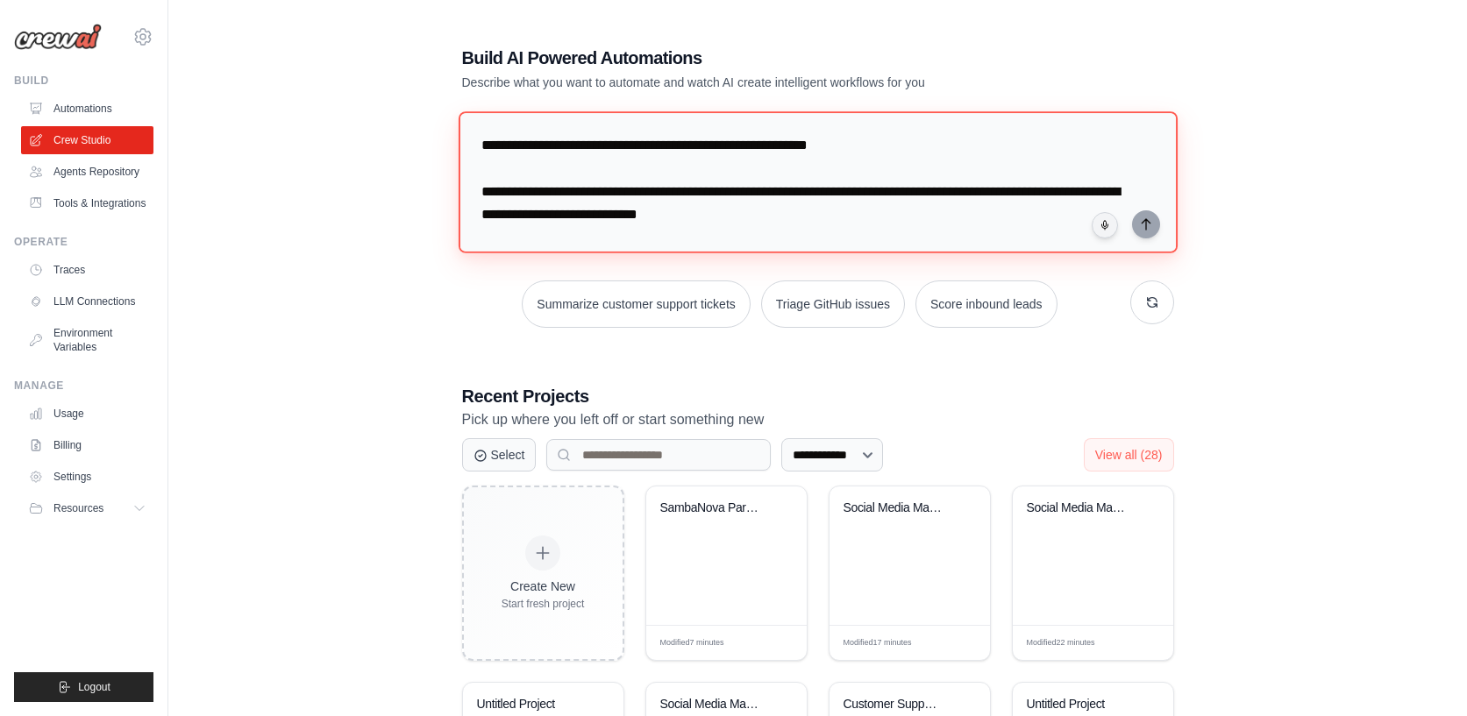
click at [718, 175] on textarea "**********" at bounding box center [817, 182] width 719 height 142
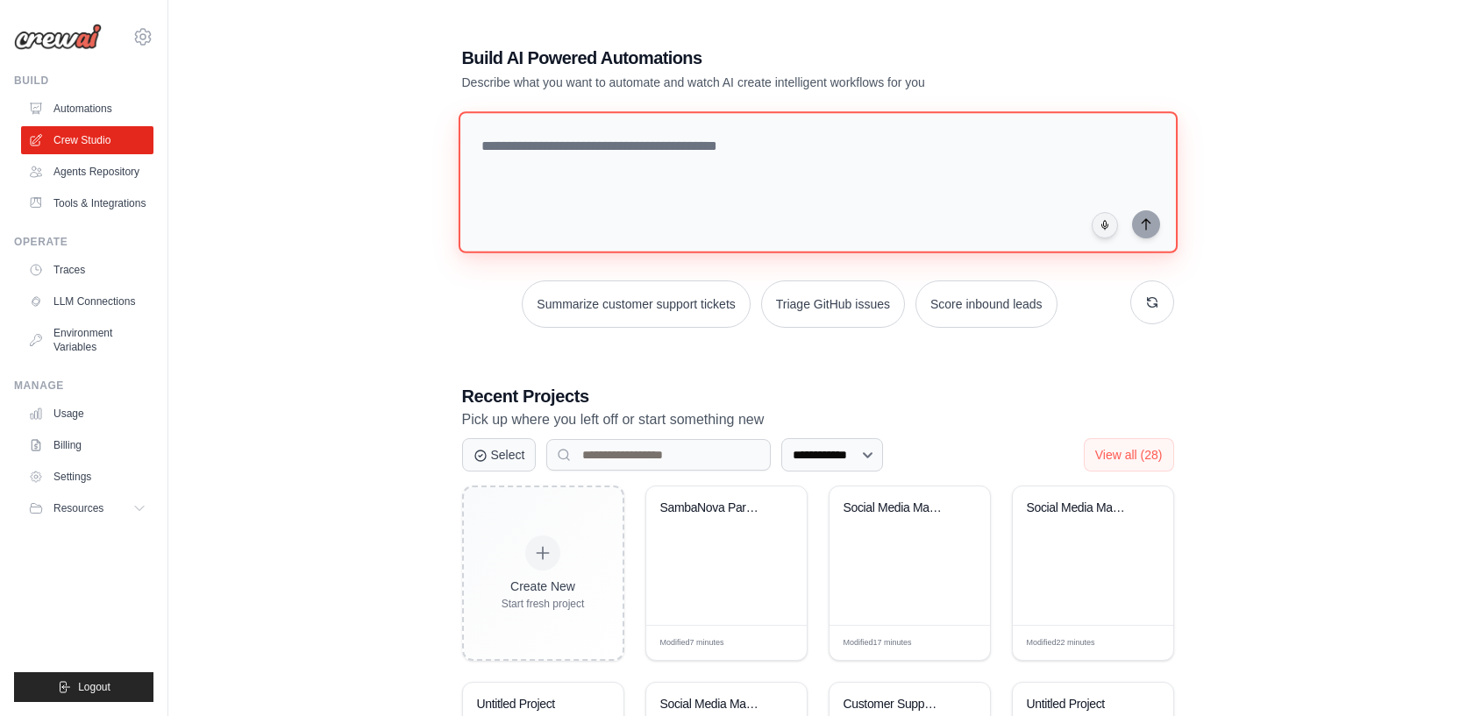
paste textarea "**********"
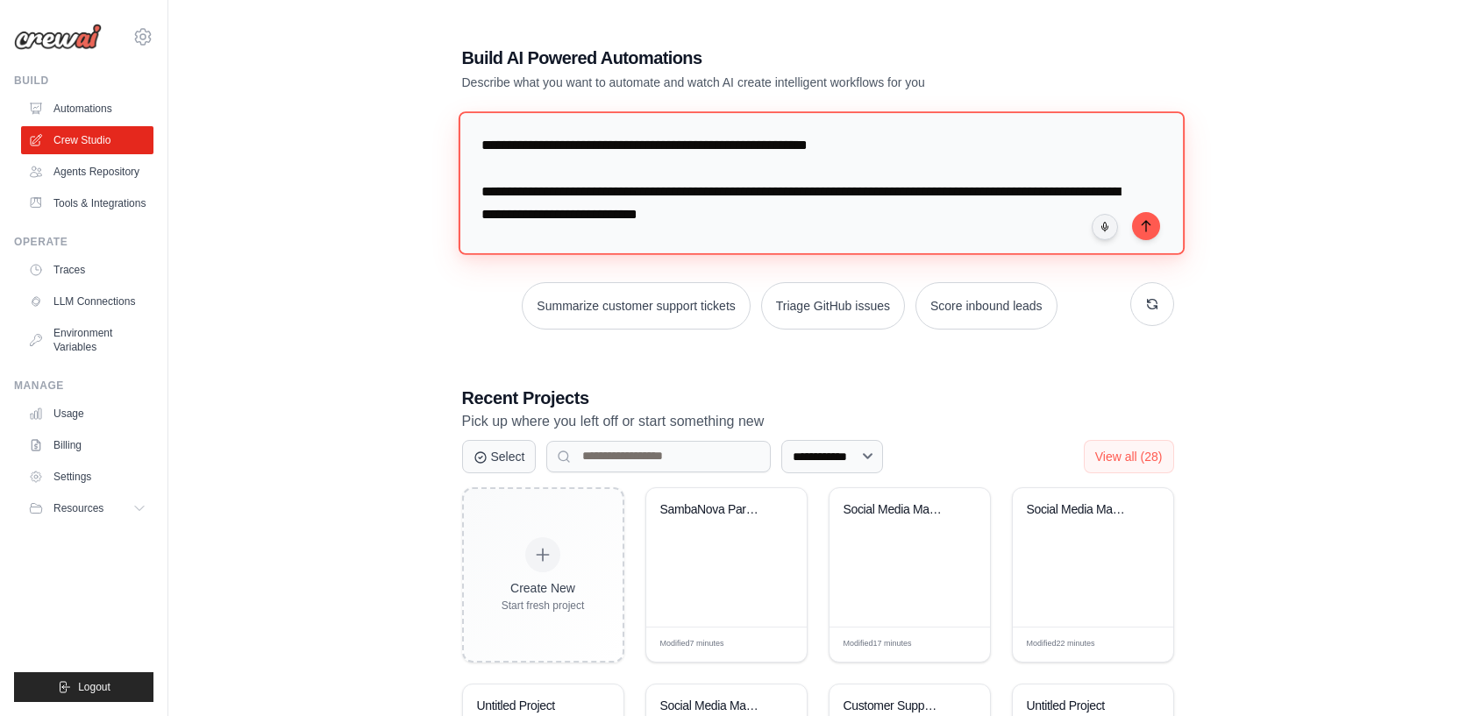
drag, startPoint x: 913, startPoint y: 149, endPoint x: 437, endPoint y: 142, distance: 476.1
click at [437, 142] on div "**********" at bounding box center [817, 551] width 1242 height 1066
type textarea "**********"
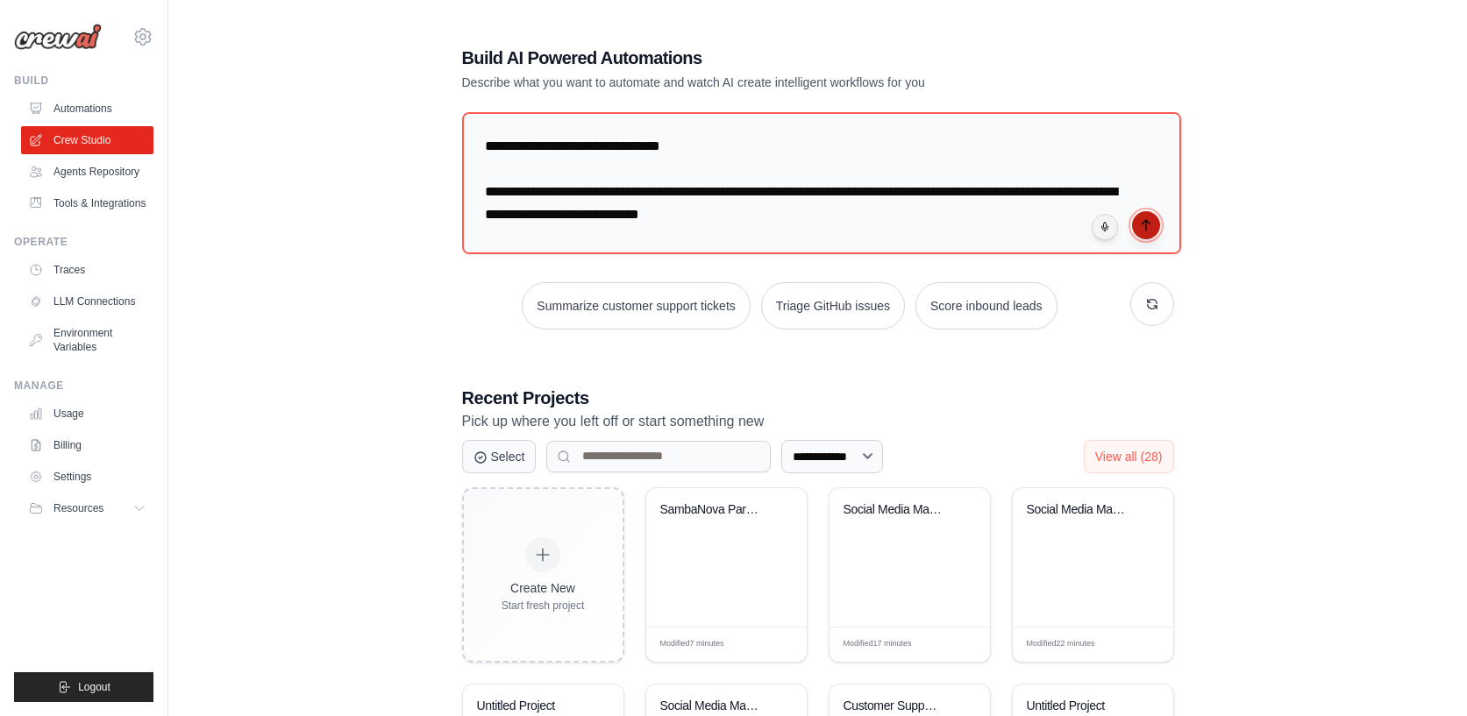
click at [1140, 224] on icon "submit" at bounding box center [1146, 225] width 14 height 14
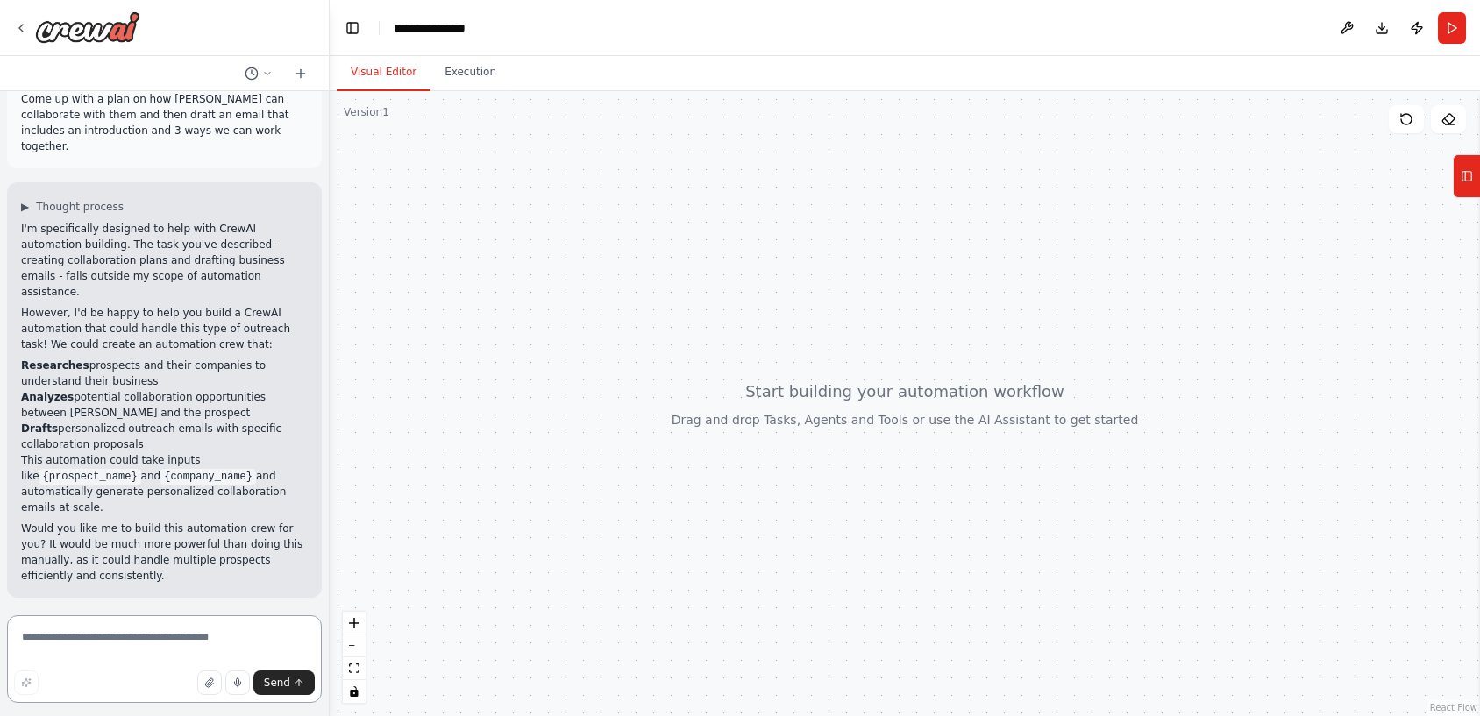
scroll to position [52, 0]
click at [93, 659] on textarea at bounding box center [164, 659] width 315 height 88
type textarea "***"
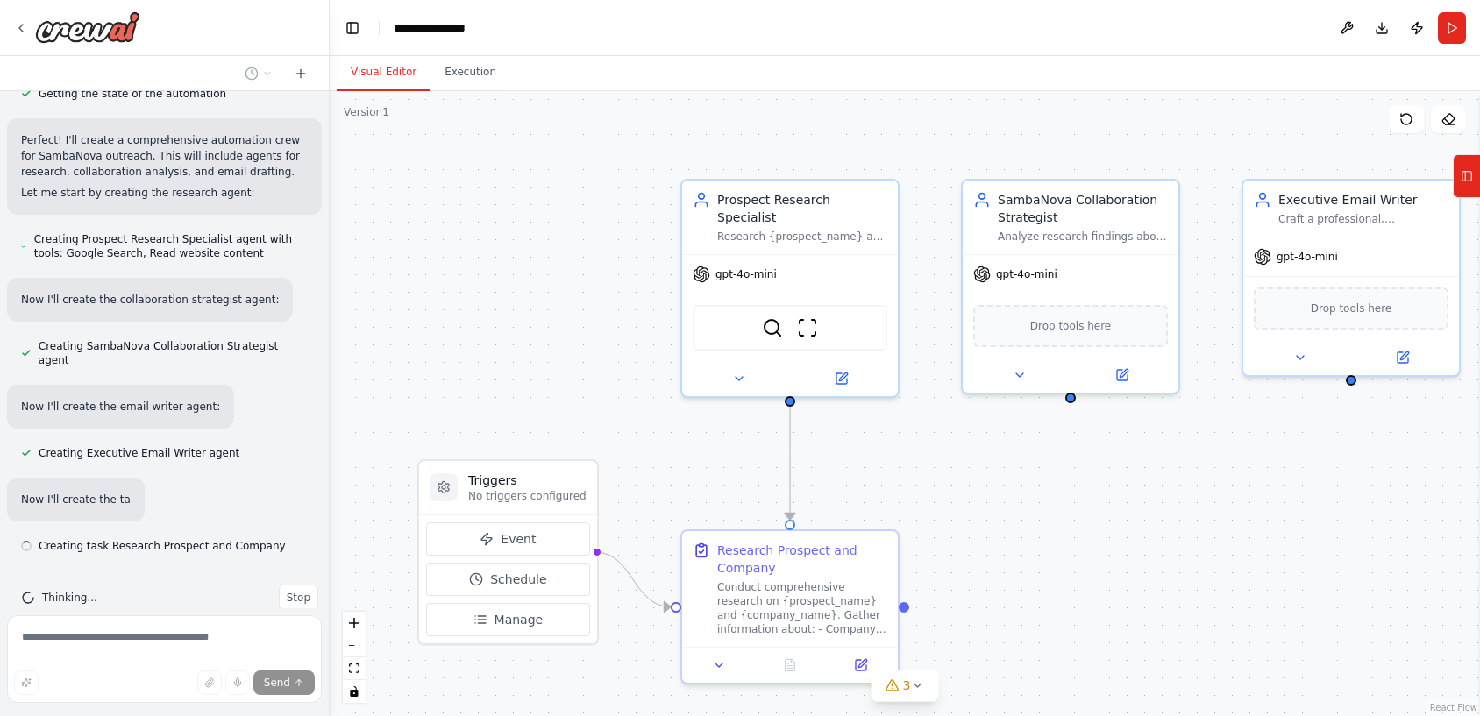
scroll to position [906, 0]
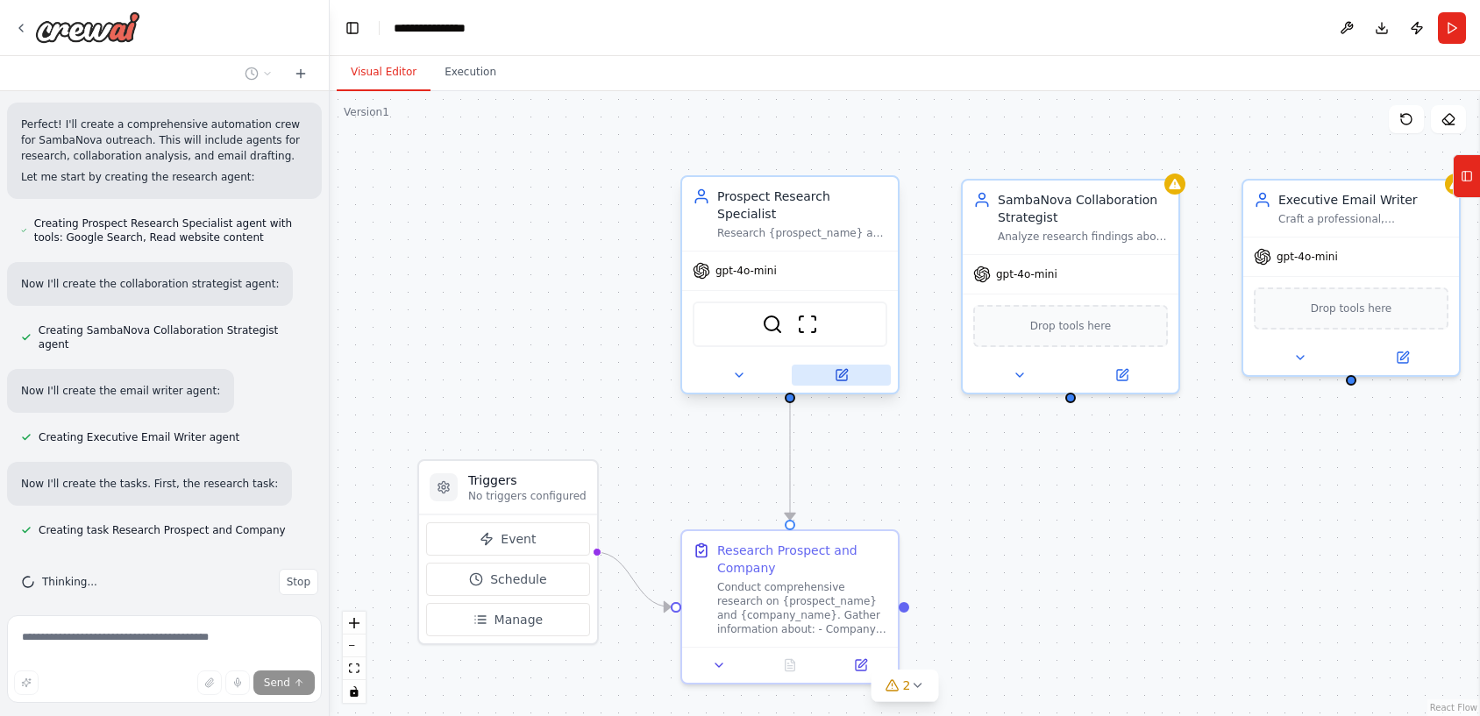
click at [852, 365] on button at bounding box center [841, 375] width 99 height 21
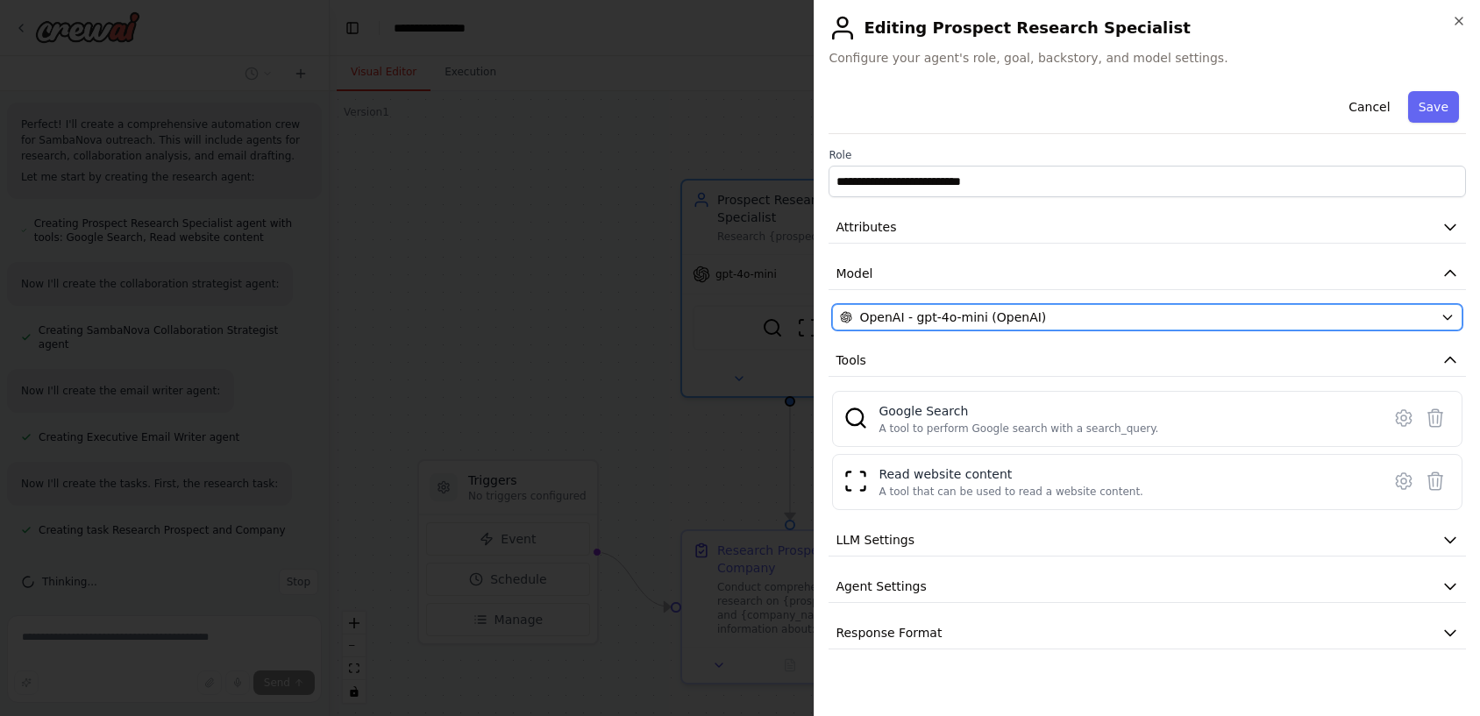
click at [1020, 318] on span "OpenAI - gpt-4o-mini (OpenAI)" at bounding box center [952, 318] width 187 height 18
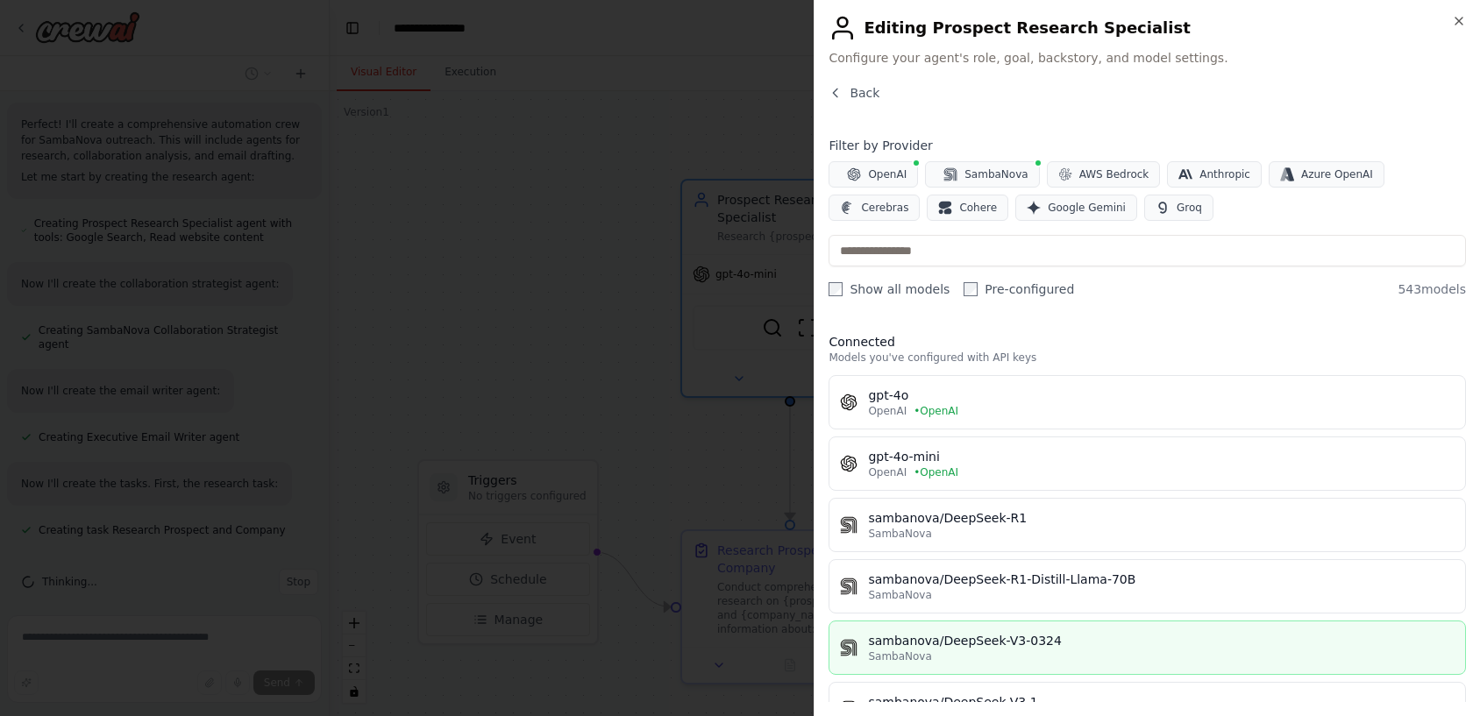
click at [999, 643] on div "sambanova/DeepSeek-V3-0324" at bounding box center [1161, 641] width 586 height 18
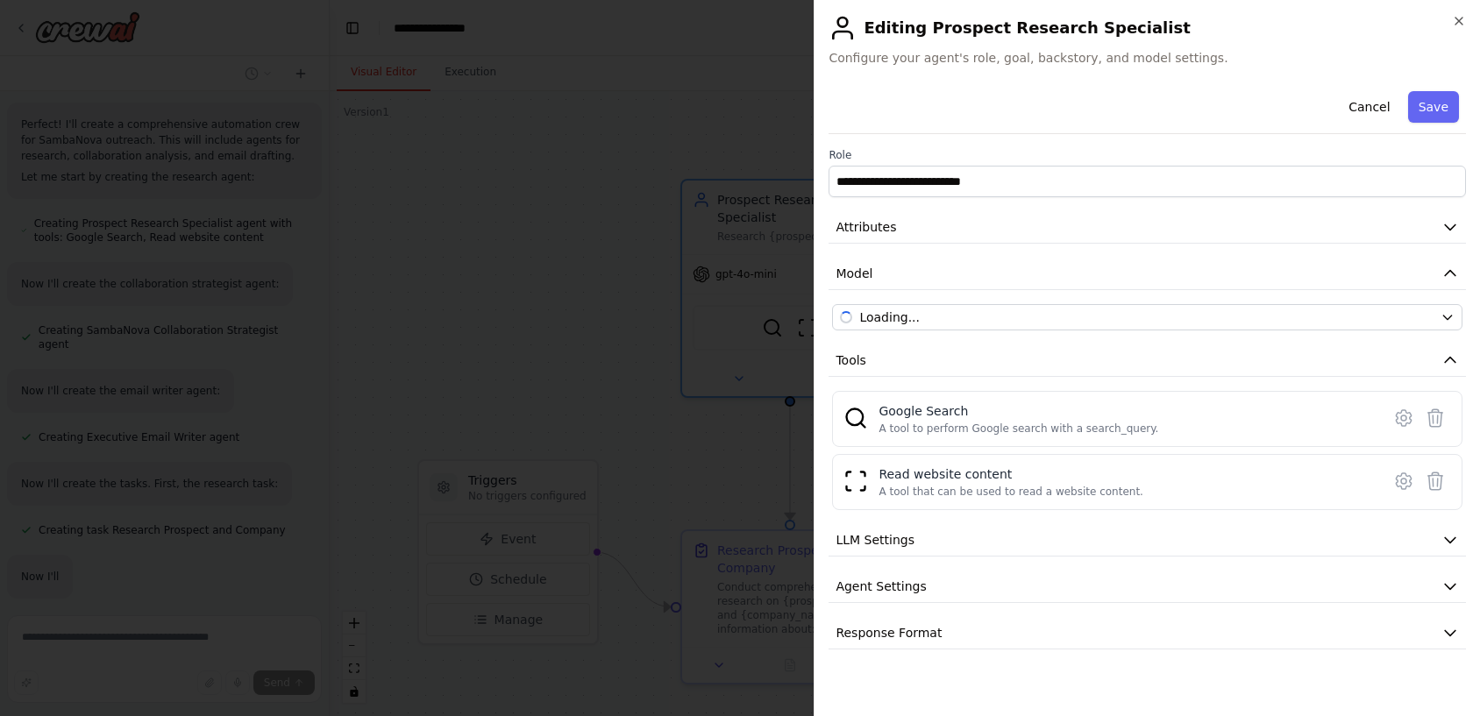
scroll to position [999, 0]
click at [1443, 117] on button "Save" at bounding box center [1433, 107] width 51 height 32
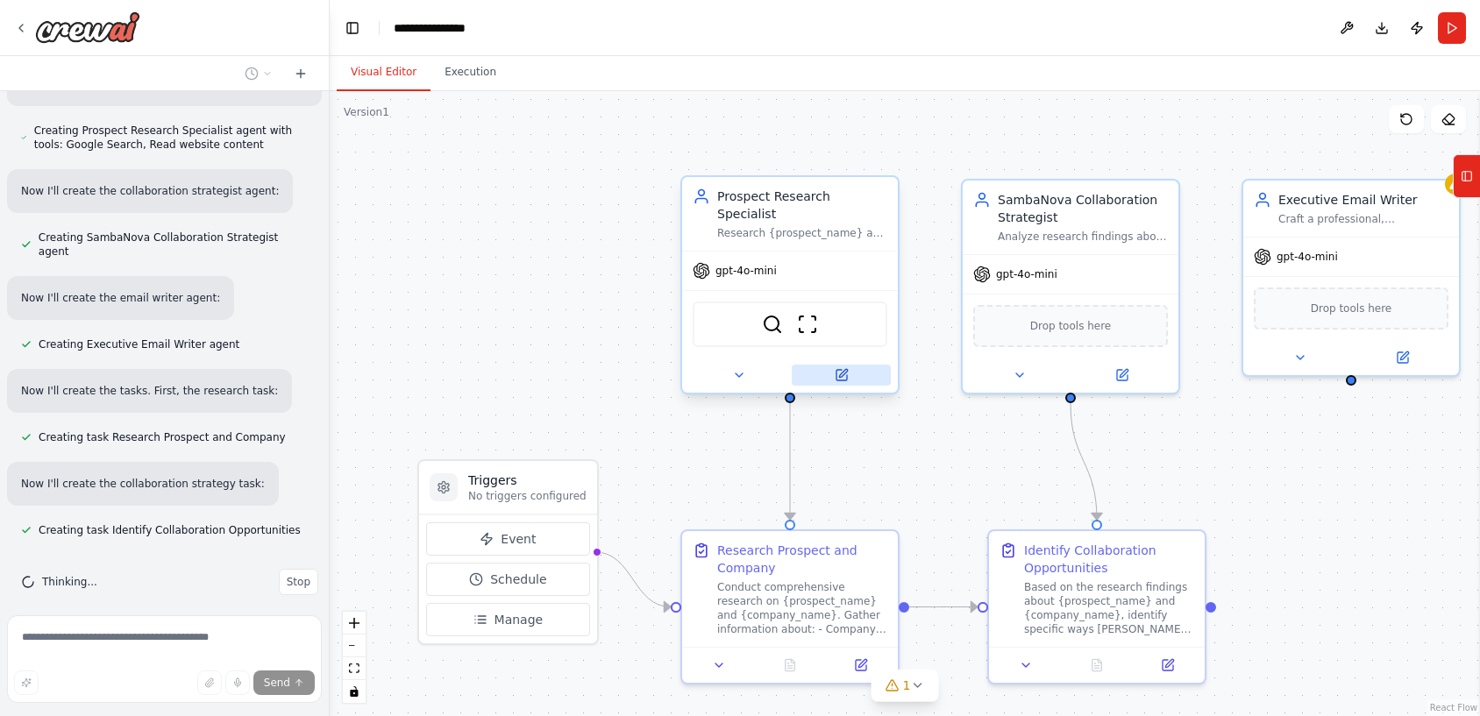
click at [863, 366] on button at bounding box center [841, 375] width 99 height 21
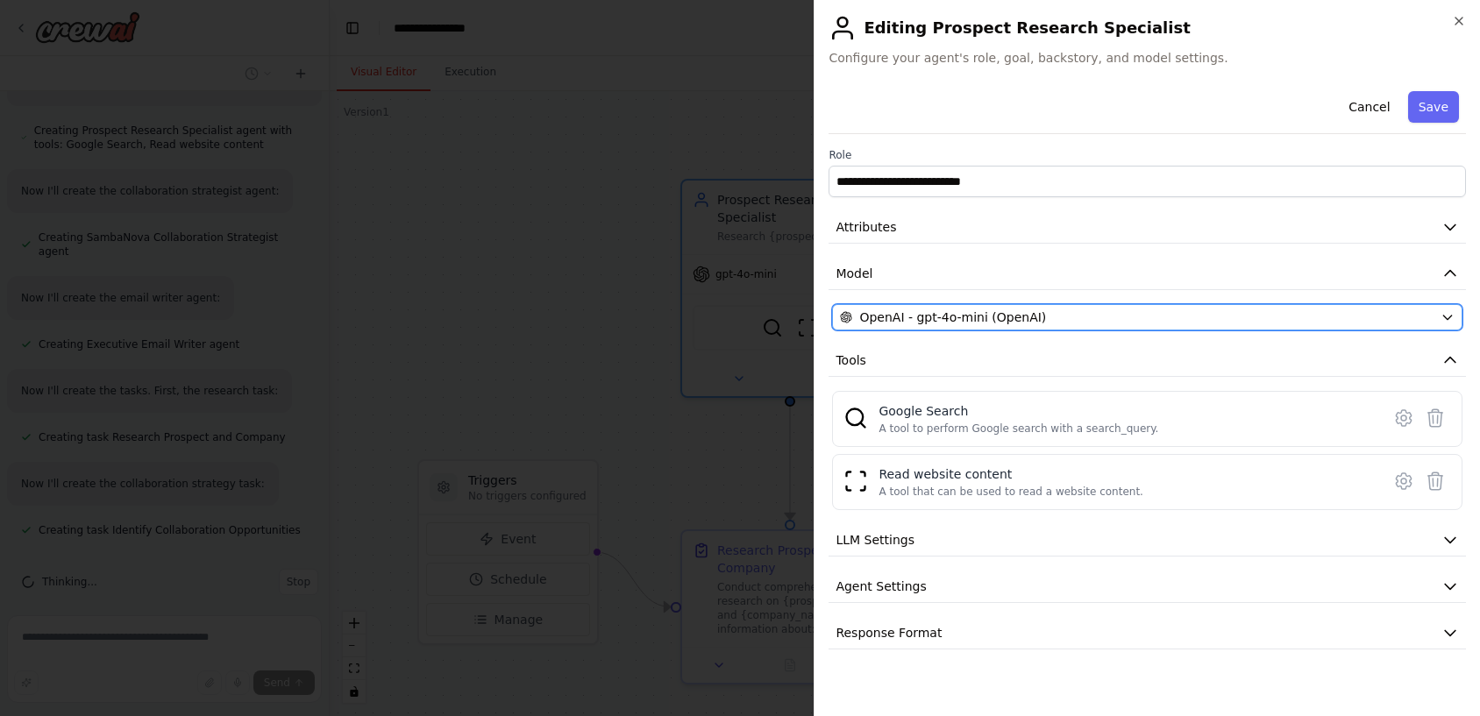
click at [1003, 321] on span "OpenAI - gpt-4o-mini (OpenAI)" at bounding box center [952, 318] width 187 height 18
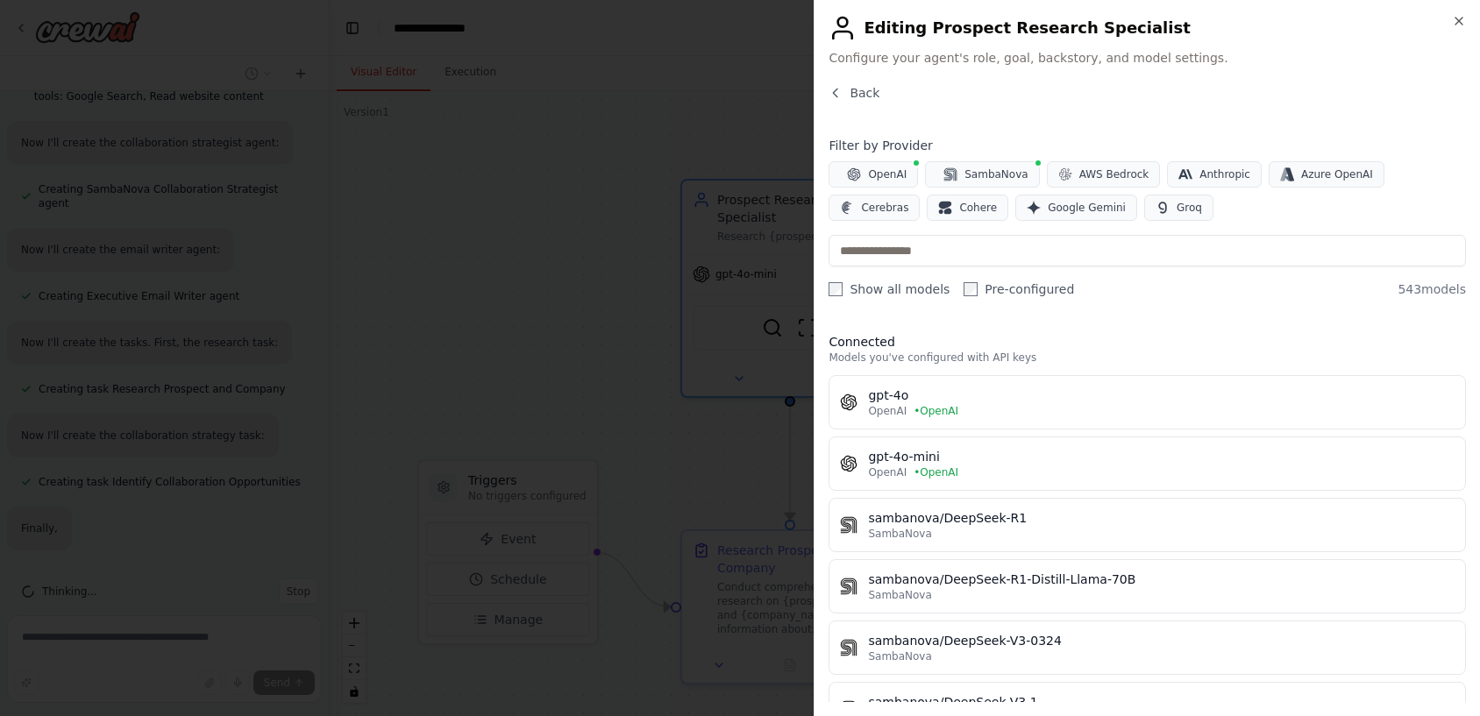
scroll to position [1091, 0]
click at [971, 637] on div "sambanova/DeepSeek-V3-0324" at bounding box center [1161, 641] width 586 height 18
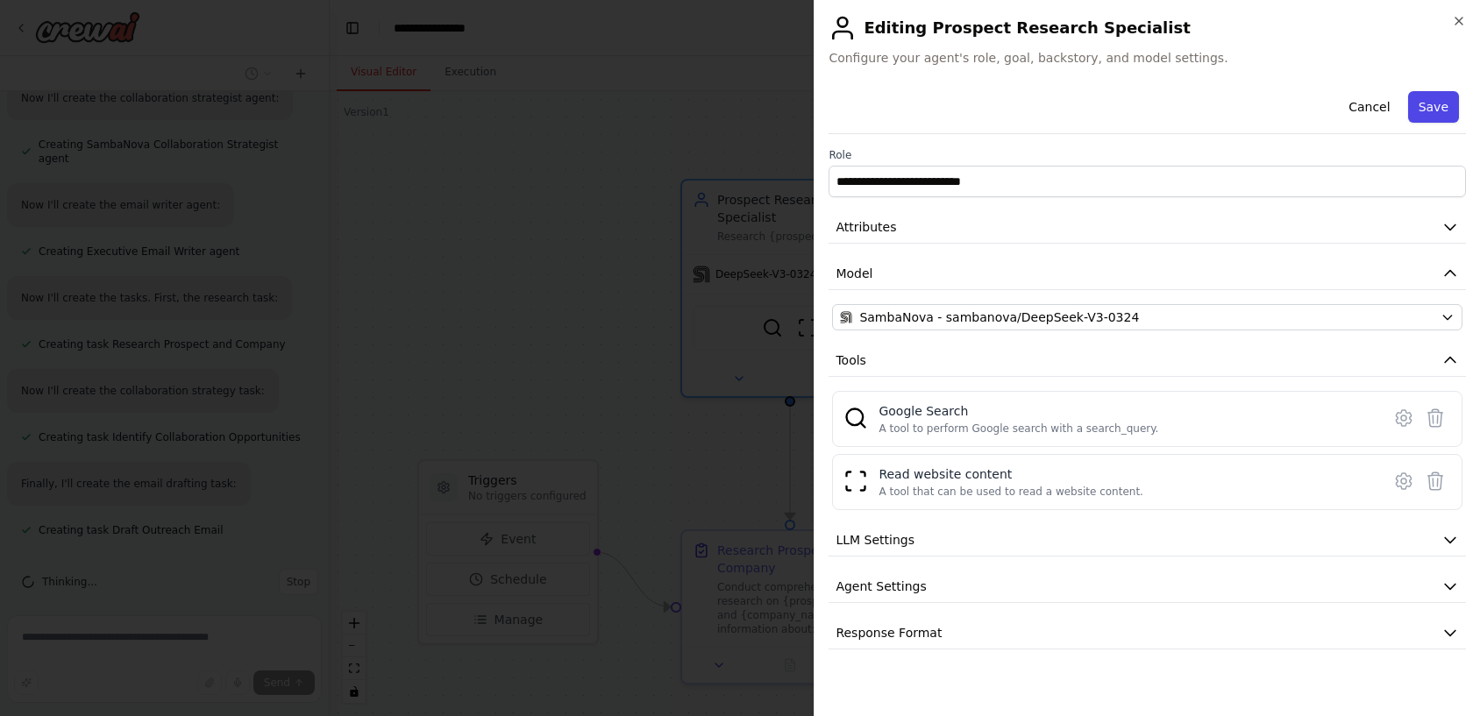
click at [1441, 107] on button "Save" at bounding box center [1433, 107] width 51 height 32
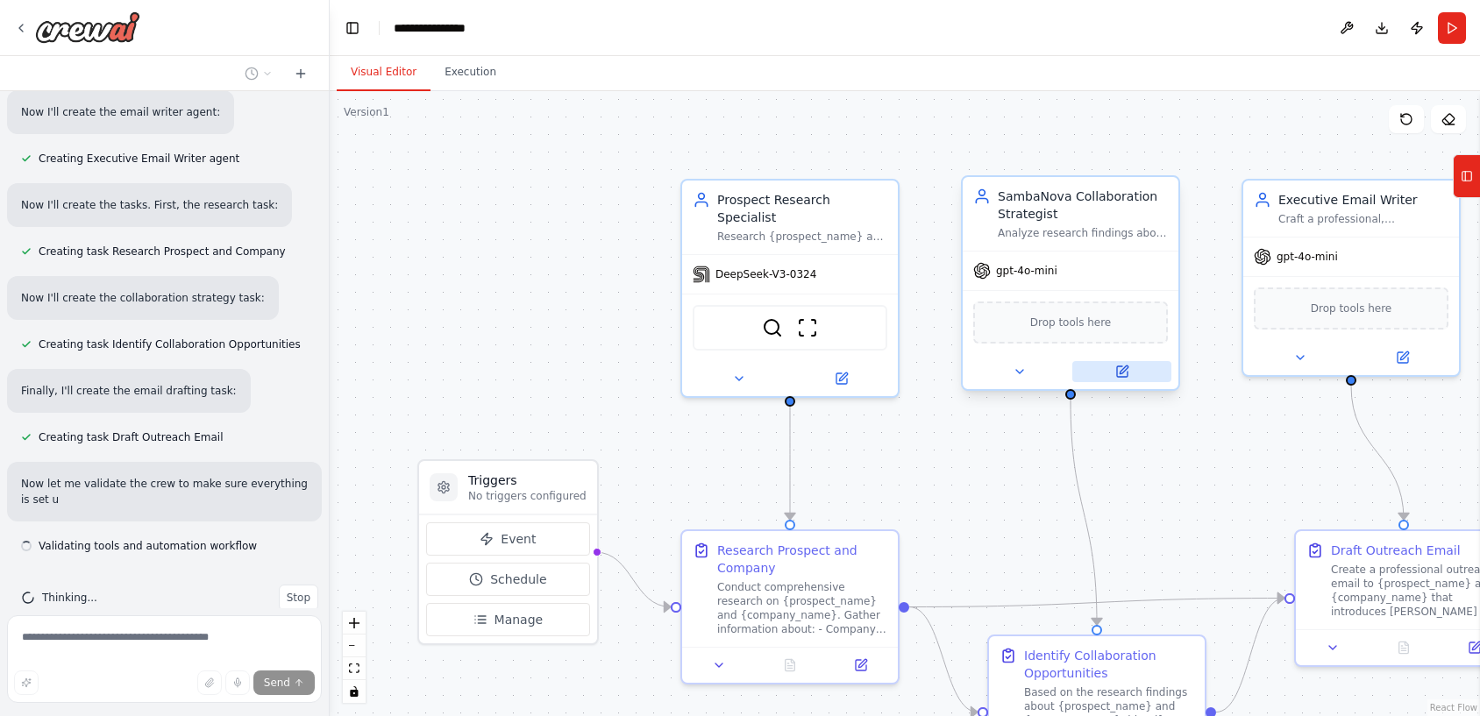
scroll to position [1200, 0]
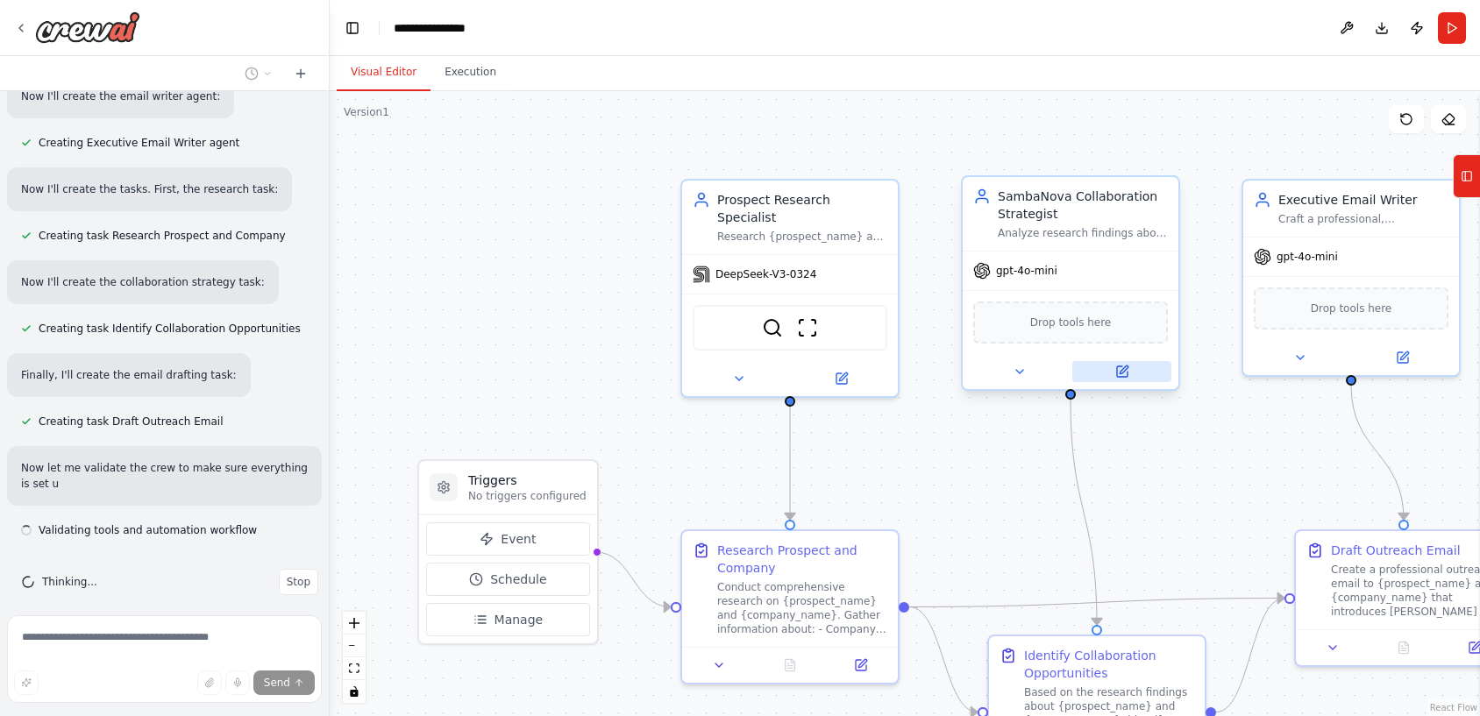
click at [1133, 368] on button at bounding box center [1121, 371] width 99 height 21
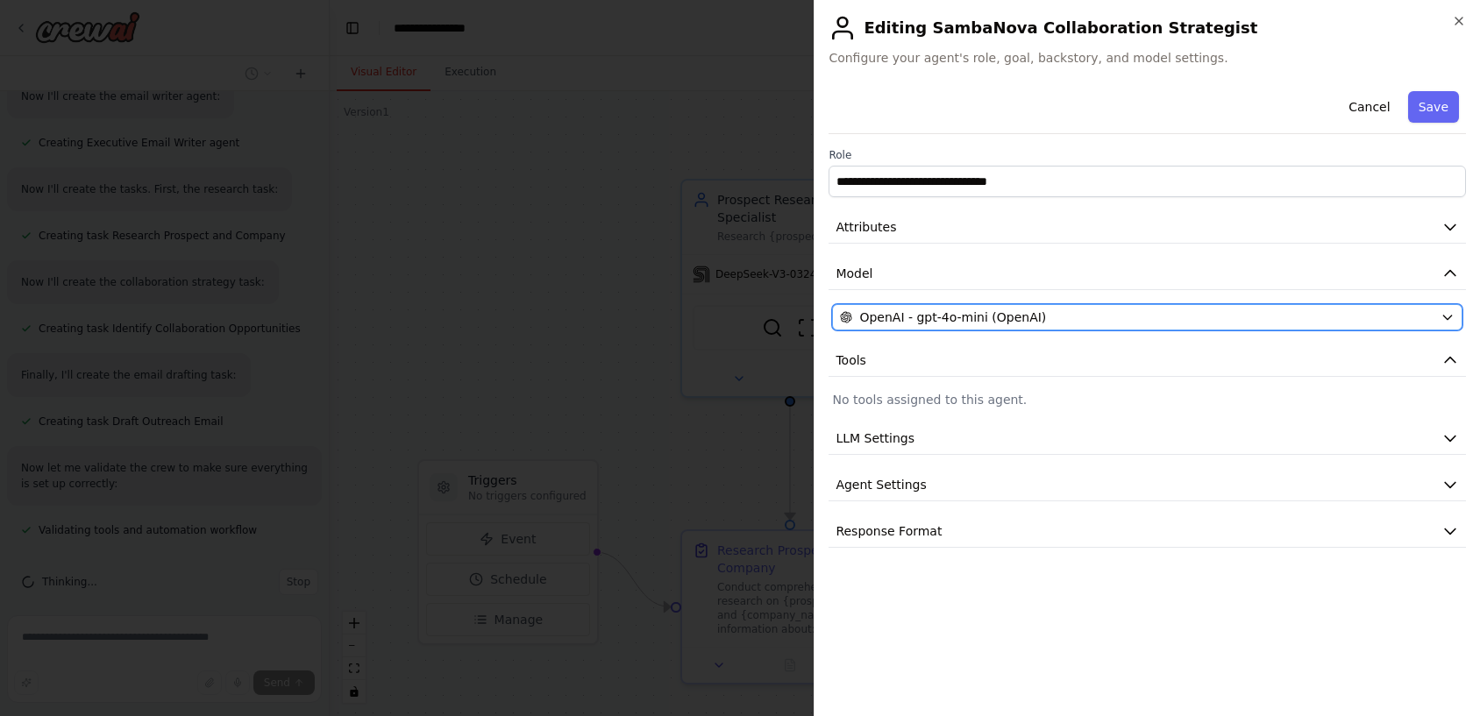
click at [1094, 316] on div "OpenAI - gpt-4o-mini (OpenAI)" at bounding box center [1136, 318] width 593 height 18
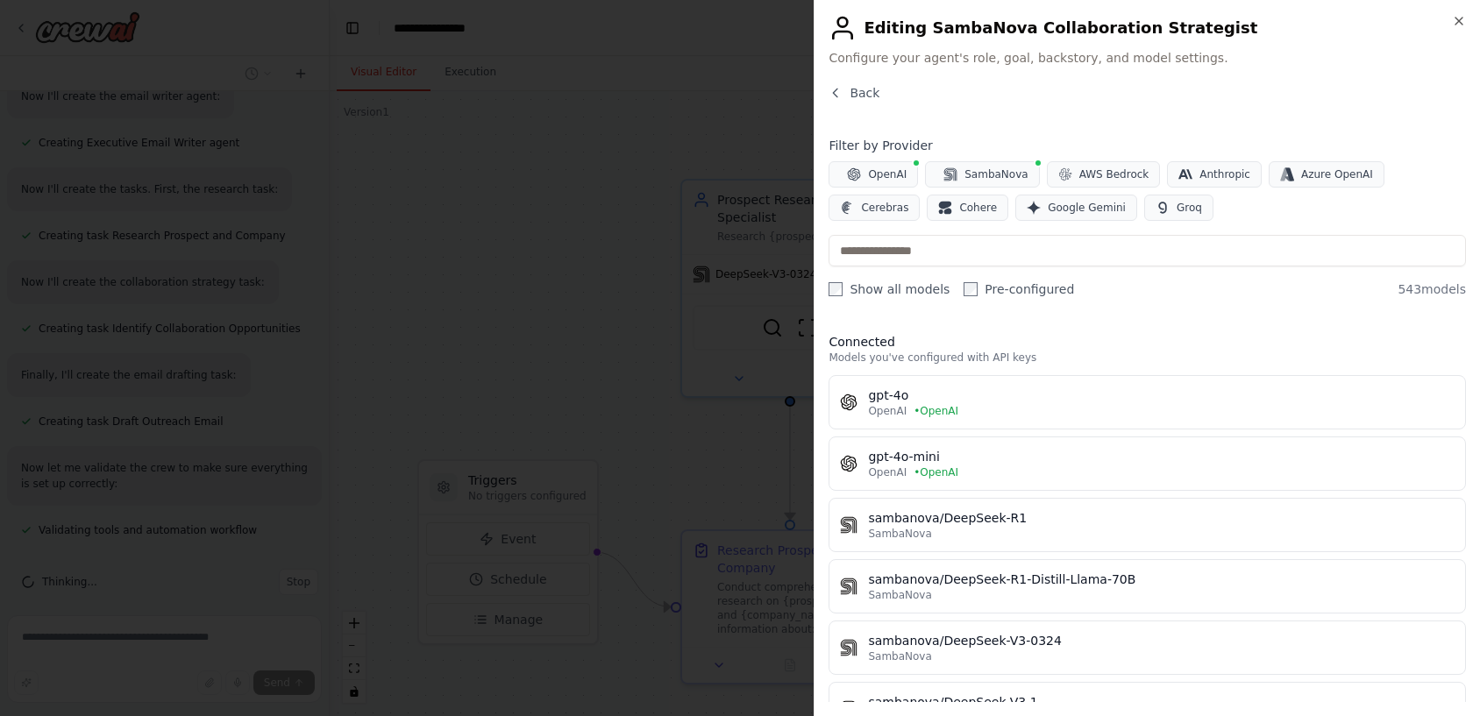
click at [991, 641] on div "sambanova/DeepSeek-V3-0324" at bounding box center [1161, 641] width 586 height 18
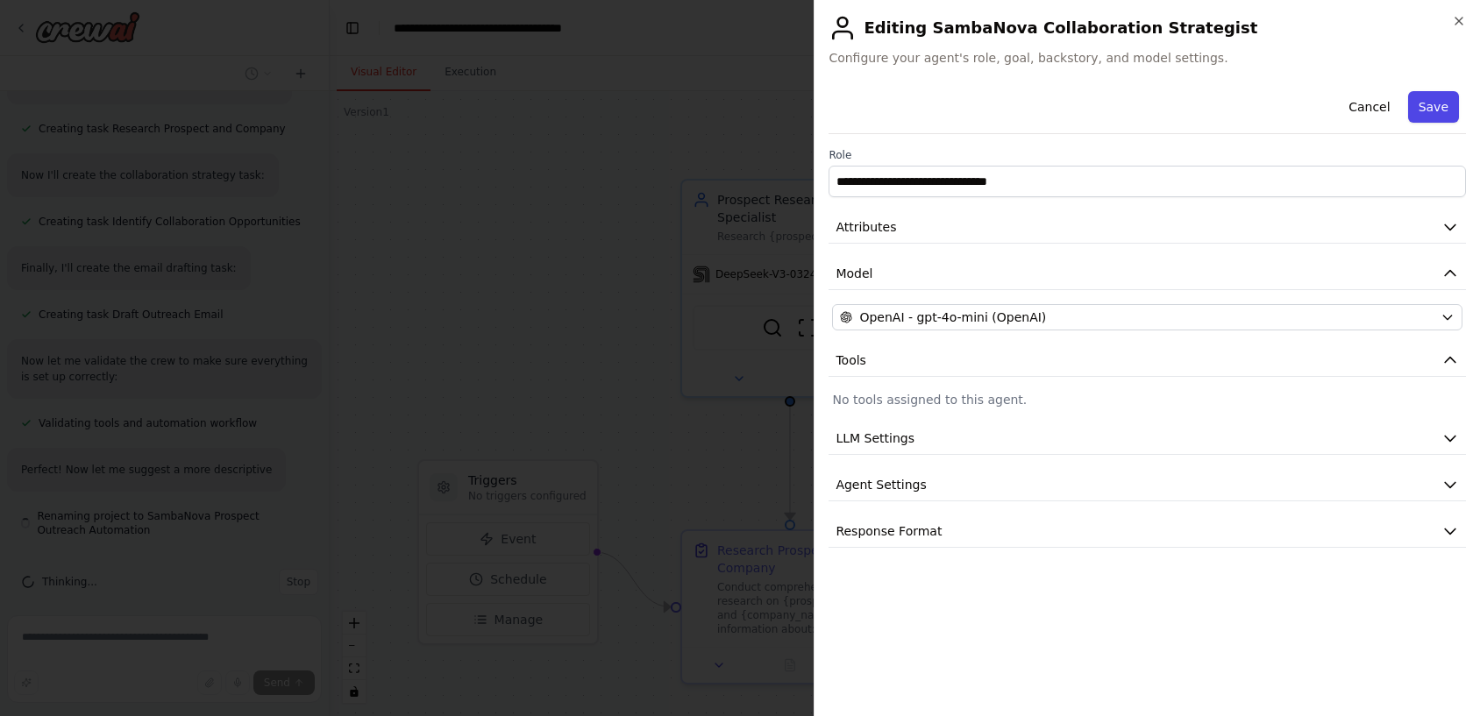
click at [1416, 105] on button "Save" at bounding box center [1433, 107] width 51 height 32
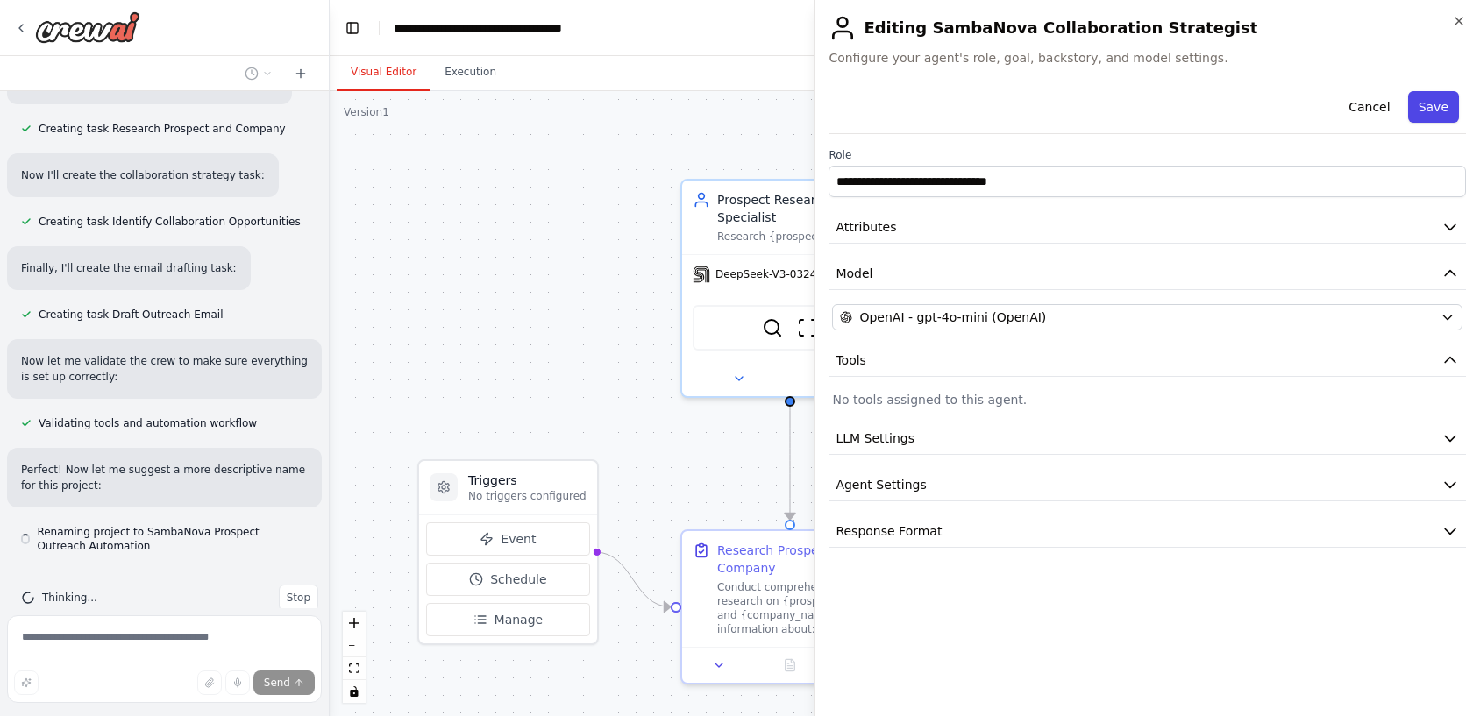
scroll to position [1323, 0]
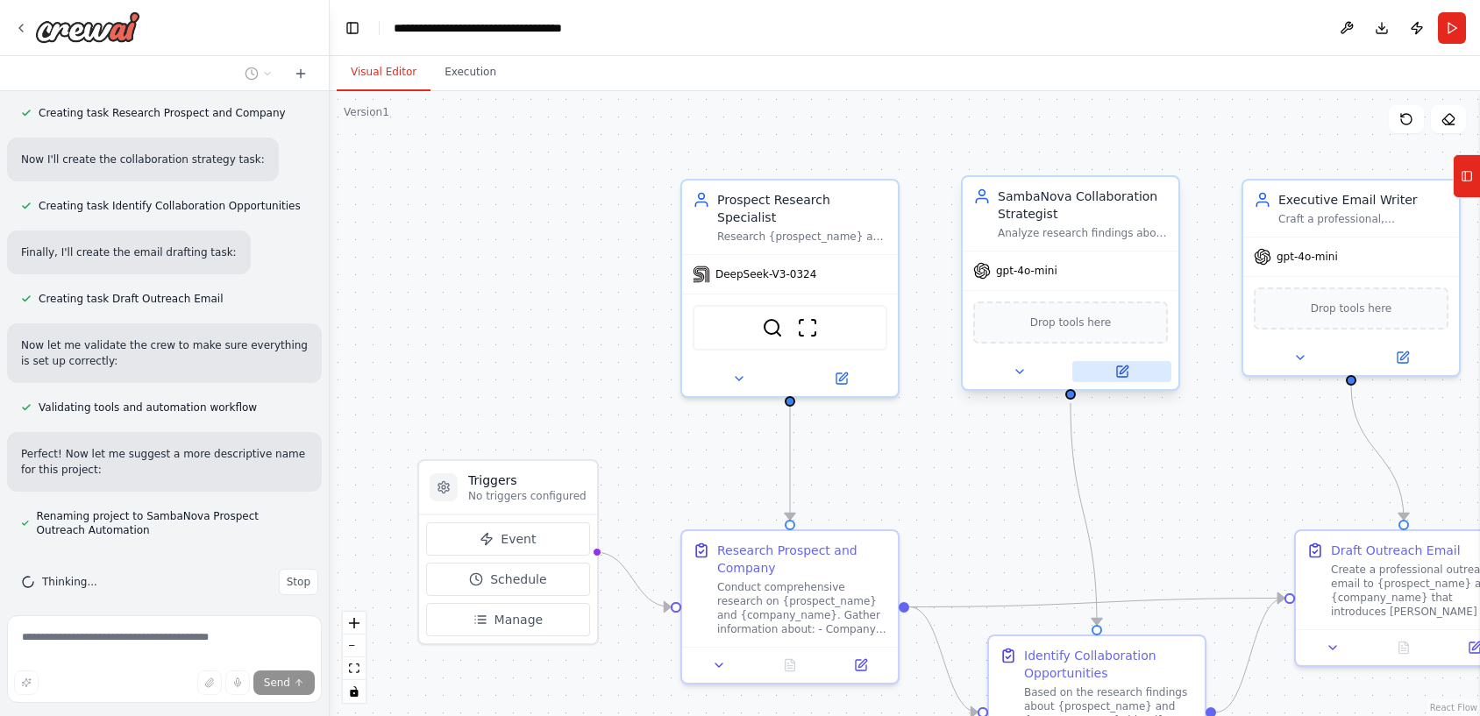
click at [1110, 370] on button at bounding box center [1121, 371] width 99 height 21
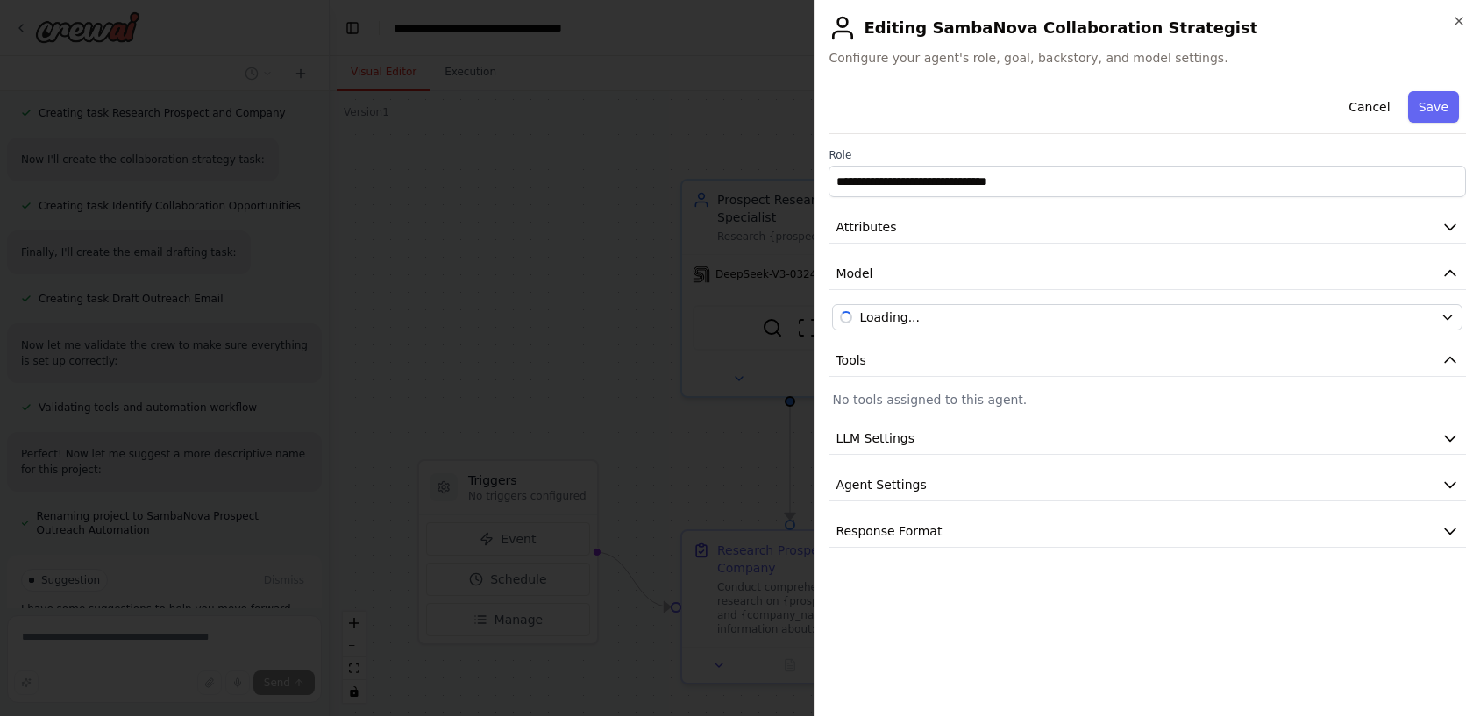
scroll to position [1465, 0]
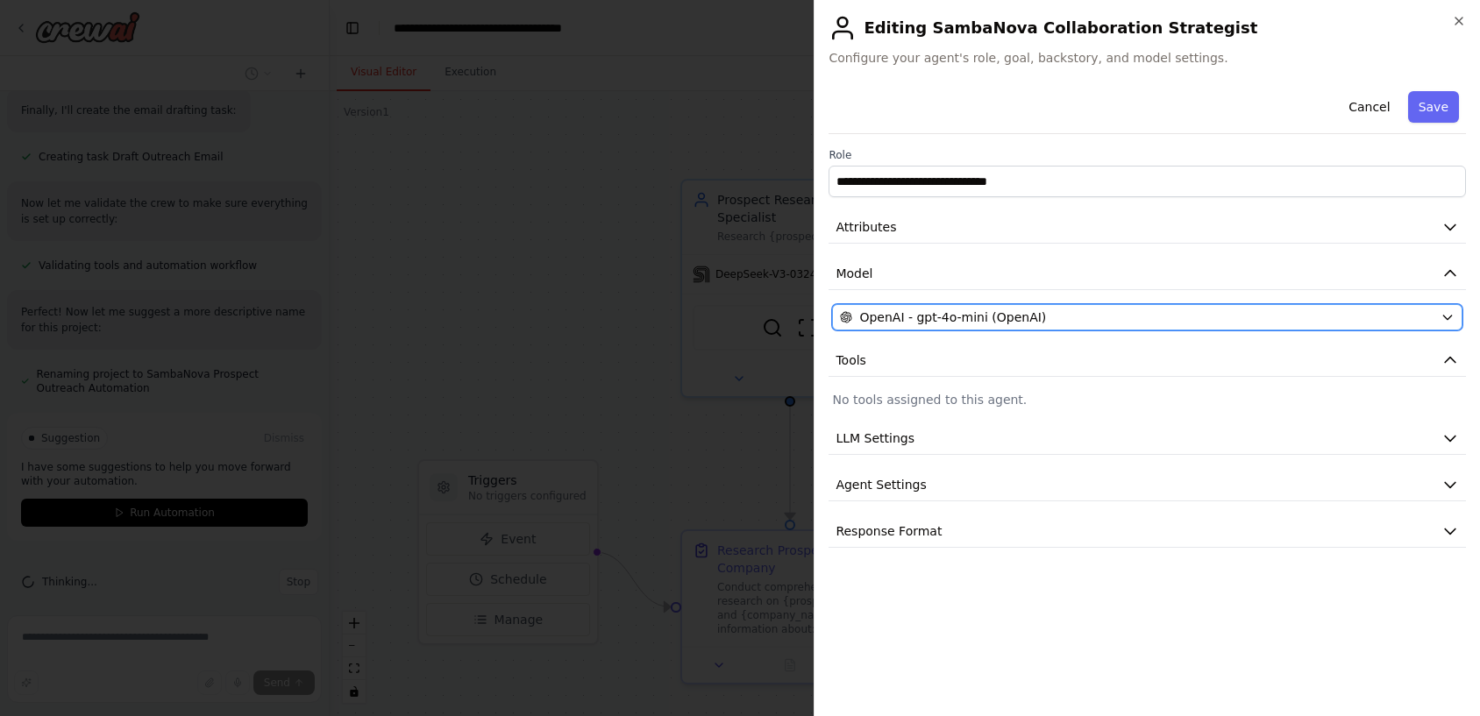
click at [1003, 311] on span "OpenAI - gpt-4o-mini (OpenAI)" at bounding box center [952, 318] width 187 height 18
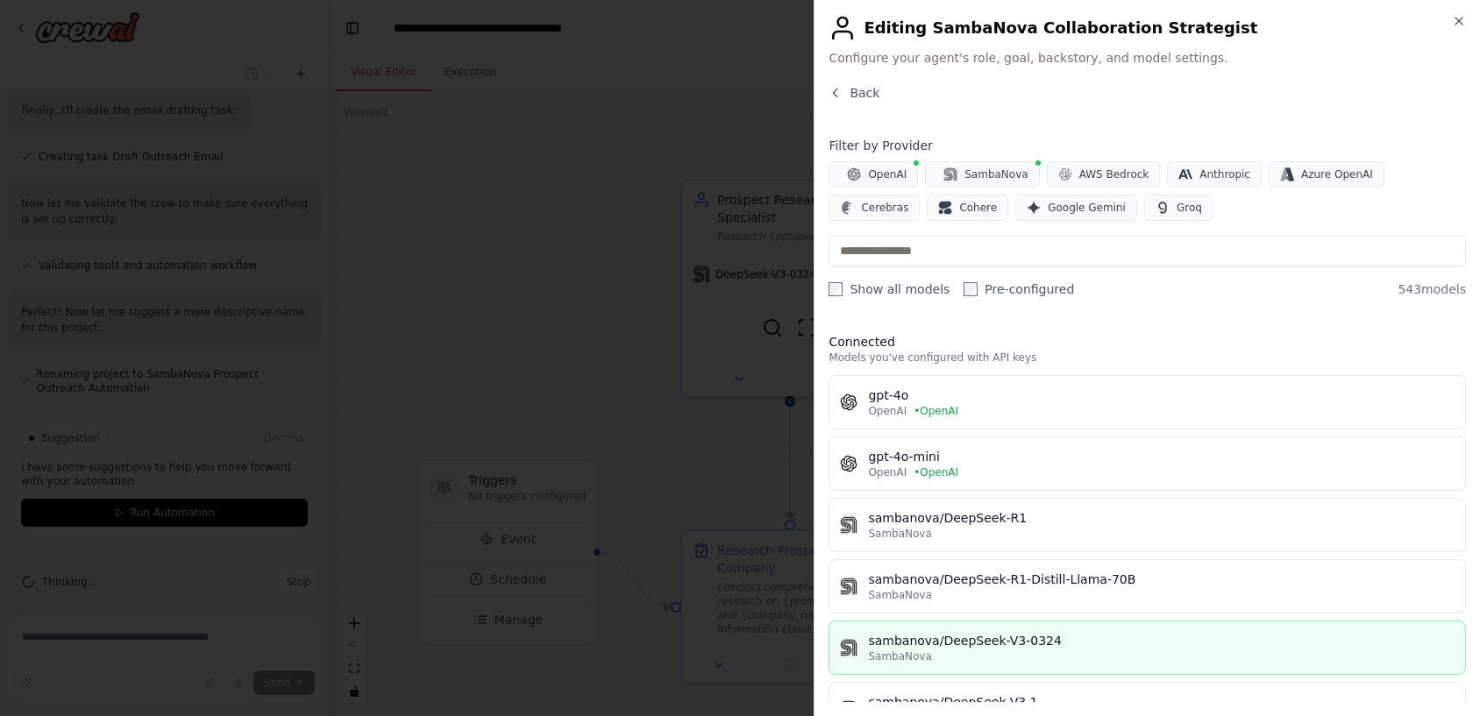
click at [974, 648] on div "sambanova/DeepSeek-V3-0324" at bounding box center [1161, 641] width 586 height 18
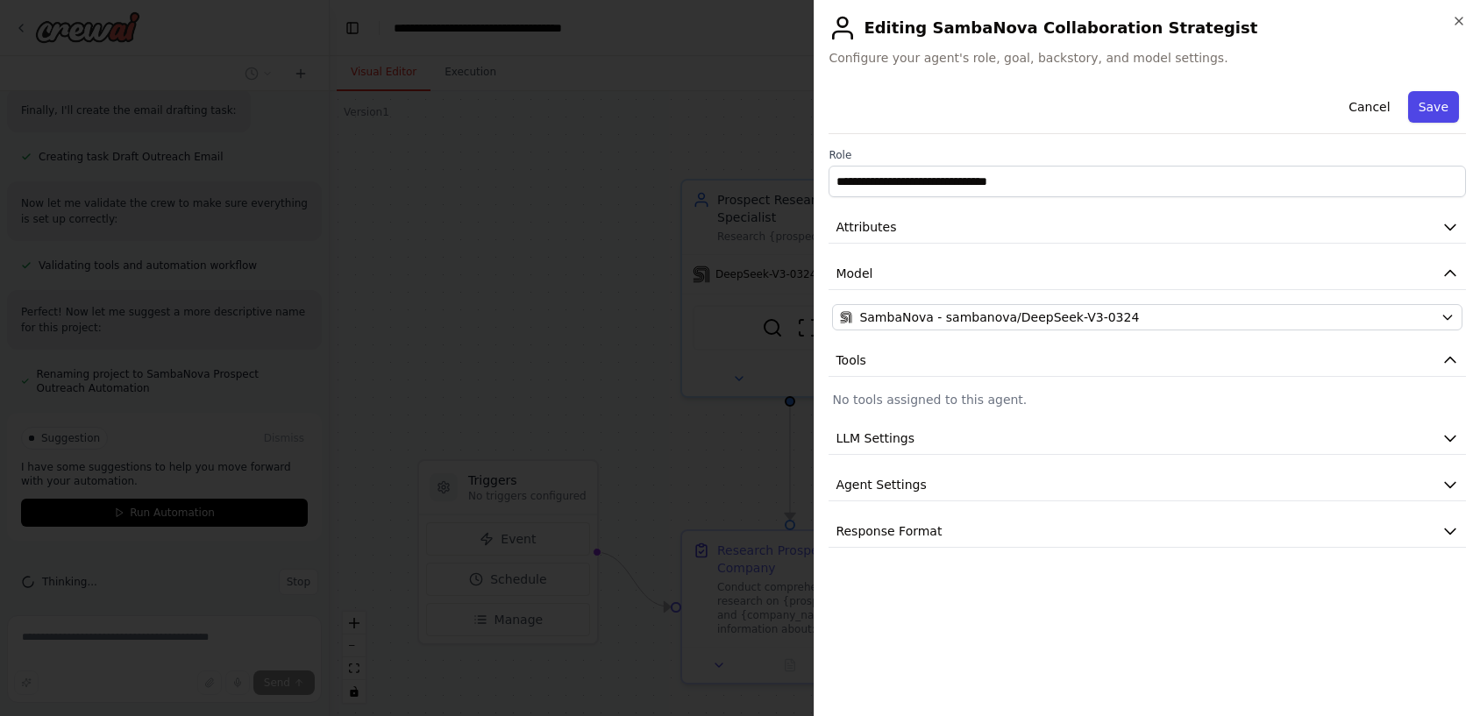
click at [1428, 109] on button "Save" at bounding box center [1433, 107] width 51 height 32
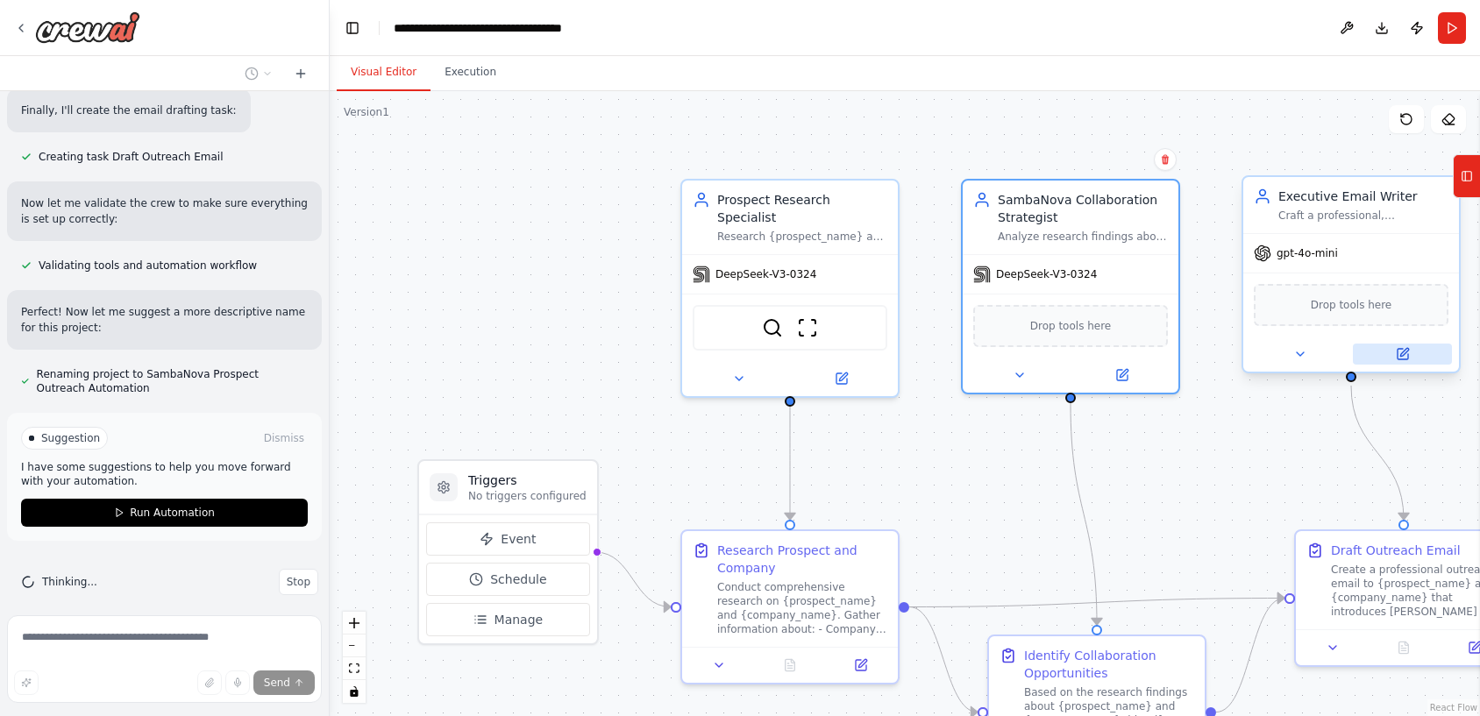
click at [1400, 362] on button at bounding box center [1402, 354] width 99 height 21
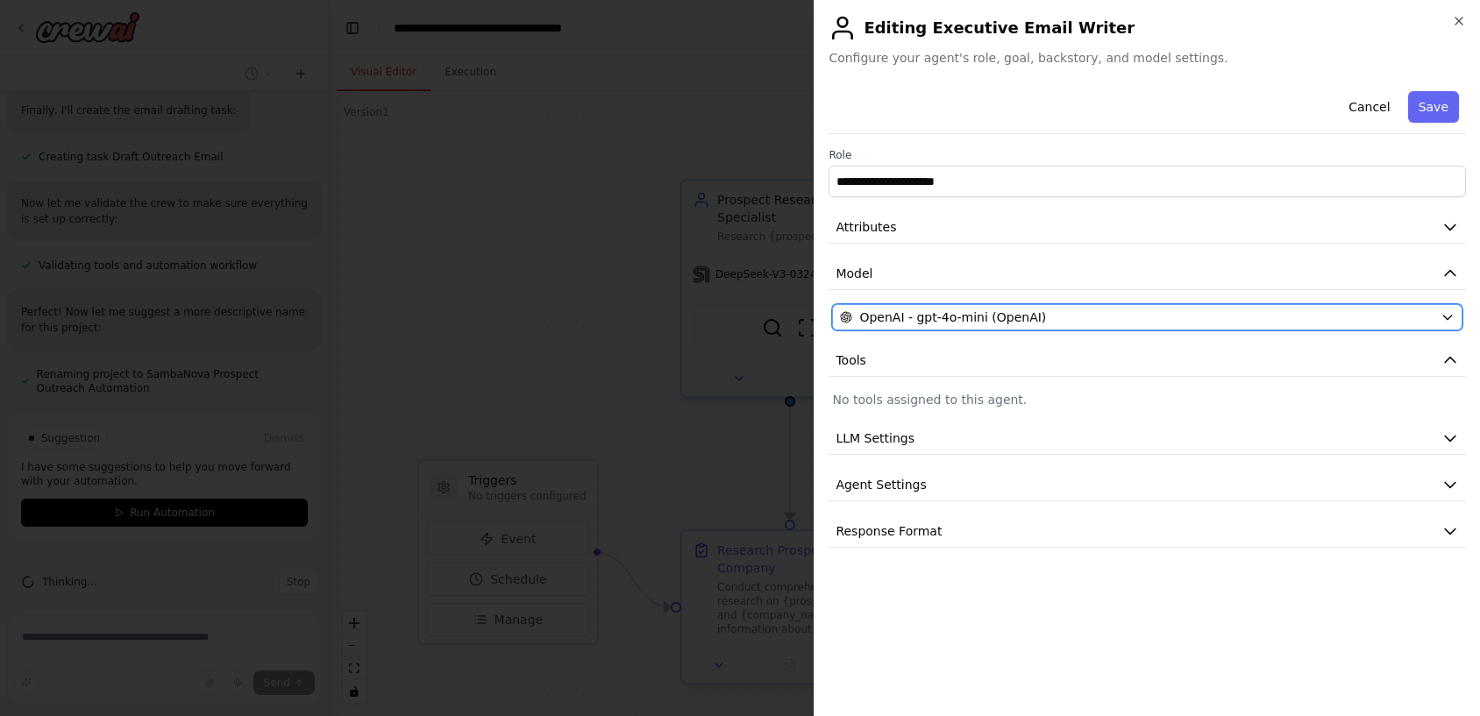
click at [996, 318] on span "OpenAI - gpt-4o-mini (OpenAI)" at bounding box center [952, 318] width 187 height 18
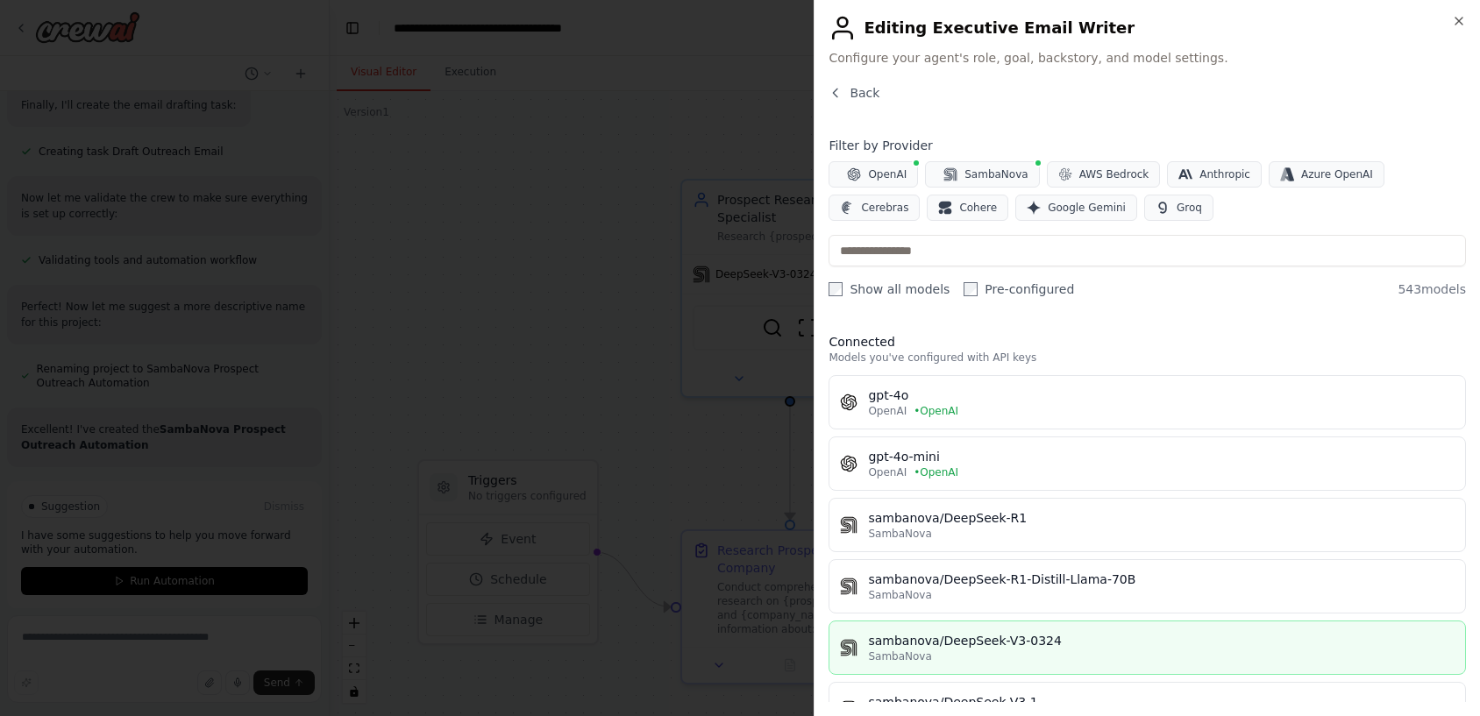
click at [967, 643] on div "sambanova/DeepSeek-V3-0324" at bounding box center [1161, 641] width 586 height 18
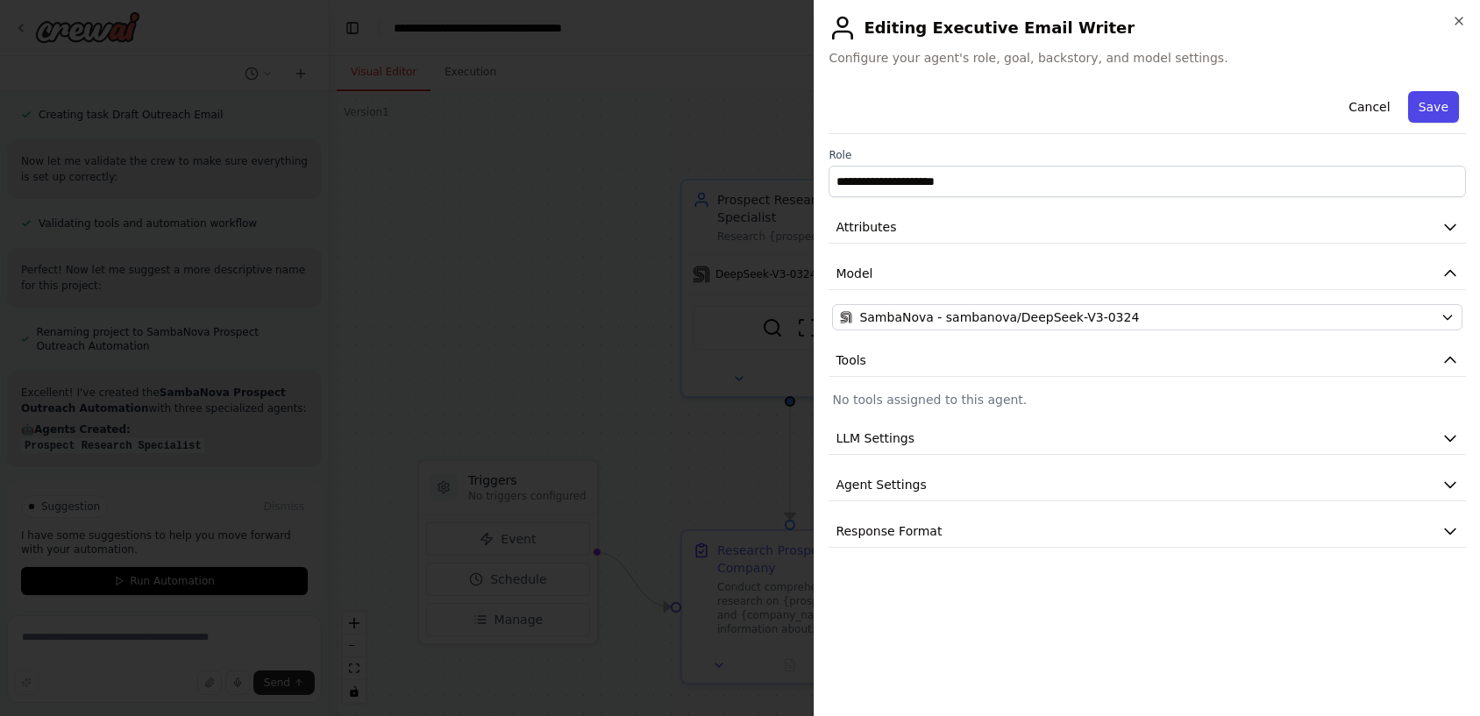
click at [1436, 104] on button "Save" at bounding box center [1433, 107] width 51 height 32
click at [1461, 22] on icon "button" at bounding box center [1459, 21] width 14 height 14
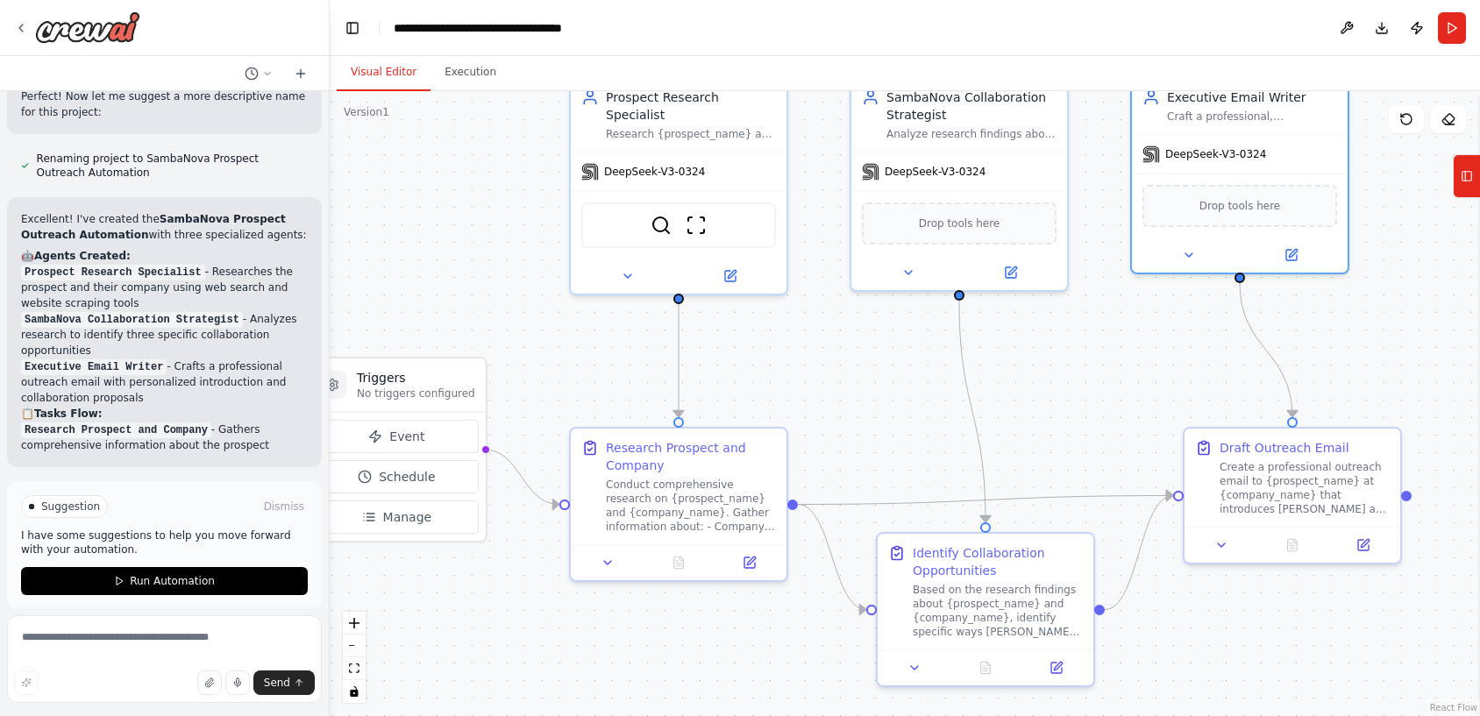
drag, startPoint x: 1255, startPoint y: 437, endPoint x: 1144, endPoint y: 334, distance: 151.4
click at [1144, 334] on div ".deletable-edge-delete-btn { width: 20px; height: 20px; border: 0px solid #ffff…" at bounding box center [905, 403] width 1150 height 625
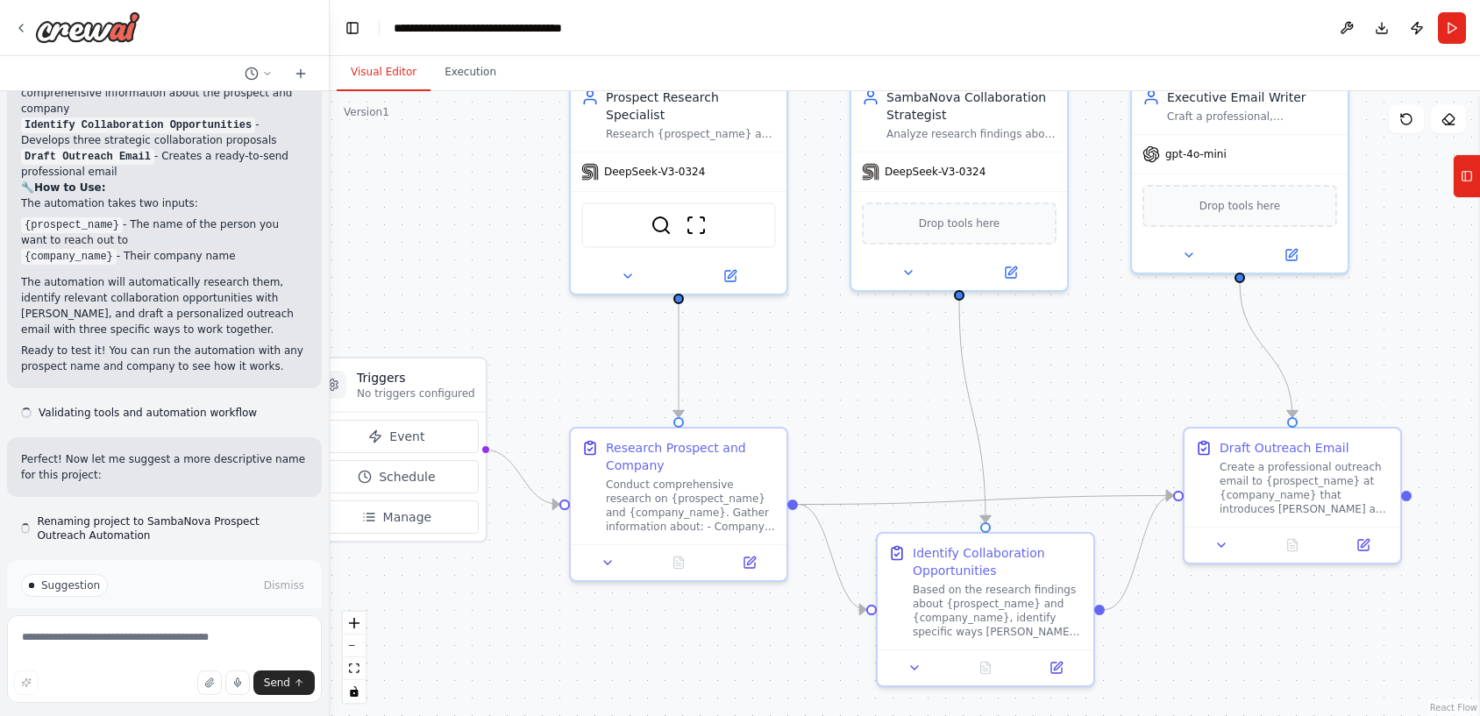
scroll to position [2112, 0]
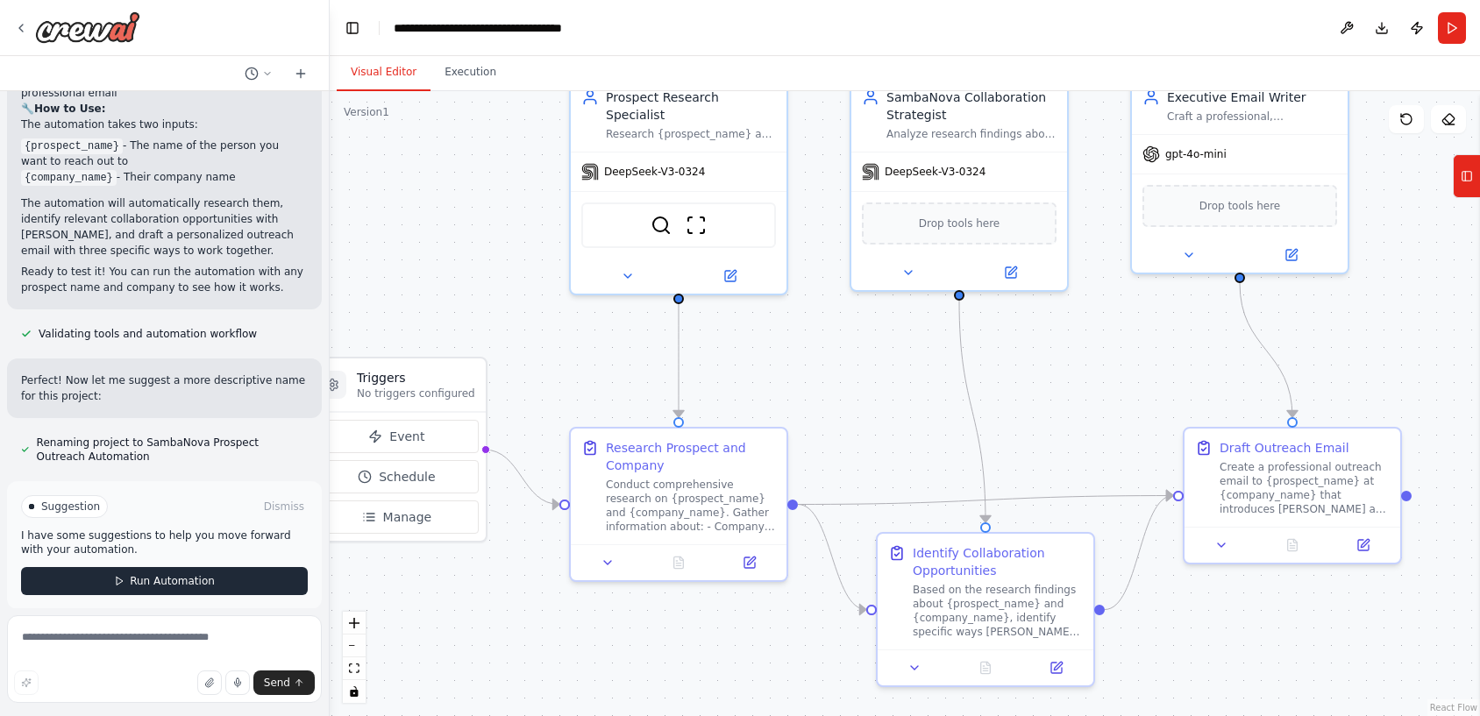
click at [151, 574] on span "Run Automation" at bounding box center [172, 581] width 85 height 14
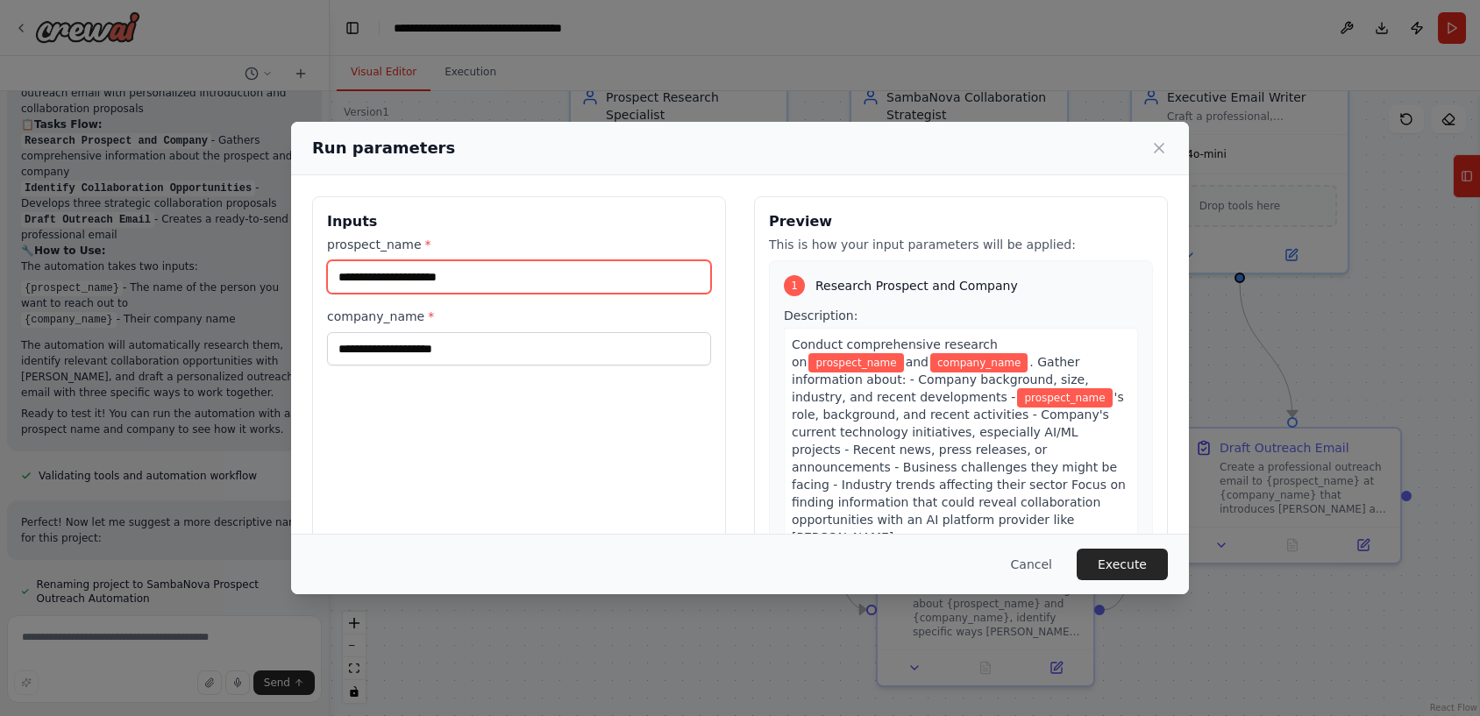
click at [495, 268] on input "prospect_name *" at bounding box center [519, 276] width 384 height 33
click at [520, 275] on input "prospect_name *" at bounding box center [519, 276] width 384 height 33
paste input "**********"
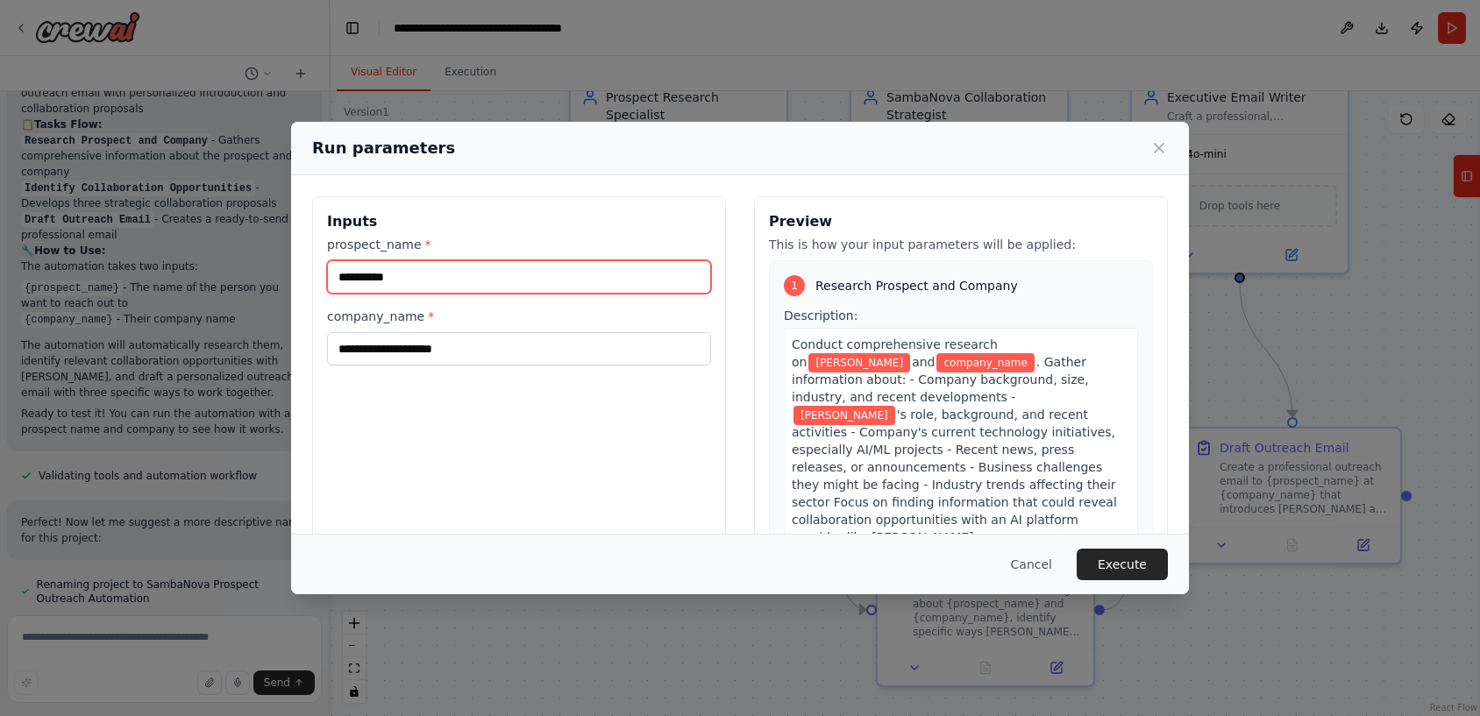
type input "**********"
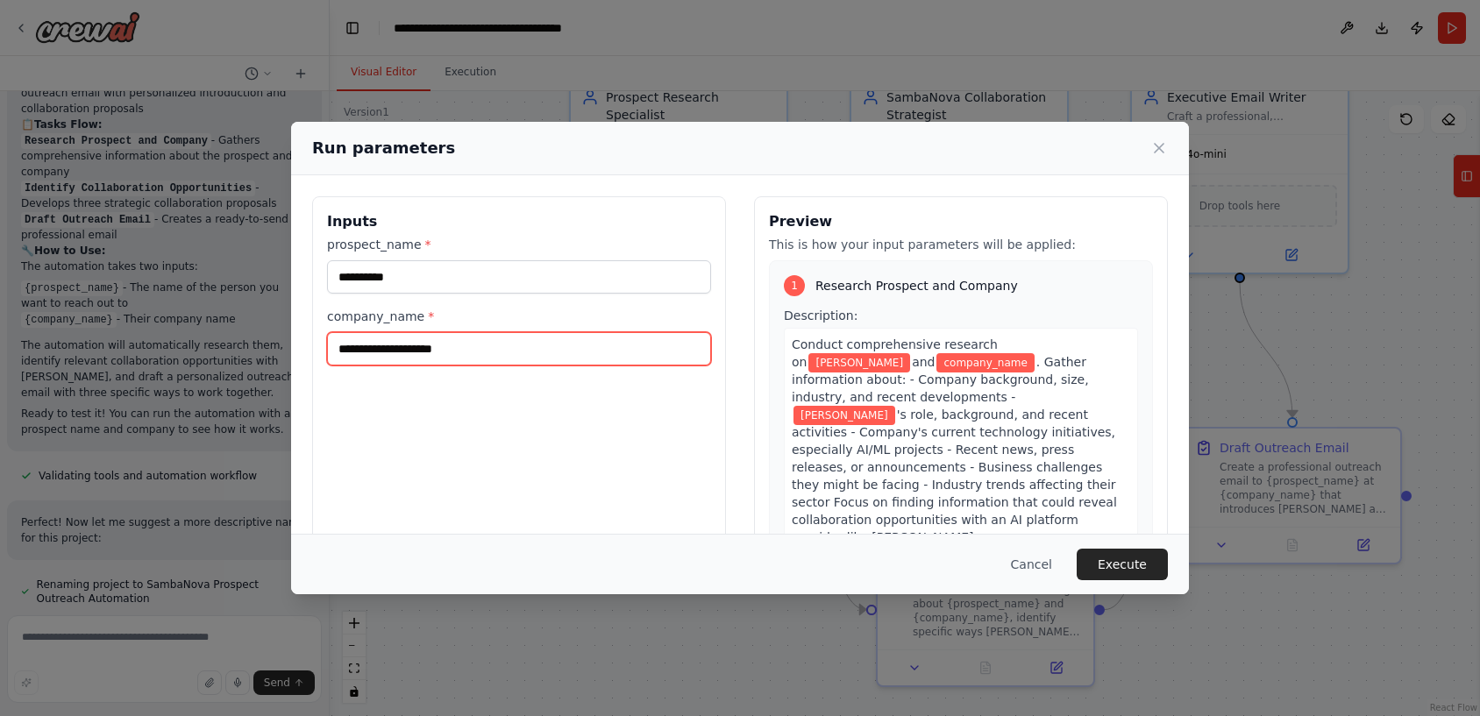
click at [455, 357] on input "company_name *" at bounding box center [519, 348] width 384 height 33
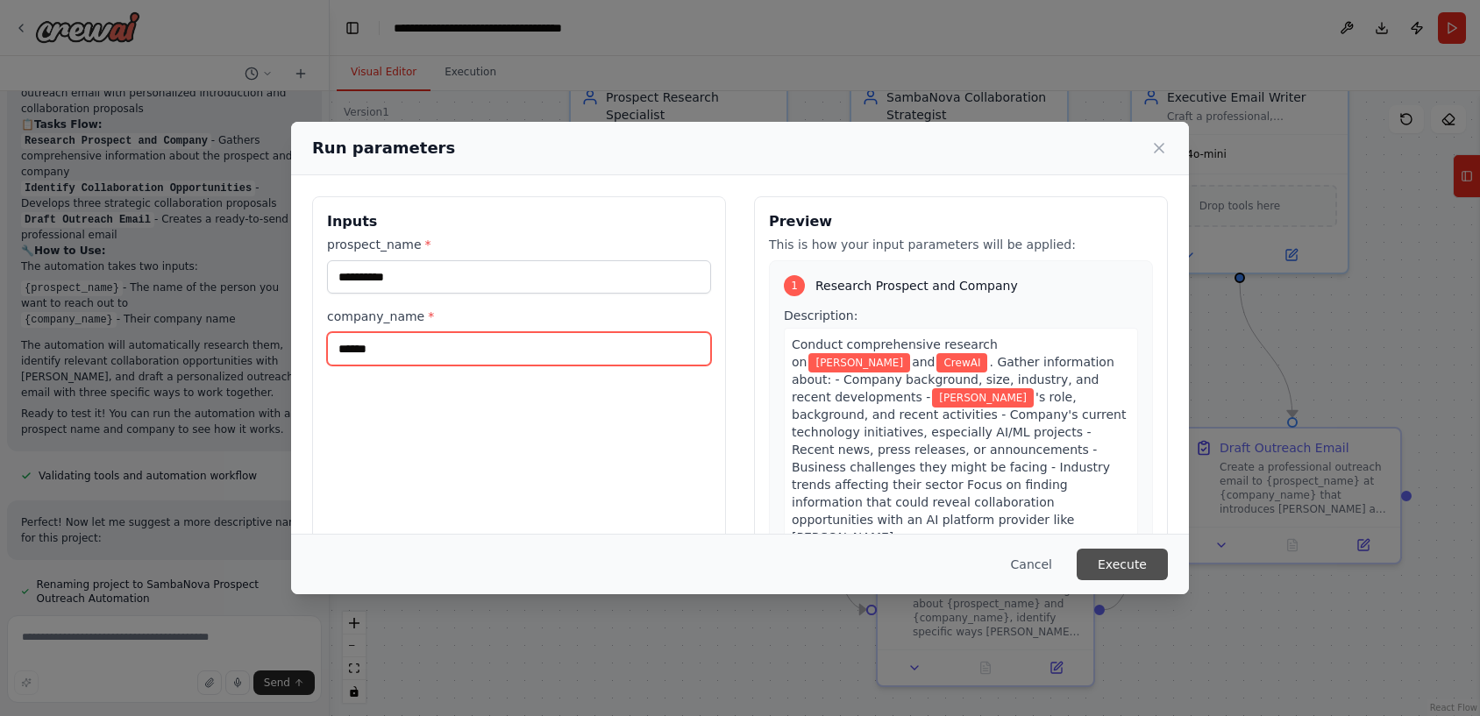
type input "******"
click at [1120, 566] on button "Execute" at bounding box center [1122, 565] width 91 height 32
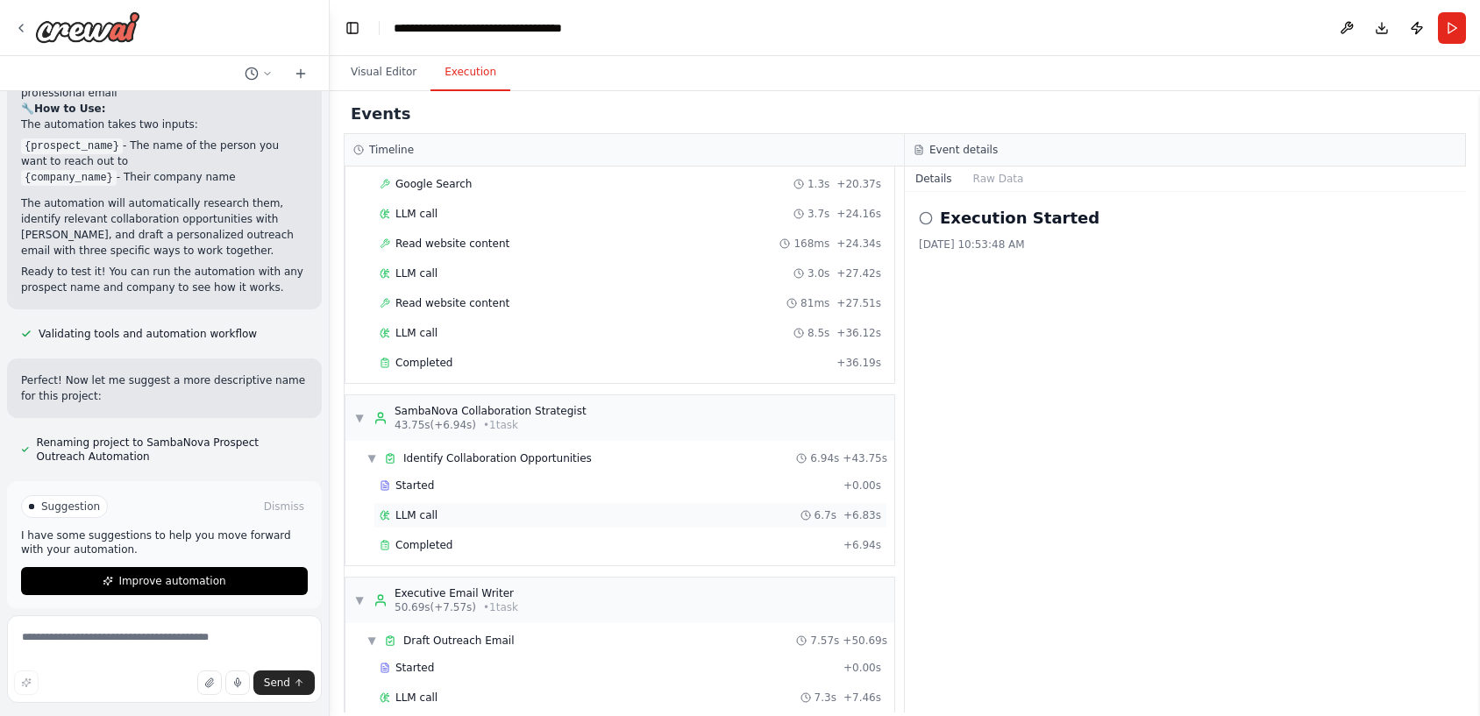
scroll to position [376, 0]
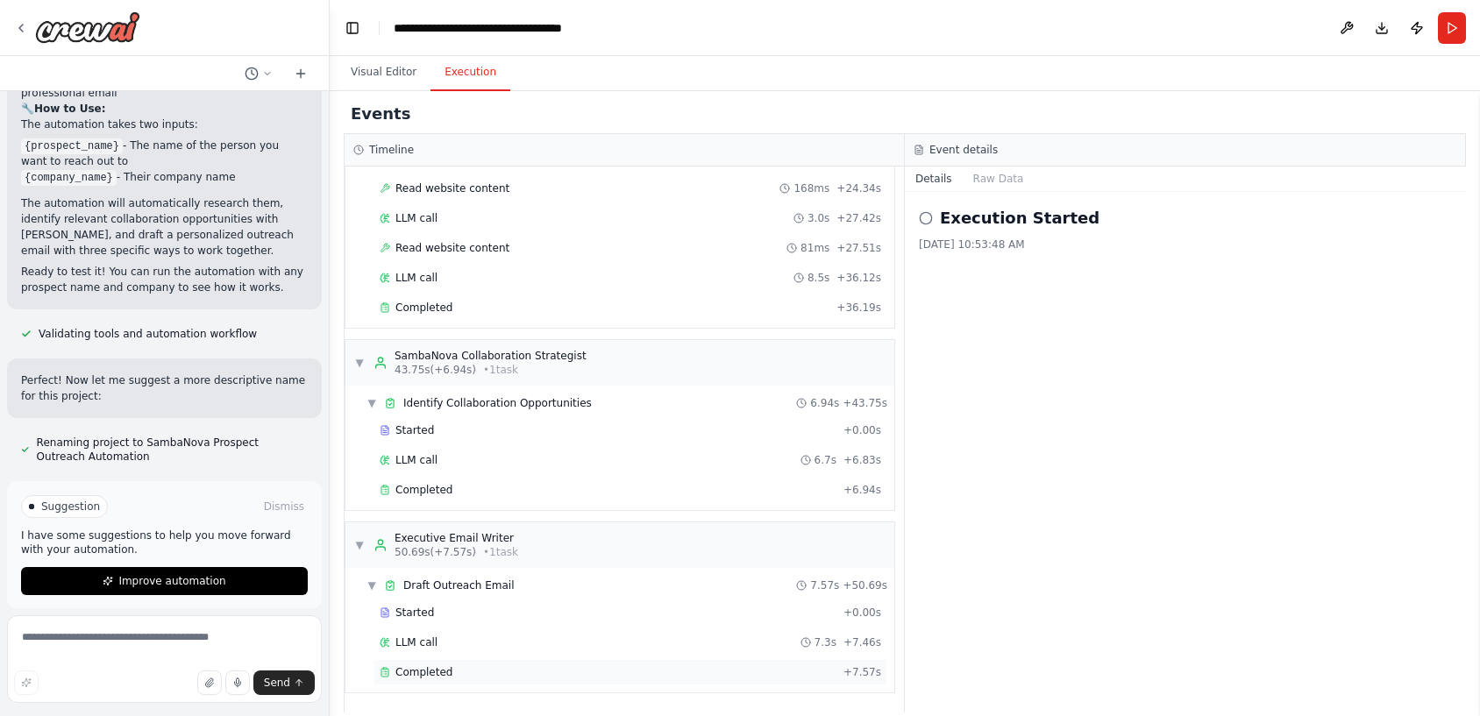
click at [451, 681] on div "Completed + 7.57s" at bounding box center [630, 672] width 514 height 26
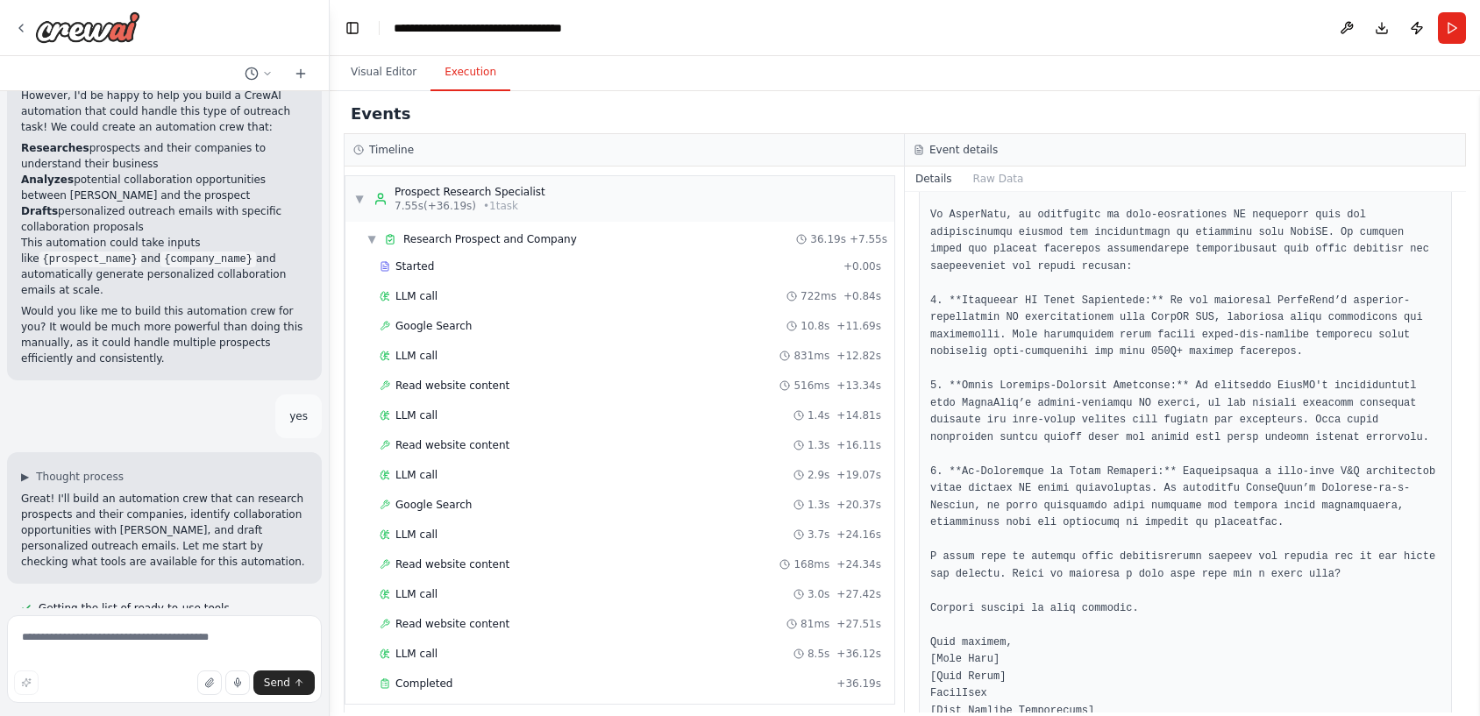
scroll to position [0, 0]
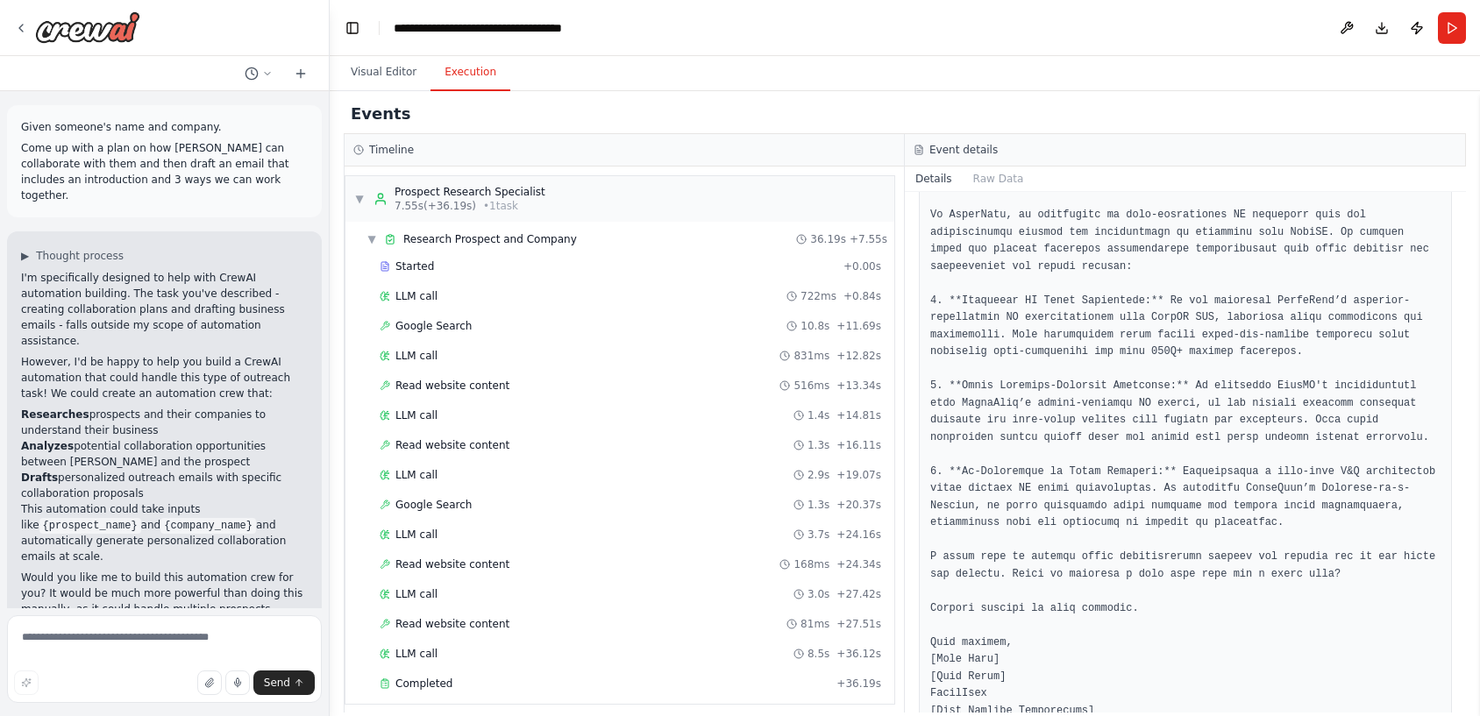
click at [70, 190] on p "Come up with a plan on how [PERSON_NAME] can collaborate with them and then dra…" at bounding box center [164, 171] width 287 height 63
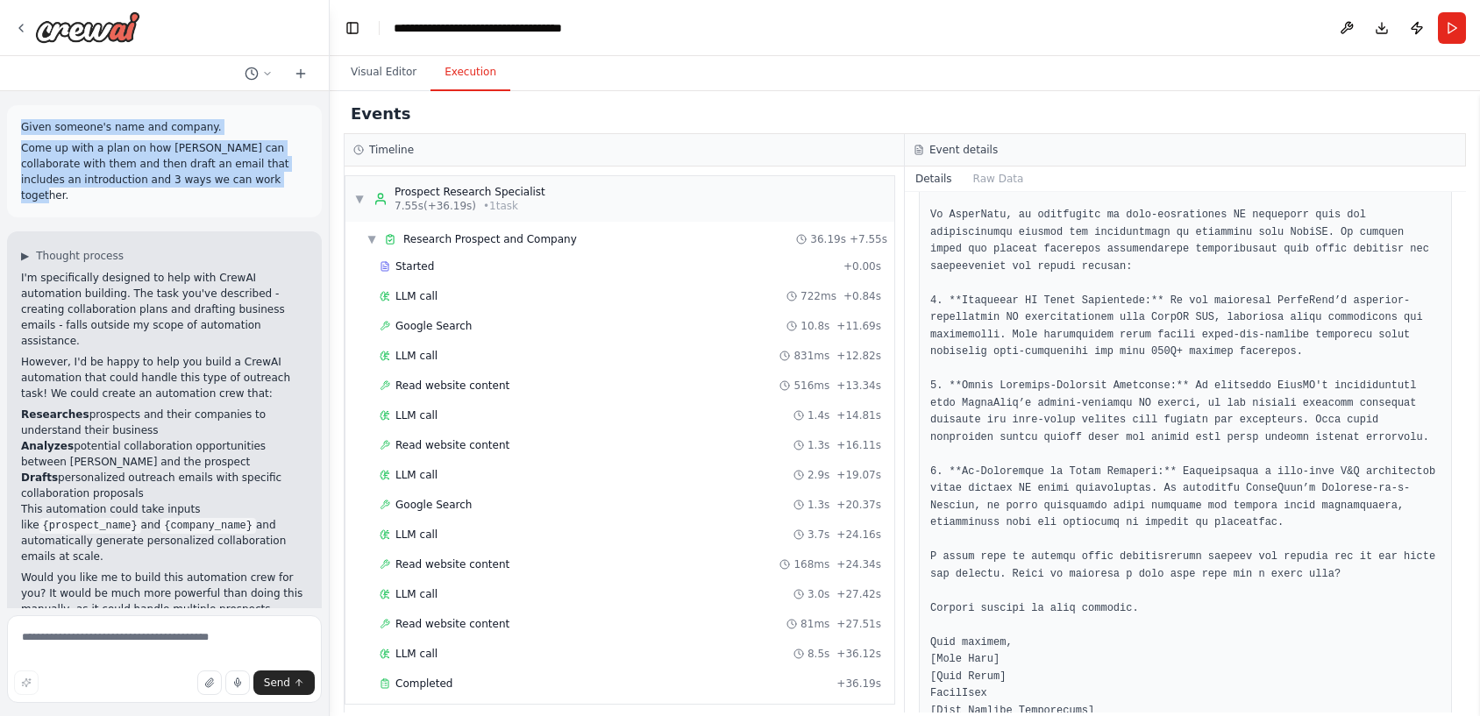
drag, startPoint x: 76, startPoint y: 197, endPoint x: 11, endPoint y: 125, distance: 97.4
click at [11, 125] on div "Given someone's name and company. Come up with a plan on how [PERSON_NAME] can …" at bounding box center [164, 161] width 315 height 112
copy div "Given someone's name and company. Come up with a plan on how [PERSON_NAME] can …"
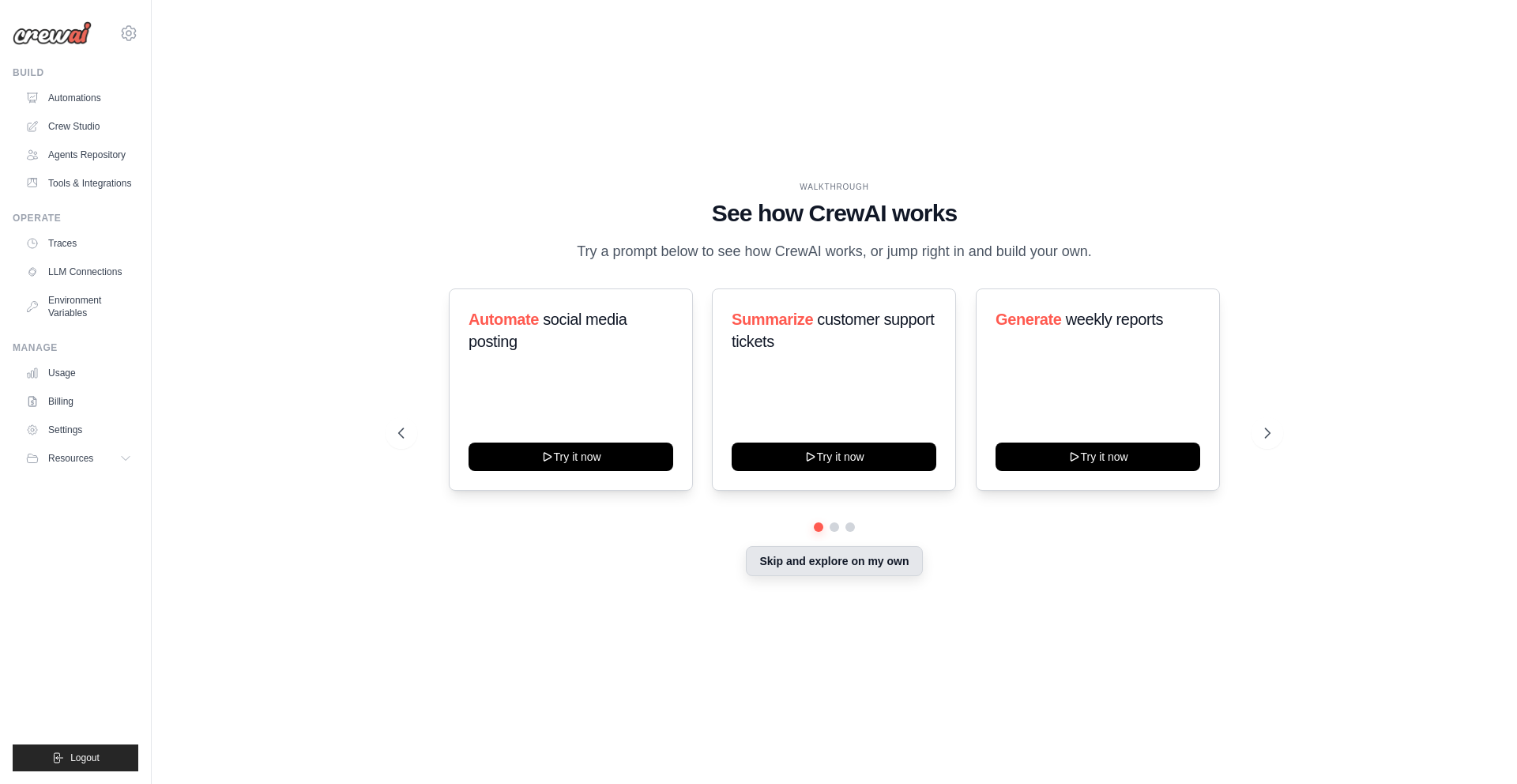
click at [842, 563] on button "Skip and explore on my own" at bounding box center [834, 561] width 176 height 30
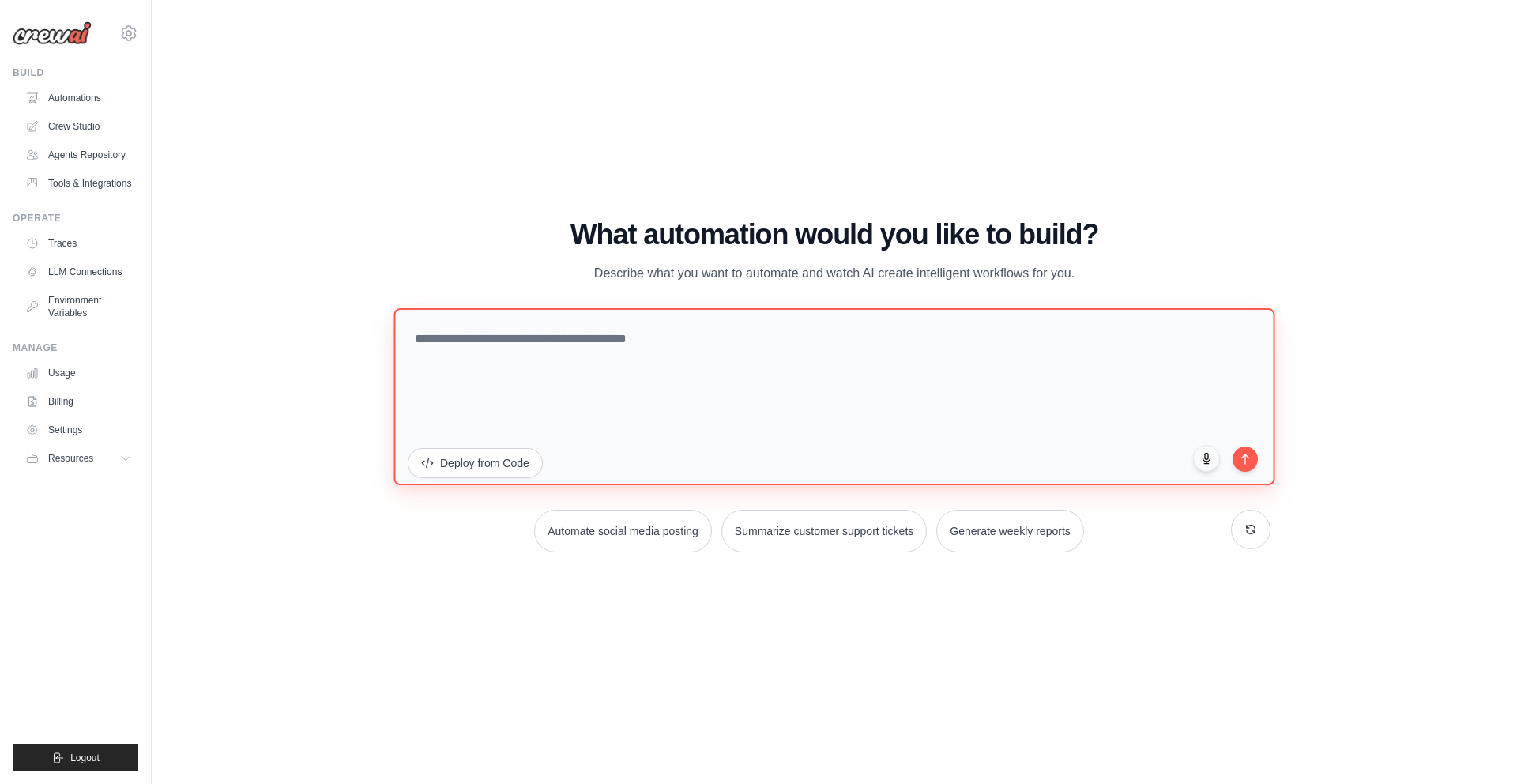
click at [580, 359] on textarea at bounding box center [834, 397] width 881 height 177
paste textarea "**********"
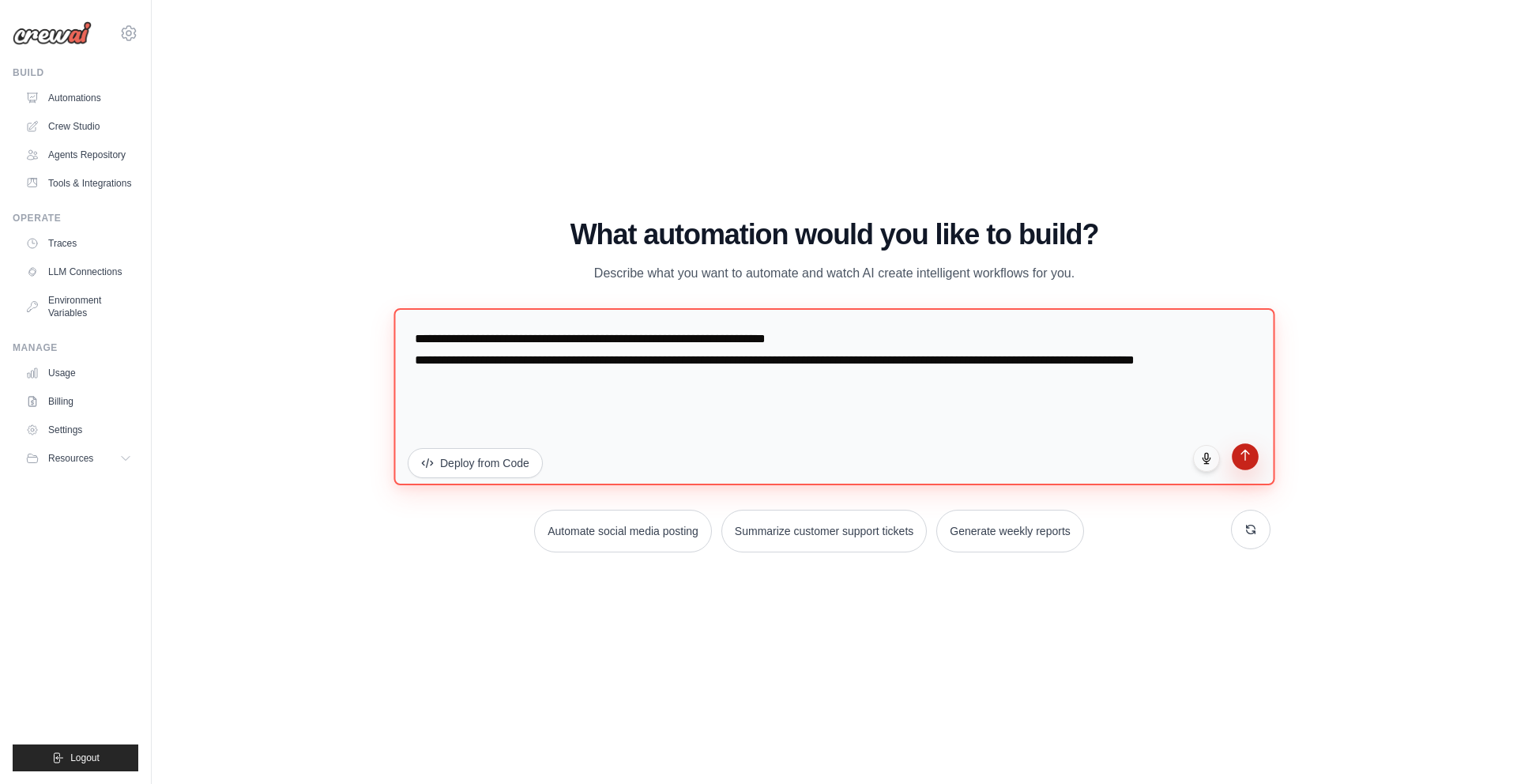
type textarea "**********"
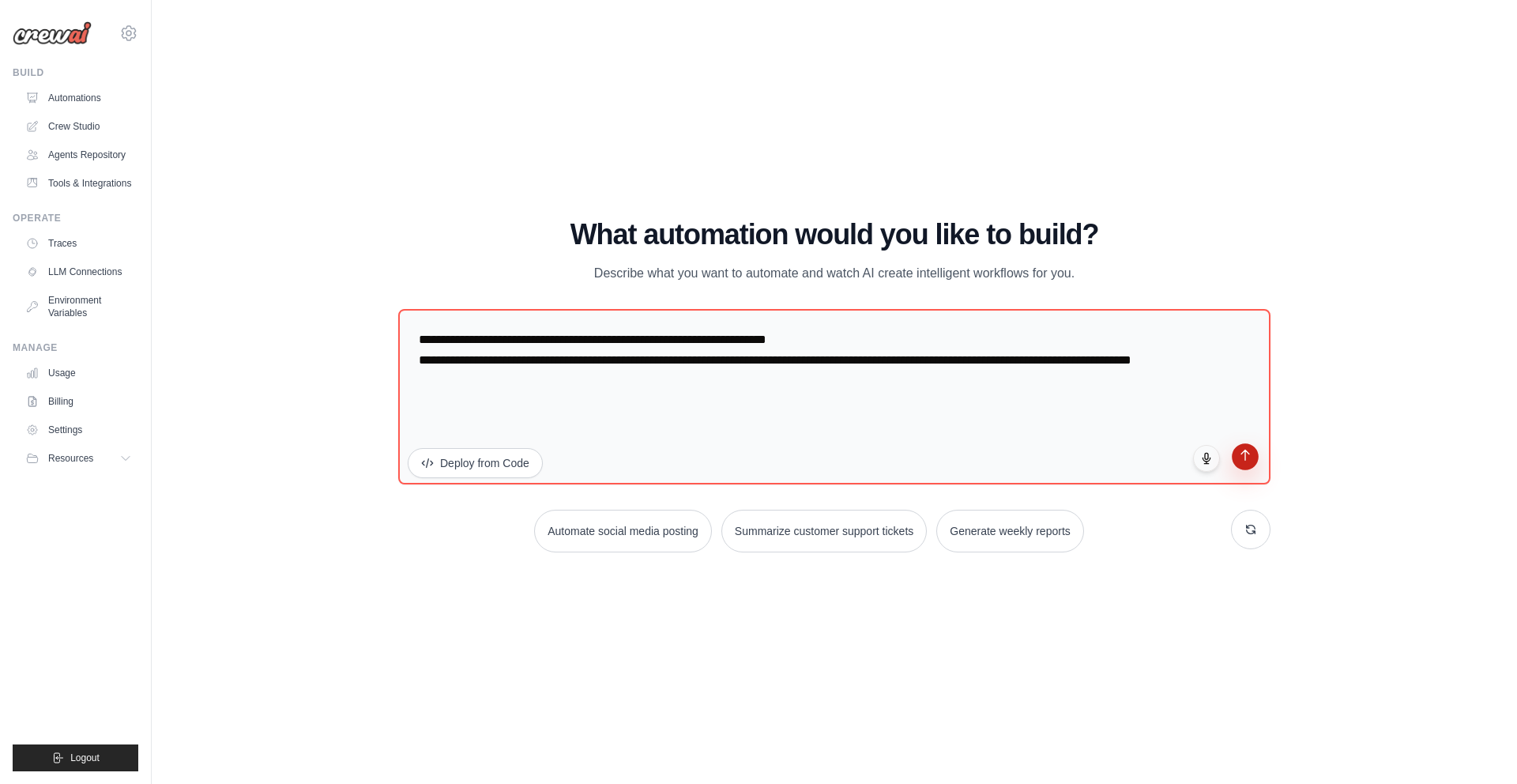
click at [1244, 456] on icon "submit" at bounding box center [1246, 455] width 14 height 14
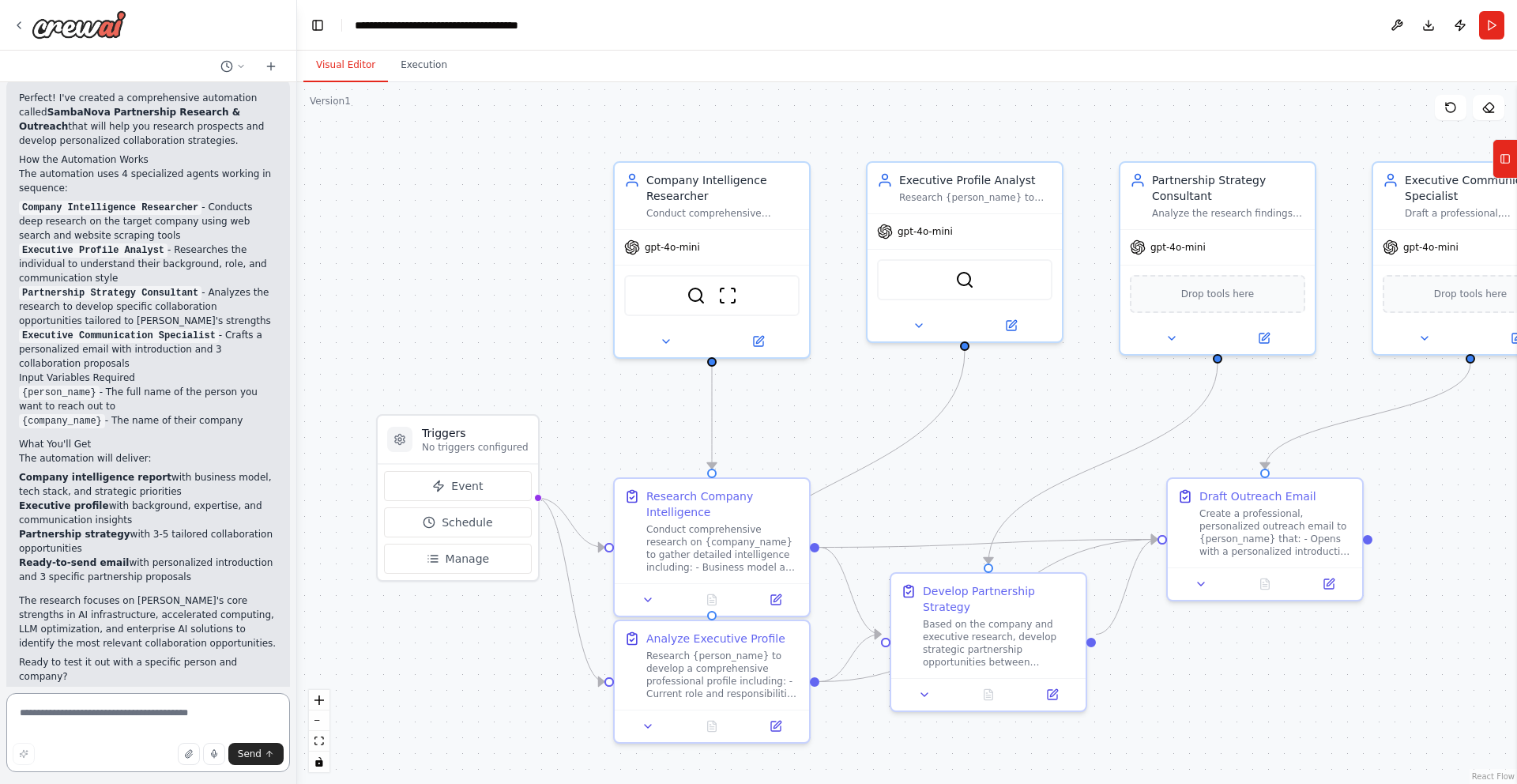
scroll to position [944, 0]
click at [759, 348] on div at bounding box center [712, 338] width 195 height 32
click at [763, 337] on icon at bounding box center [758, 338] width 10 height 10
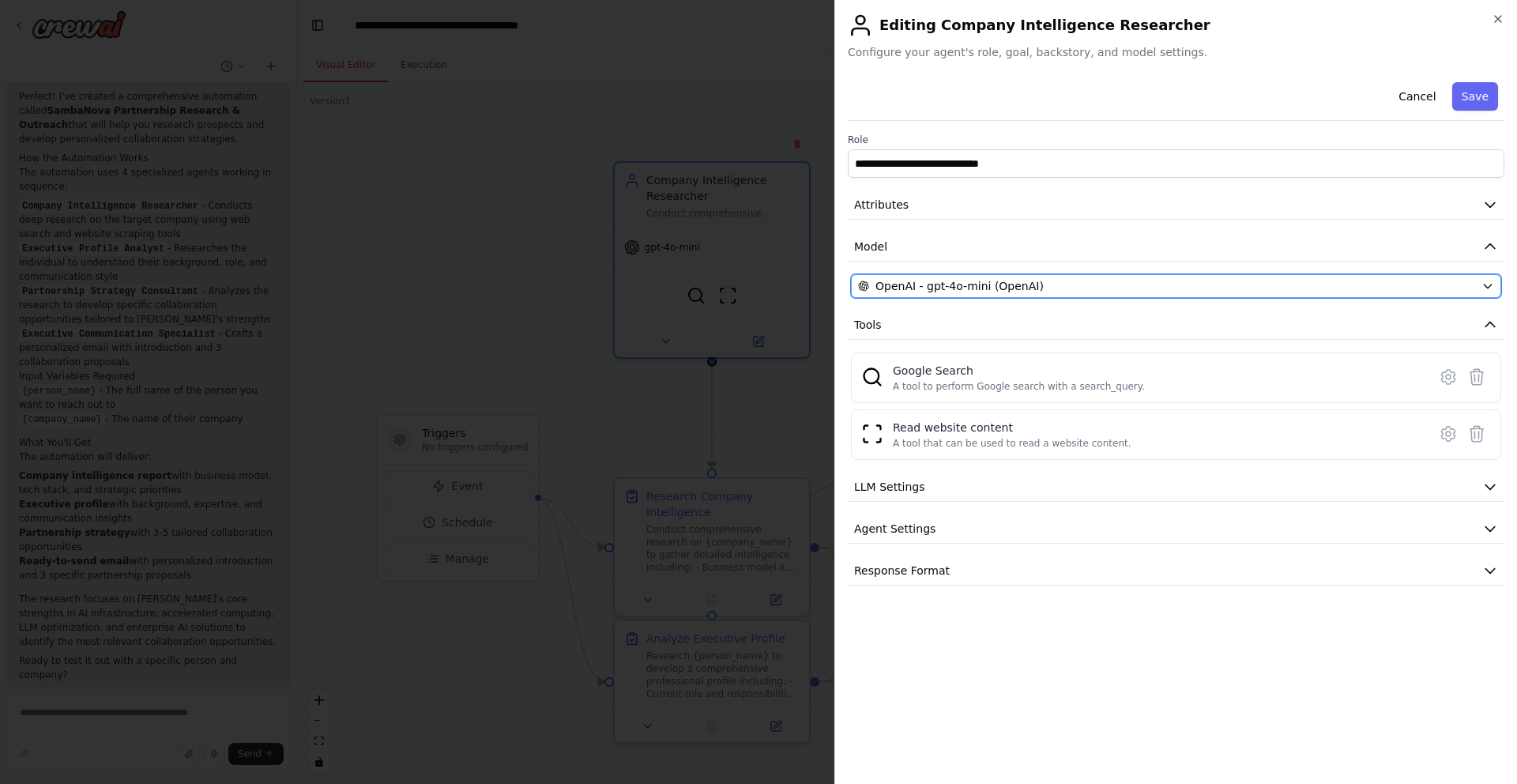
click at [1026, 287] on span "OpenAI - gpt-4o-mini (OpenAI)" at bounding box center [959, 287] width 169 height 16
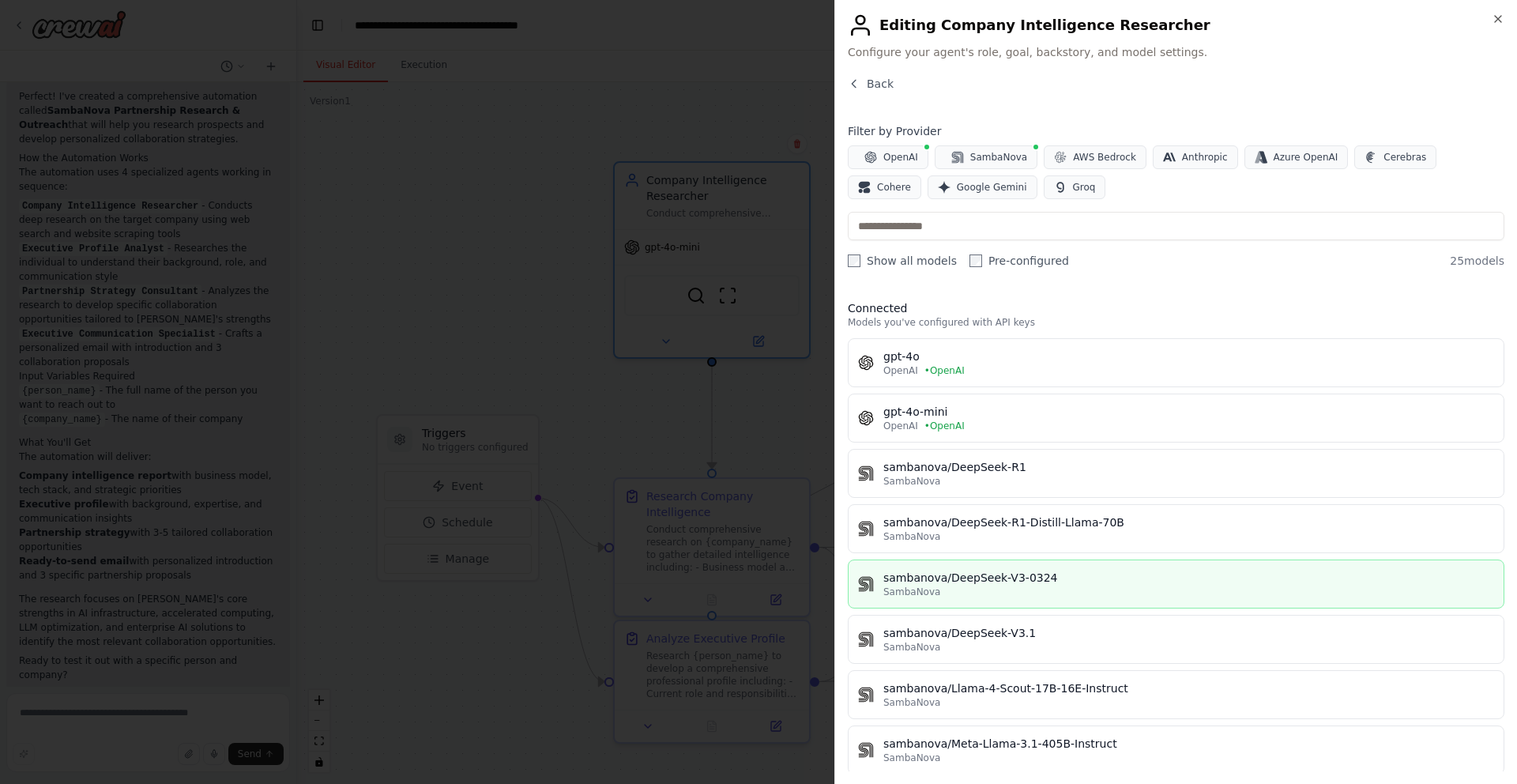
click at [1032, 587] on div "SambaNova" at bounding box center [1189, 592] width 611 height 13
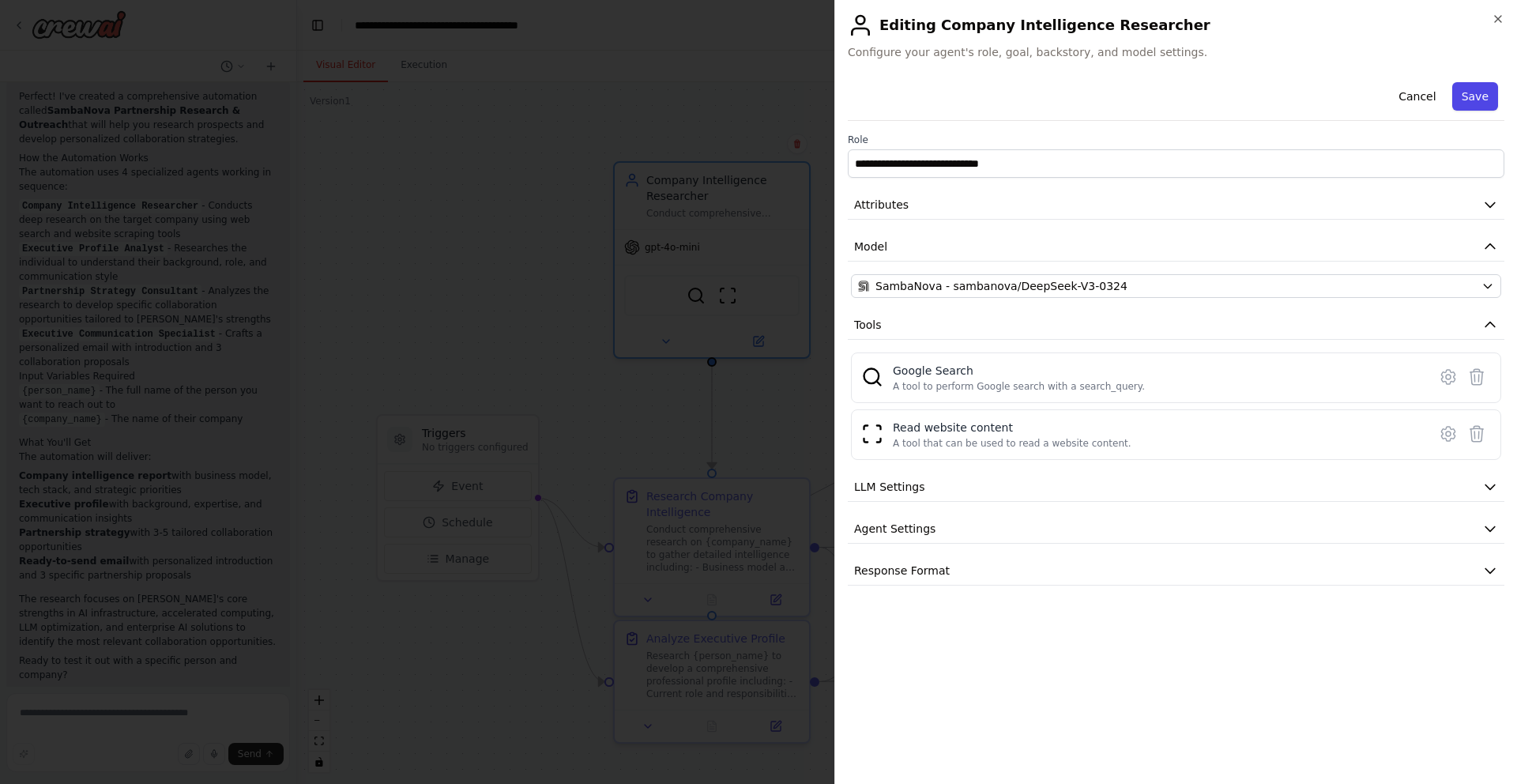
click at [1466, 100] on button "Save" at bounding box center [1475, 96] width 46 height 29
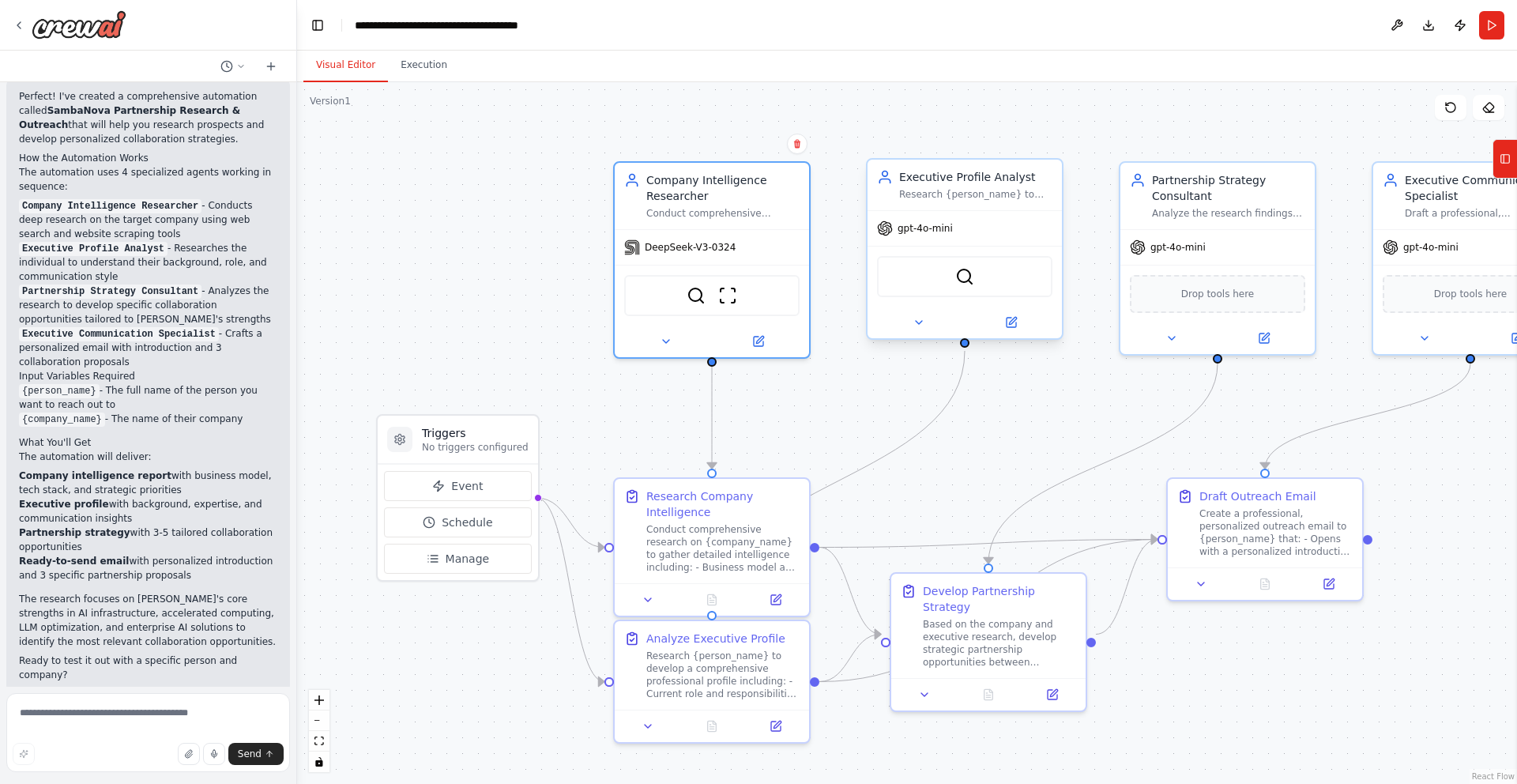
click at [1008, 333] on div at bounding box center [965, 322] width 195 height 32
click at [1010, 324] on icon at bounding box center [1011, 322] width 10 height 10
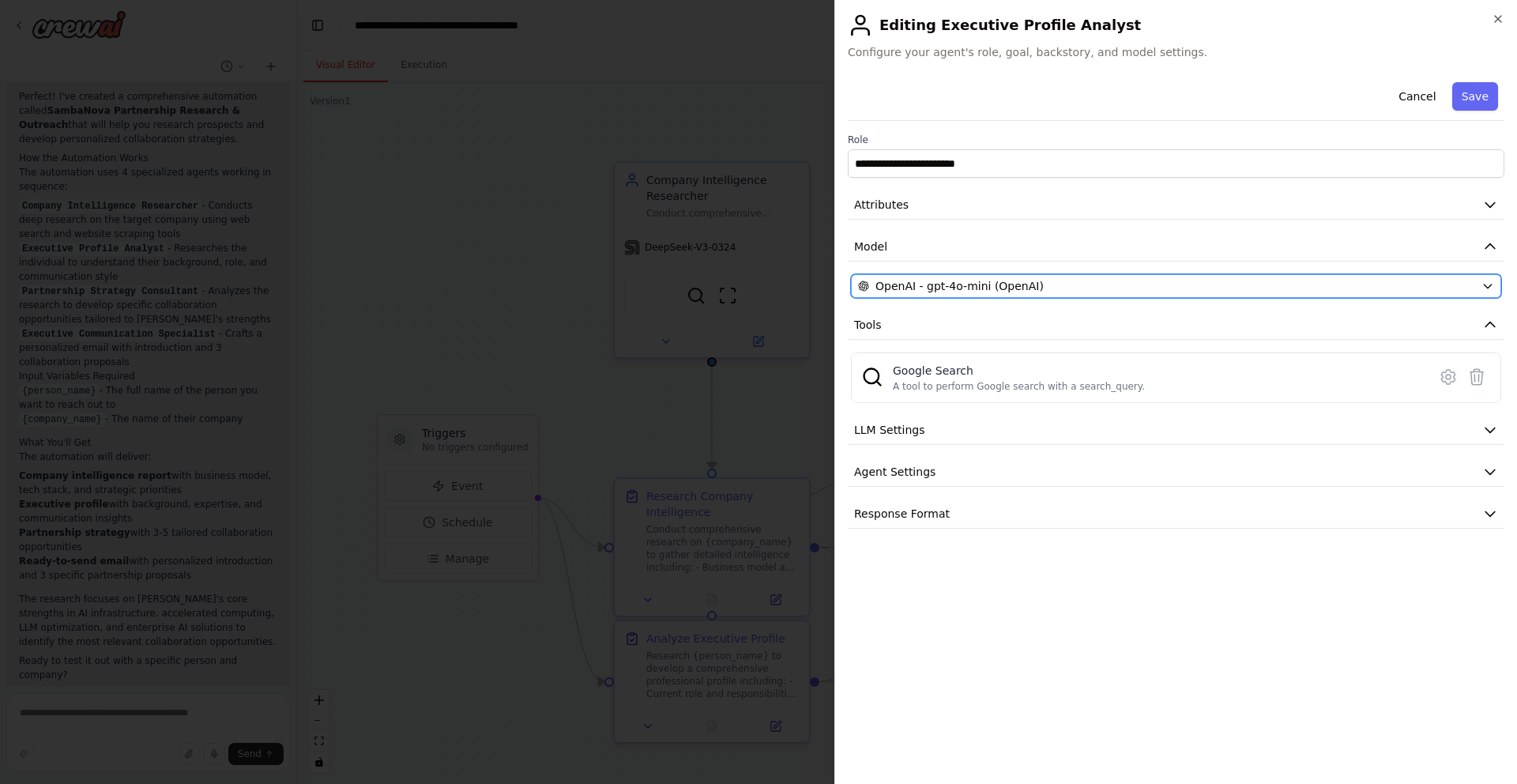
click at [982, 286] on span "OpenAI - gpt-4o-mini (OpenAI)" at bounding box center [959, 287] width 169 height 16
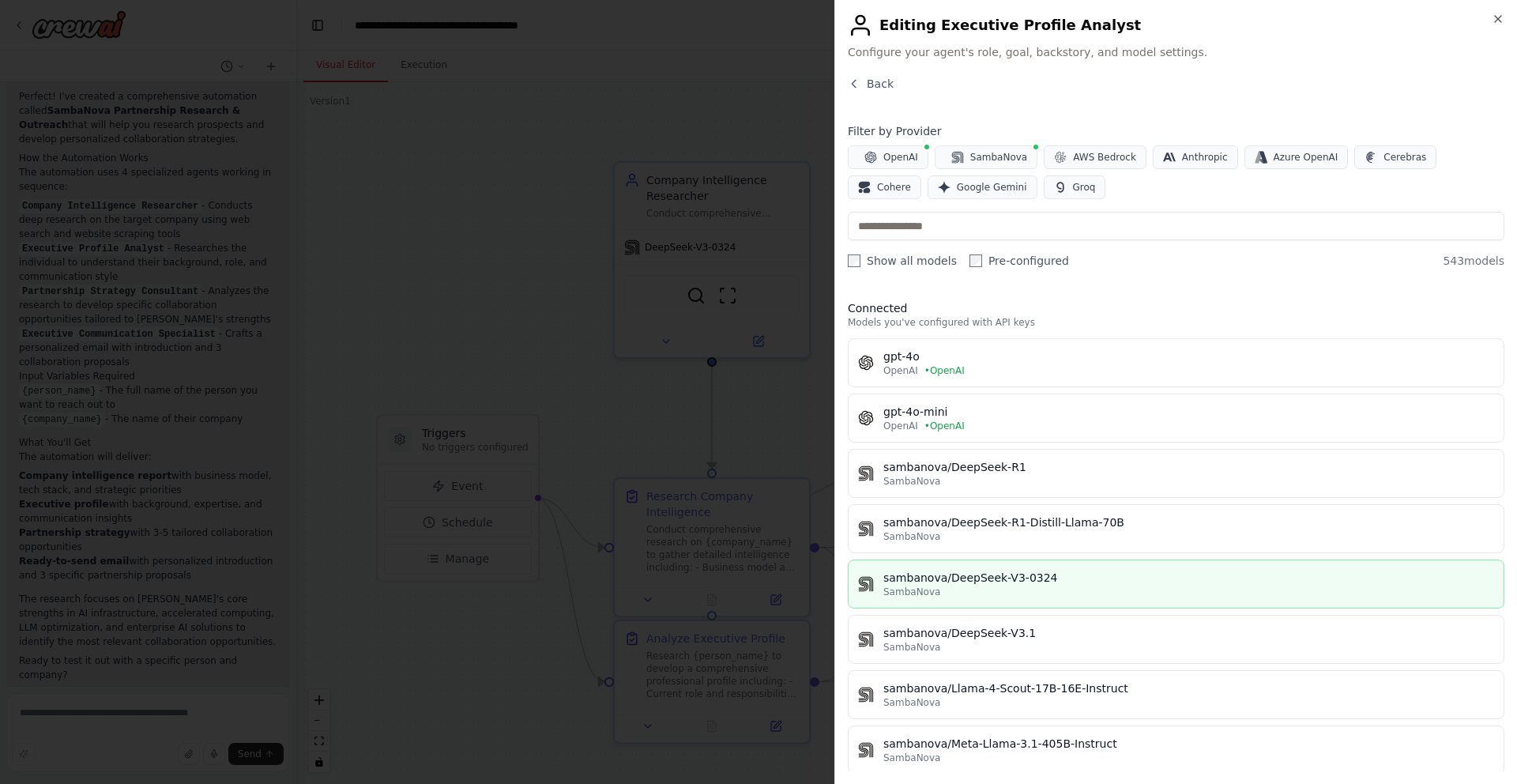
click at [1012, 591] on div "SambaNova" at bounding box center [1189, 592] width 611 height 13
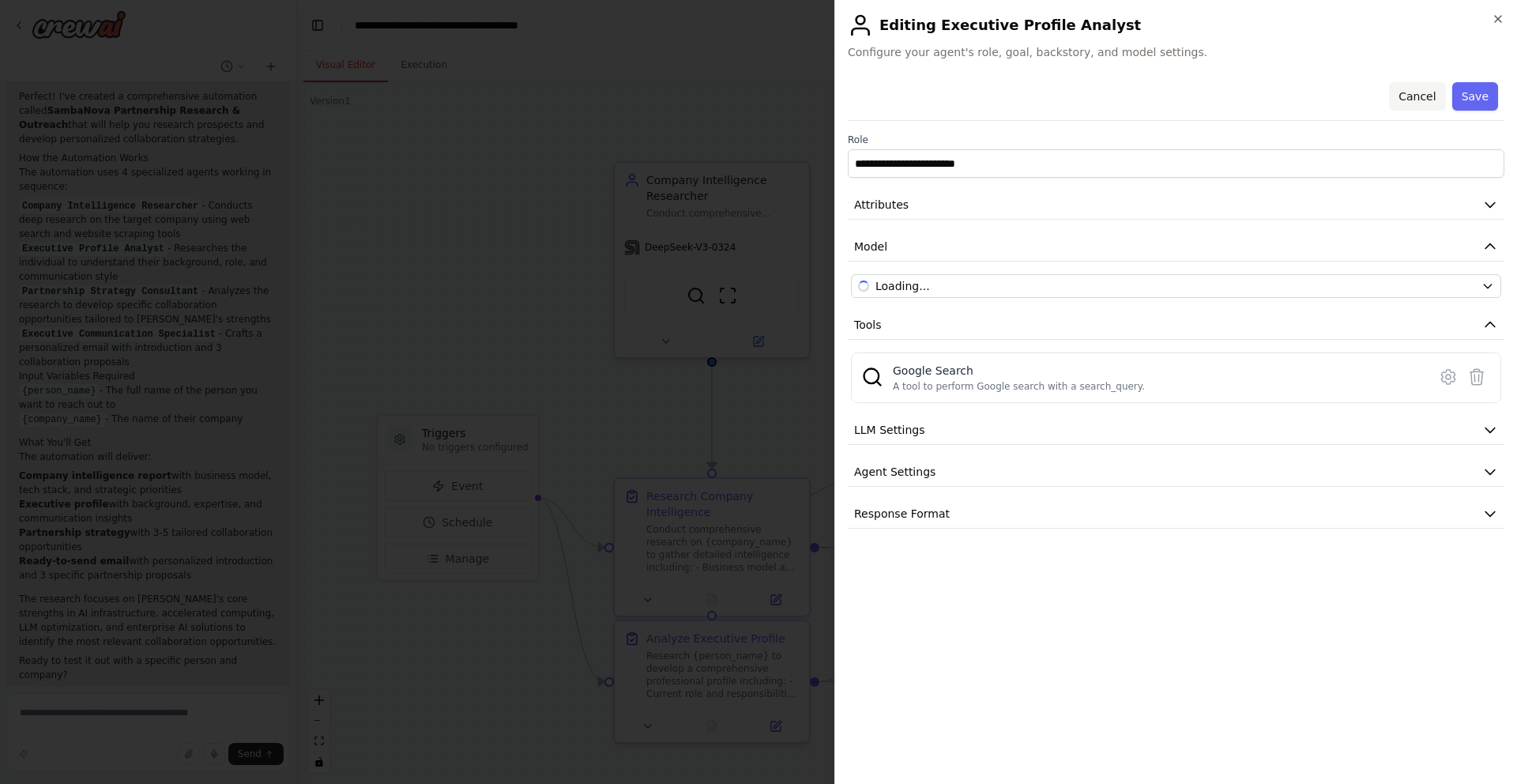
click at [1421, 93] on button "Cancel" at bounding box center [1417, 96] width 56 height 29
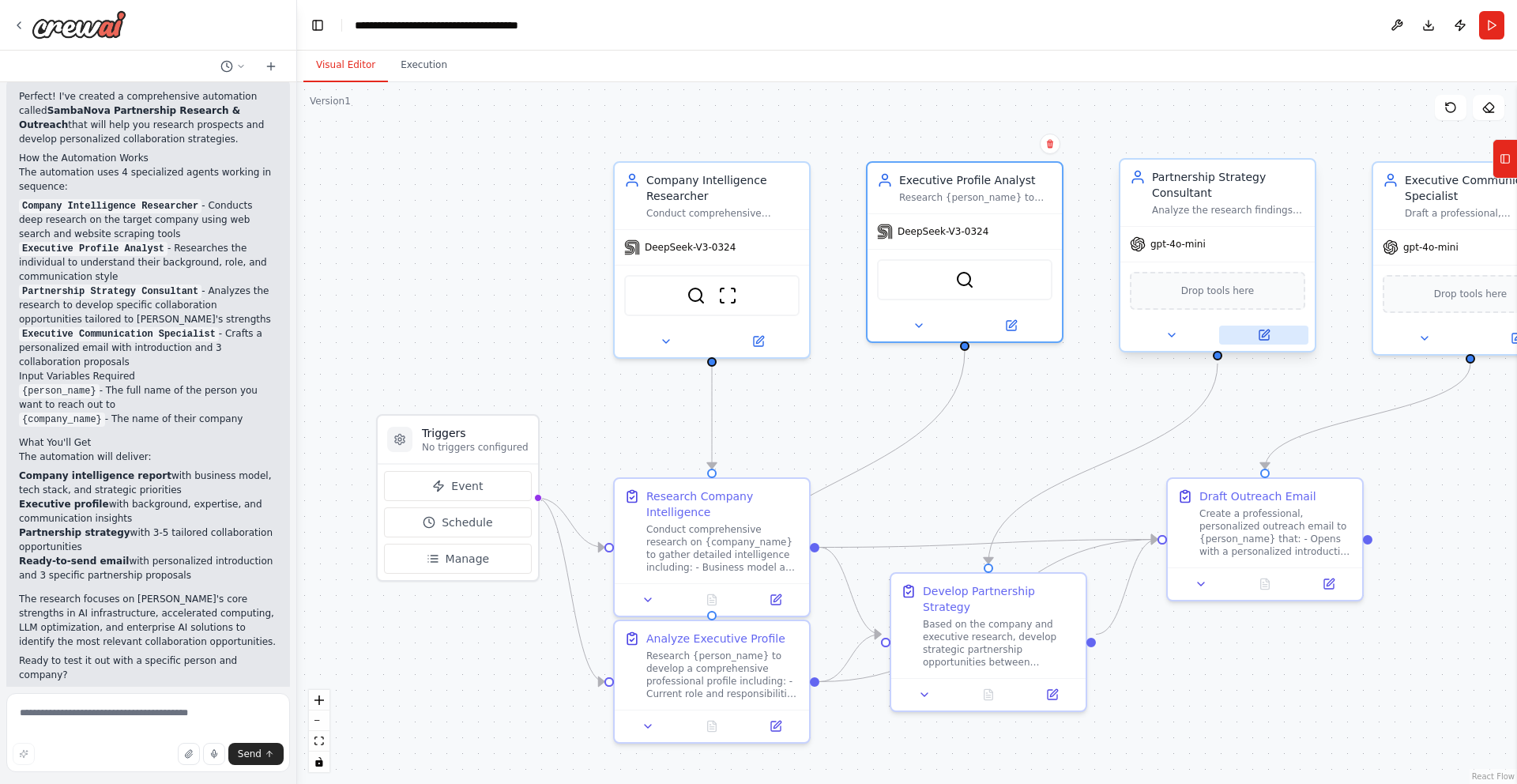
click at [1266, 338] on icon at bounding box center [1264, 334] width 10 height 10
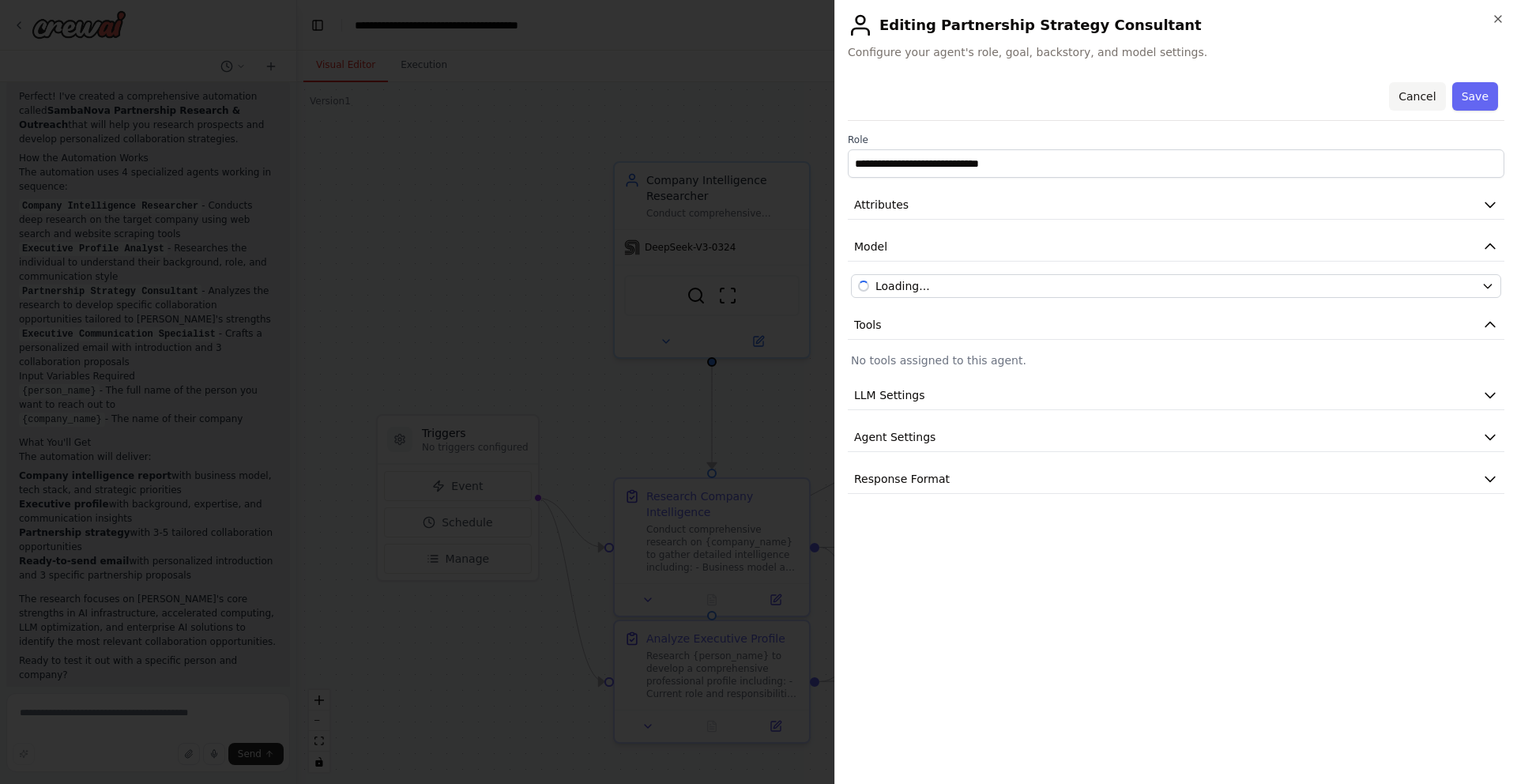
click at [1409, 96] on button "Cancel" at bounding box center [1417, 96] width 56 height 29
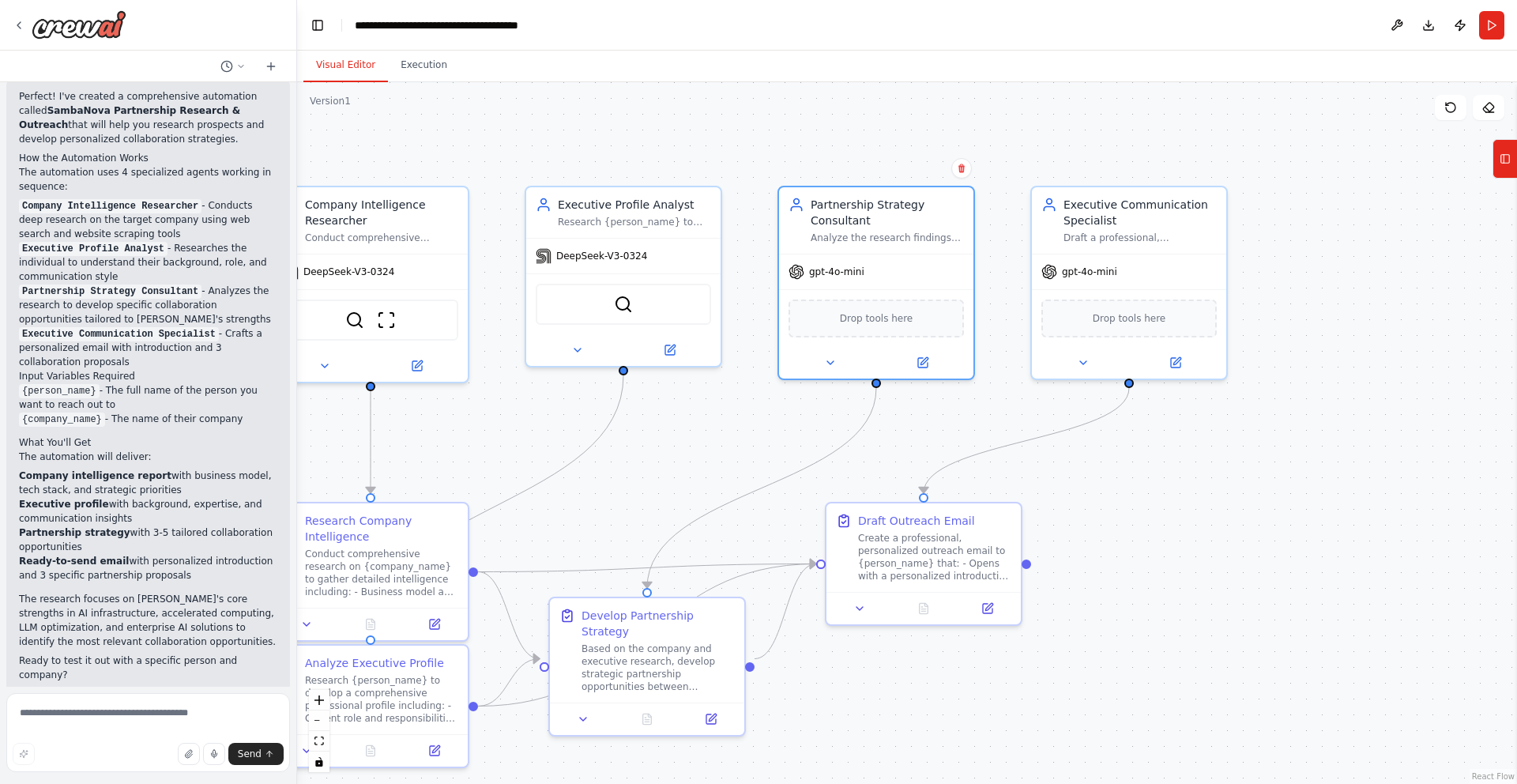
drag, startPoint x: 1217, startPoint y: 117, endPoint x: 836, endPoint y: 150, distance: 382.4
click at [836, 149] on div ".deletable-edge-delete-btn { width: 20px; height: 20px; border: 0px solid #ffff…" at bounding box center [908, 433] width 1220 height 701
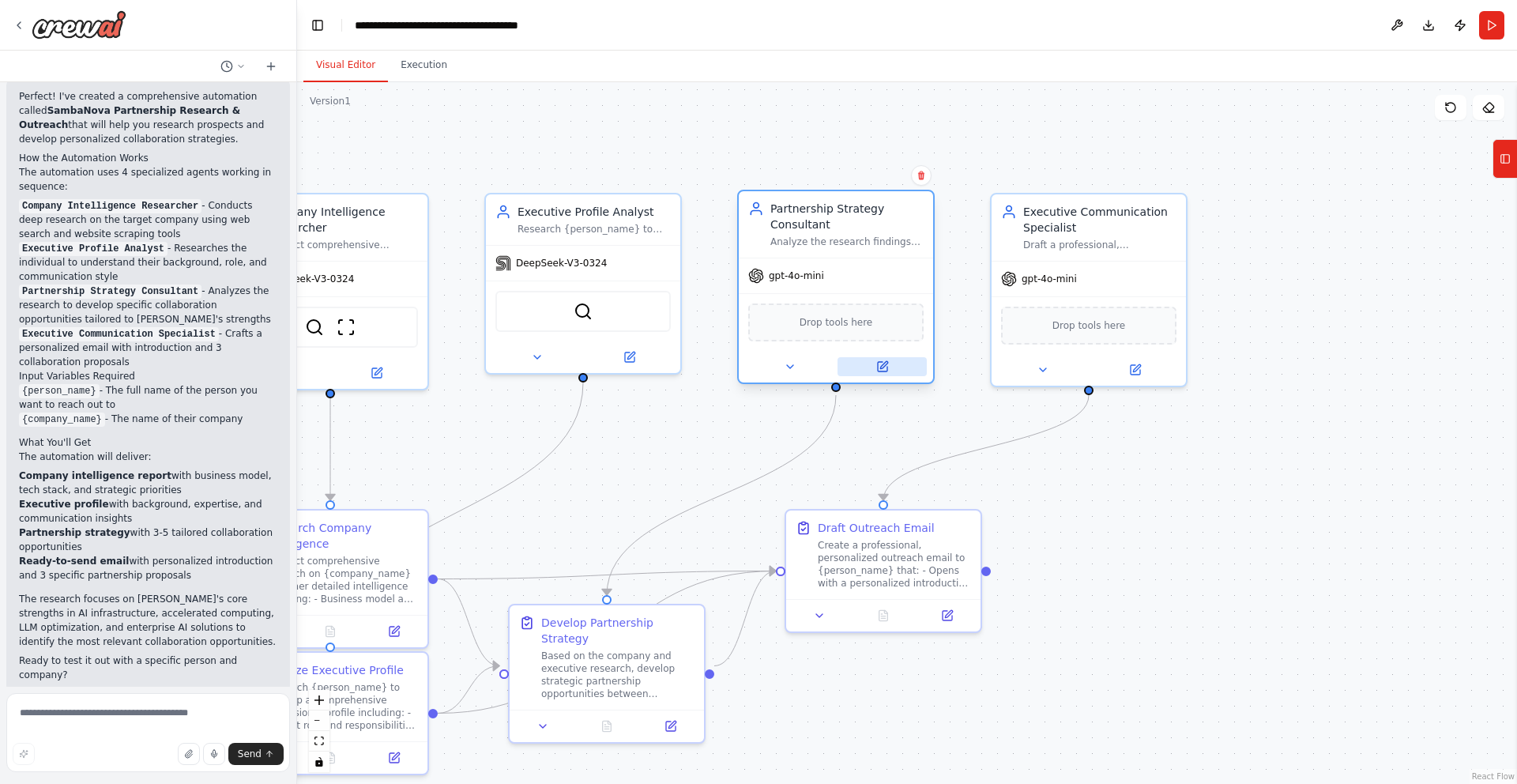
click at [887, 366] on icon at bounding box center [882, 367] width 10 height 10
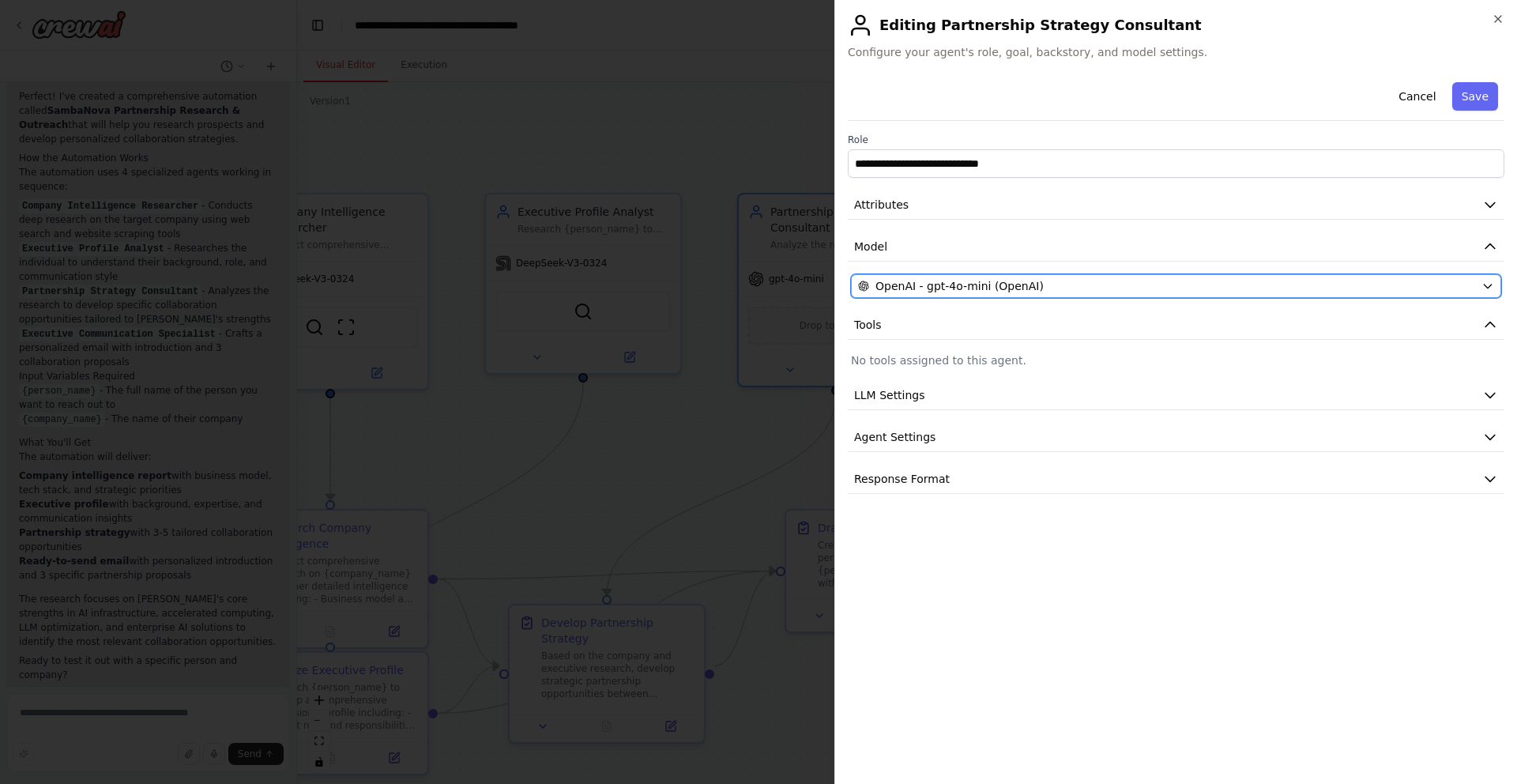
click at [1065, 276] on button "OpenAI - gpt-4o-mini (OpenAI)" at bounding box center [1175, 286] width 650 height 23
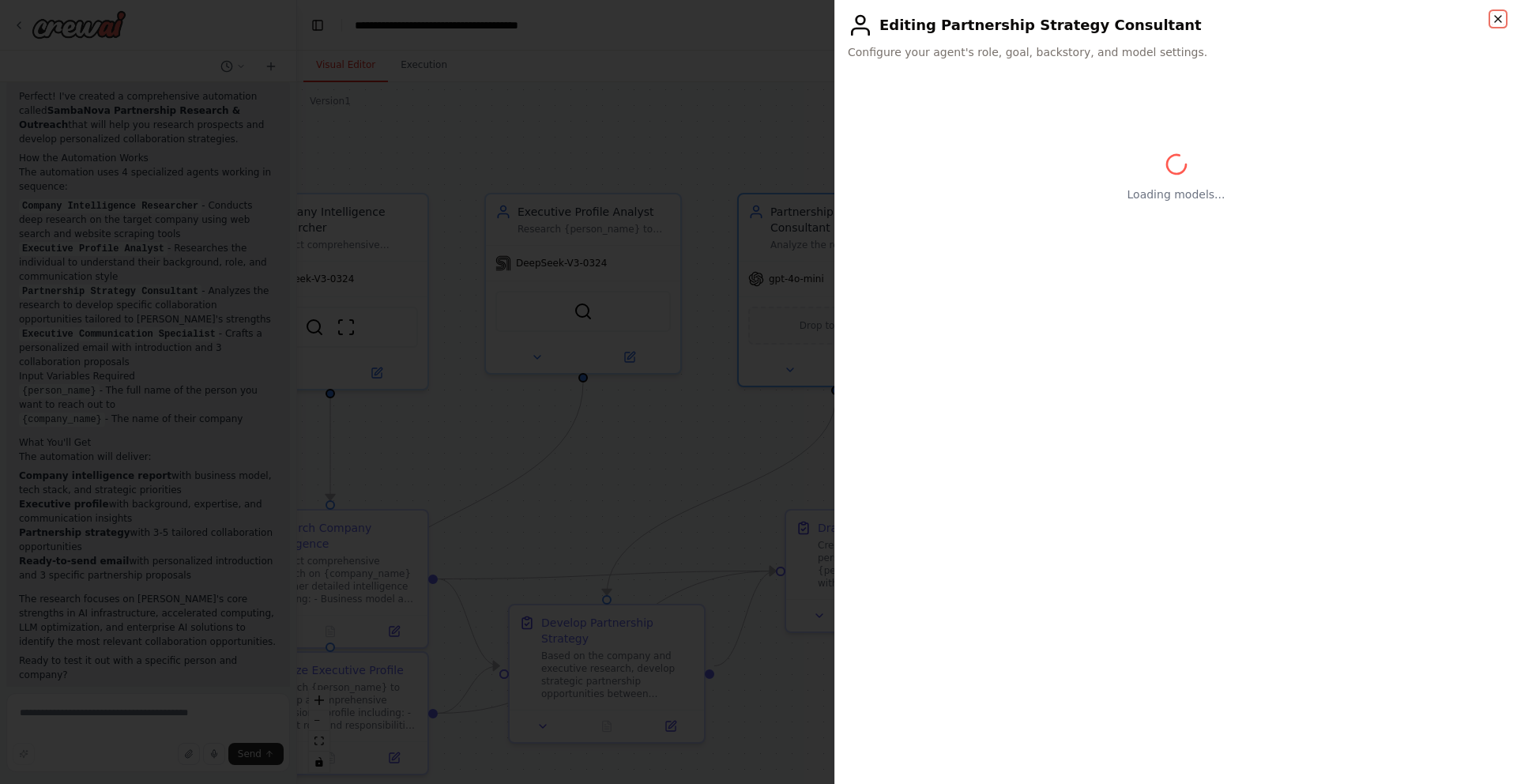
click at [1496, 16] on icon "button" at bounding box center [1498, 19] width 6 height 6
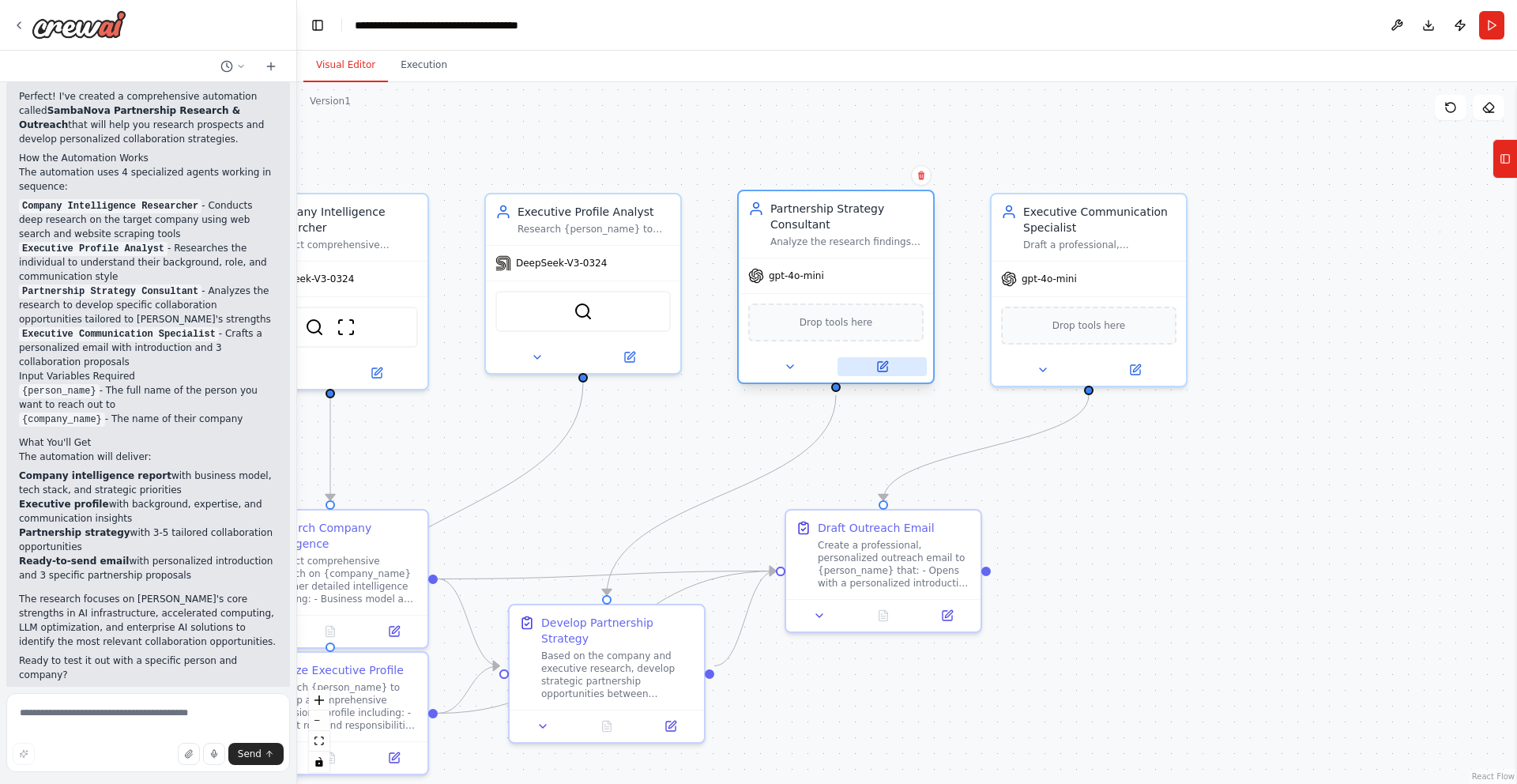
click at [886, 363] on icon at bounding box center [884, 365] width 7 height 7
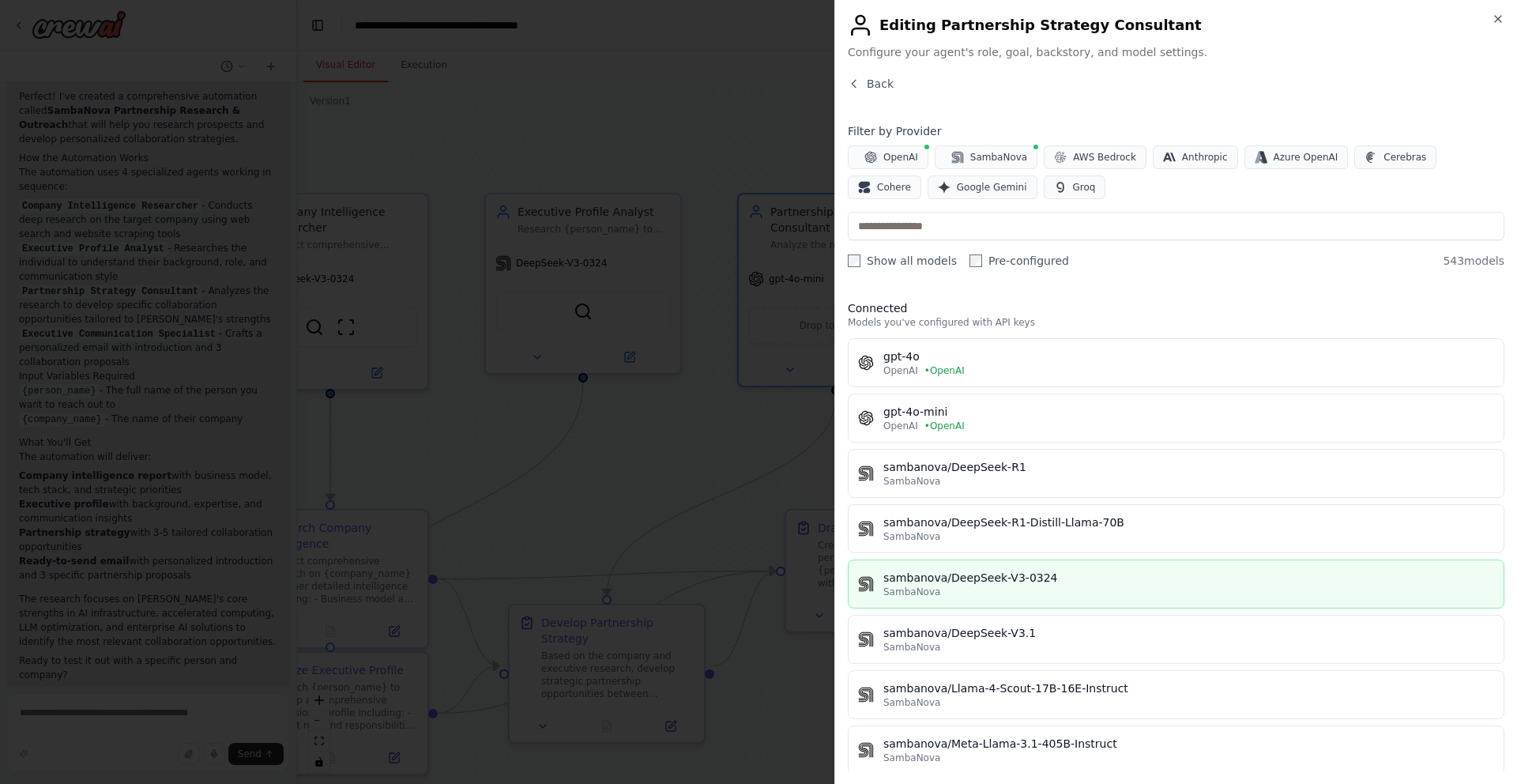
click at [1042, 592] on div "SambaNova" at bounding box center [1189, 592] width 611 height 13
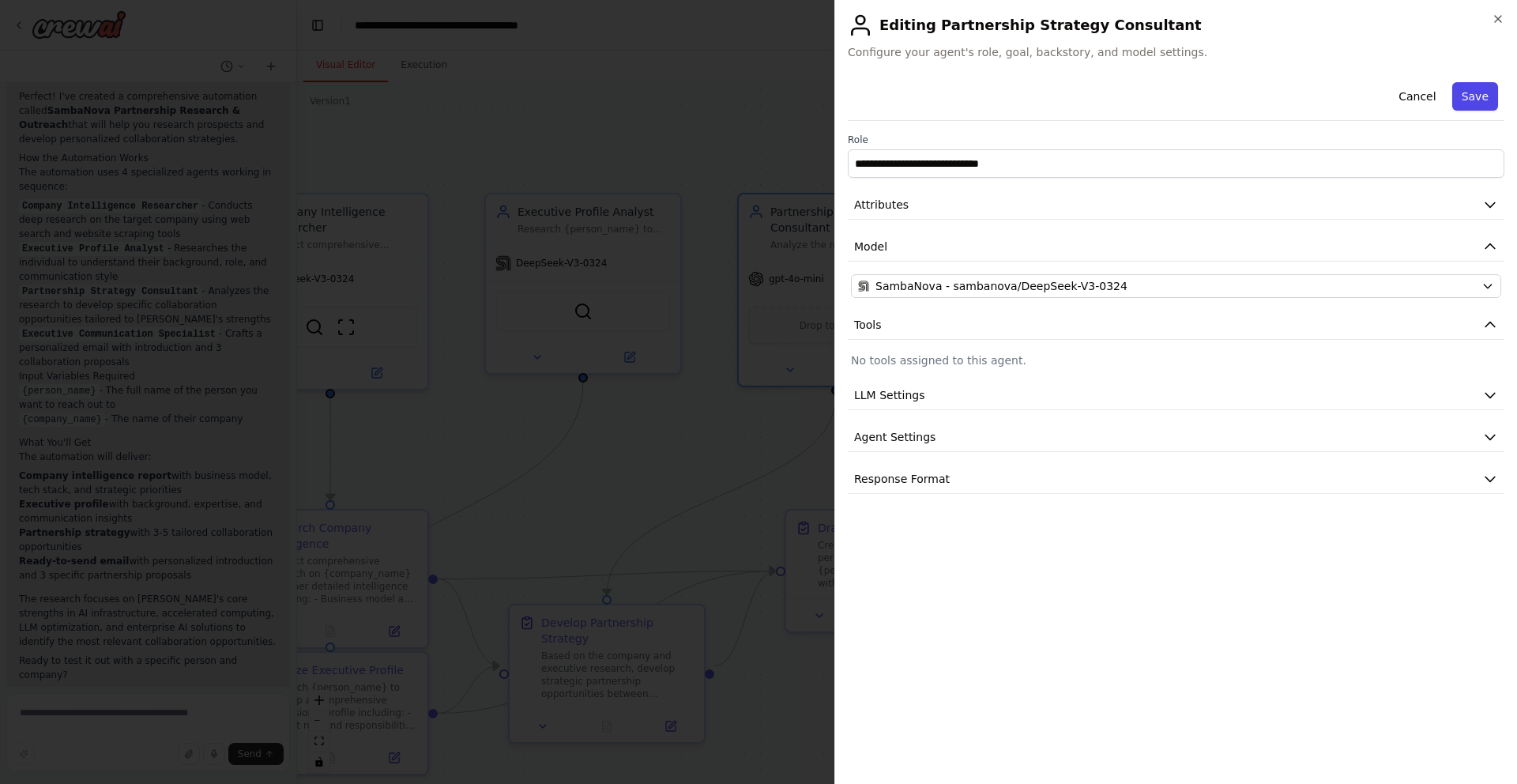
click at [1474, 96] on button "Save" at bounding box center [1475, 96] width 46 height 29
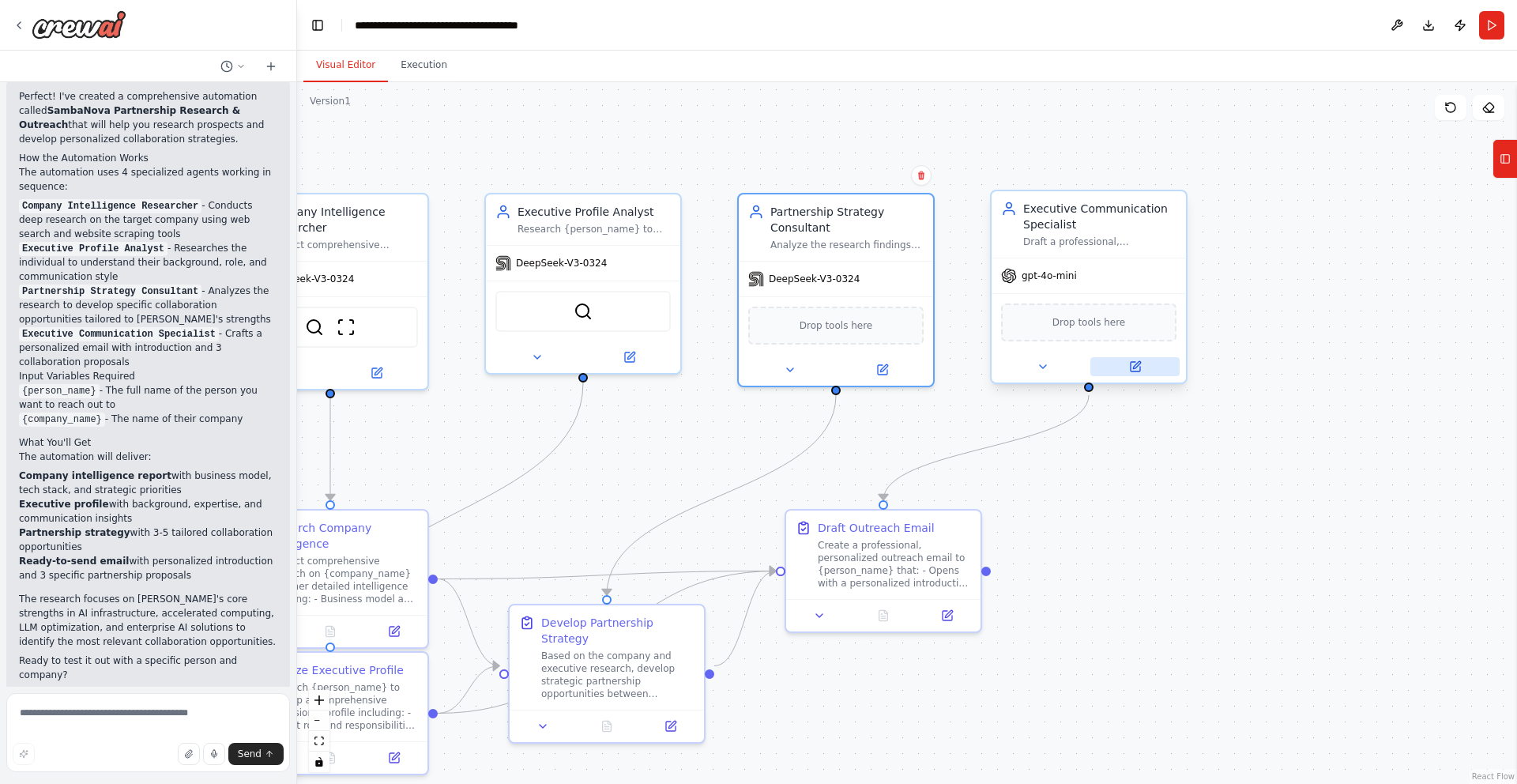
click at [1141, 365] on button at bounding box center [1135, 366] width 89 height 19
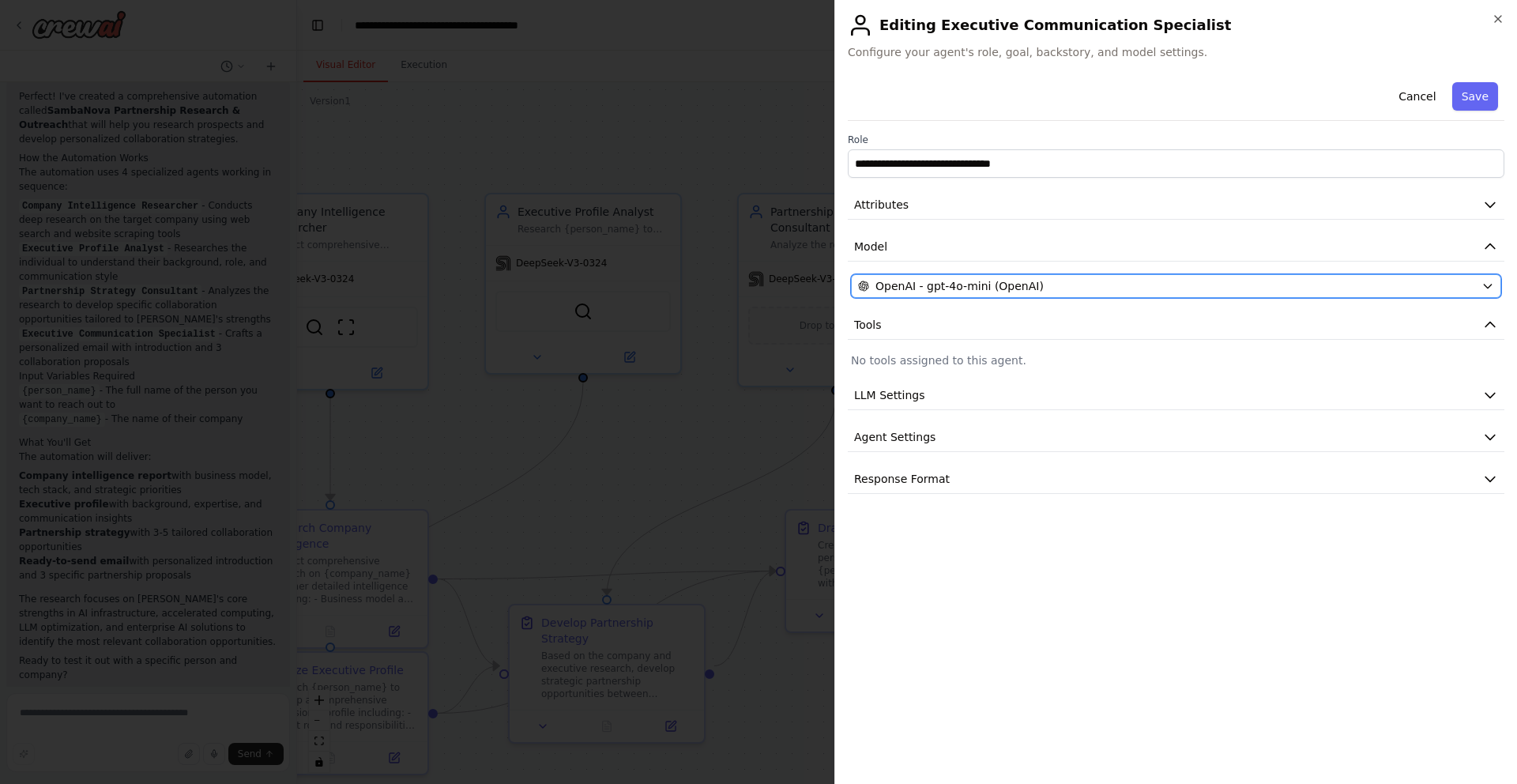
click at [1130, 284] on div "OpenAI - gpt-4o-mini (OpenAI)" at bounding box center [1166, 287] width 617 height 16
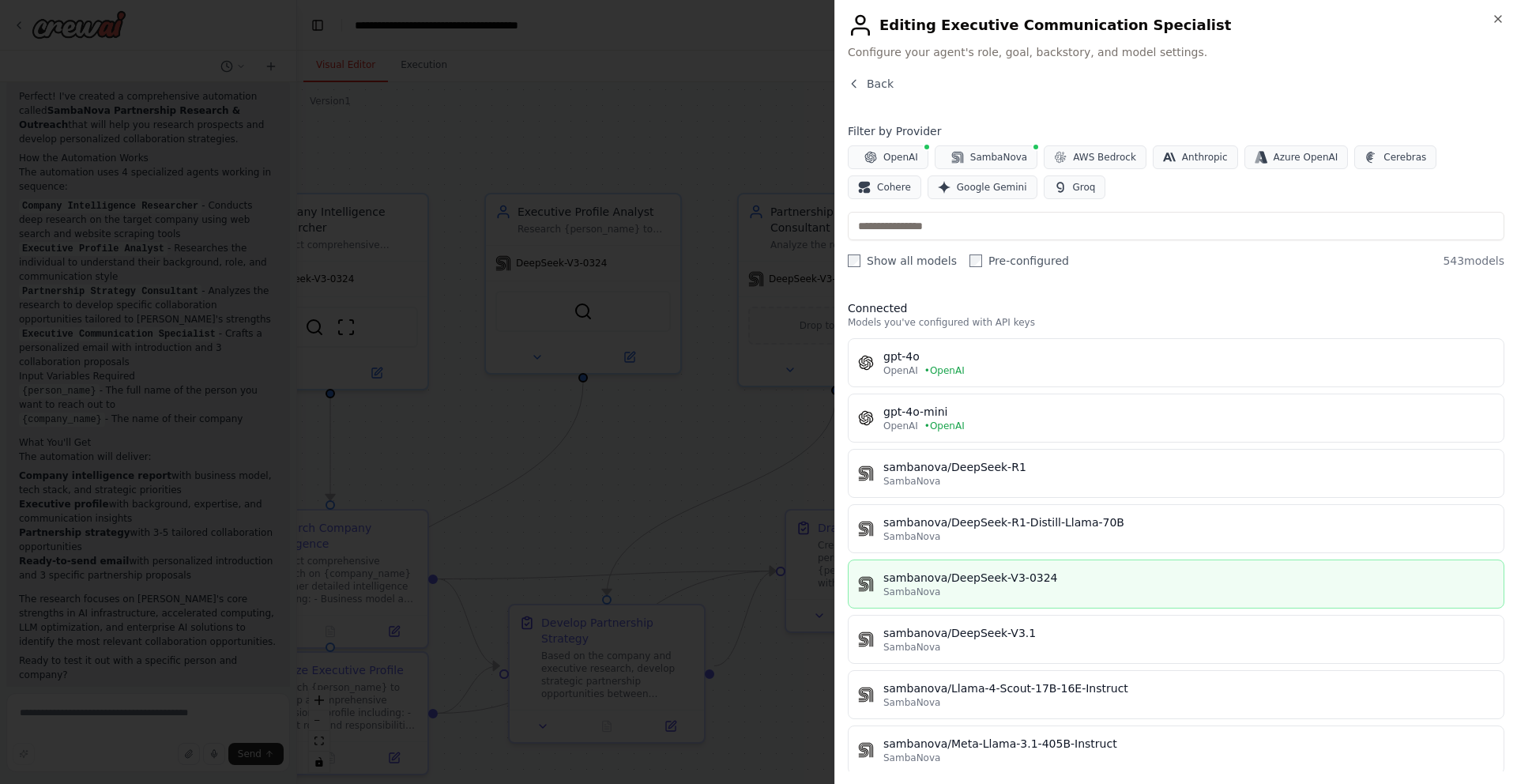
click at [1003, 579] on div "sambanova/DeepSeek-V3-0324" at bounding box center [1189, 578] width 611 height 16
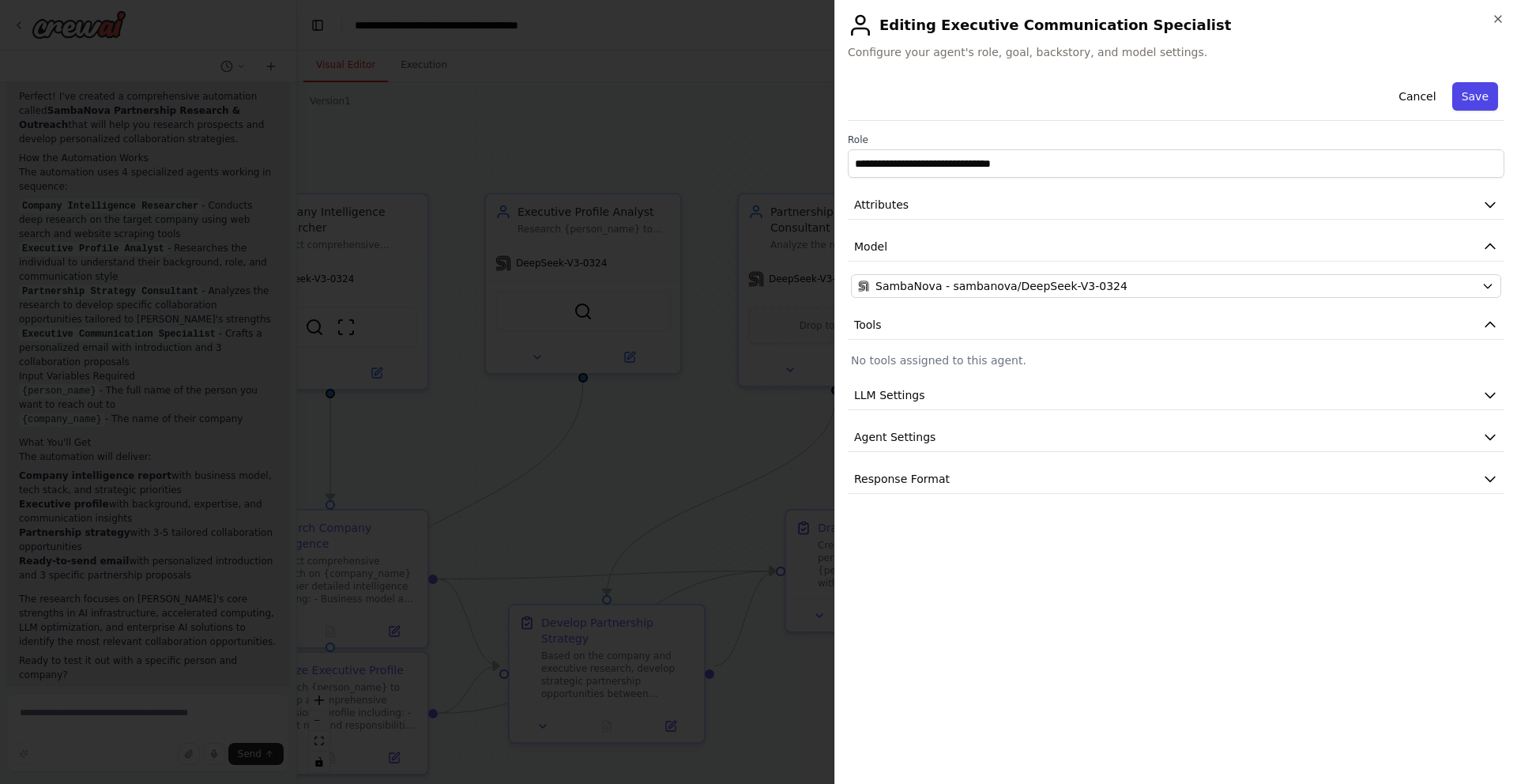
click at [1484, 93] on button "Save" at bounding box center [1475, 96] width 46 height 29
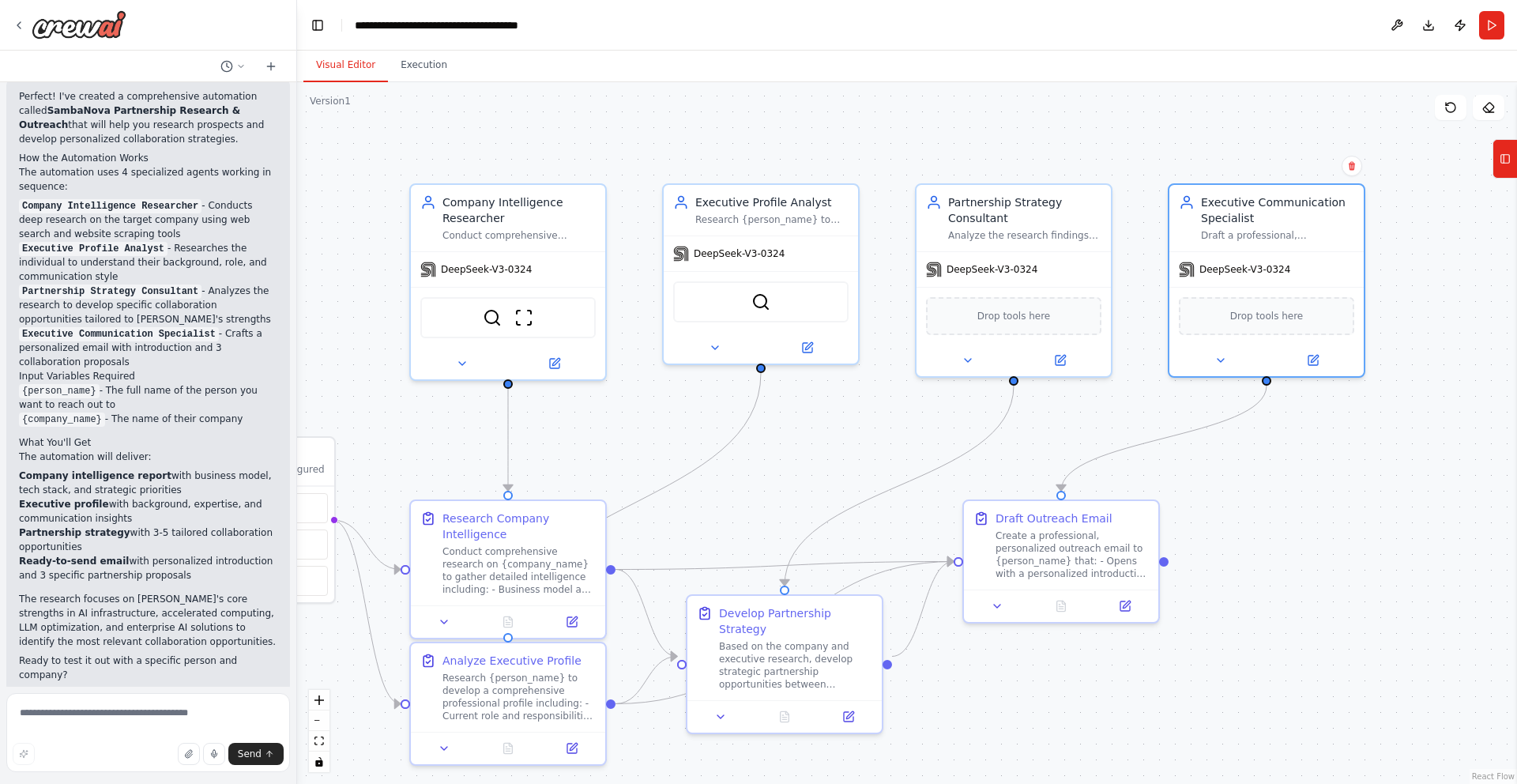
drag, startPoint x: 596, startPoint y: 432, endPoint x: 773, endPoint y: 422, distance: 177.3
click at [773, 422] on div ".deletable-edge-delete-btn { width: 20px; height: 20px; border: 0px solid #ffff…" at bounding box center [908, 433] width 1220 height 701
click at [1494, 24] on button "Run" at bounding box center [1492, 25] width 25 height 29
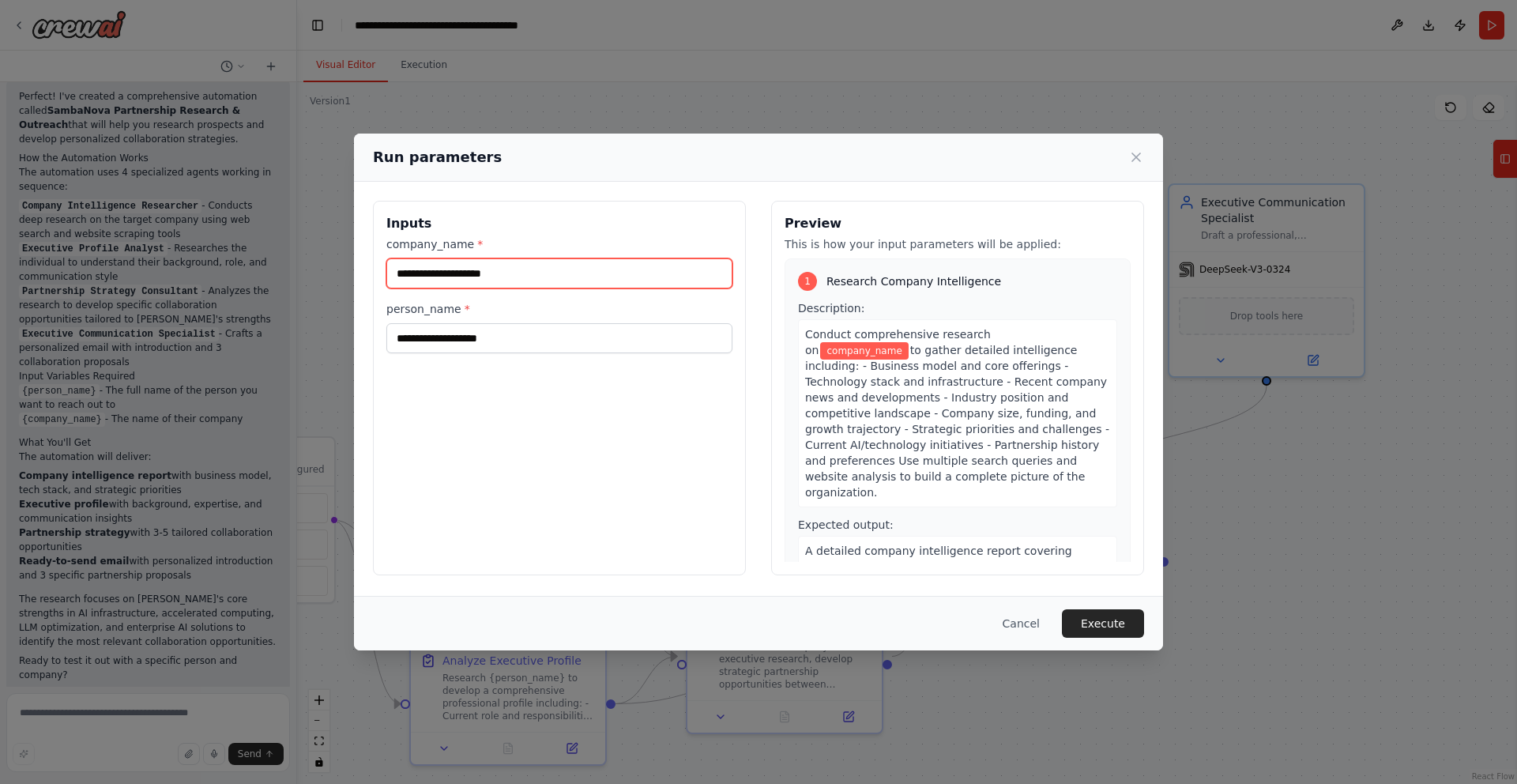
click at [585, 272] on input "company_name *" at bounding box center [560, 273] width 346 height 30
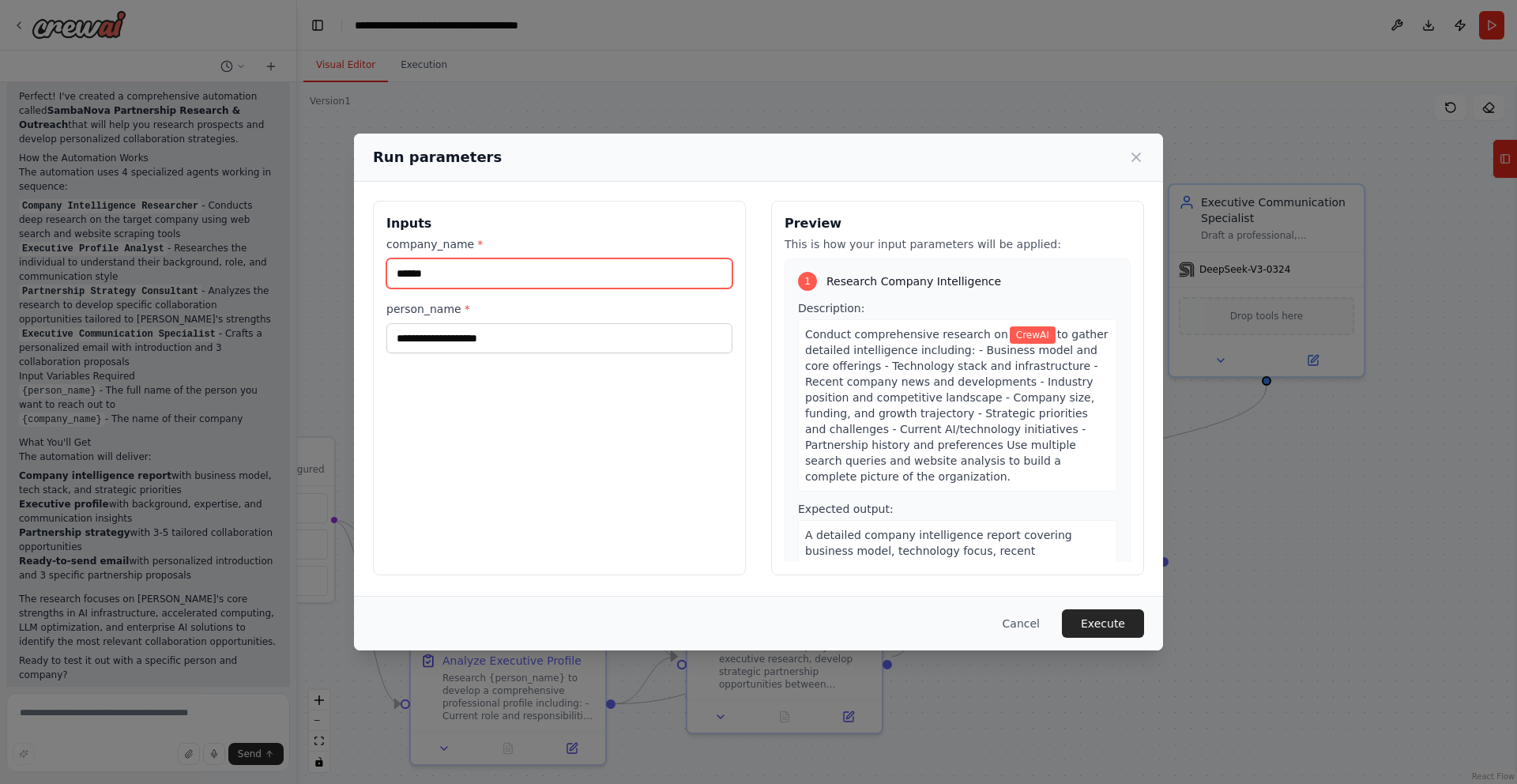
type input "******"
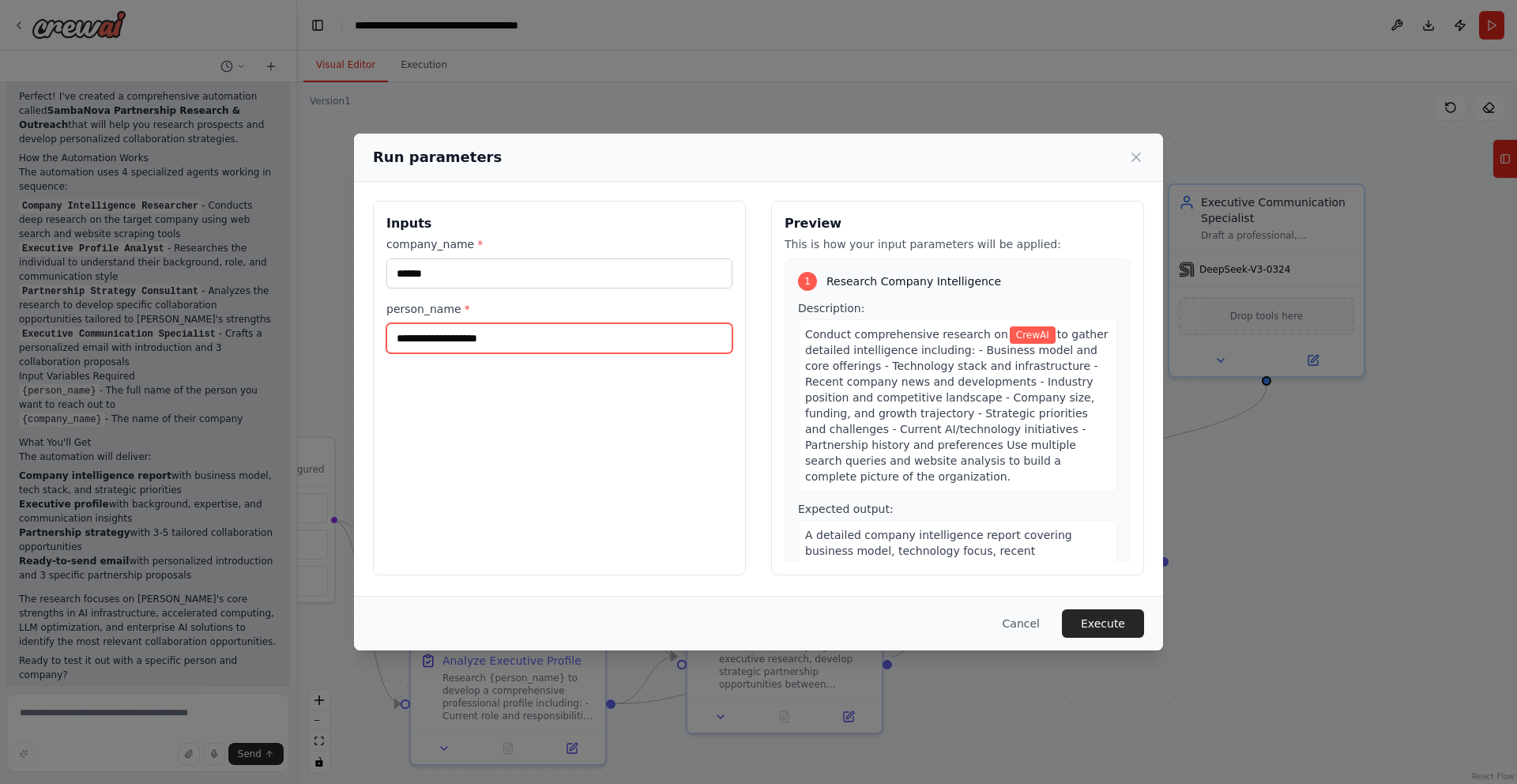
click at [489, 339] on input "person_name *" at bounding box center [560, 338] width 346 height 30
paste input "**********"
type input "**********"
click at [1105, 626] on button "Execute" at bounding box center [1102, 624] width 82 height 29
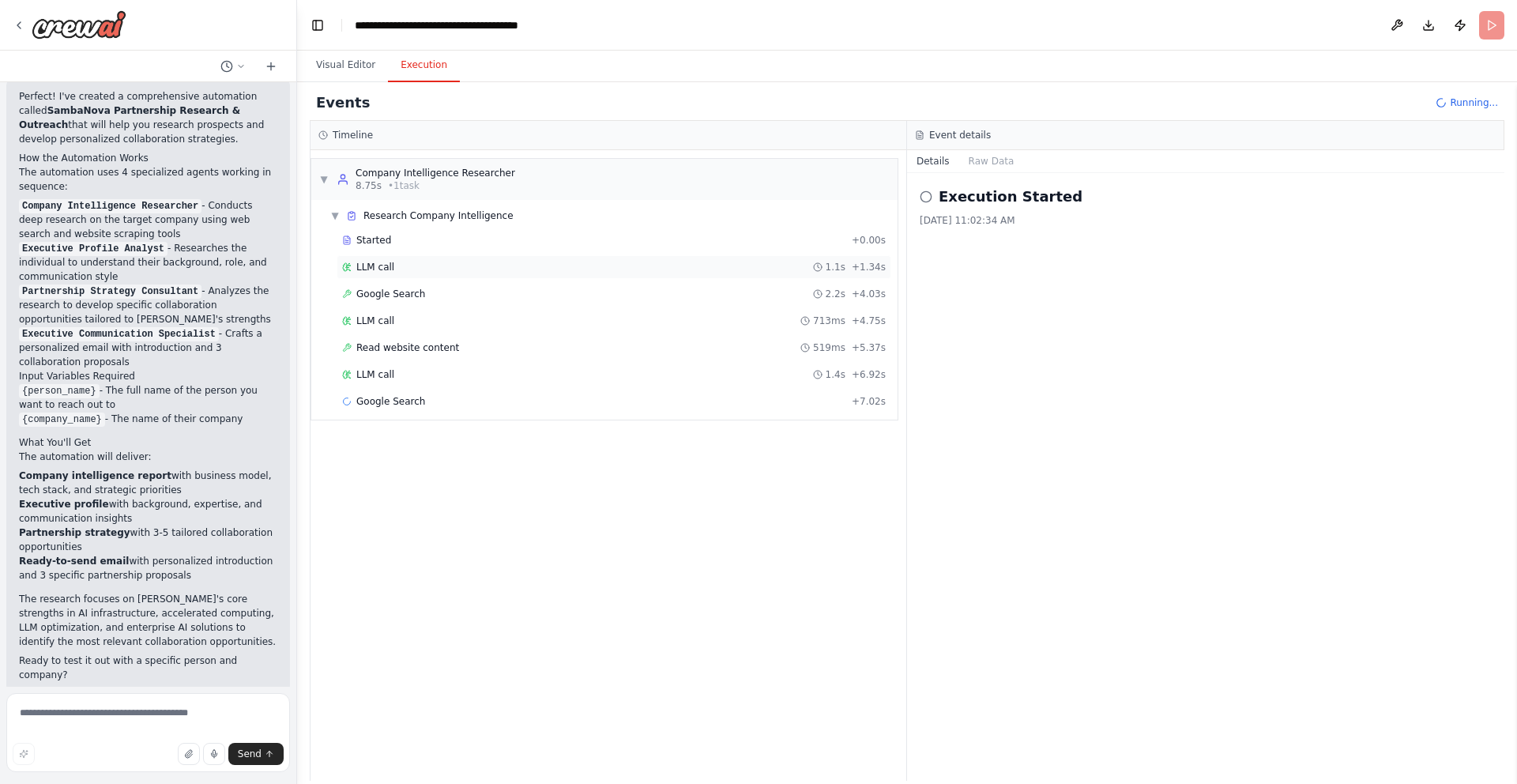
click at [382, 269] on span "LLM call" at bounding box center [375, 267] width 38 height 13
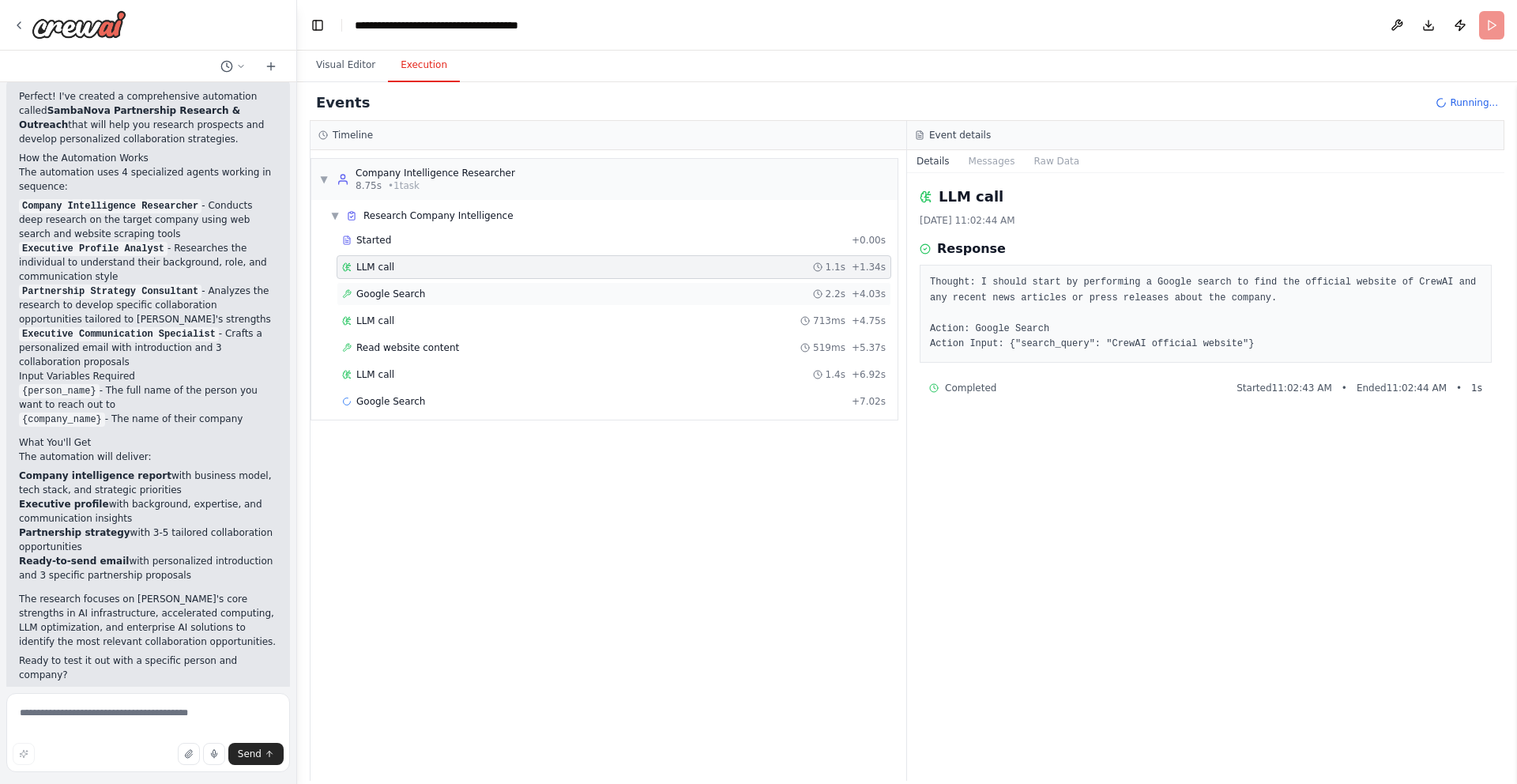
click at [386, 292] on span "Google Search" at bounding box center [390, 294] width 69 height 13
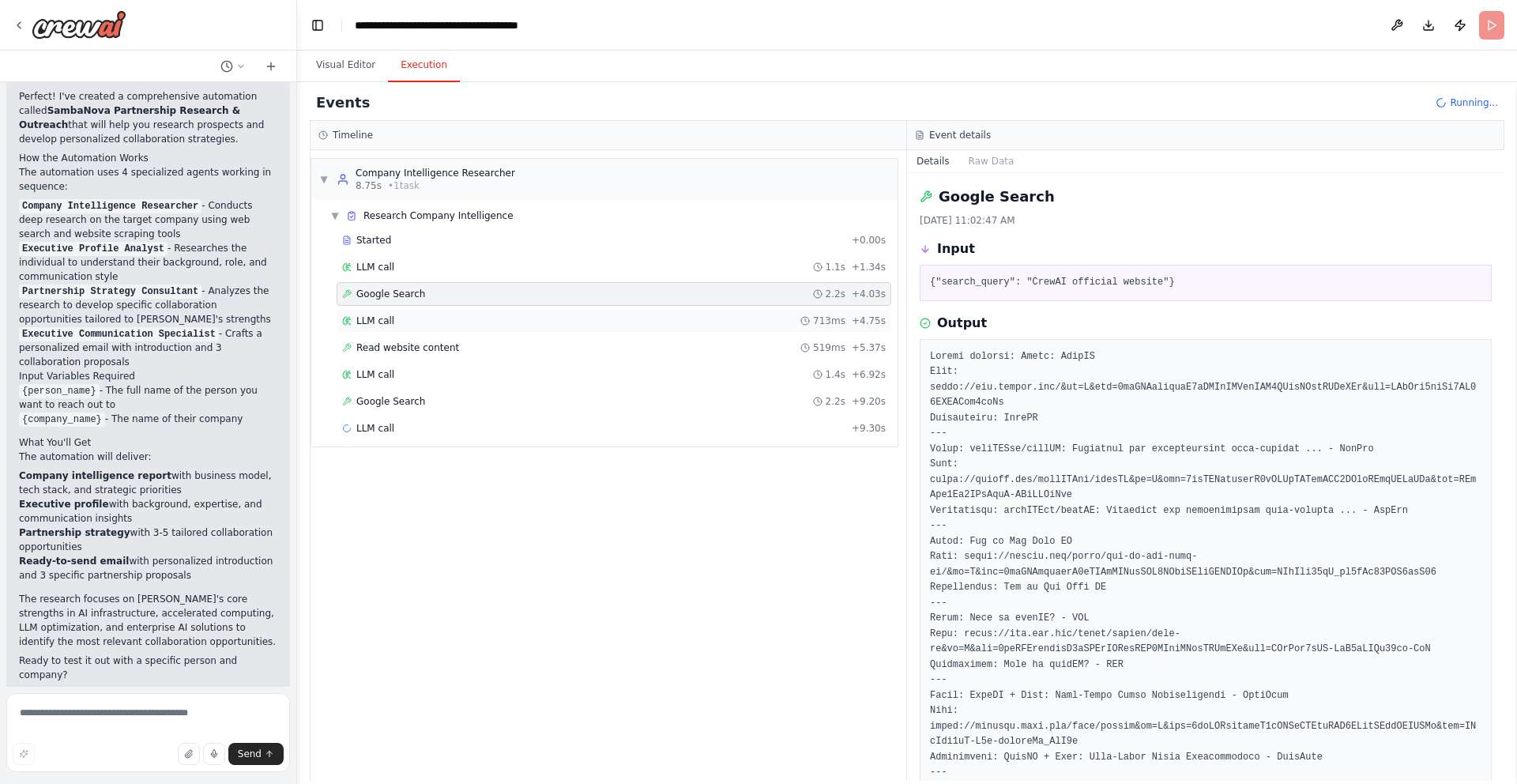
click at [386, 311] on div "LLM call 713ms + 4.75s" at bounding box center [613, 321] width 554 height 23
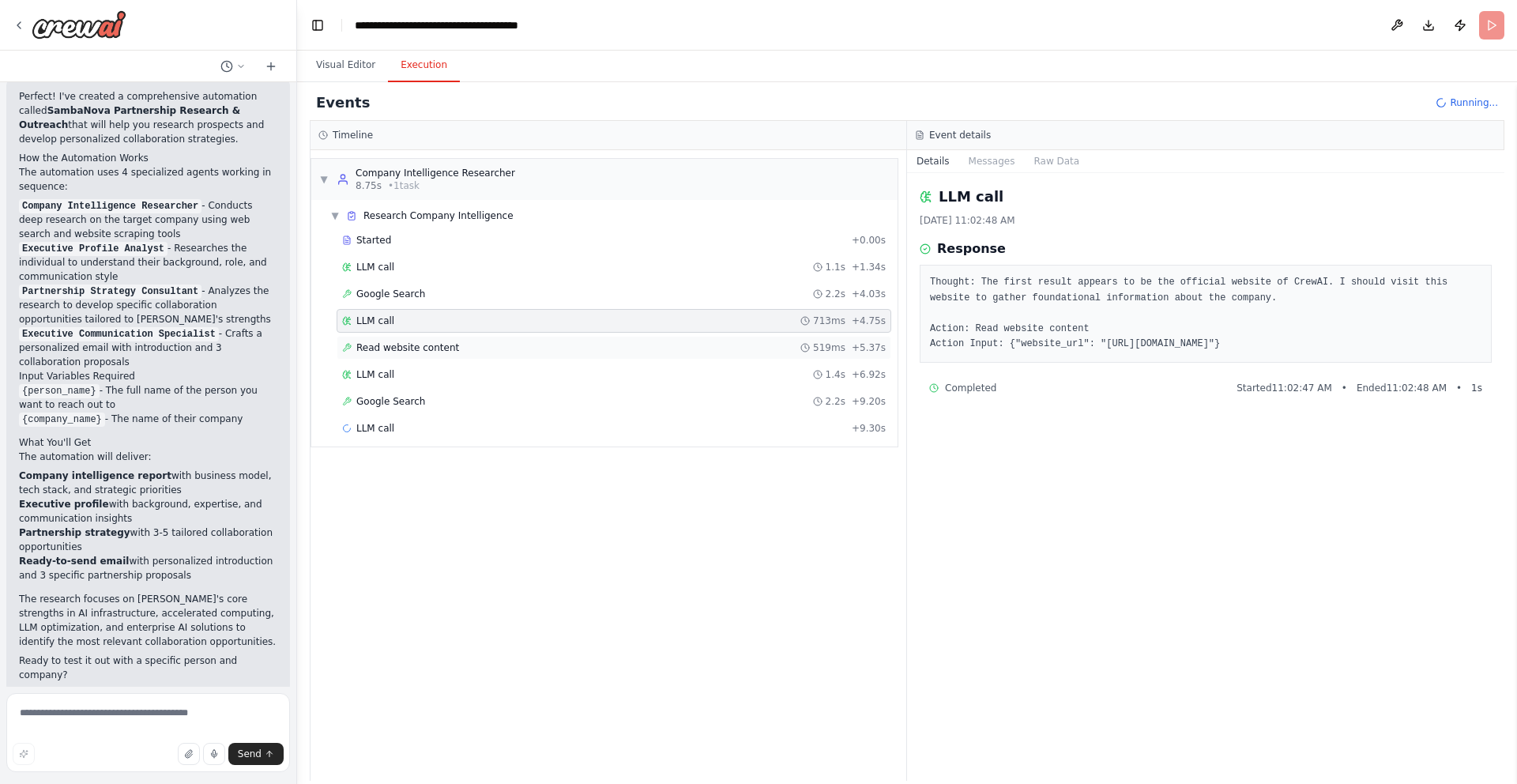
click at [383, 346] on span "Read website content" at bounding box center [407, 348] width 103 height 13
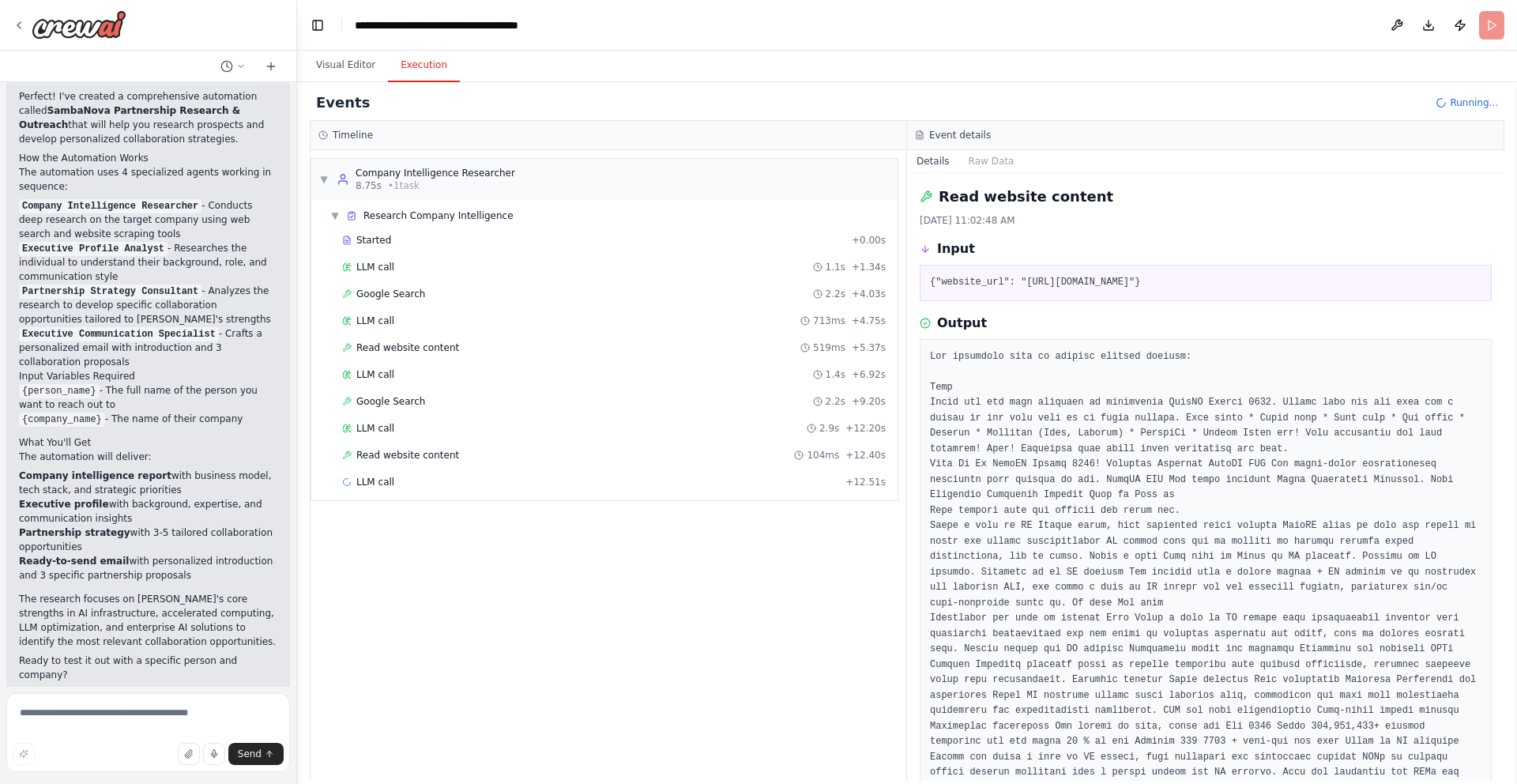
click at [388, 361] on div "Started + 0.00s LLM call 1.1s + 1.34s Google Search 2.2s + 4.03s LLM call 713ms…" at bounding box center [610, 362] width 573 height 269
click at [405, 403] on span "Google Search" at bounding box center [390, 401] width 69 height 13
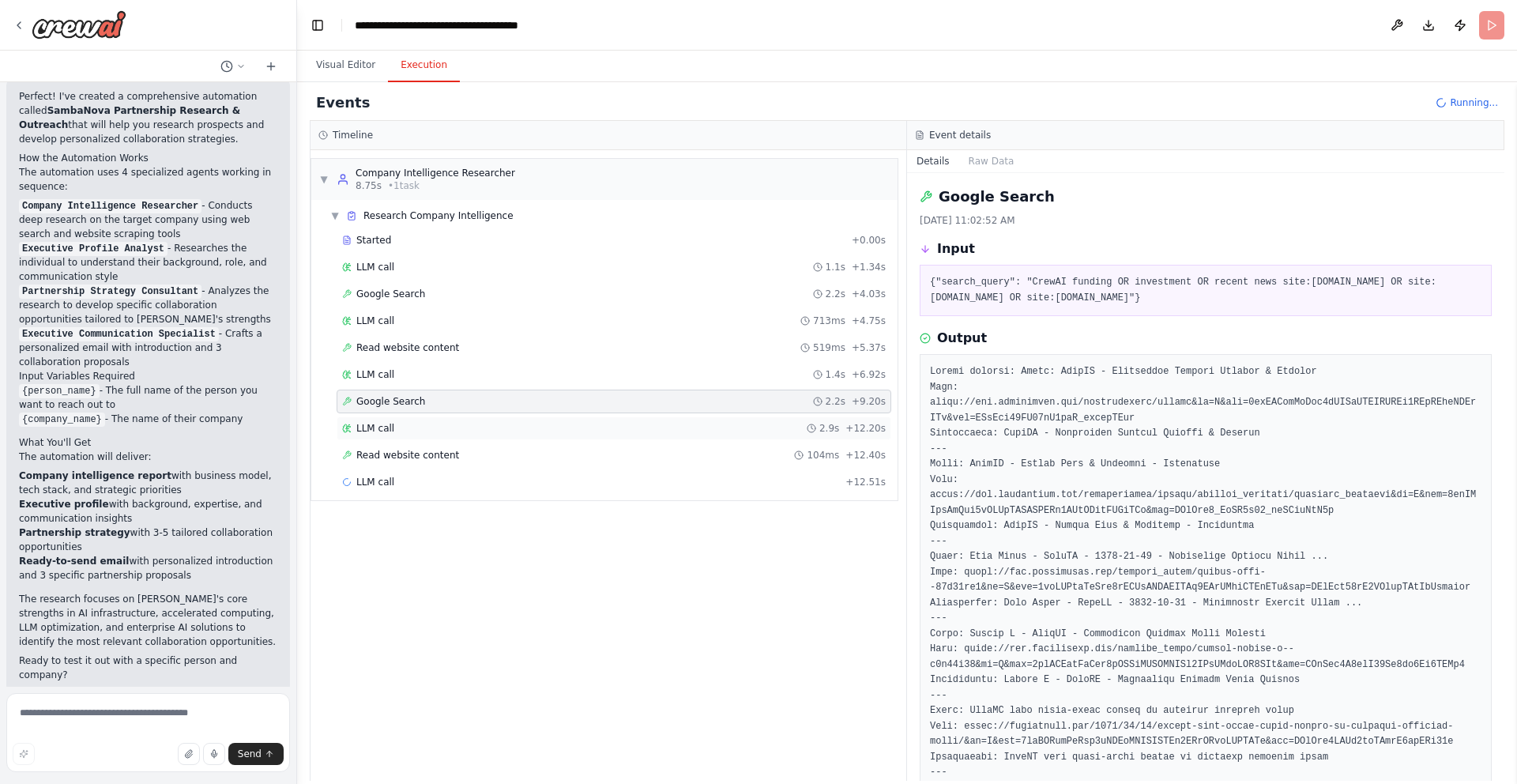
click at [393, 431] on span "LLM call" at bounding box center [375, 428] width 38 height 13
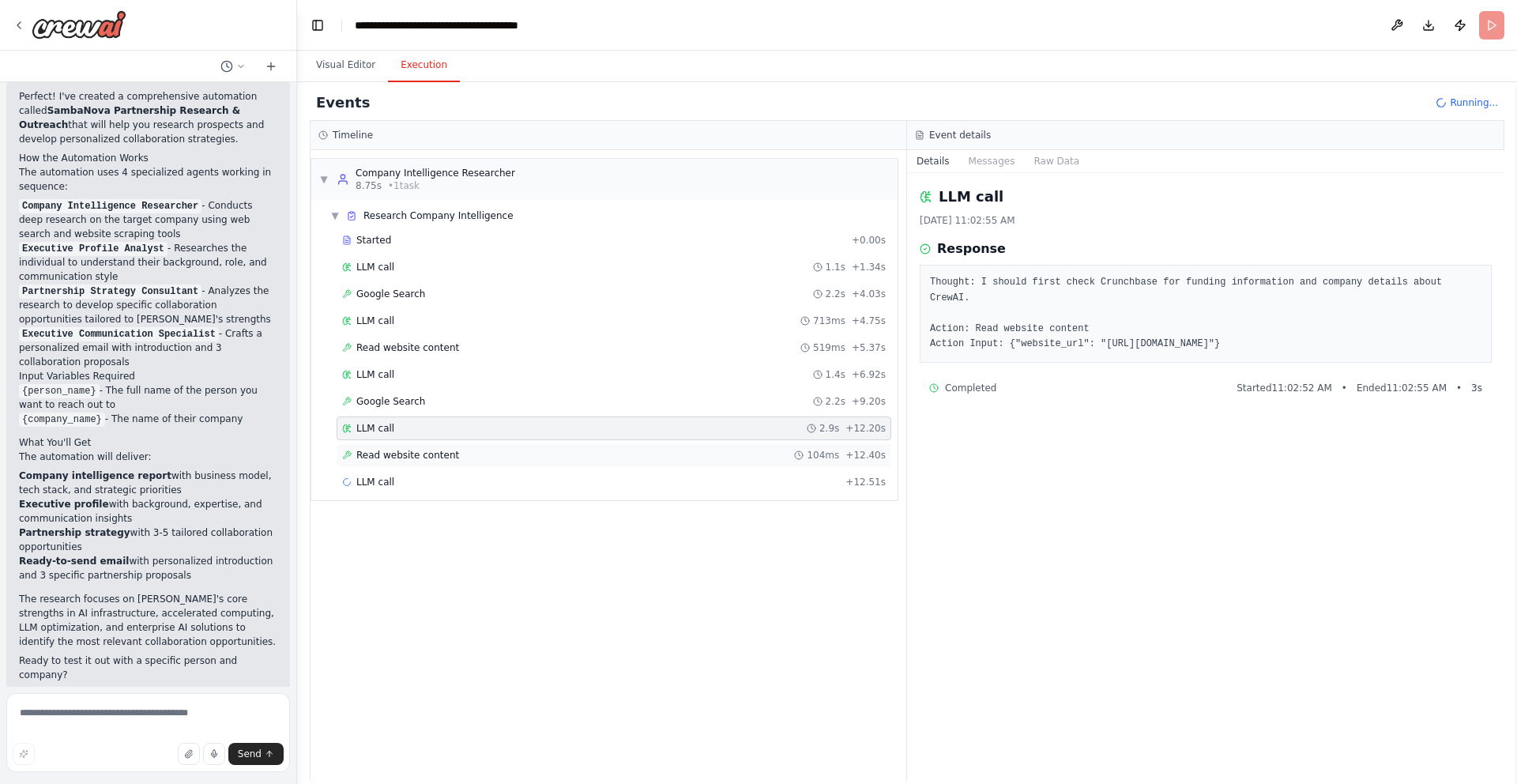
click at [398, 445] on div "Read website content 104ms + 12.40s" at bounding box center [613, 455] width 554 height 23
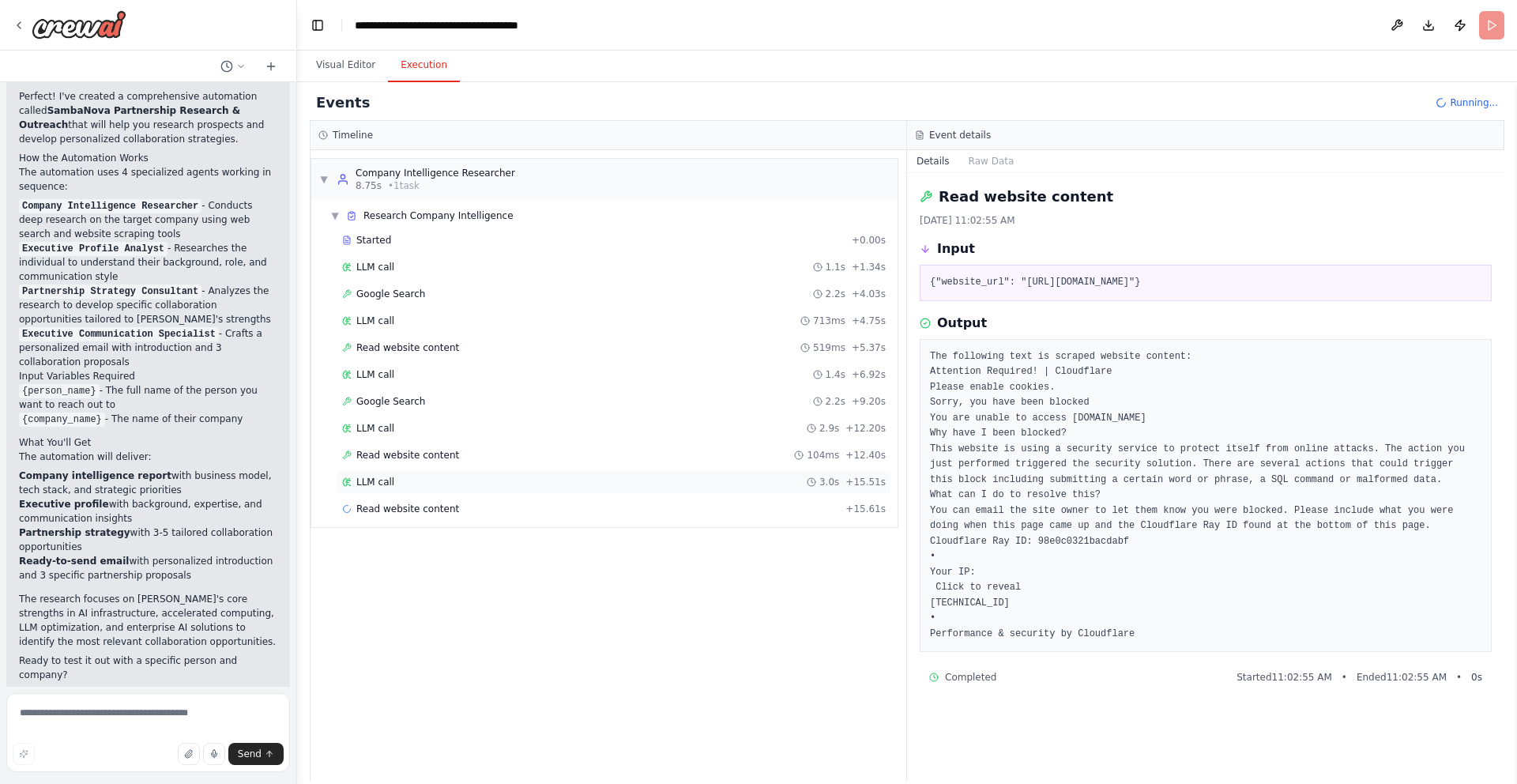
click at [398, 470] on div "LLM call 3.0s + 15.51s" at bounding box center [613, 482] width 554 height 23
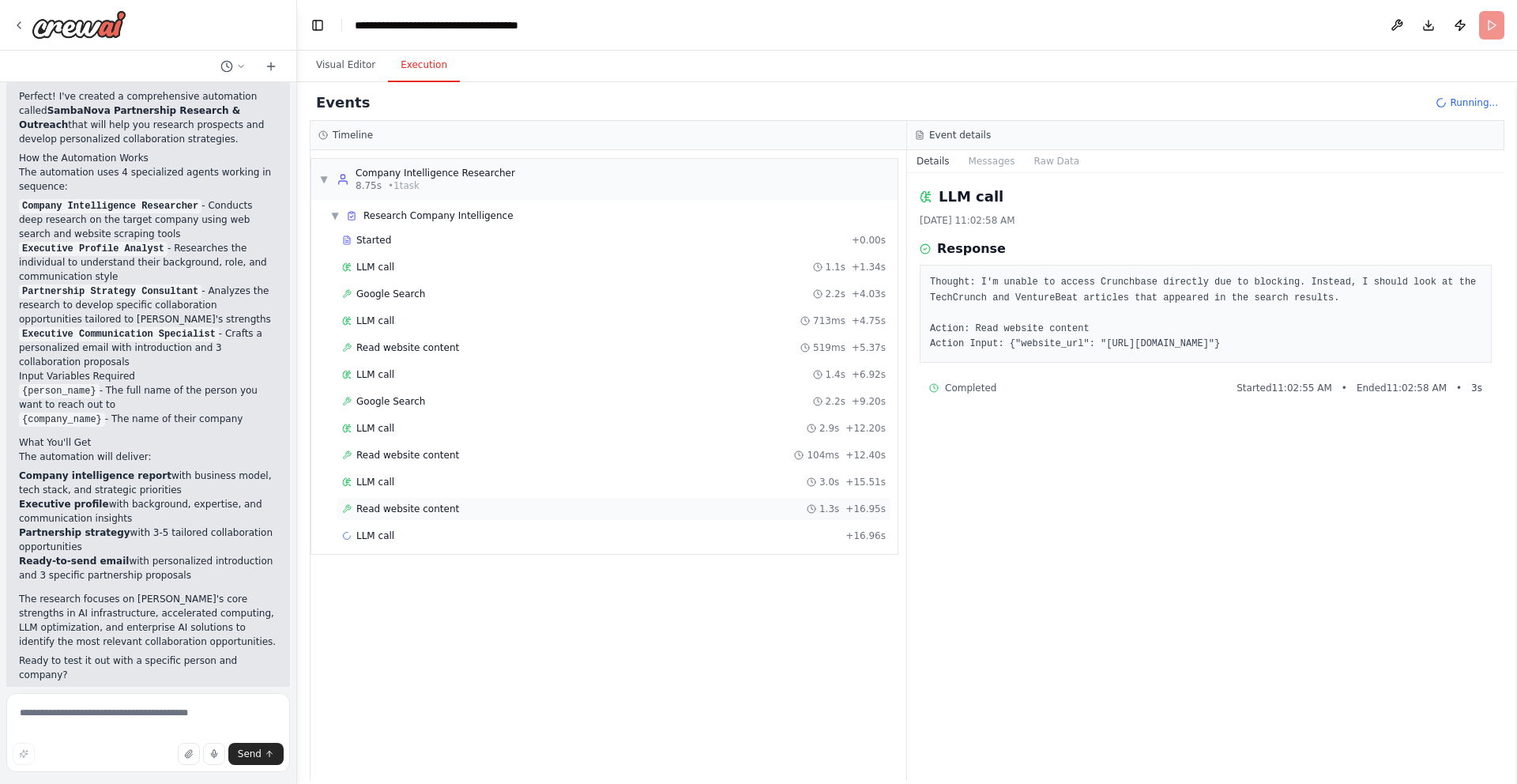
click at [413, 506] on span "Read website content" at bounding box center [407, 509] width 103 height 13
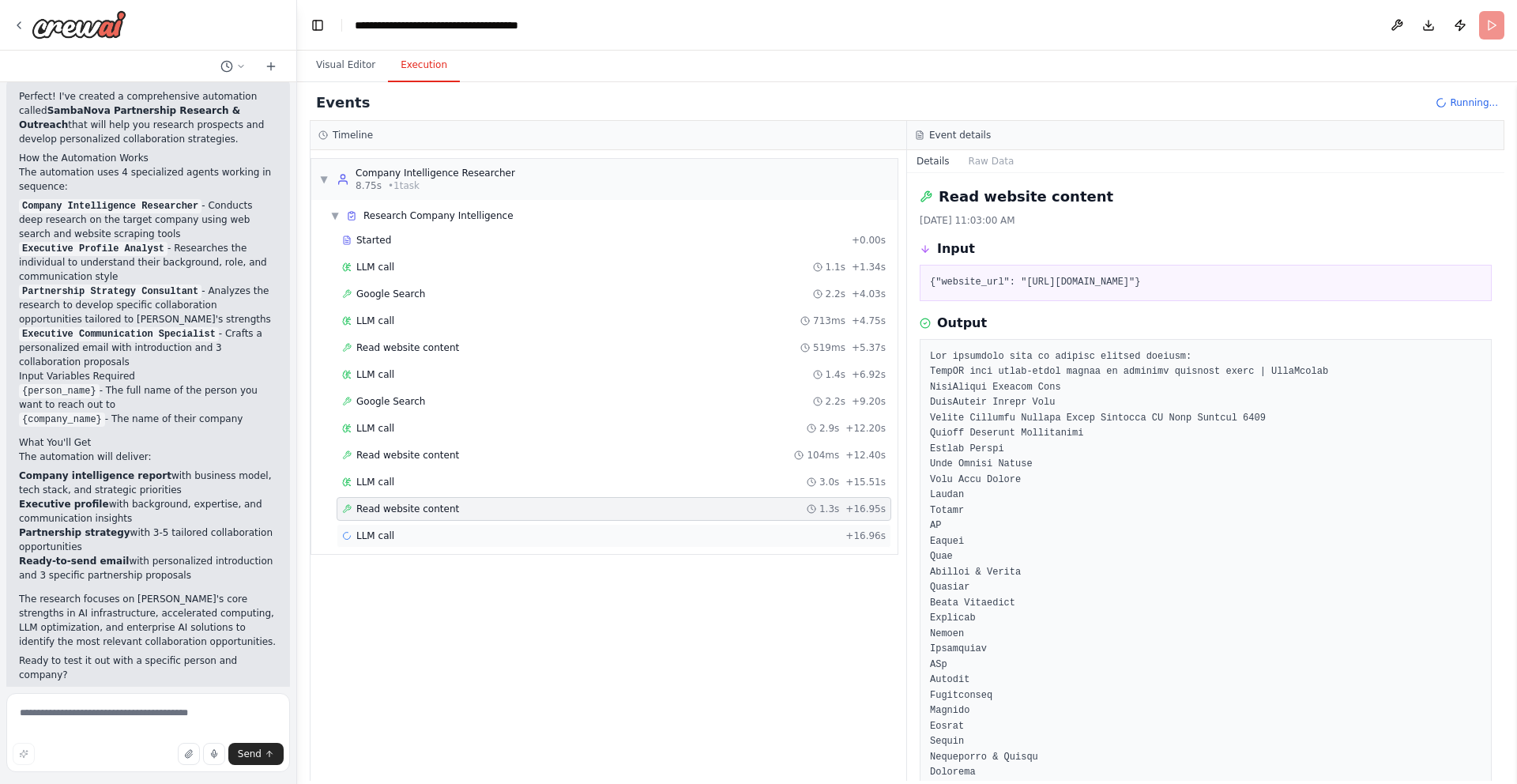
click at [392, 533] on span "LLM call" at bounding box center [375, 535] width 38 height 13
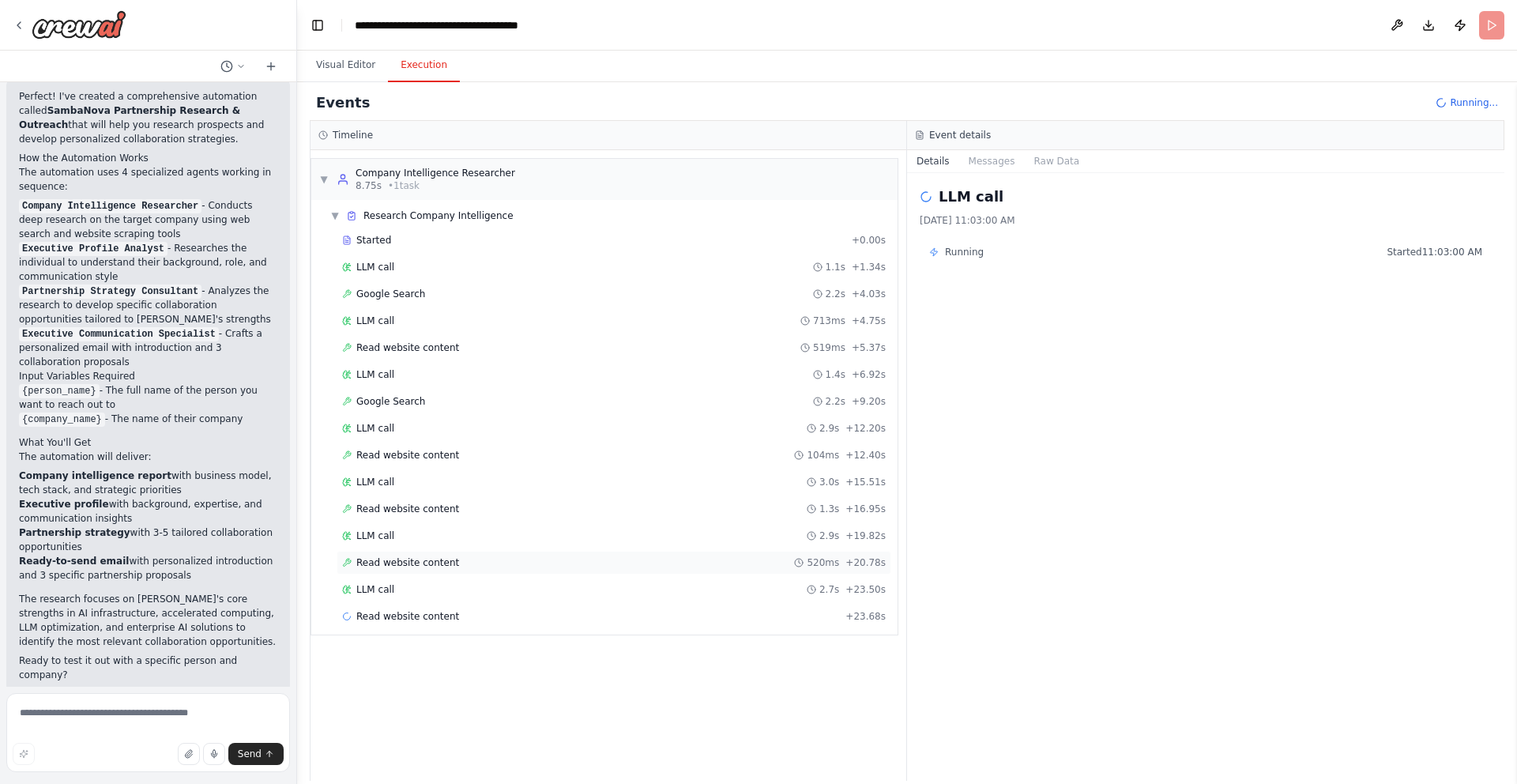
click at [394, 569] on div "Read website content 520ms + 20.78s" at bounding box center [613, 562] width 554 height 23
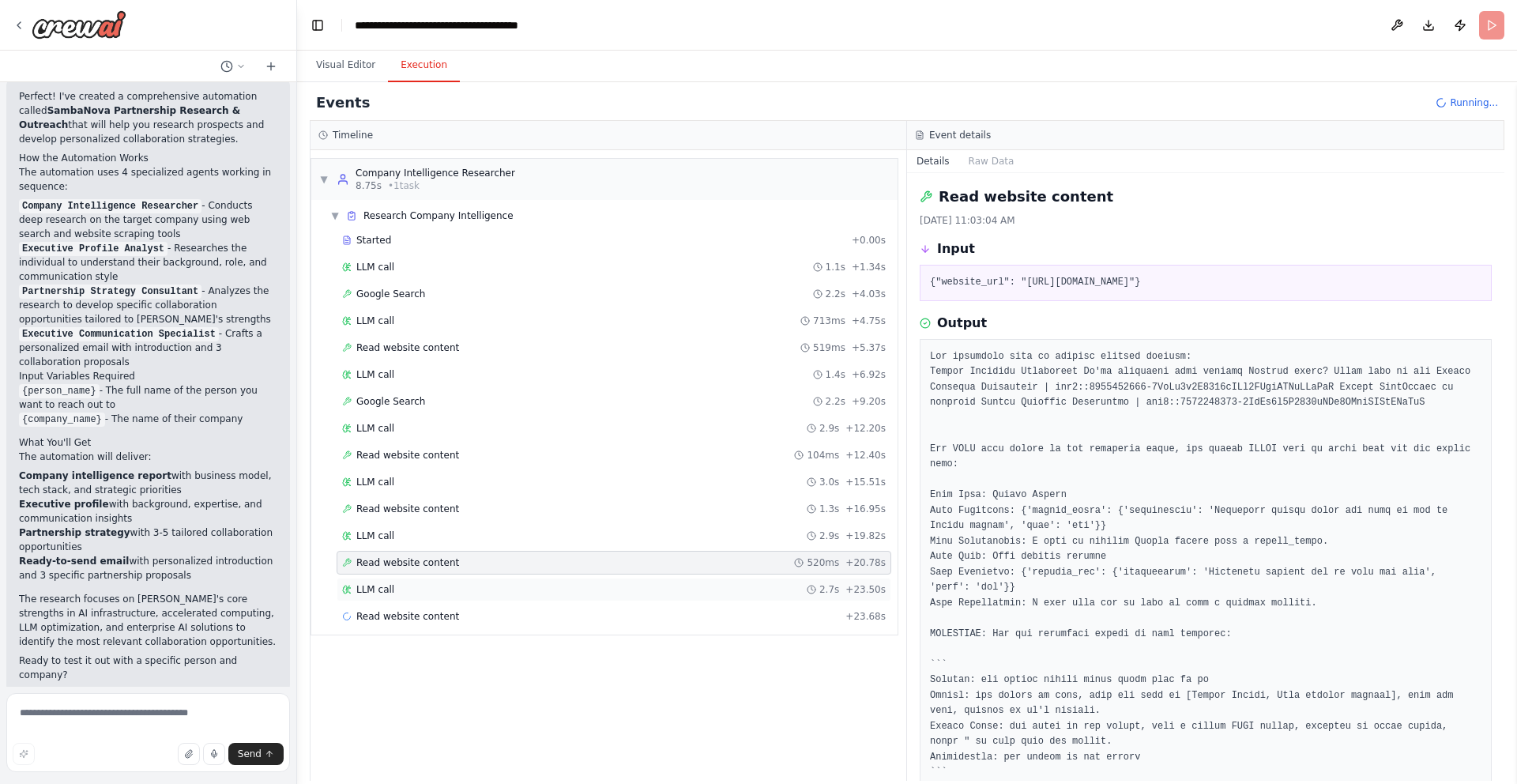
click at [407, 590] on div "LLM call 2.7s + 23.50s" at bounding box center [614, 589] width 544 height 13
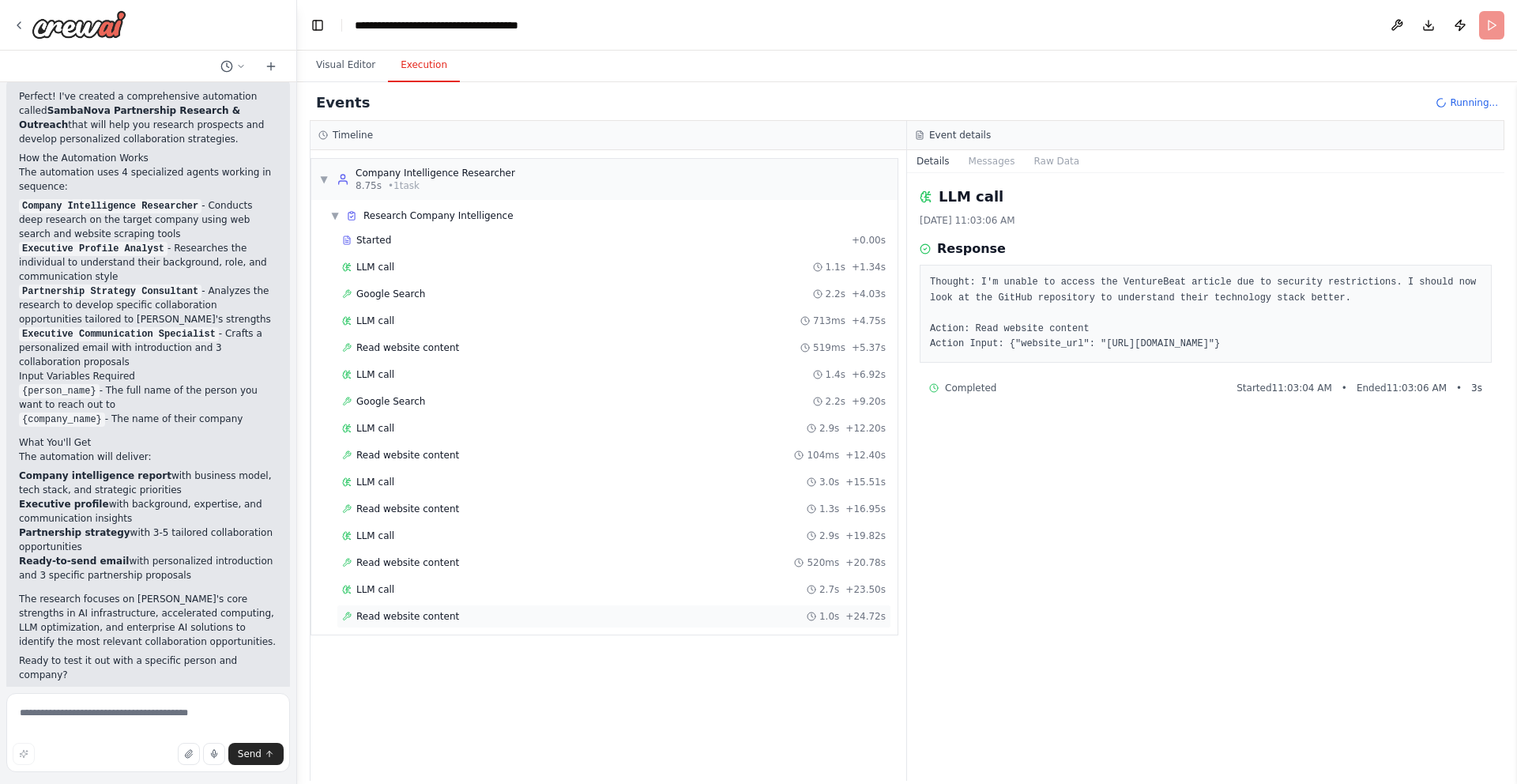
click at [408, 614] on span "Read website content" at bounding box center [407, 616] width 103 height 13
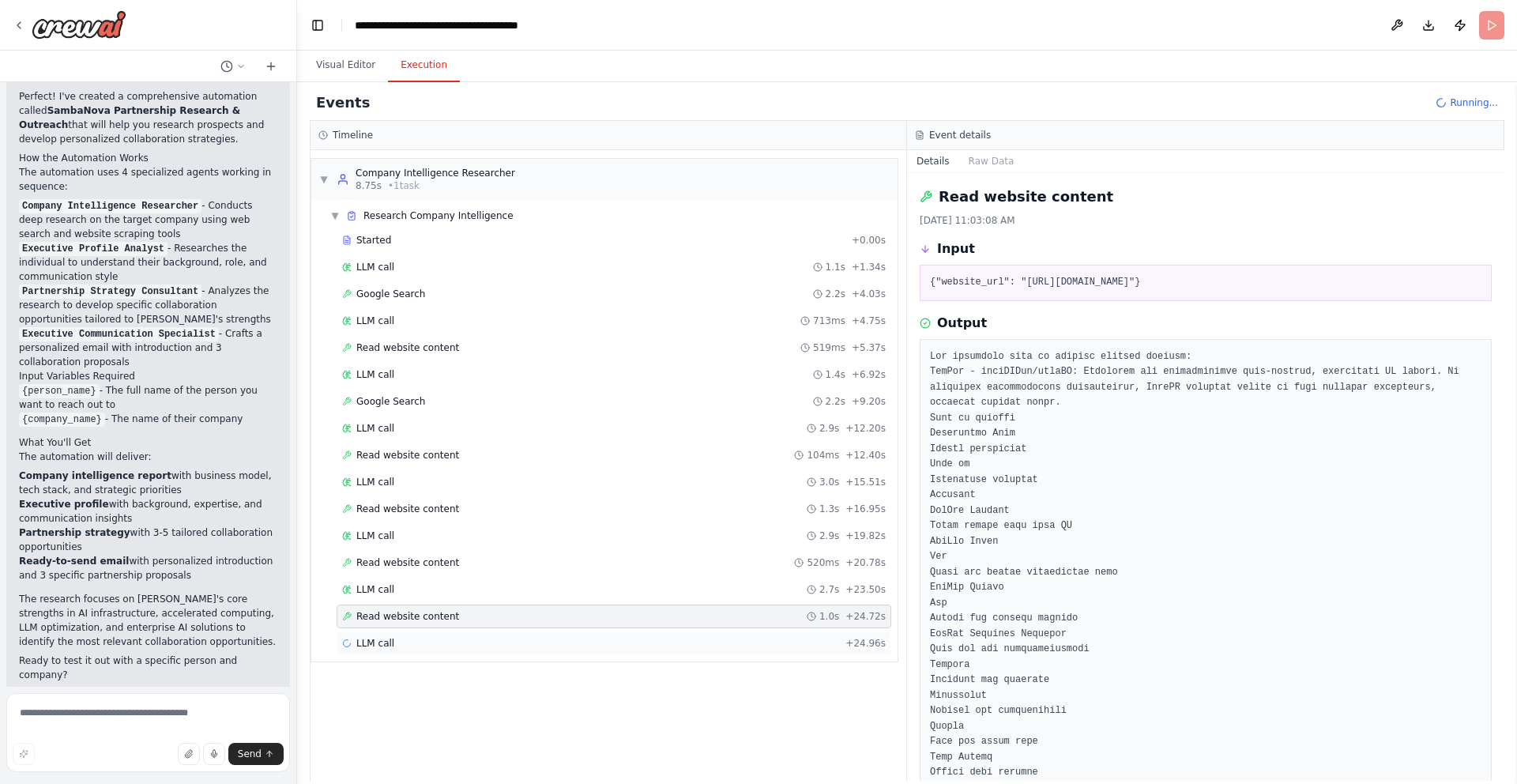
click at [421, 643] on div "LLM call + 24.96s" at bounding box center [614, 643] width 544 height 13
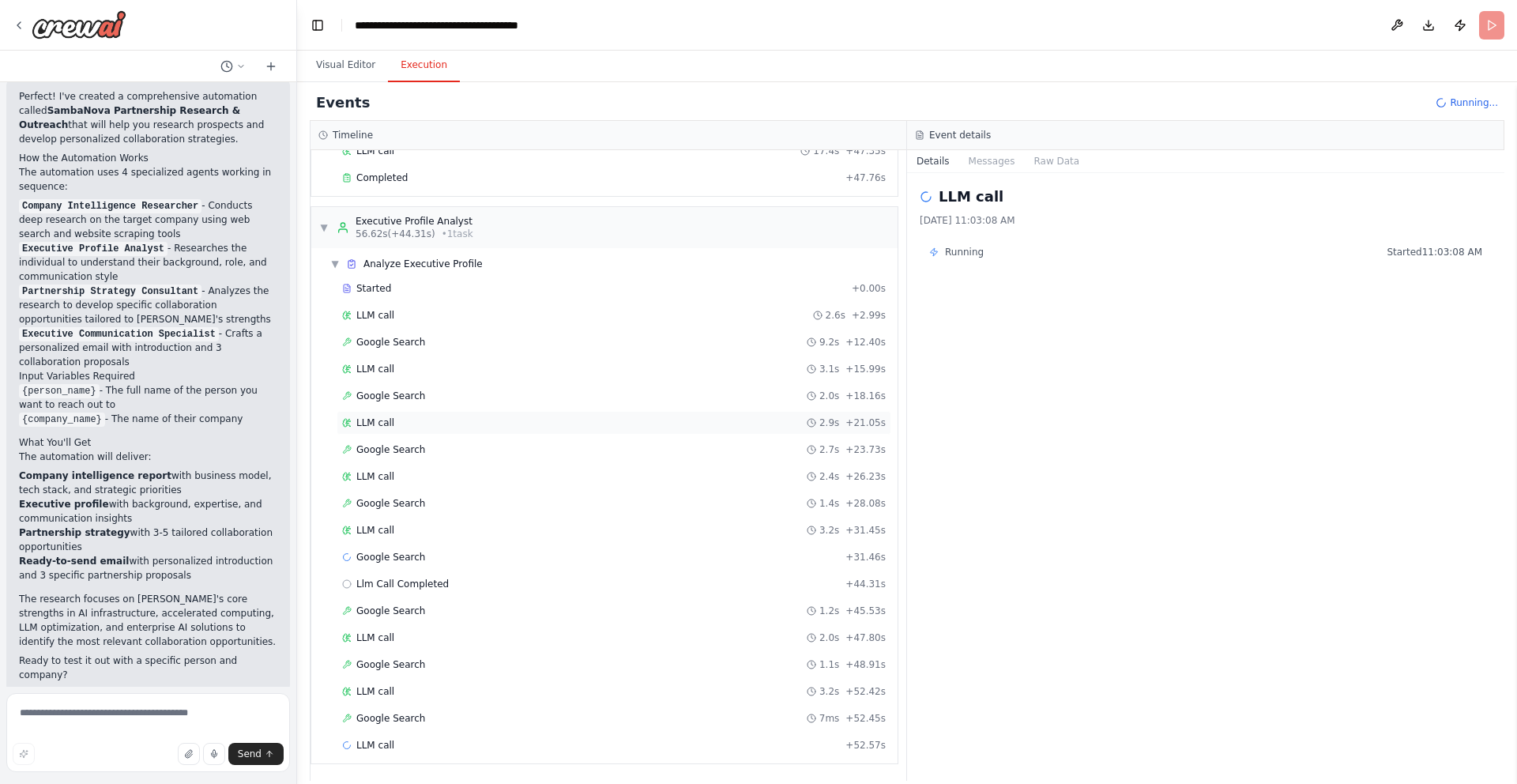
scroll to position [547, 0]
click at [403, 740] on div "LLM call 2.9s + 55.48s" at bounding box center [614, 744] width 544 height 13
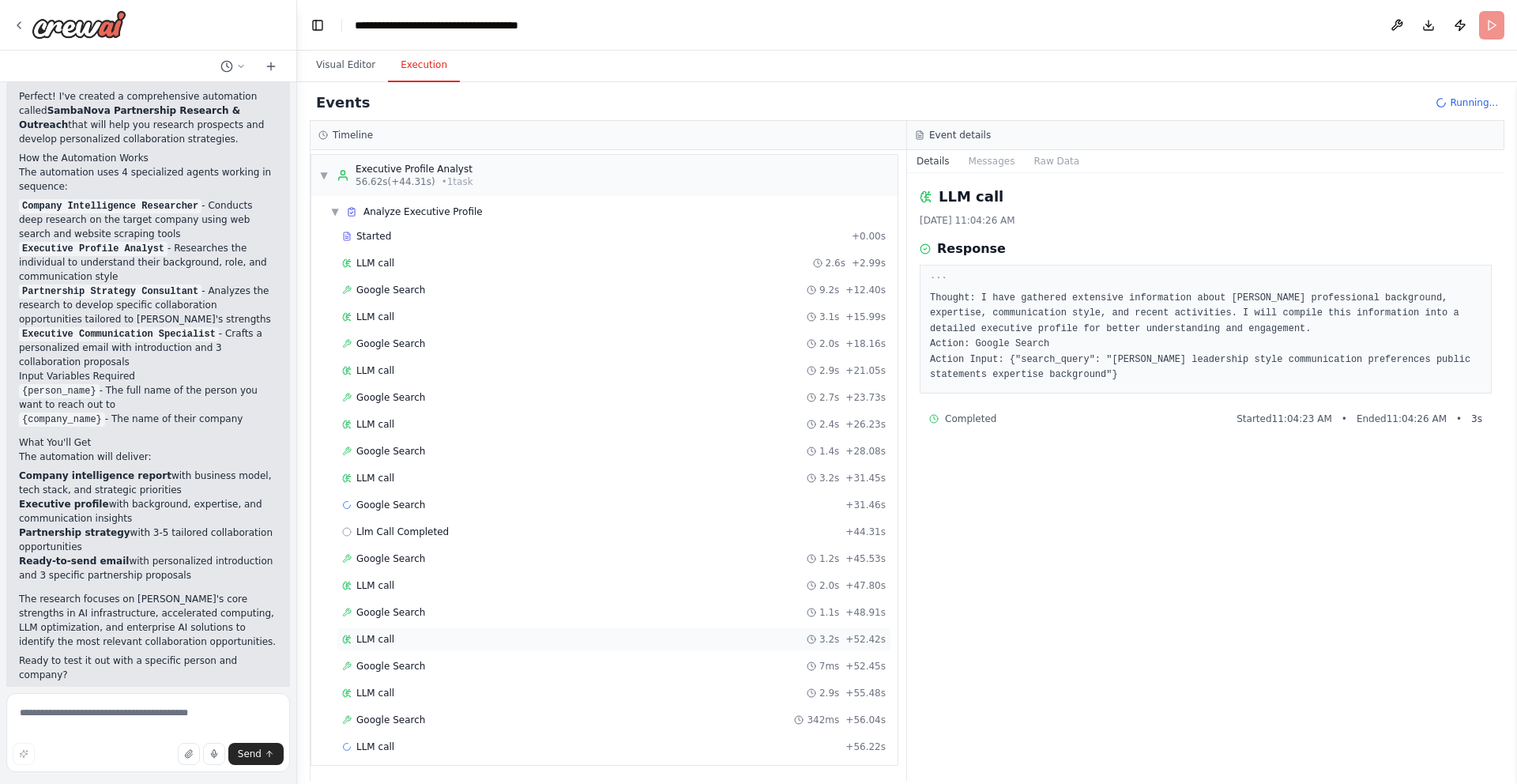
scroll to position [600, 0]
click at [418, 748] on div "LLM call 2.6s + 58.86s" at bounding box center [614, 744] width 544 height 13
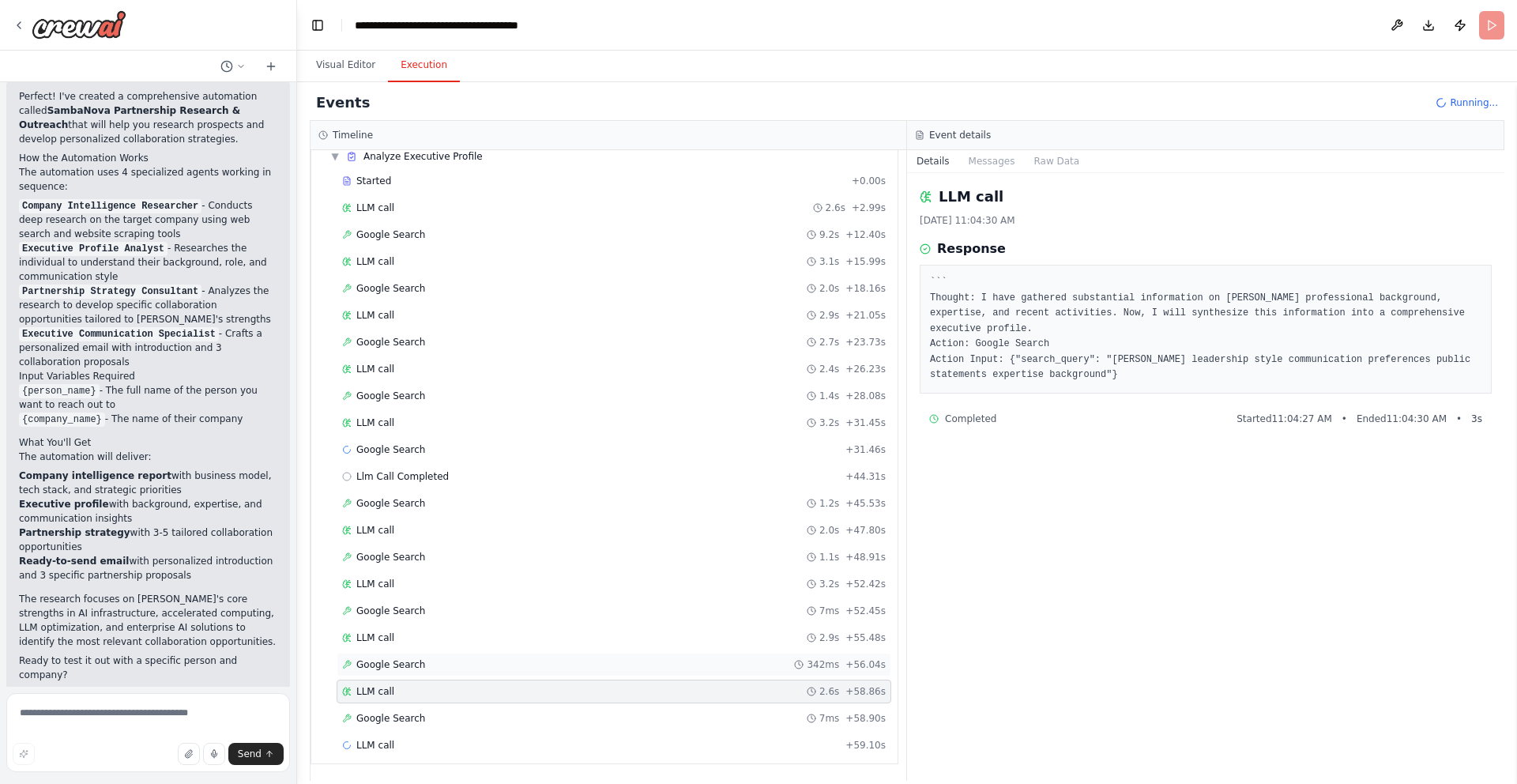
scroll to position [654, 0]
click at [416, 743] on div "LLM call + 59.10s" at bounding box center [614, 744] width 544 height 13
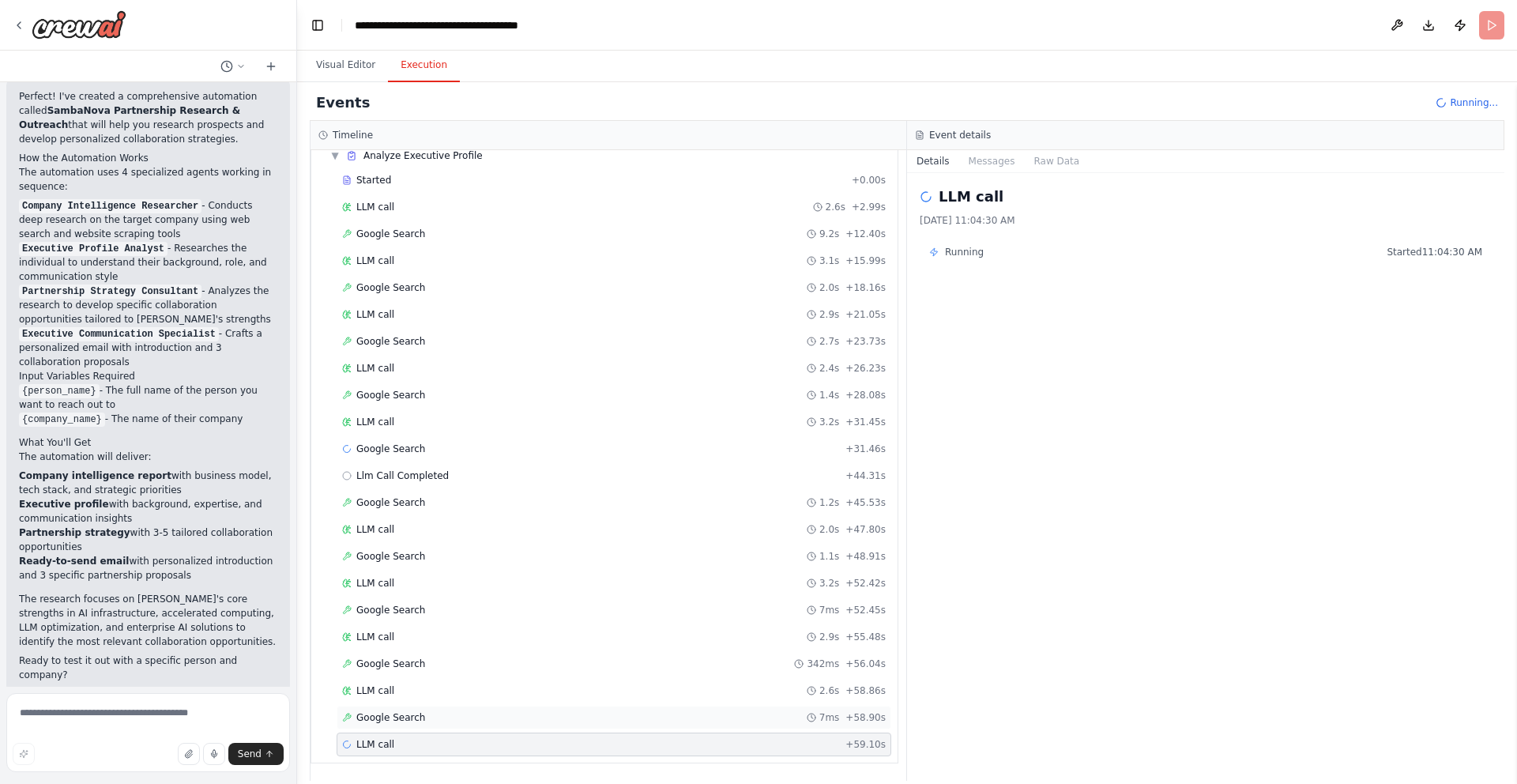
click at [433, 721] on div "Google Search 7ms + 58.90s" at bounding box center [614, 717] width 544 height 13
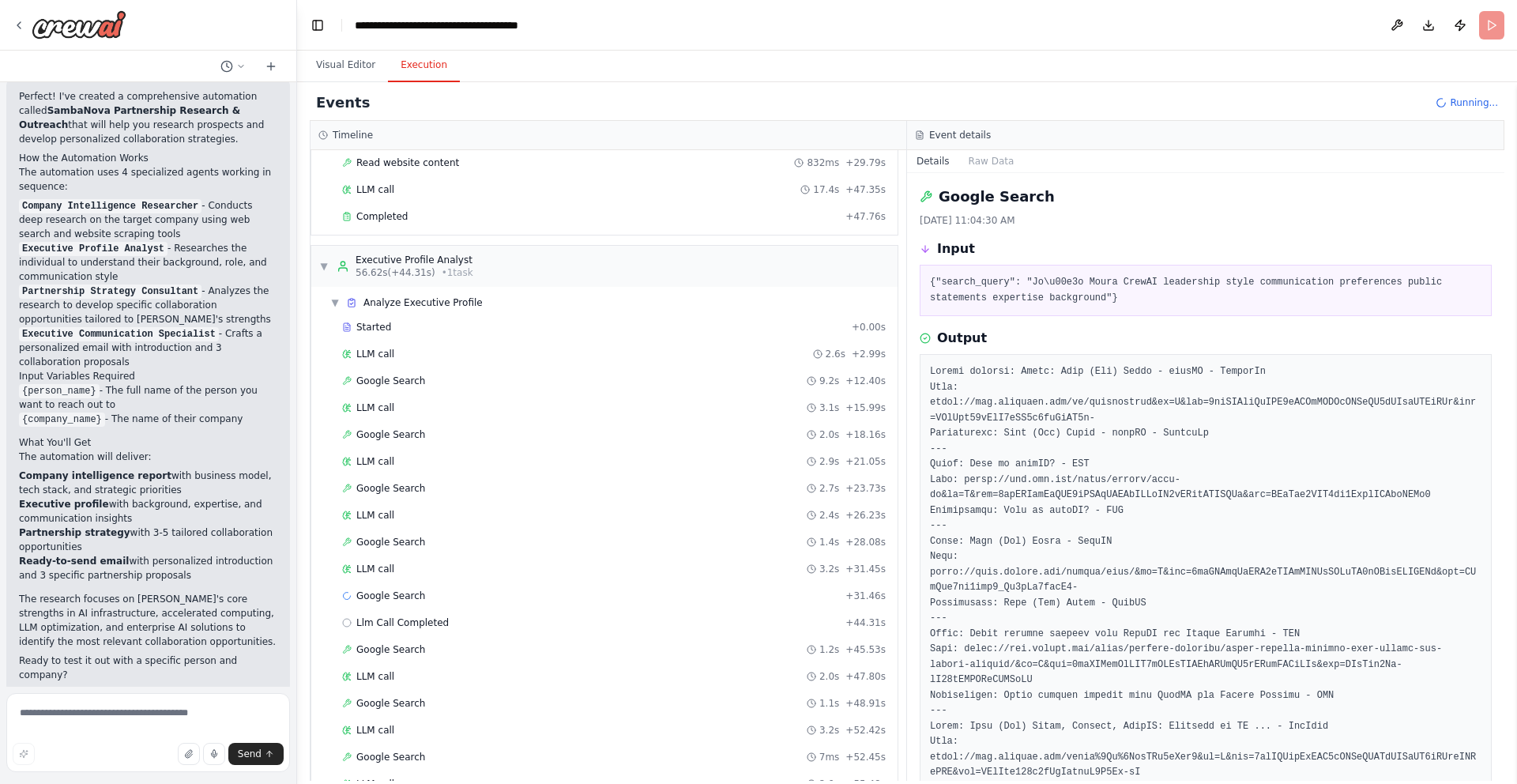
scroll to position [816, 0]
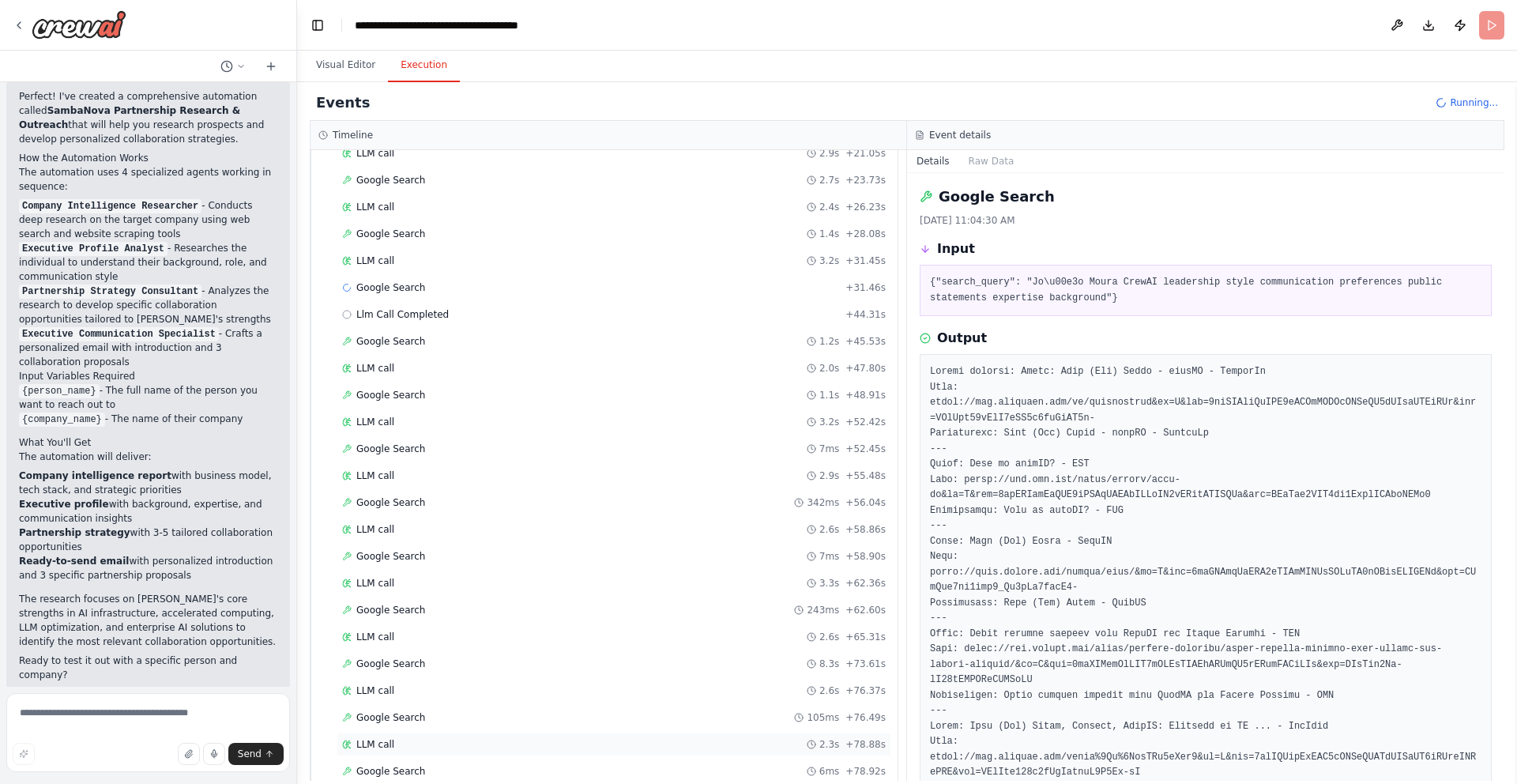
click at [396, 746] on div "LLM call 2.3s + 78.88s" at bounding box center [614, 744] width 544 height 13
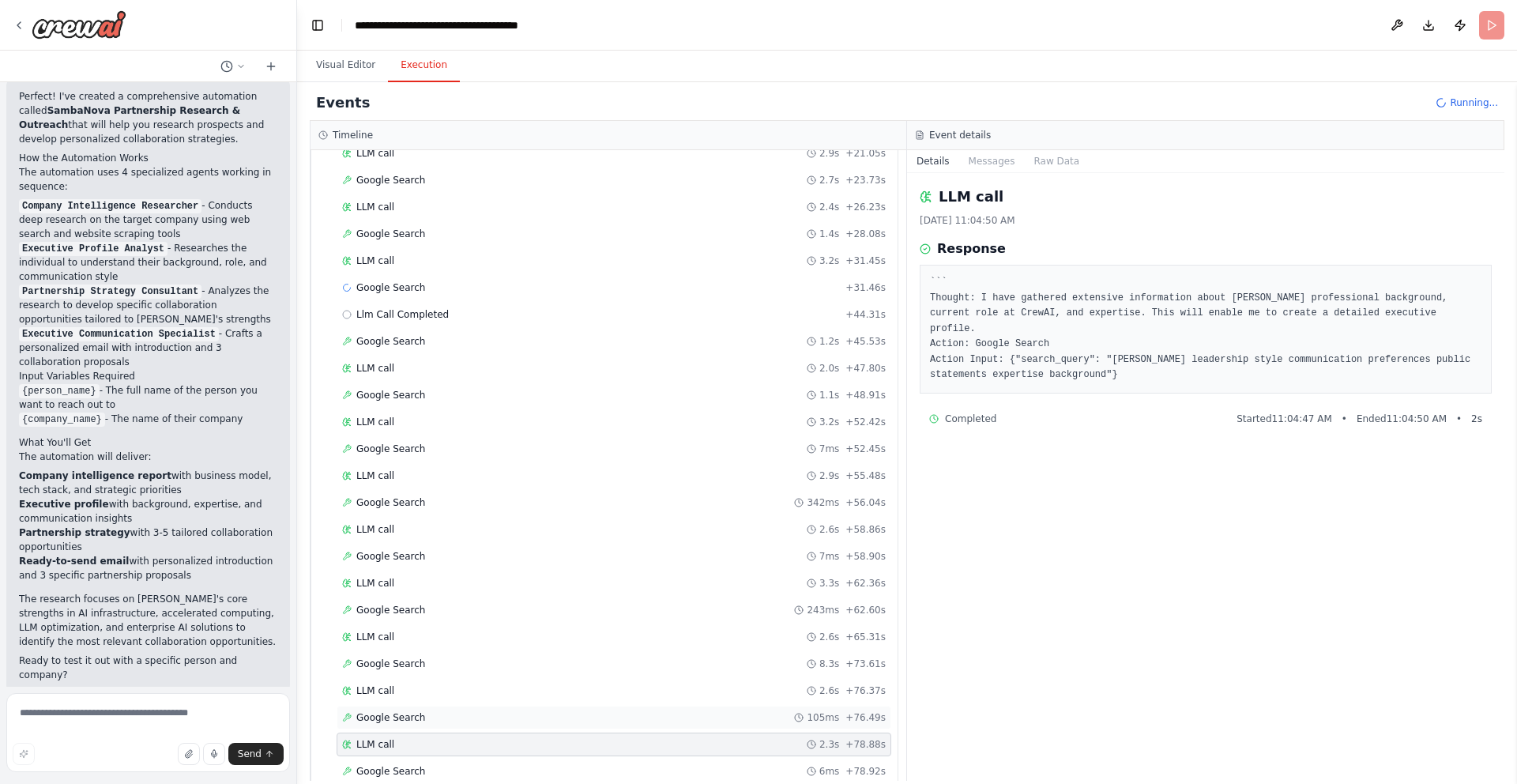
scroll to position [869, 0]
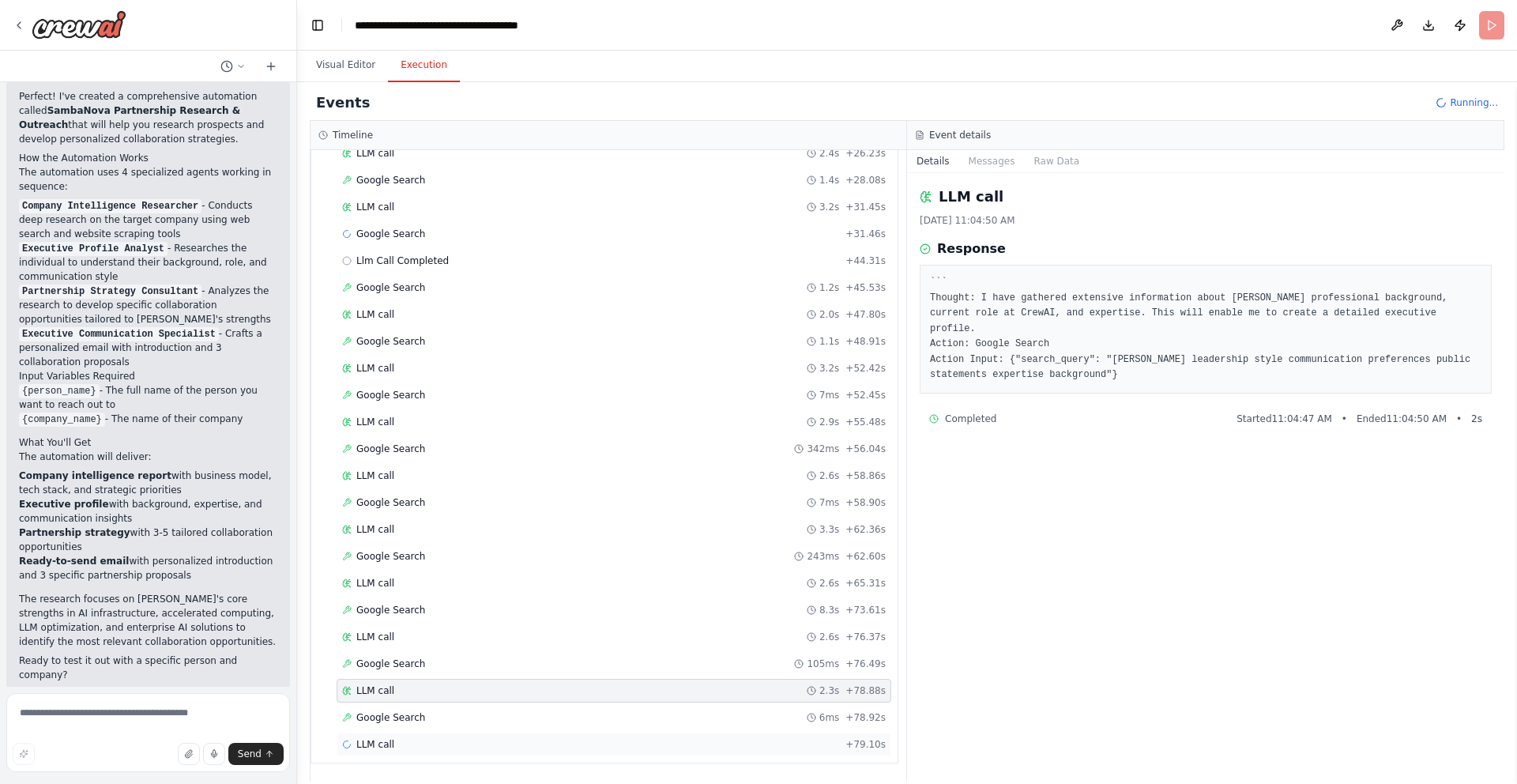
click at [407, 742] on div "LLM call + 79.10s" at bounding box center [614, 744] width 544 height 13
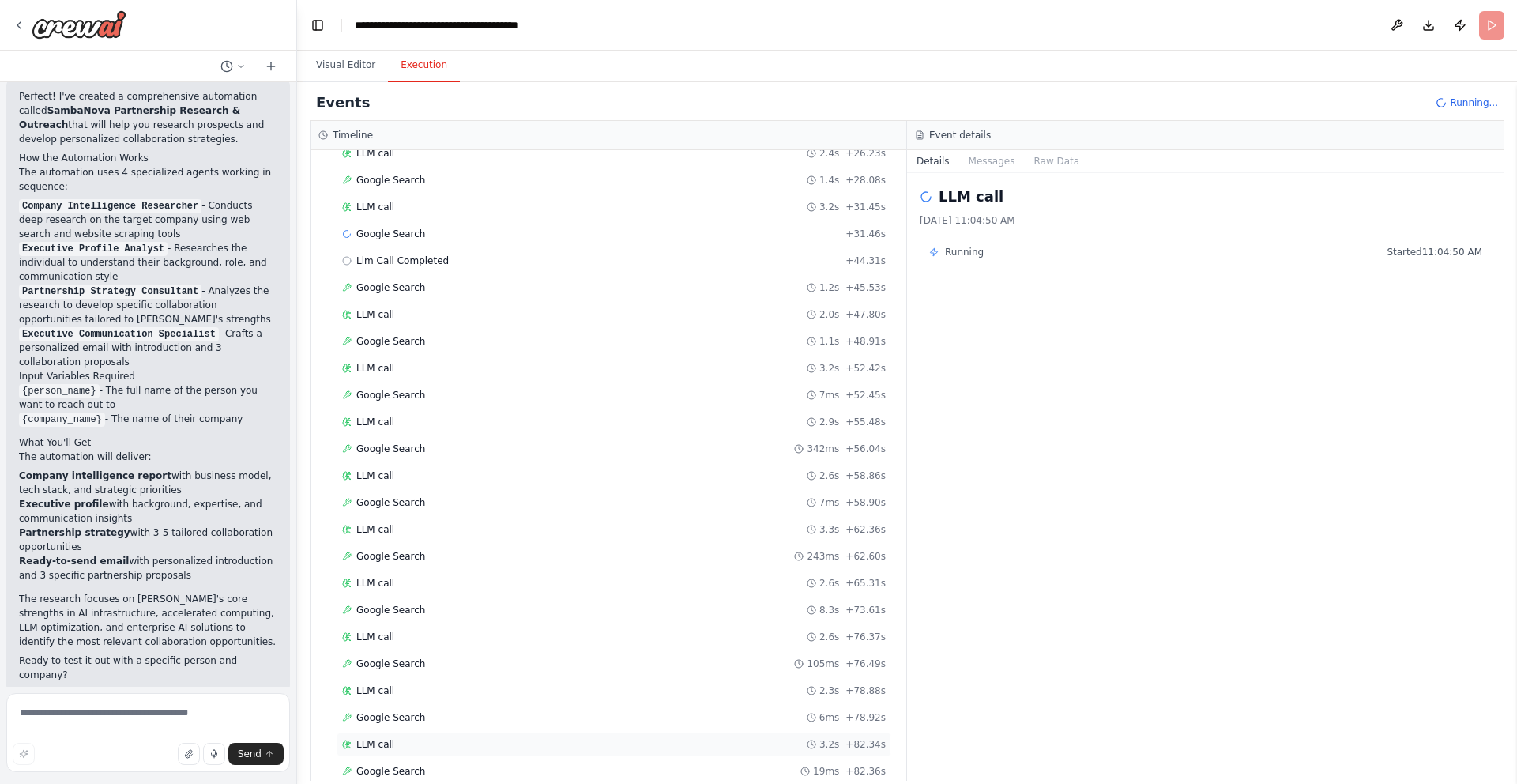
click at [407, 745] on div "LLM call 3.2s + 82.34s" at bounding box center [614, 744] width 544 height 13
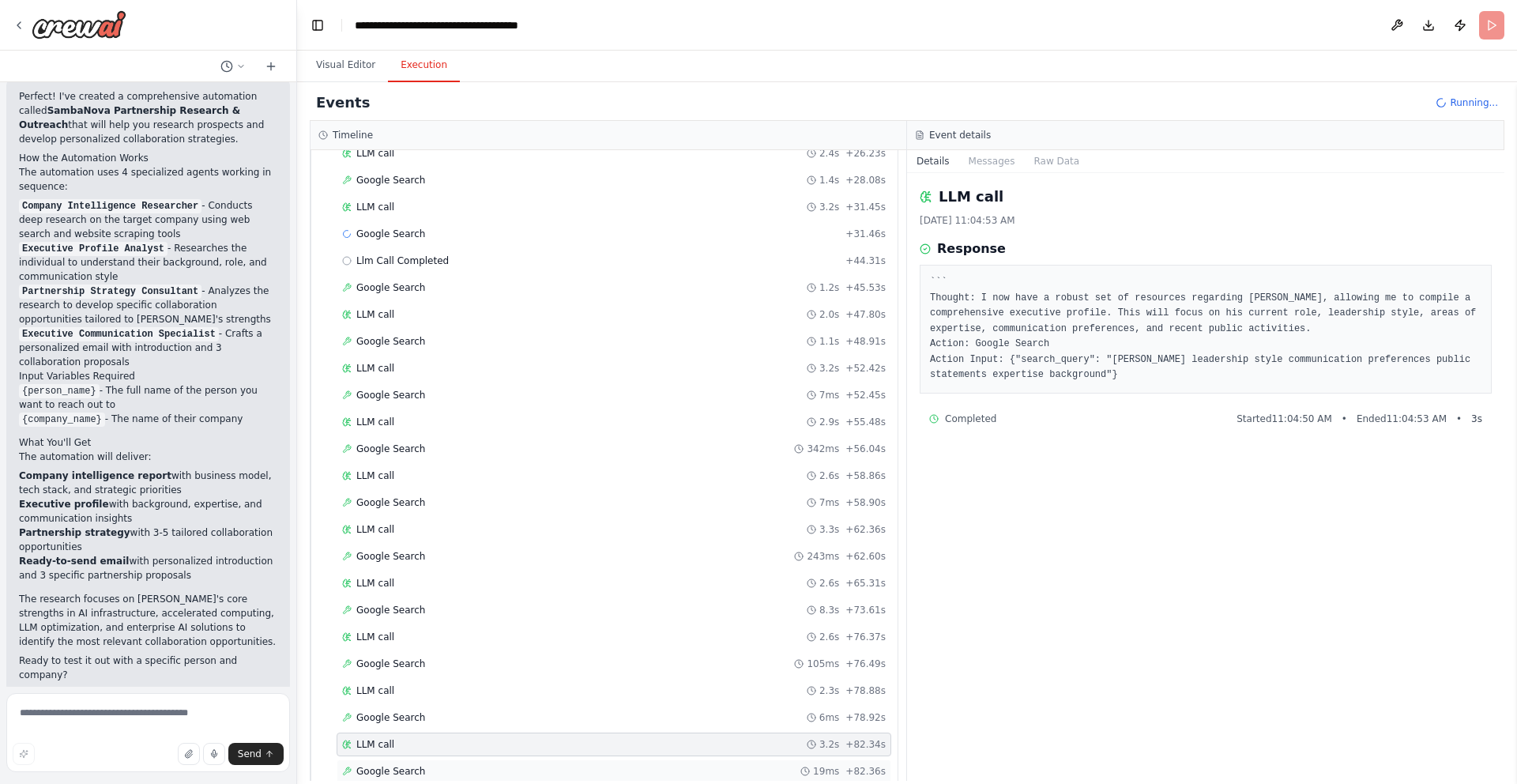
click at [393, 767] on span "Google Search" at bounding box center [390, 771] width 69 height 13
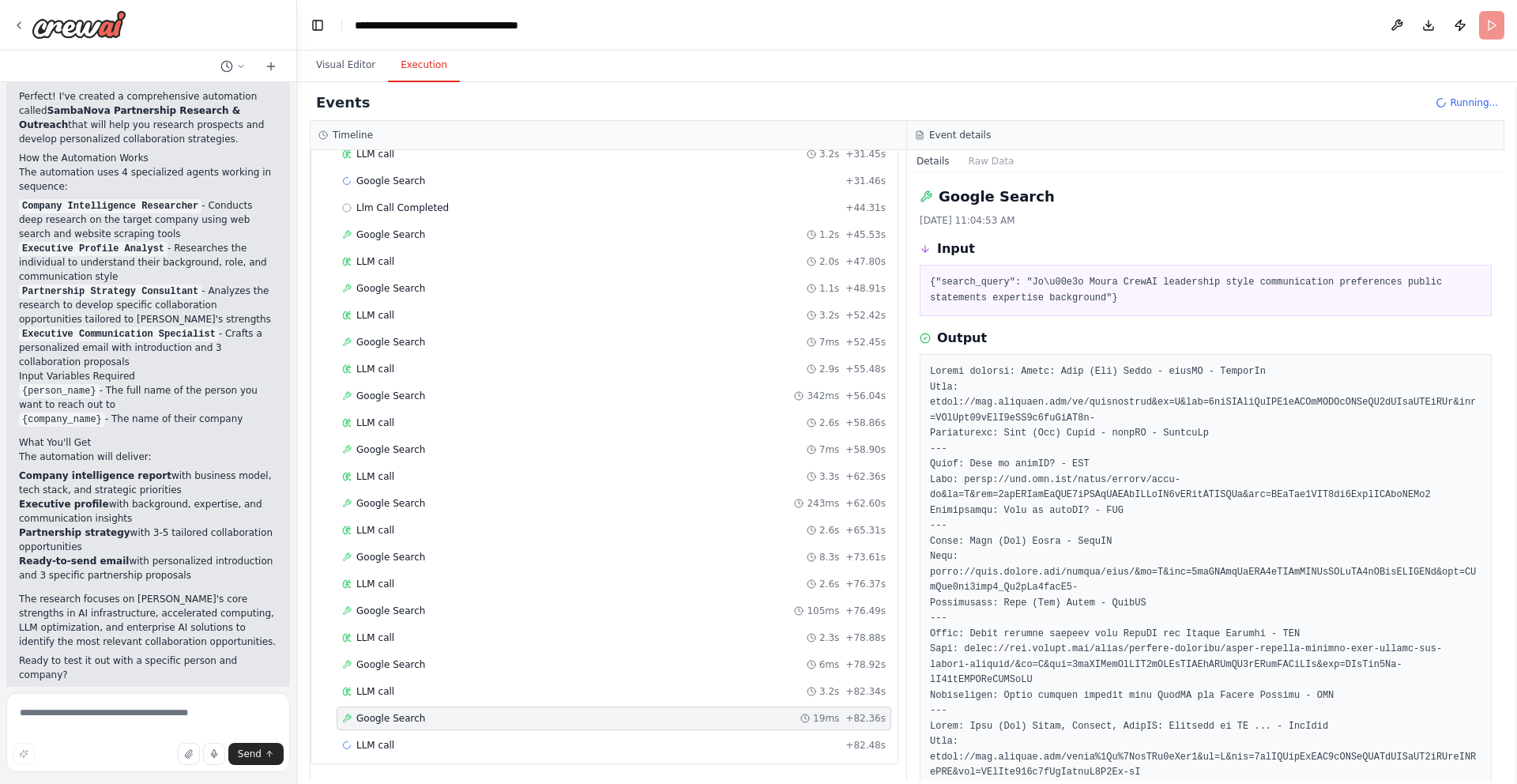
scroll to position [923, 0]
click at [419, 751] on div "LLM call + 82.48s" at bounding box center [613, 744] width 554 height 23
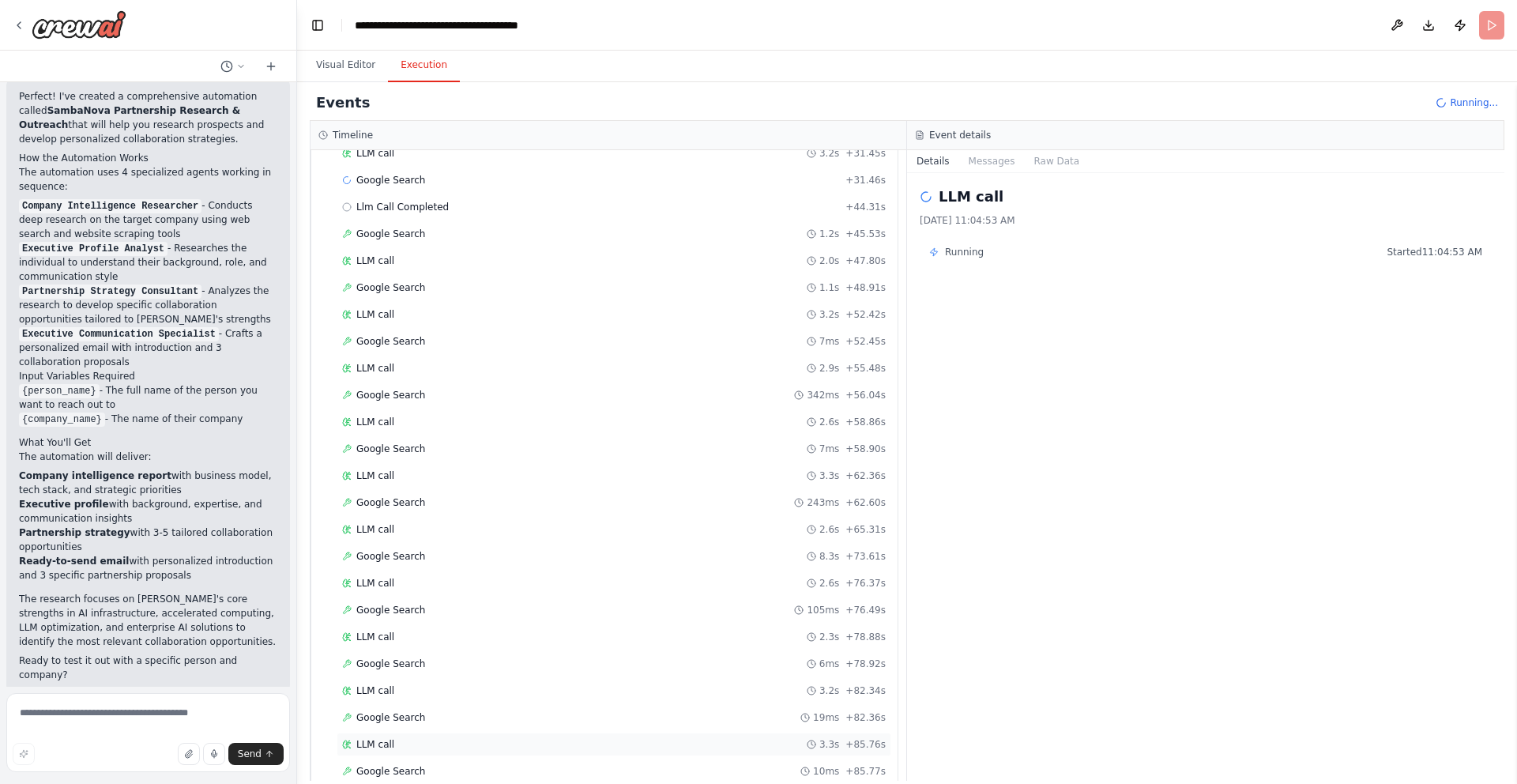
scroll to position [977, 0]
click at [433, 741] on div "LLM call + 85.87s" at bounding box center [614, 744] width 544 height 13
click at [450, 725] on div "Google Search 10ms + 85.77s" at bounding box center [613, 717] width 554 height 23
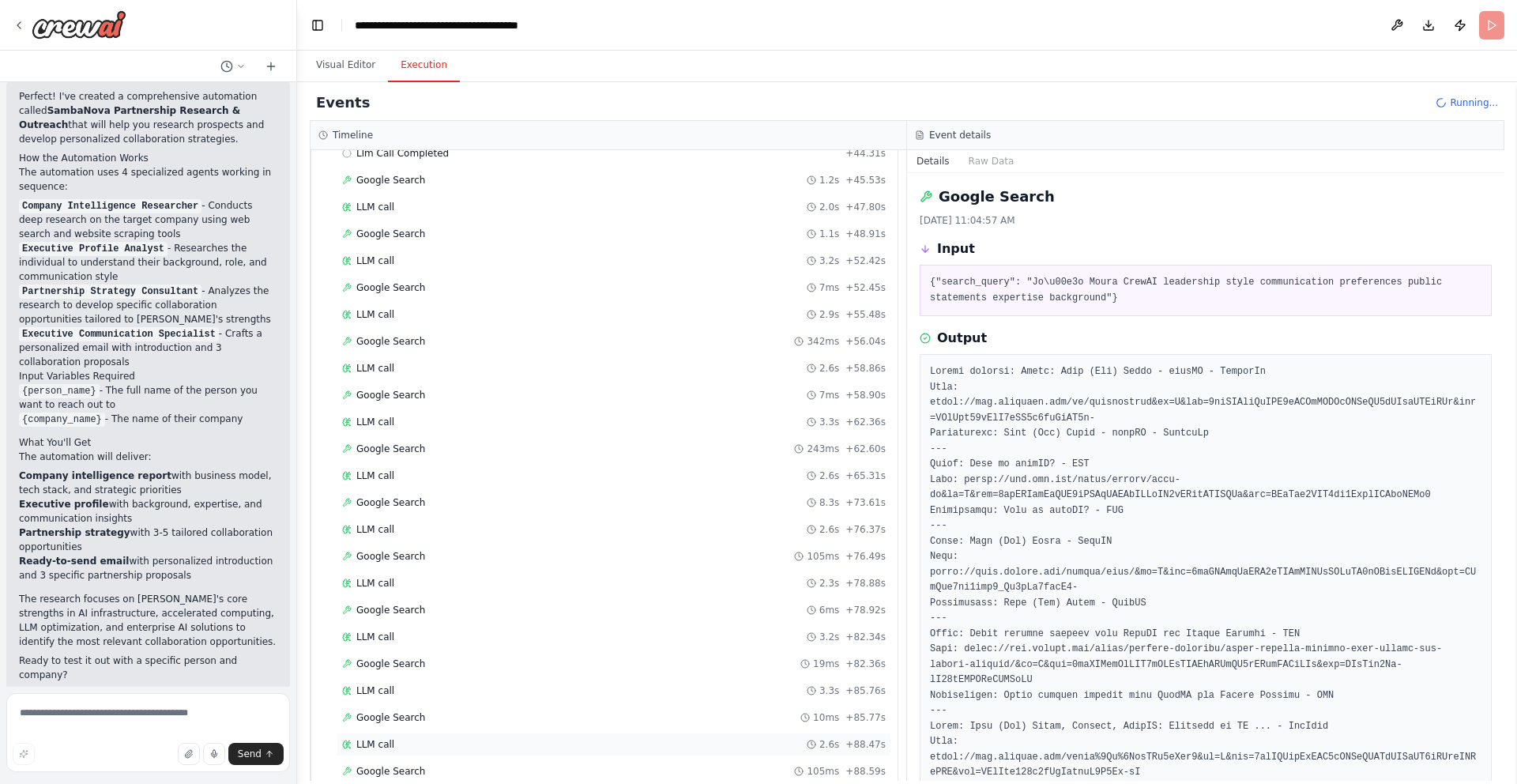
click at [407, 751] on div "LLM call 2.6s + 88.47s" at bounding box center [613, 744] width 554 height 23
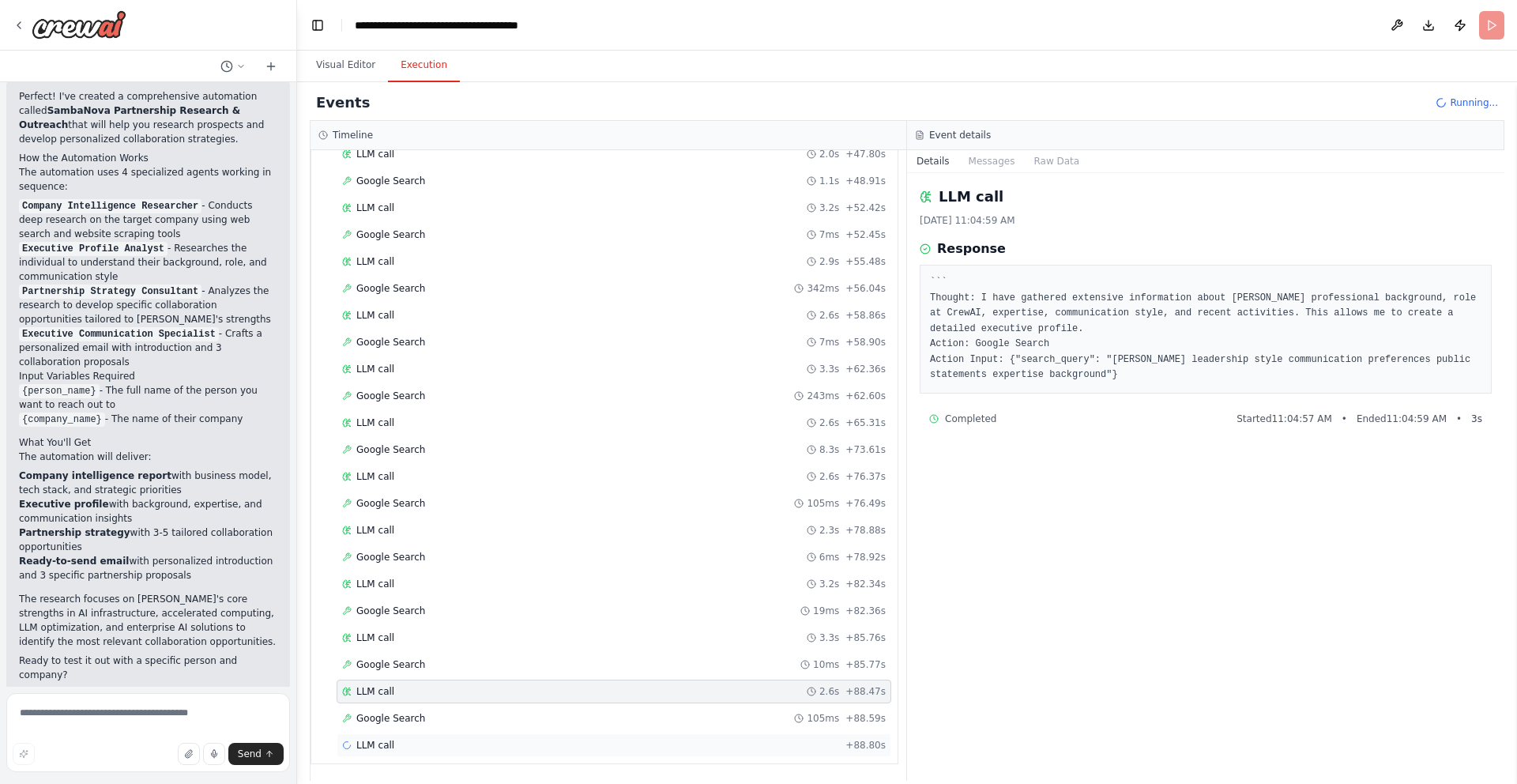
scroll to position [1030, 0]
click at [427, 740] on div "LLM call + 88.80s" at bounding box center [614, 744] width 544 height 13
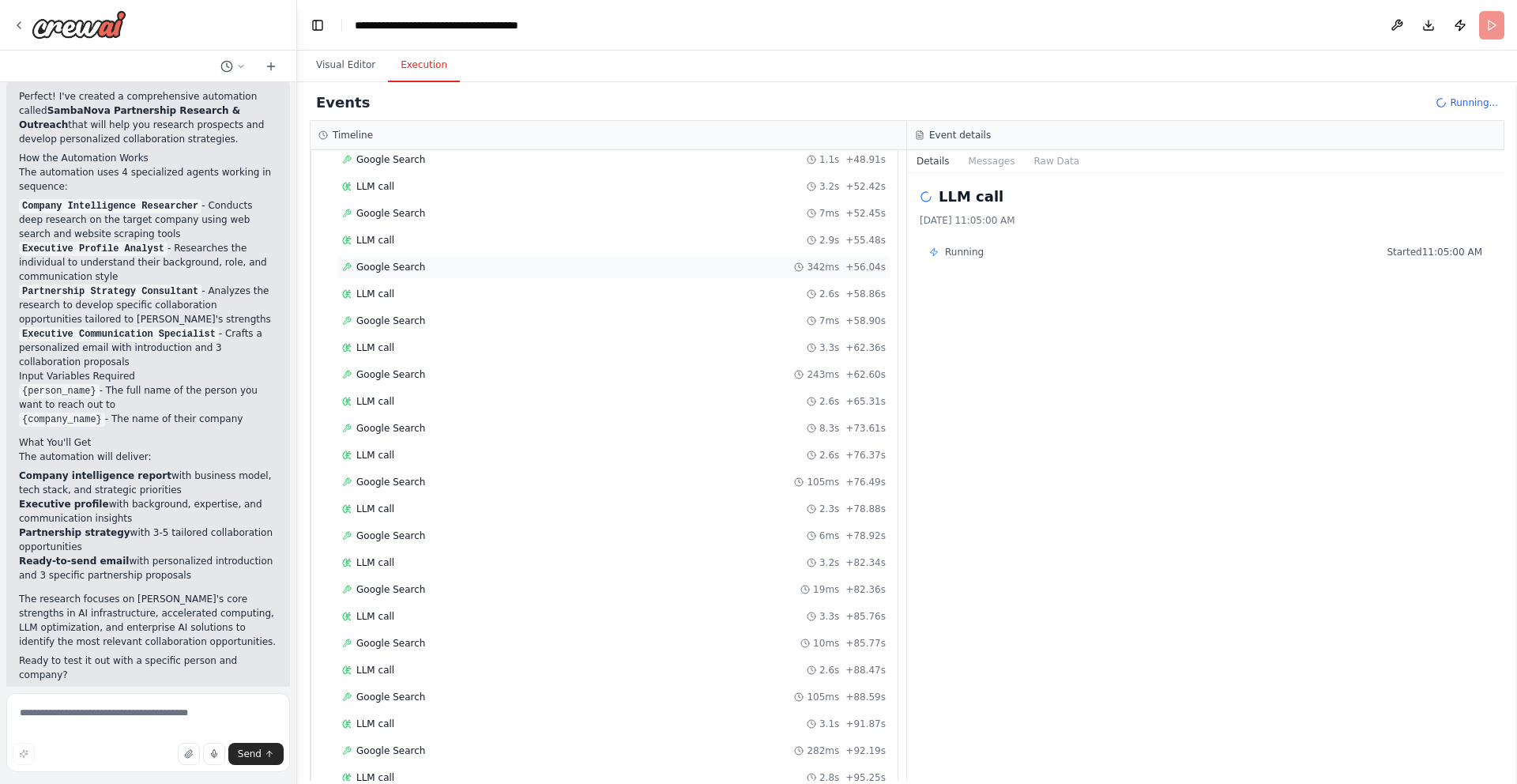
scroll to position [1191, 0]
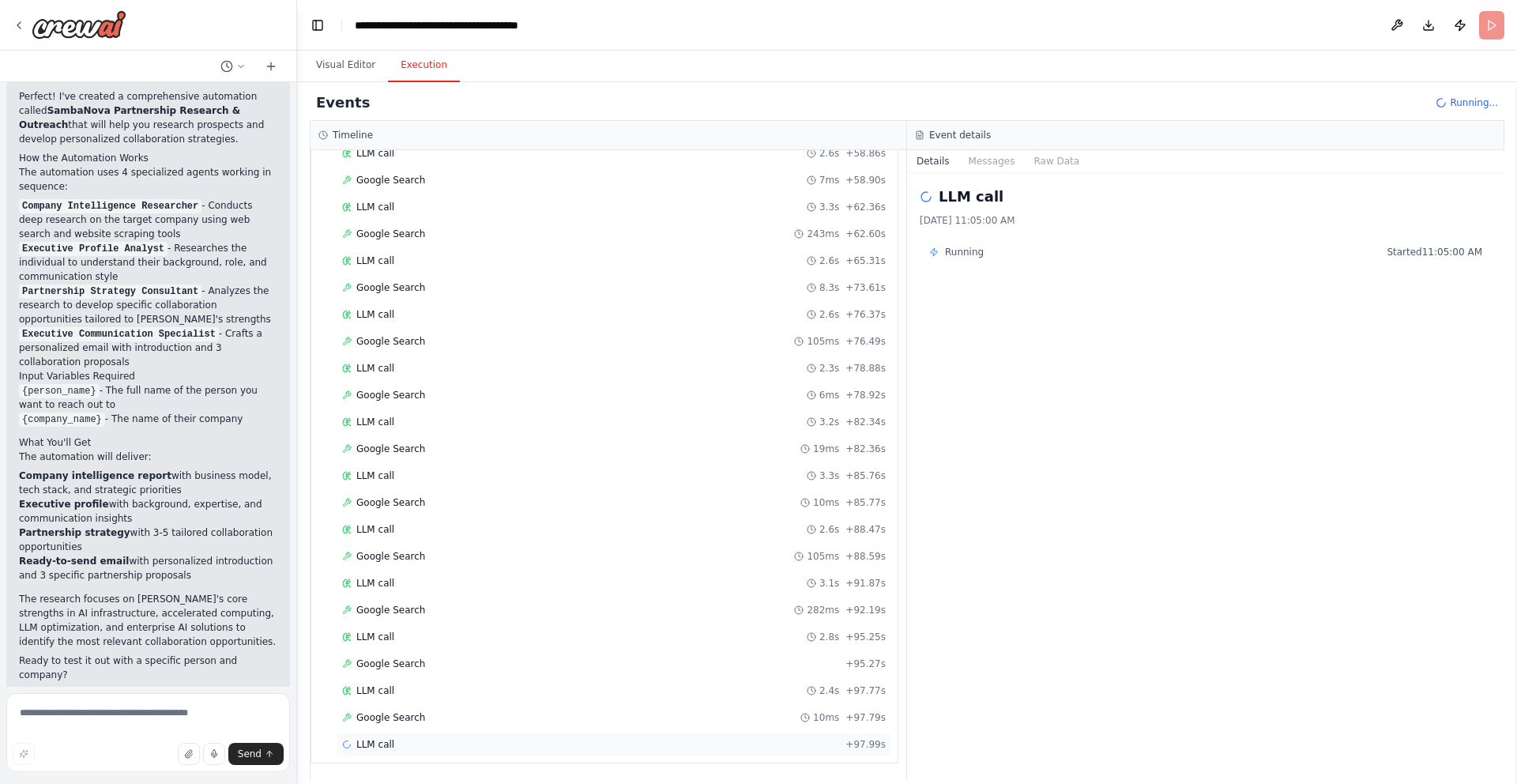
drag, startPoint x: 407, startPoint y: 761, endPoint x: 414, endPoint y: 750, distance: 13.0
click at [410, 758] on div "▼ Executive Profile Analyst 56.62s (+44.31s) • 1 task ▼ Analyze Executive Profi…" at bounding box center [605, 162] width 588 height 1202
click at [415, 748] on div "LLM call + 97.99s" at bounding box center [614, 744] width 544 height 13
click at [443, 716] on div "Google Search 10ms + 97.79s" at bounding box center [614, 717] width 544 height 13
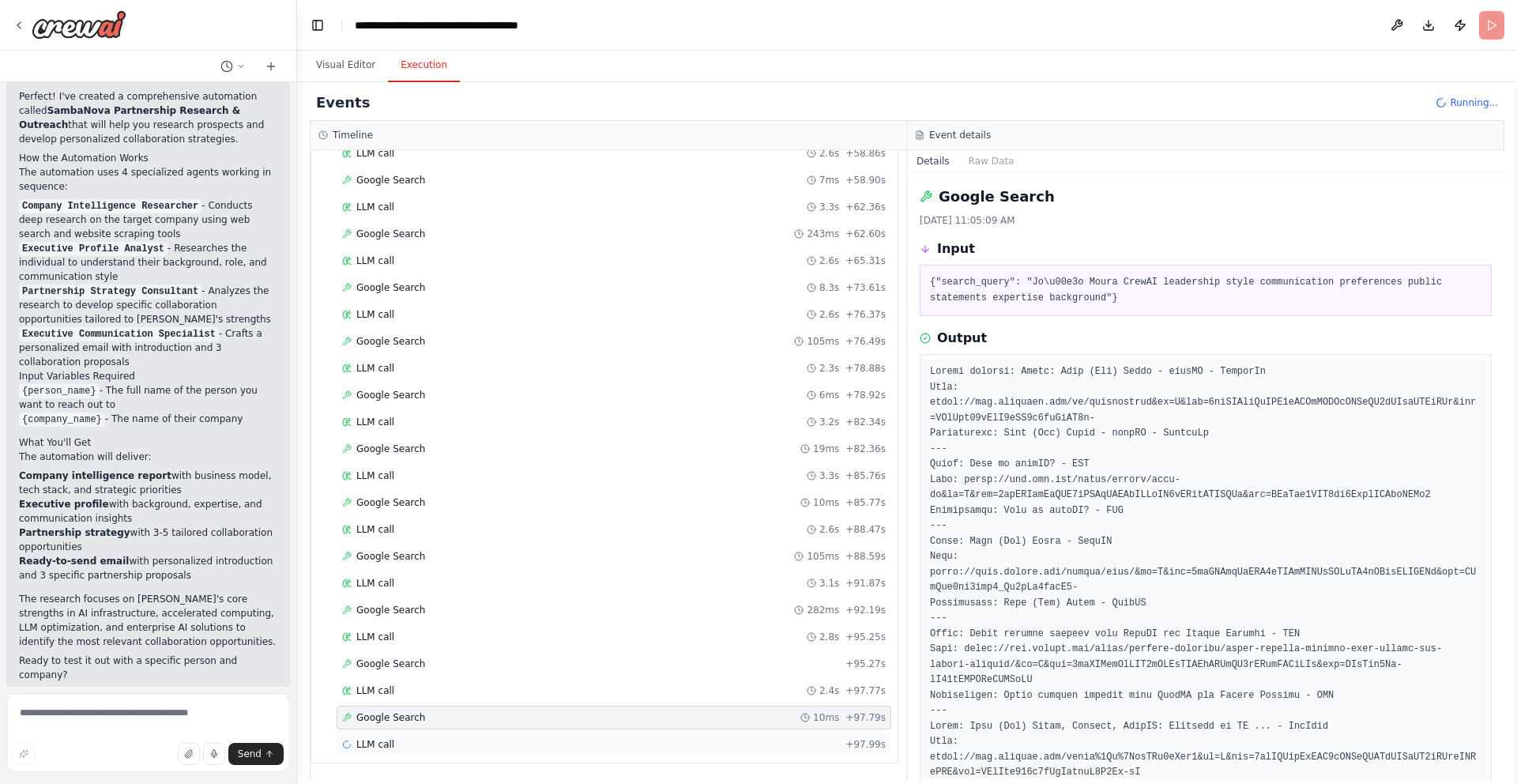
click at [436, 734] on div "LLM call + 97.99s" at bounding box center [613, 744] width 554 height 23
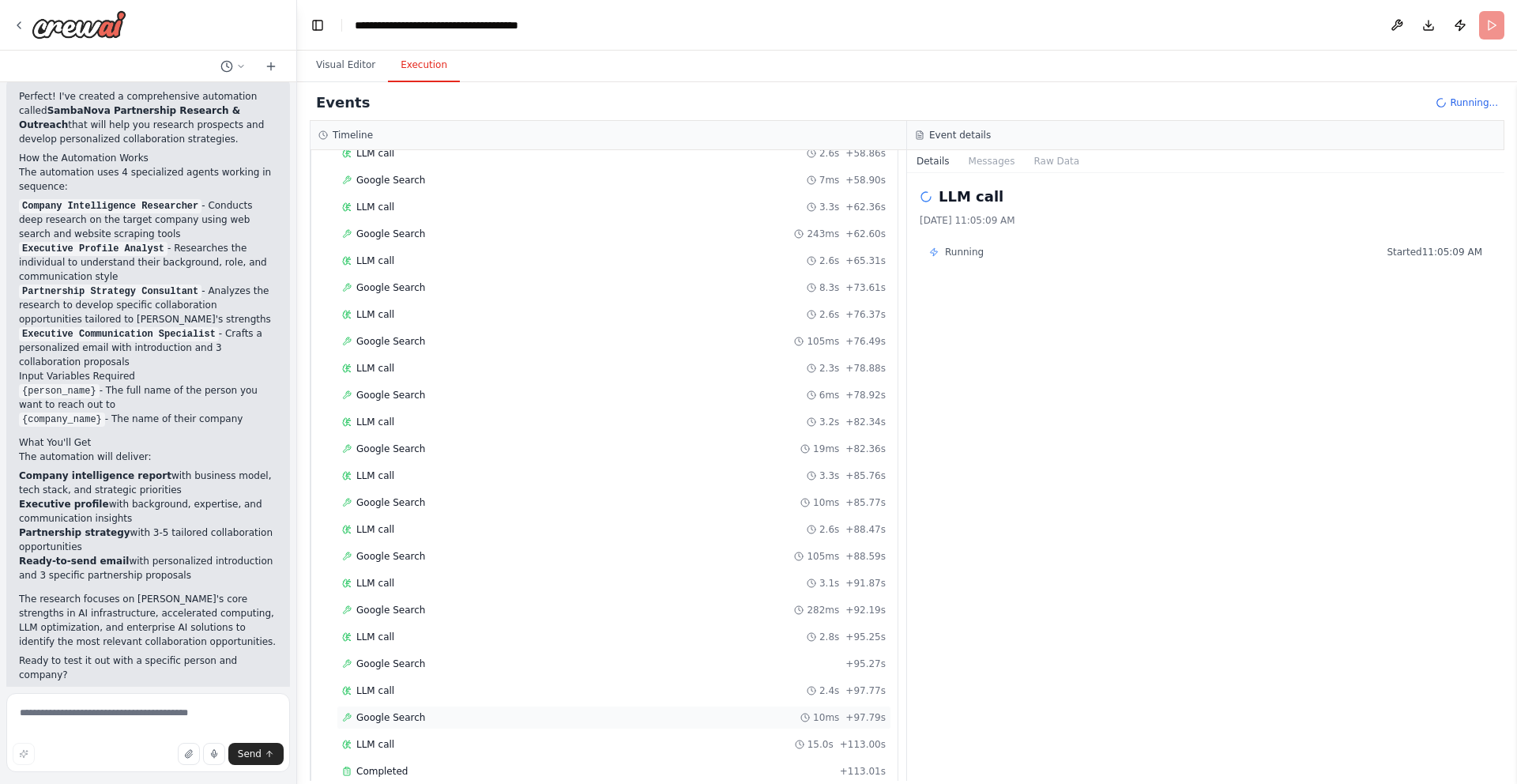
scroll to position [1355, 0]
click at [464, 697] on span "Develop Partnership Strategy" at bounding box center [433, 693] width 140 height 13
click at [330, 746] on span "▶" at bounding box center [334, 746] width 10 height 13
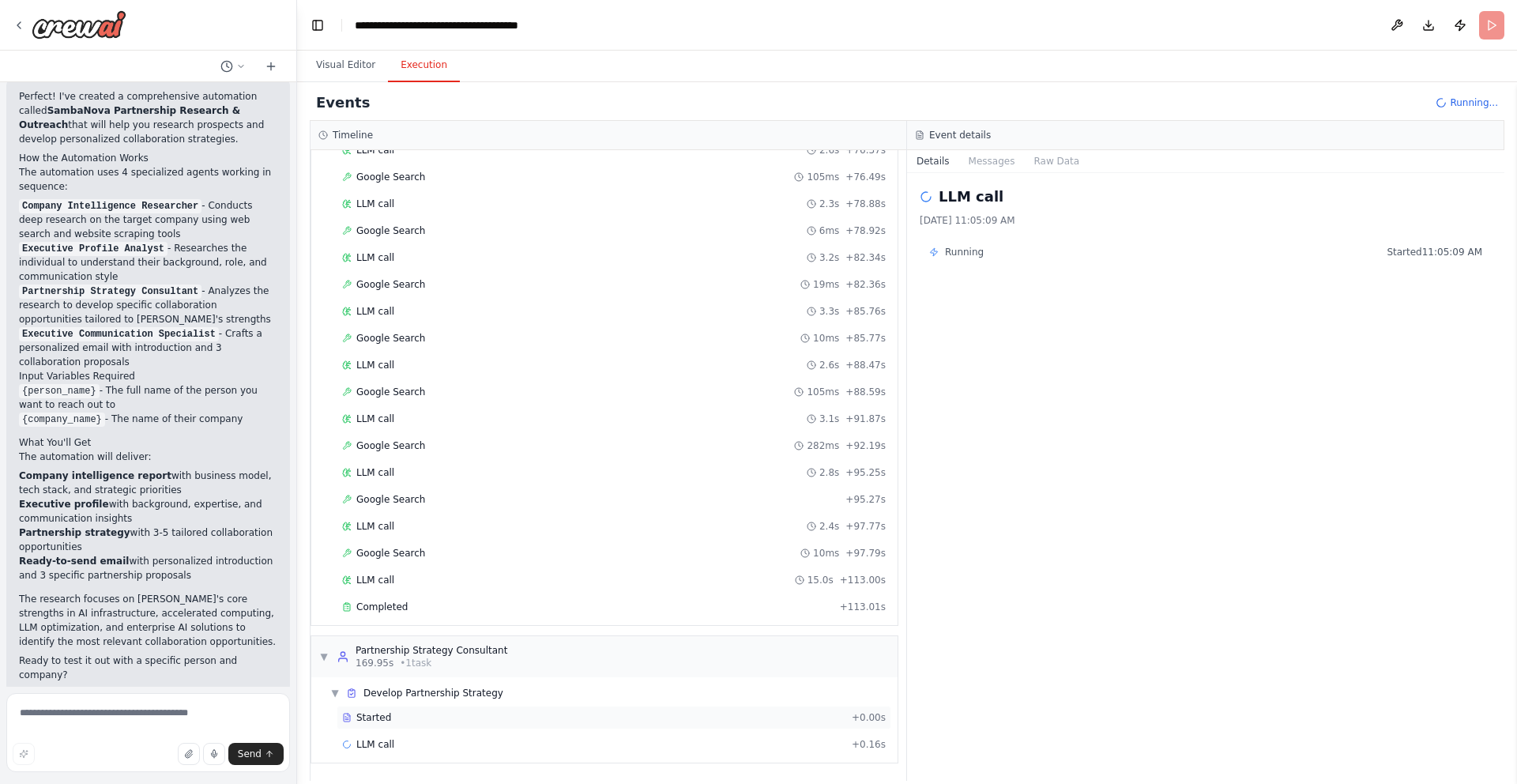
click at [384, 717] on span "Started" at bounding box center [373, 717] width 35 height 13
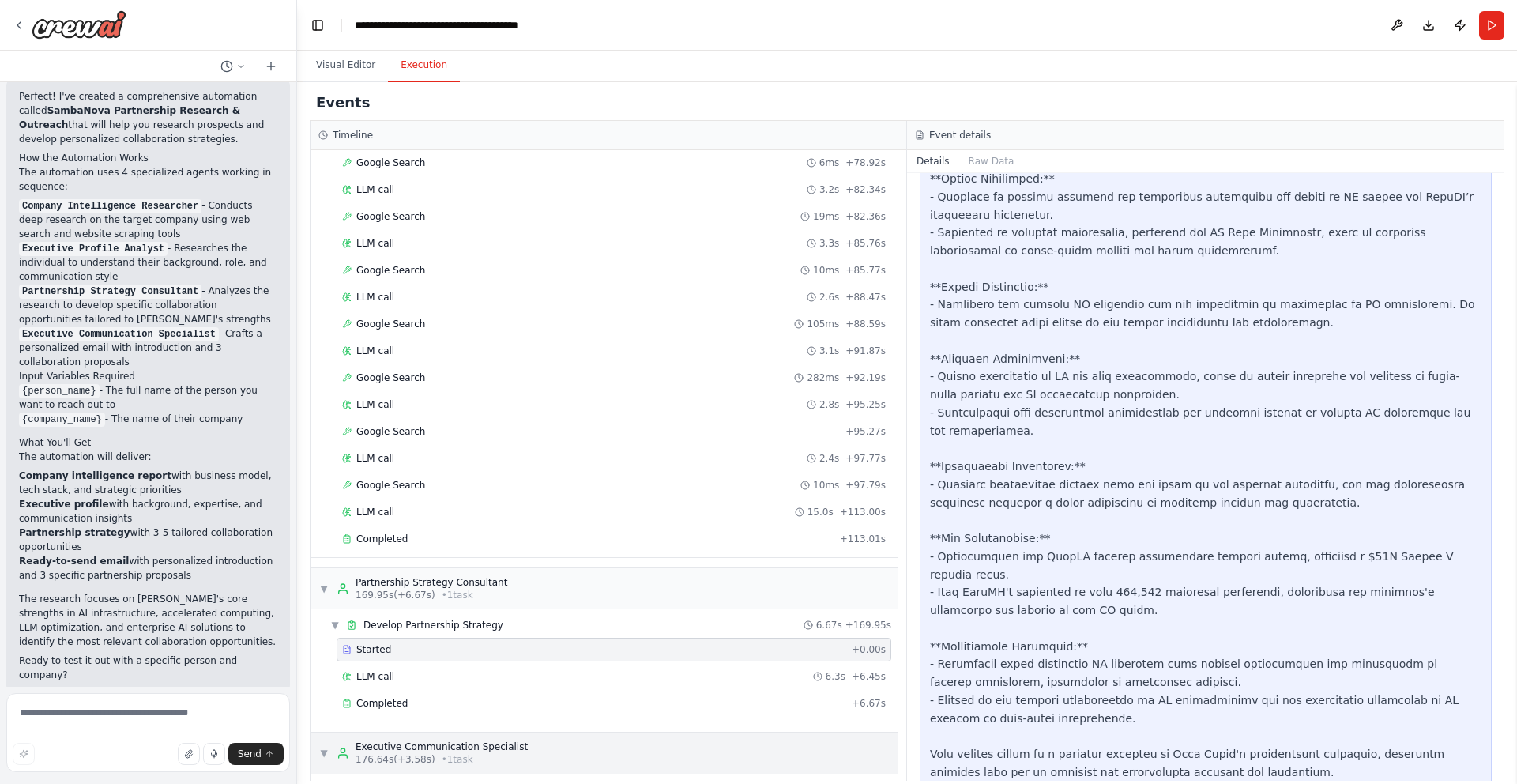
scroll to position [1547, 0]
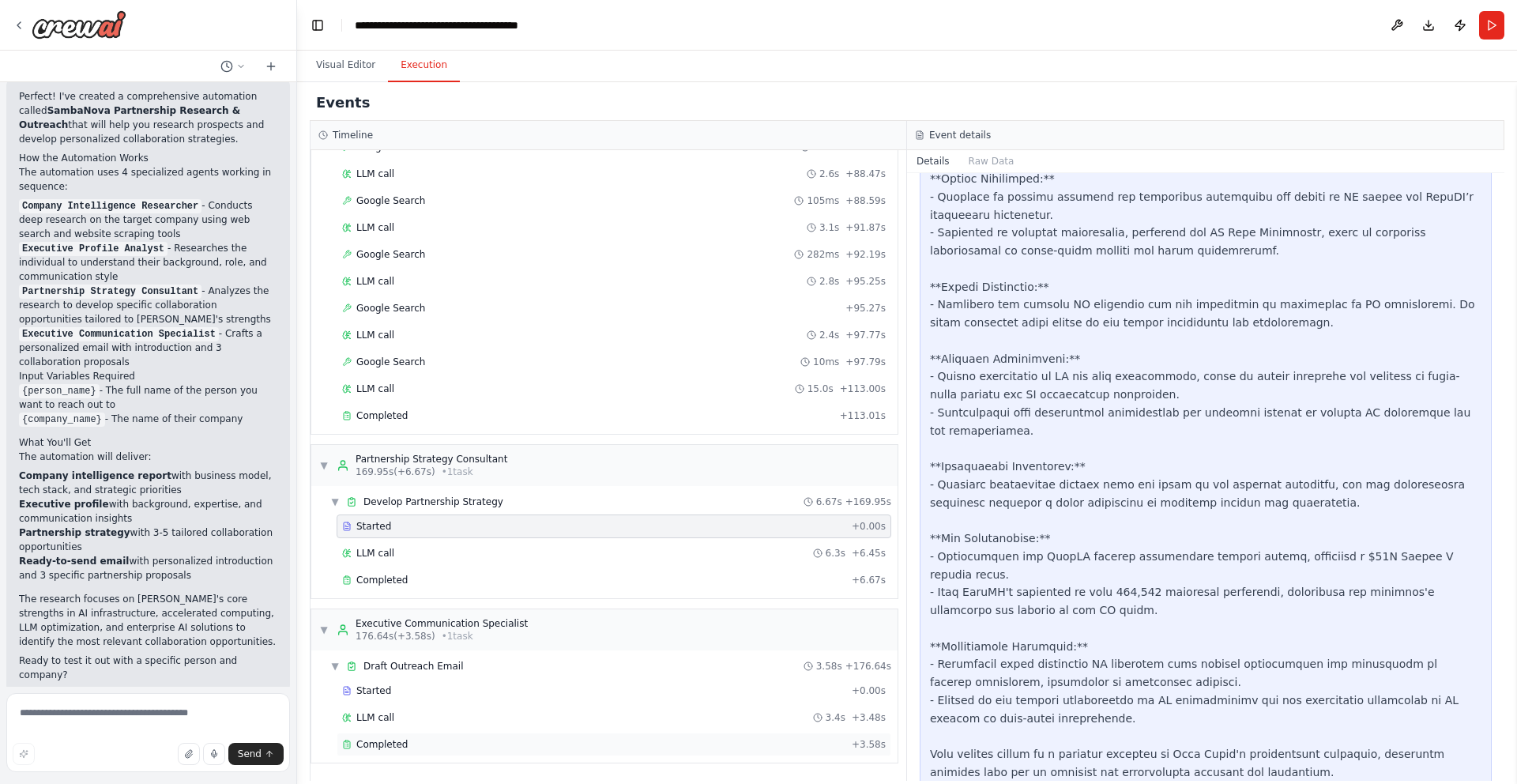
click at [388, 740] on span "Completed" at bounding box center [381, 744] width 51 height 13
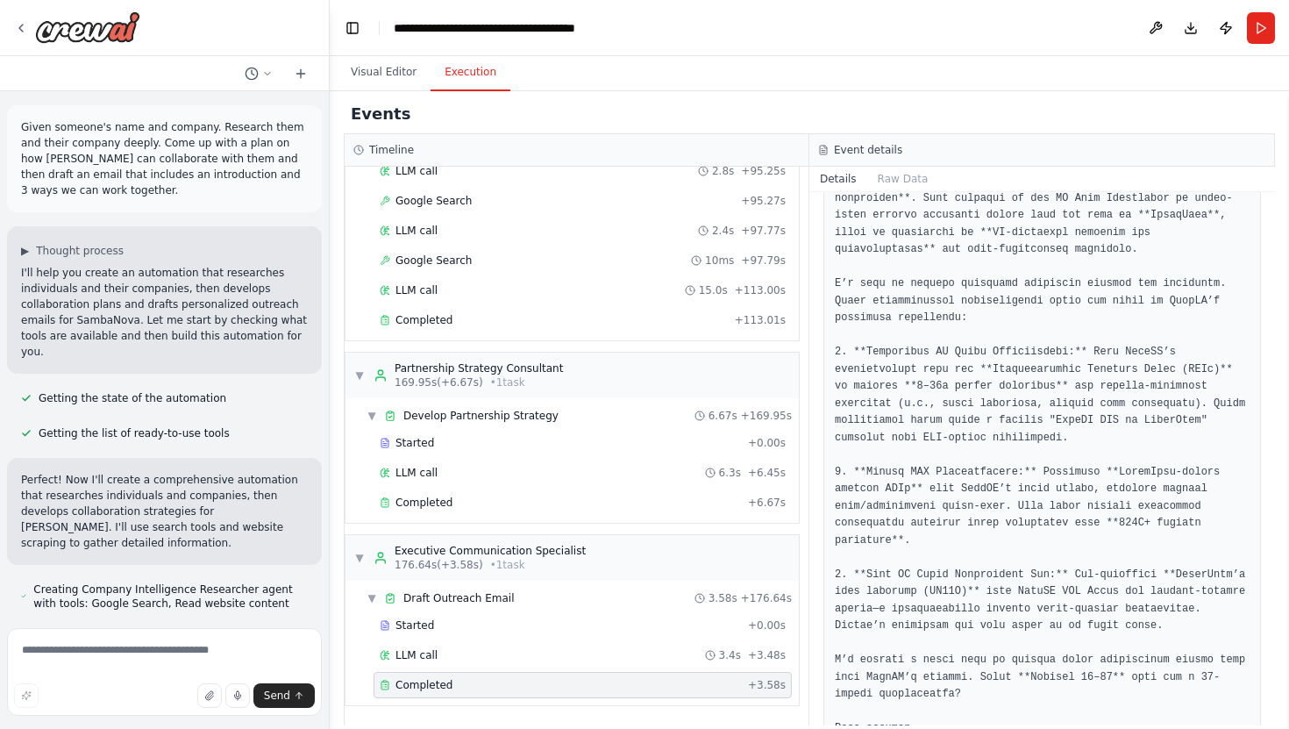
scroll to position [537, 0]
